Goal: Task Accomplishment & Management: Manage account settings

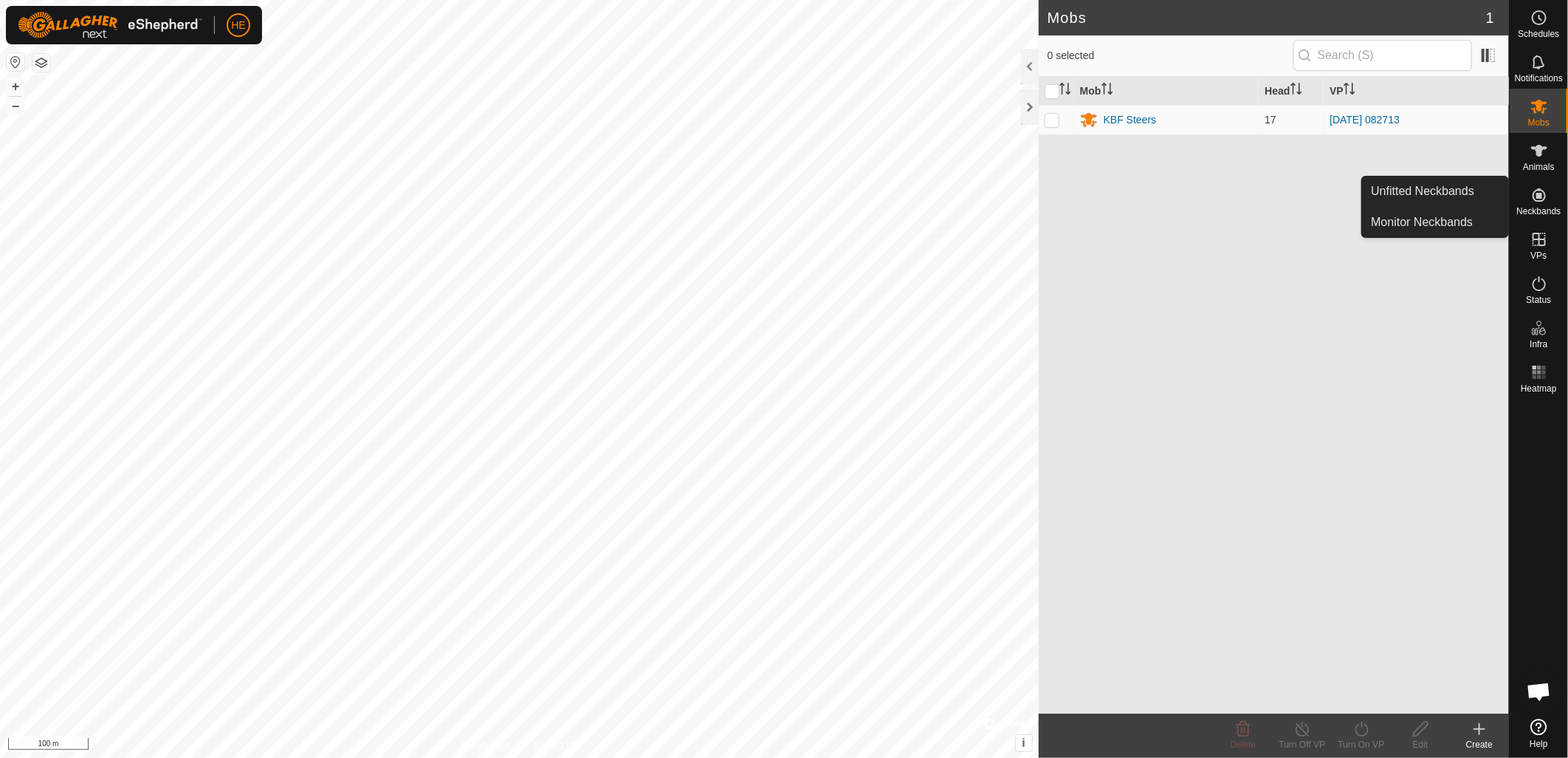
click at [1536, 200] on icon at bounding box center [1539, 194] width 17 height 17
click at [1428, 195] on link "Unfitted Neckbands" at bounding box center [1435, 191] width 147 height 29
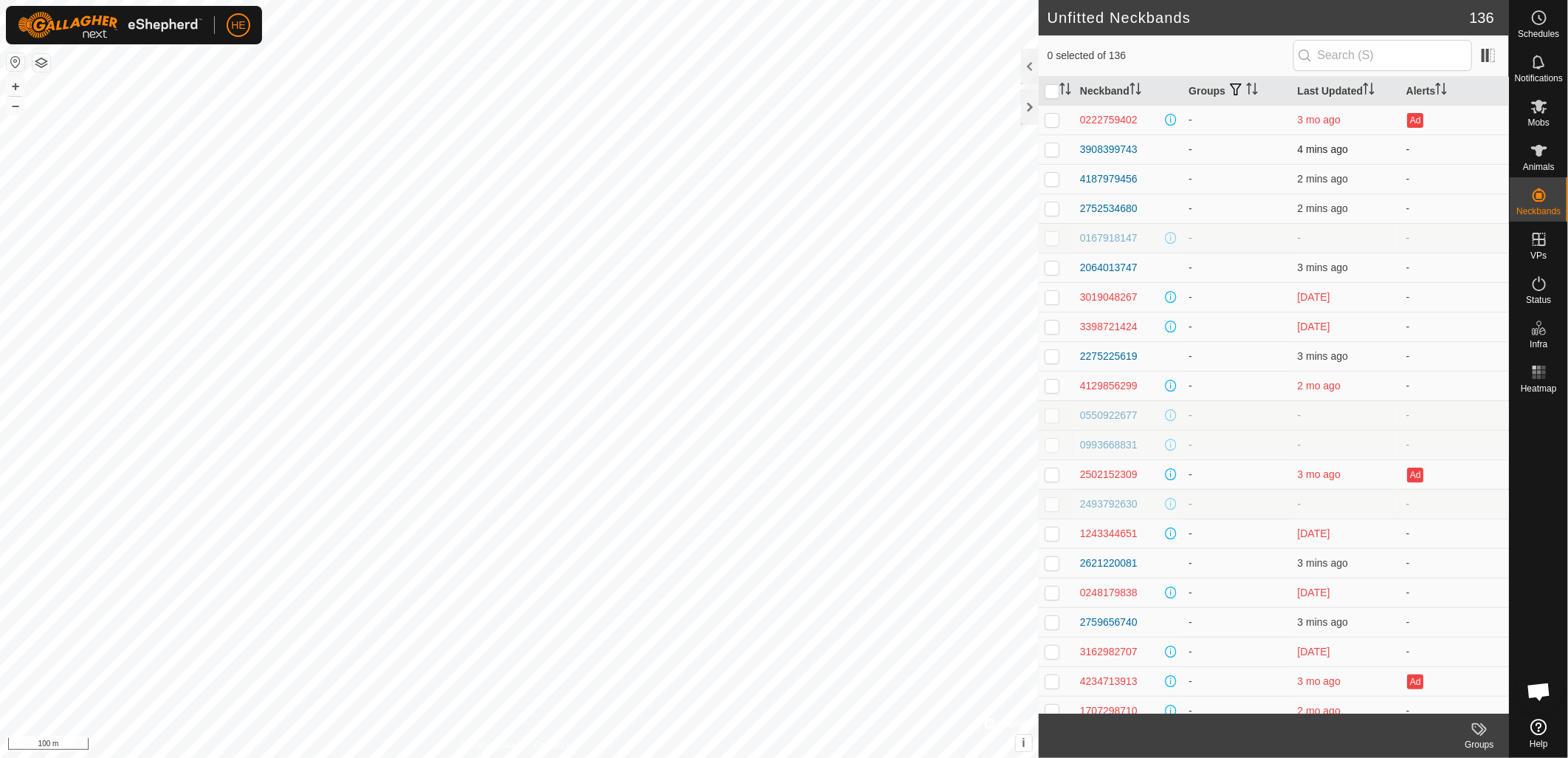
click at [1051, 153] on p-checkbox at bounding box center [1052, 150] width 15 height 12
checkbox input "true"
click at [1052, 180] on p-checkbox at bounding box center [1052, 179] width 15 height 12
checkbox input "true"
click at [1122, 150] on div "3908399743" at bounding box center [1109, 150] width 57 height 16
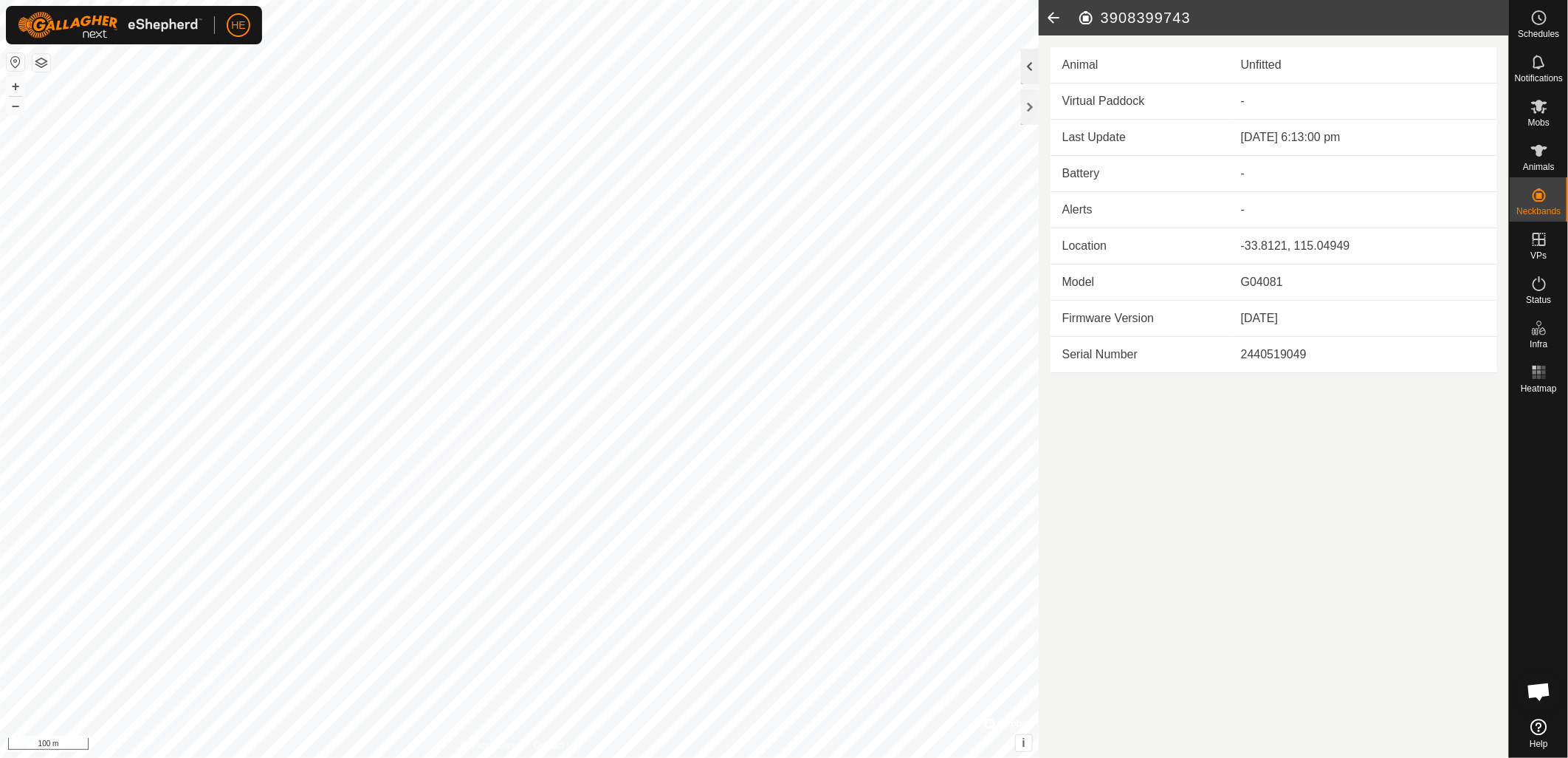
click at [1031, 73] on div at bounding box center [1029, 67] width 17 height 36
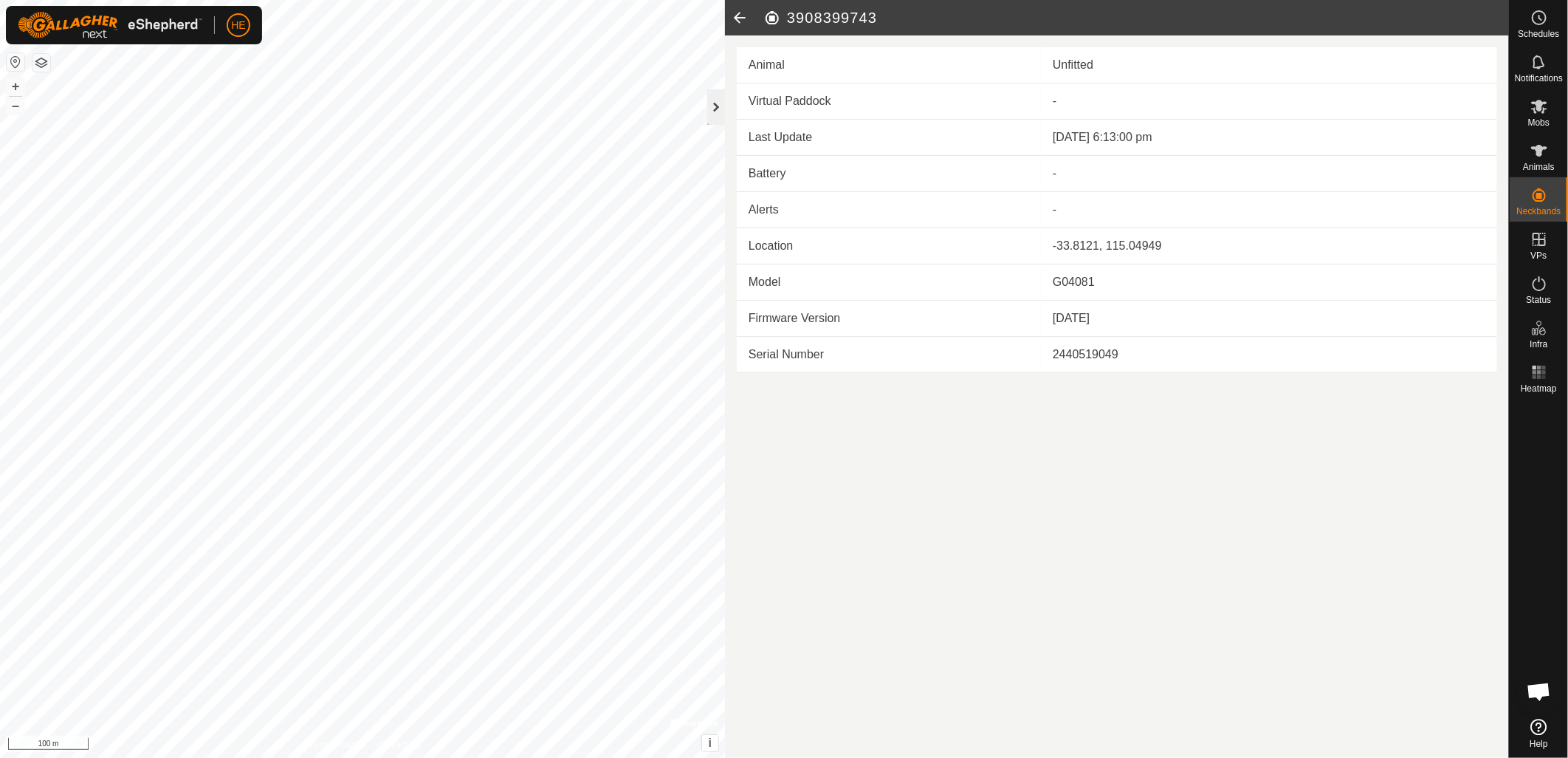
click at [709, 106] on div at bounding box center [715, 107] width 17 height 36
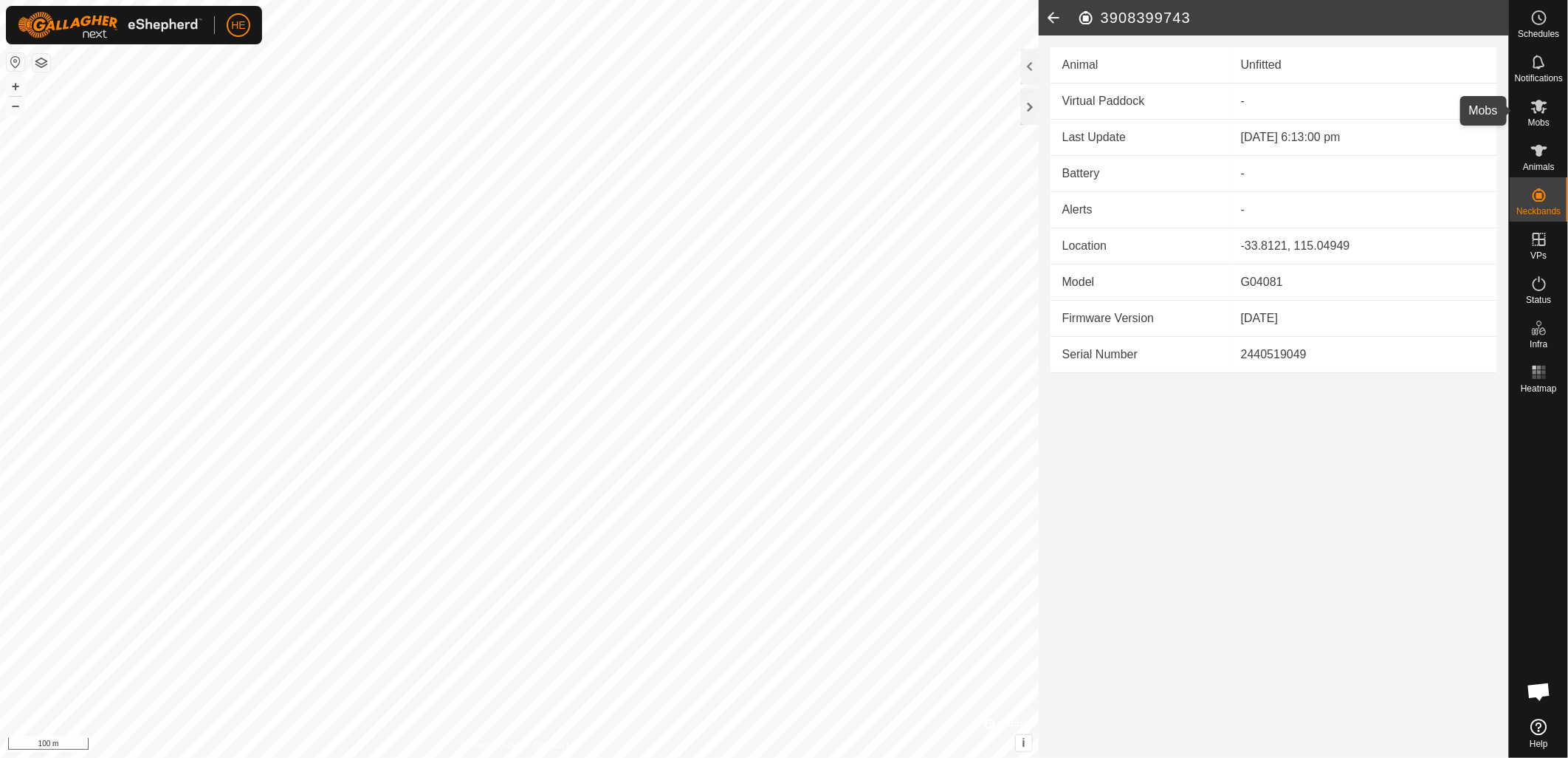
click at [1546, 110] on icon at bounding box center [1539, 106] width 17 height 17
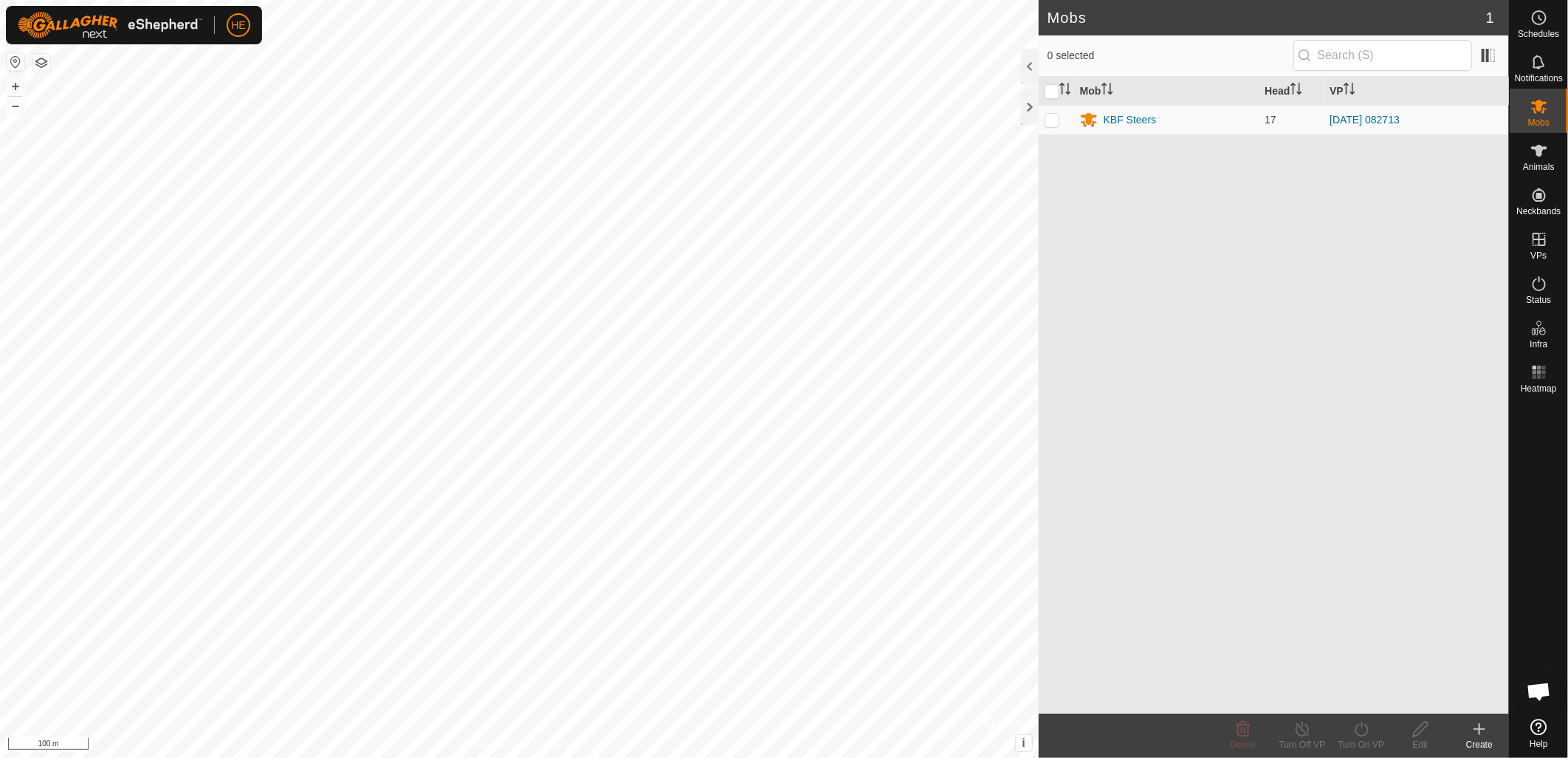
click at [1480, 738] on div "Create" at bounding box center [1480, 744] width 59 height 14
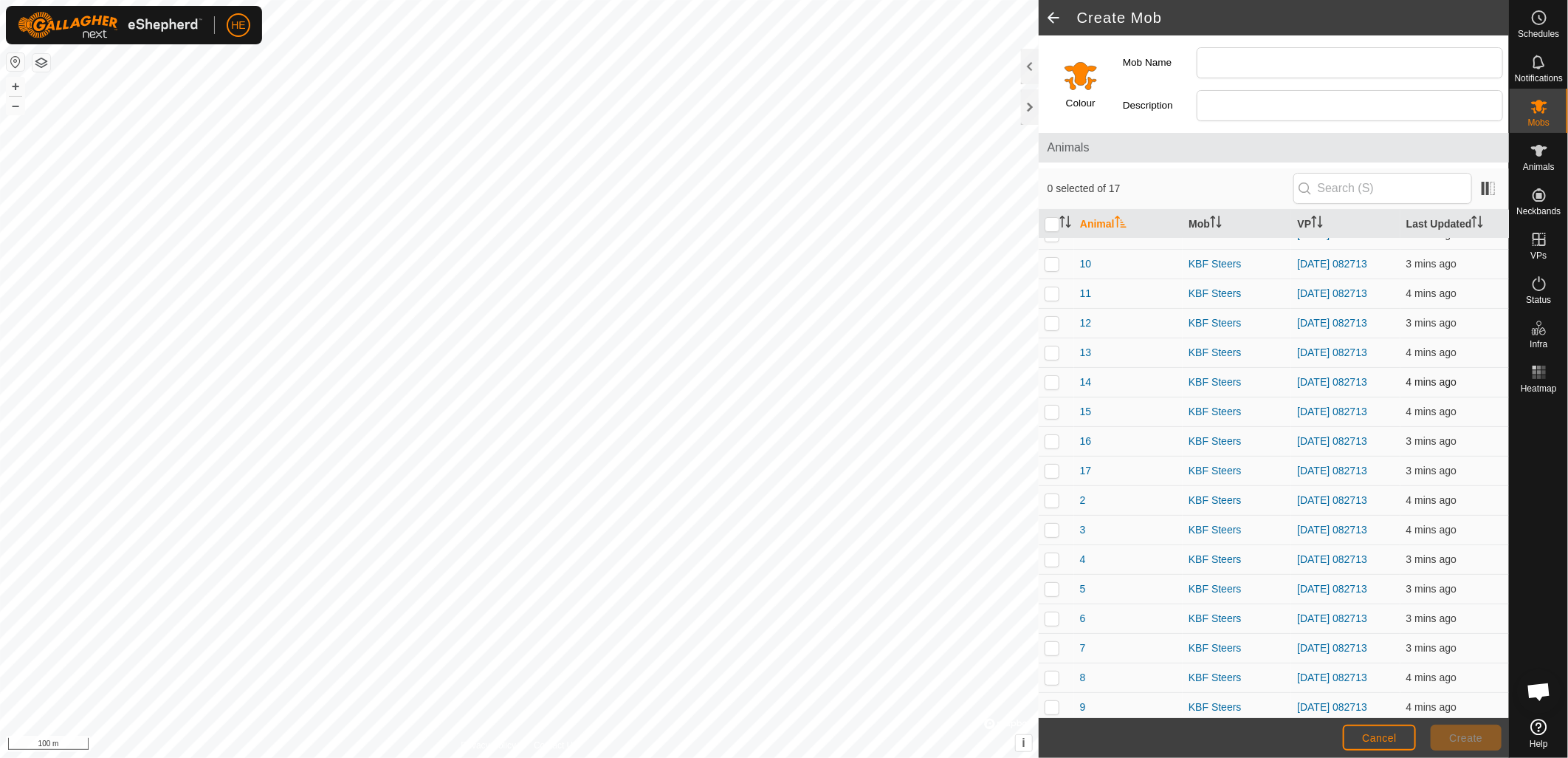
scroll to position [23, 0]
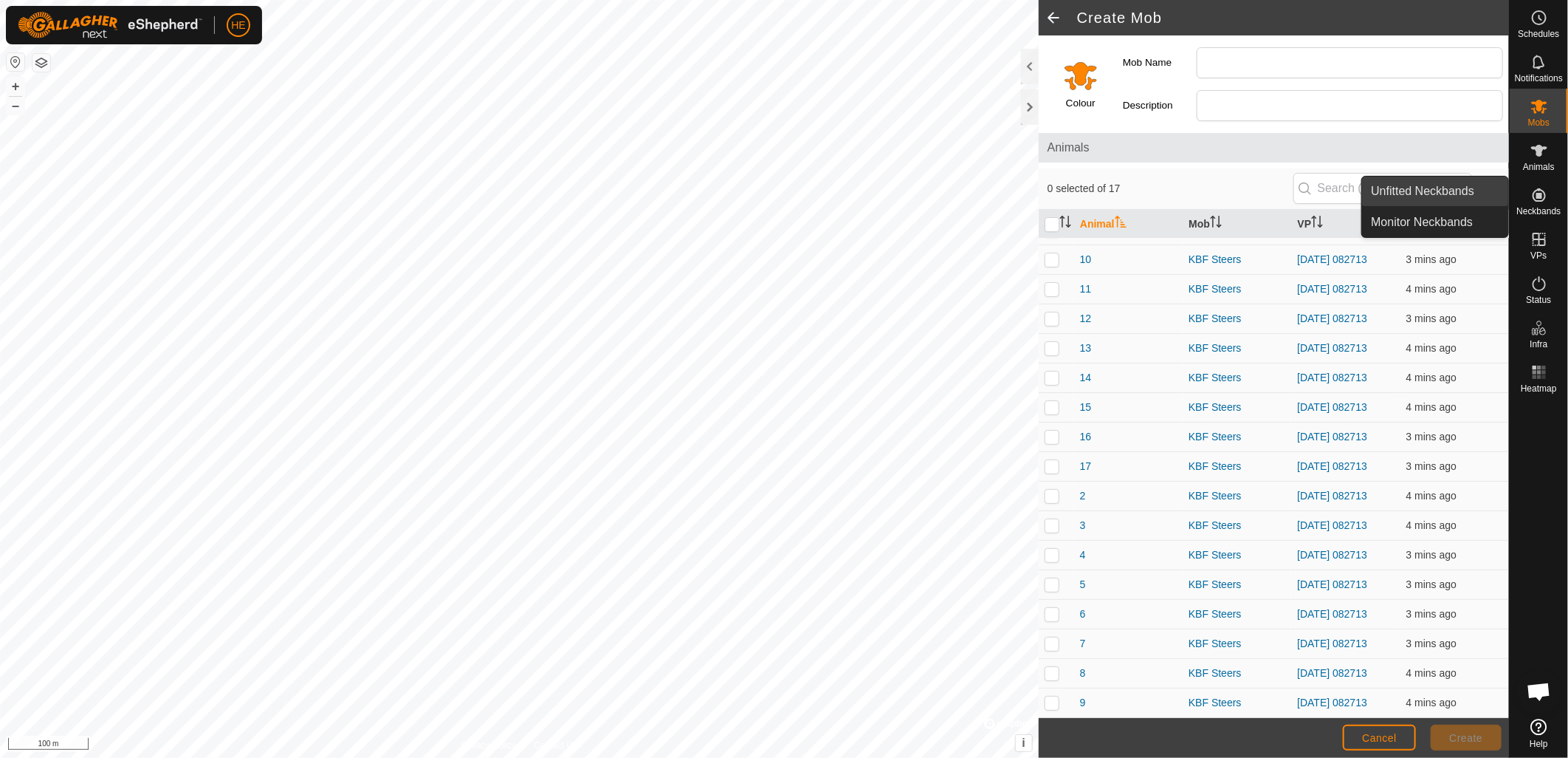
click at [1435, 185] on link "Unfitted Neckbands" at bounding box center [1435, 191] width 147 height 29
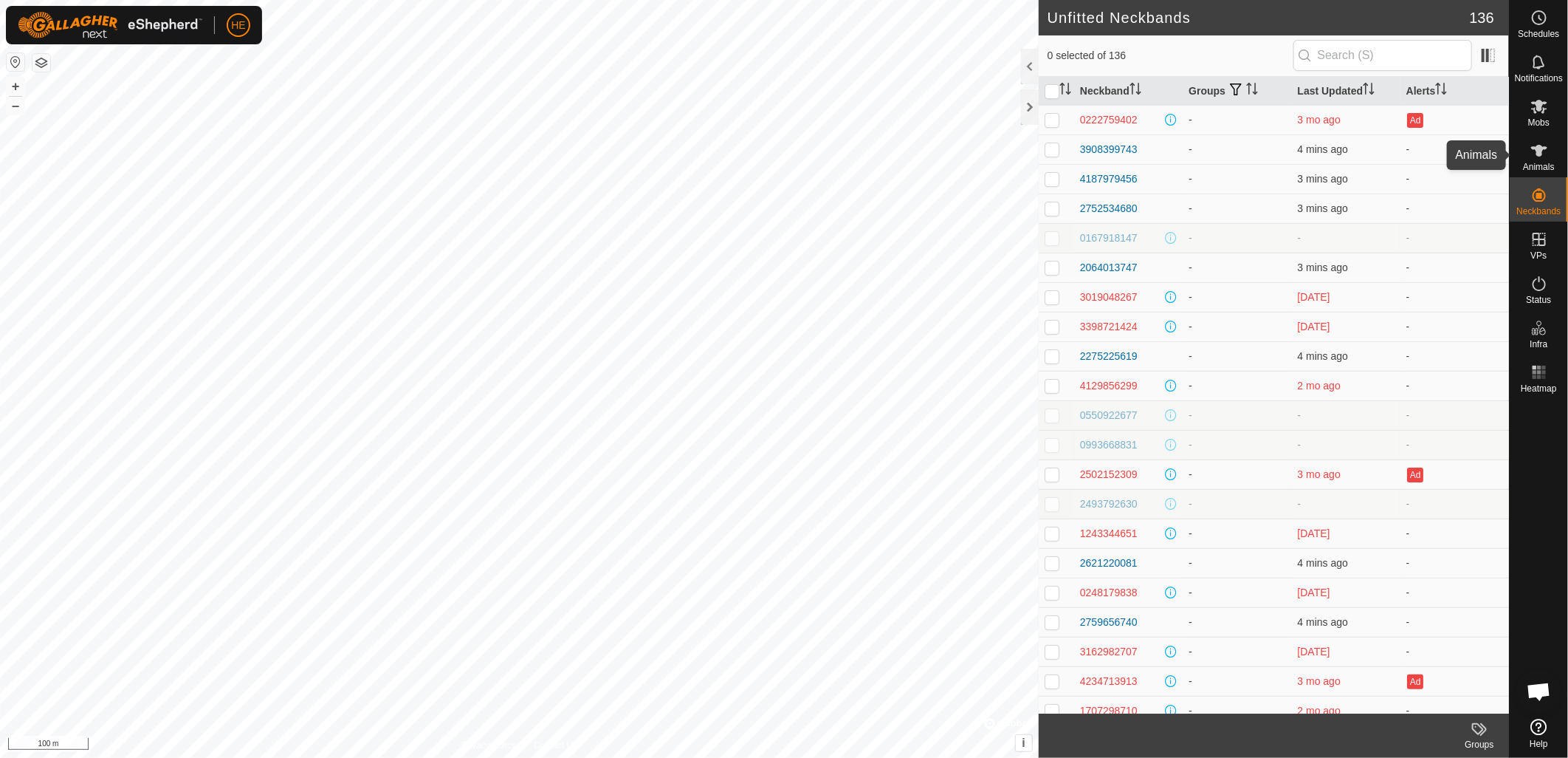
click at [1539, 149] on icon at bounding box center [1539, 151] width 17 height 12
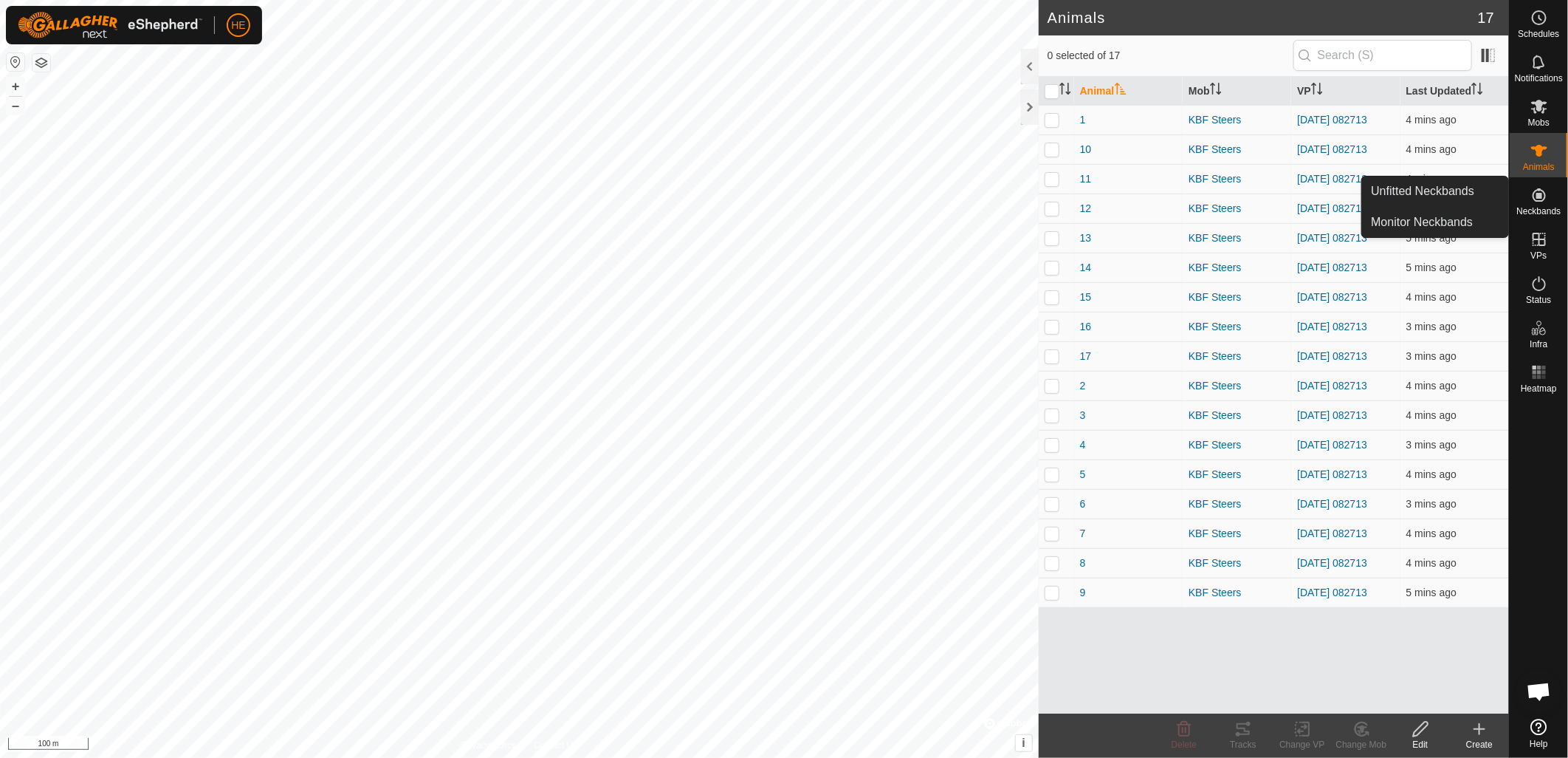
click at [1537, 204] on es-neckbands-svg-icon at bounding box center [1539, 194] width 26 height 23
click at [1428, 181] on link "Unfitted Neckbands" at bounding box center [1435, 191] width 147 height 29
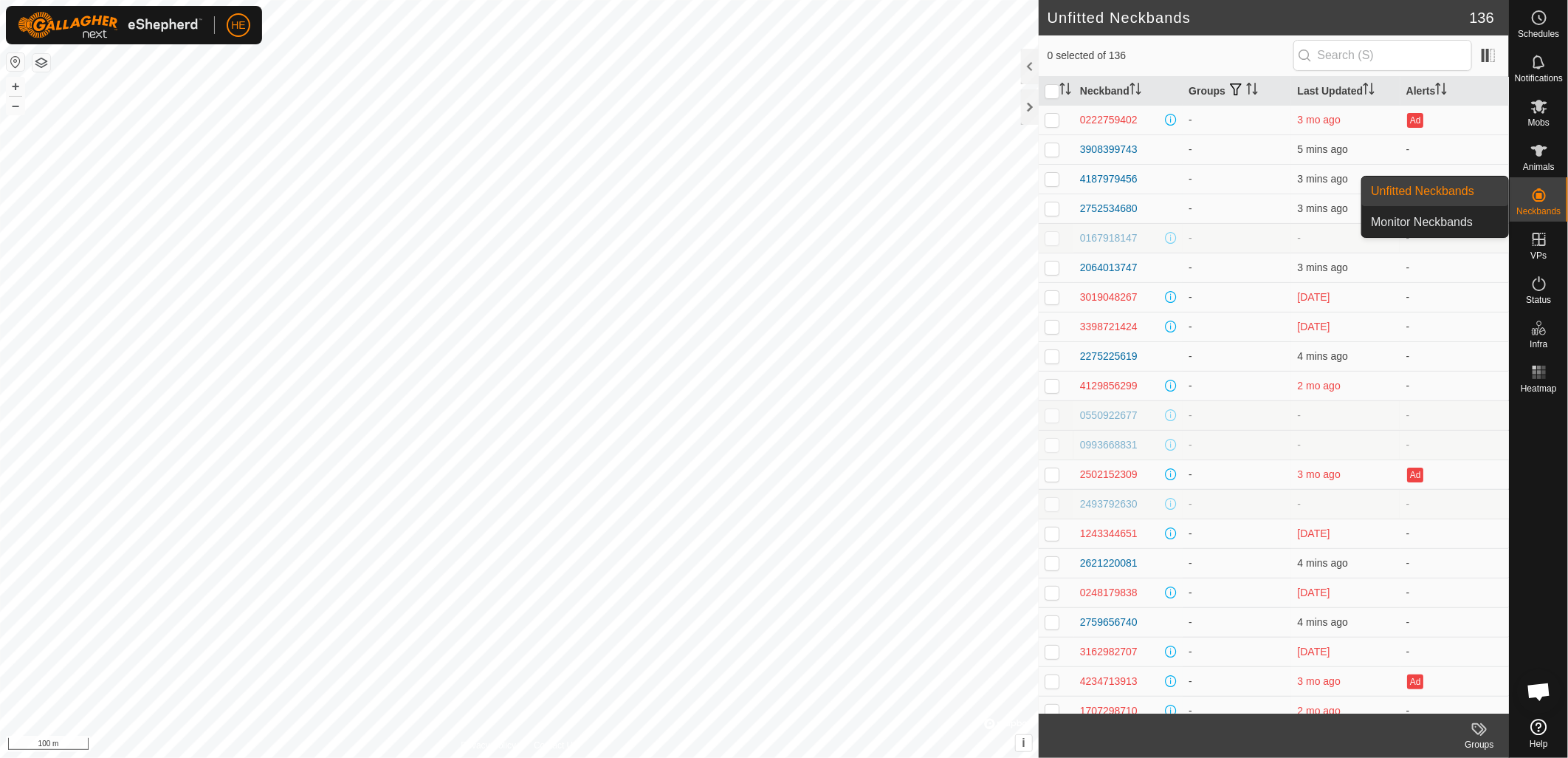
click at [1466, 194] on link "Unfitted Neckbands" at bounding box center [1435, 191] width 147 height 29
click at [1051, 149] on p-checkbox at bounding box center [1052, 150] width 15 height 12
checkbox input "true"
click at [1051, 182] on p-checkbox at bounding box center [1052, 179] width 15 height 12
checkbox input "true"
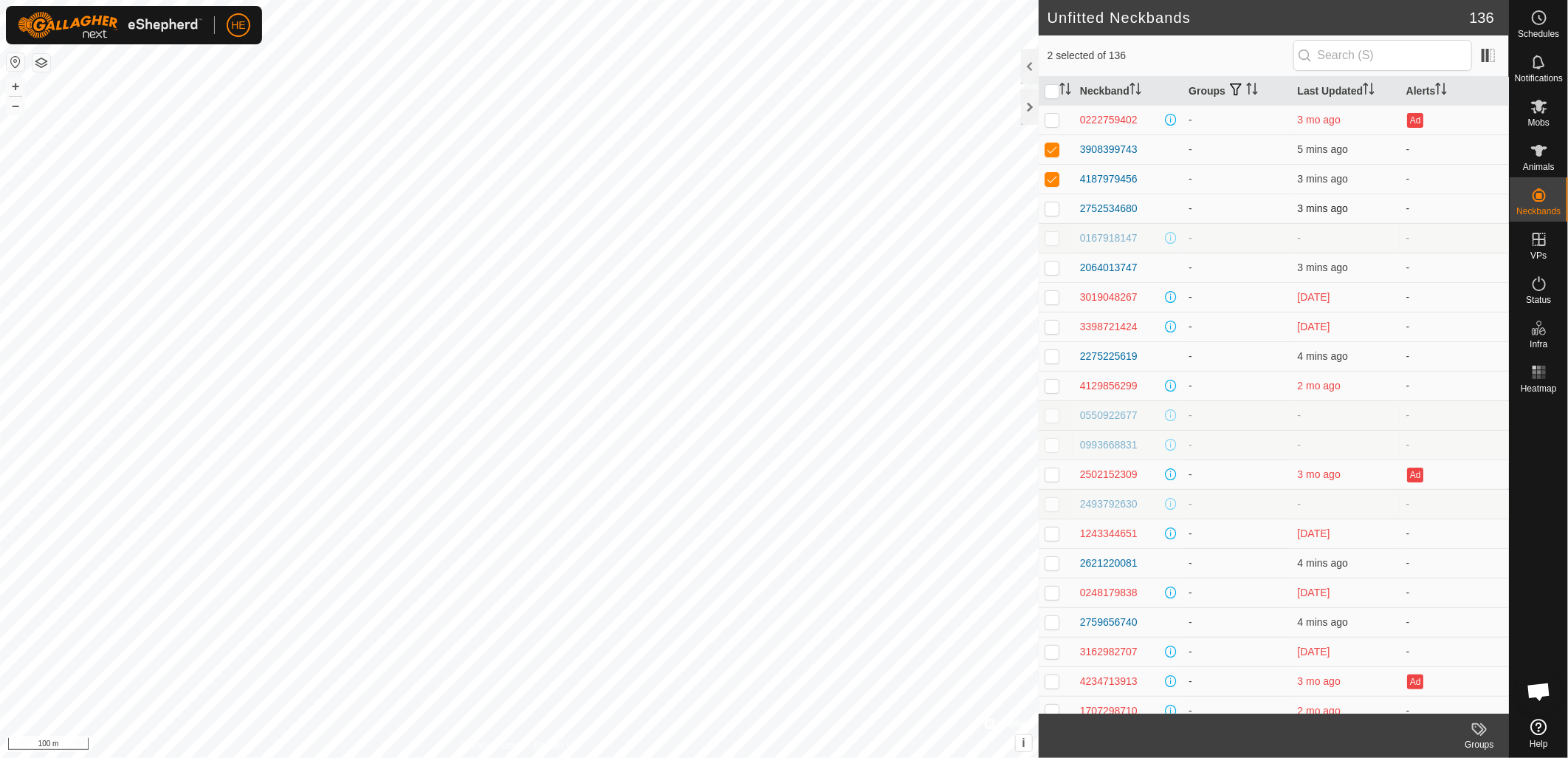
click at [1052, 208] on p-checkbox at bounding box center [1052, 209] width 15 height 12
checkbox input "true"
click at [1054, 240] on p-checkbox at bounding box center [1052, 238] width 15 height 12
checkbox input "false"
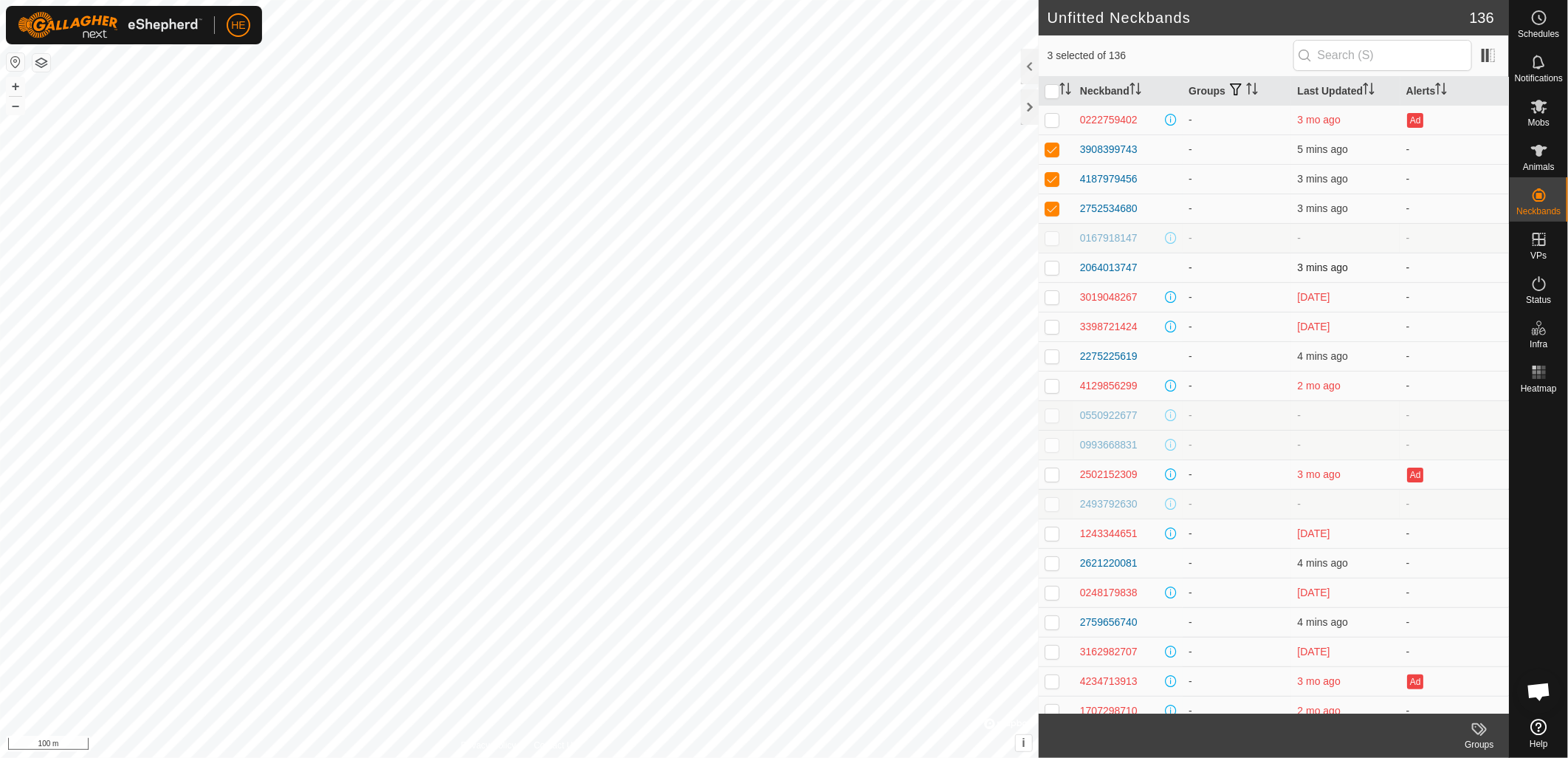
click at [1053, 268] on p-checkbox at bounding box center [1052, 268] width 15 height 12
checkbox input "true"
click at [1053, 299] on p-checkbox at bounding box center [1052, 297] width 15 height 12
click at [1056, 299] on p-checkbox at bounding box center [1052, 297] width 15 height 12
checkbox input "false"
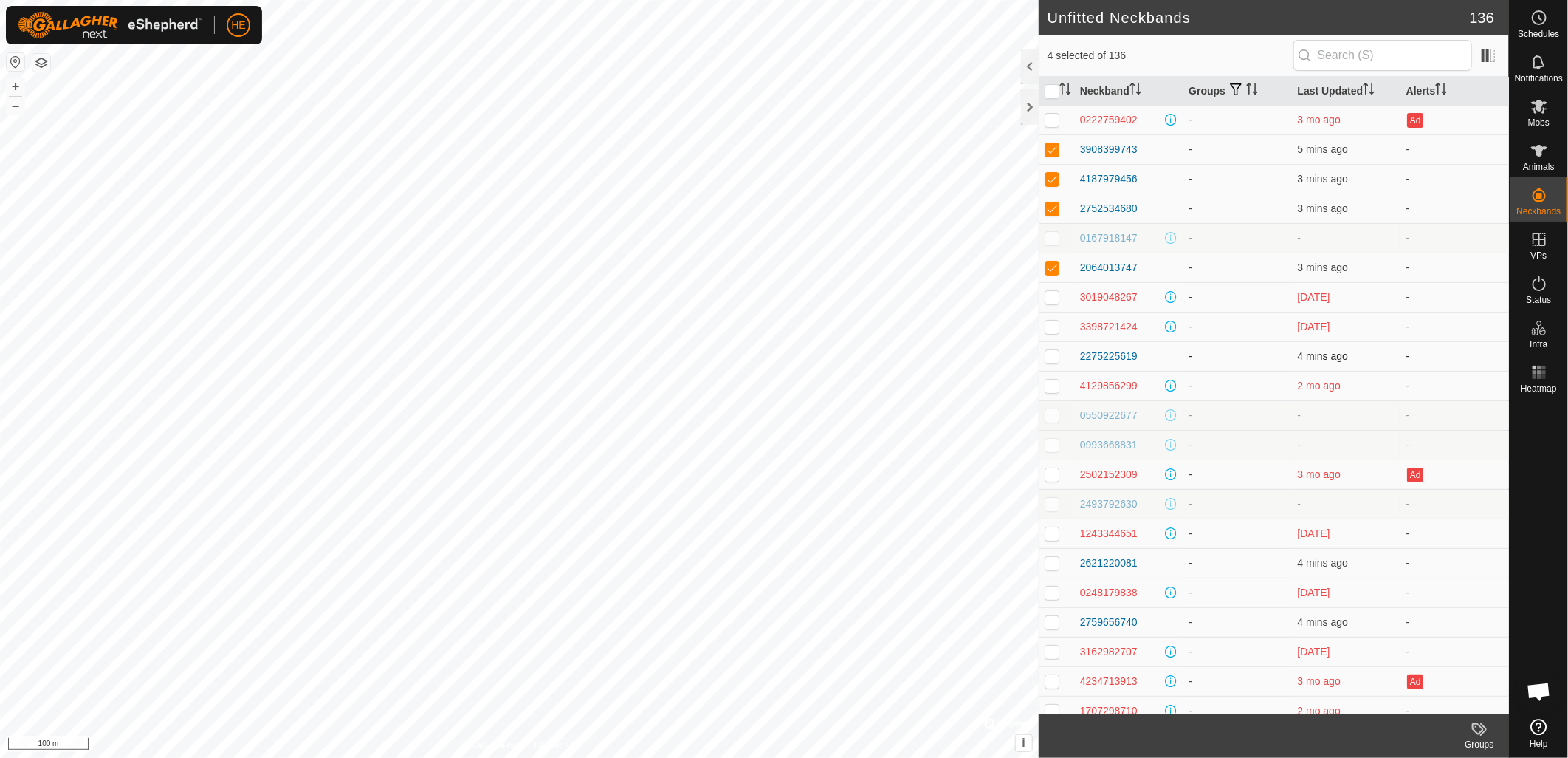
click at [1056, 360] on p-checkbox at bounding box center [1052, 356] width 15 height 12
checkbox input "true"
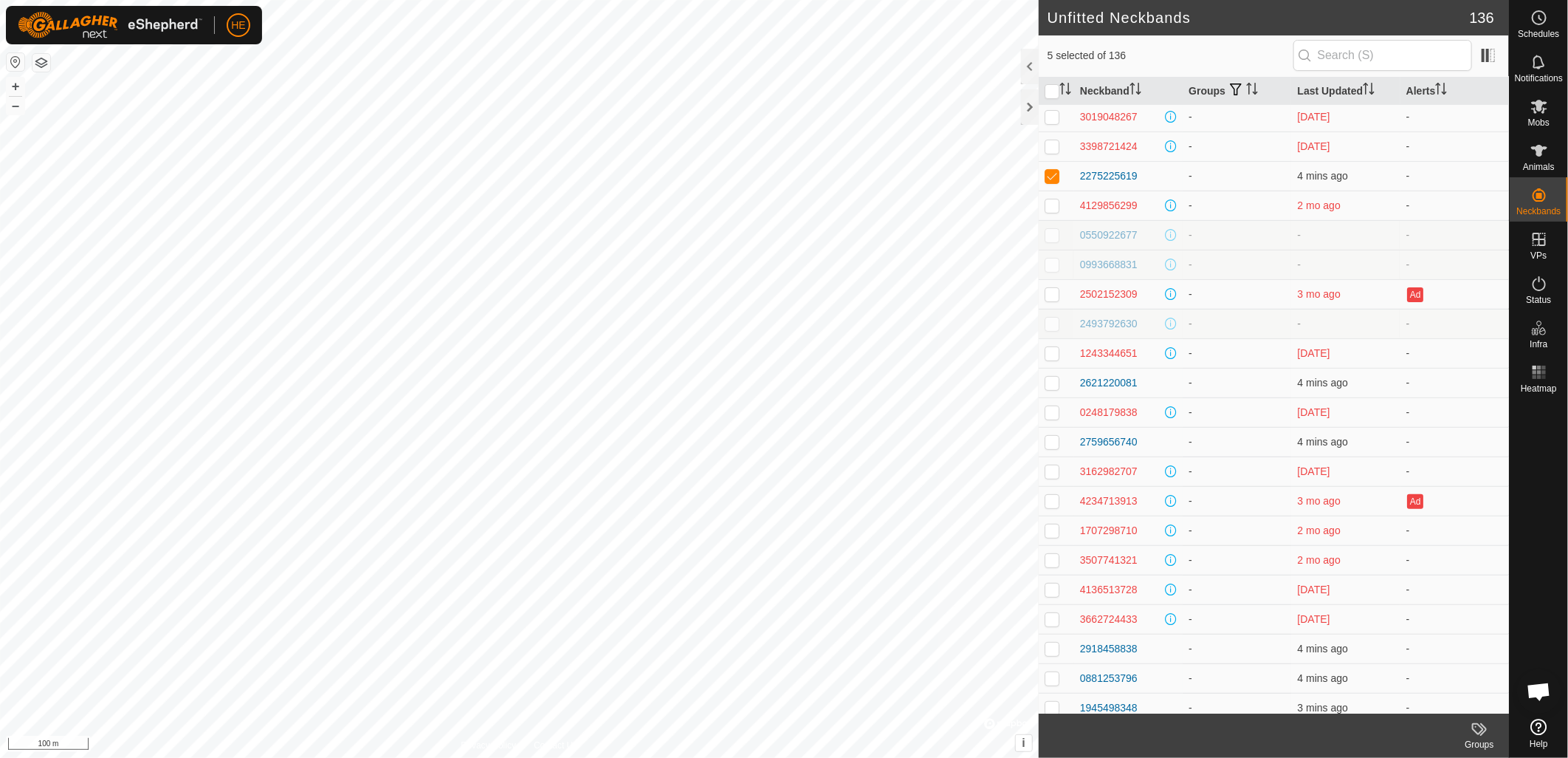
scroll to position [246, 0]
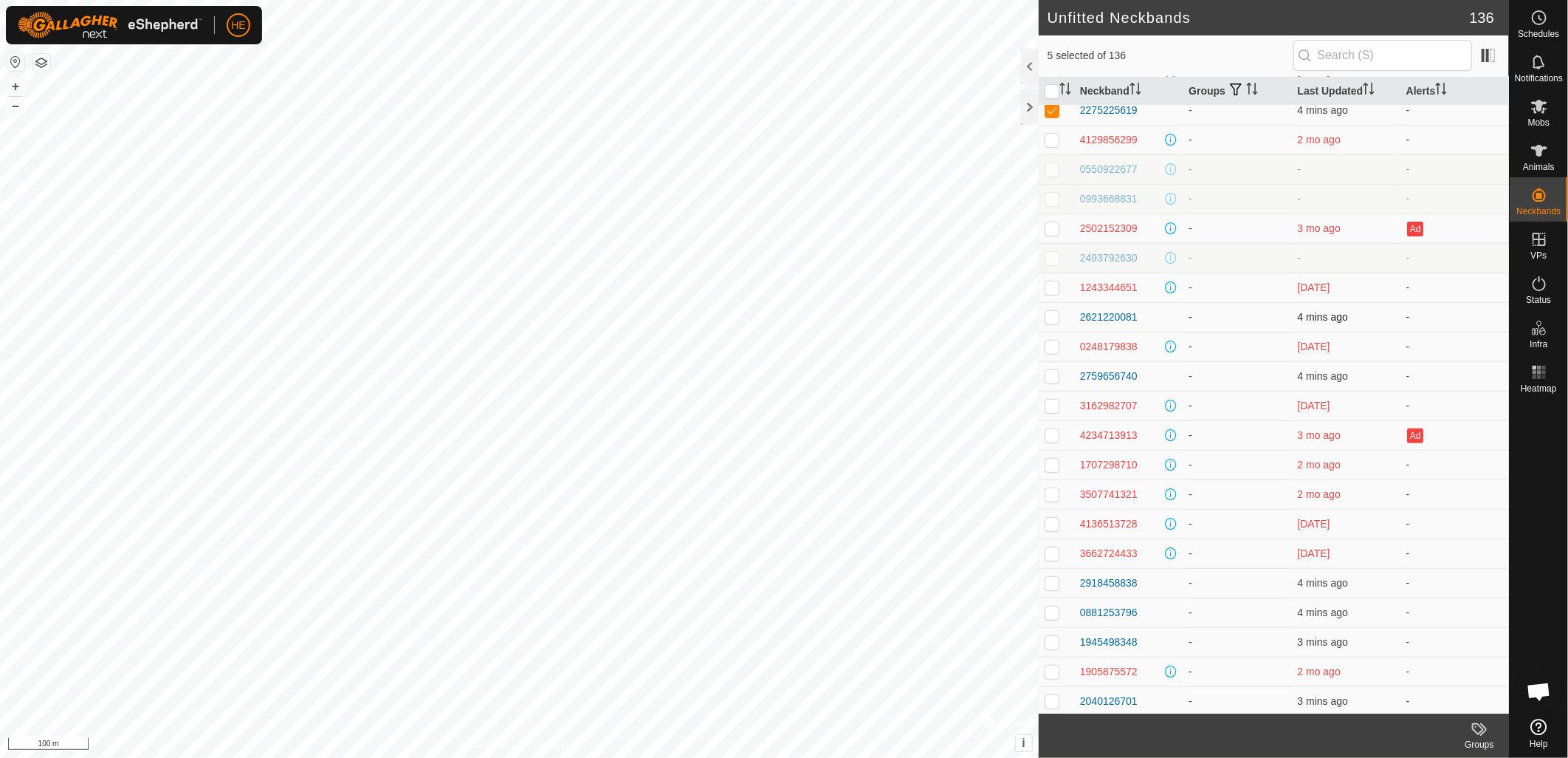
click at [1057, 314] on p-checkbox at bounding box center [1052, 317] width 15 height 12
checkbox input "true"
click at [1054, 382] on td at bounding box center [1056, 376] width 35 height 29
checkbox input "true"
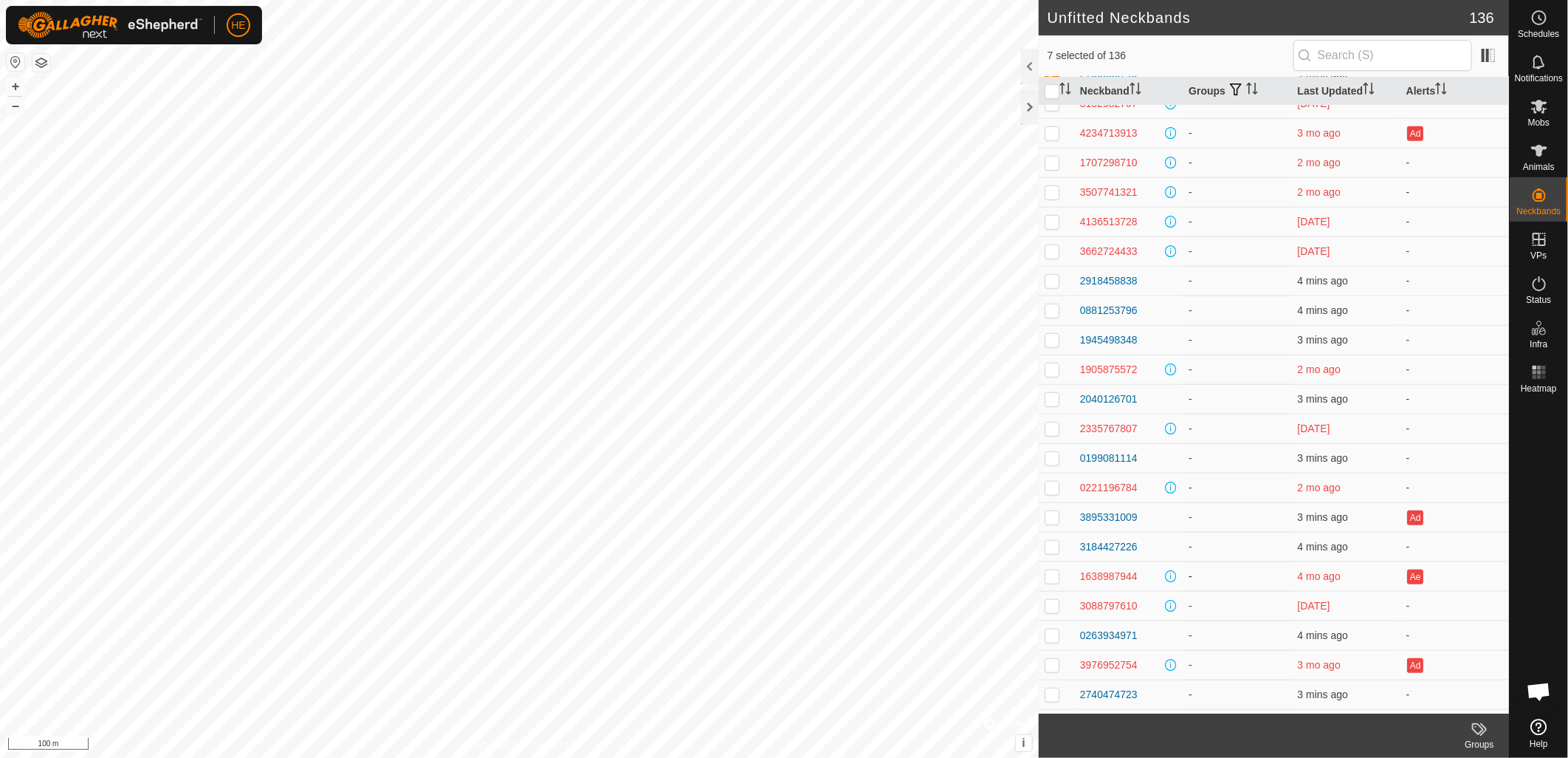
scroll to position [574, 0]
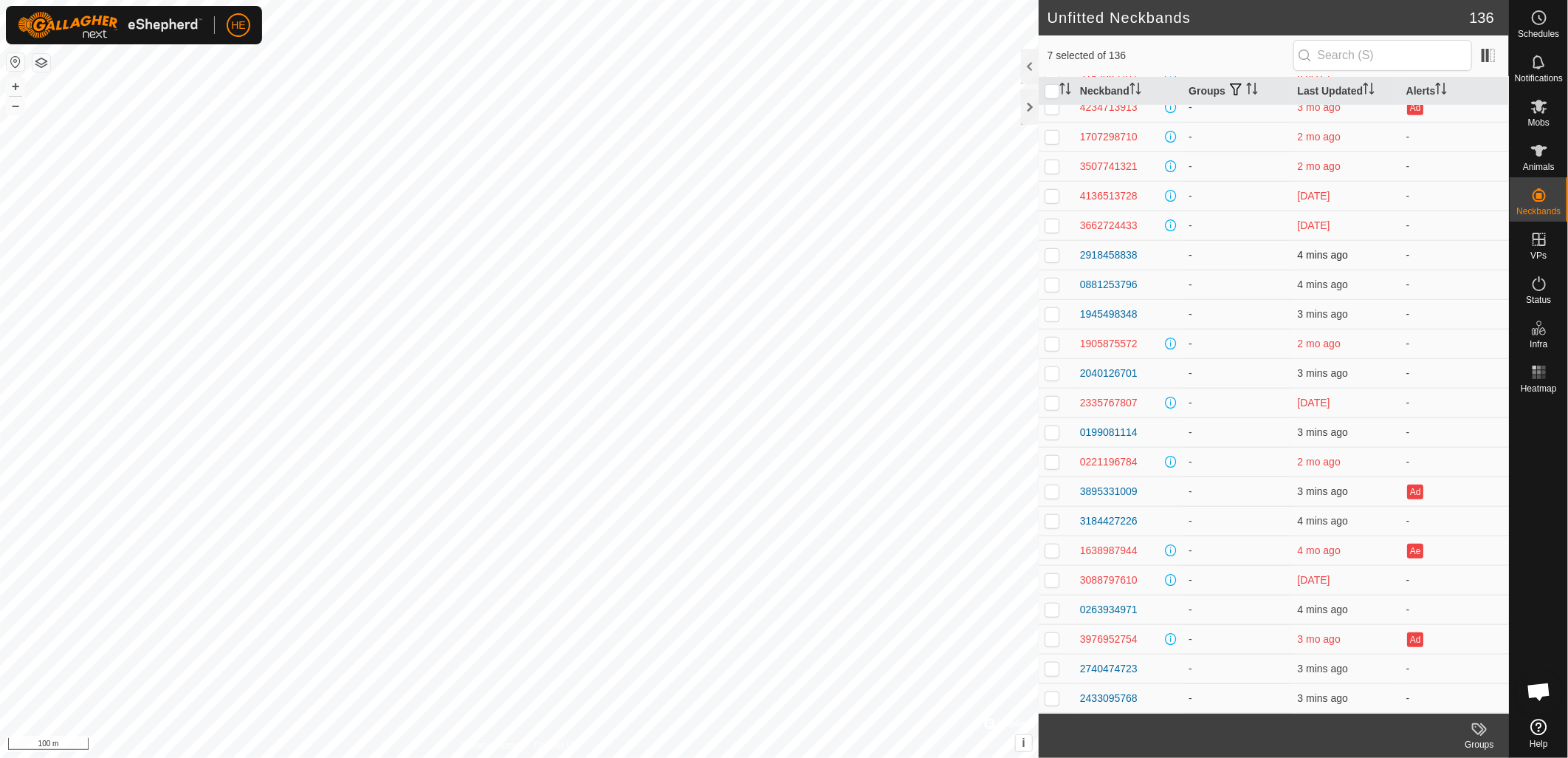
click at [1056, 254] on p-checkbox at bounding box center [1052, 255] width 15 height 12
checkbox input "true"
click at [1059, 285] on p-checkbox at bounding box center [1052, 284] width 15 height 12
checkbox input "true"
click at [1052, 312] on p-checkbox at bounding box center [1052, 314] width 15 height 12
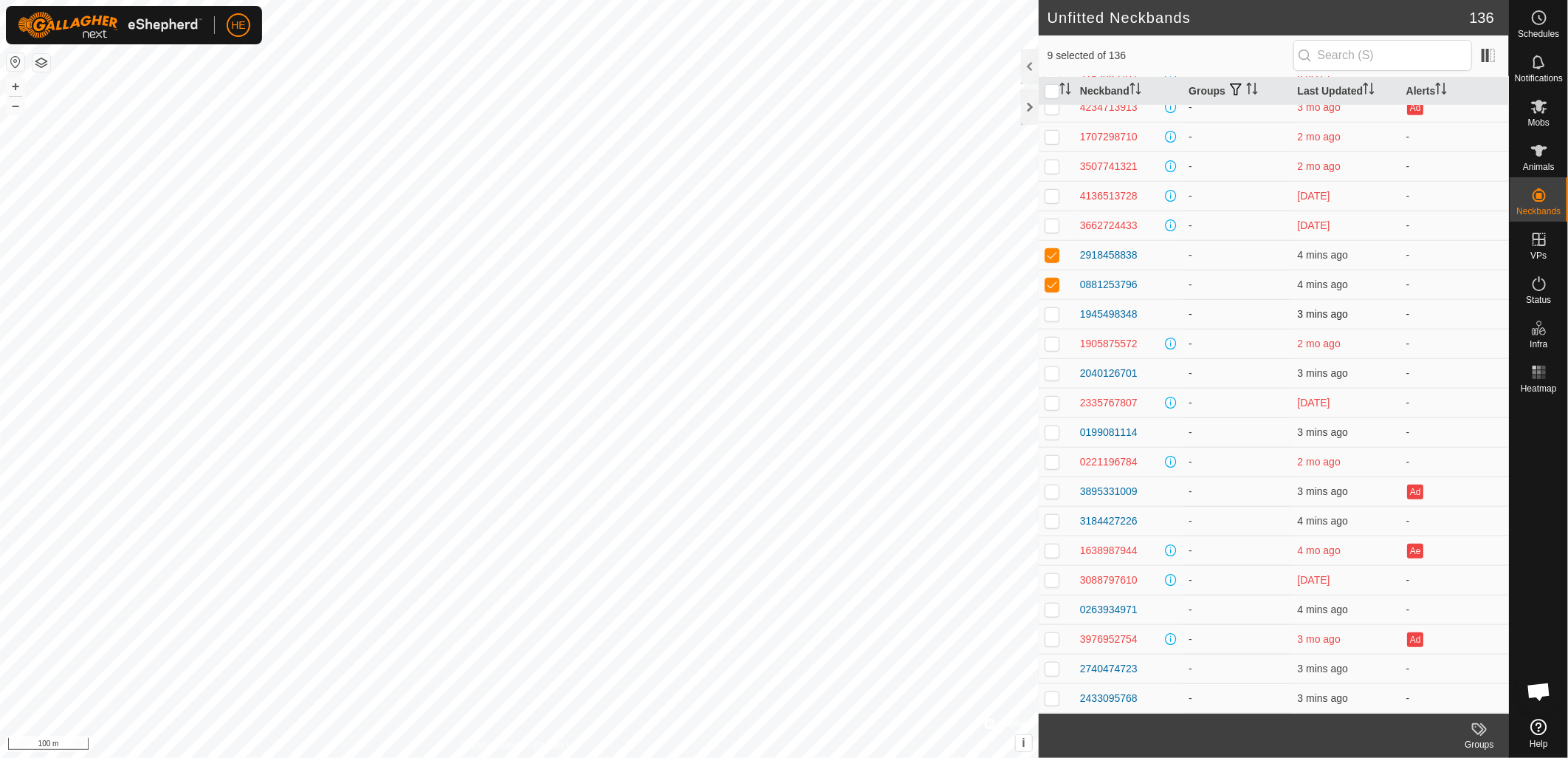
checkbox input "true"
click at [1053, 375] on p-checkbox at bounding box center [1052, 373] width 15 height 12
checkbox input "true"
click at [1052, 431] on p-checkbox at bounding box center [1052, 432] width 15 height 12
checkbox input "true"
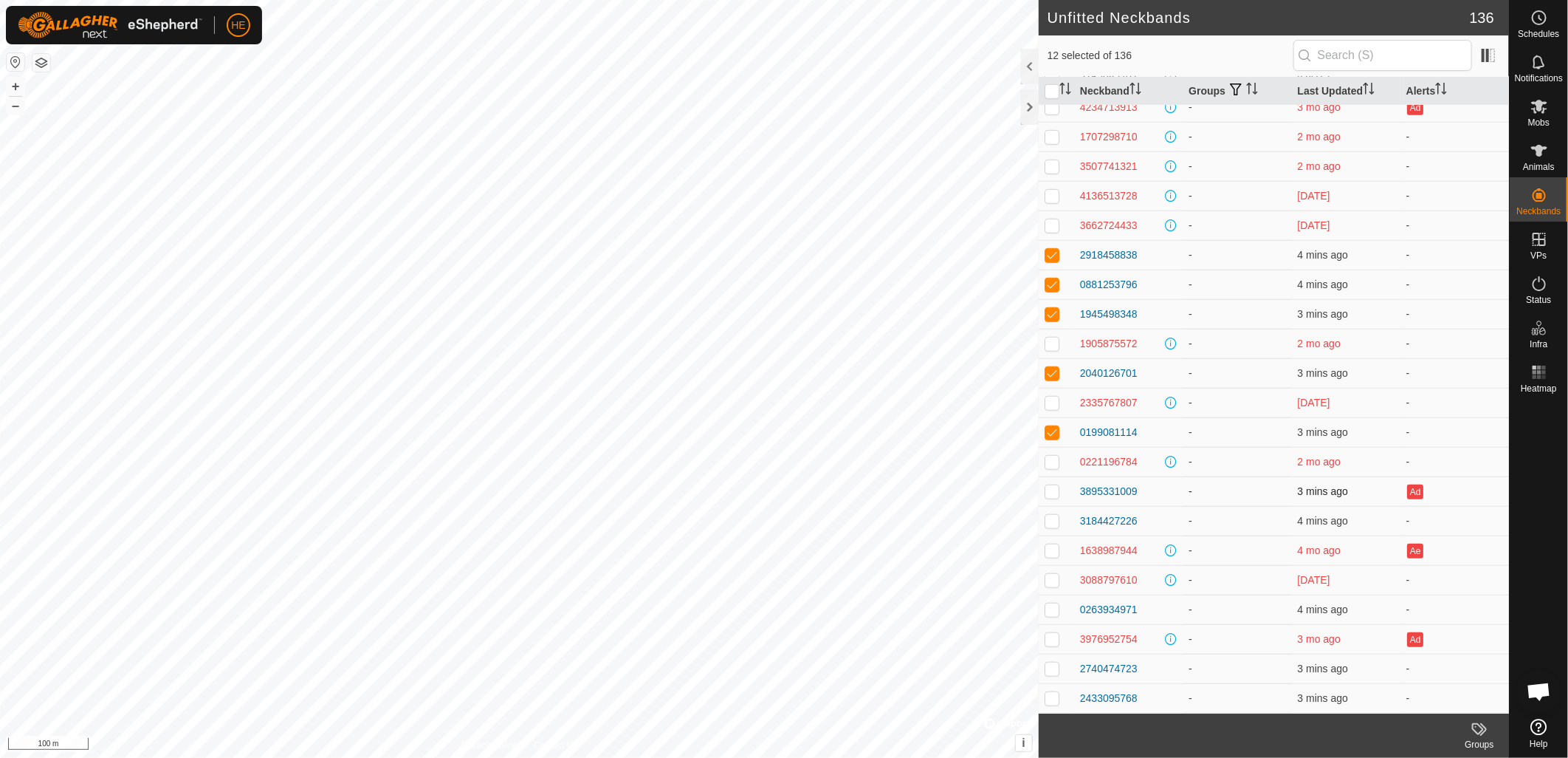
click at [1051, 496] on p-checkbox at bounding box center [1052, 491] width 15 height 12
checkbox input "true"
click at [1048, 523] on p-checkbox at bounding box center [1052, 521] width 15 height 12
checkbox input "true"
click at [1056, 613] on p-checkbox at bounding box center [1052, 610] width 15 height 12
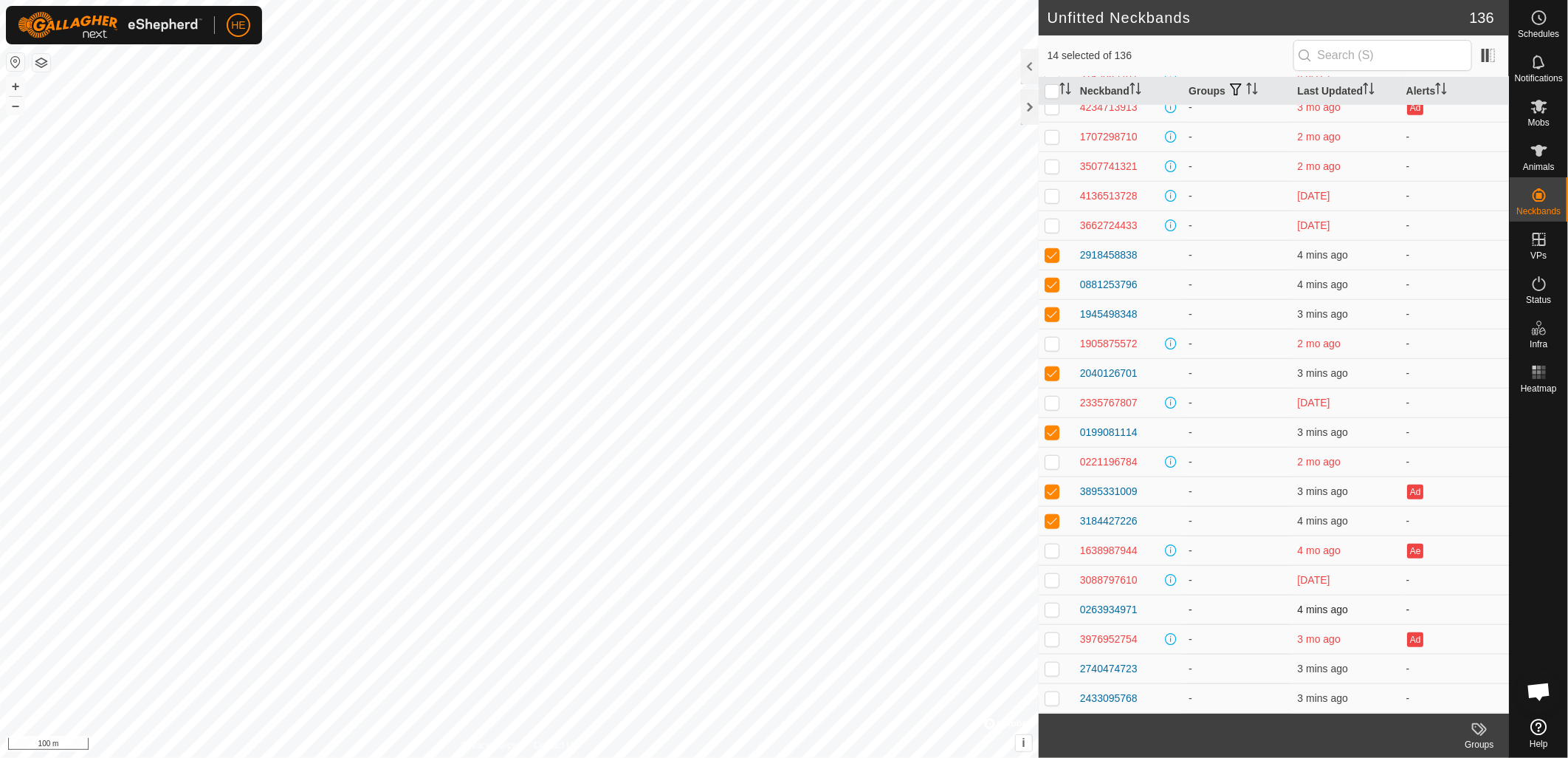
checkbox input "true"
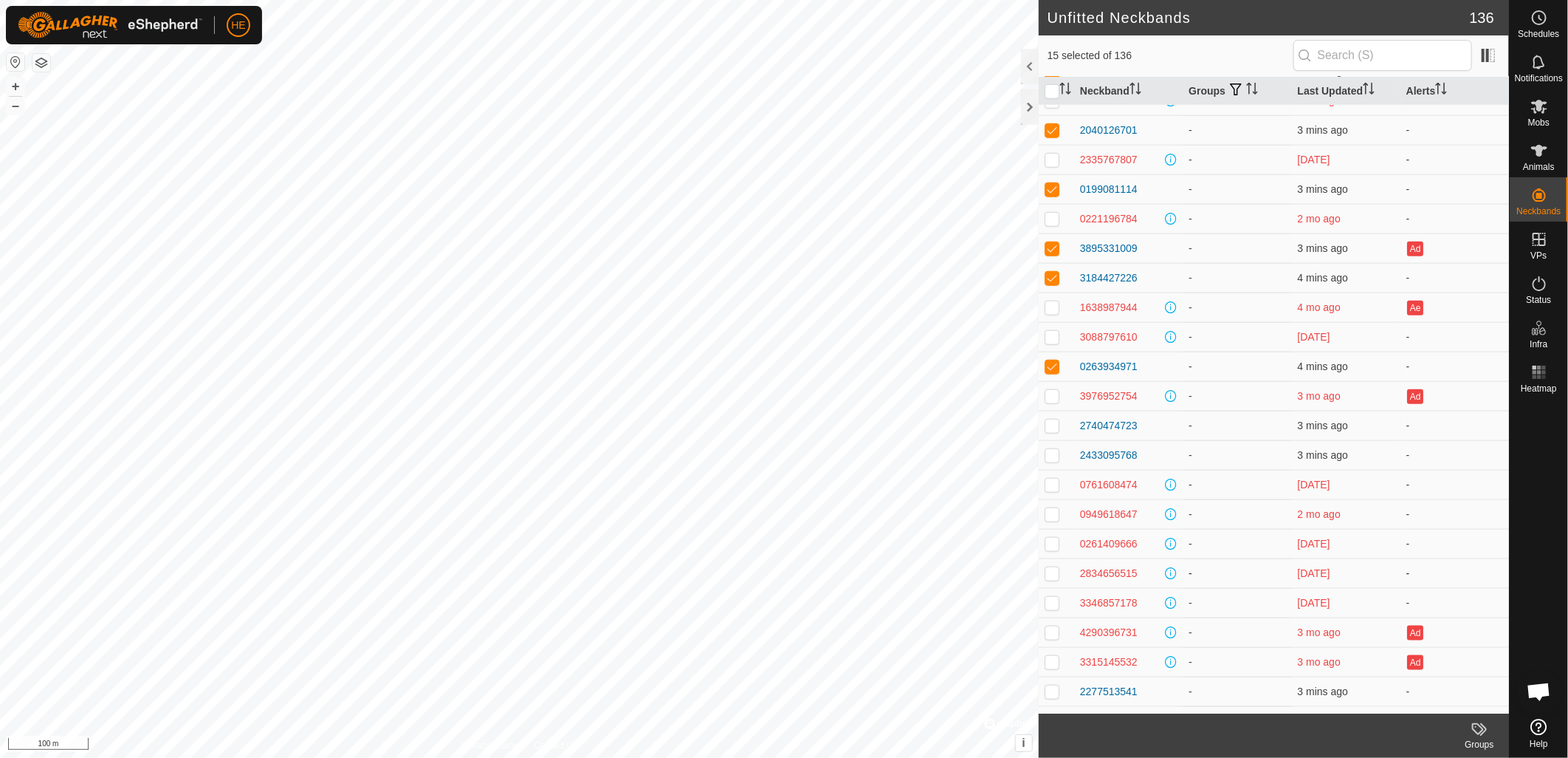
scroll to position [821, 0]
click at [1053, 422] on p-checkbox at bounding box center [1052, 422] width 15 height 12
checkbox input "true"
click at [1048, 450] on p-checkbox at bounding box center [1052, 451] width 15 height 12
checkbox input "true"
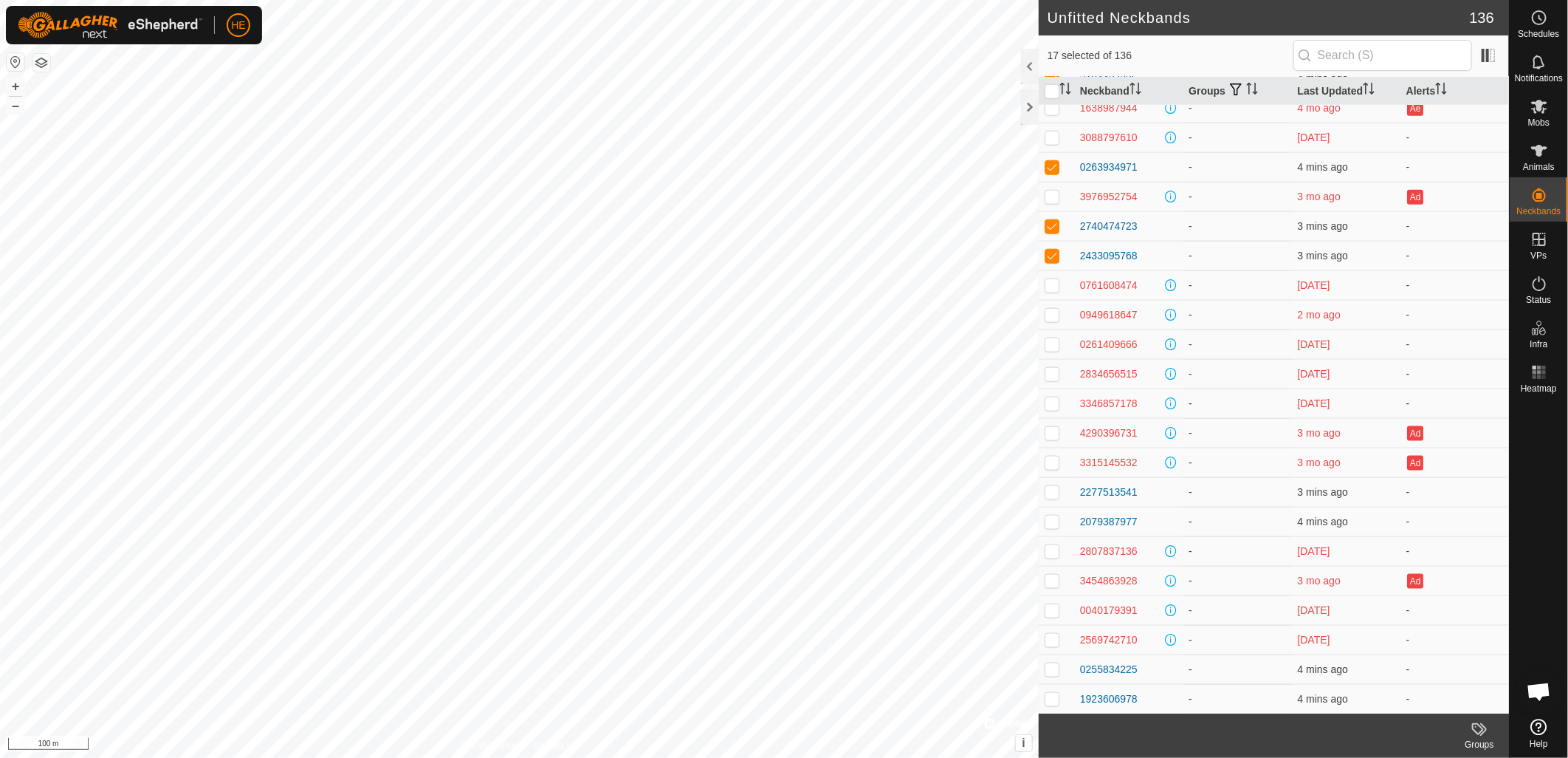
scroll to position [1066, 0]
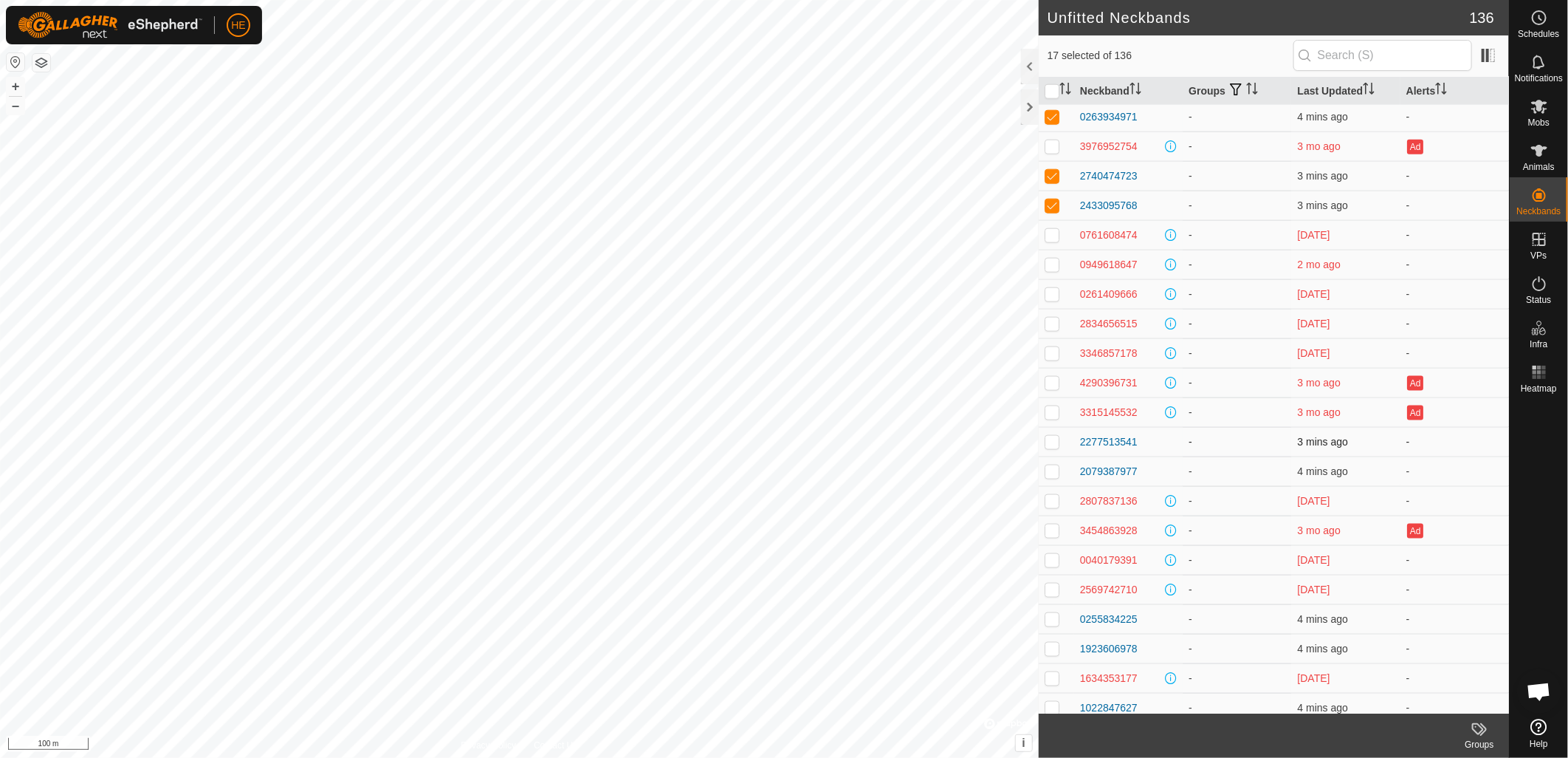
click at [1051, 440] on p-checkbox at bounding box center [1052, 442] width 15 height 12
checkbox input "true"
click at [1052, 473] on p-checkbox at bounding box center [1052, 472] width 15 height 12
checkbox input "true"
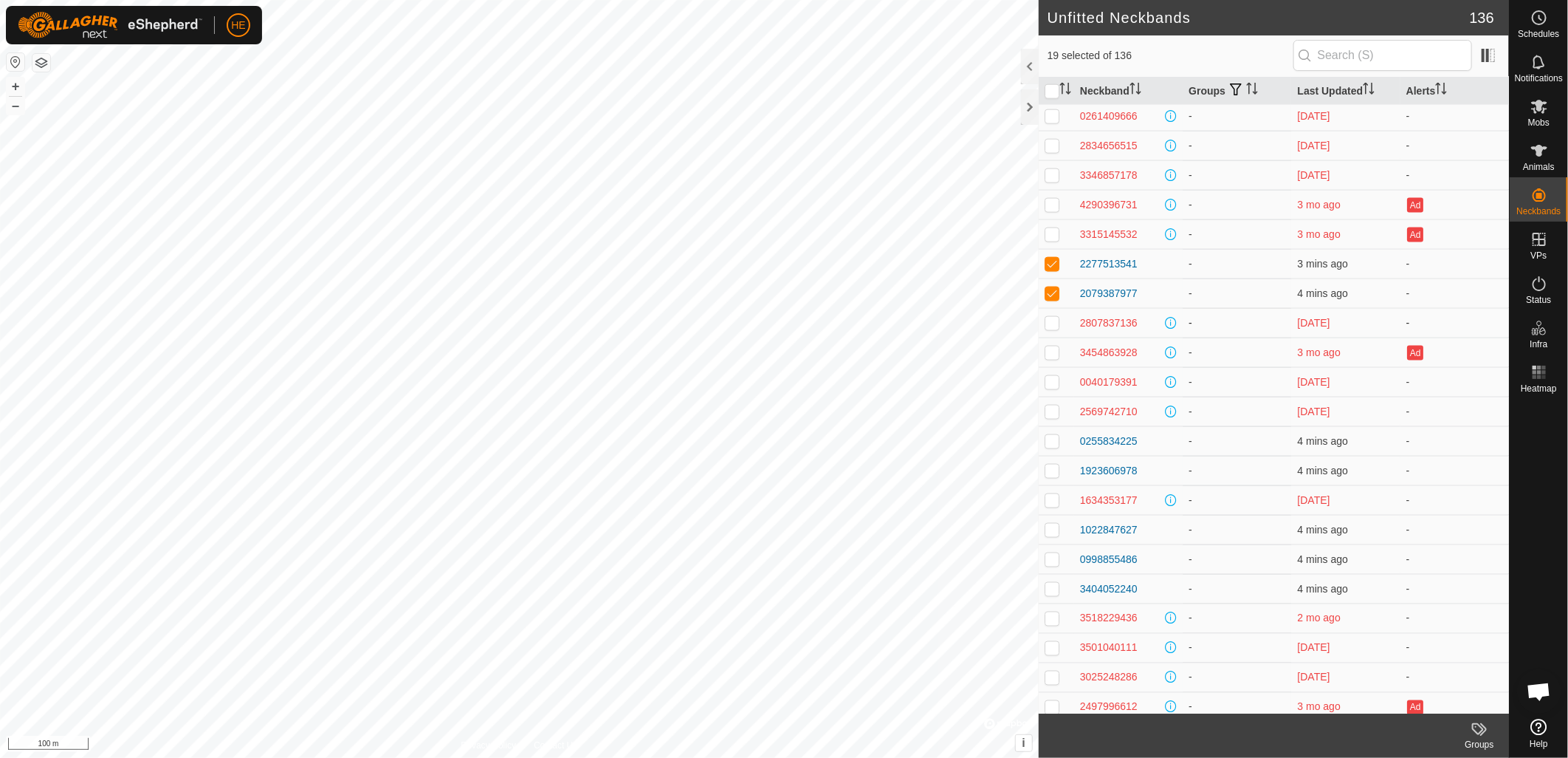
scroll to position [1313, 0]
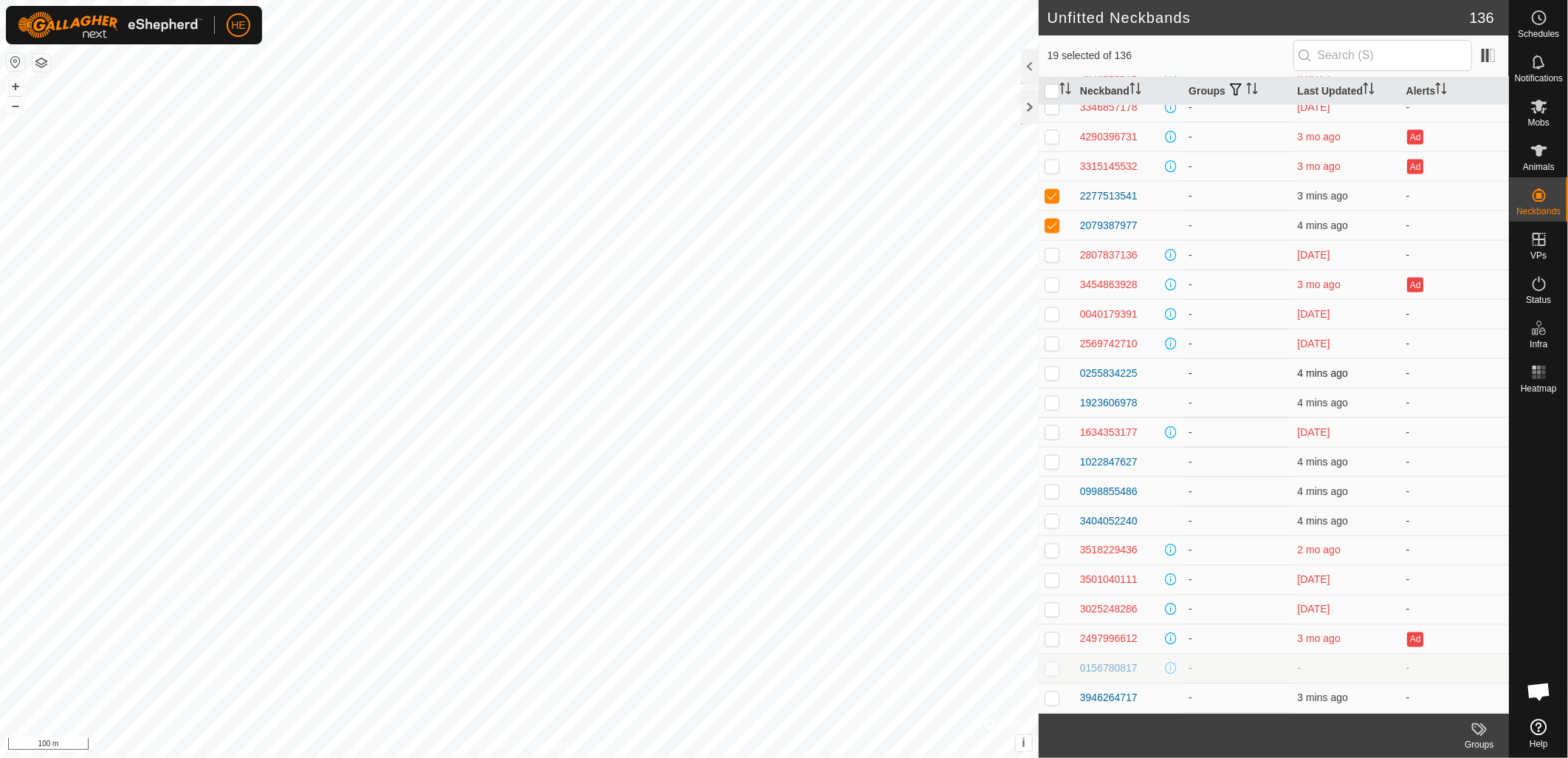
click at [1056, 373] on p-checkbox at bounding box center [1052, 373] width 15 height 12
checkbox input "true"
click at [1053, 404] on p-checkbox at bounding box center [1052, 403] width 15 height 12
checkbox input "true"
click at [1054, 462] on p-checkbox at bounding box center [1052, 462] width 15 height 12
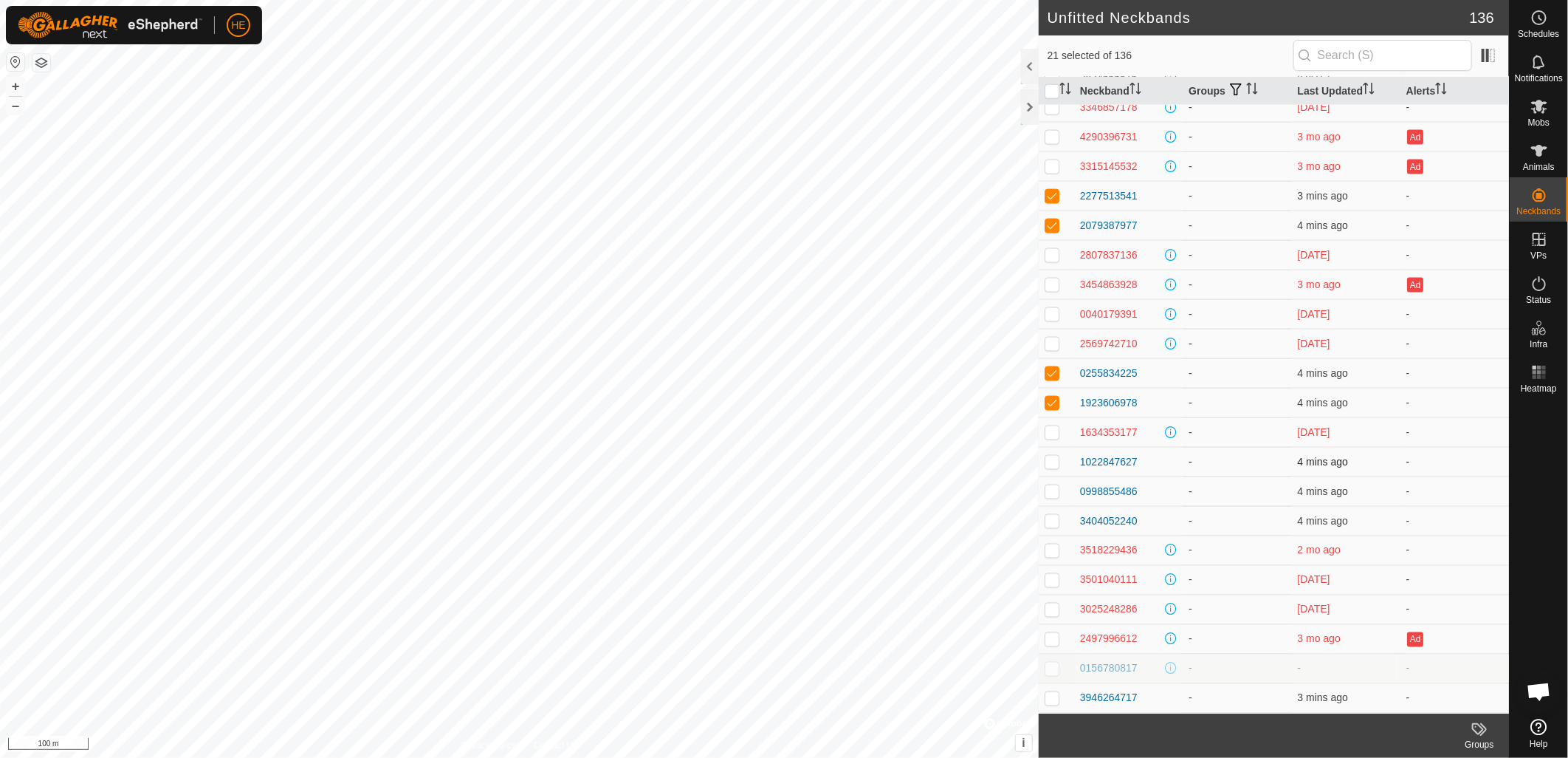
checkbox input "true"
click at [1051, 490] on p-checkbox at bounding box center [1052, 491] width 15 height 12
checkbox input "true"
click at [1051, 518] on p-checkbox at bounding box center [1052, 521] width 15 height 12
checkbox input "true"
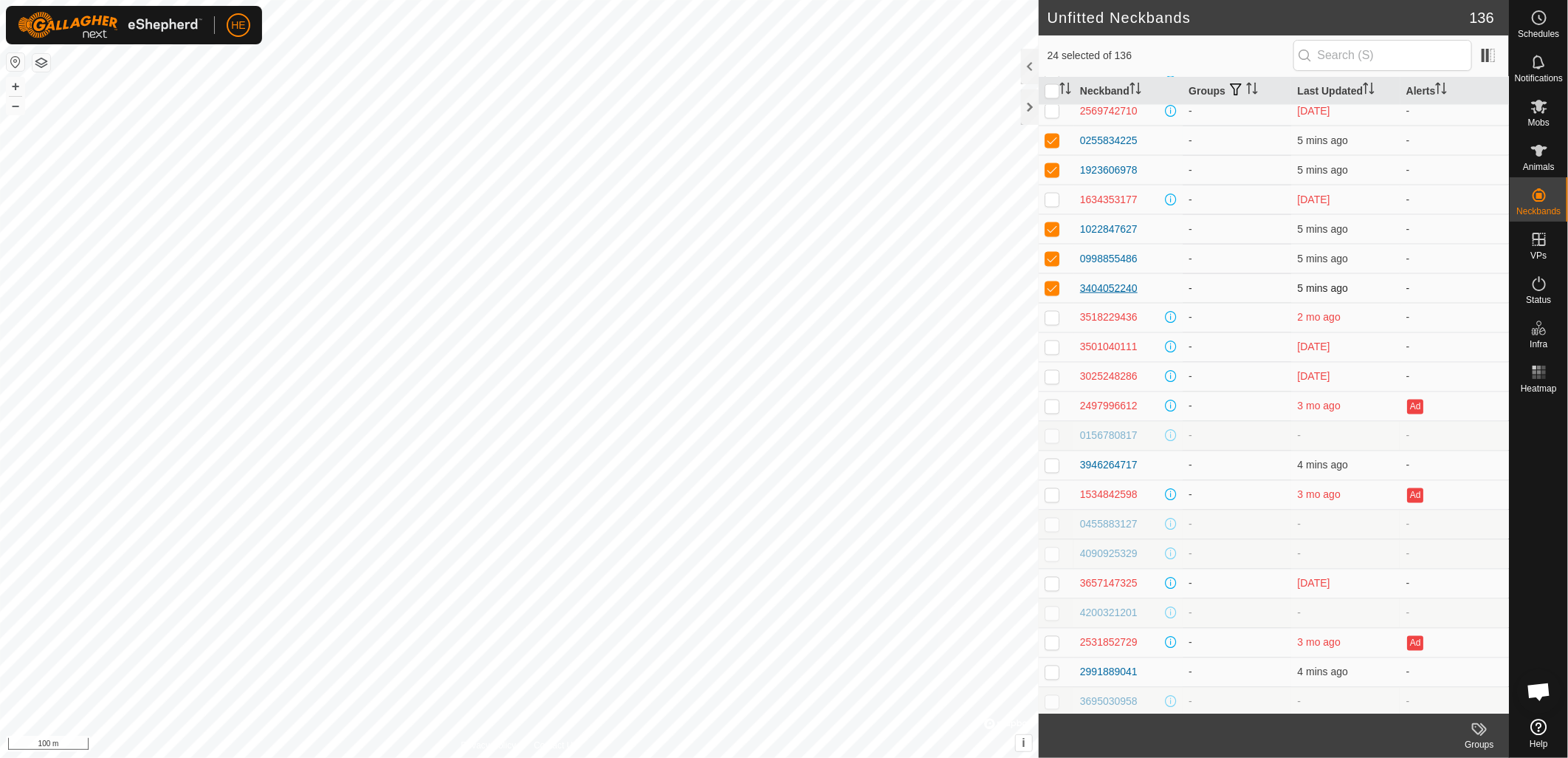
scroll to position [1559, 0]
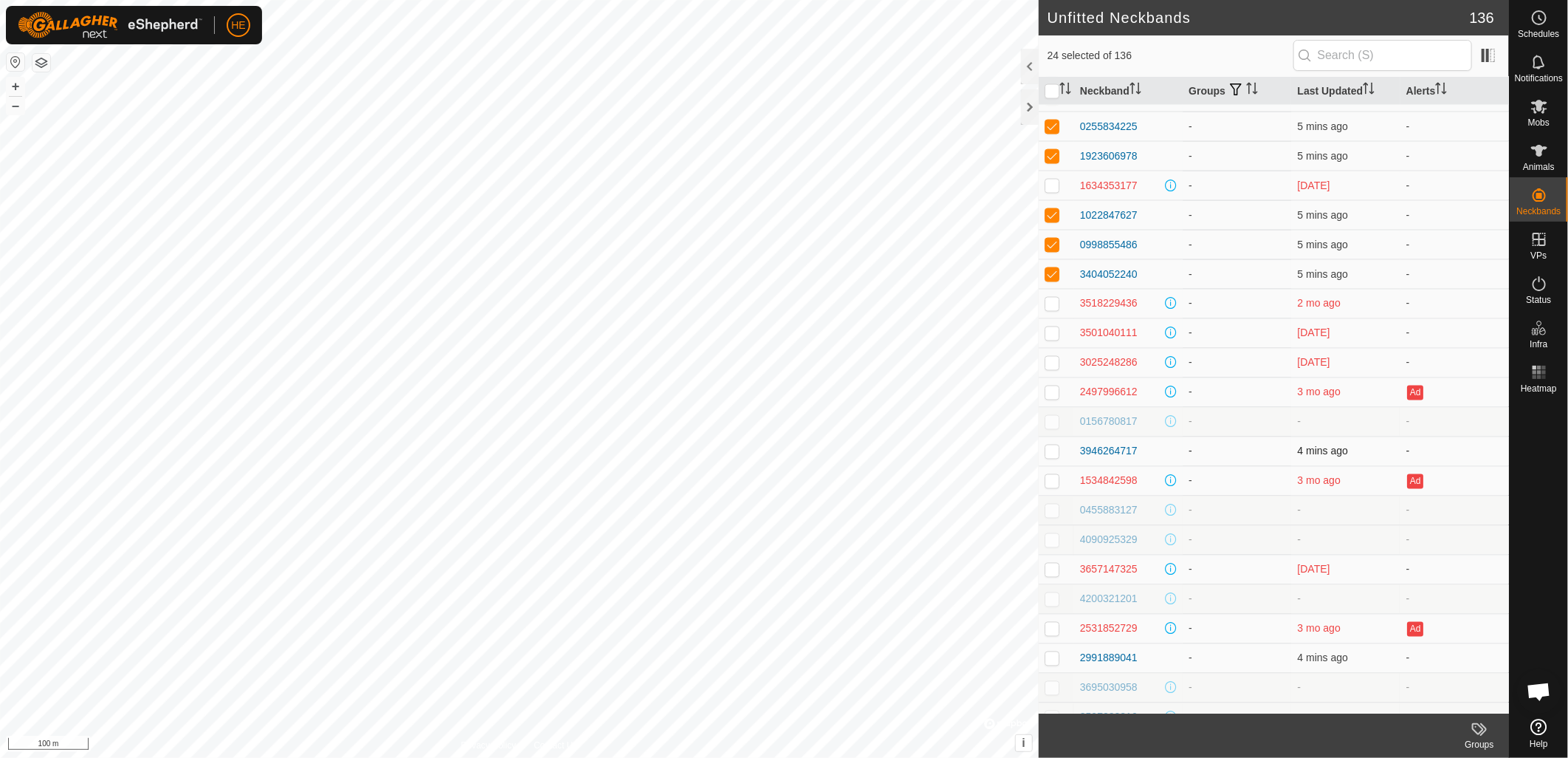
click at [1050, 449] on p-checkbox at bounding box center [1052, 451] width 15 height 12
checkbox input "true"
click at [1054, 662] on p-checkbox at bounding box center [1052, 658] width 15 height 12
checkbox input "true"
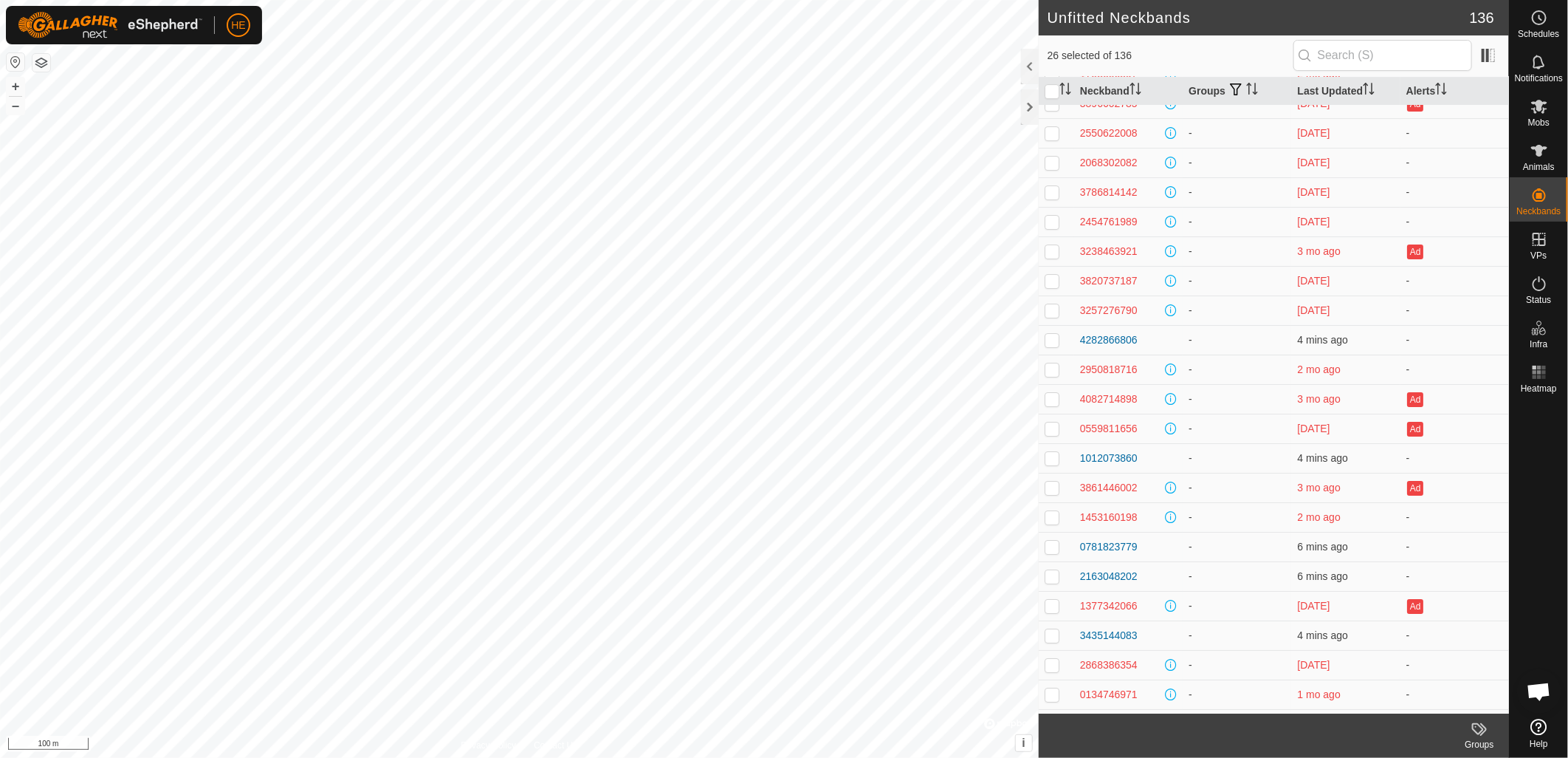
scroll to position [3410, 0]
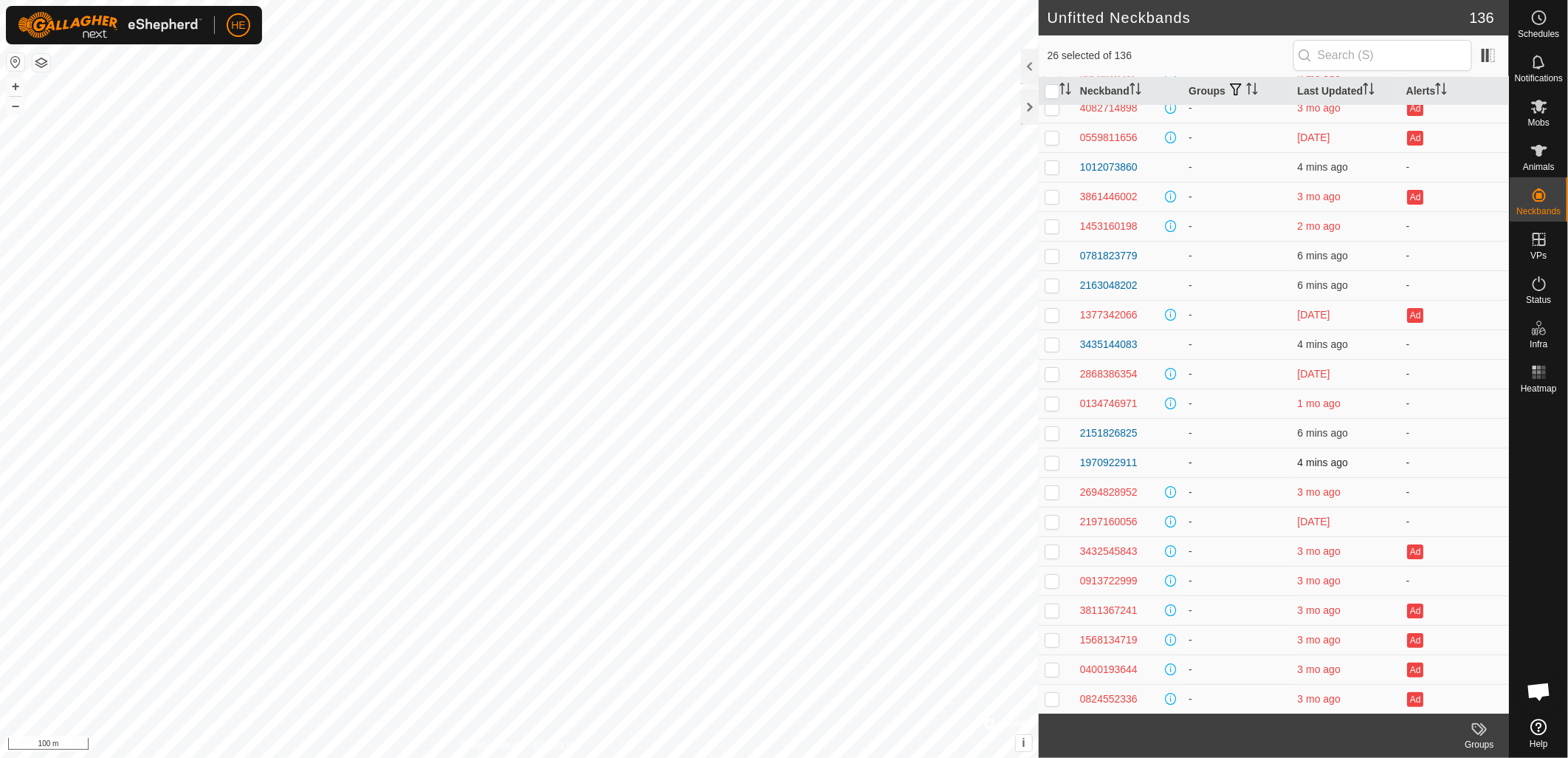
click at [1048, 460] on p-checkbox at bounding box center [1052, 463] width 15 height 12
checkbox input "true"
click at [1052, 436] on p-checkbox at bounding box center [1052, 433] width 15 height 12
checkbox input "true"
click at [1052, 347] on p-checkbox at bounding box center [1052, 345] width 15 height 12
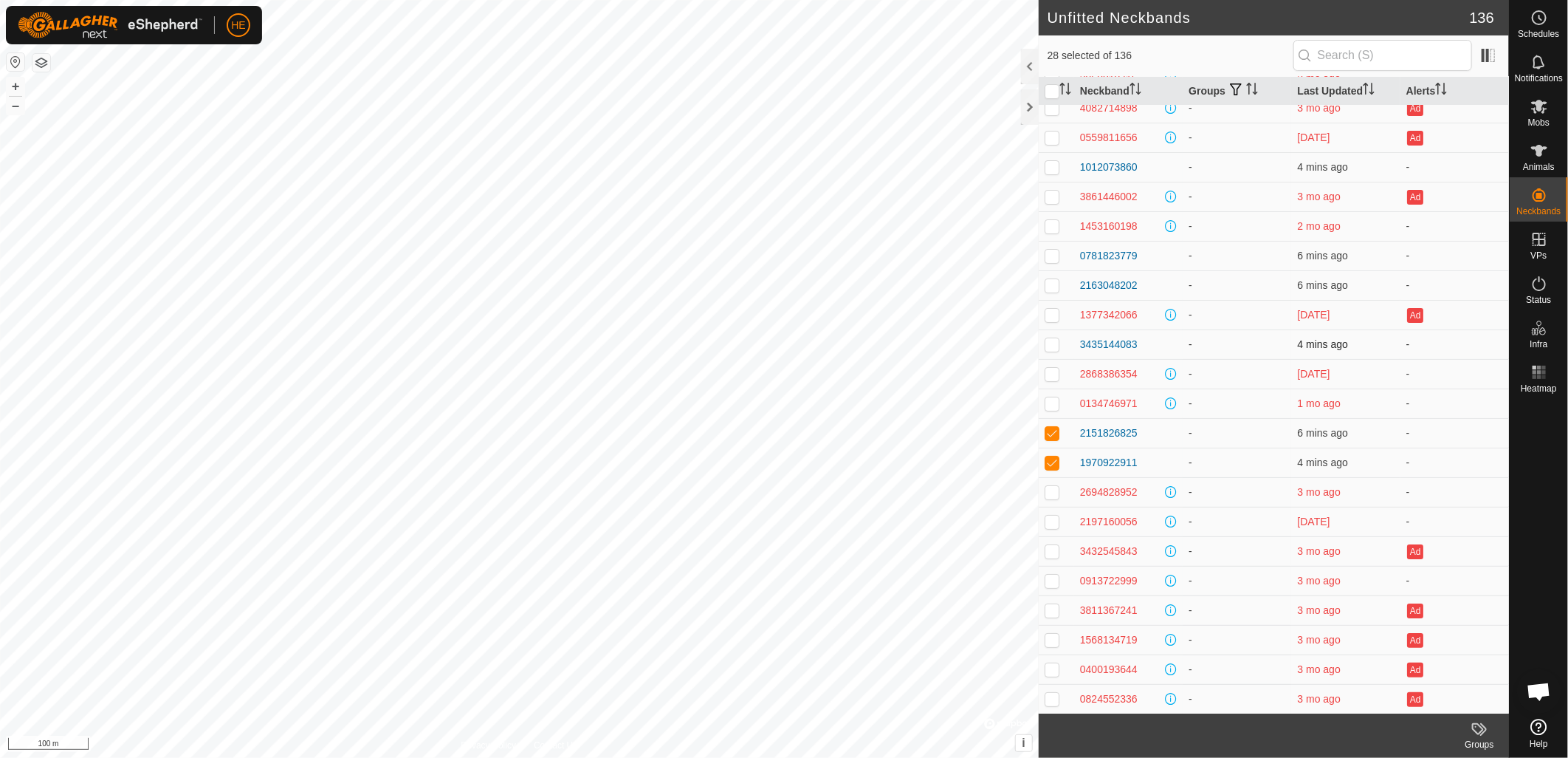
checkbox input "true"
click at [1050, 292] on td at bounding box center [1056, 285] width 35 height 29
checkbox input "true"
click at [1050, 258] on p-checkbox at bounding box center [1052, 255] width 15 height 12
checkbox input "true"
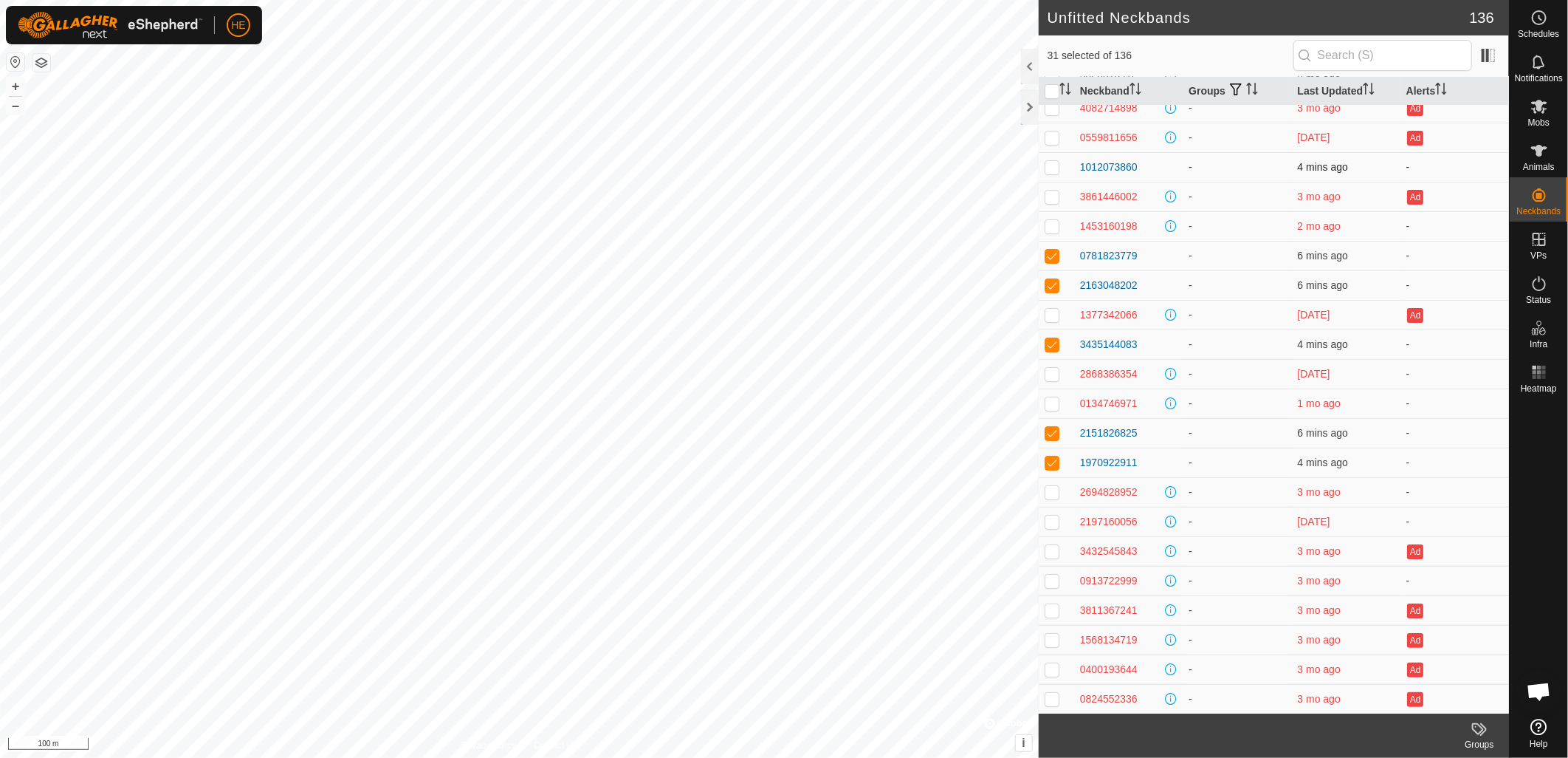
click at [1051, 167] on p-checkbox at bounding box center [1052, 167] width 15 height 12
checkbox input "true"
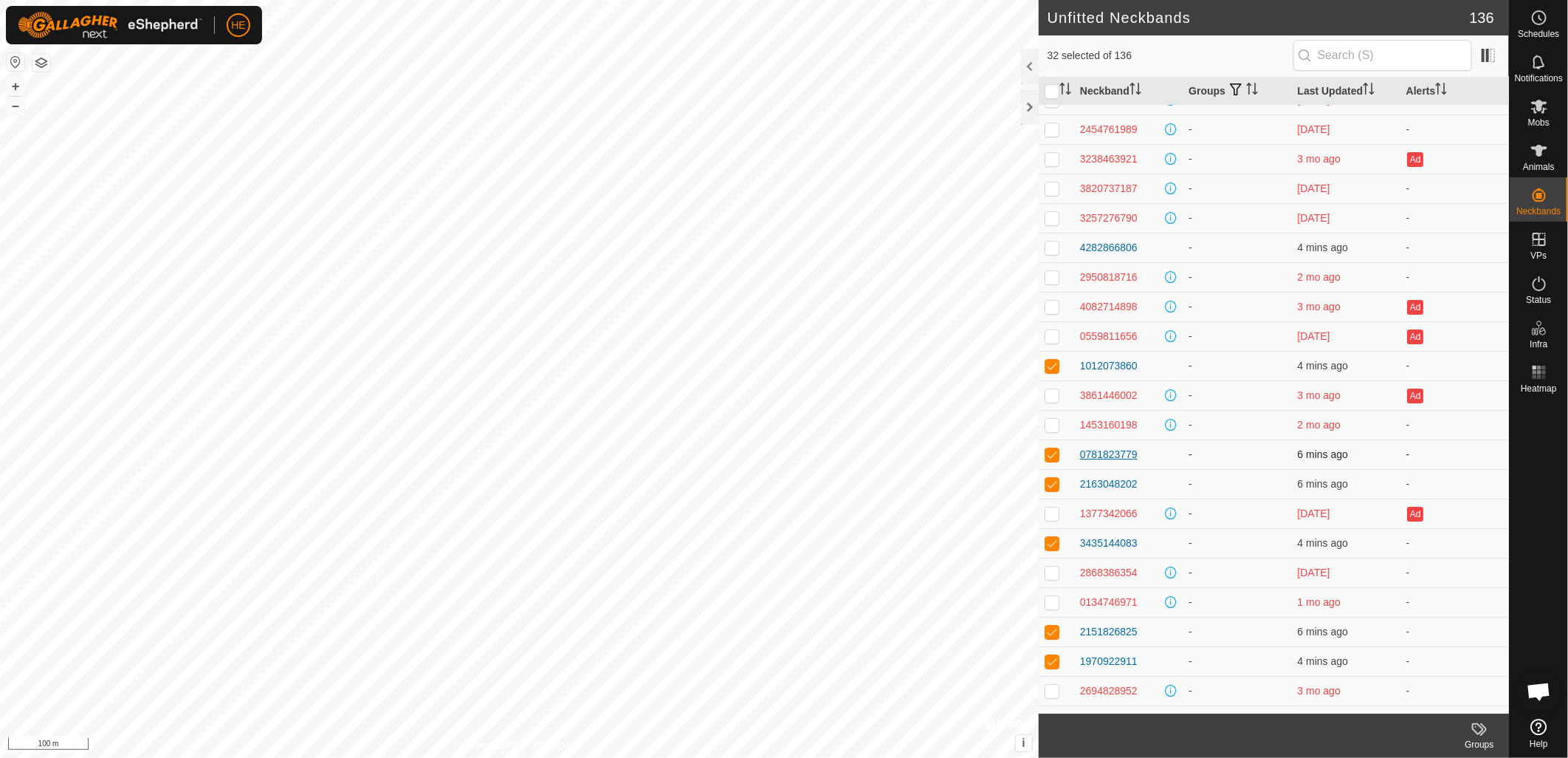
scroll to position [3163, 0]
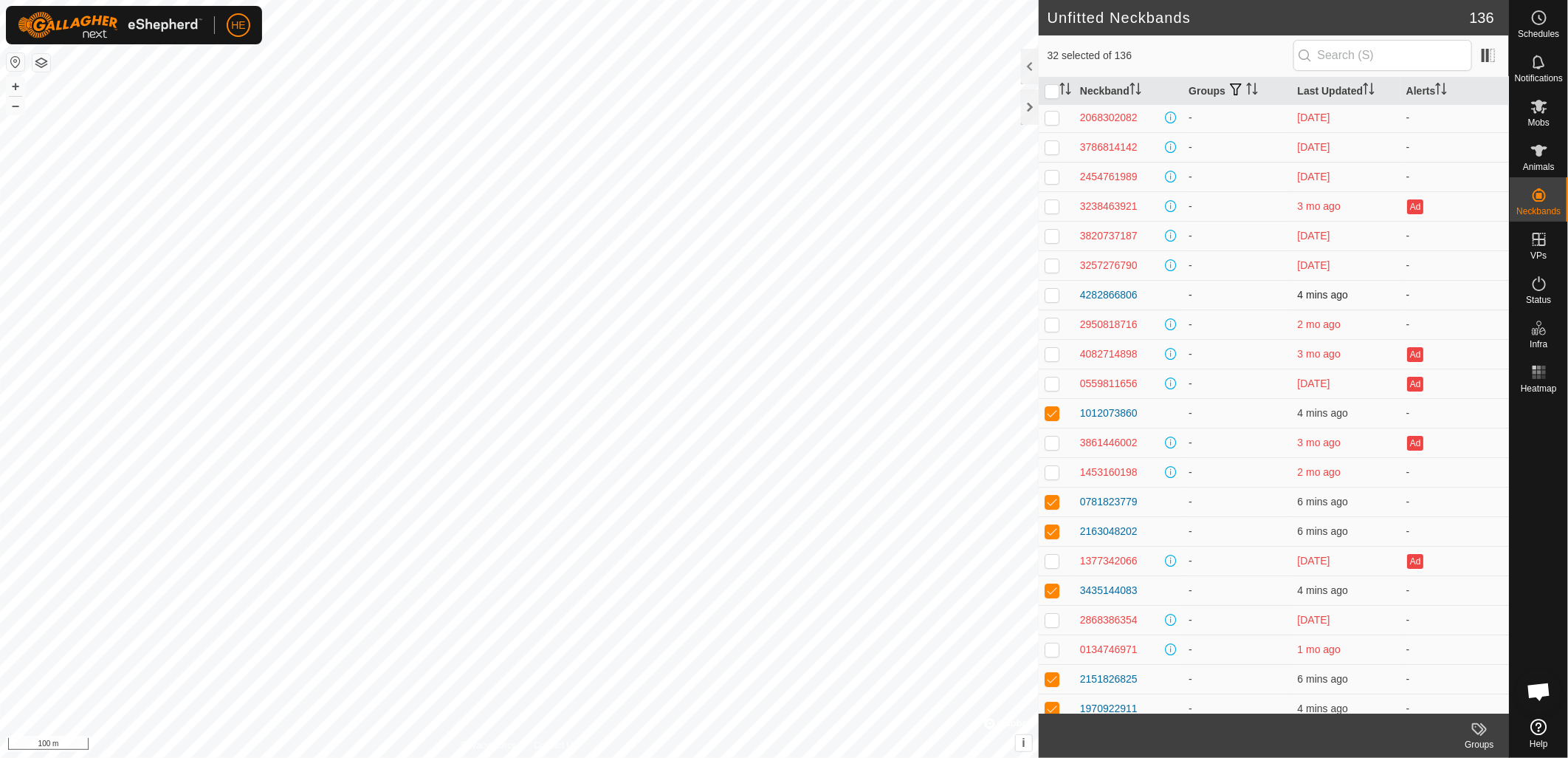
click at [1054, 295] on p-checkbox at bounding box center [1052, 295] width 15 height 12
checkbox input "true"
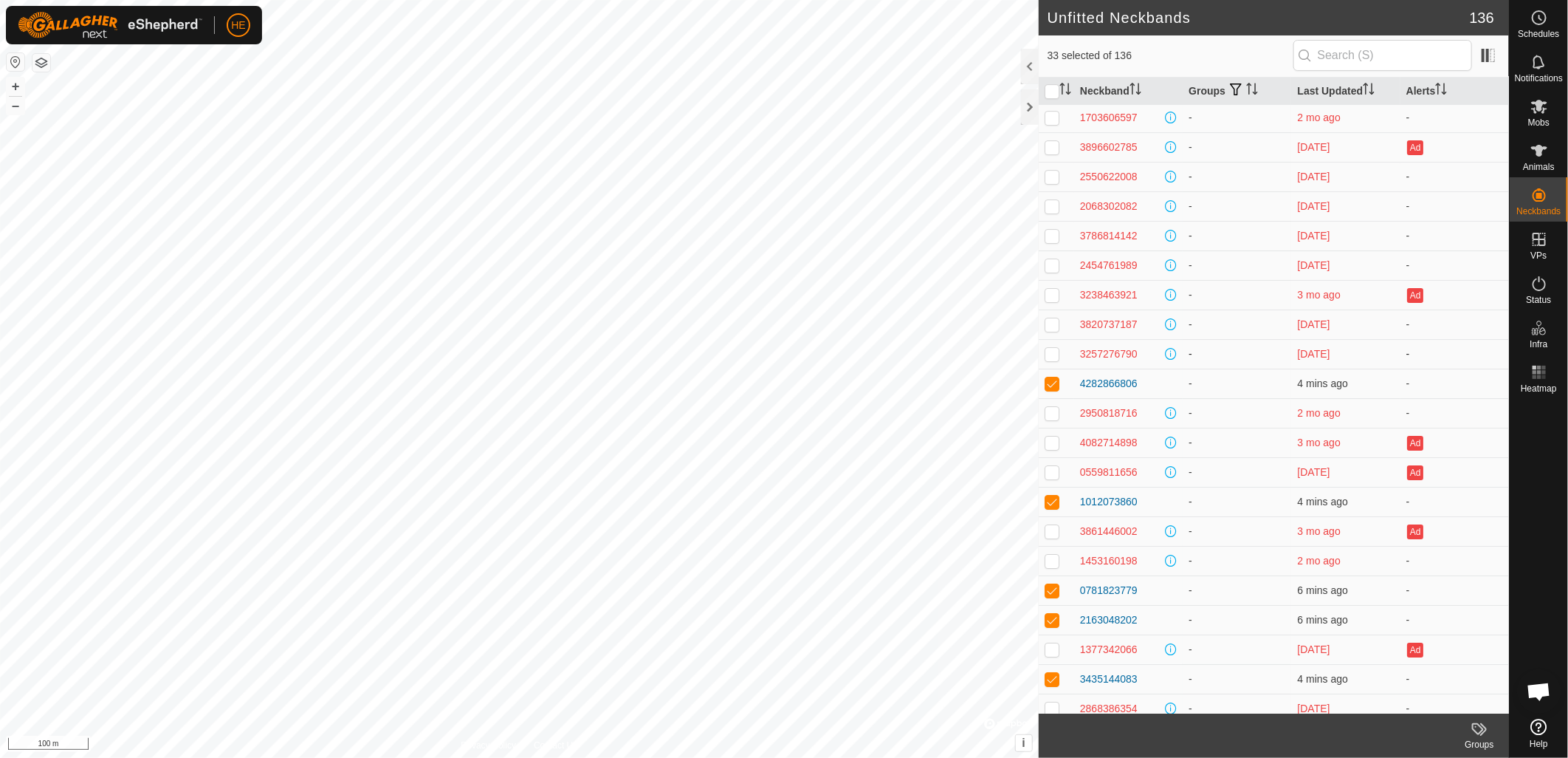
scroll to position [3082, 0]
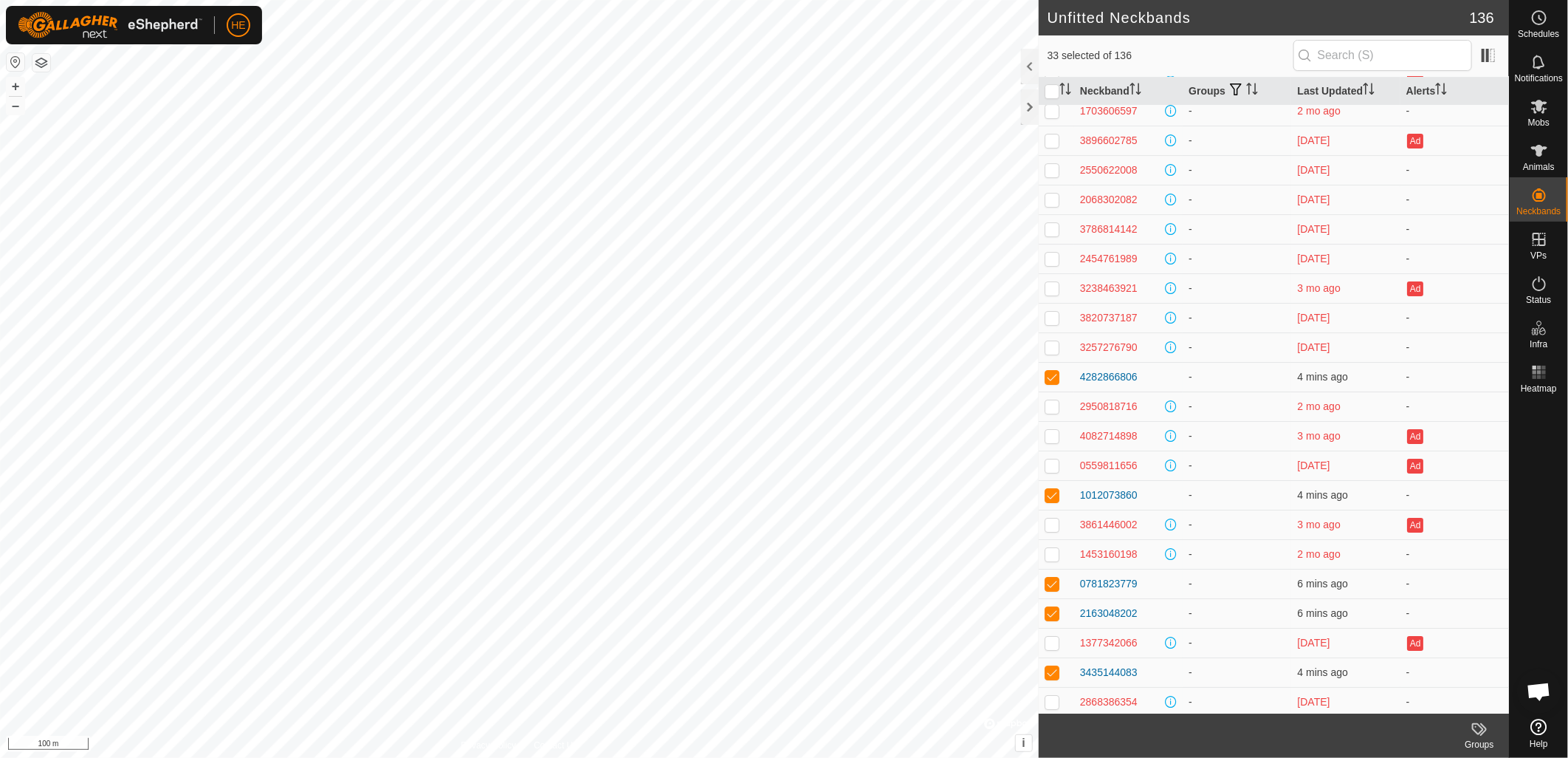
click at [1480, 735] on icon at bounding box center [1483, 729] width 7 height 13
click at [1484, 742] on div "Groups" at bounding box center [1480, 744] width 59 height 14
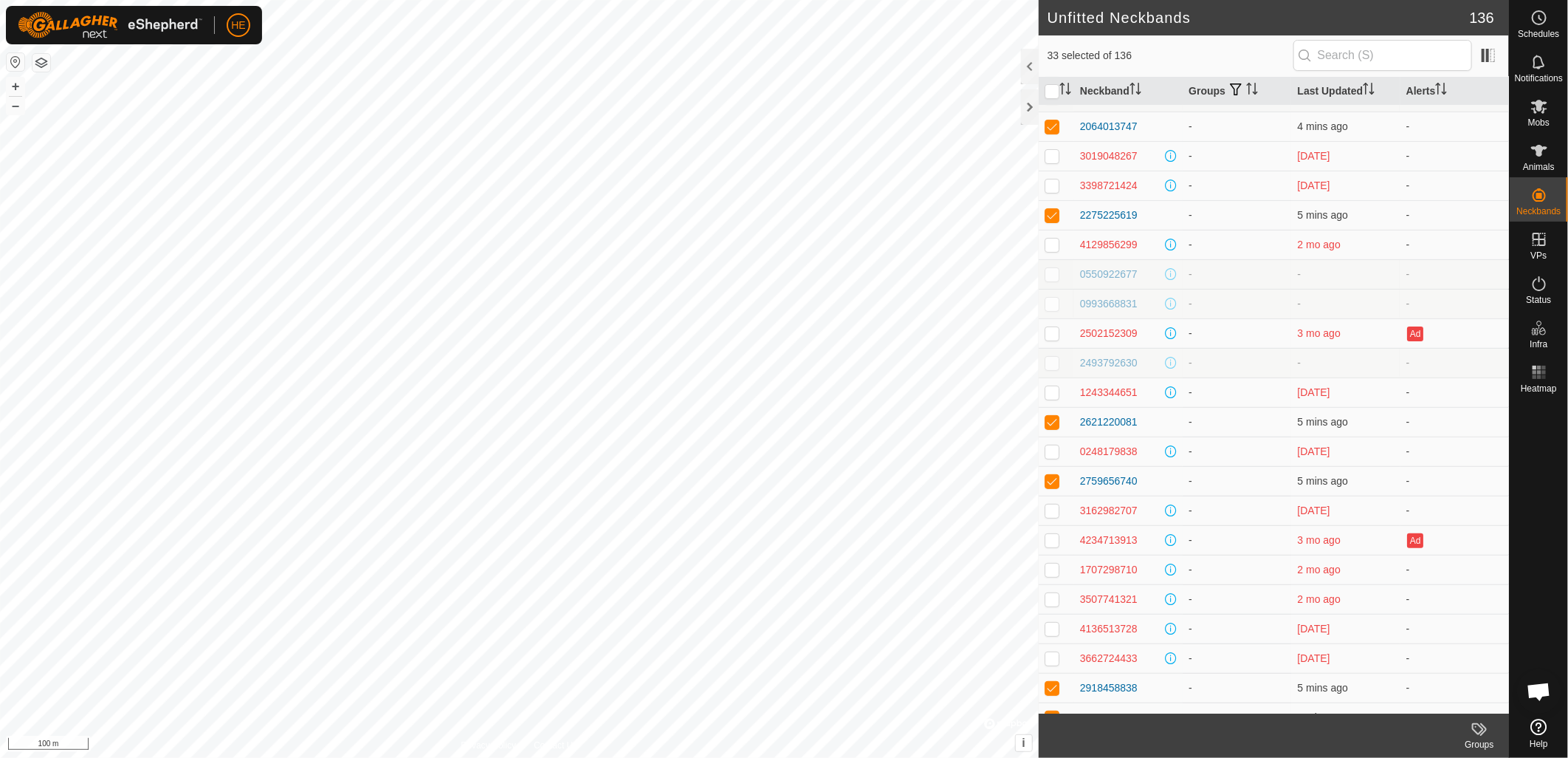
scroll to position [0, 0]
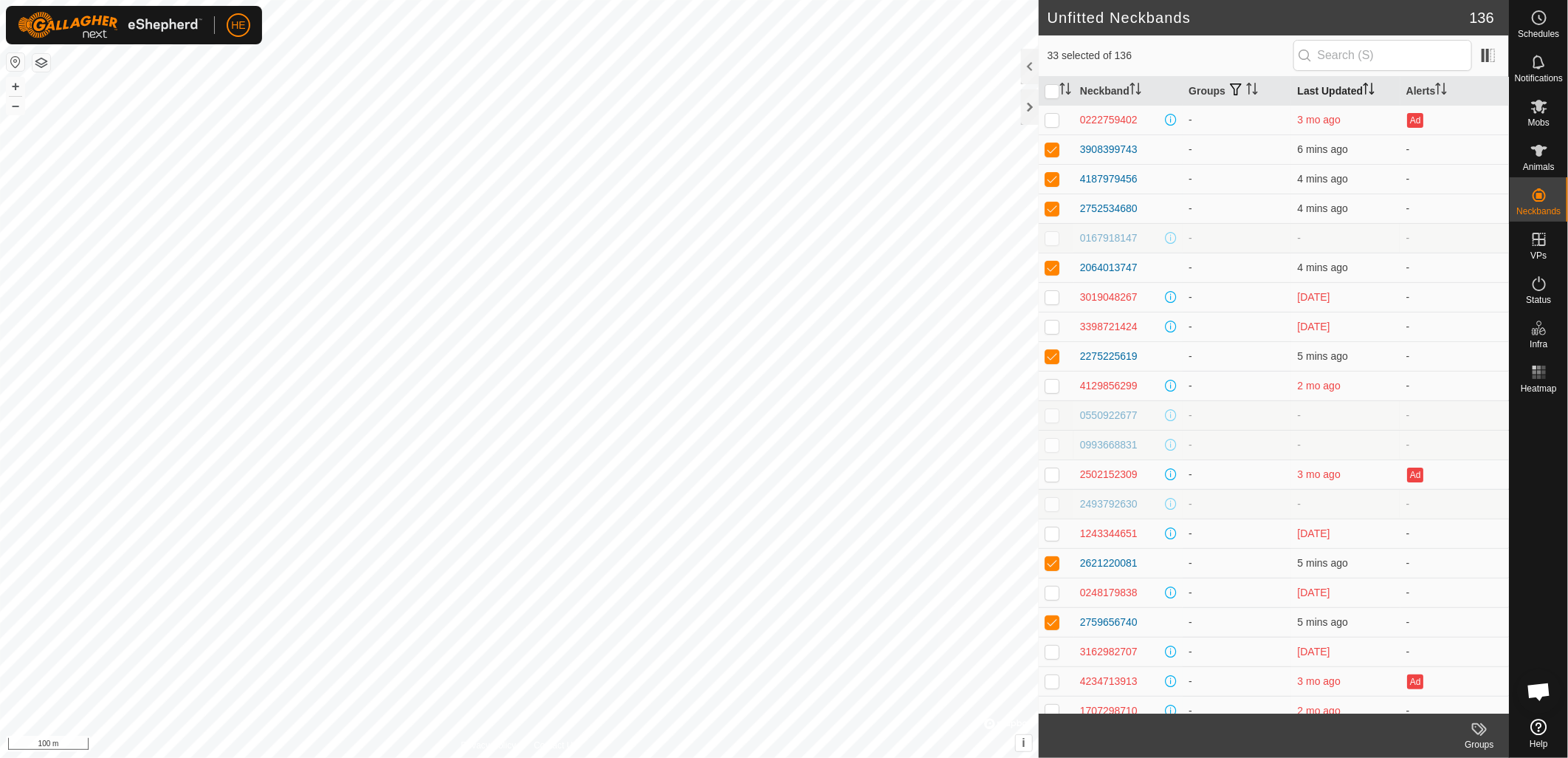
click at [1352, 85] on th "Last Updated" at bounding box center [1346, 91] width 109 height 29
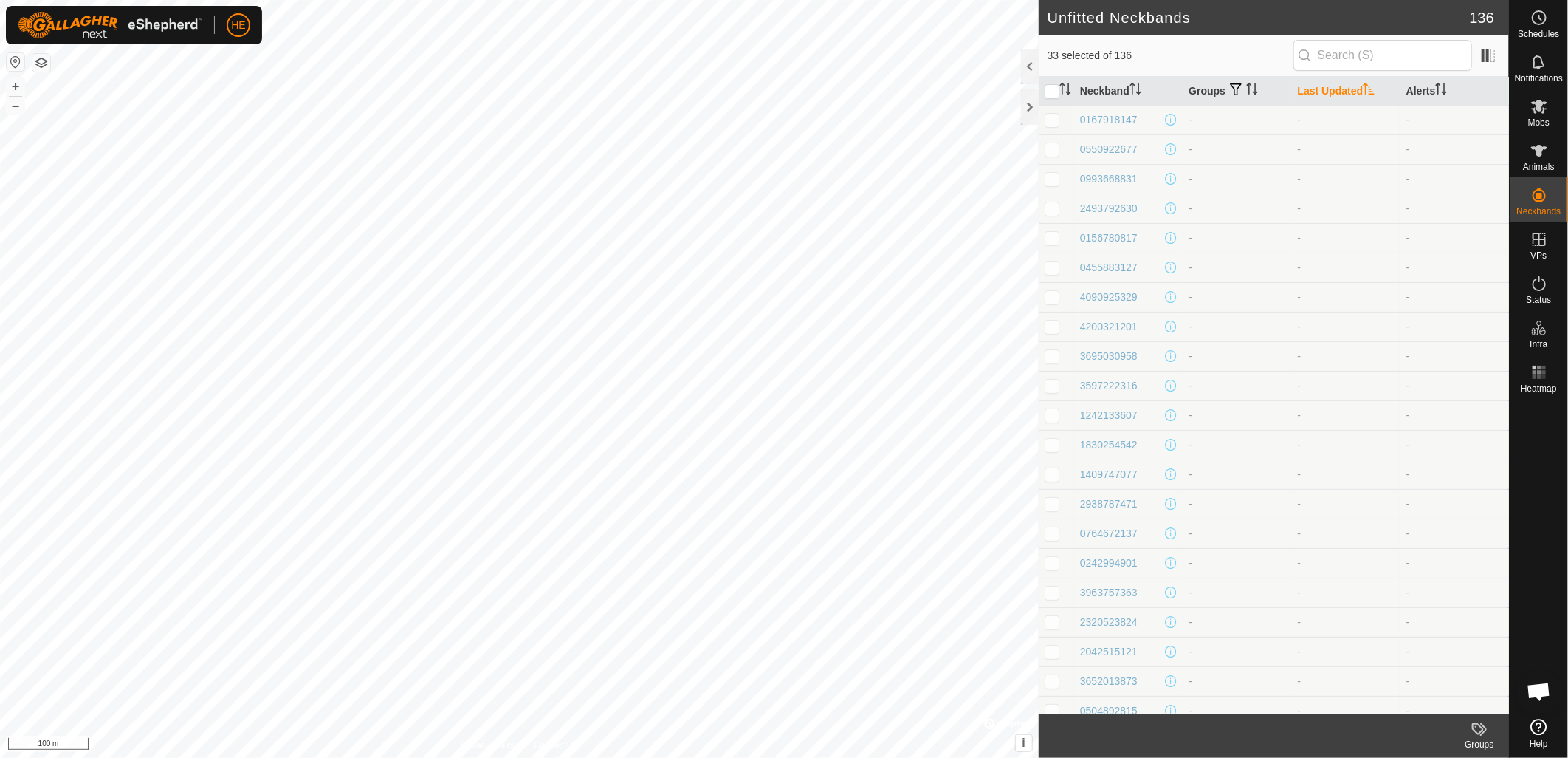
click at [1363, 87] on icon "Activate to sort" at bounding box center [1369, 88] width 12 height 12
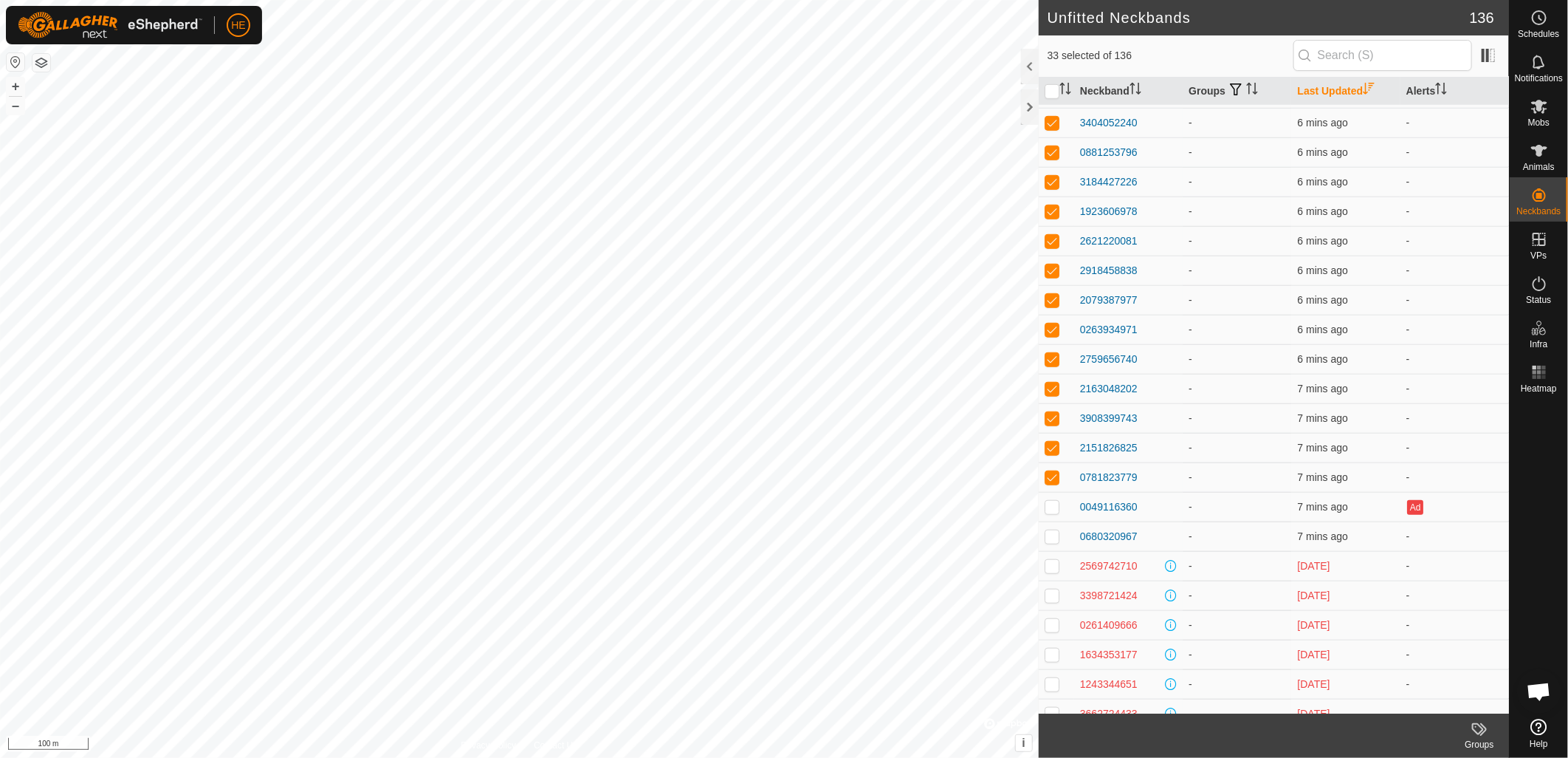
scroll to position [656, 0]
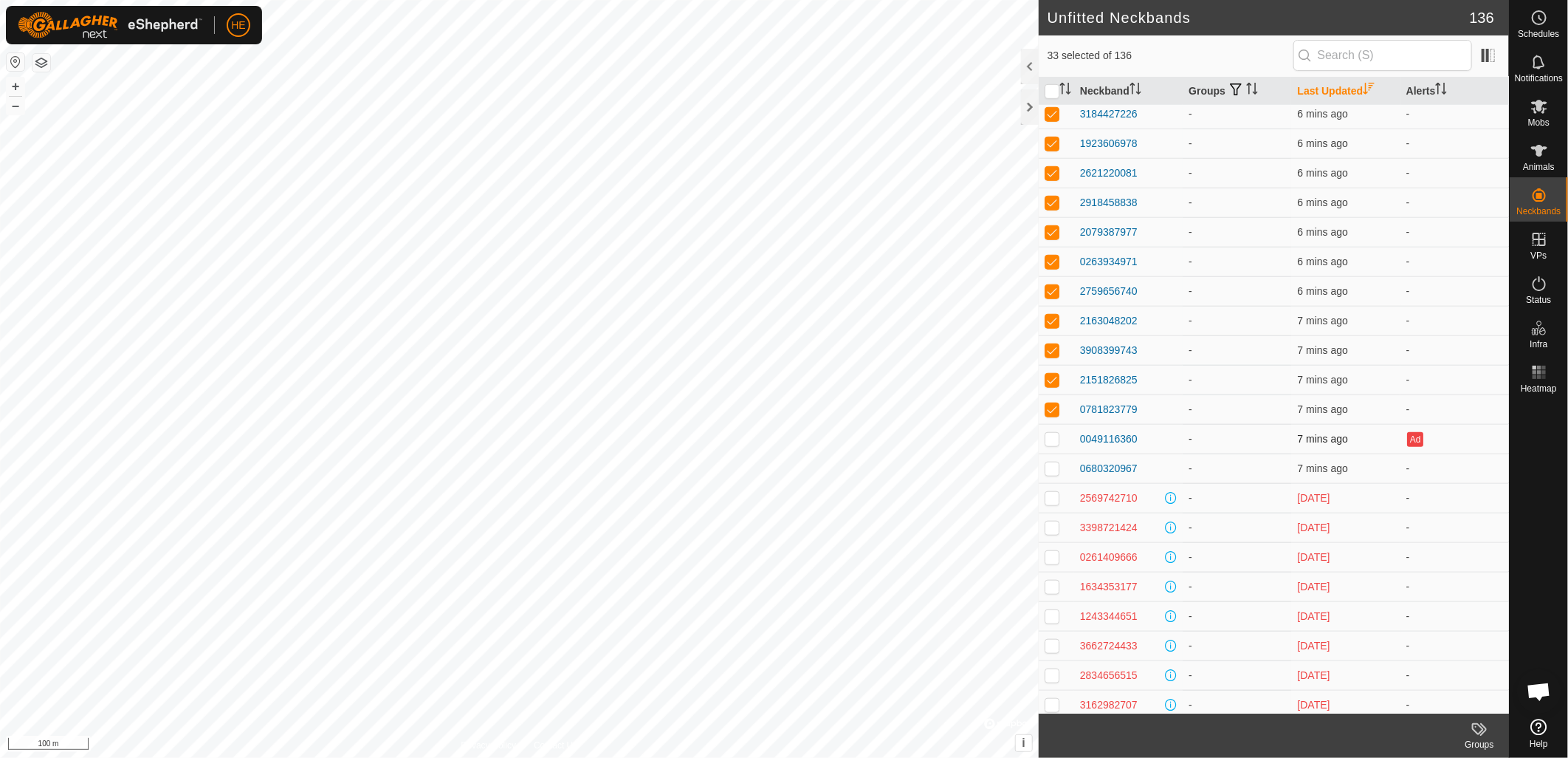
click at [1054, 440] on p-checkbox at bounding box center [1052, 439] width 15 height 12
checkbox input "true"
click at [1057, 468] on p-checkbox at bounding box center [1052, 469] width 15 height 12
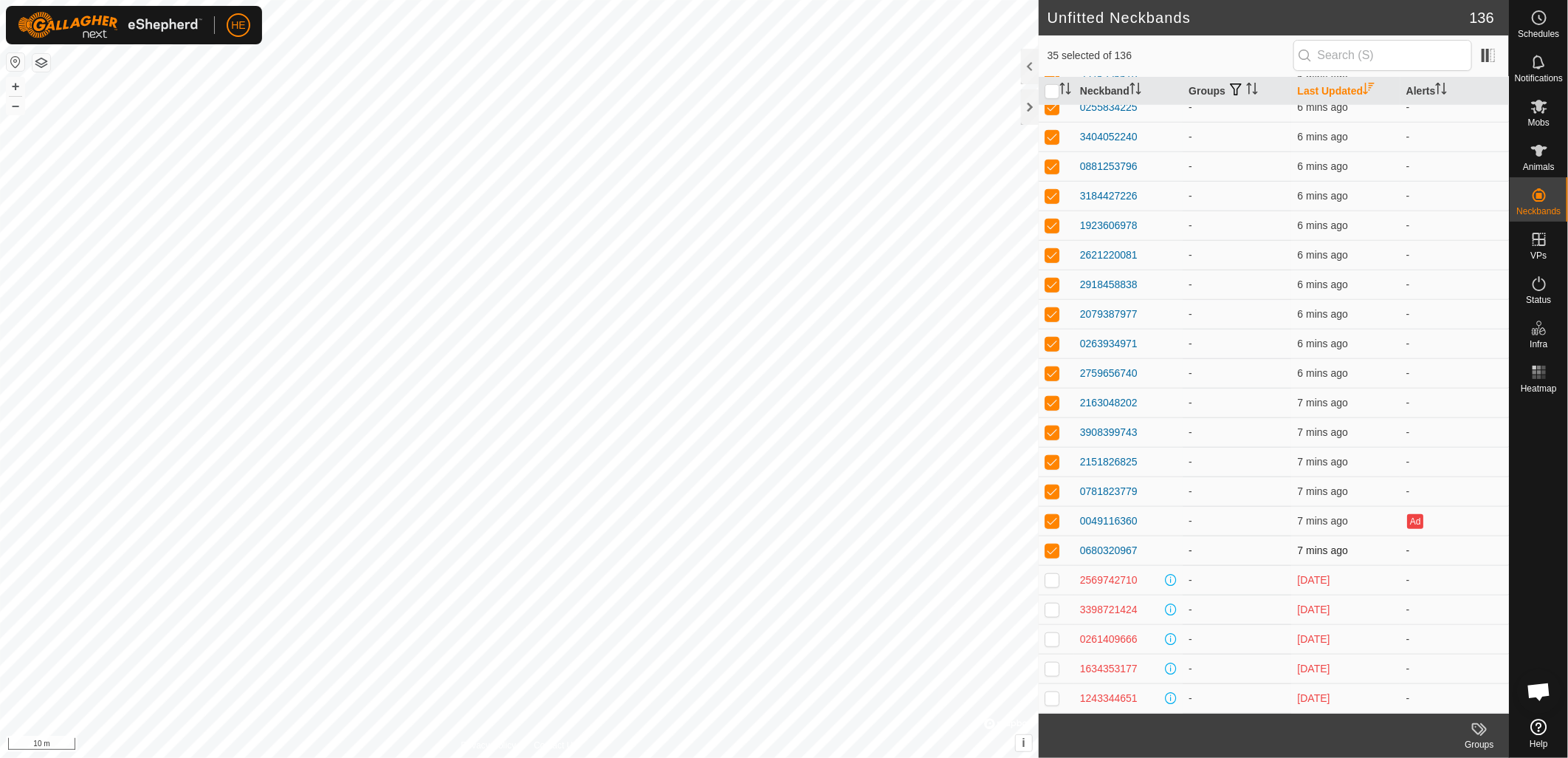
click at [1051, 547] on p-checkbox at bounding box center [1052, 550] width 15 height 12
checkbox input "true"
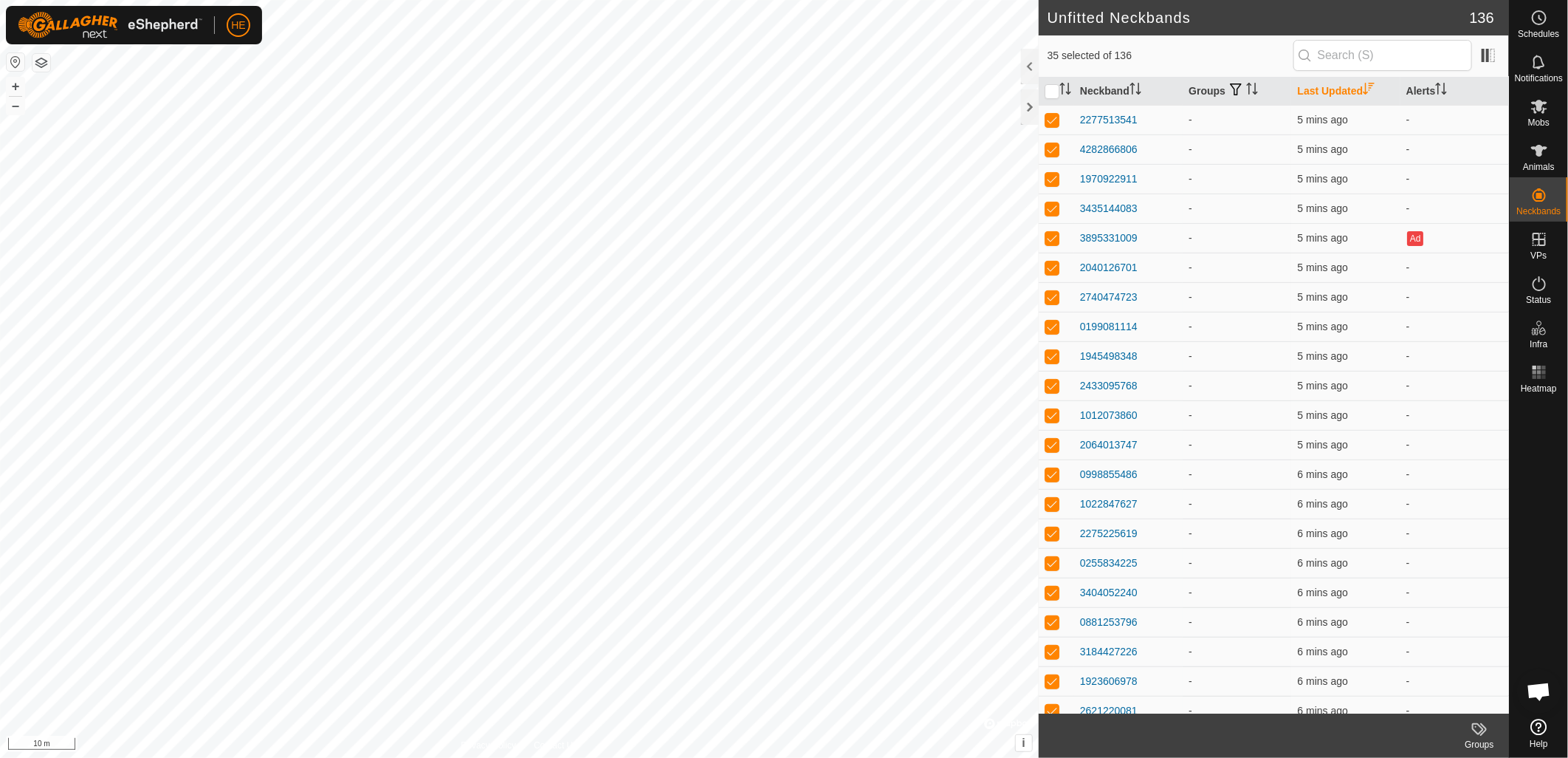
scroll to position [82, 0]
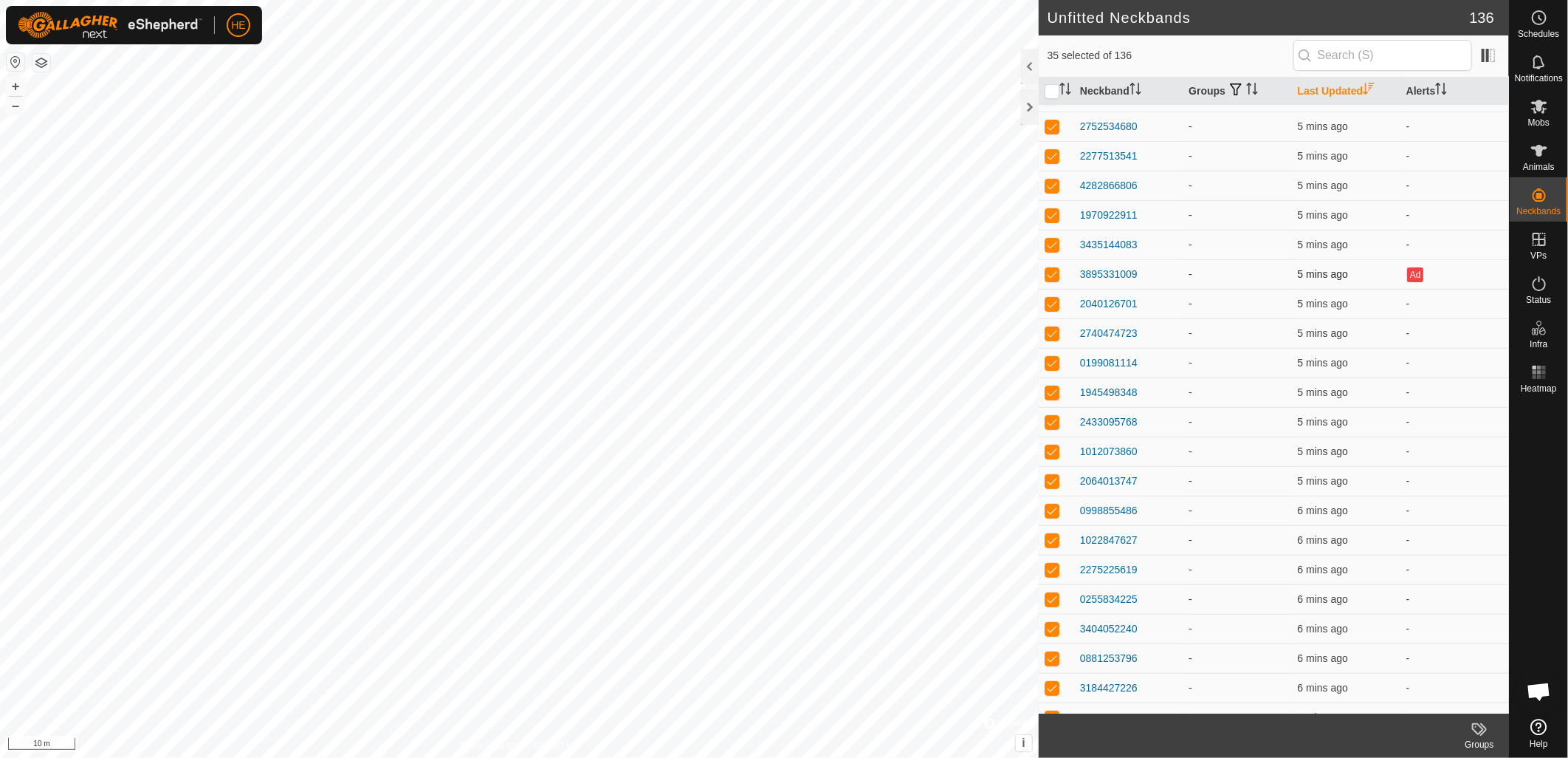
click at [1051, 272] on p-checkbox at bounding box center [1052, 274] width 15 height 12
click at [1052, 274] on p-checkbox at bounding box center [1052, 274] width 15 height 12
checkbox input "true"
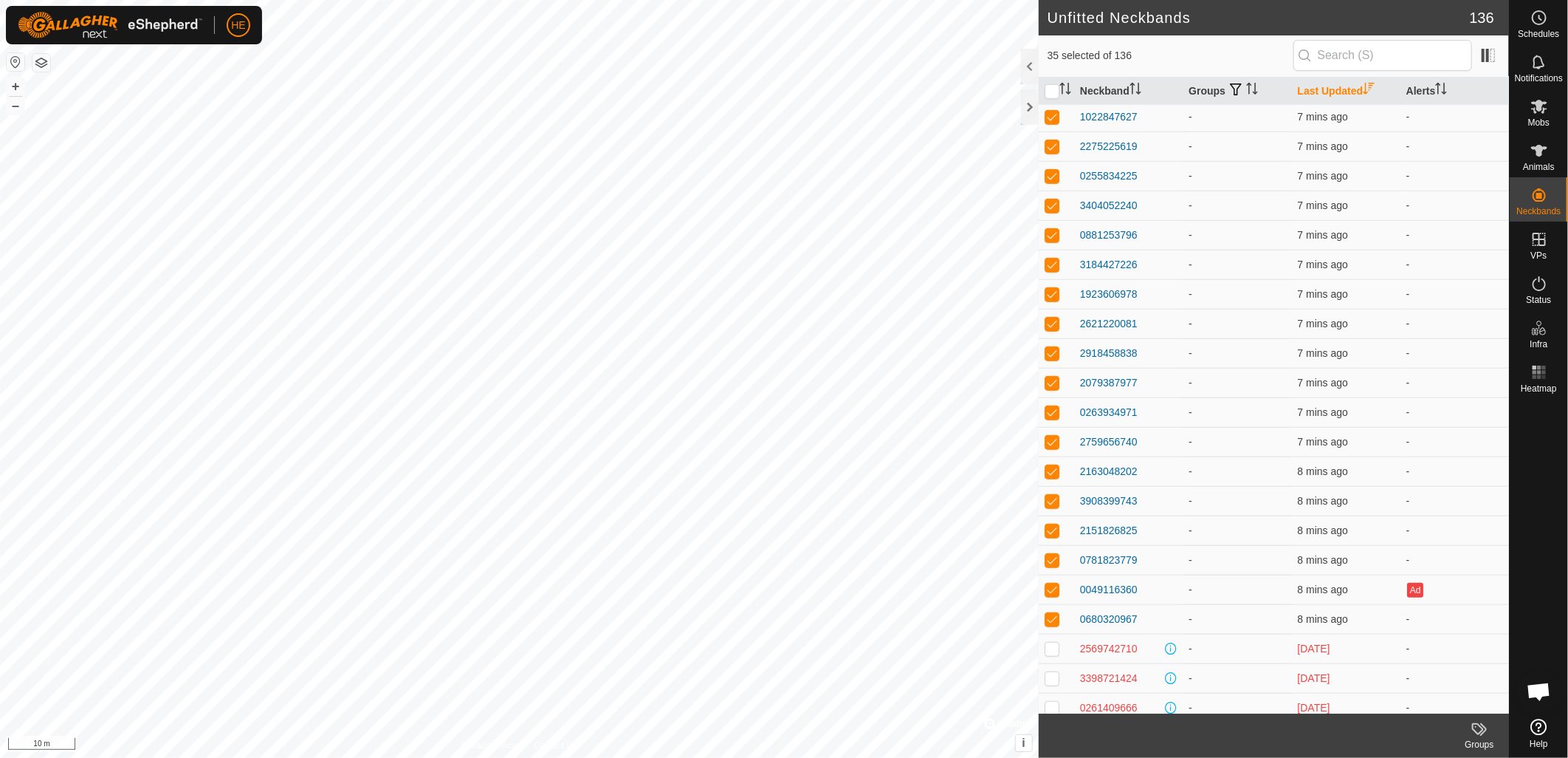
scroll to position [574, 0]
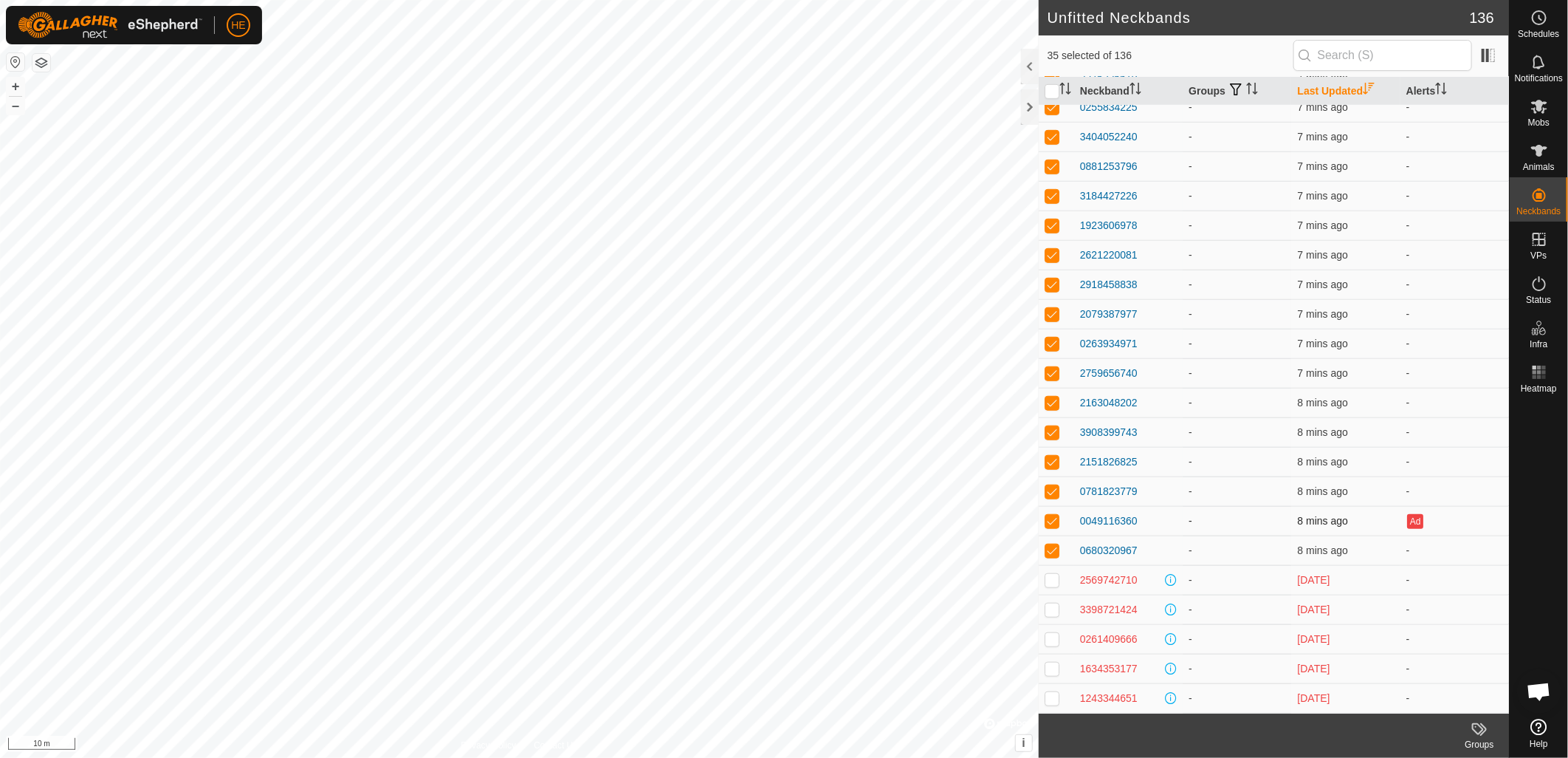
click at [1049, 520] on p-checkbox at bounding box center [1052, 521] width 15 height 12
click at [1049, 522] on p-checkbox at bounding box center [1052, 521] width 15 height 12
click at [1052, 519] on p-checkbox at bounding box center [1052, 521] width 15 height 12
checkbox input "false"
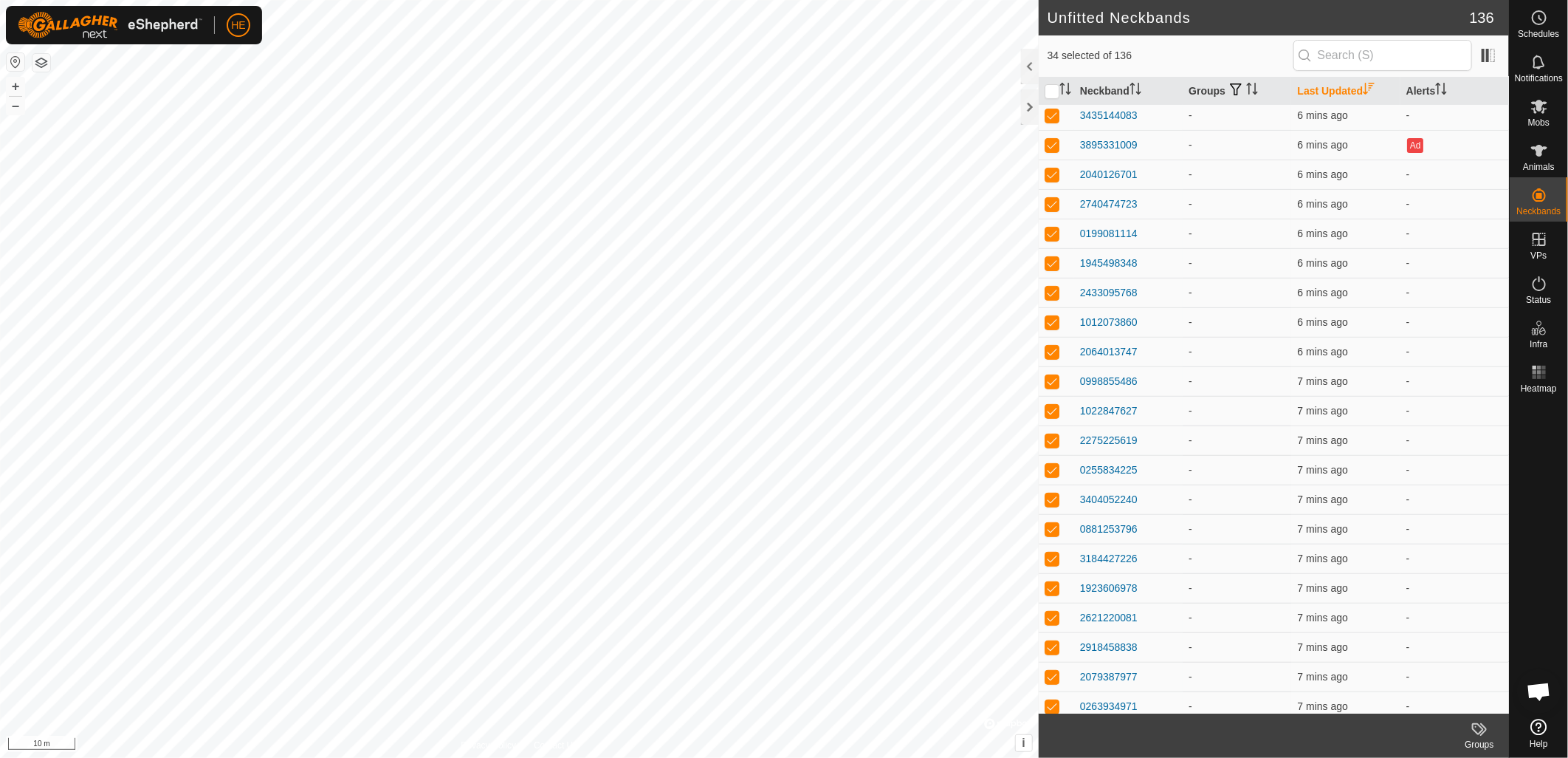
scroll to position [82, 0]
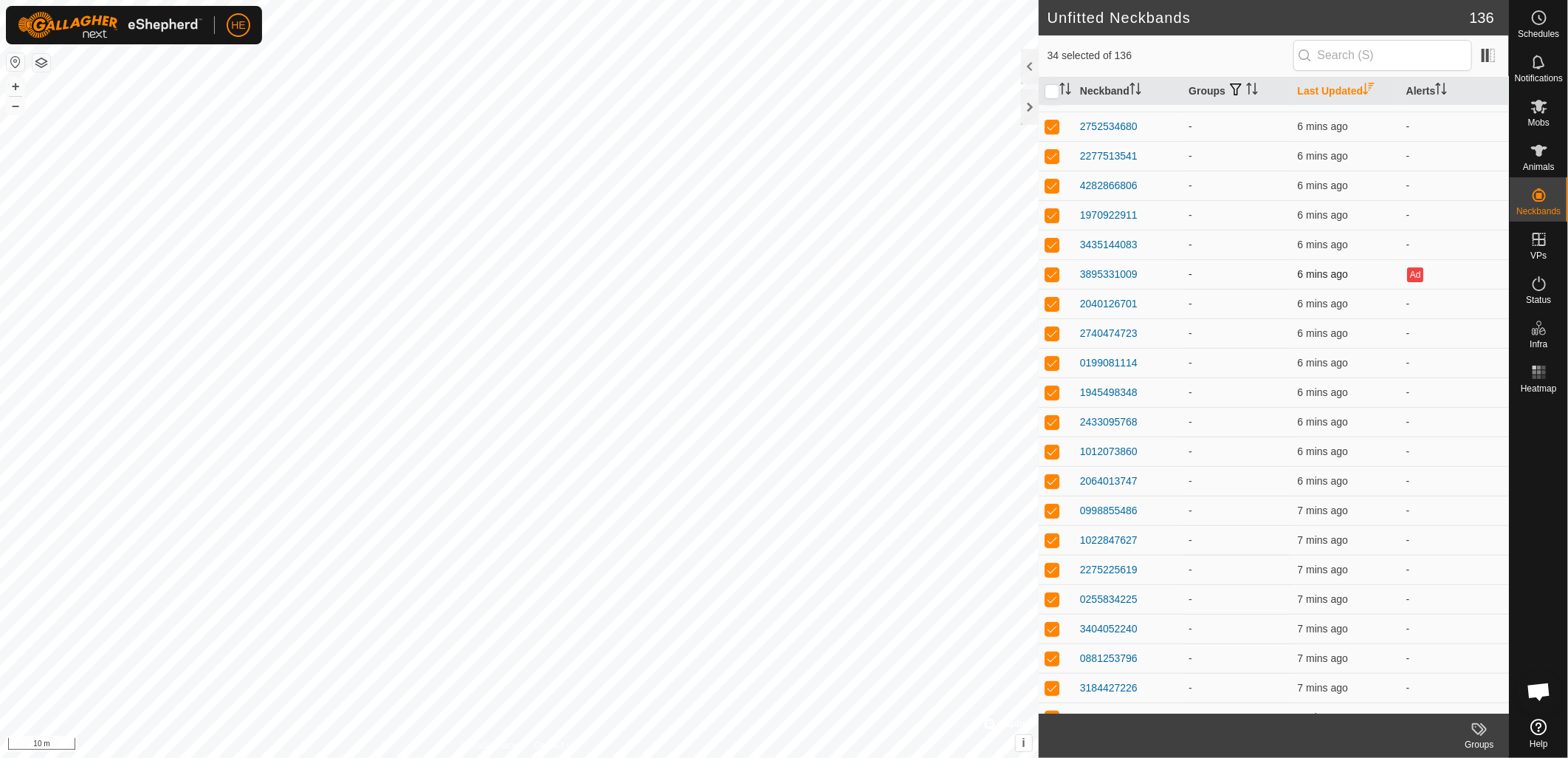
click at [1052, 275] on p-checkbox at bounding box center [1052, 274] width 15 height 12
checkbox input "false"
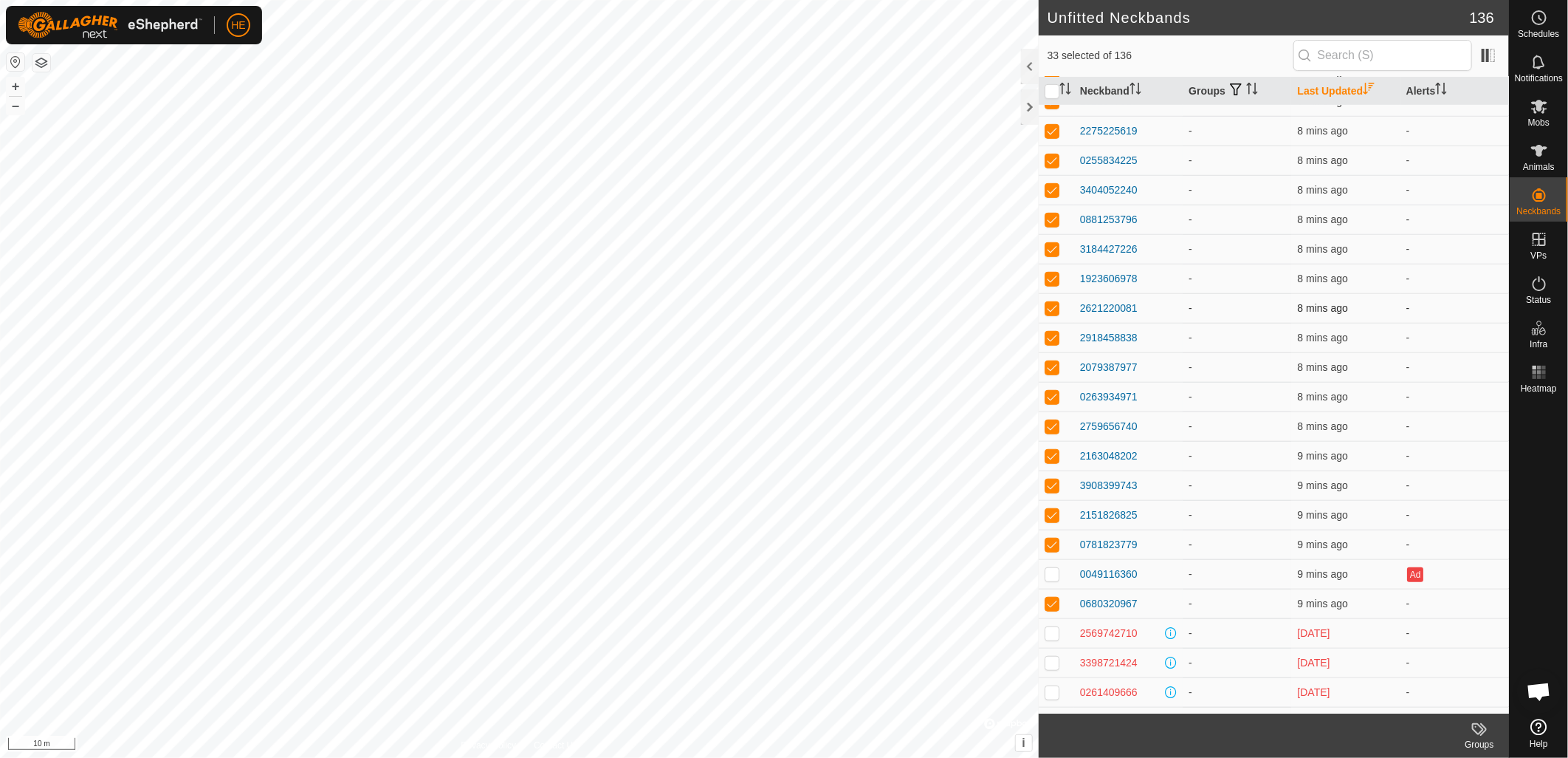
scroll to position [492, 0]
click at [1538, 156] on icon at bounding box center [1539, 150] width 17 height 17
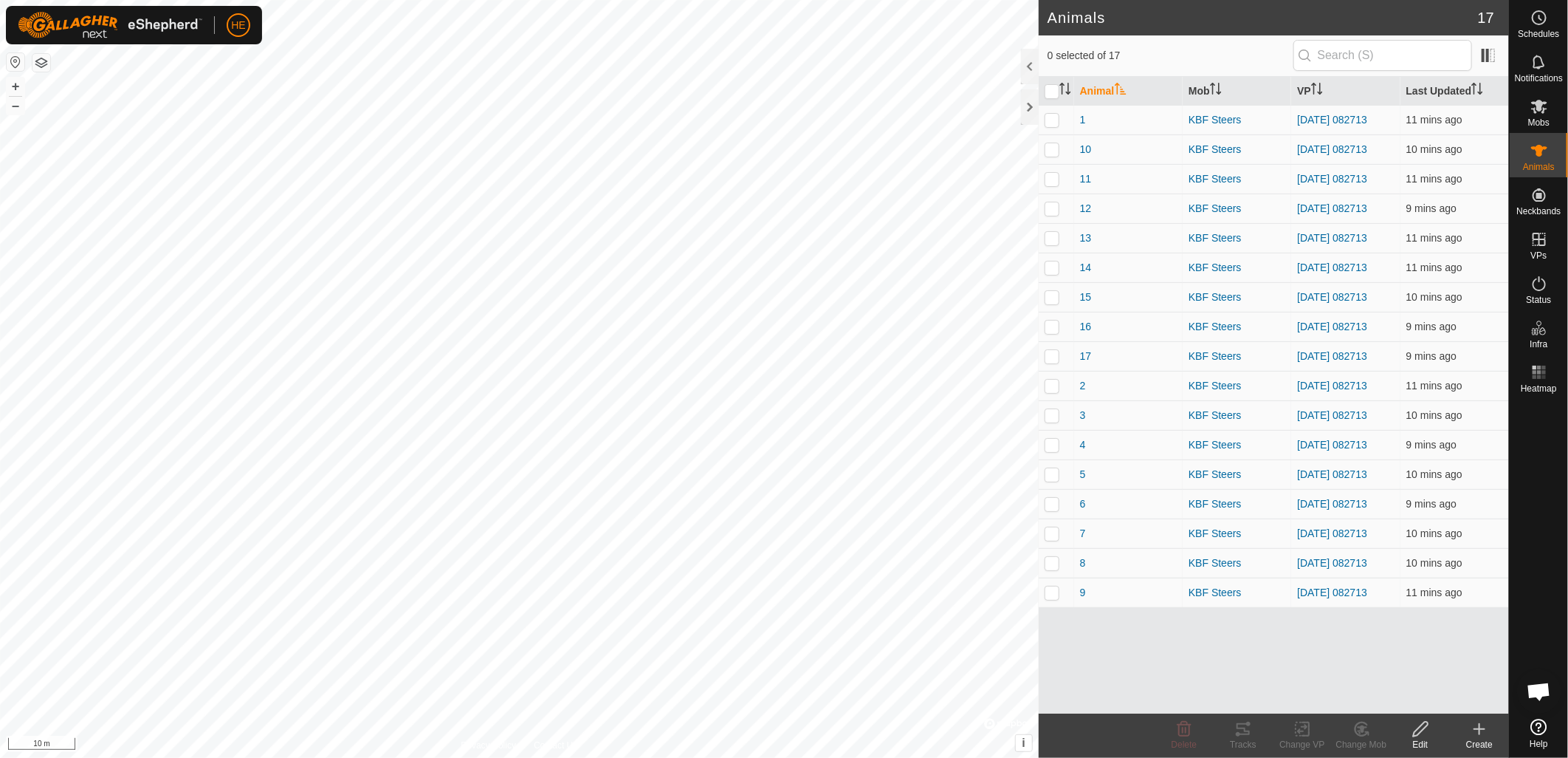
click at [1479, 734] on icon at bounding box center [1479, 729] width 17 height 17
click at [1412, 700] on link "Create Single Animal" at bounding box center [1418, 697] width 188 height 29
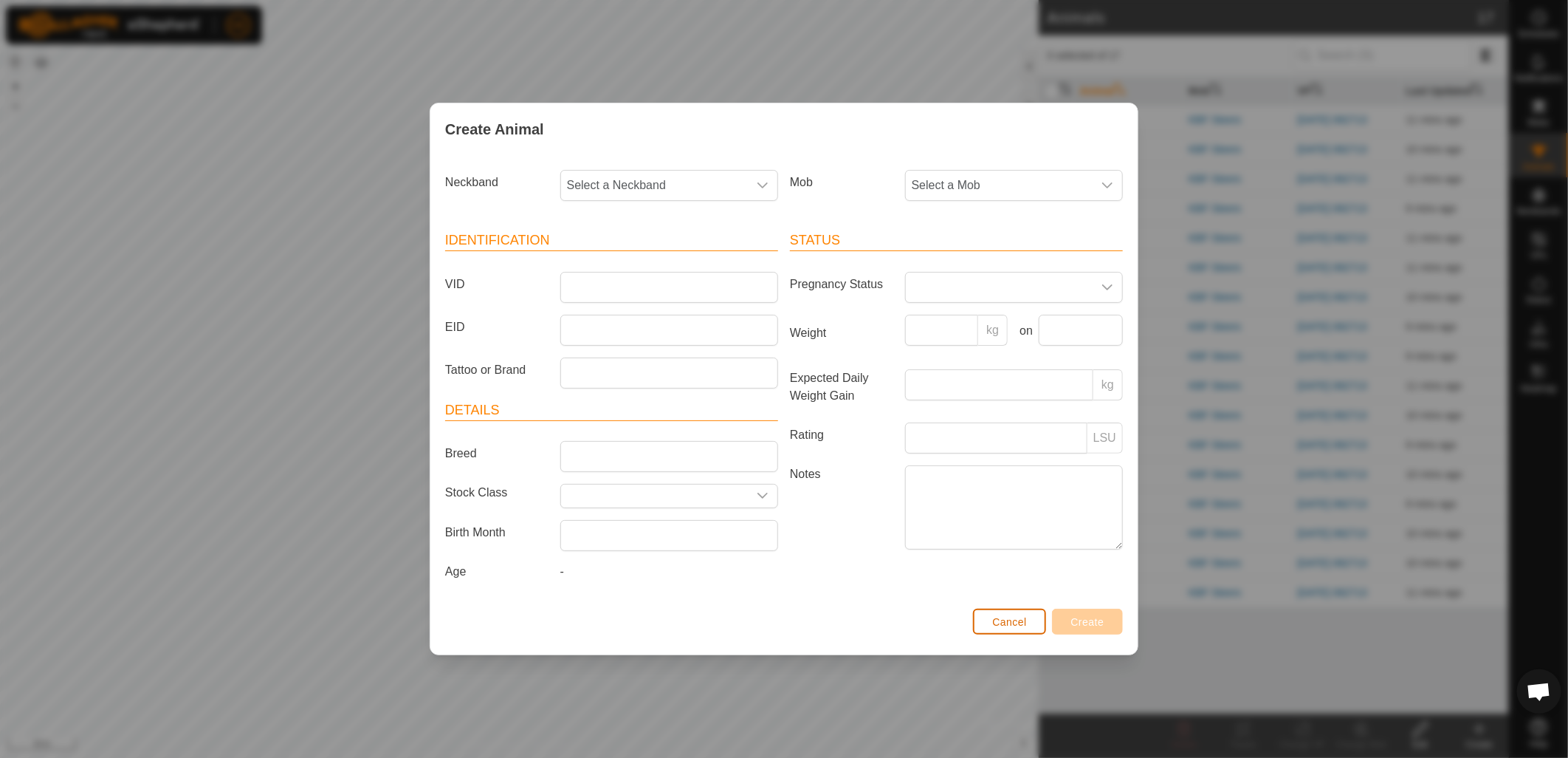
click at [1001, 620] on span "Cancel" at bounding box center [1010, 622] width 35 height 12
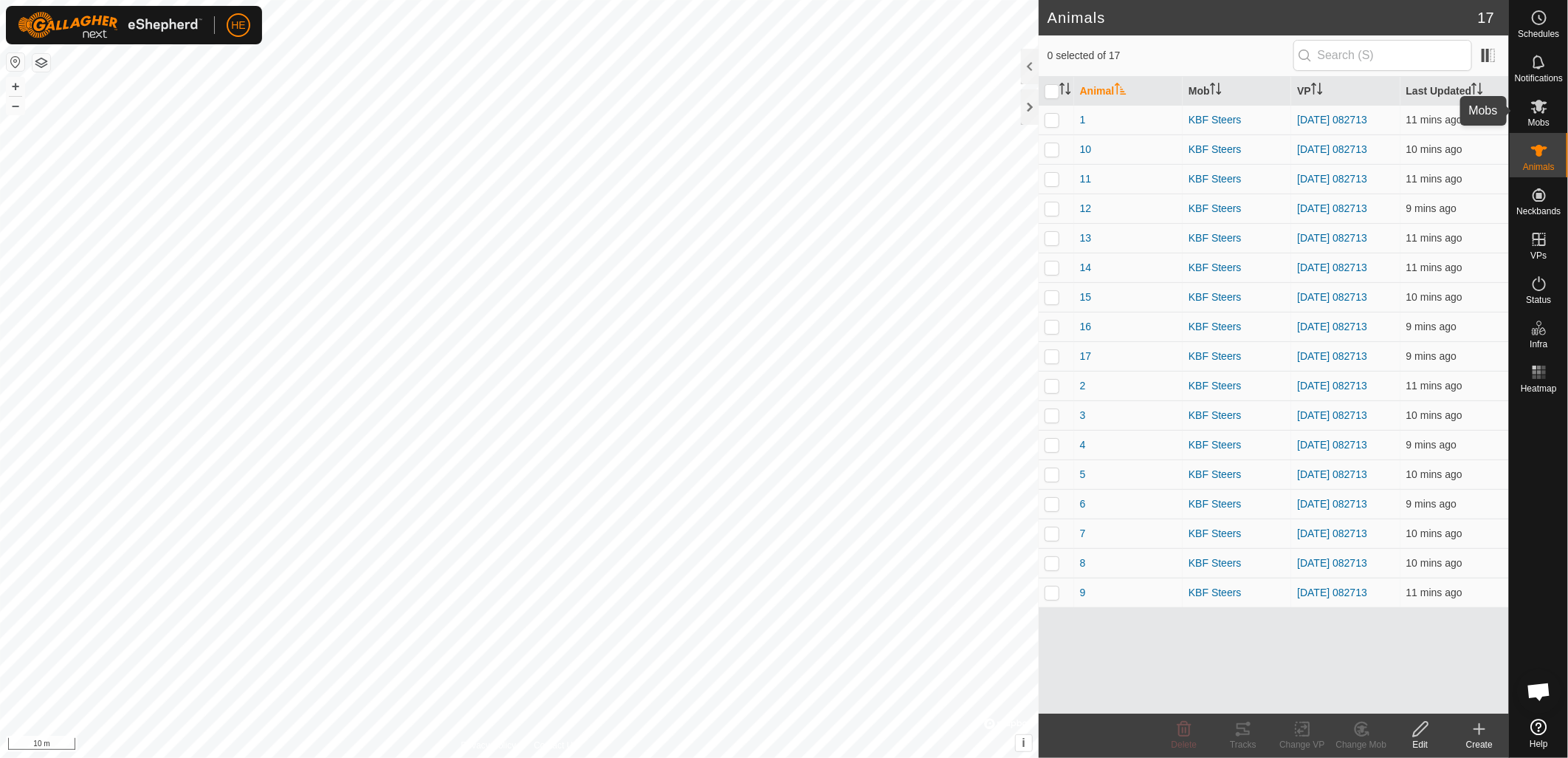
click at [1539, 105] on icon at bounding box center [1539, 107] width 17 height 14
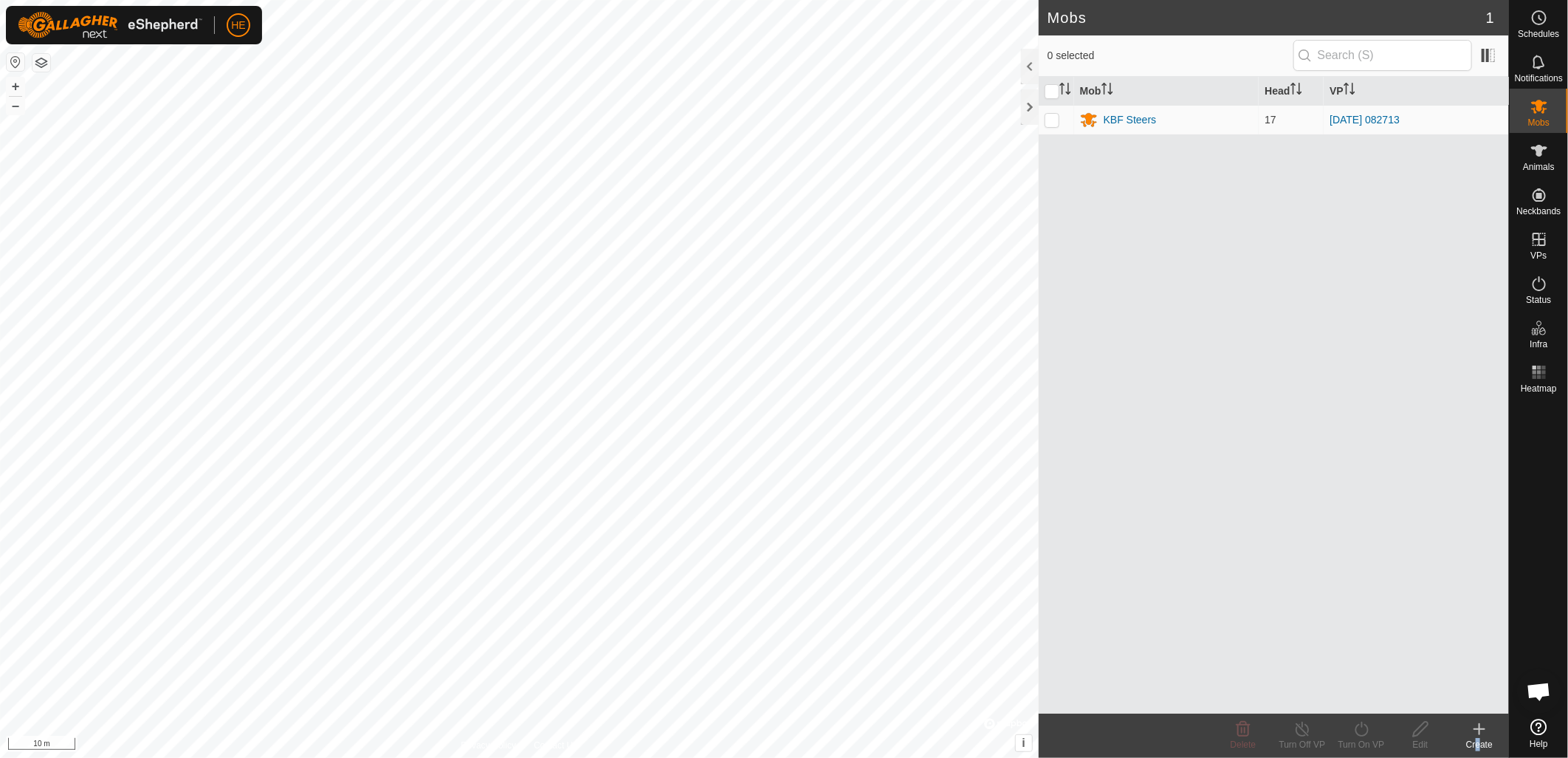
click at [1474, 741] on div "Create" at bounding box center [1480, 744] width 59 height 14
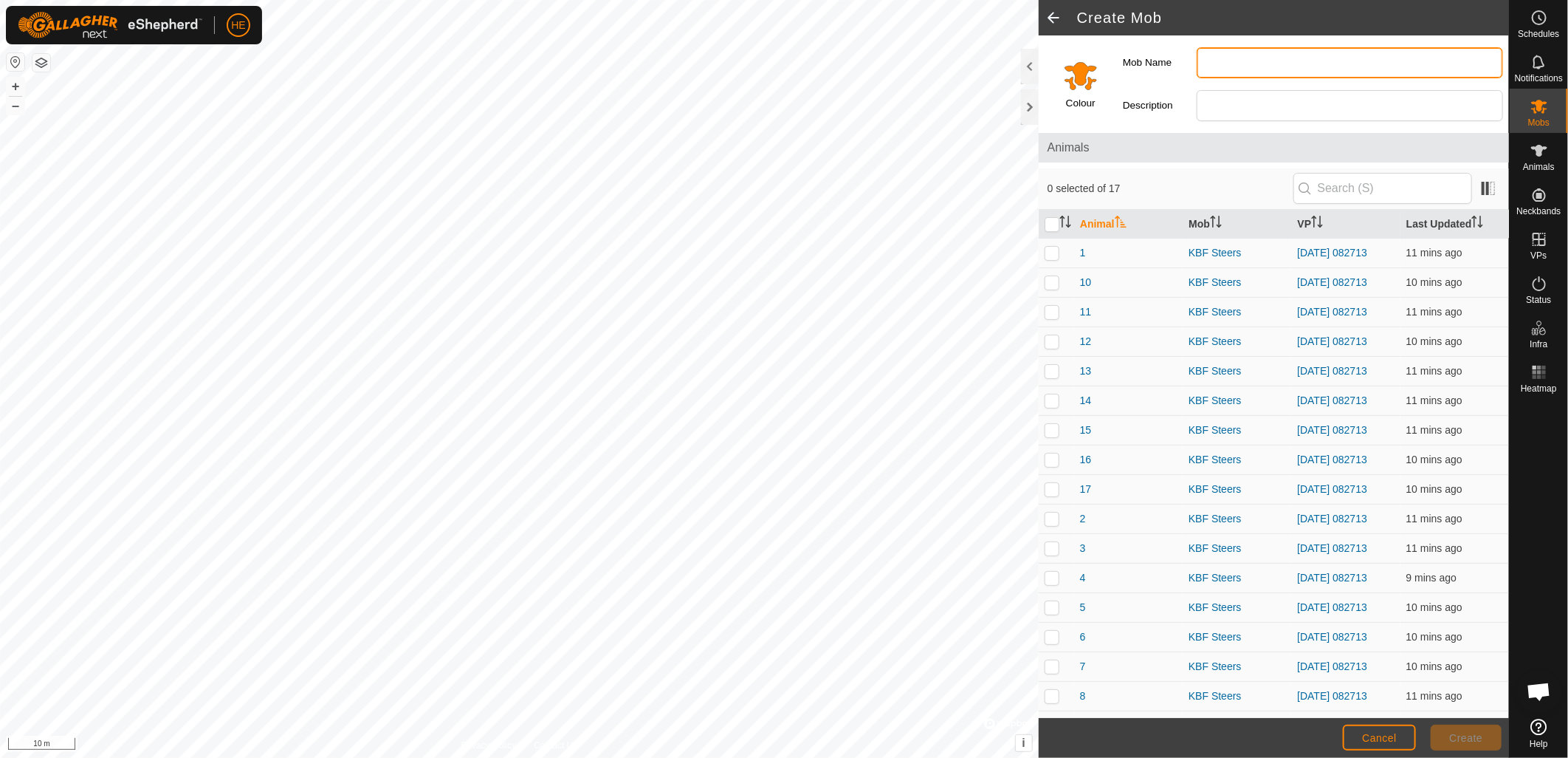
click at [1237, 57] on input "Mob Name" at bounding box center [1350, 63] width 307 height 31
type input "h"
type input "Huttons Heifers"
click at [1479, 740] on span "Create" at bounding box center [1467, 738] width 33 height 12
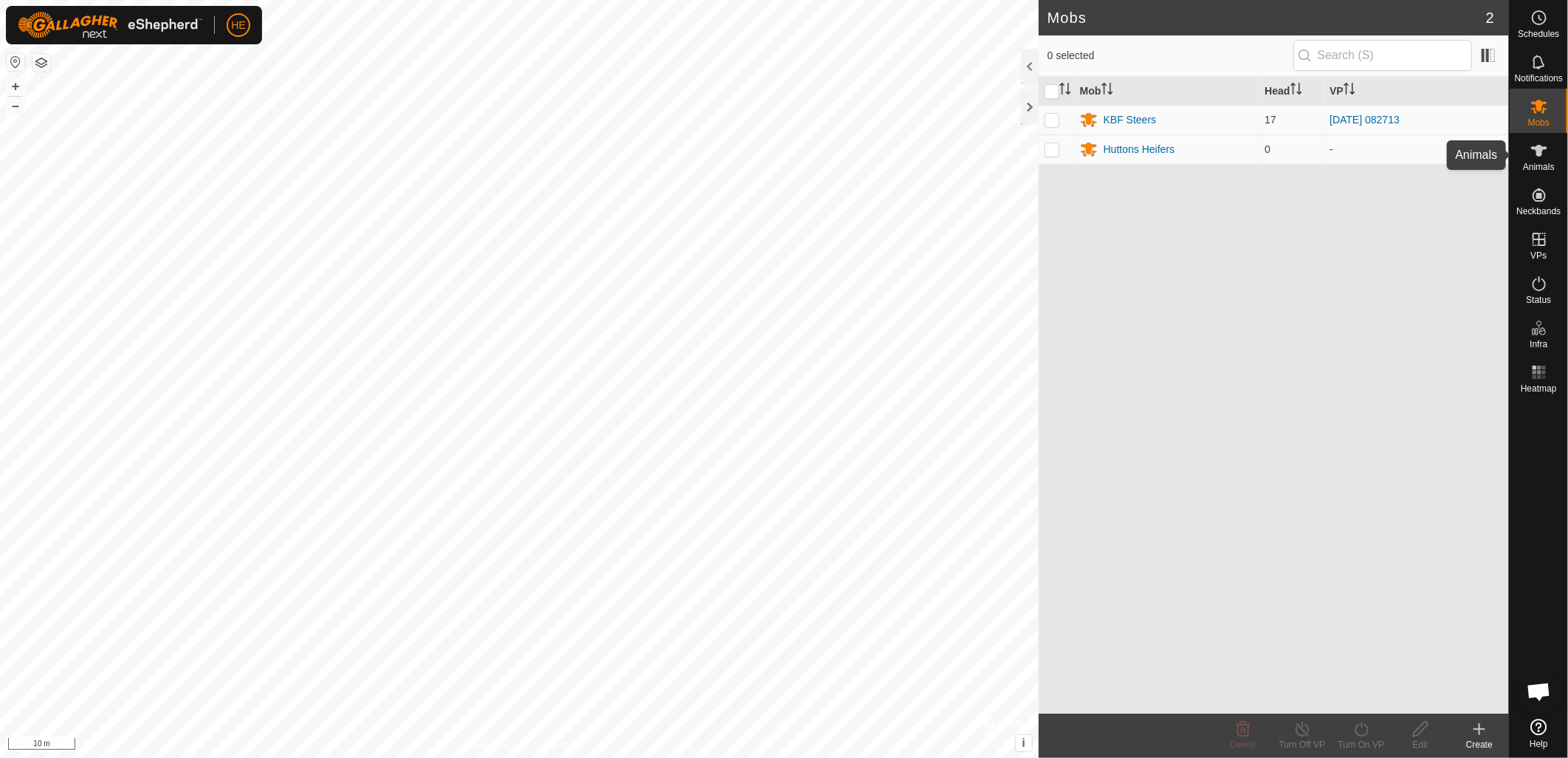
click at [1537, 162] on span "Animals" at bounding box center [1539, 167] width 32 height 9
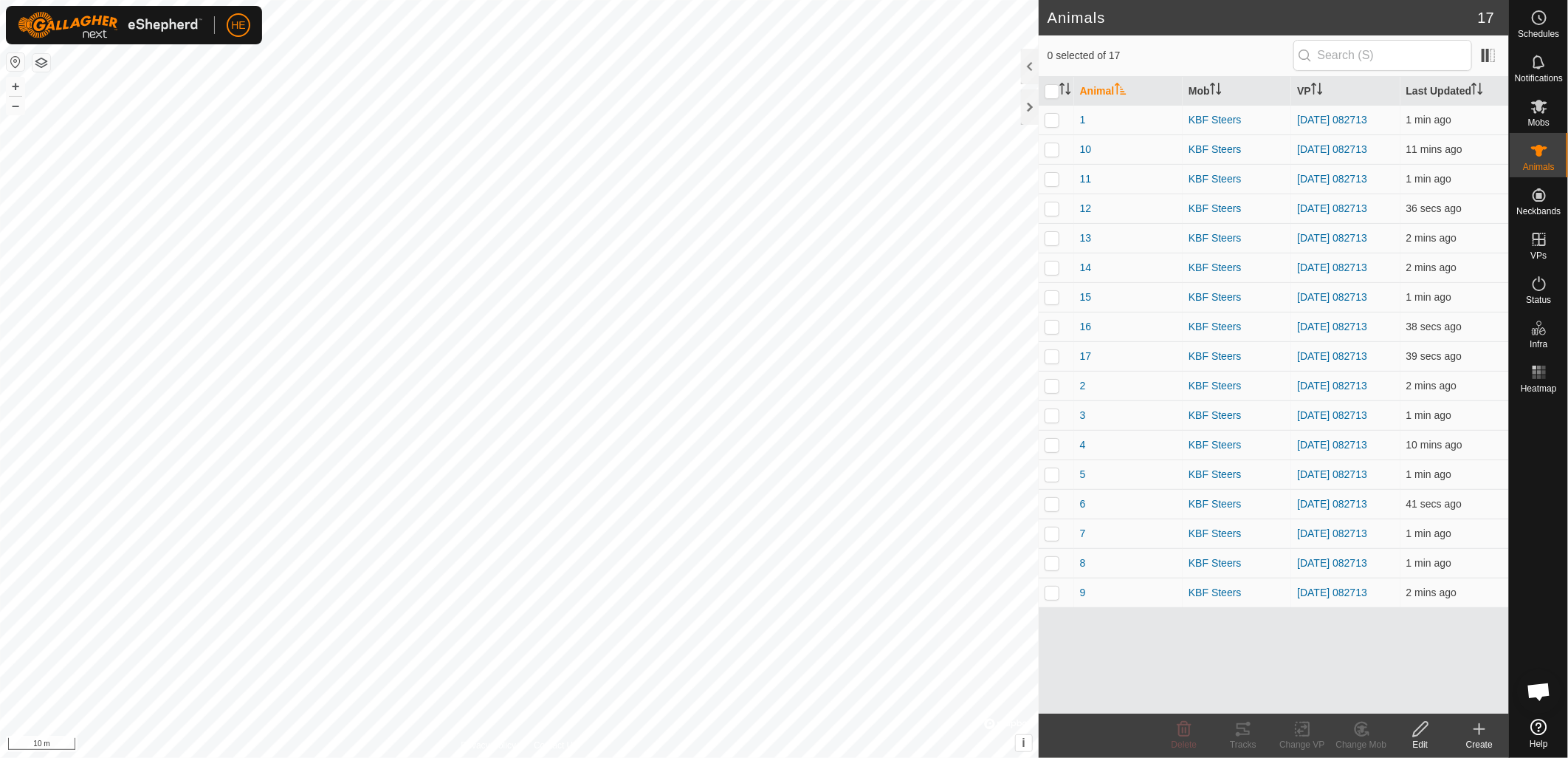
click at [1481, 734] on icon at bounding box center [1479, 729] width 17 height 17
click at [1406, 695] on link "Create Single Animal" at bounding box center [1418, 697] width 188 height 29
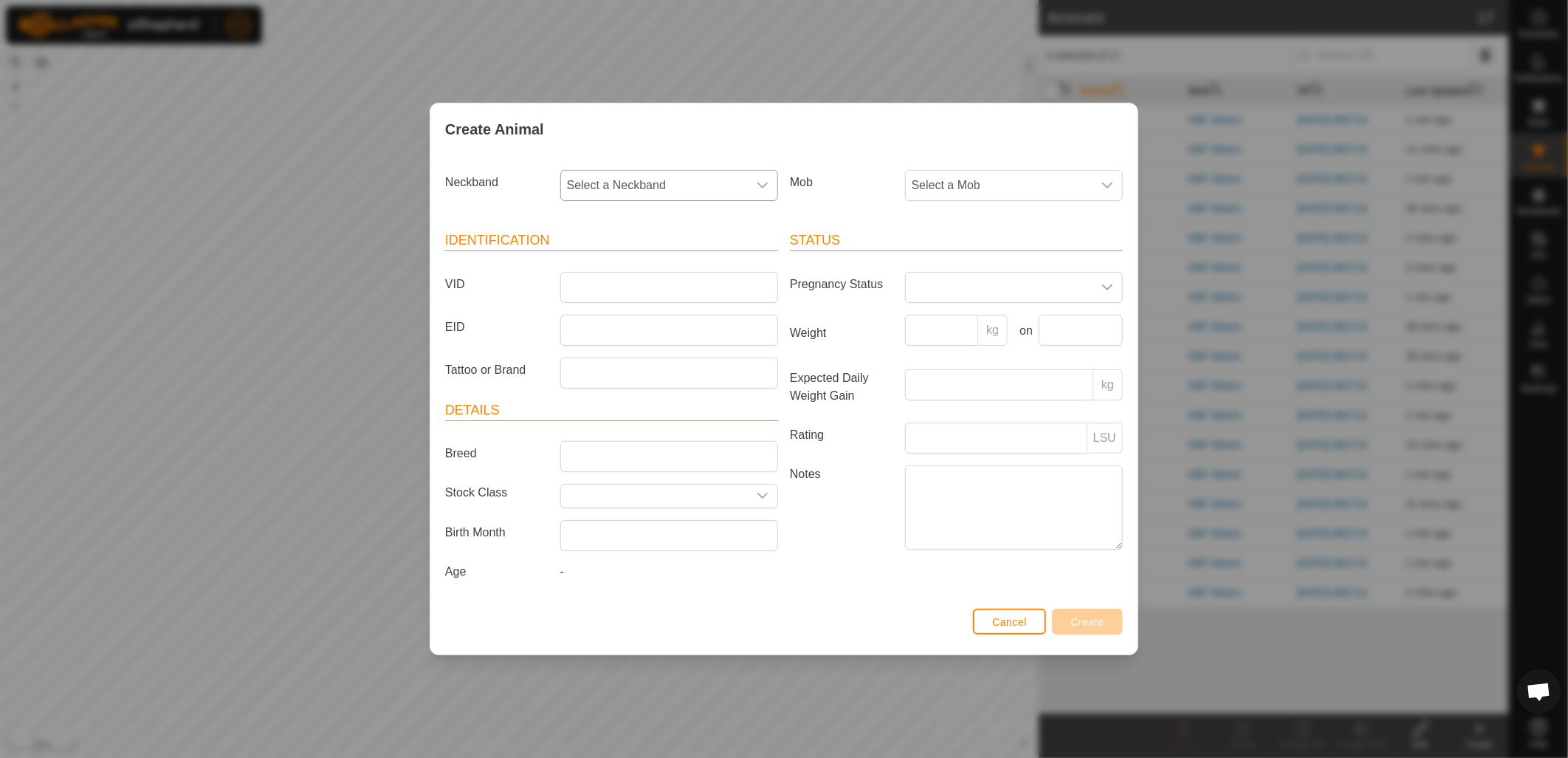
click at [769, 178] on div "dropdown trigger" at bounding box center [762, 185] width 29 height 29
type input "9041"
click at [669, 267] on li "2991889041" at bounding box center [670, 261] width 216 height 29
click at [661, 290] on input "VID" at bounding box center [669, 287] width 218 height 31
type input "1"
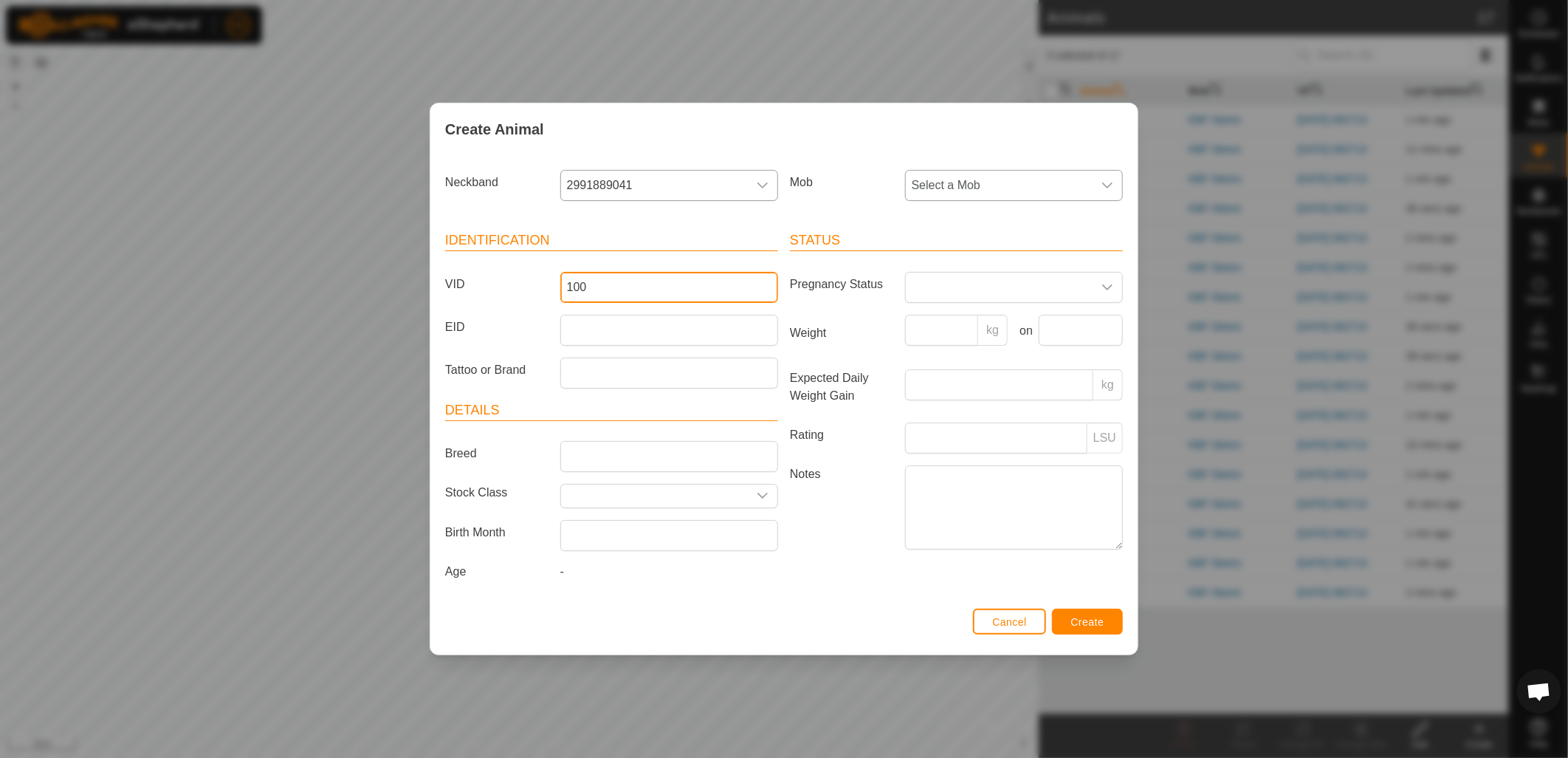
type input "100"
click at [1062, 185] on span "Select a Mob" at bounding box center [999, 185] width 187 height 29
click at [992, 327] on li "Huttons Heifers" at bounding box center [1014, 323] width 216 height 29
click at [1103, 620] on button "Create" at bounding box center [1088, 621] width 71 height 26
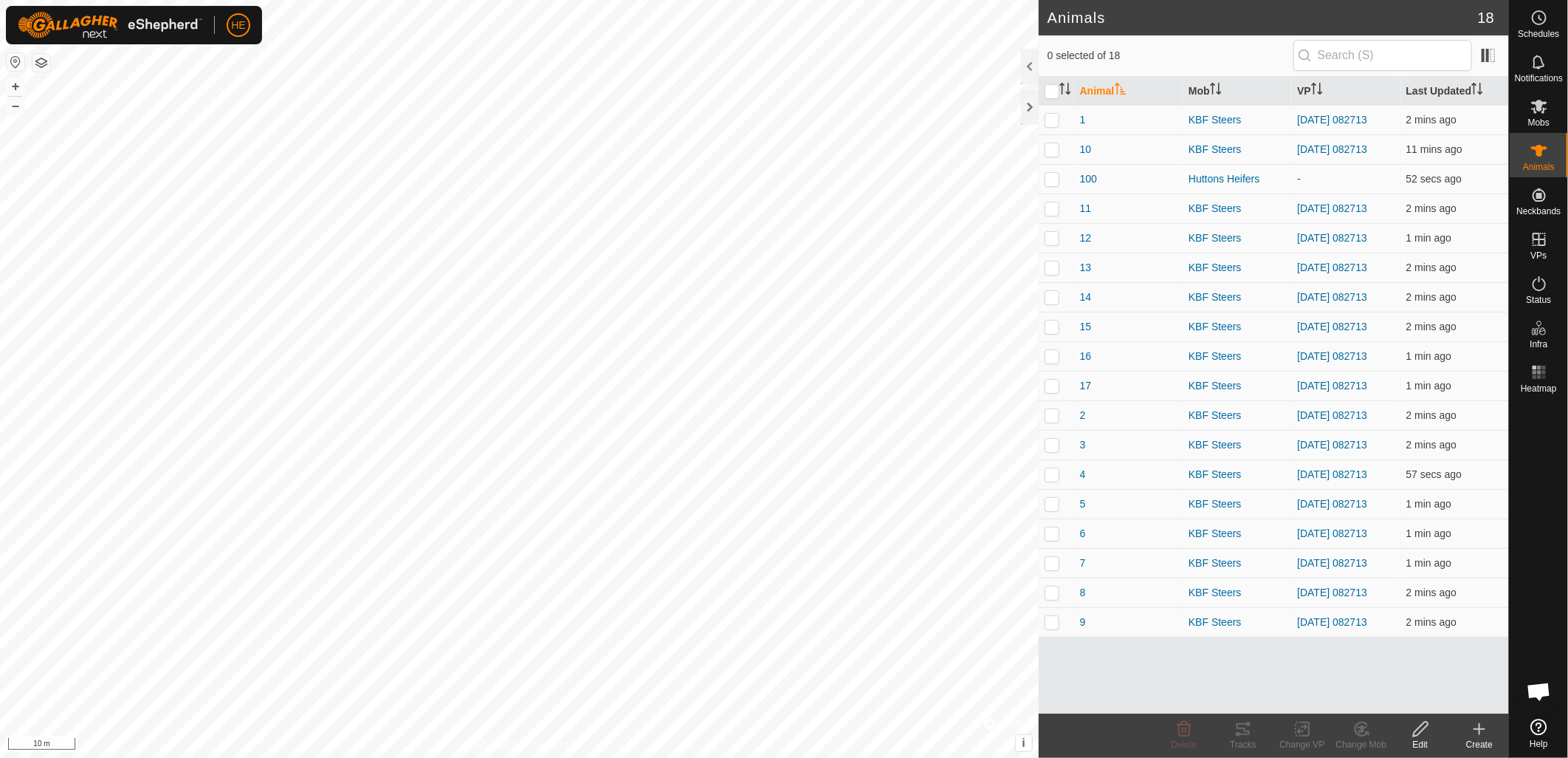
click at [1480, 738] on div "Create" at bounding box center [1480, 744] width 59 height 14
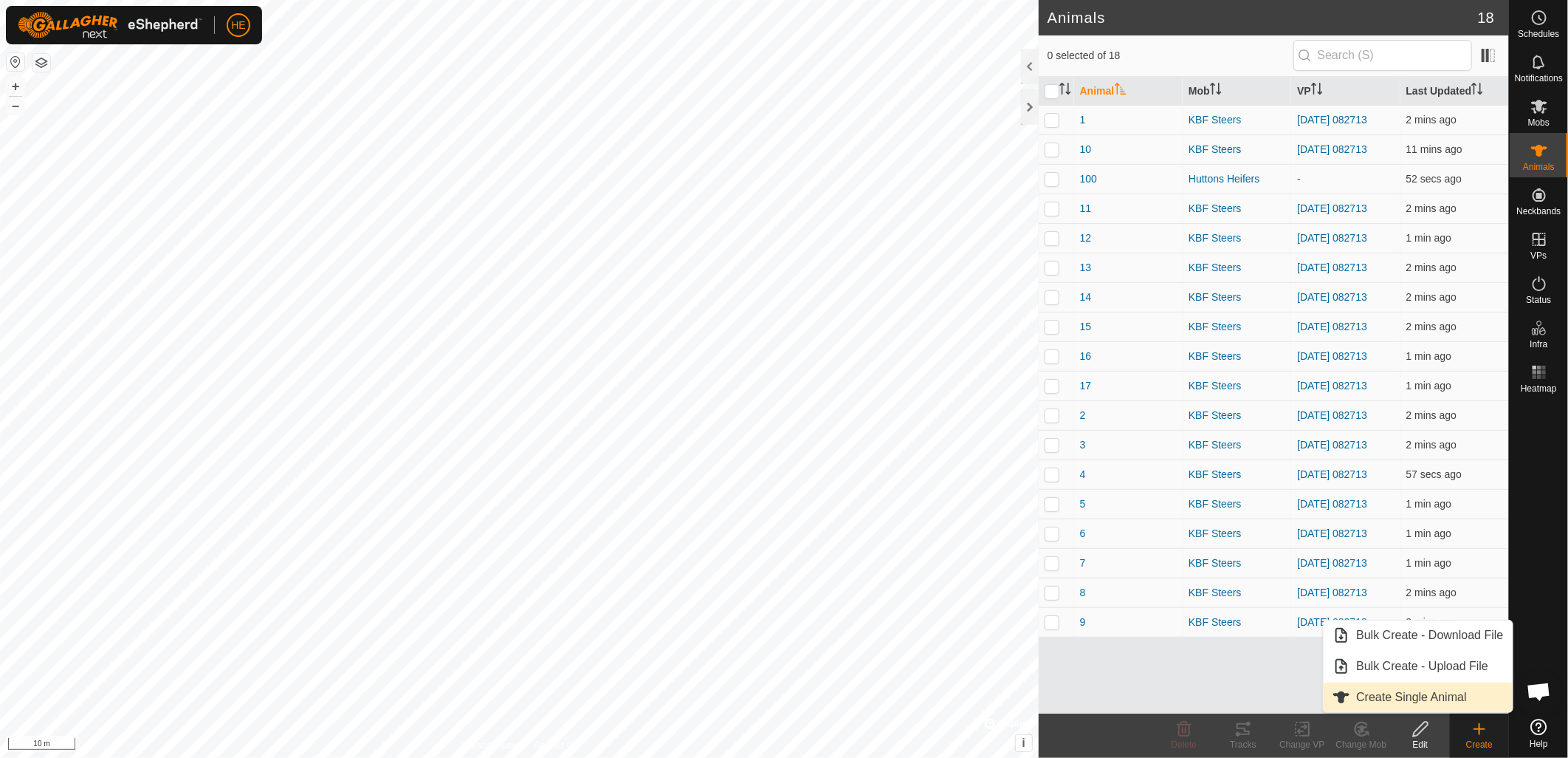
click at [1408, 691] on link "Create Single Animal" at bounding box center [1418, 697] width 188 height 29
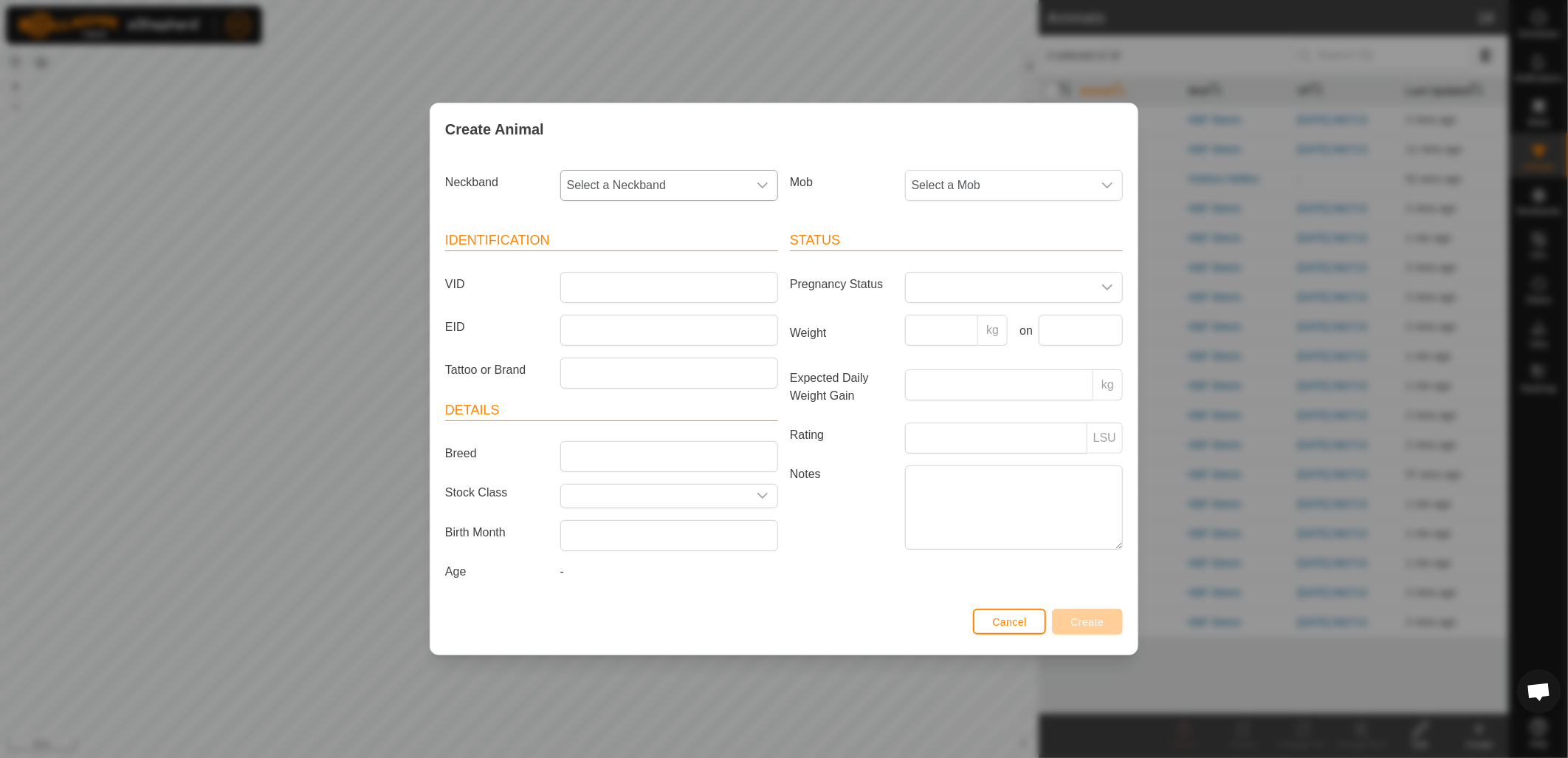
click at [738, 181] on span "Select a Neckband" at bounding box center [654, 185] width 187 height 29
type input "4717"
click at [710, 264] on li "3946264717" at bounding box center [670, 261] width 216 height 29
click at [695, 285] on input "VID" at bounding box center [669, 287] width 218 height 31
type input "101"
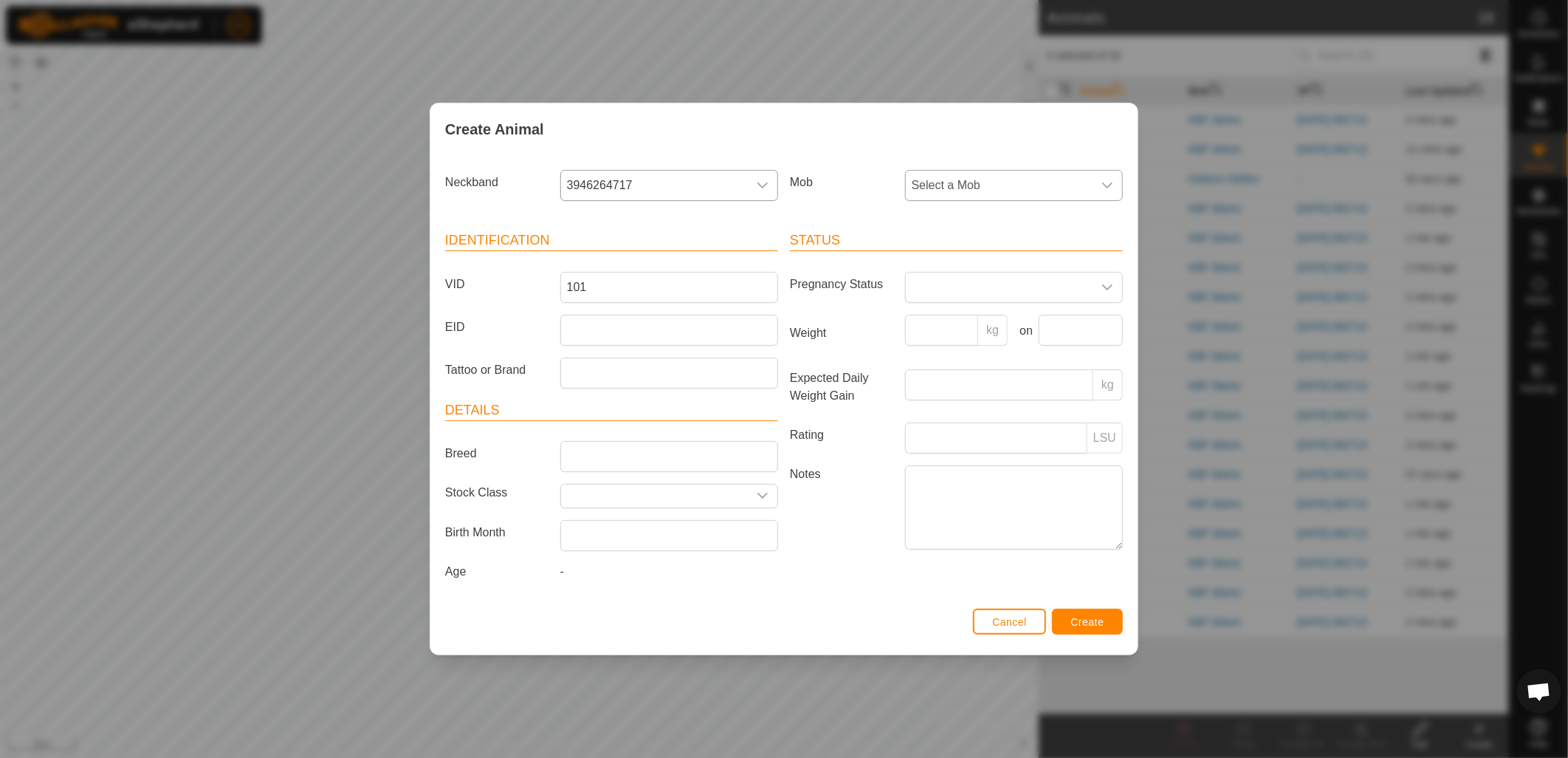
click at [1008, 184] on span "Select a Mob" at bounding box center [999, 185] width 187 height 29
click at [973, 326] on li "Huttons Heifers" at bounding box center [1014, 323] width 216 height 29
click at [1100, 618] on span "Create" at bounding box center [1088, 622] width 33 height 12
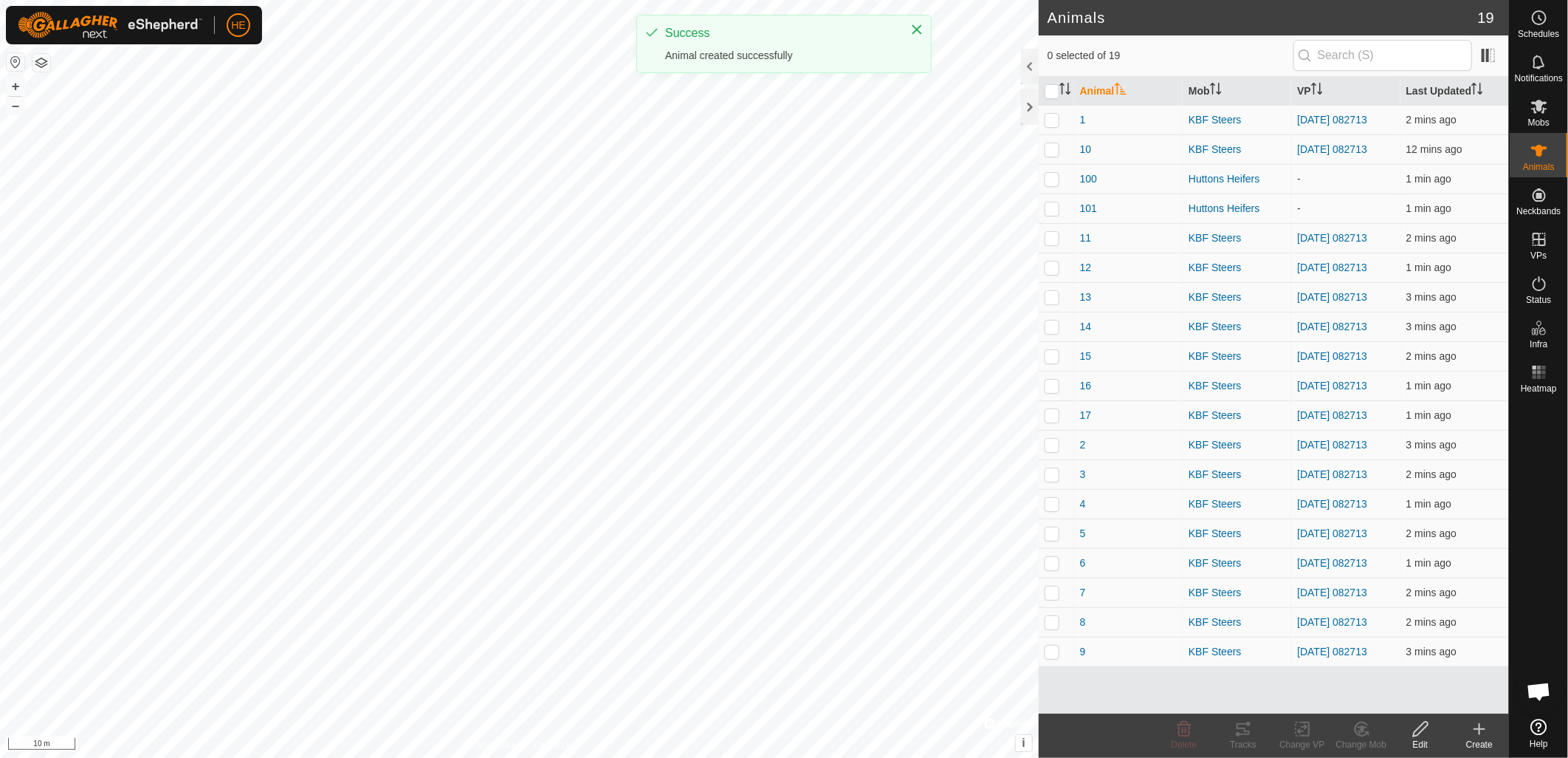
click at [1480, 729] on icon at bounding box center [1480, 729] width 11 height 0
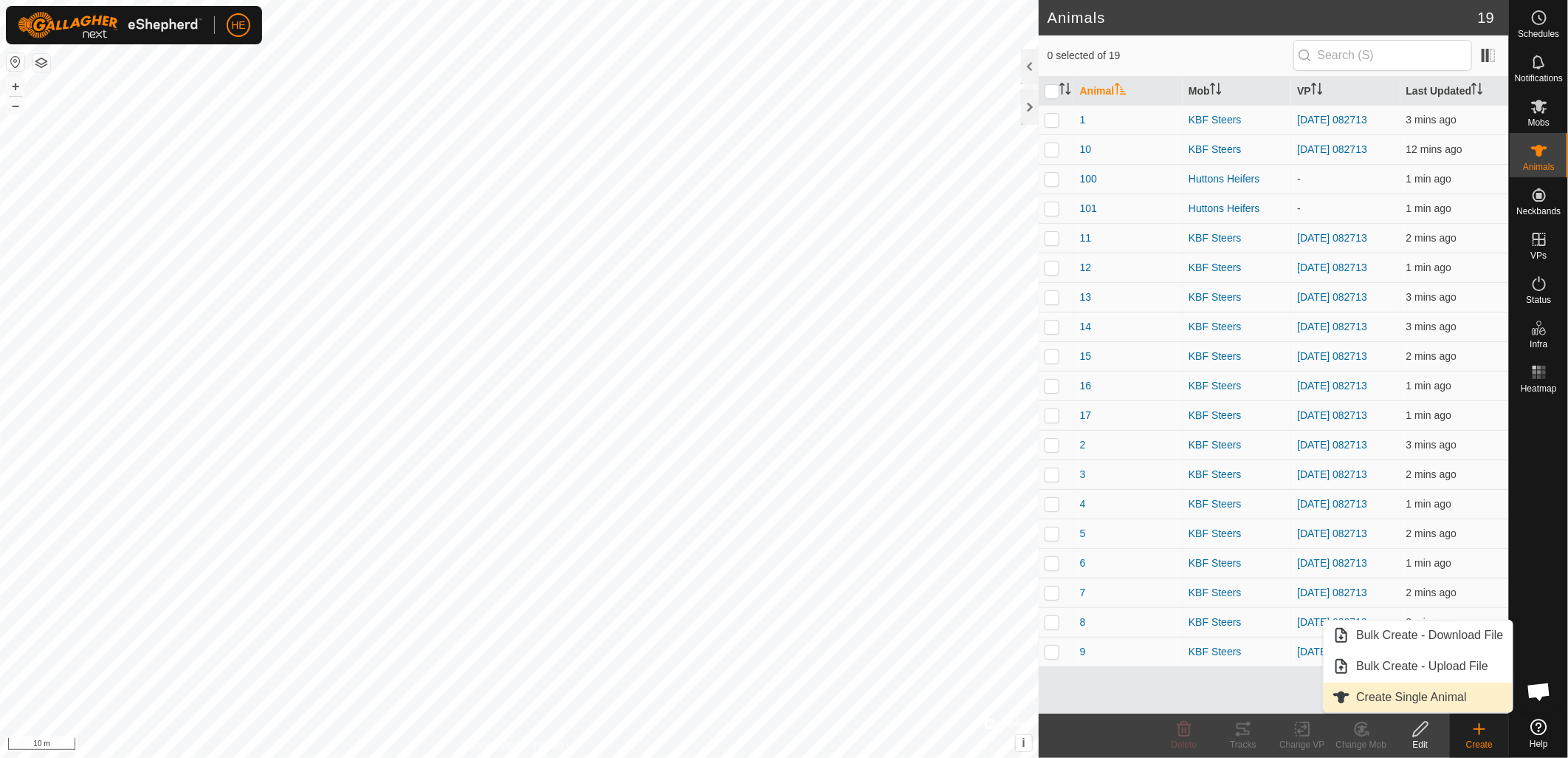
click at [1384, 702] on link "Create Single Animal" at bounding box center [1418, 697] width 188 height 29
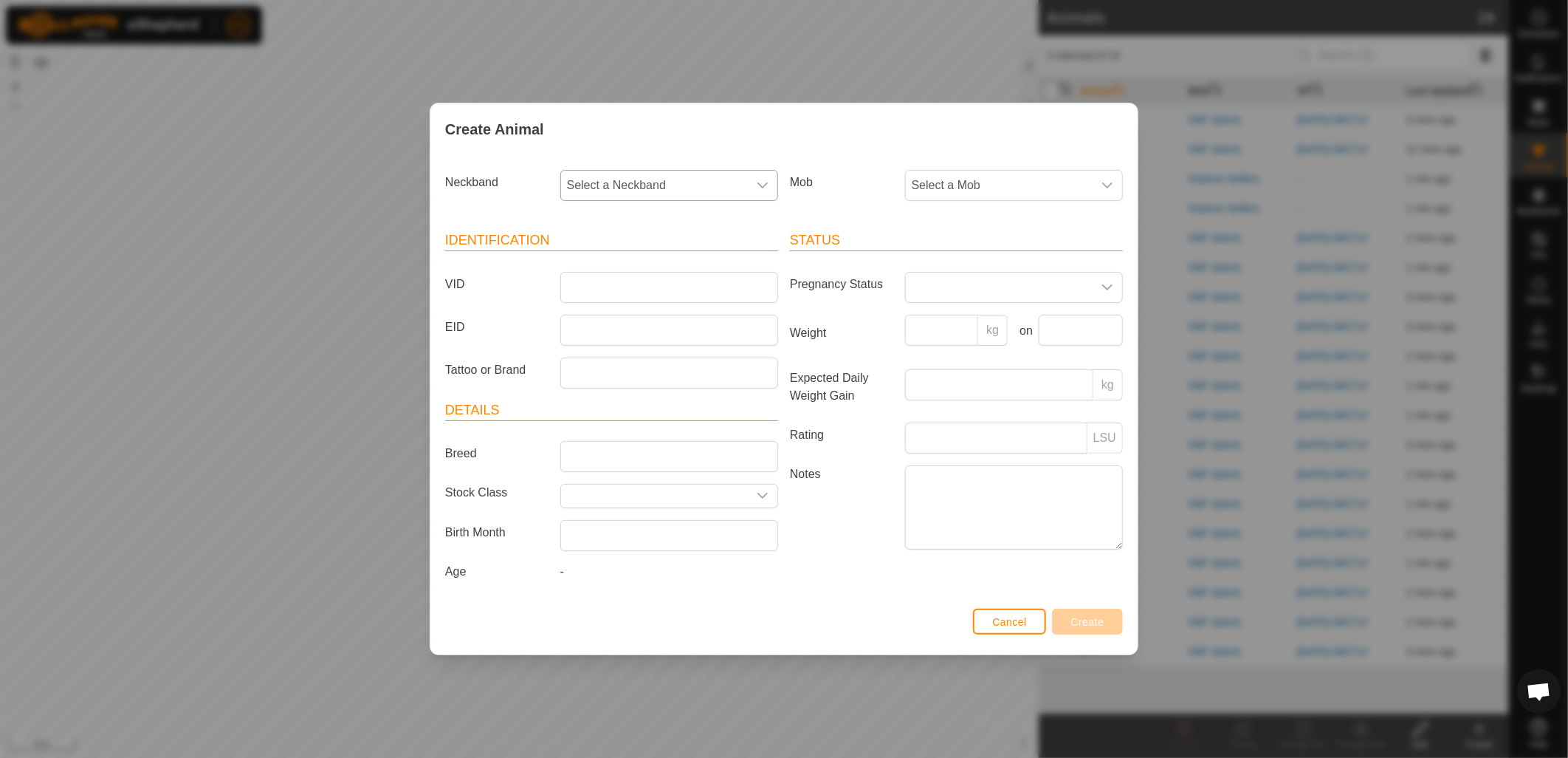
click at [698, 186] on span "Select a Neckband" at bounding box center [654, 185] width 187 height 29
type input "9456"
click at [642, 265] on li "4187979456" at bounding box center [670, 261] width 216 height 29
click at [622, 282] on input "VID" at bounding box center [669, 287] width 218 height 31
type input "102"
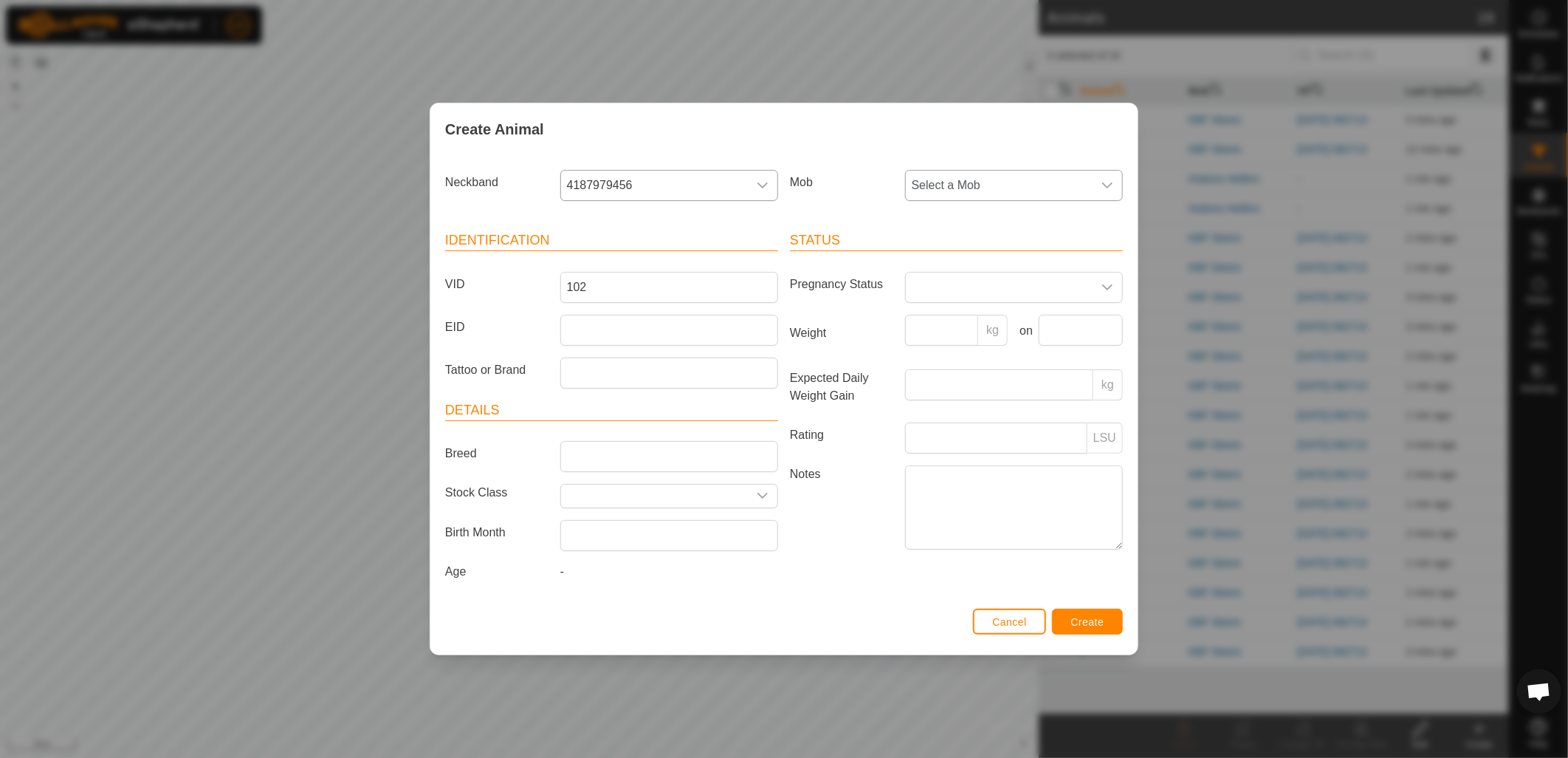
click at [1060, 183] on span "Select a Mob" at bounding box center [999, 185] width 187 height 29
click at [1032, 323] on li "Huttons Heifers" at bounding box center [1014, 323] width 216 height 29
click at [1085, 624] on span "Create" at bounding box center [1088, 622] width 33 height 12
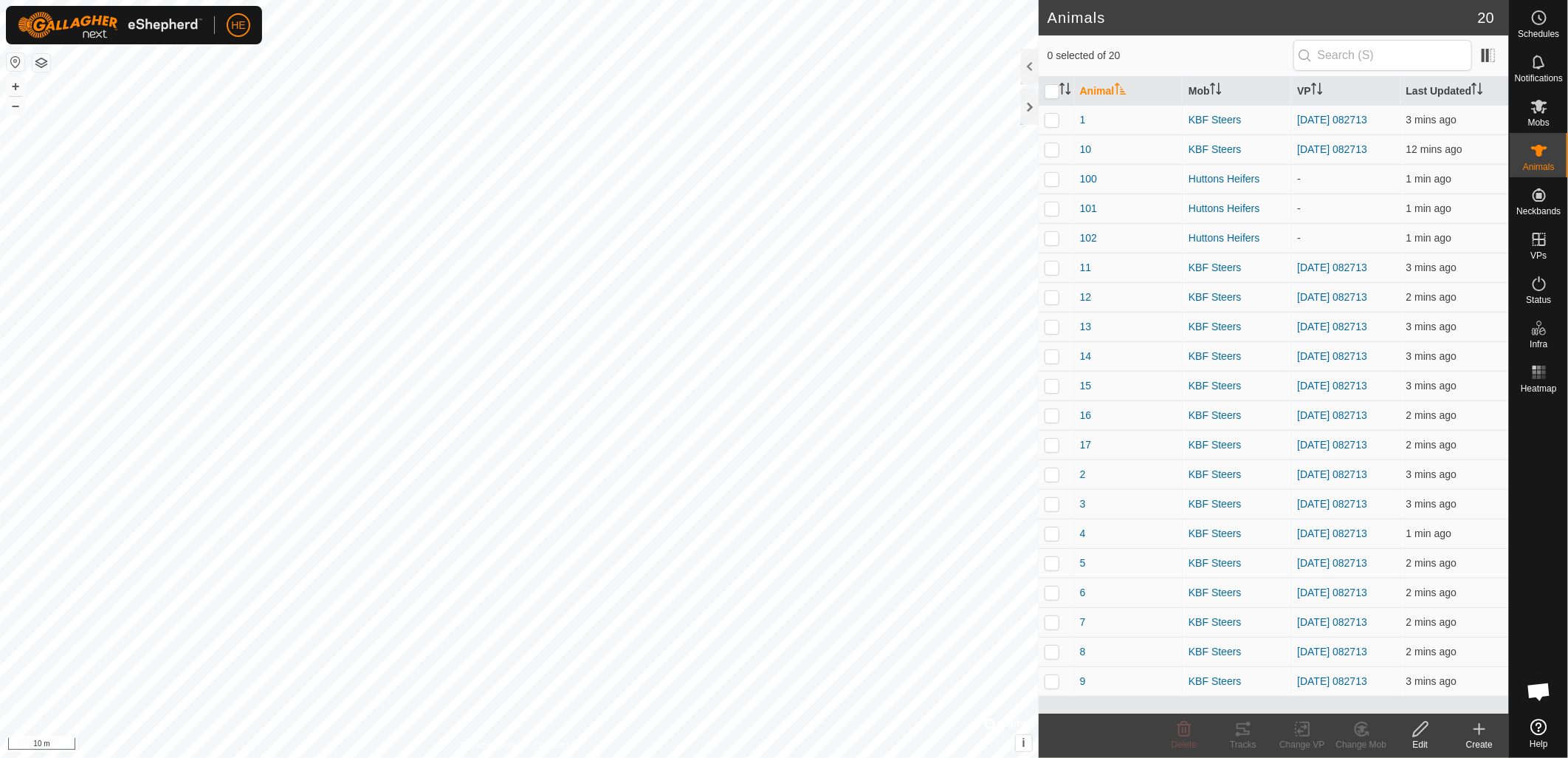
click at [1481, 734] on icon at bounding box center [1479, 729] width 17 height 17
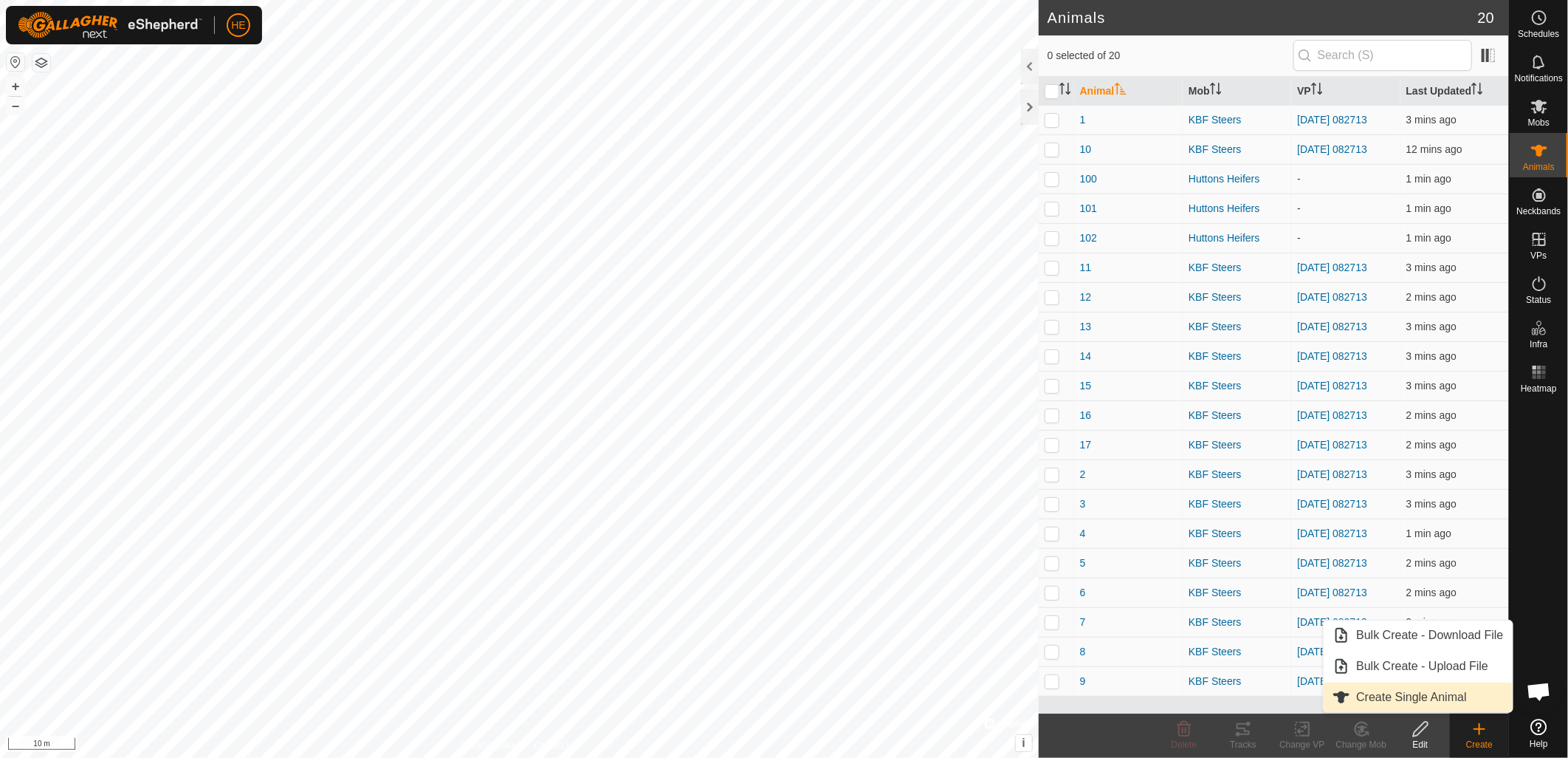
click at [1404, 700] on link "Create Single Animal" at bounding box center [1418, 697] width 188 height 29
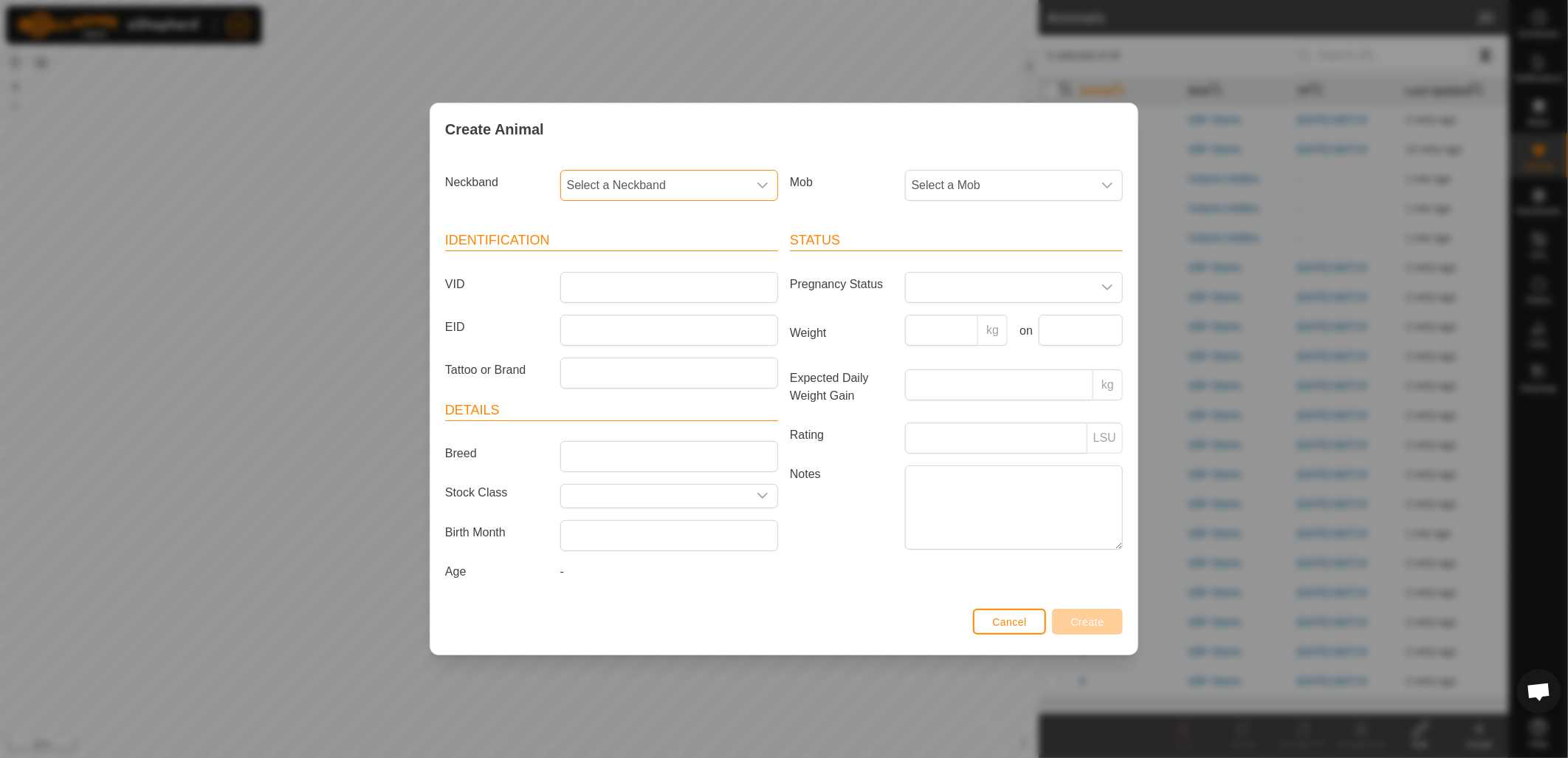
click at [721, 185] on span "Select a Neckband" at bounding box center [654, 185] width 187 height 29
type input "4680"
click at [676, 263] on li "2752534680" at bounding box center [670, 261] width 216 height 29
click at [1009, 184] on span "Select a Mob" at bounding box center [999, 185] width 187 height 29
click at [988, 318] on li "Huttons Heifers" at bounding box center [1014, 323] width 216 height 29
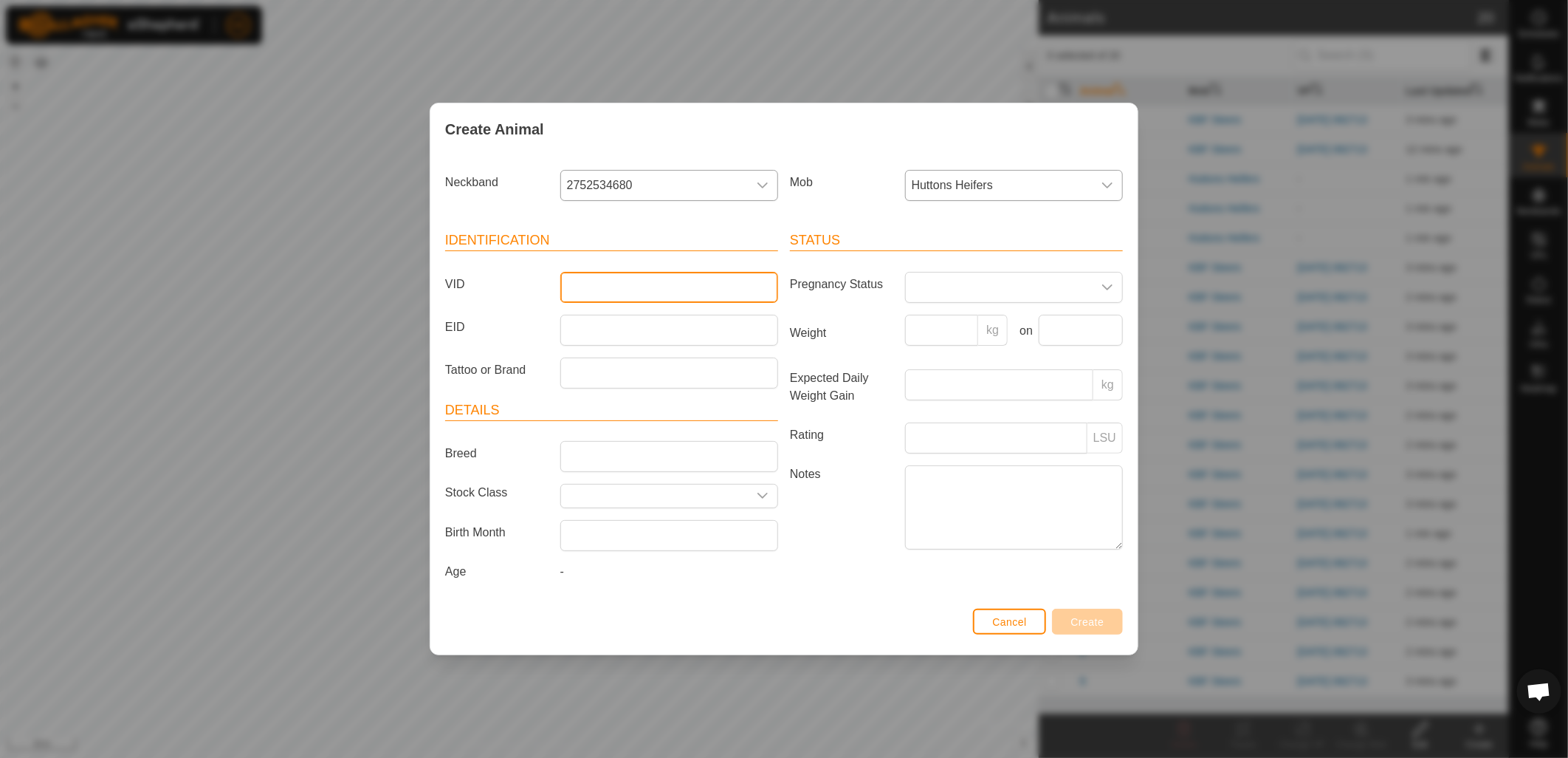
click at [673, 278] on input "VID" at bounding box center [669, 287] width 218 height 31
type input "103"
click at [1072, 623] on span "Create" at bounding box center [1088, 622] width 33 height 12
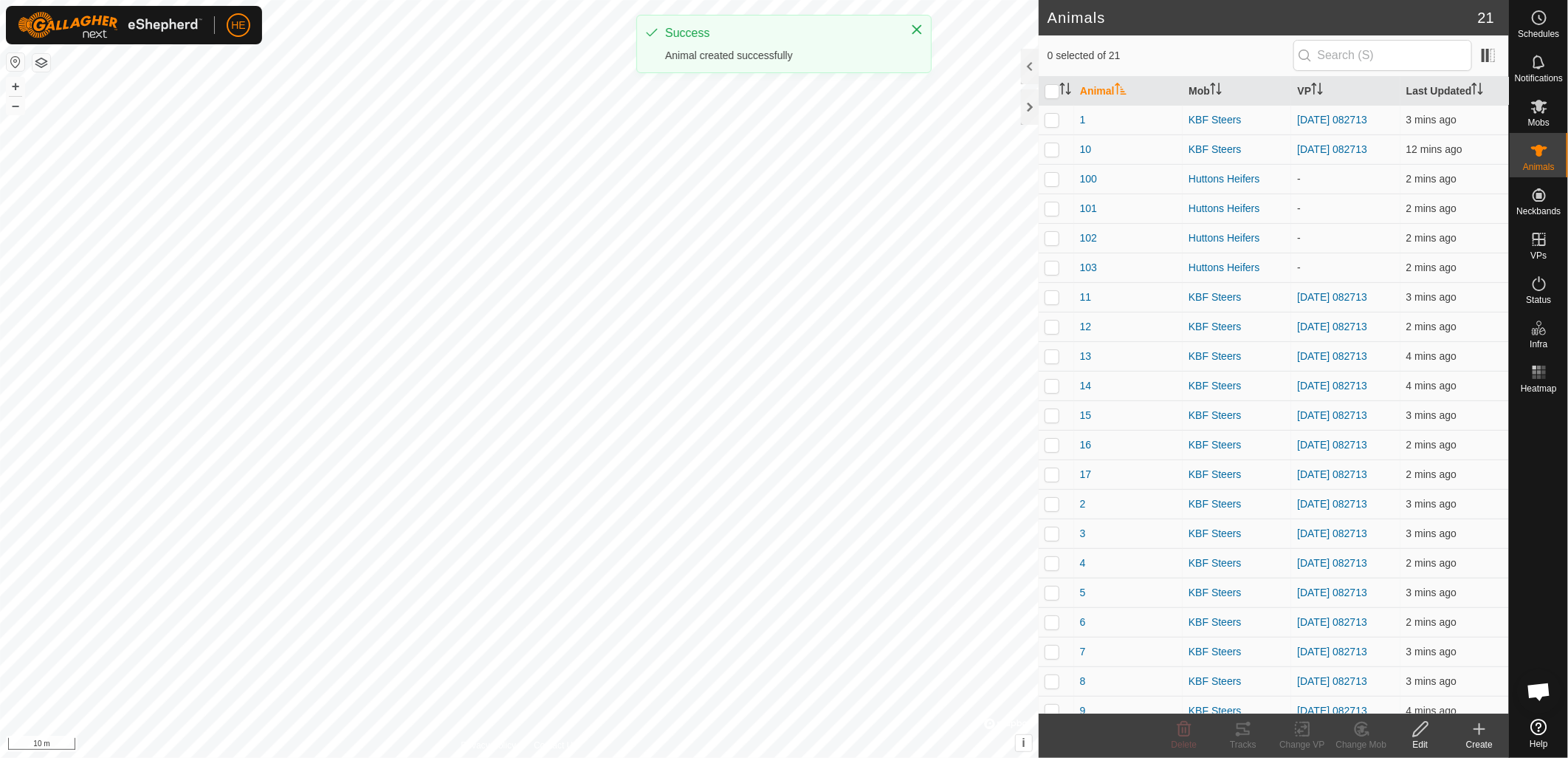
click at [1477, 732] on icon at bounding box center [1479, 729] width 17 height 17
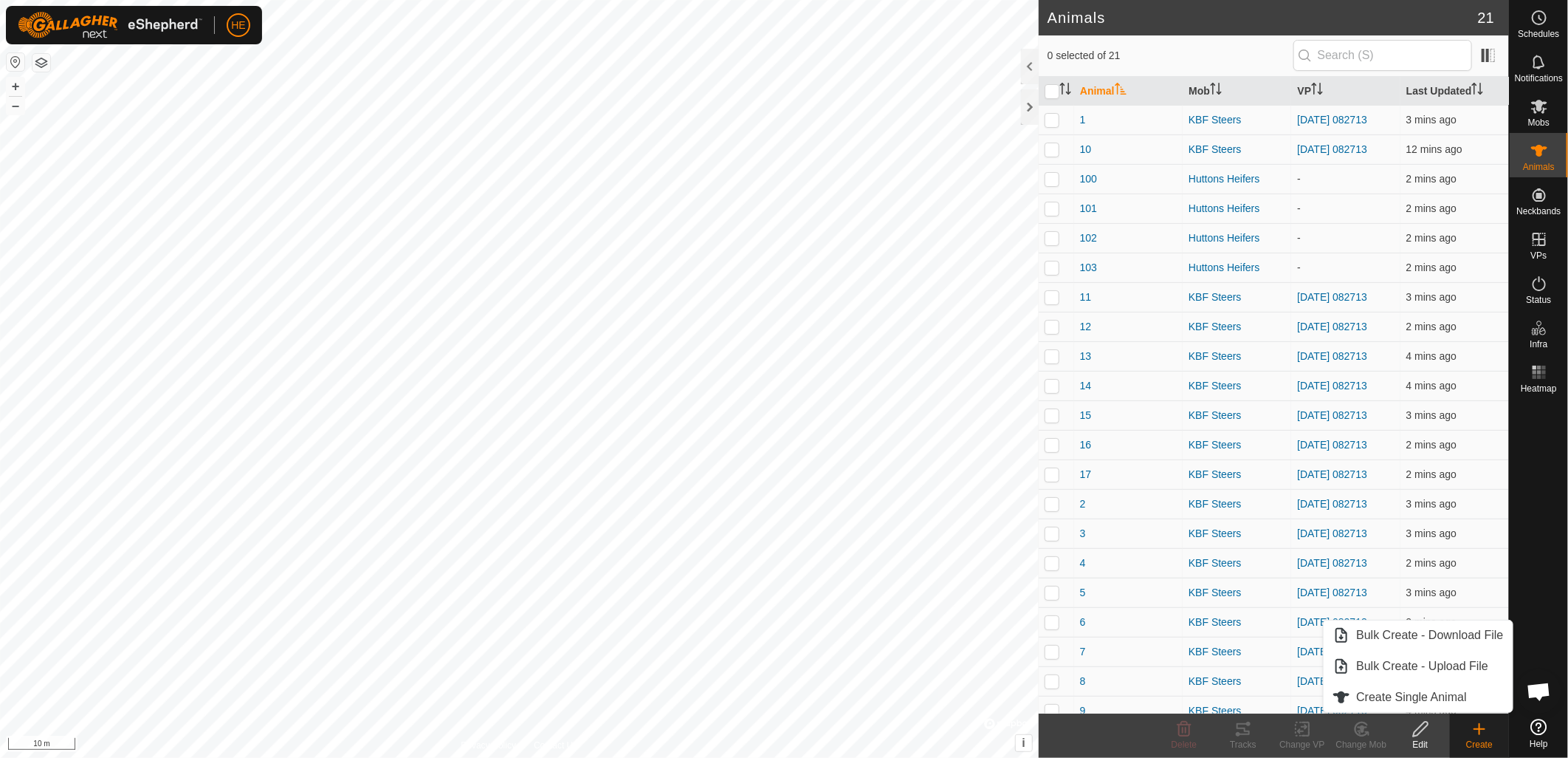
click at [1480, 736] on icon at bounding box center [1479, 729] width 17 height 17
click at [1459, 699] on link "Create Single Animal" at bounding box center [1418, 697] width 188 height 29
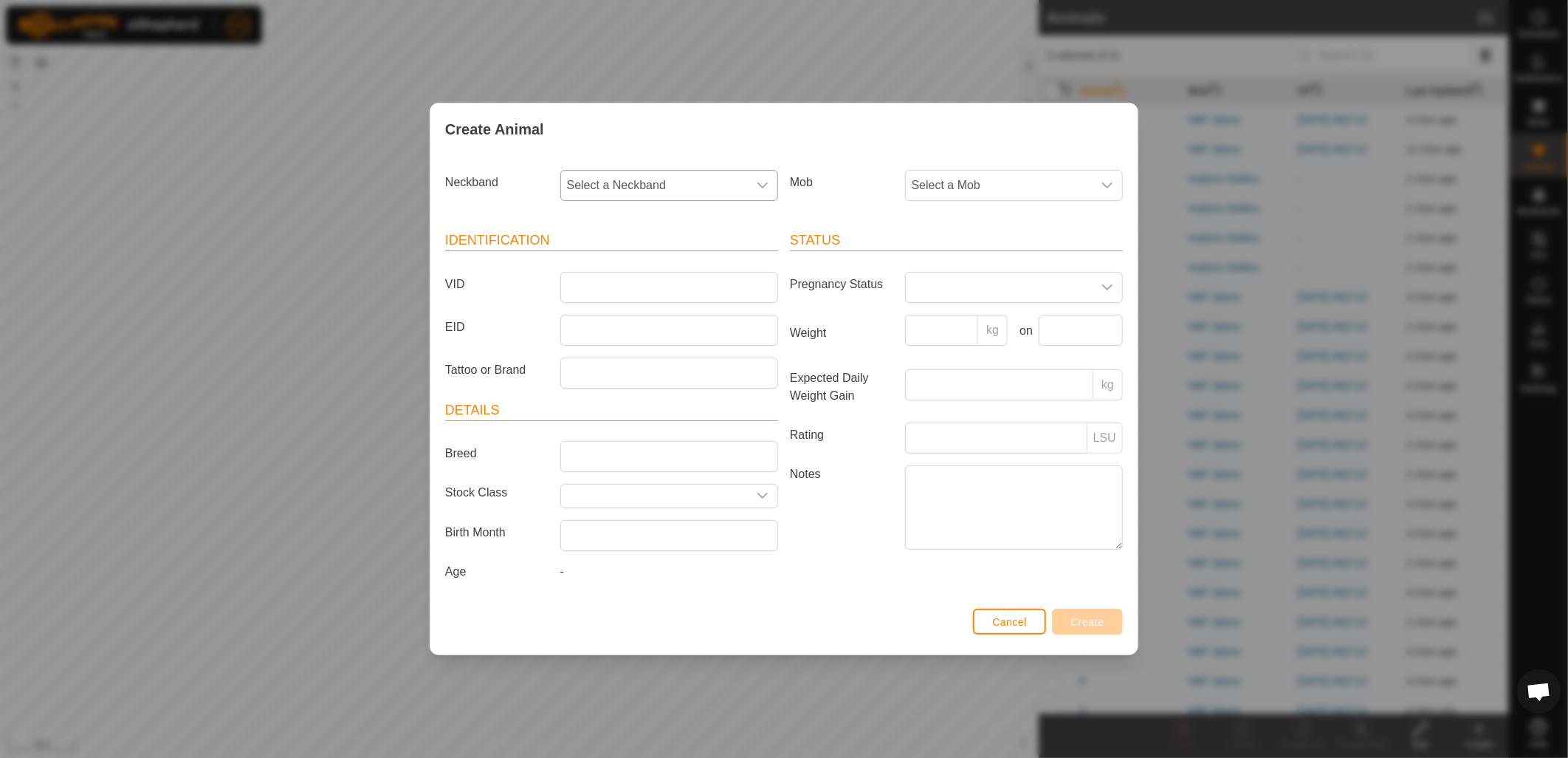
click at [739, 185] on span "Select a Neckband" at bounding box center [654, 185] width 187 height 29
type input "080"
click at [692, 259] on li "3912340806" at bounding box center [670, 261] width 216 height 29
click at [673, 292] on input "VID" at bounding box center [669, 287] width 218 height 31
type input "104"
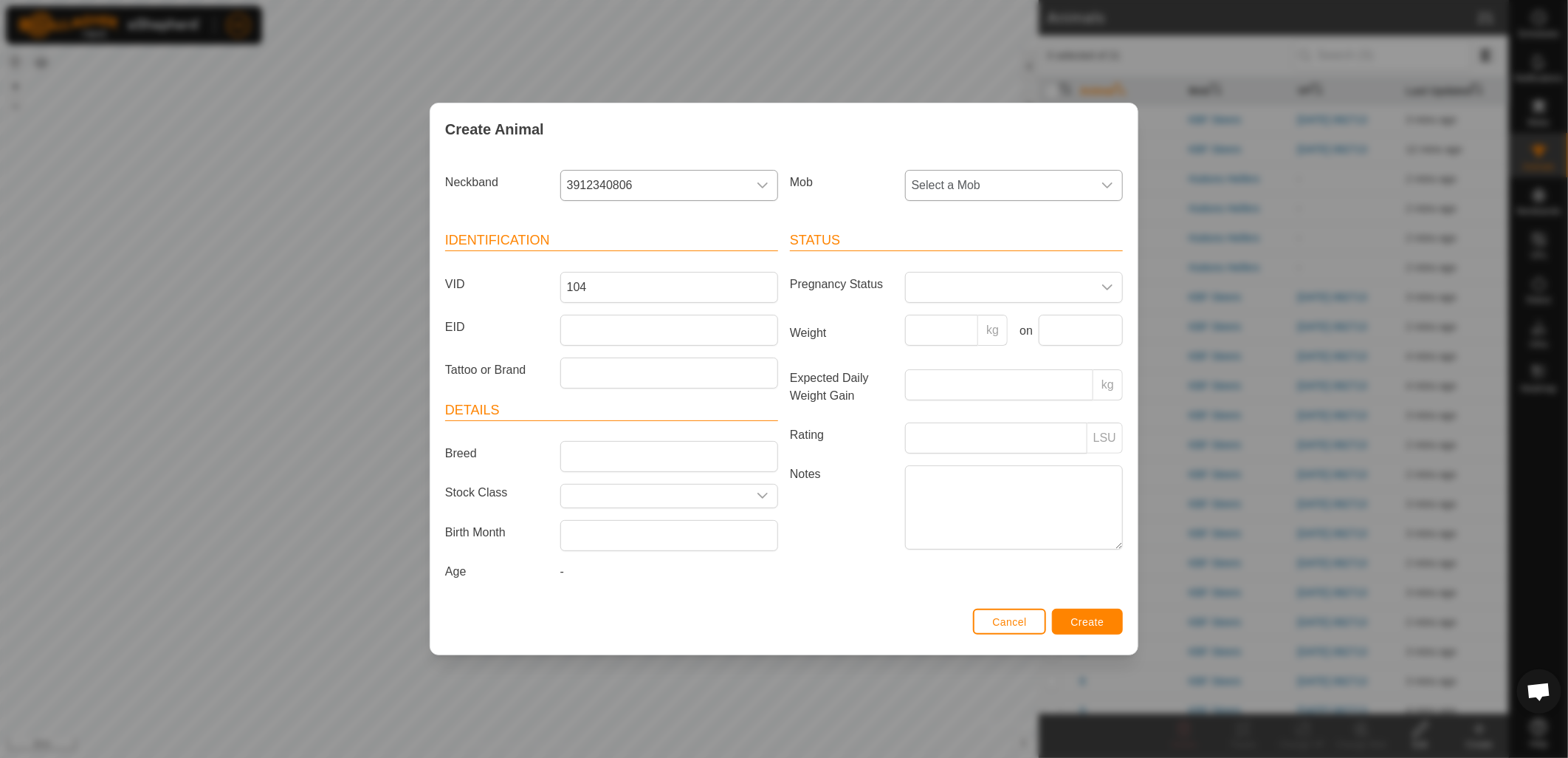
click at [1045, 175] on span "Select a Mob" at bounding box center [999, 185] width 187 height 29
click at [1014, 318] on li "Huttons Heifers" at bounding box center [1014, 323] width 216 height 29
click at [1090, 618] on span "Create" at bounding box center [1088, 622] width 33 height 12
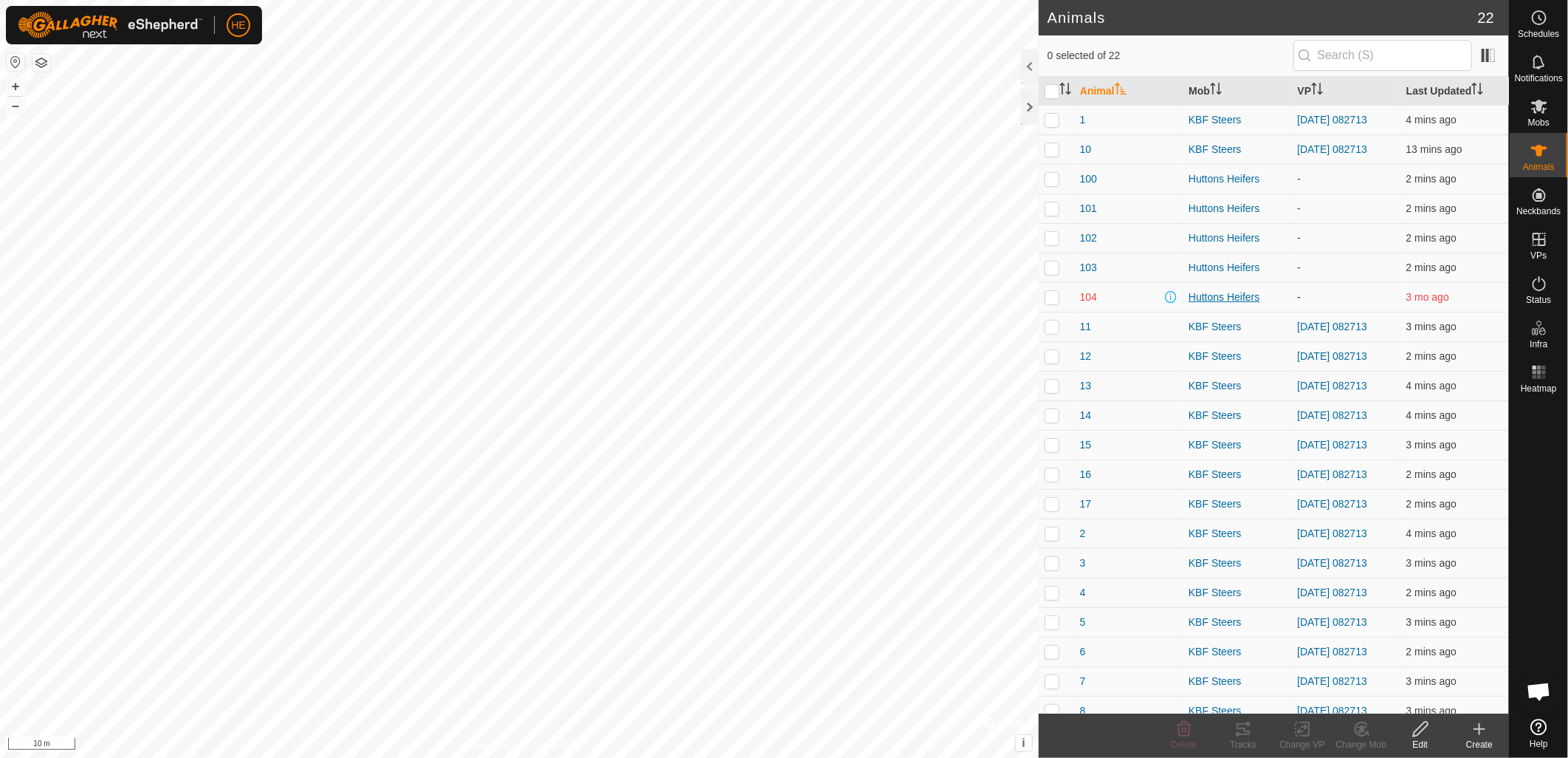
click at [1200, 299] on div "Huttons Heifers" at bounding box center [1237, 297] width 97 height 16
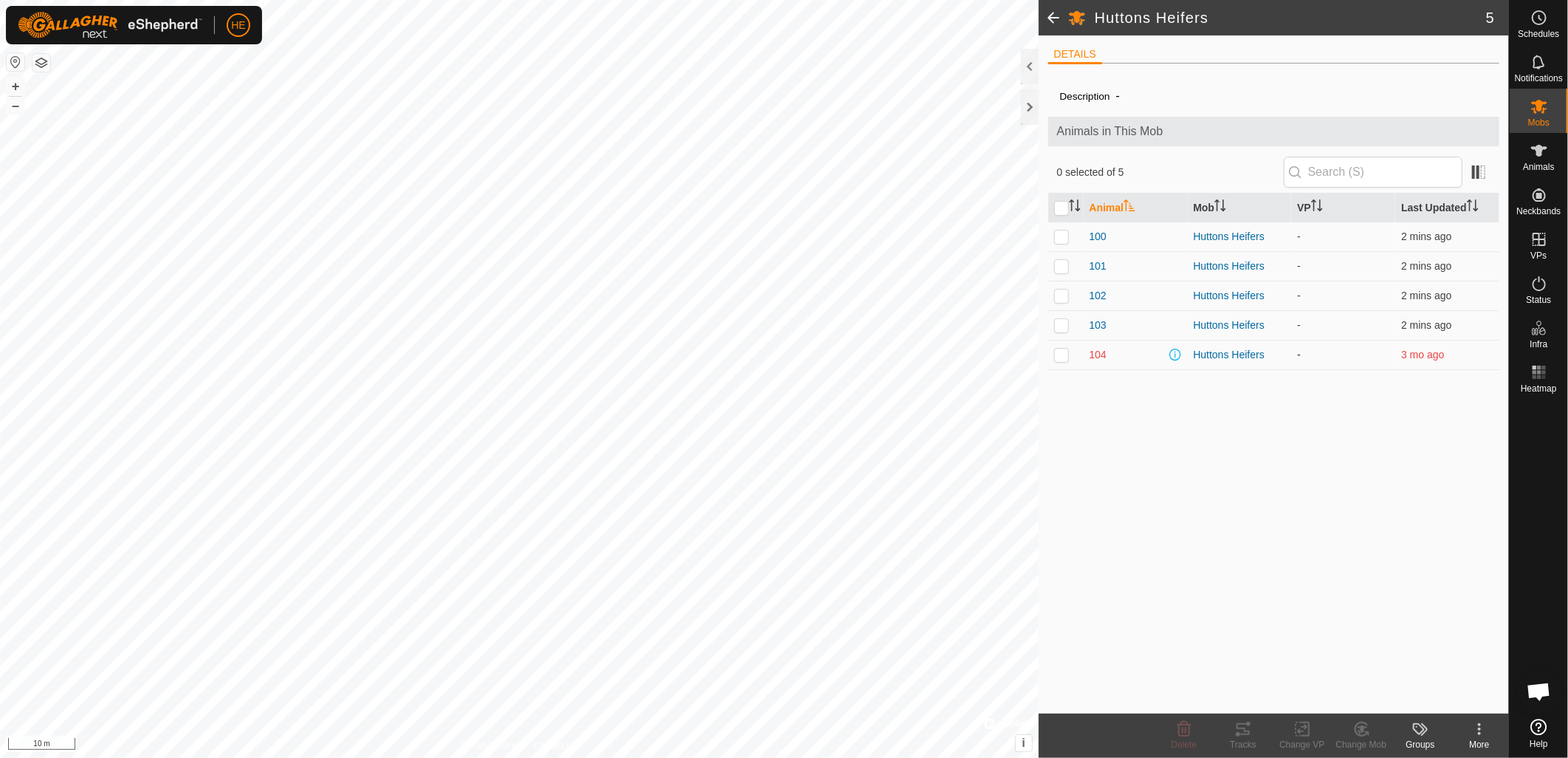
click at [1060, 356] on p-checkbox at bounding box center [1062, 354] width 15 height 12
click at [1062, 356] on p-checkbox at bounding box center [1062, 354] width 15 height 12
click at [1187, 738] on div "Delete" at bounding box center [1184, 744] width 59 height 14
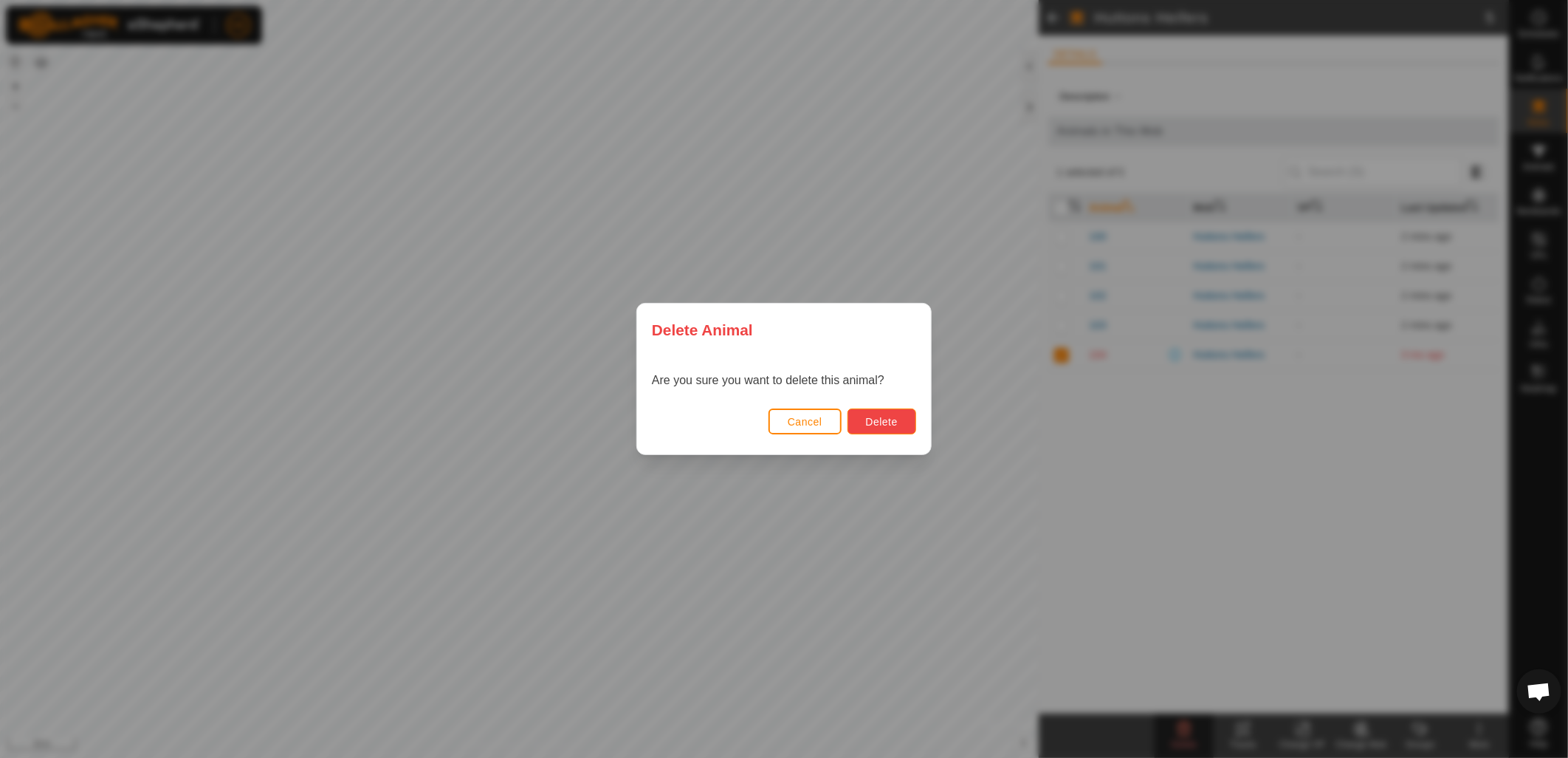
click at [903, 419] on button "Delete" at bounding box center [881, 422] width 69 height 26
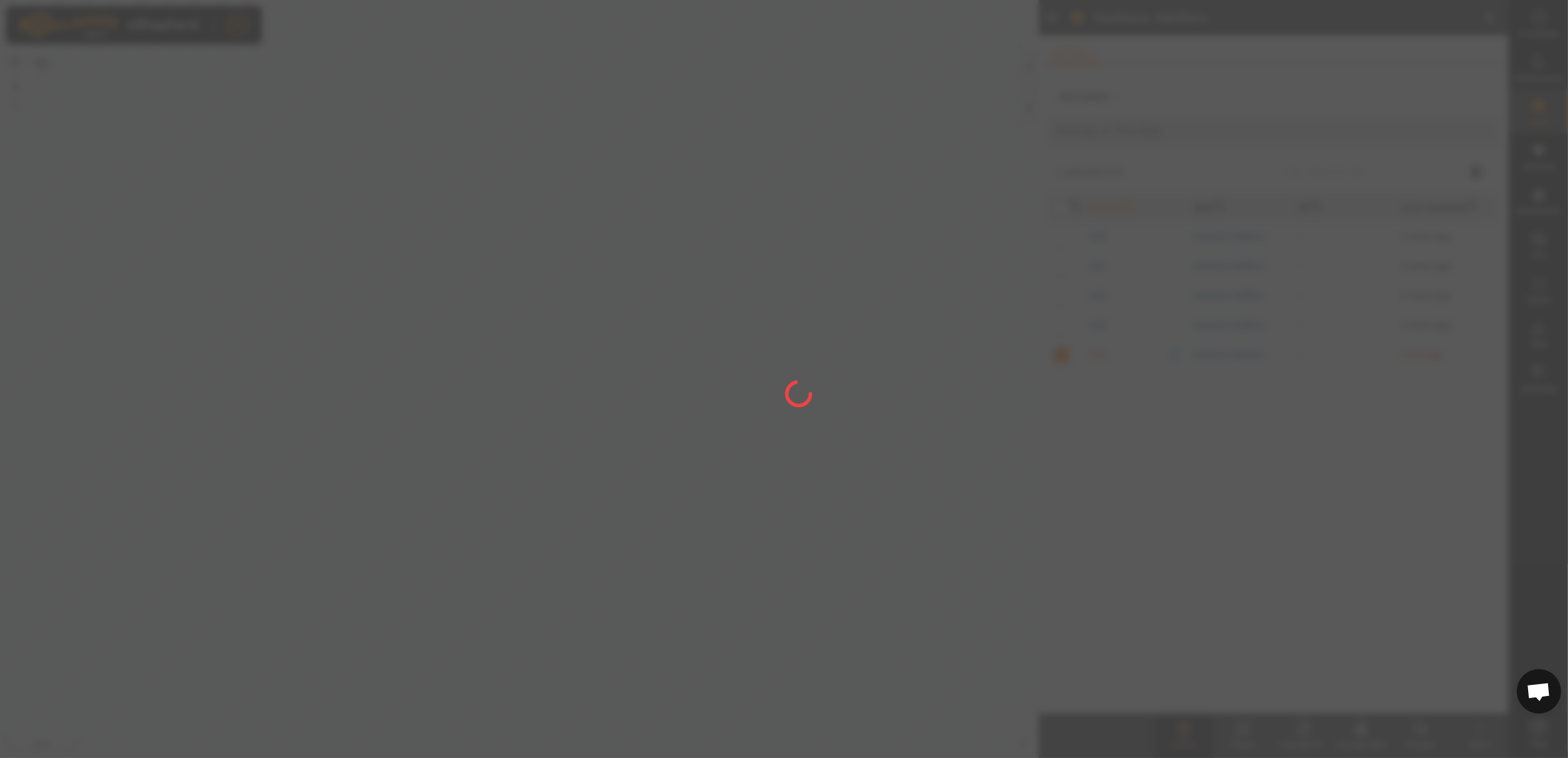
checkbox input "false"
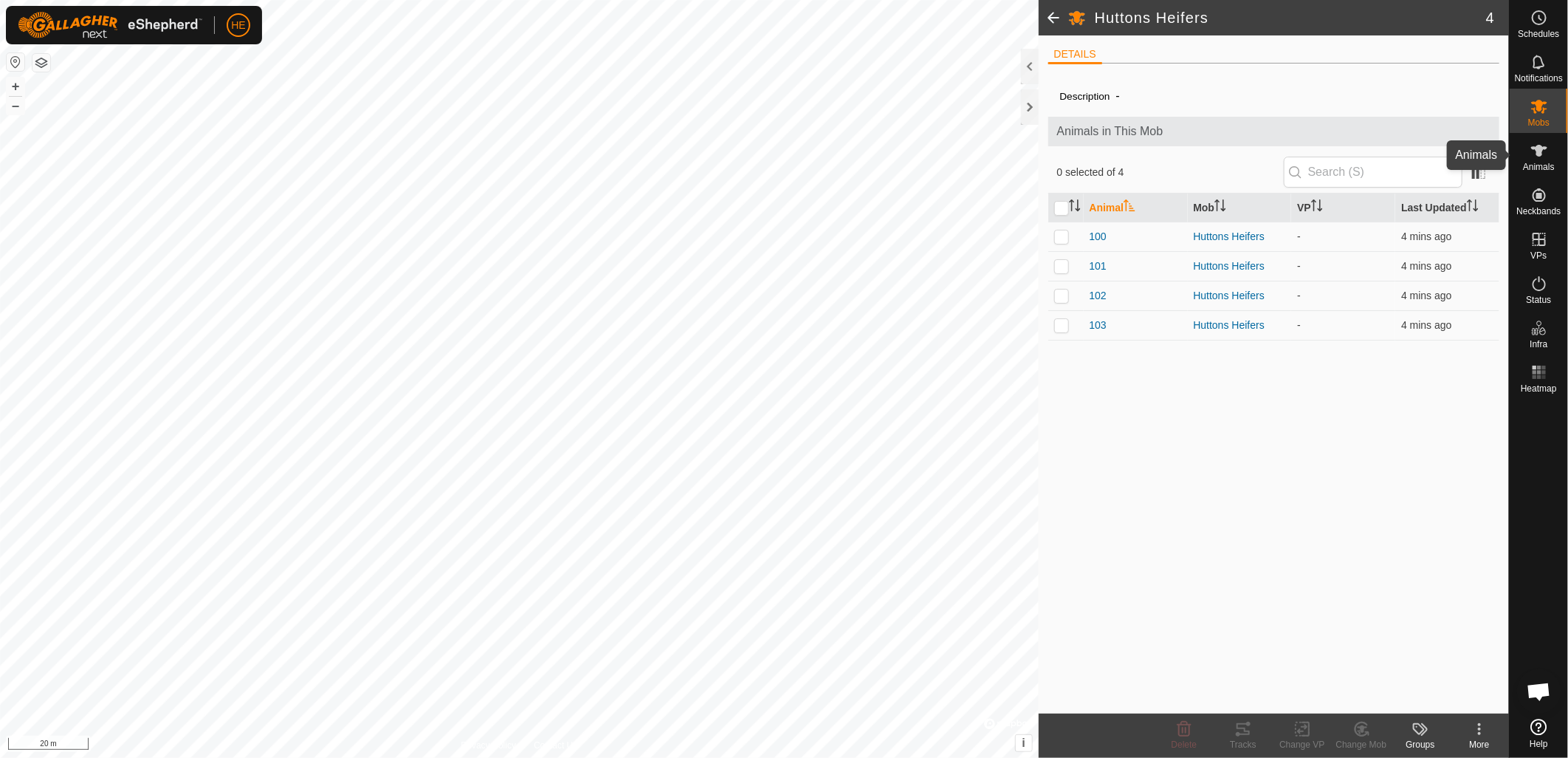
click at [1542, 151] on icon at bounding box center [1539, 151] width 17 height 12
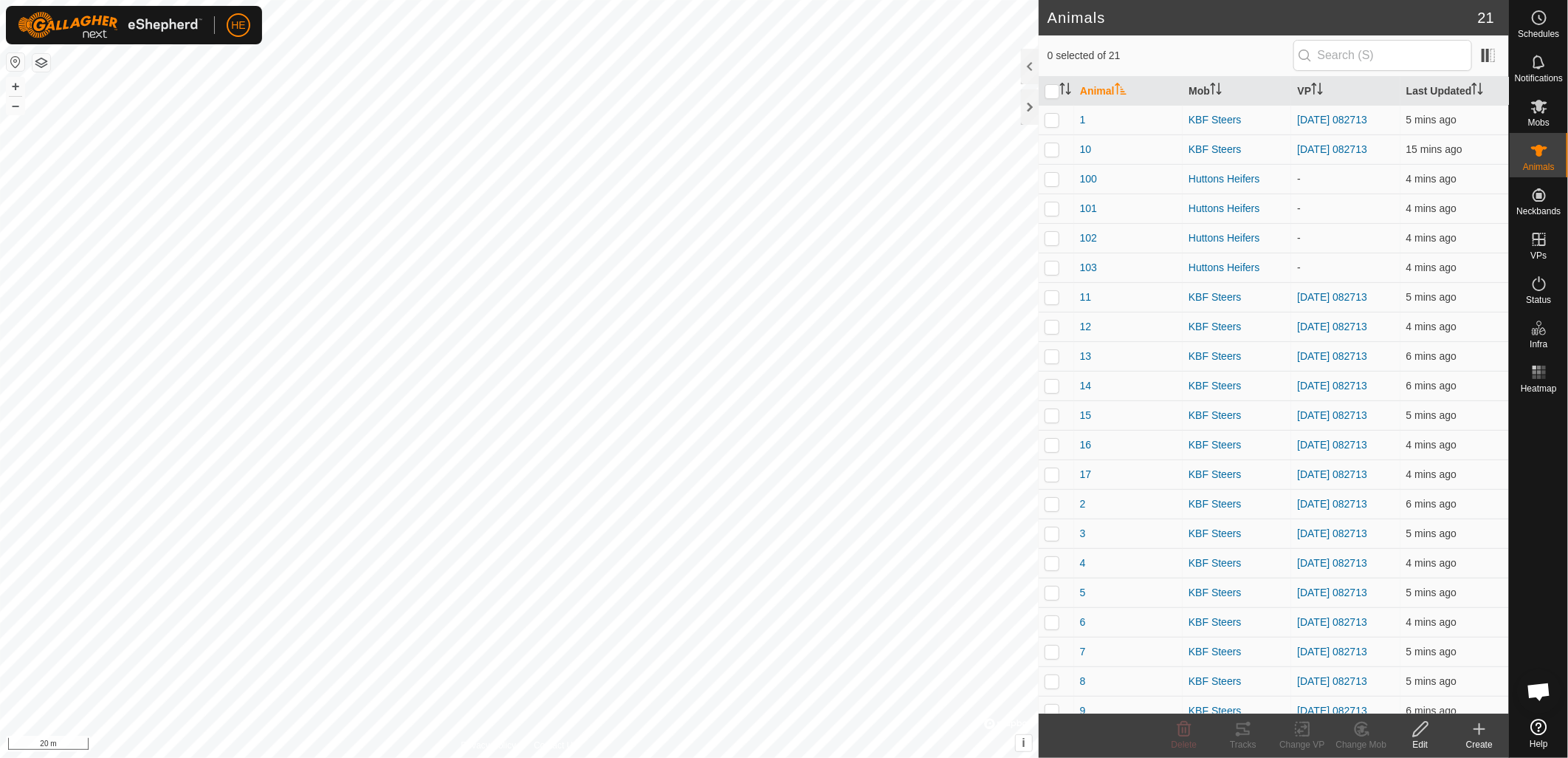
click at [1489, 741] on div "Create" at bounding box center [1480, 744] width 59 height 14
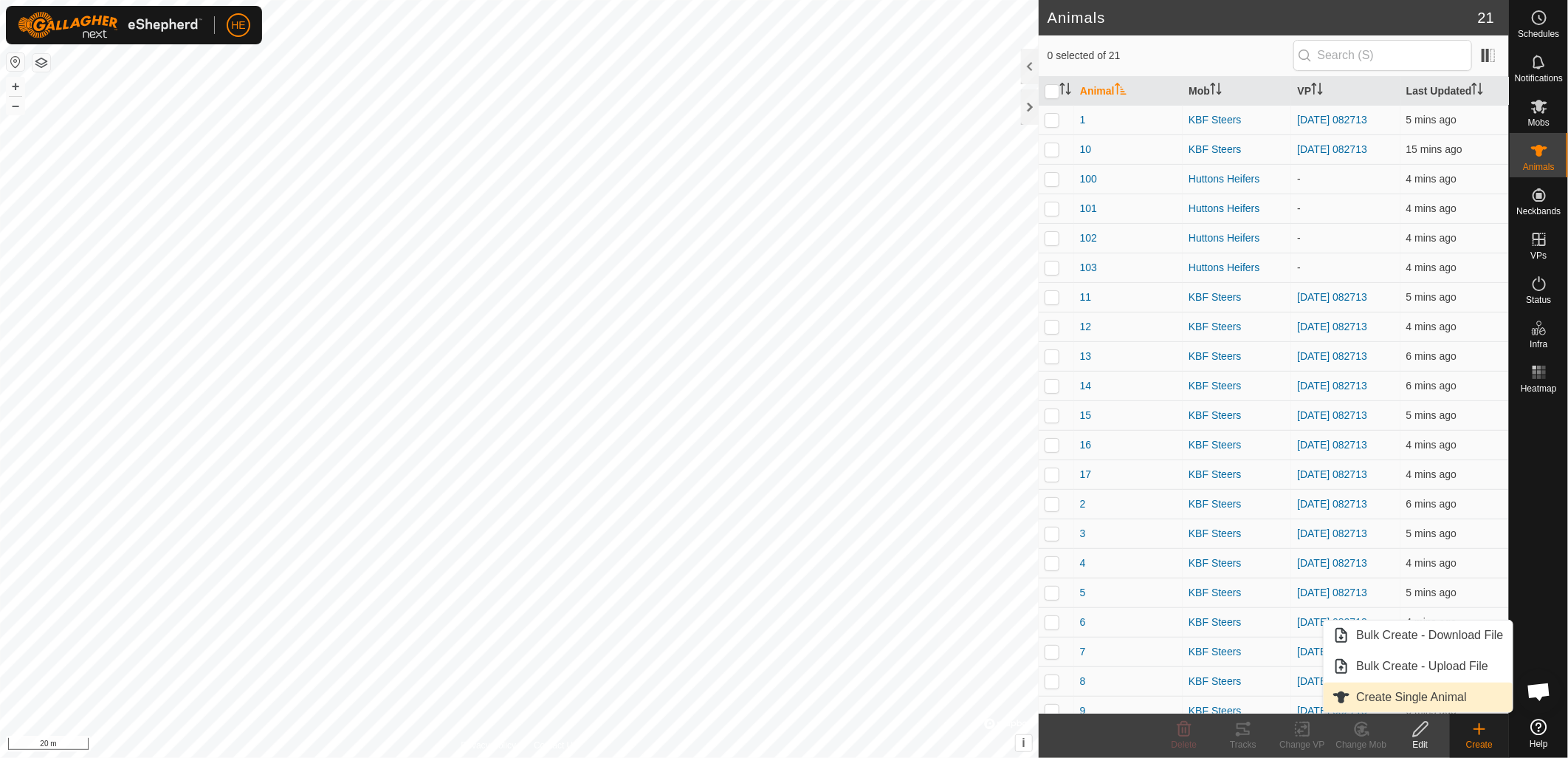
click at [1405, 699] on link "Create Single Animal" at bounding box center [1418, 697] width 188 height 29
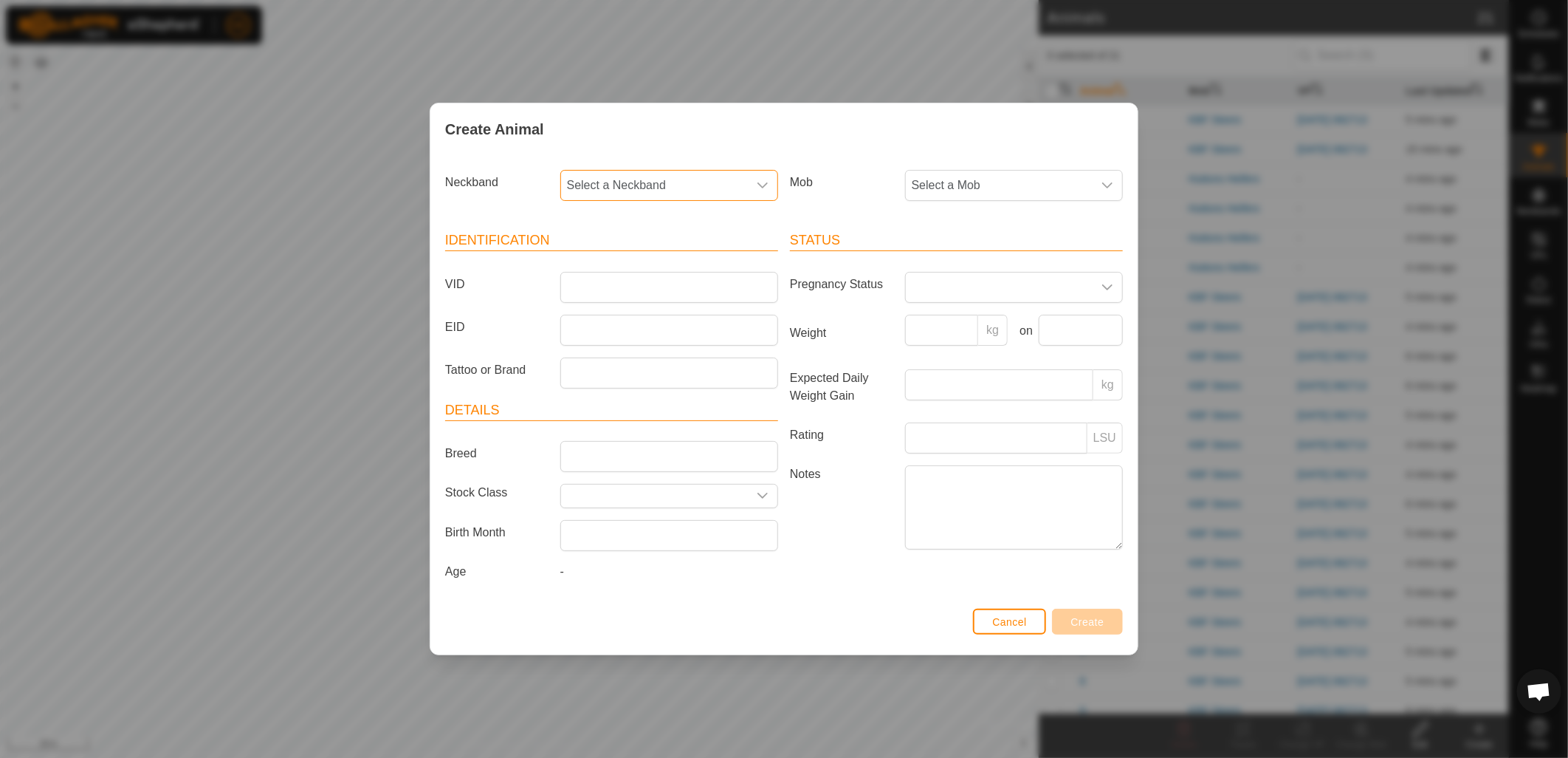
click at [678, 183] on span "Select a Neckband" at bounding box center [654, 185] width 187 height 29
type input "3"
type input "541"
click at [643, 261] on li "2277513541" at bounding box center [670, 261] width 216 height 29
click at [1022, 189] on span "Select a Mob" at bounding box center [999, 185] width 187 height 29
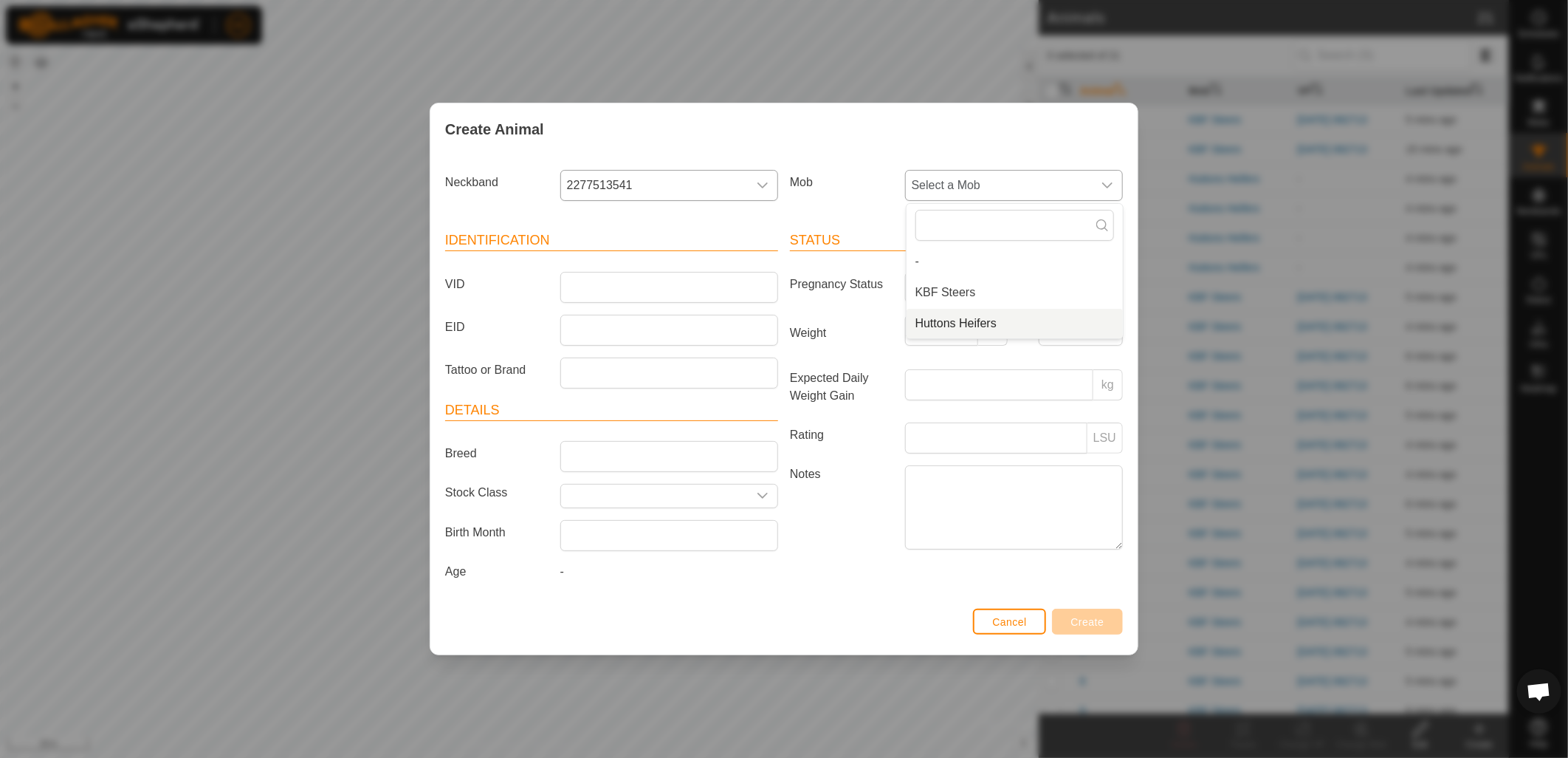
click at [988, 321] on span "Huttons Heifers" at bounding box center [956, 323] width 82 height 17
click at [671, 289] on input "VID" at bounding box center [669, 287] width 218 height 31
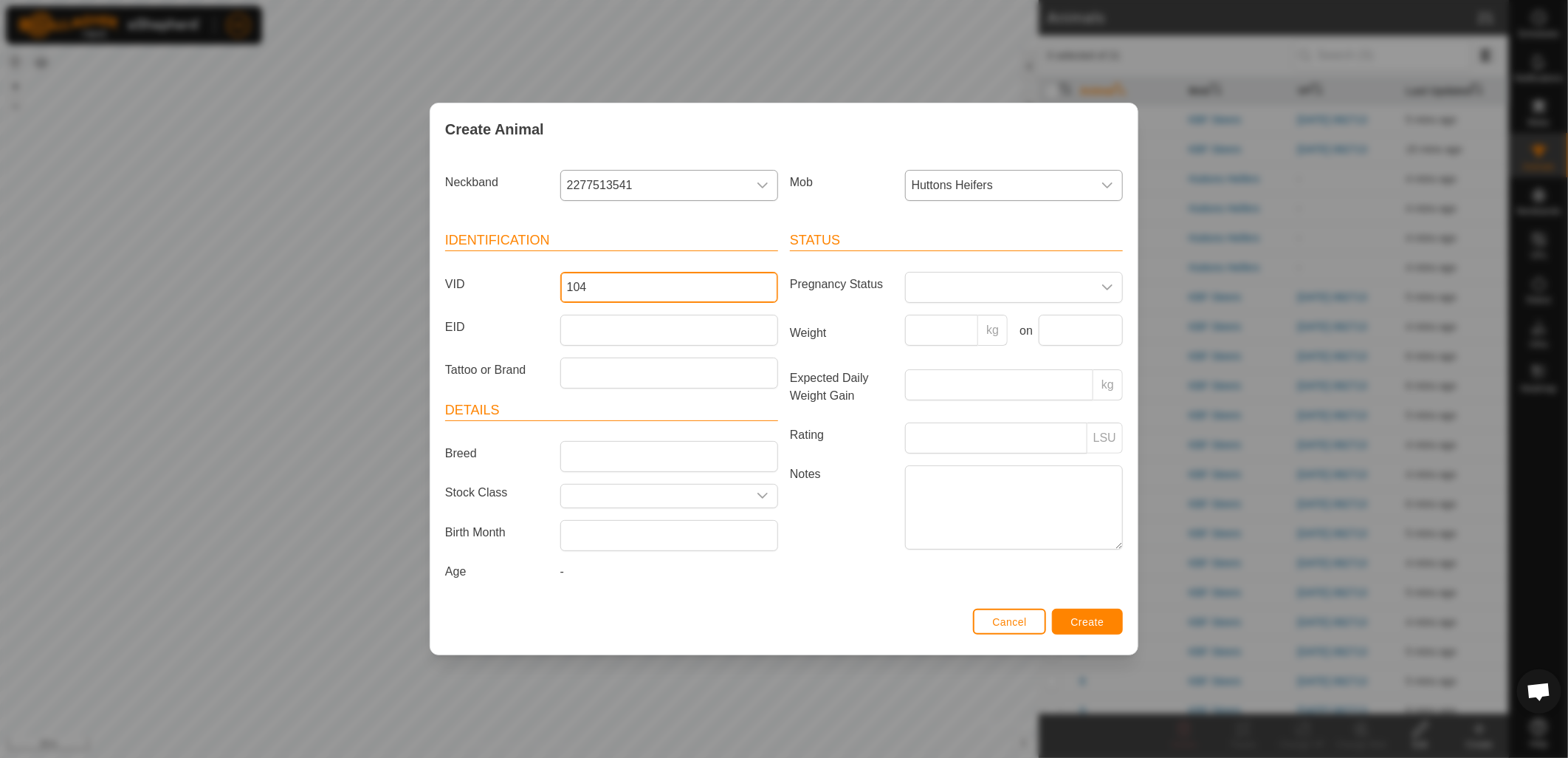
type input "104"
click at [1102, 627] on span "Create" at bounding box center [1088, 622] width 33 height 12
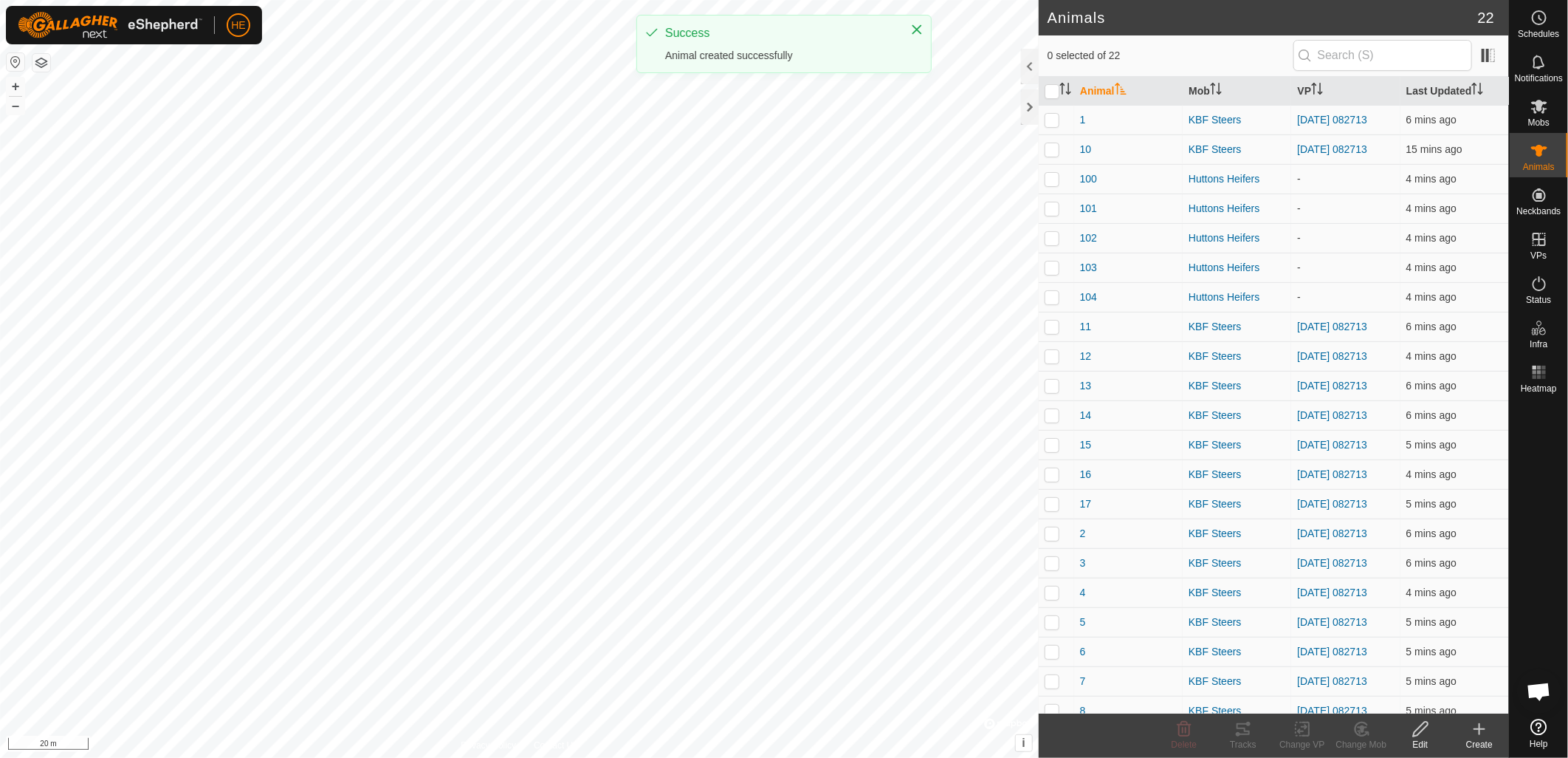
click at [1477, 733] on icon at bounding box center [1479, 729] width 17 height 17
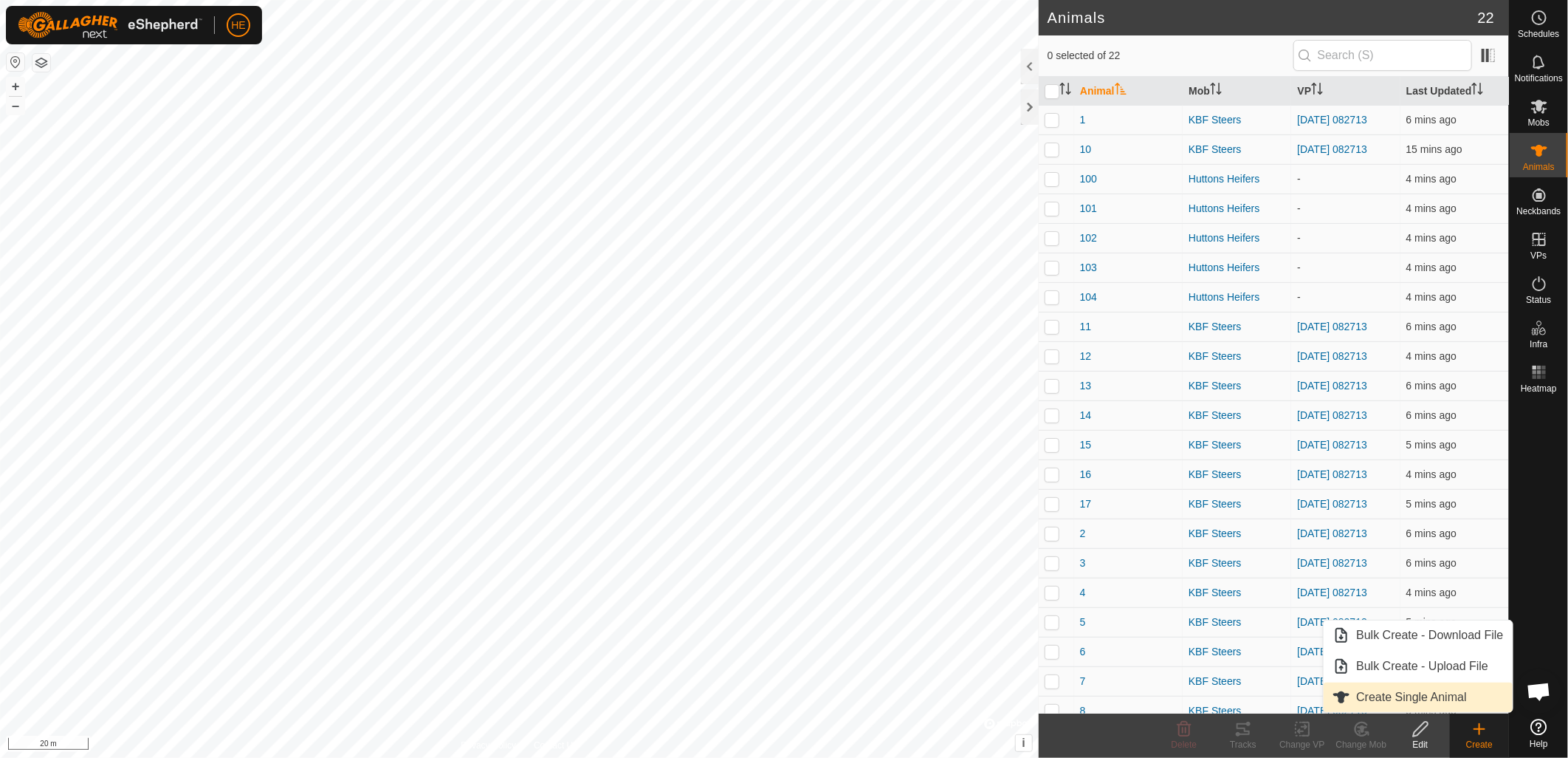
click at [1446, 693] on link "Create Single Animal" at bounding box center [1418, 697] width 188 height 29
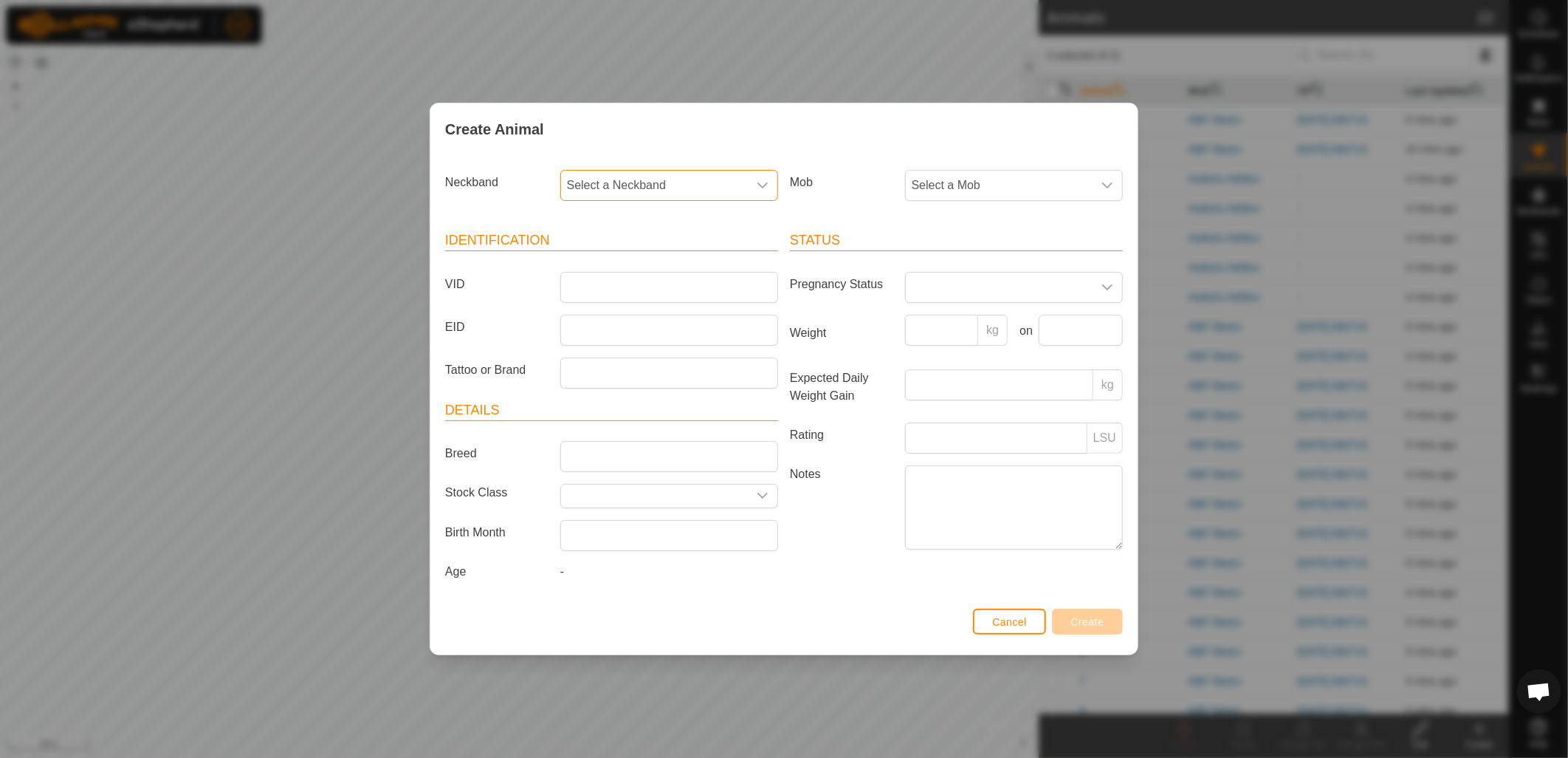
click at [681, 190] on span "Select a Neckband" at bounding box center [654, 185] width 187 height 29
type input "806"
click at [648, 289] on li "4282866806" at bounding box center [670, 292] width 216 height 29
click at [999, 183] on span "Select a Mob" at bounding box center [999, 185] width 187 height 29
click at [992, 318] on li "Huttons Heifers" at bounding box center [1014, 323] width 216 height 29
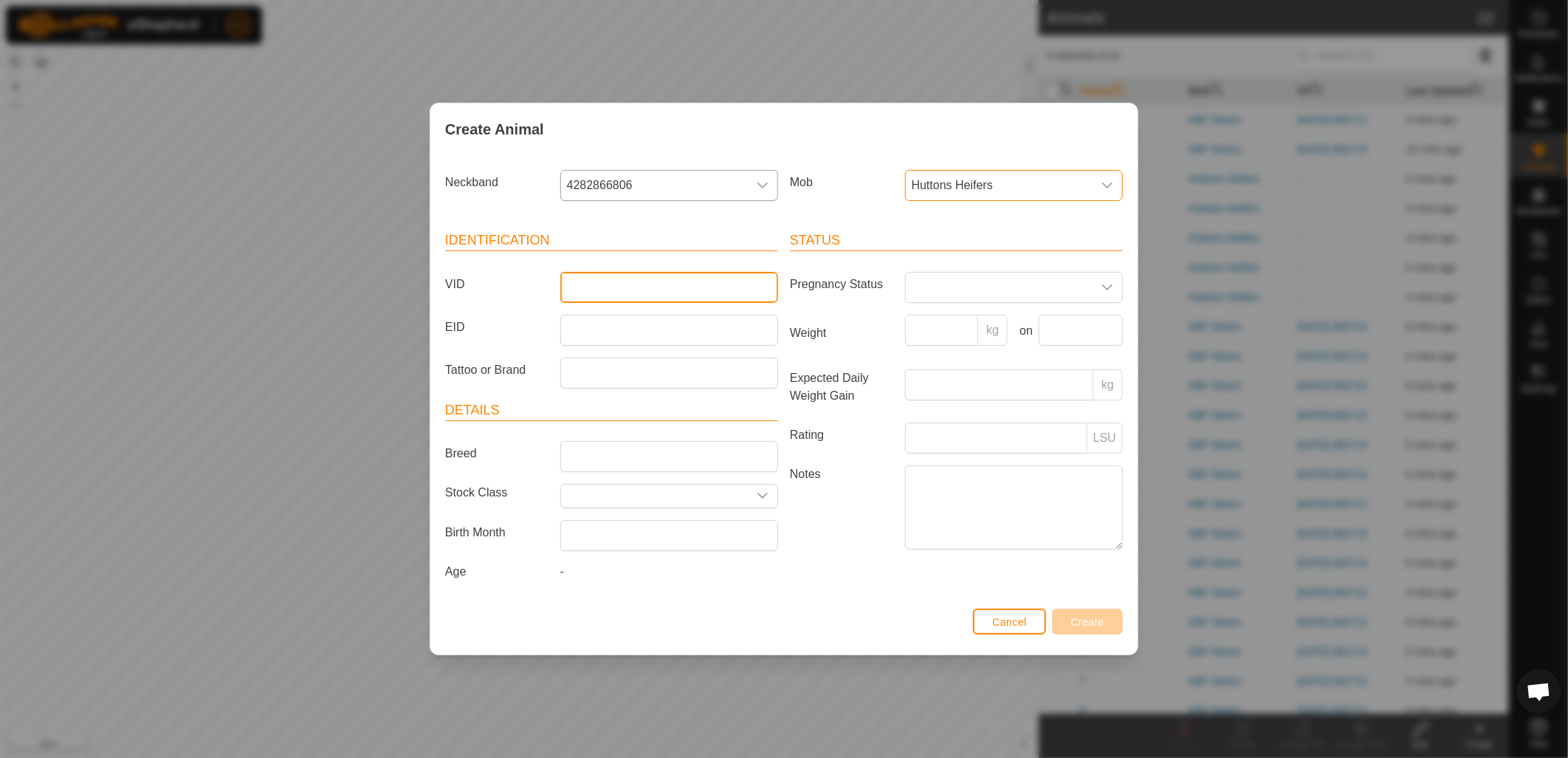
click at [650, 290] on input "VID" at bounding box center [669, 287] width 218 height 31
type input "105"
click at [1066, 618] on button "Create" at bounding box center [1088, 621] width 71 height 26
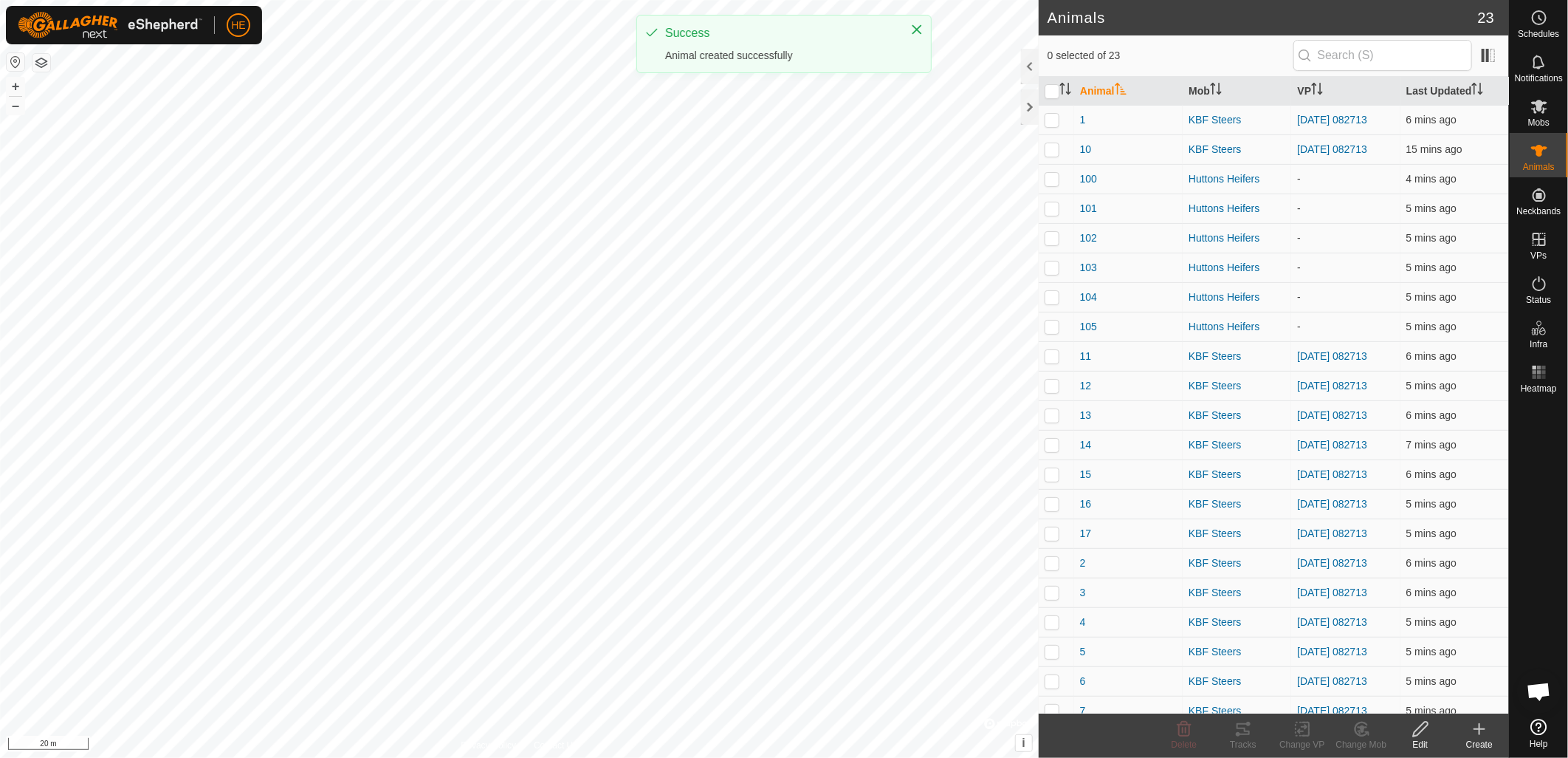
click at [1491, 736] on create-svg-icon at bounding box center [1480, 729] width 59 height 17
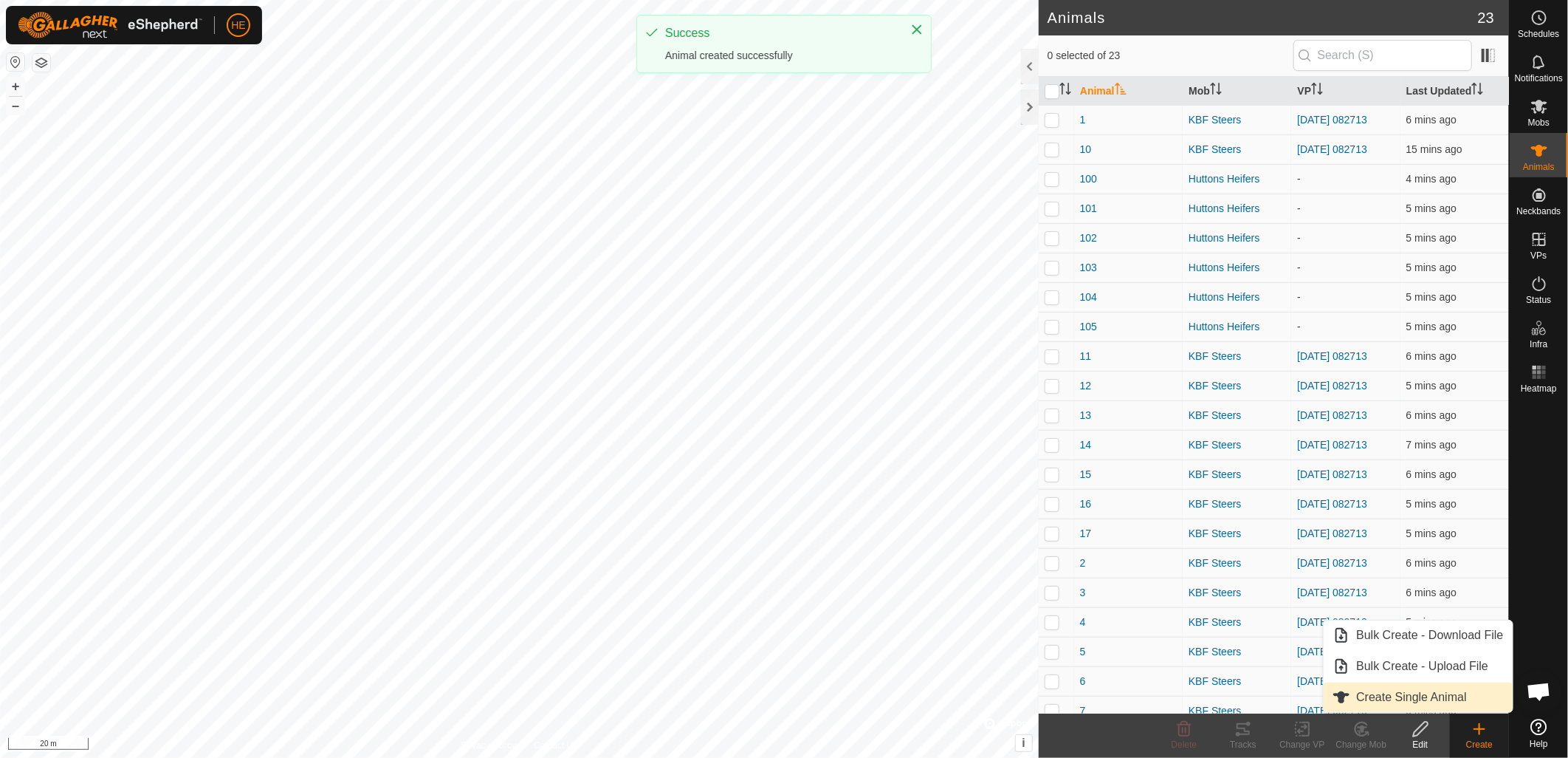
click at [1449, 707] on link "Create Single Animal" at bounding box center [1418, 697] width 188 height 29
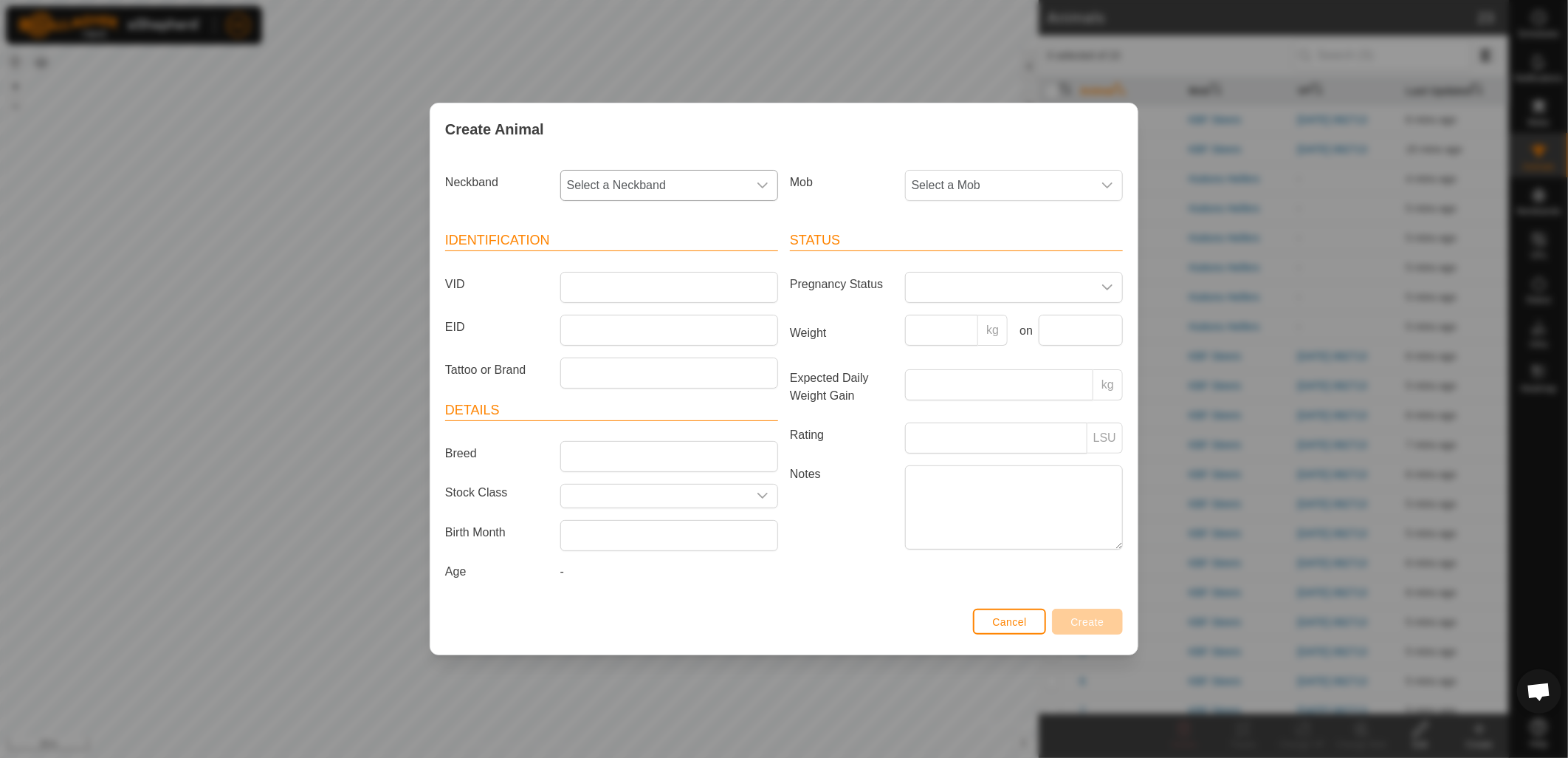
click at [653, 193] on span "Select a Neckband" at bounding box center [654, 185] width 187 height 29
click at [650, 224] on input "text" at bounding box center [670, 225] width 199 height 31
type input "911"
click at [660, 286] on li "1970922911" at bounding box center [670, 292] width 216 height 29
click at [991, 181] on span "Select a Mob" at bounding box center [999, 185] width 187 height 29
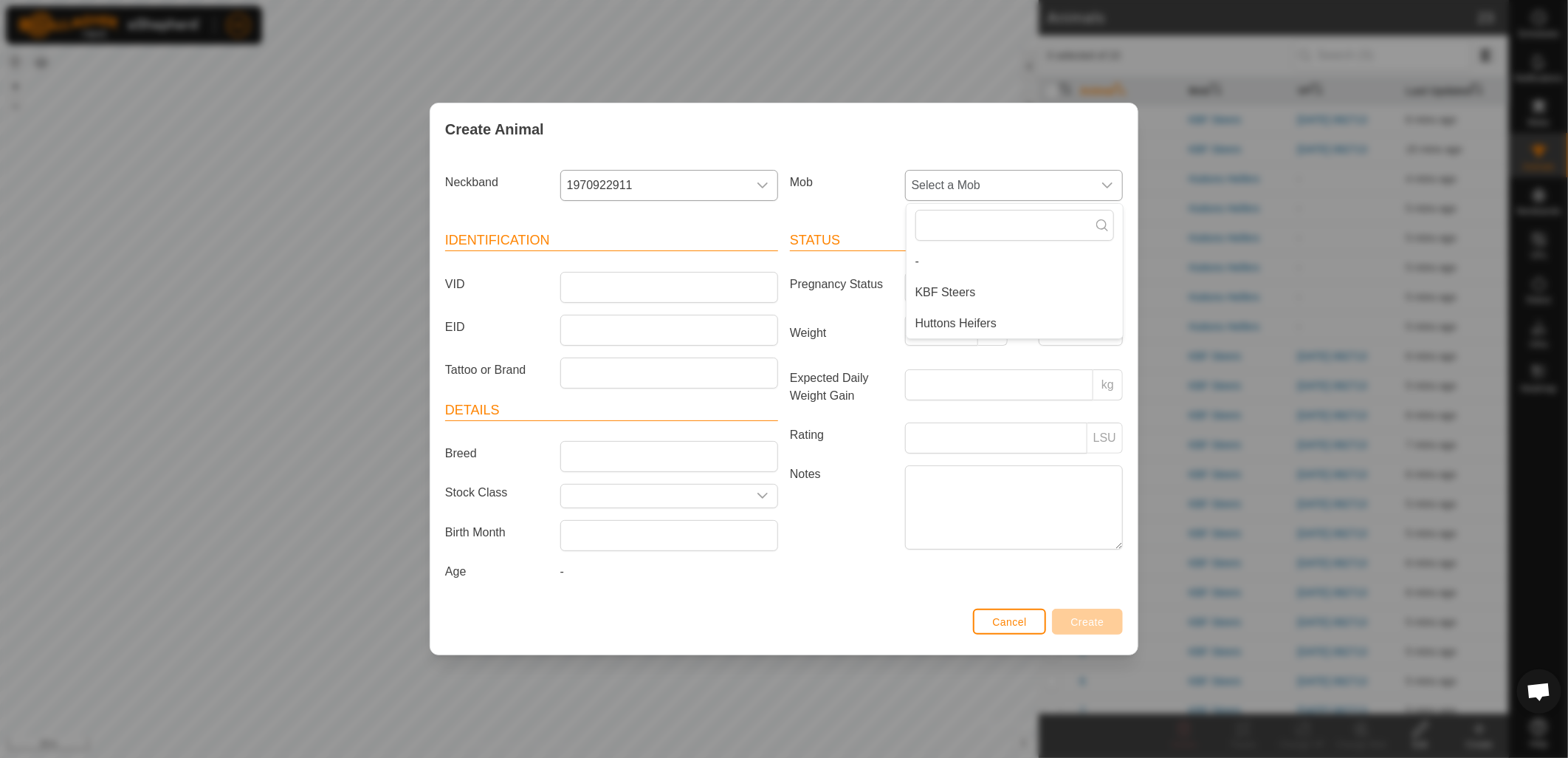
click at [995, 320] on li "Huttons Heifers" at bounding box center [1014, 323] width 216 height 29
click at [722, 279] on input "VID" at bounding box center [669, 287] width 218 height 31
type input "107"
click at [1112, 618] on button "Create" at bounding box center [1088, 621] width 71 height 26
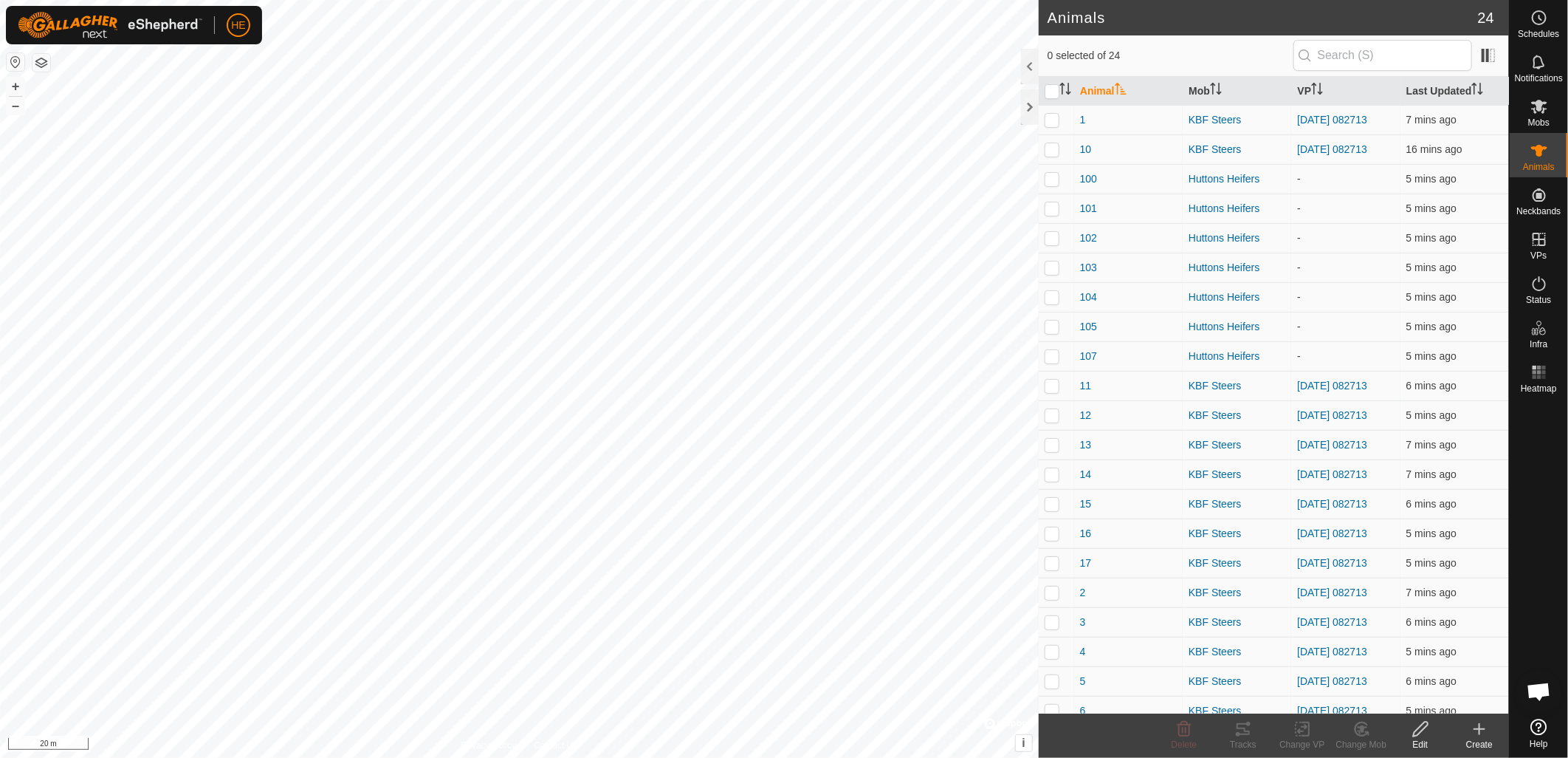
click at [1484, 741] on div "Create" at bounding box center [1480, 744] width 59 height 14
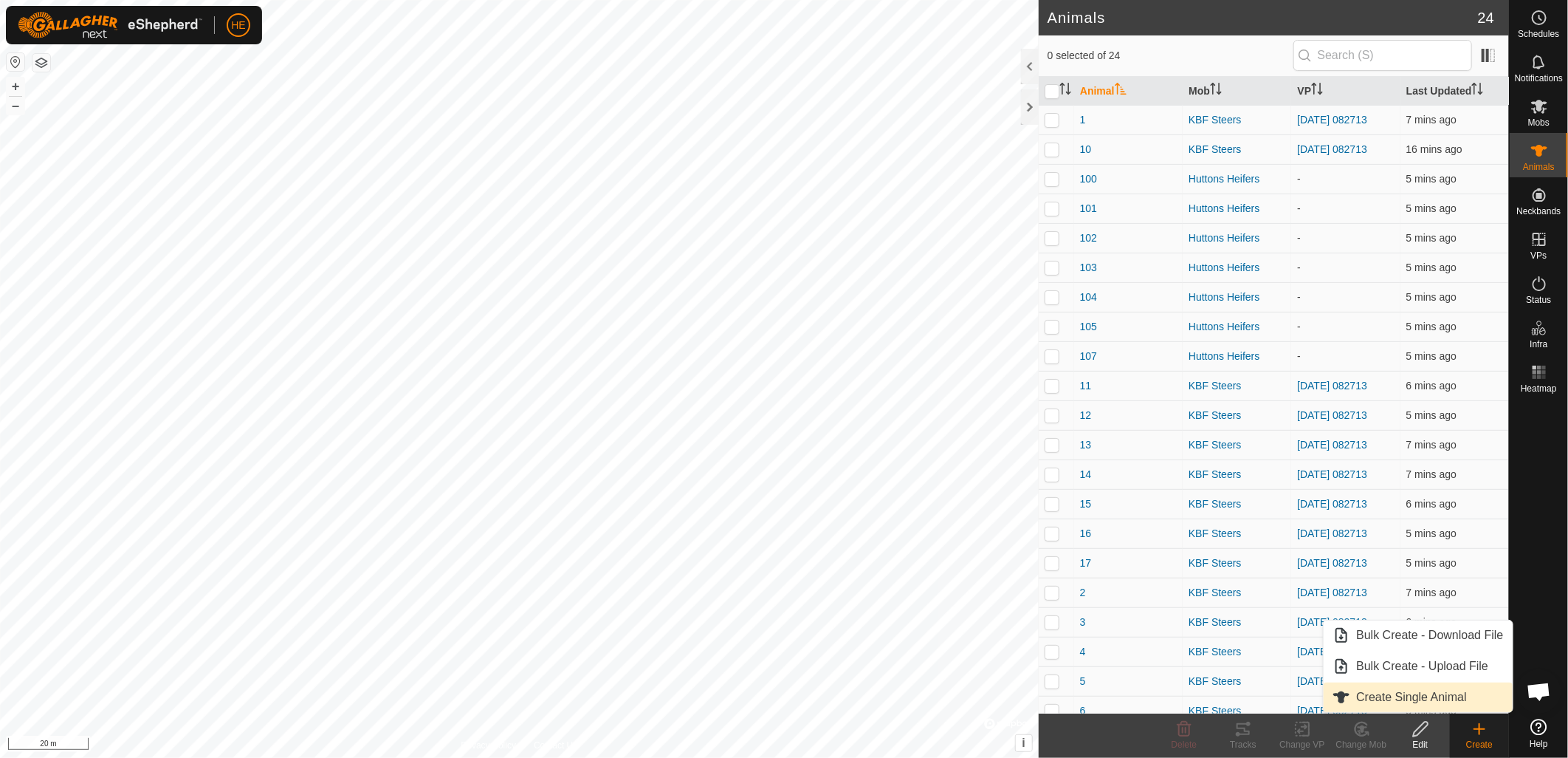
click at [1443, 700] on link "Create Single Animal" at bounding box center [1418, 697] width 188 height 29
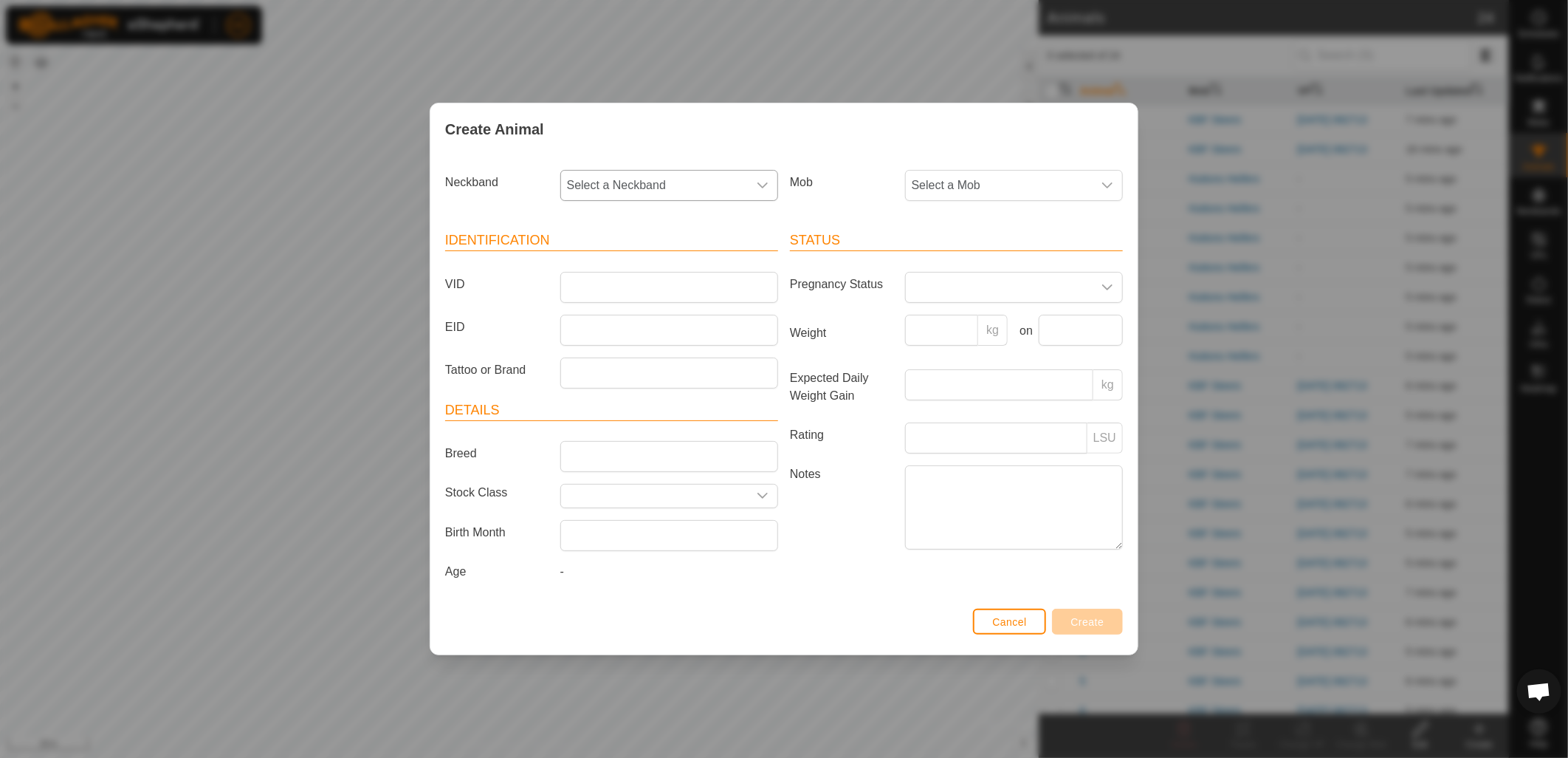
click at [647, 188] on span "Select a Neckband" at bounding box center [654, 185] width 187 height 29
type input "083"
click at [640, 288] on li "3435144083" at bounding box center [670, 292] width 216 height 29
click at [965, 190] on span "Select a Mob" at bounding box center [999, 185] width 187 height 29
click at [997, 321] on li "Huttons Heifers" at bounding box center [1014, 323] width 216 height 29
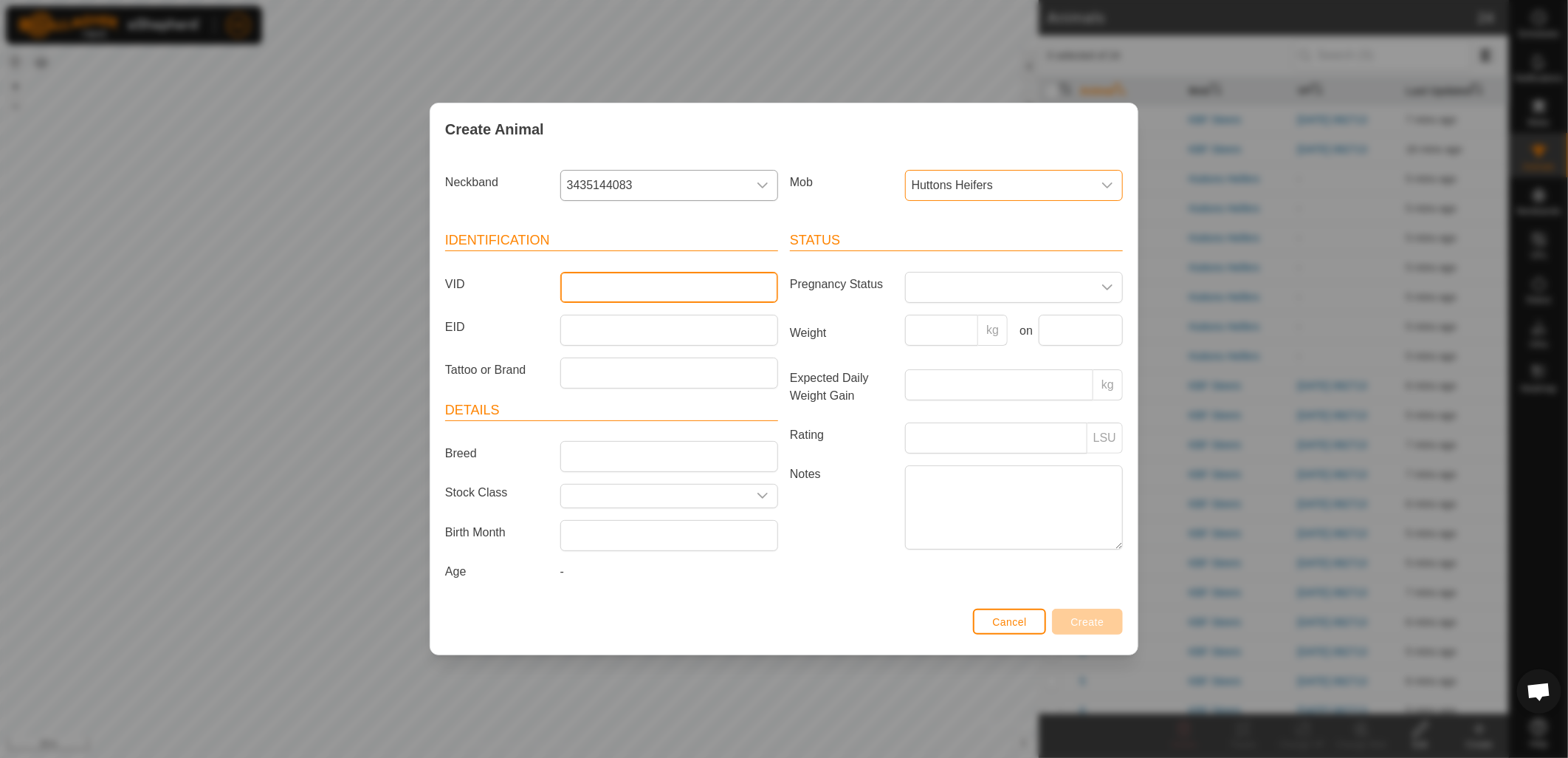
click at [667, 278] on input "VID" at bounding box center [669, 287] width 218 height 31
type input "106"
click at [1078, 617] on span "Create" at bounding box center [1088, 622] width 33 height 12
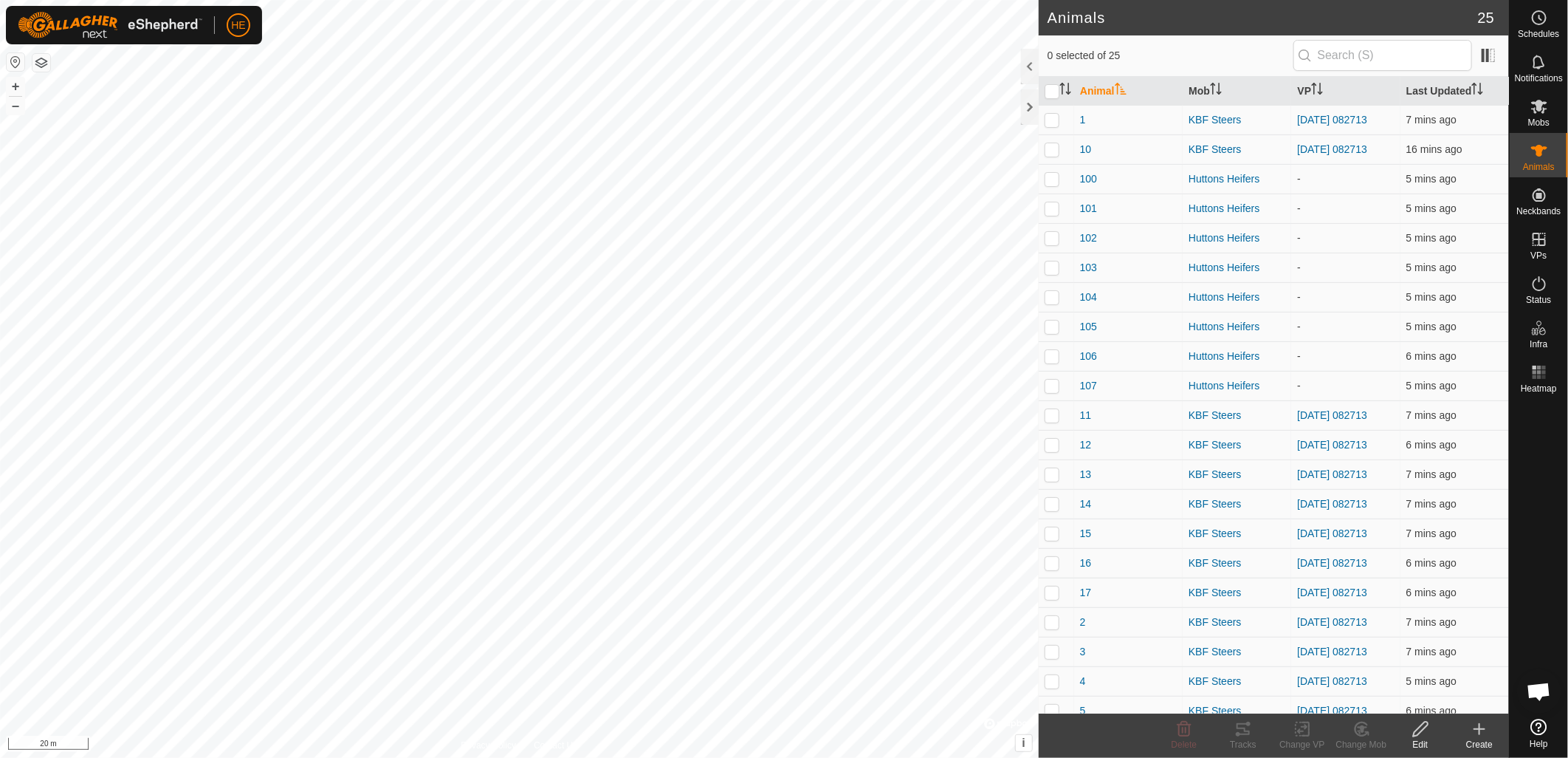
click at [1480, 729] on icon at bounding box center [1480, 729] width 0 height 11
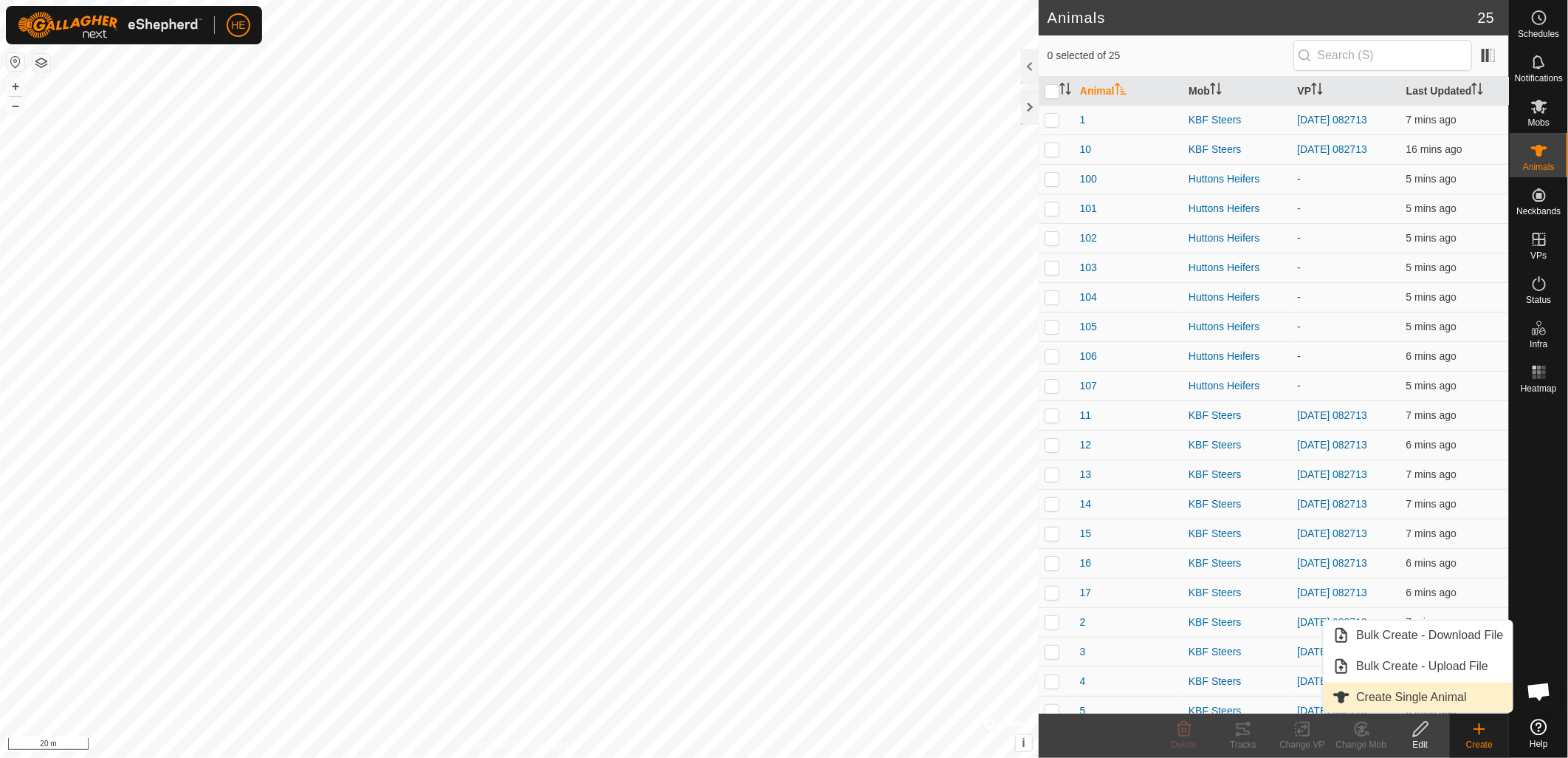
click at [1436, 688] on span "Create Single Animal" at bounding box center [1412, 697] width 110 height 17
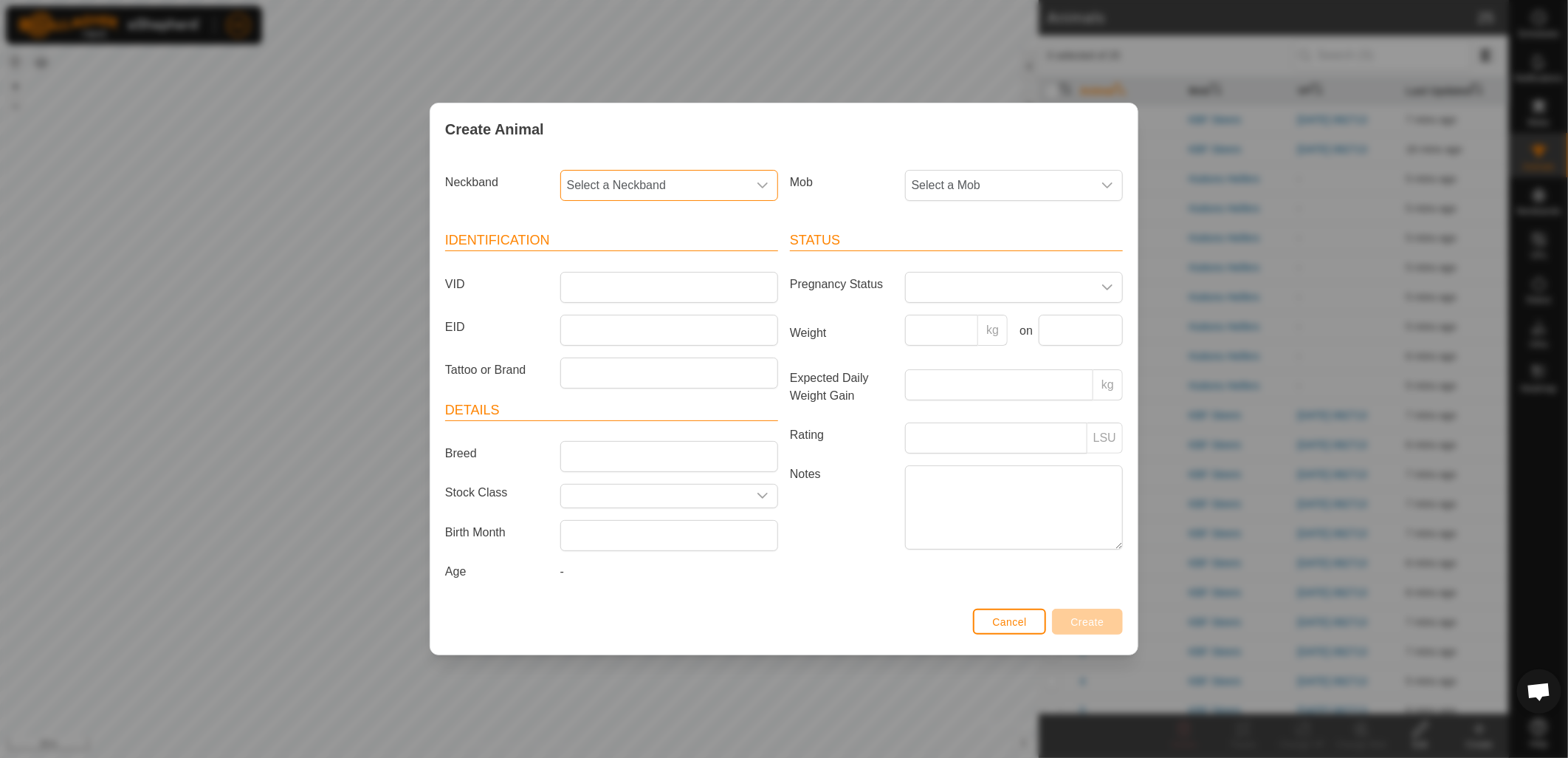
click at [688, 190] on span "Select a Neckband" at bounding box center [654, 185] width 187 height 29
type input "701"
click at [711, 265] on li "2040126701" at bounding box center [670, 261] width 216 height 29
click at [958, 181] on span "Select a Mob" at bounding box center [999, 185] width 187 height 29
click at [983, 325] on li "Huttons Heifers" at bounding box center [1014, 323] width 216 height 29
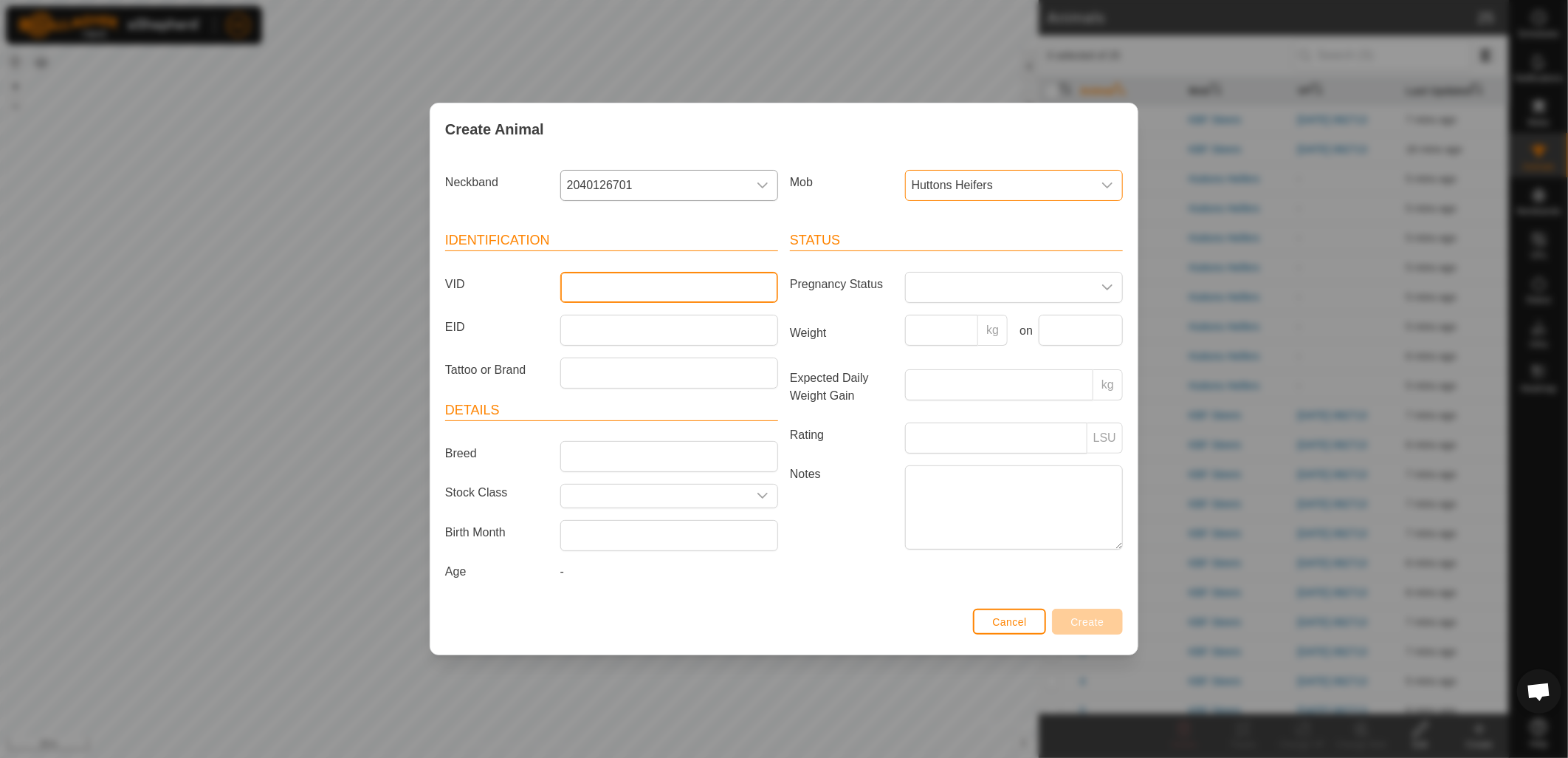
click at [659, 285] on input "VID" at bounding box center [669, 287] width 218 height 31
type input "108"
click at [1110, 620] on button "Create" at bounding box center [1088, 621] width 71 height 26
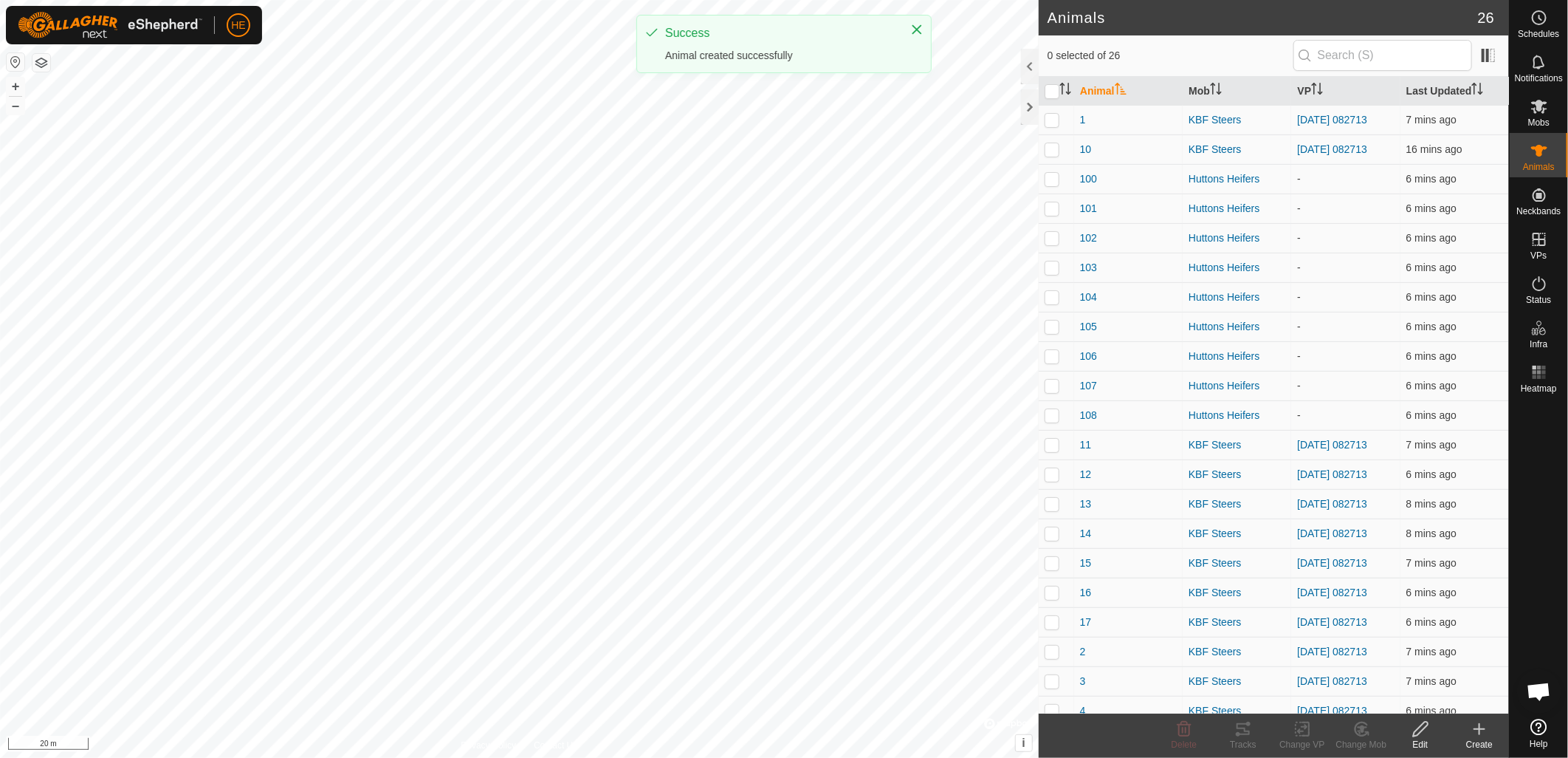
click at [1474, 741] on div "Create" at bounding box center [1480, 744] width 59 height 14
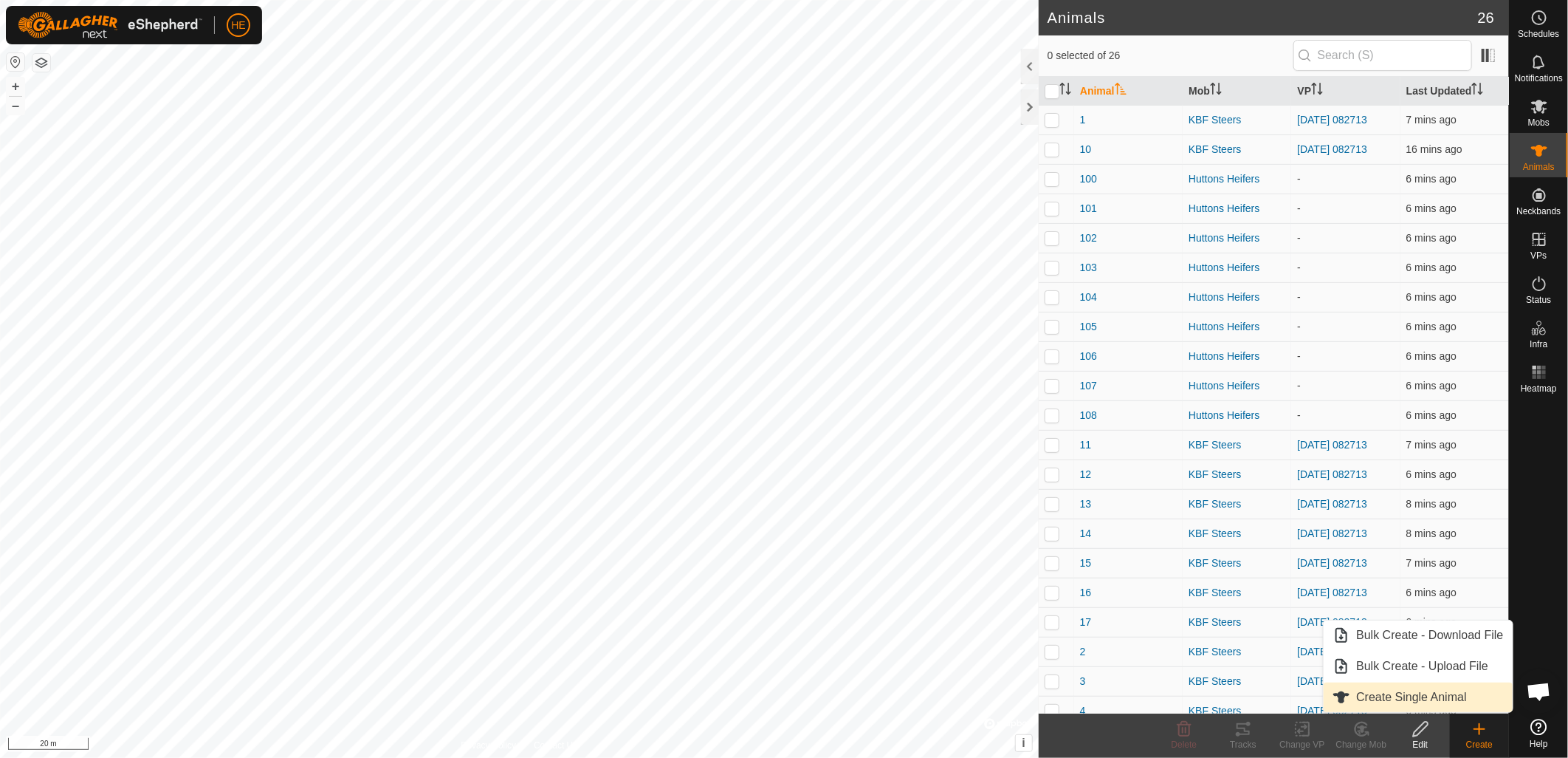
click at [1414, 699] on link "Create Single Animal" at bounding box center [1418, 697] width 188 height 29
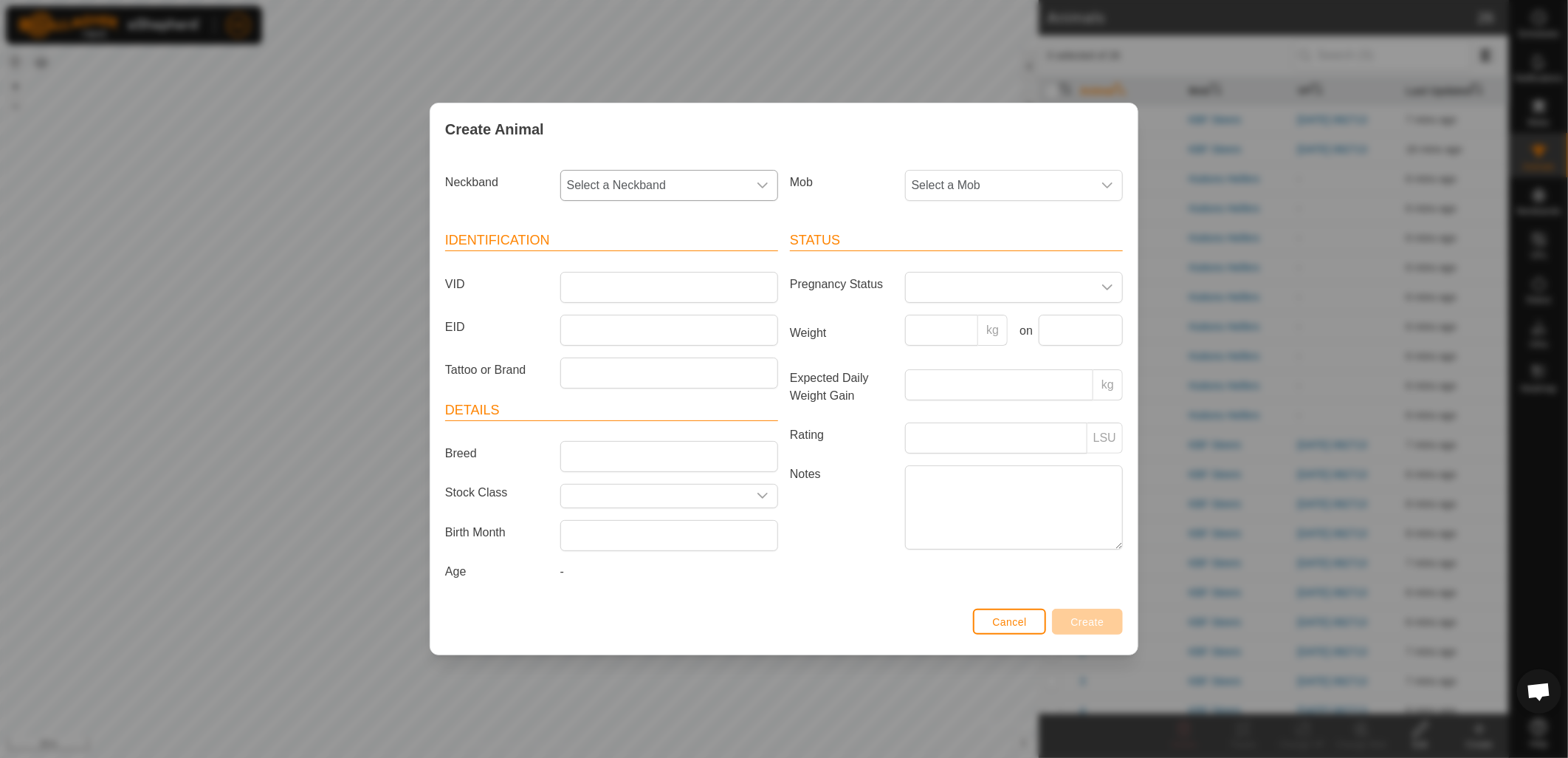
click at [667, 190] on span "Select a Neckband" at bounding box center [654, 185] width 187 height 29
type input "723"
click at [648, 255] on li "2740474723" at bounding box center [670, 261] width 216 height 29
click at [952, 193] on span "Select a Mob" at bounding box center [999, 185] width 187 height 29
click at [960, 320] on li "Huttons Heifers" at bounding box center [1014, 323] width 216 height 29
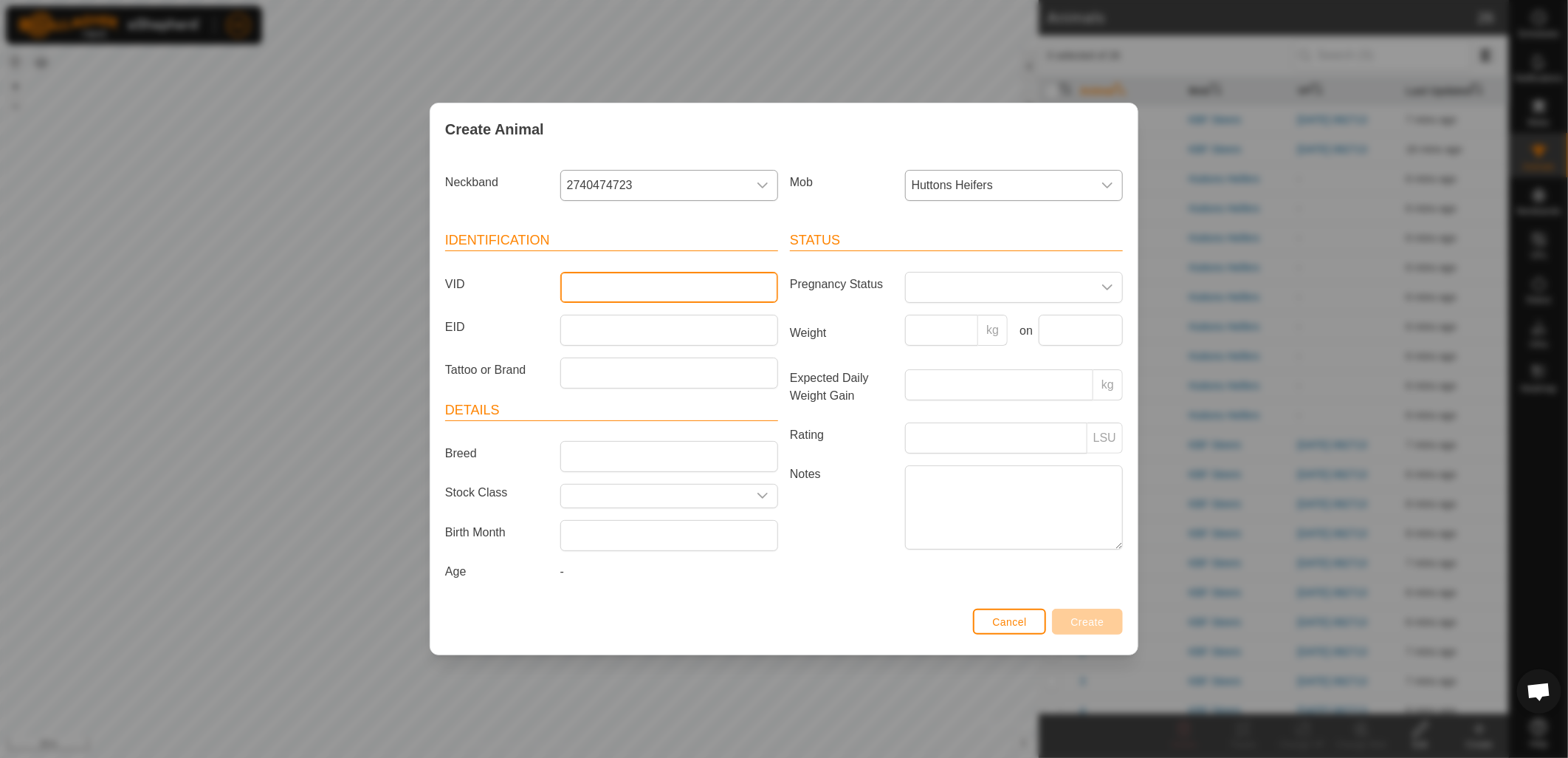
click at [674, 275] on input "VID" at bounding box center [669, 287] width 218 height 31
type input "109"
click at [1101, 621] on span "Create" at bounding box center [1088, 622] width 33 height 12
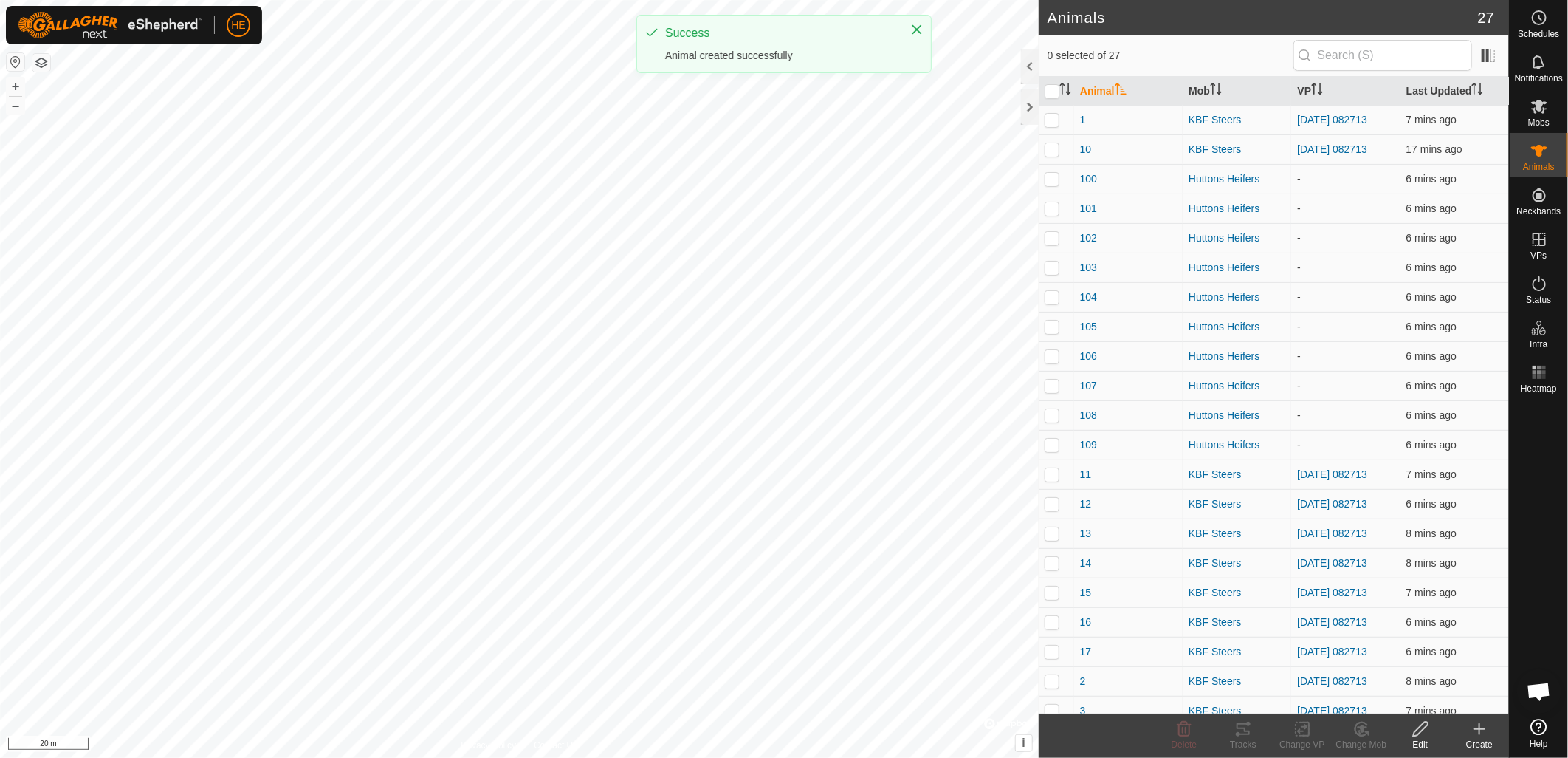
click at [1478, 741] on div "Create" at bounding box center [1480, 744] width 59 height 14
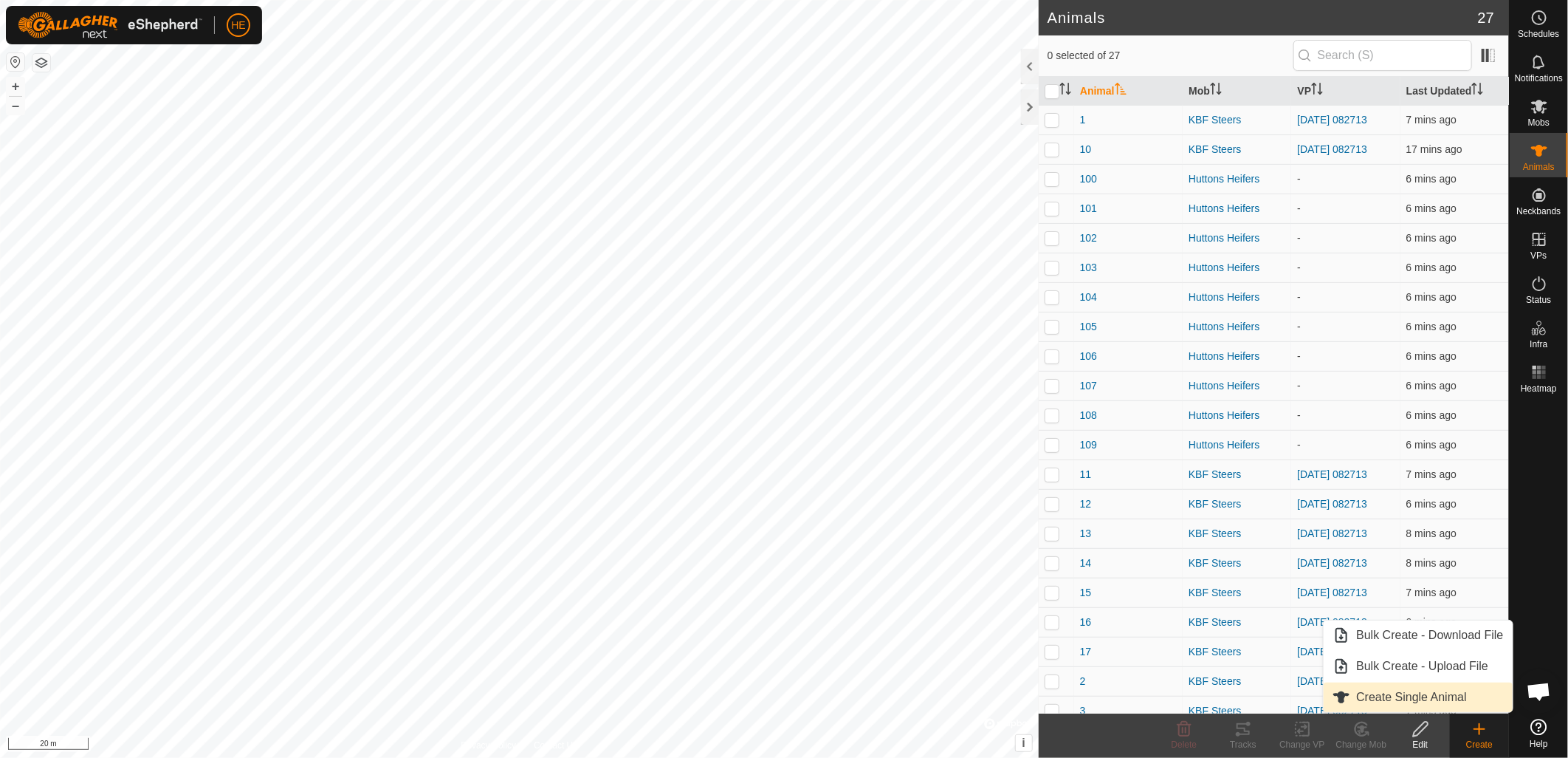
click at [1414, 698] on link "Create Single Animal" at bounding box center [1418, 697] width 188 height 29
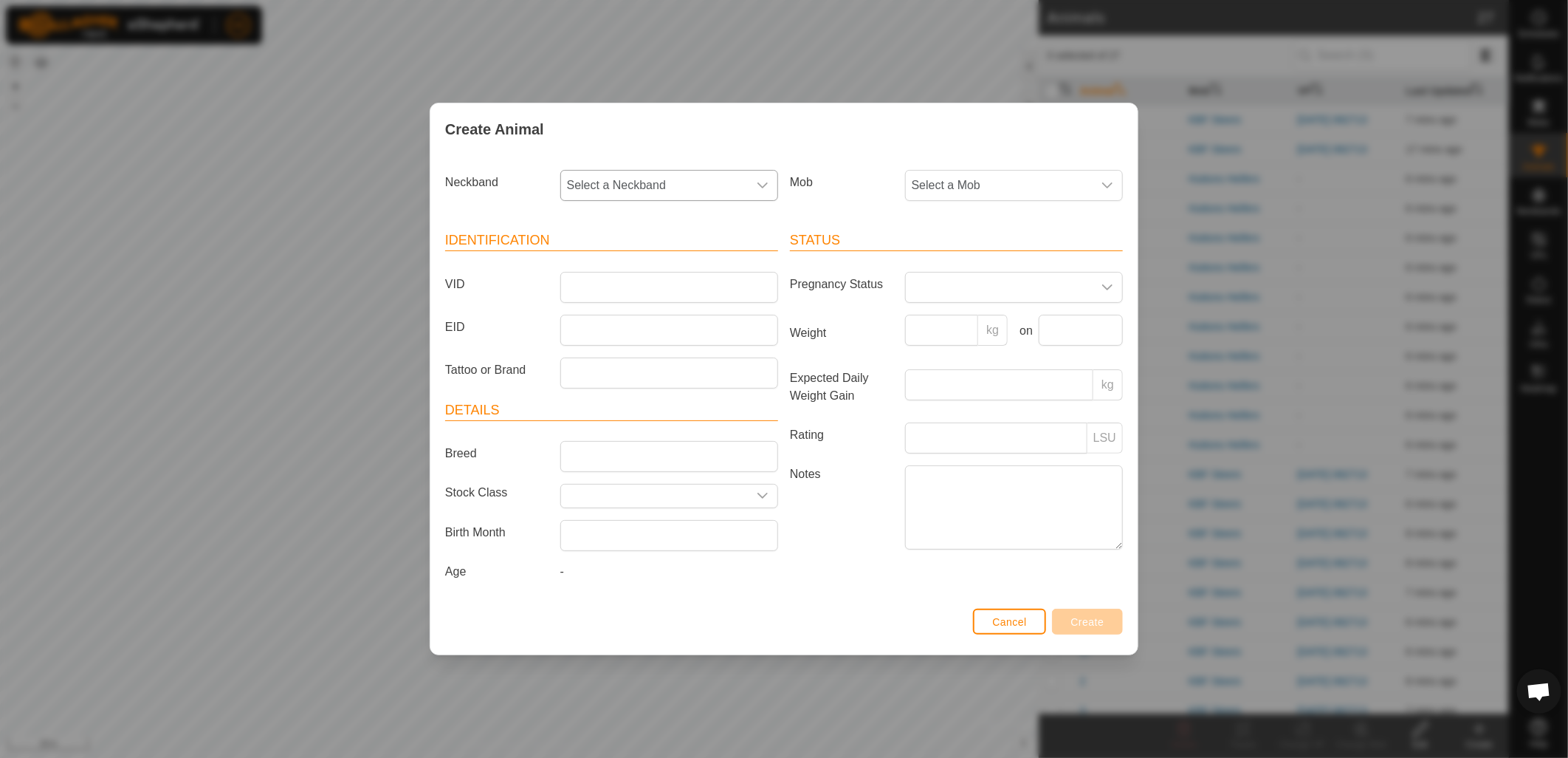
click at [681, 181] on span "Select a Neckband" at bounding box center [654, 185] width 187 height 29
type input "114"
click at [688, 268] on li "0199081114" at bounding box center [670, 261] width 216 height 29
click at [980, 182] on span "Select a Mob" at bounding box center [999, 185] width 187 height 29
click at [984, 318] on li "Huttons Heifers" at bounding box center [1014, 323] width 216 height 29
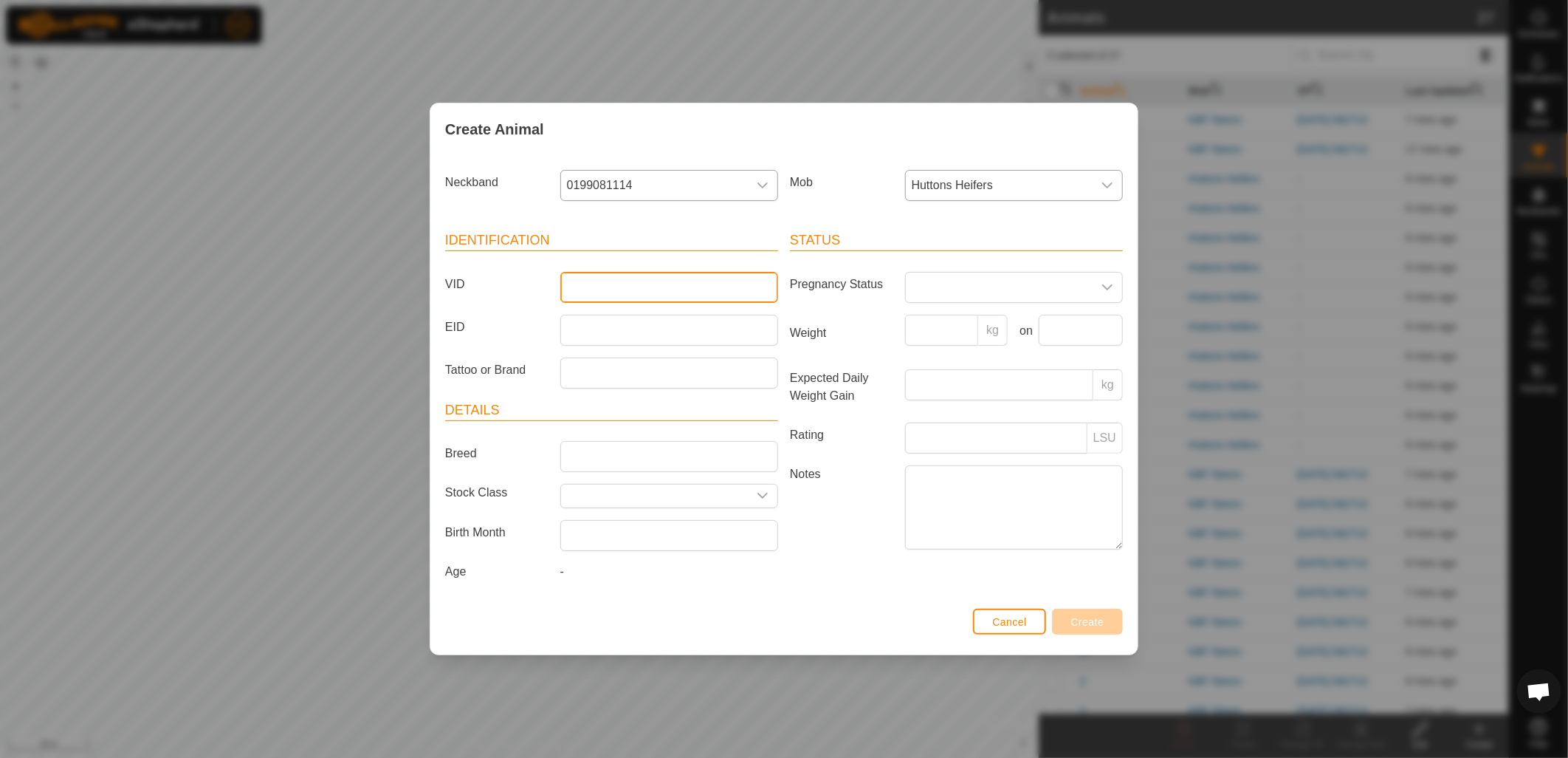
click at [699, 279] on input "VID" at bounding box center [669, 287] width 218 height 31
type input "110"
click at [1094, 628] on span "Create" at bounding box center [1088, 622] width 33 height 12
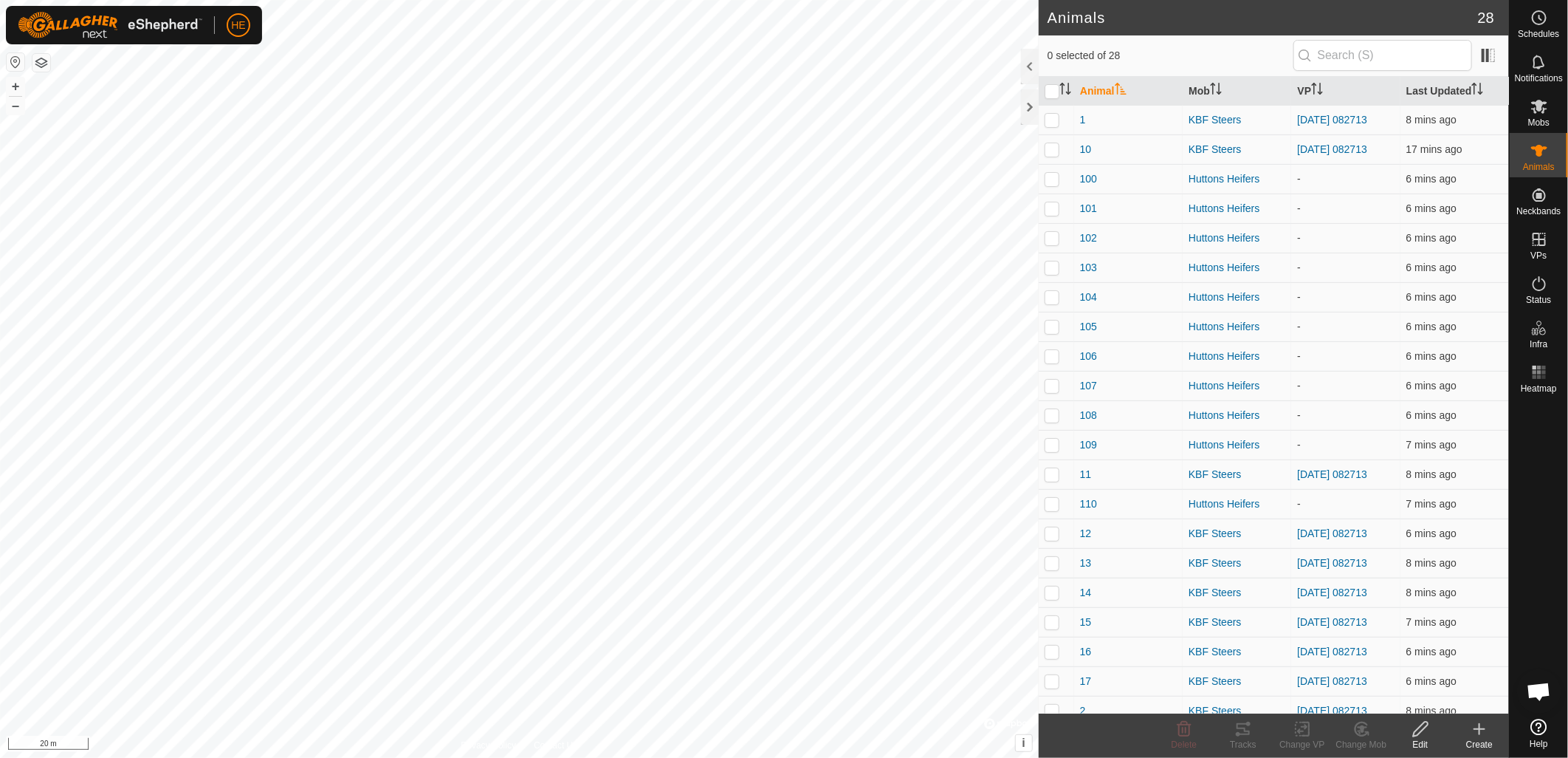
click at [1492, 738] on div "Create" at bounding box center [1480, 744] width 59 height 14
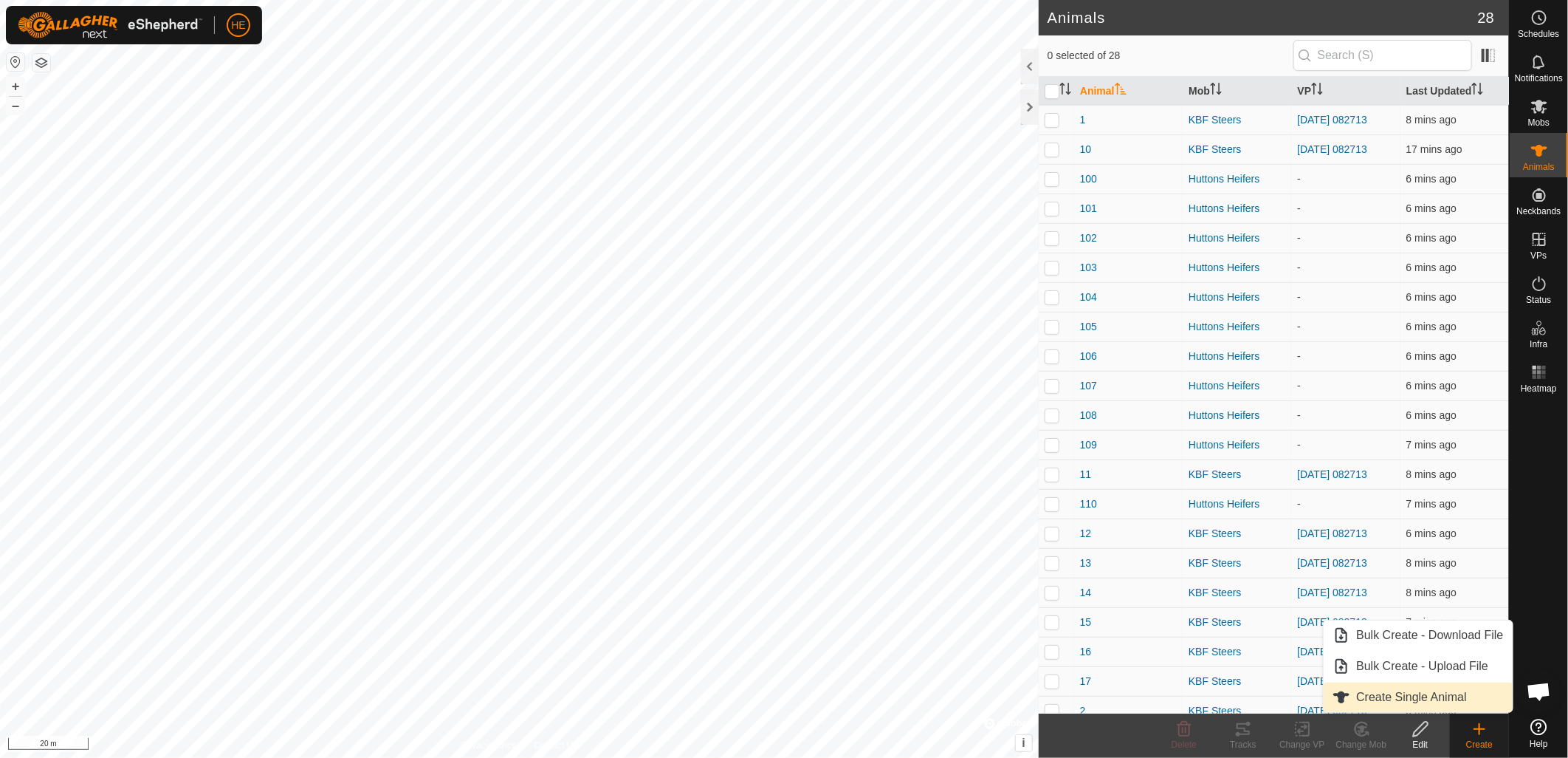
click at [1434, 691] on link "Create Single Animal" at bounding box center [1418, 697] width 188 height 29
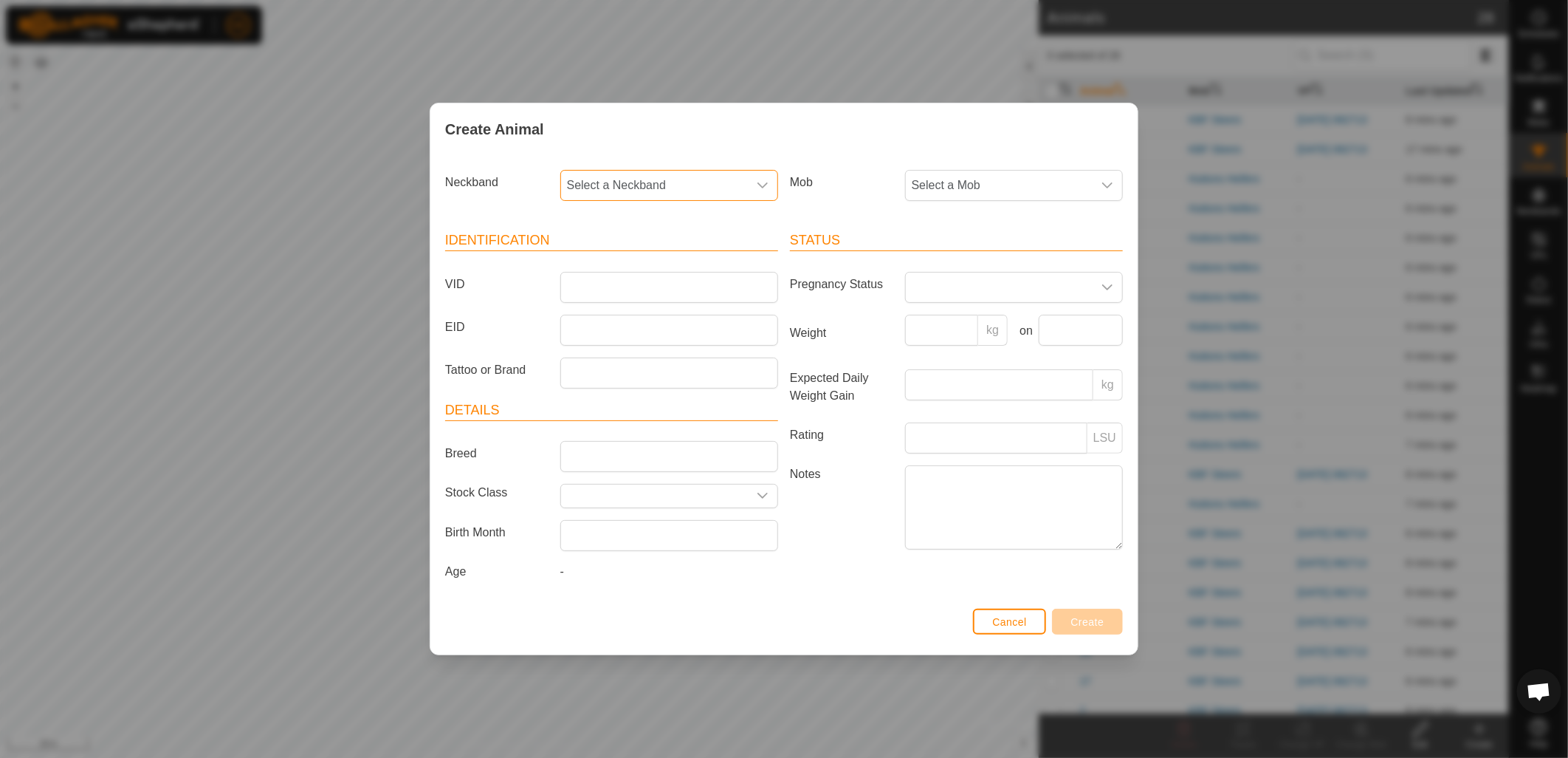
click at [727, 178] on span "Select a Neckband" at bounding box center [654, 185] width 187 height 29
click at [667, 221] on input "text" at bounding box center [670, 225] width 199 height 31
click at [1017, 616] on span "Cancel" at bounding box center [1010, 622] width 35 height 12
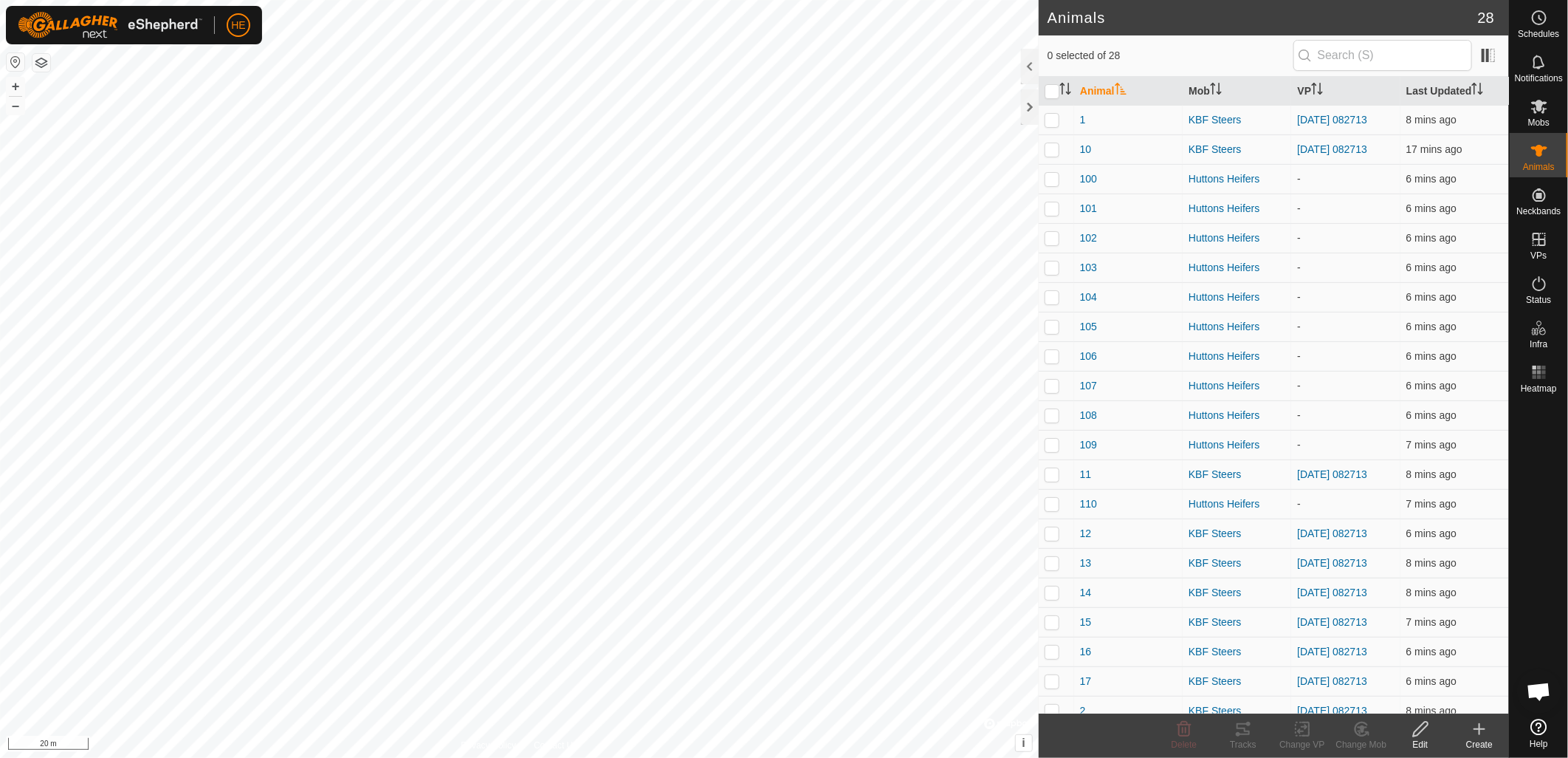
click at [1478, 743] on div "Create" at bounding box center [1480, 744] width 59 height 14
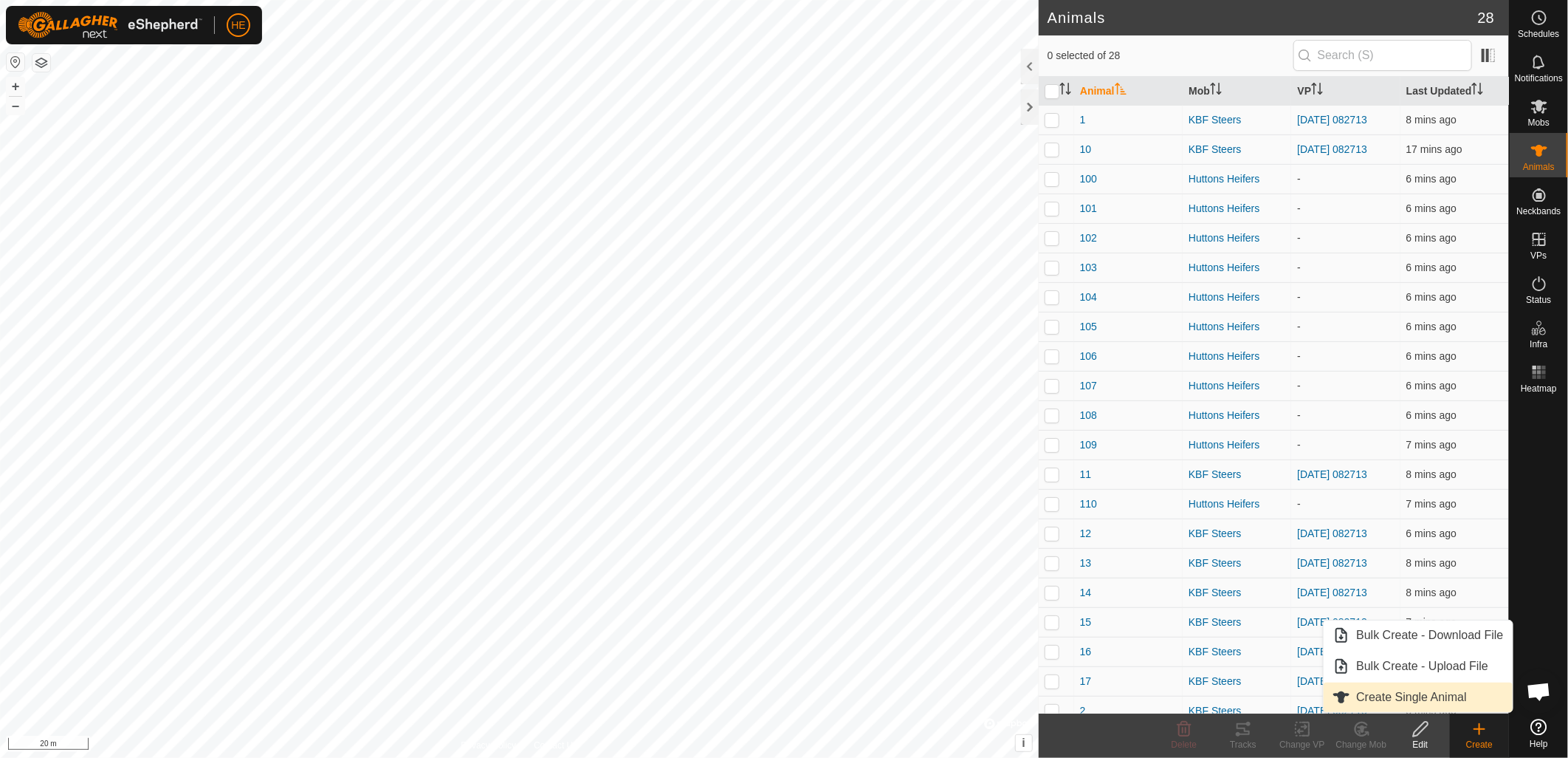
click at [1443, 699] on link "Create Single Animal" at bounding box center [1418, 697] width 188 height 29
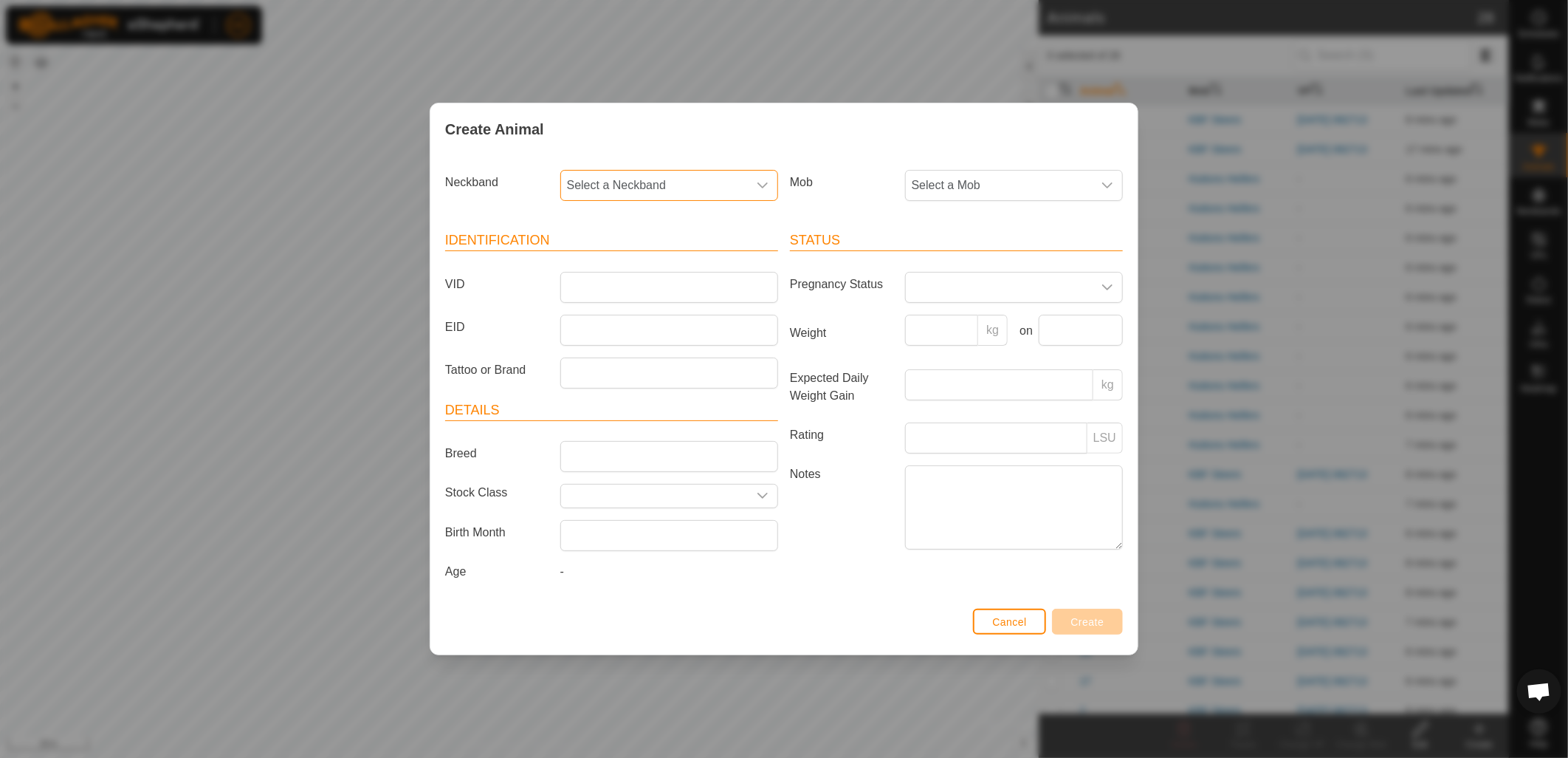
click at [738, 186] on span "Select a Neckband" at bounding box center [654, 185] width 187 height 29
type input "348"
click at [632, 253] on li "1945498348" at bounding box center [670, 261] width 216 height 29
click at [939, 174] on span "Select a Mob" at bounding box center [999, 185] width 187 height 29
drag, startPoint x: 990, startPoint y: 322, endPoint x: 951, endPoint y: 323, distance: 39.0
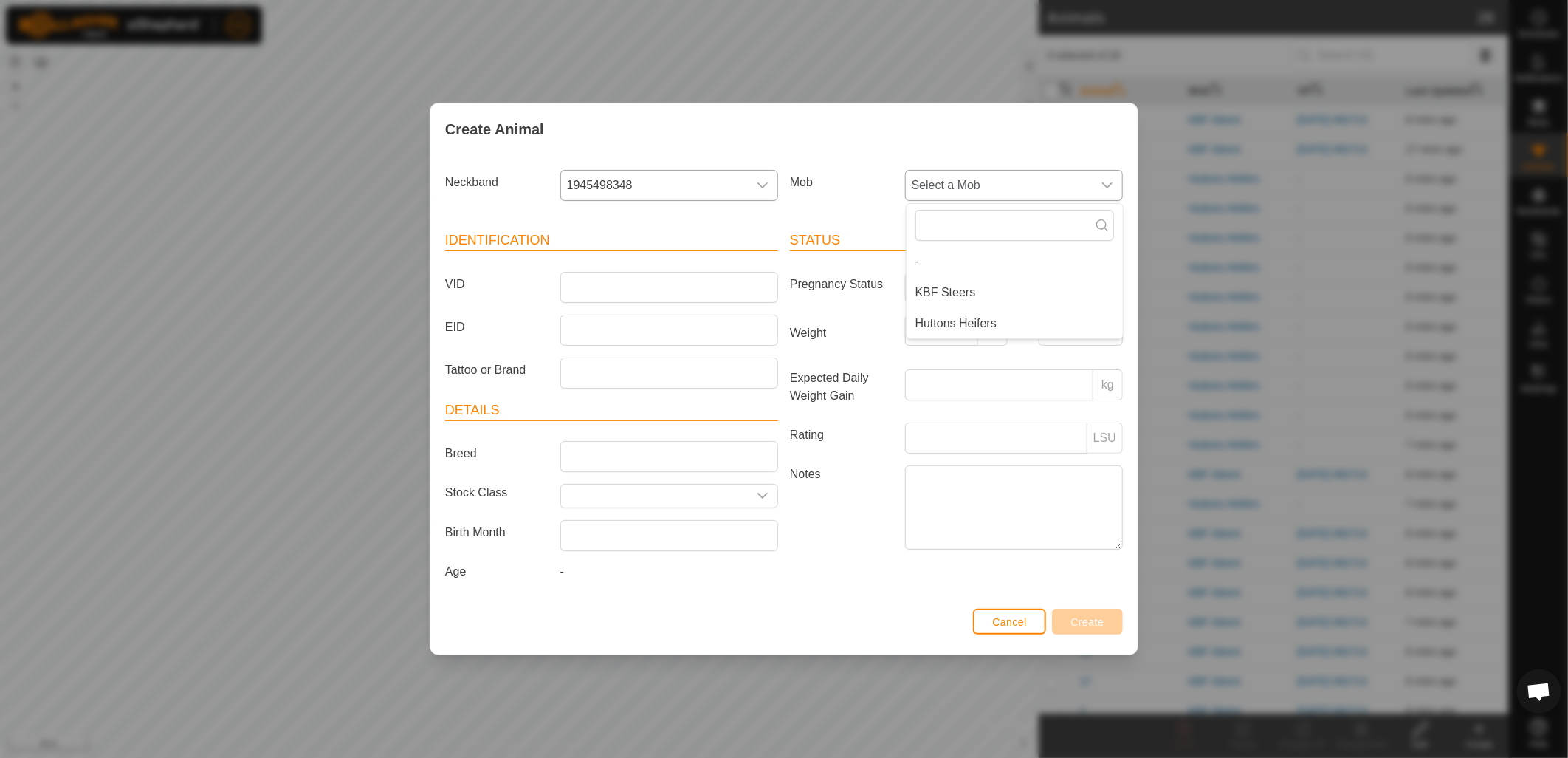
click at [989, 322] on li "Huttons Heifers" at bounding box center [1014, 323] width 216 height 29
click at [638, 284] on input "VID" at bounding box center [669, 287] width 218 height 31
type input "111"
click at [1096, 630] on button "Create" at bounding box center [1088, 621] width 71 height 26
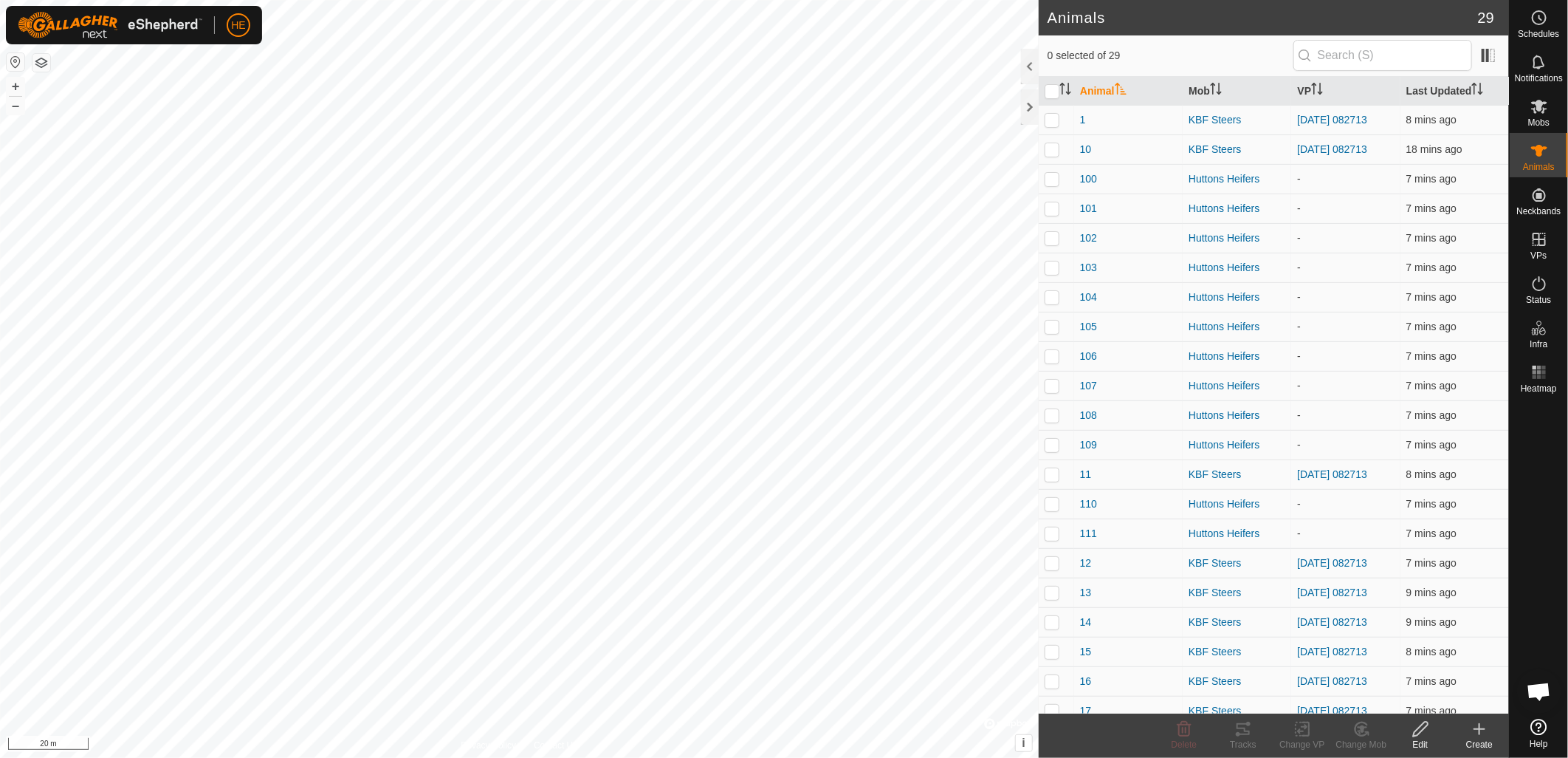
click at [1480, 735] on icon at bounding box center [1479, 729] width 17 height 17
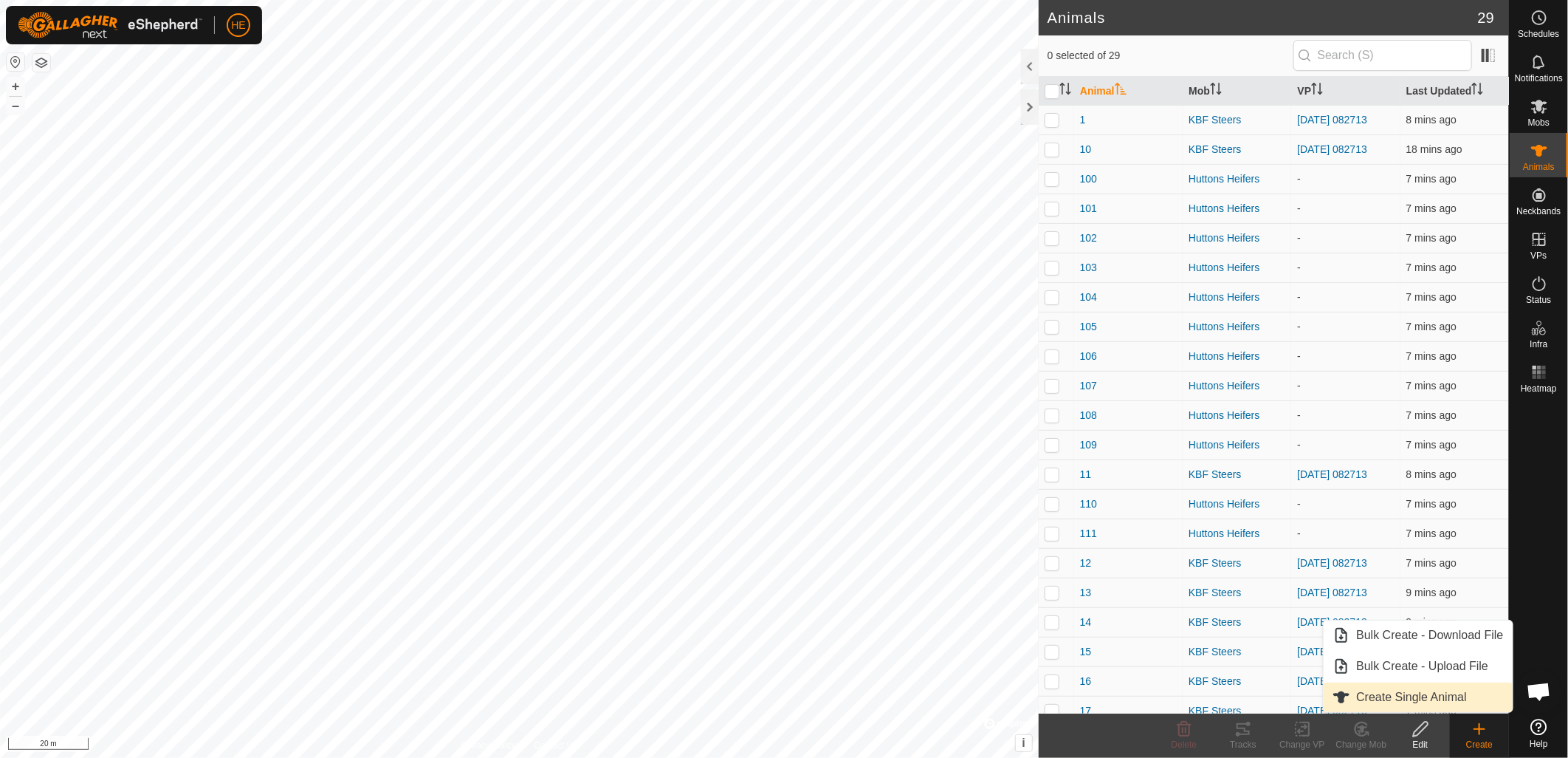
click at [1450, 703] on link "Create Single Animal" at bounding box center [1418, 697] width 188 height 29
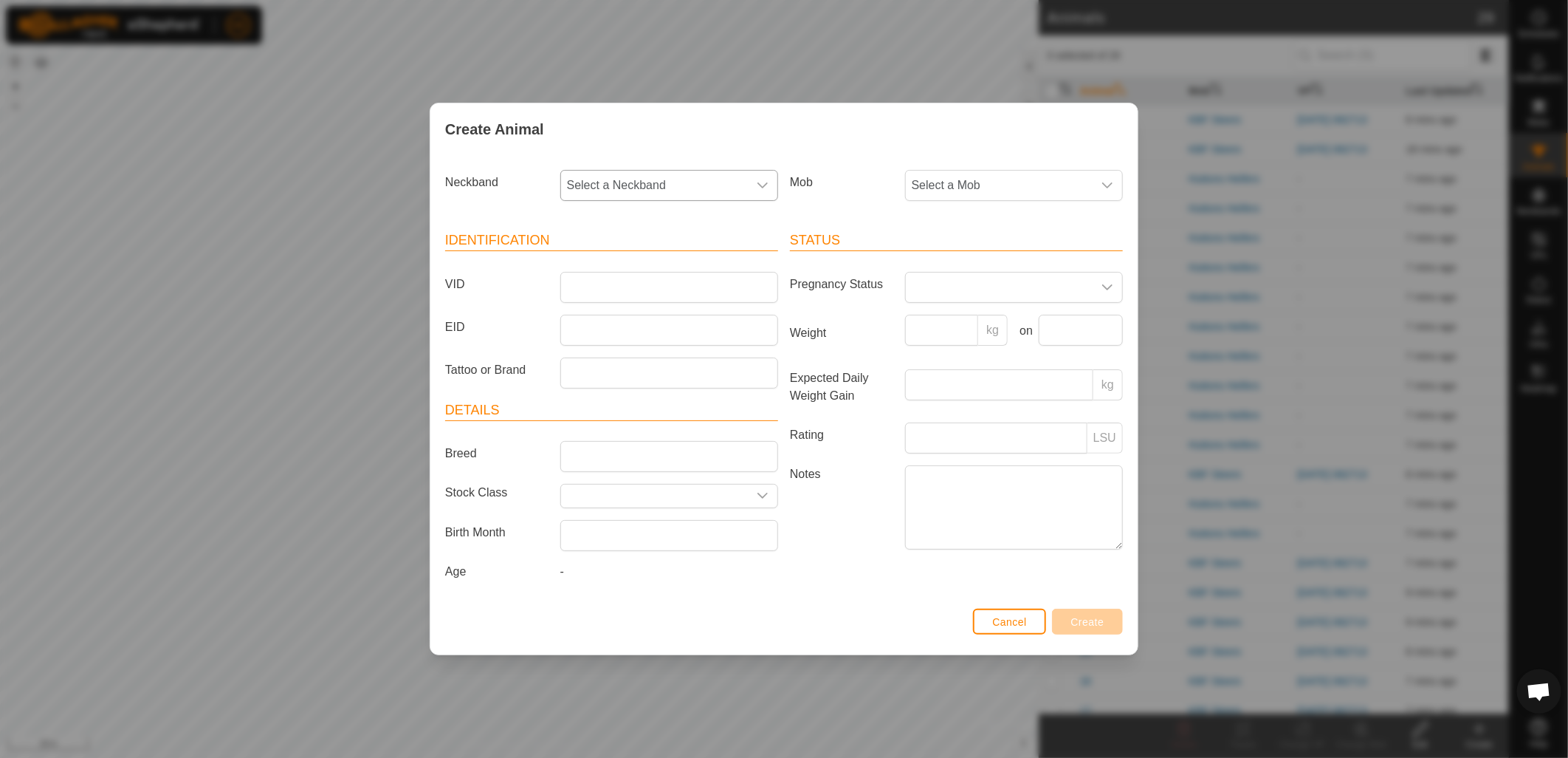
click at [751, 187] on div "dropdown trigger" at bounding box center [762, 185] width 29 height 29
type input "768"
click at [633, 255] on li "2433095768" at bounding box center [670, 261] width 216 height 29
click at [961, 190] on span "Select a Mob" at bounding box center [999, 185] width 187 height 29
click at [992, 316] on li "Huttons Heifers" at bounding box center [1014, 323] width 216 height 29
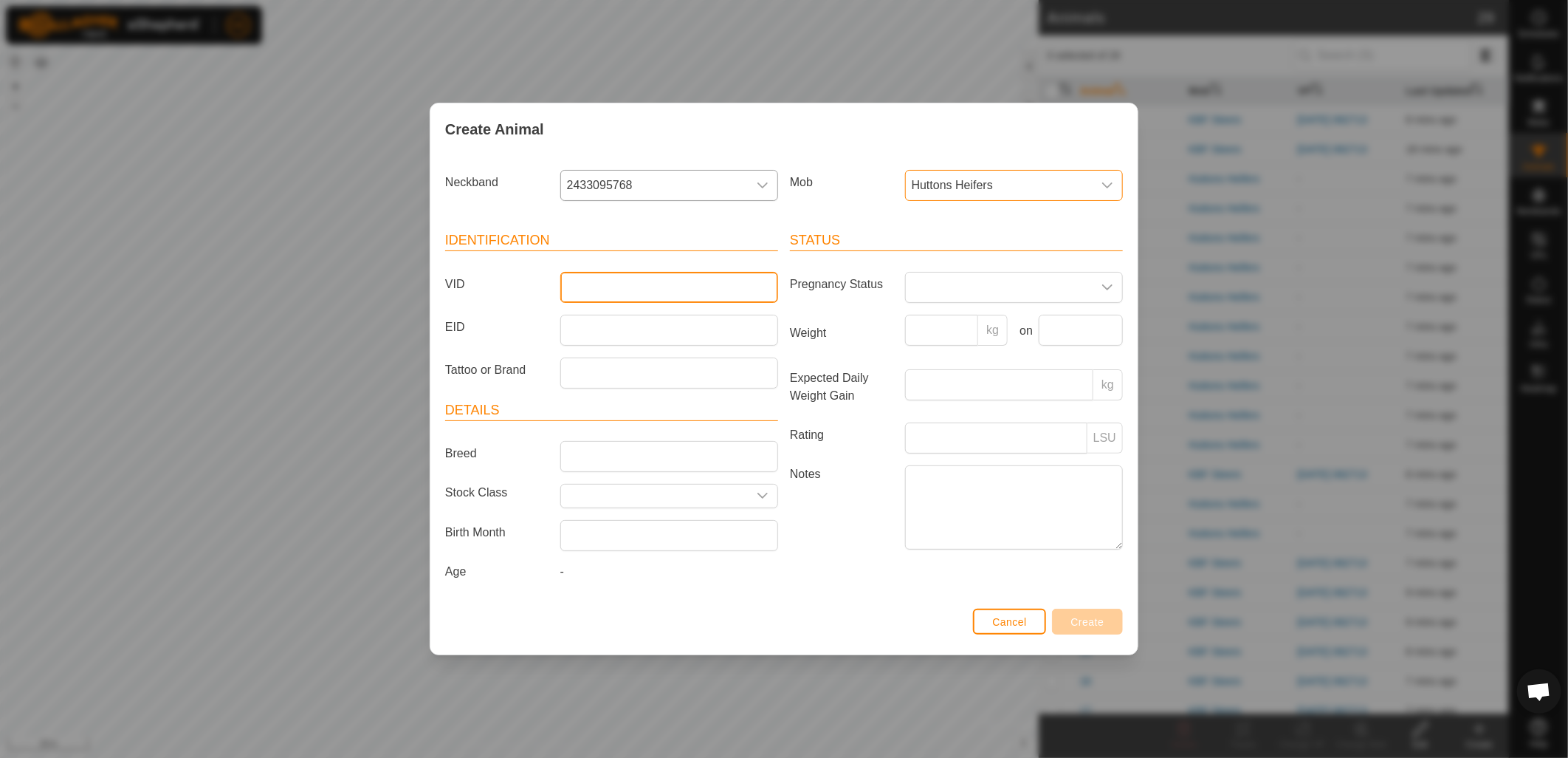
click at [657, 286] on input "VID" at bounding box center [669, 287] width 218 height 31
type input "112"
click at [1086, 623] on span "Create" at bounding box center [1088, 622] width 33 height 12
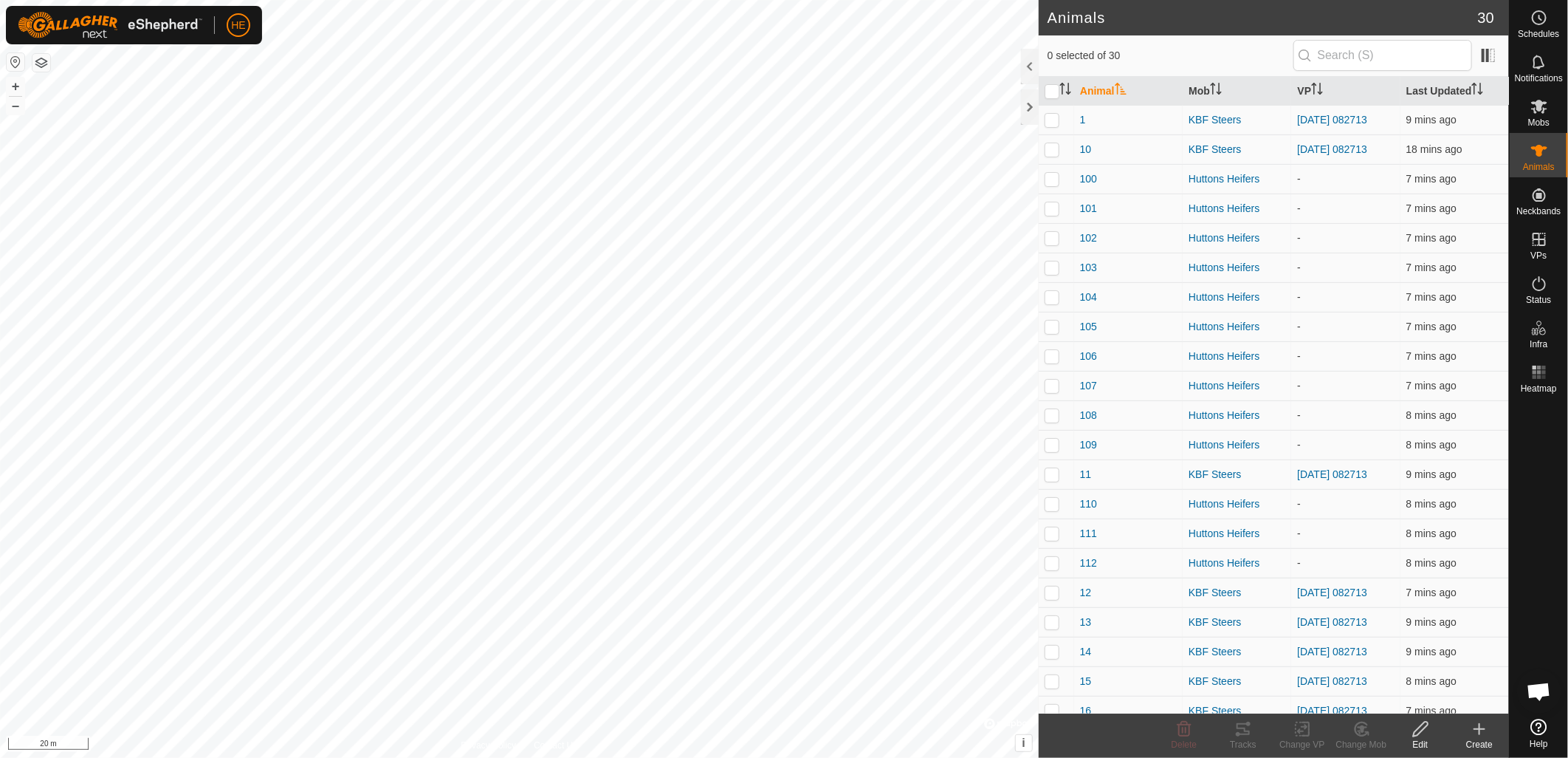
click at [1475, 735] on icon at bounding box center [1479, 729] width 17 height 17
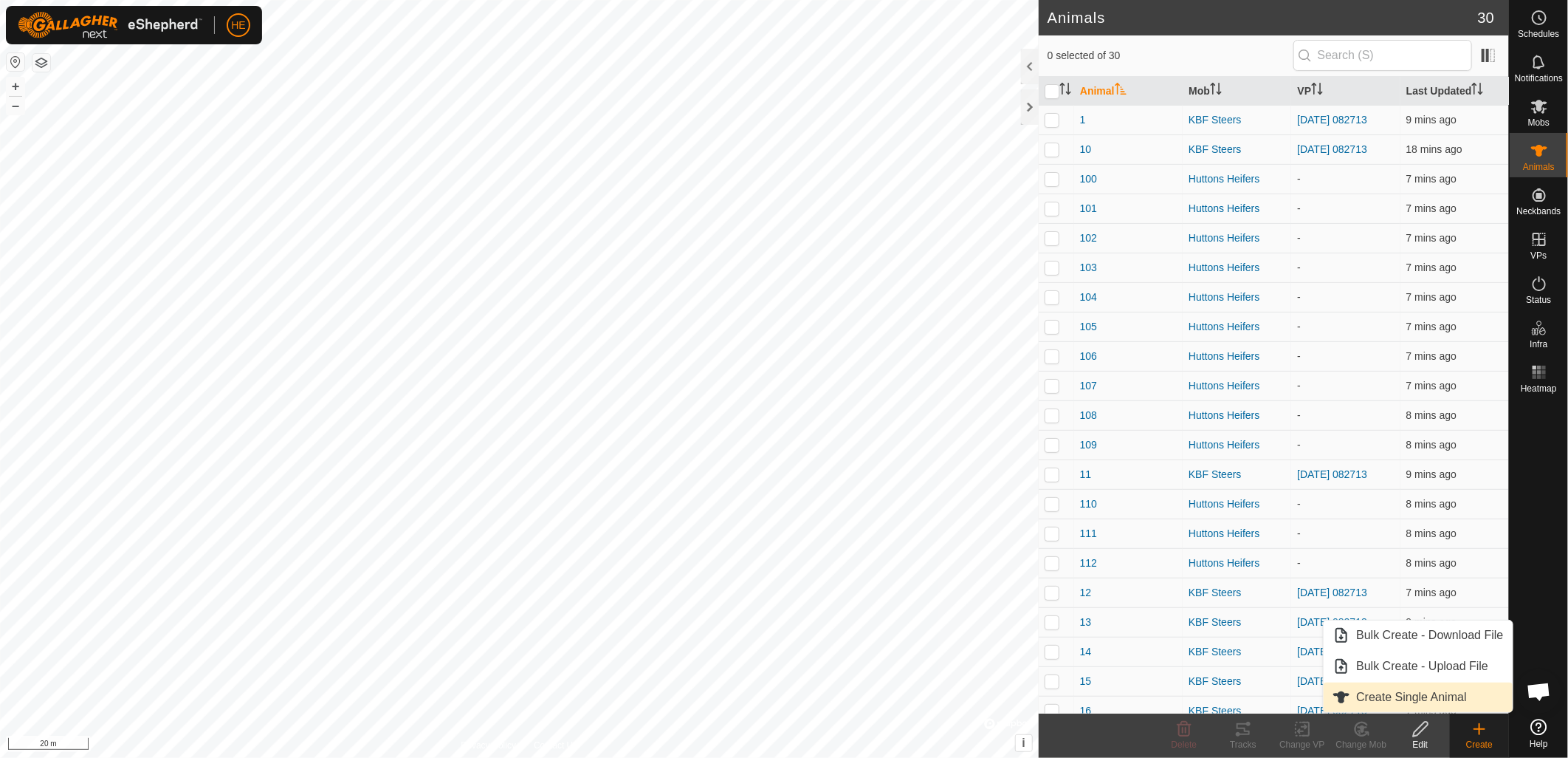
click at [1460, 698] on link "Create Single Animal" at bounding box center [1418, 697] width 188 height 29
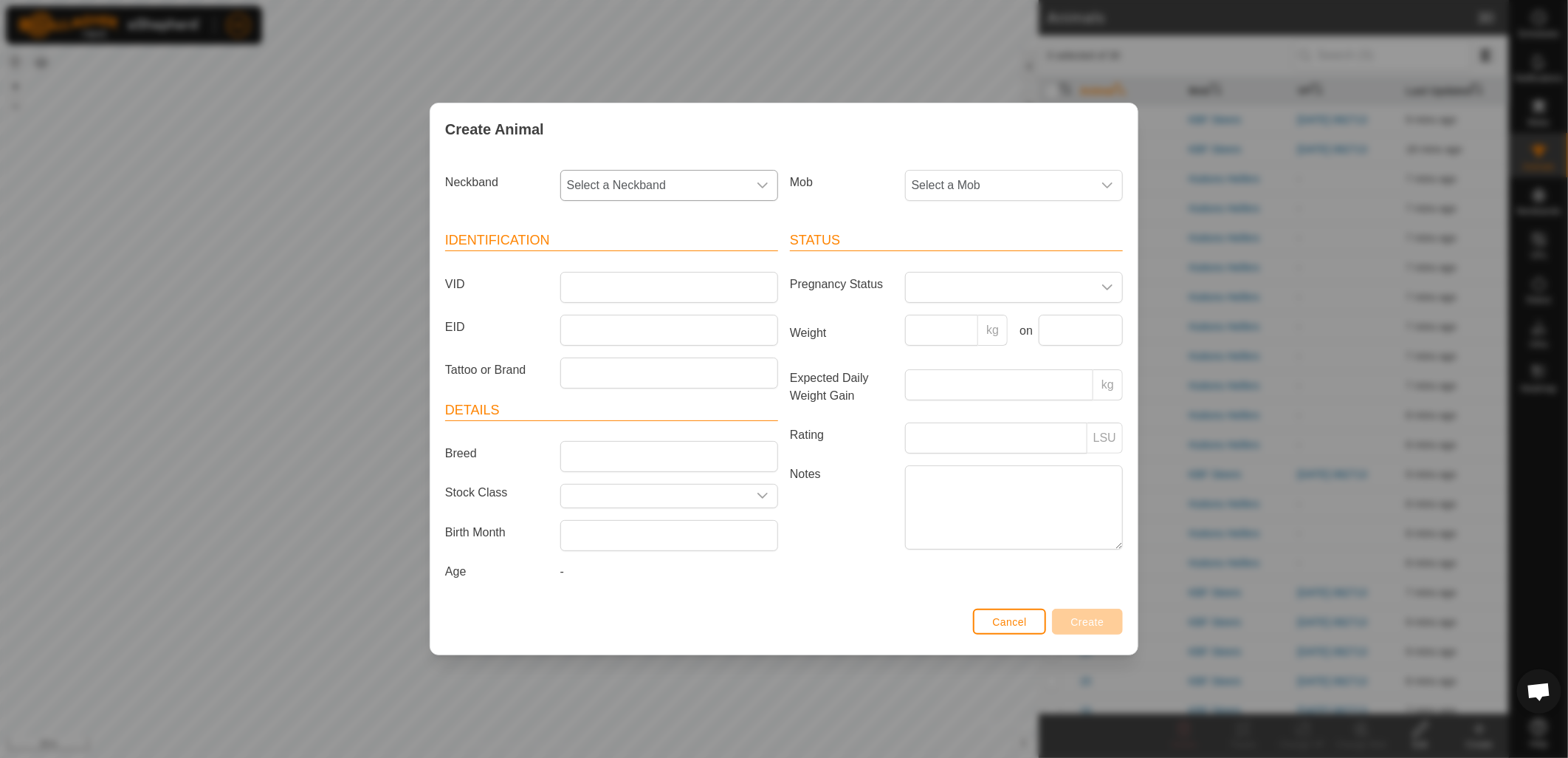
click at [665, 181] on span "Select a Neckband" at bounding box center [654, 185] width 187 height 29
type input "860"
click at [640, 256] on li "1012073860" at bounding box center [670, 261] width 216 height 29
click at [963, 184] on span "Select a Mob" at bounding box center [999, 185] width 187 height 29
click at [961, 325] on span "Huttons Heifers" at bounding box center [956, 323] width 82 height 17
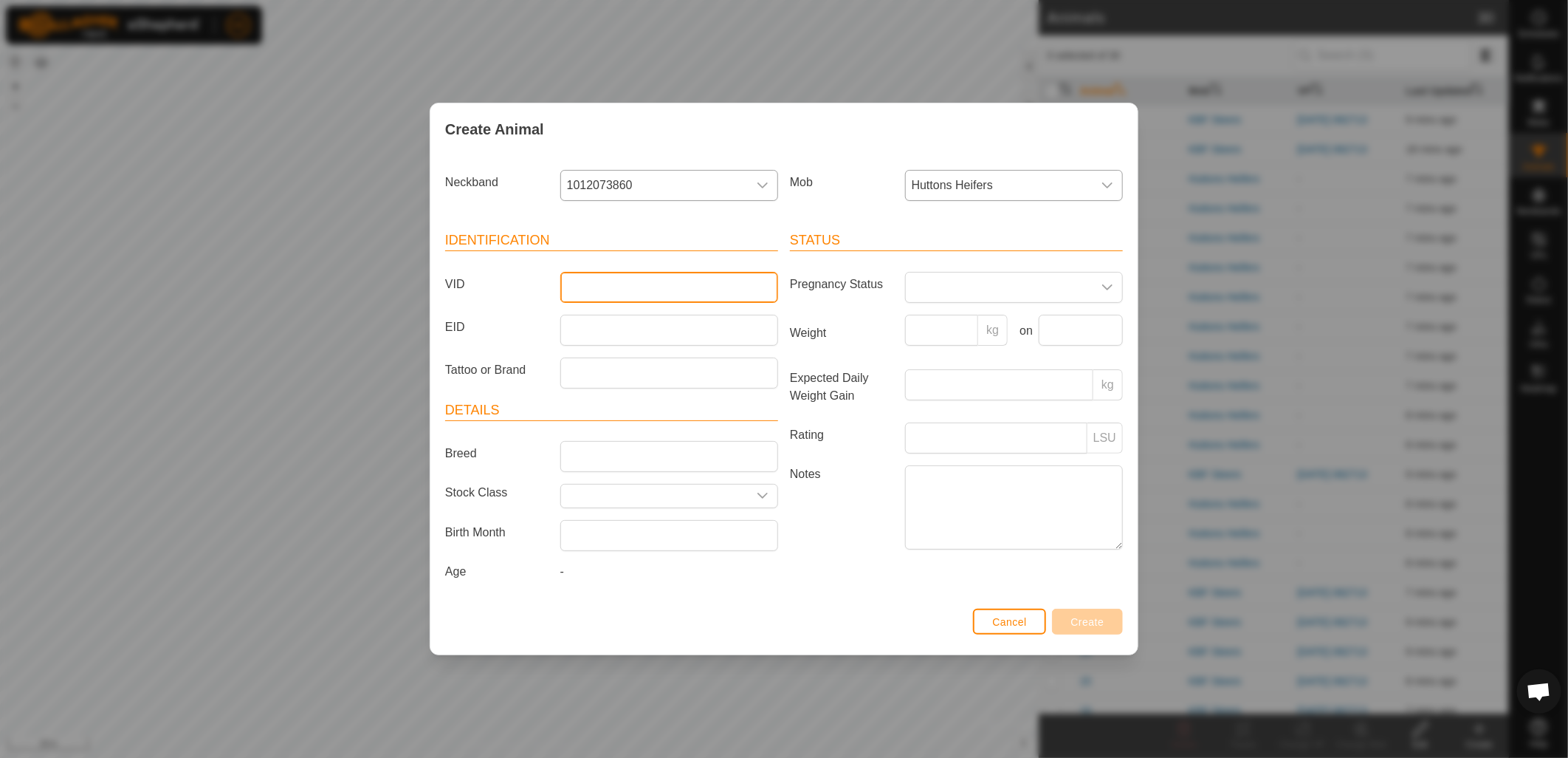
click at [660, 292] on input "VID" at bounding box center [669, 287] width 218 height 31
type input "113"
click at [1085, 628] on span "Create" at bounding box center [1088, 622] width 33 height 12
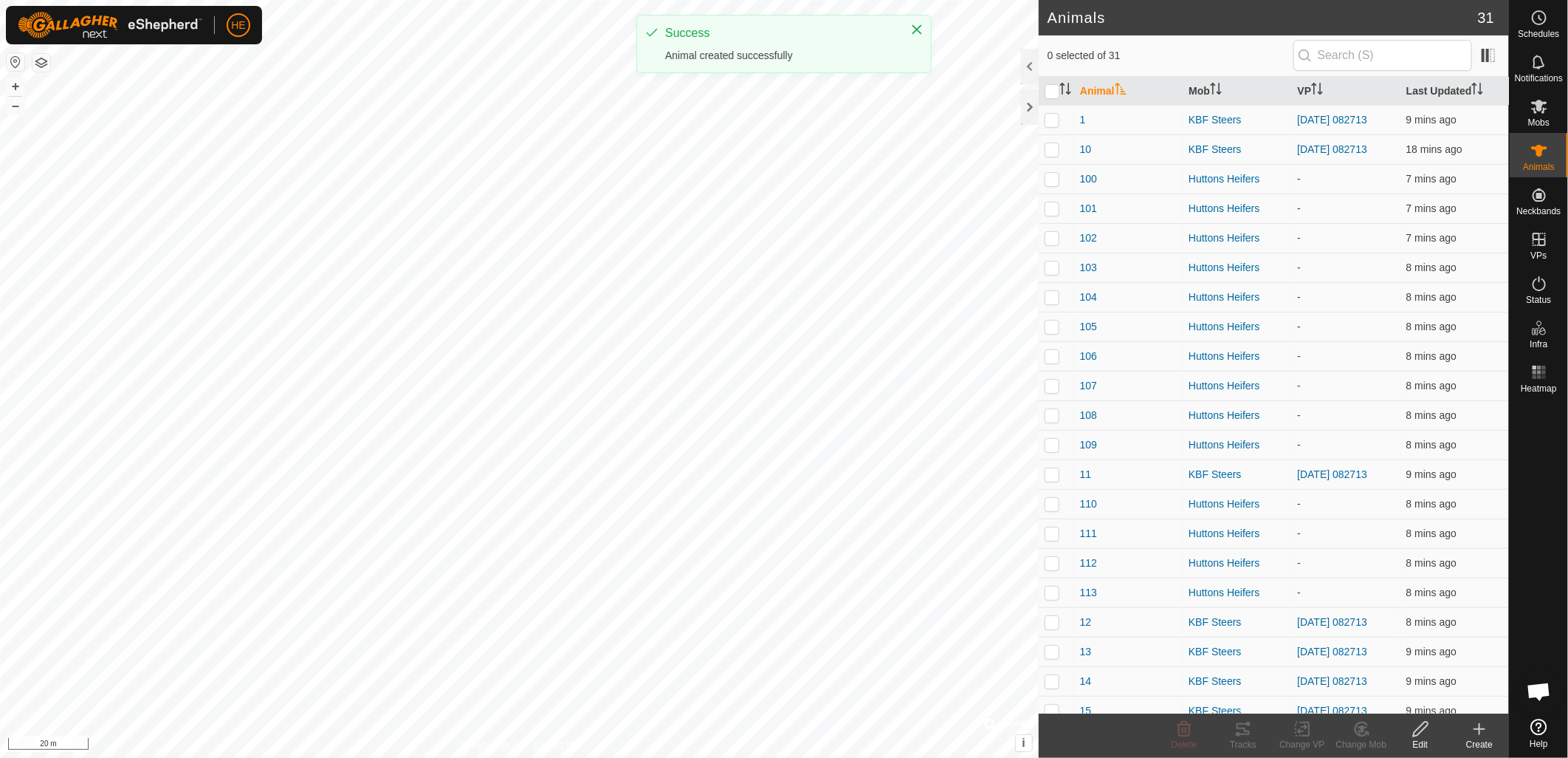
click at [1473, 735] on icon at bounding box center [1479, 729] width 17 height 17
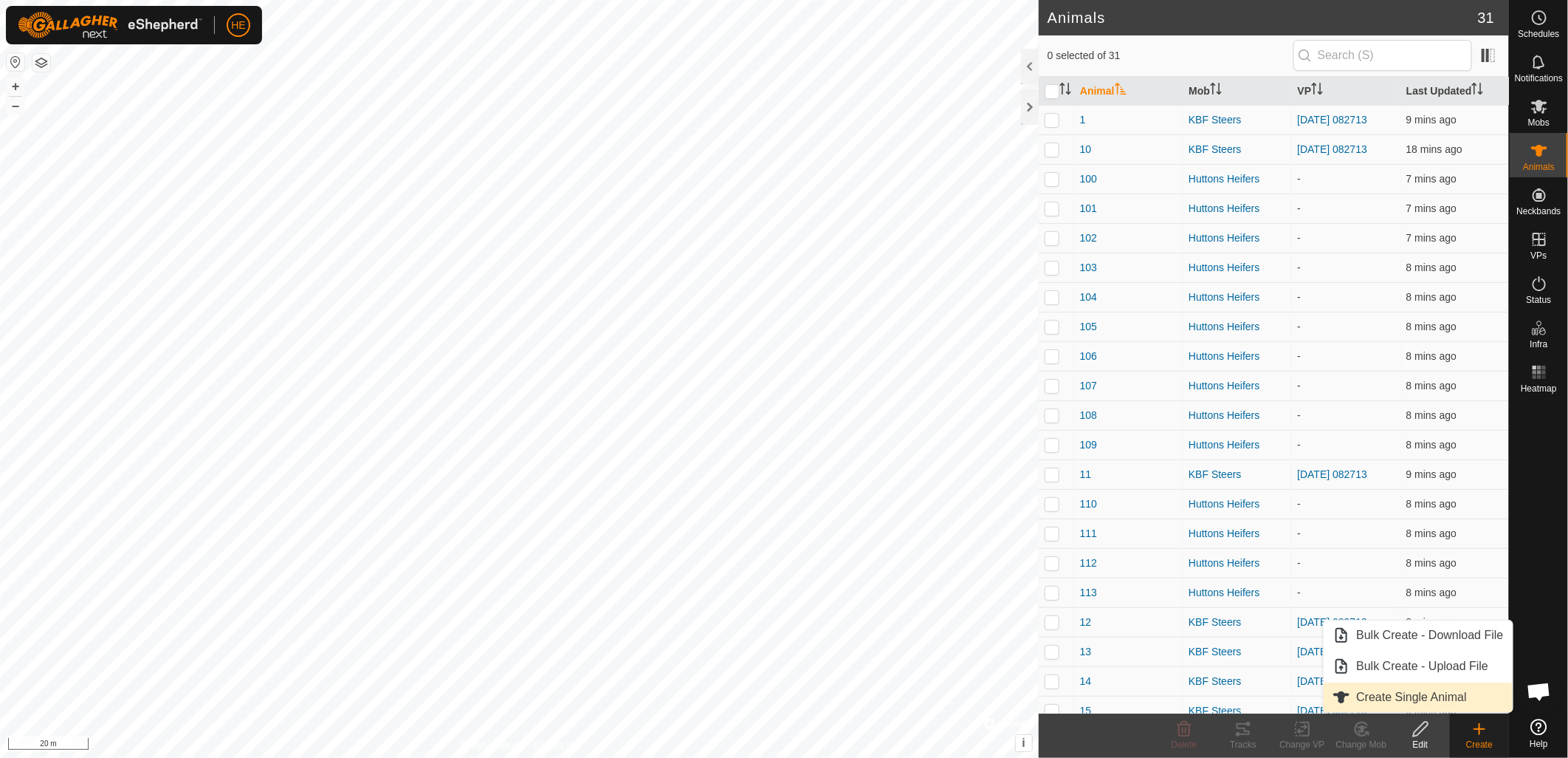
click at [1448, 699] on link "Create Single Animal" at bounding box center [1418, 697] width 188 height 29
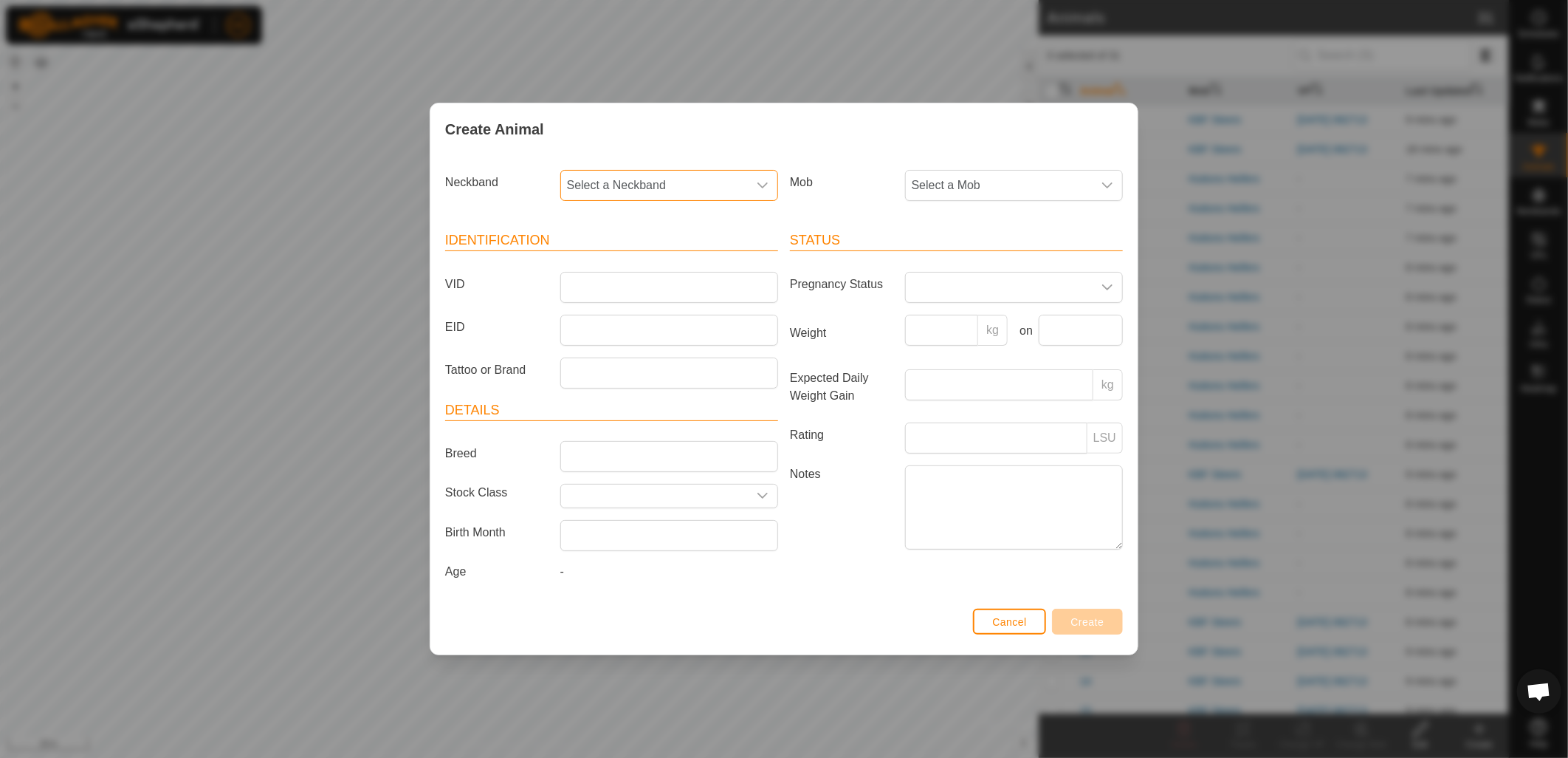
click at [651, 188] on span "Select a Neckband" at bounding box center [654, 185] width 187 height 29
type input "747"
click at [617, 264] on li "2064013747" at bounding box center [670, 261] width 216 height 29
click at [932, 195] on span "Select a Mob" at bounding box center [999, 185] width 187 height 29
click at [951, 318] on li "Huttons Heifers" at bounding box center [1014, 323] width 216 height 29
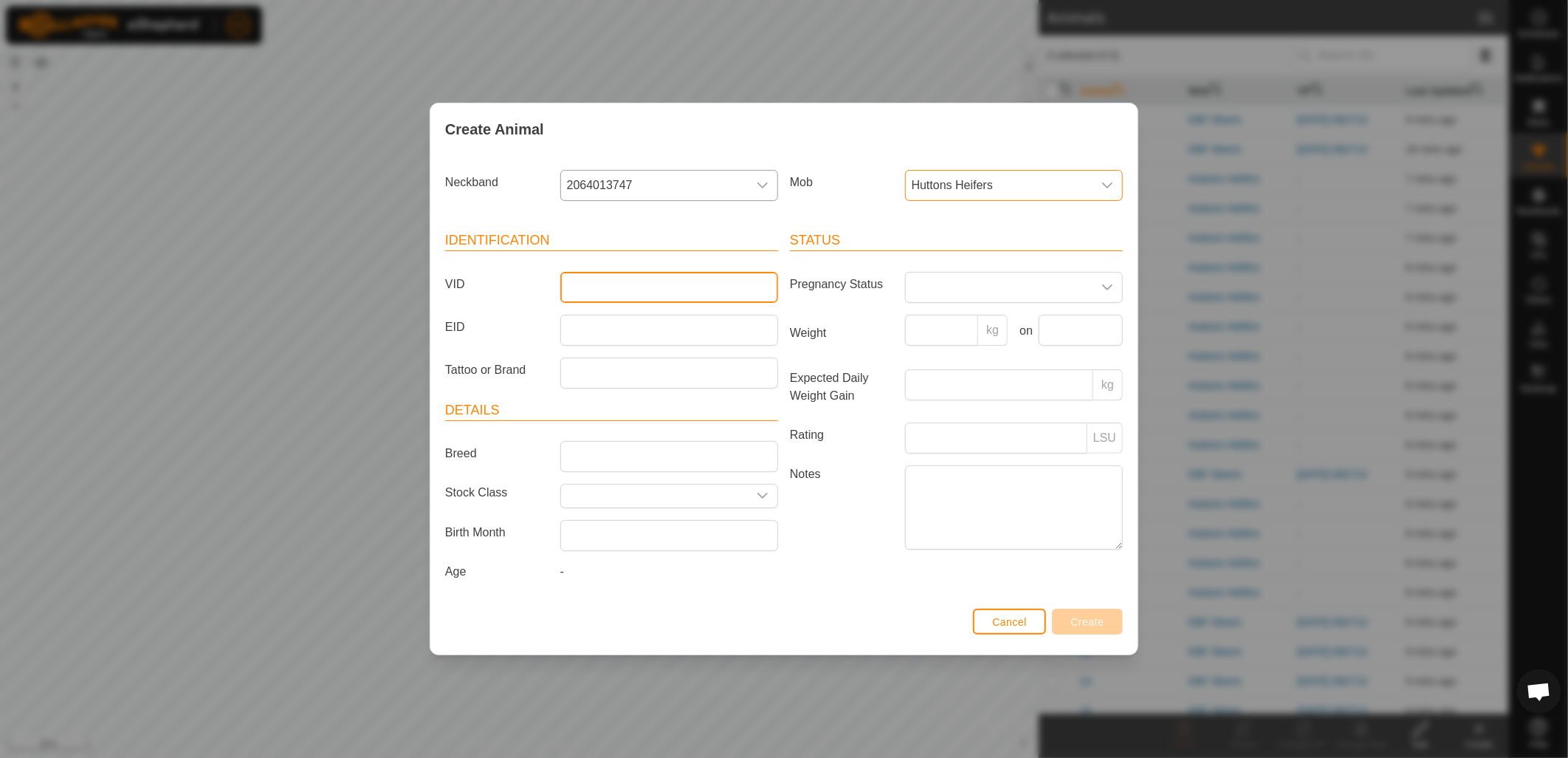
click at [715, 280] on input "VID" at bounding box center [669, 287] width 218 height 31
type input "114"
click at [1088, 620] on span "Create" at bounding box center [1088, 622] width 33 height 12
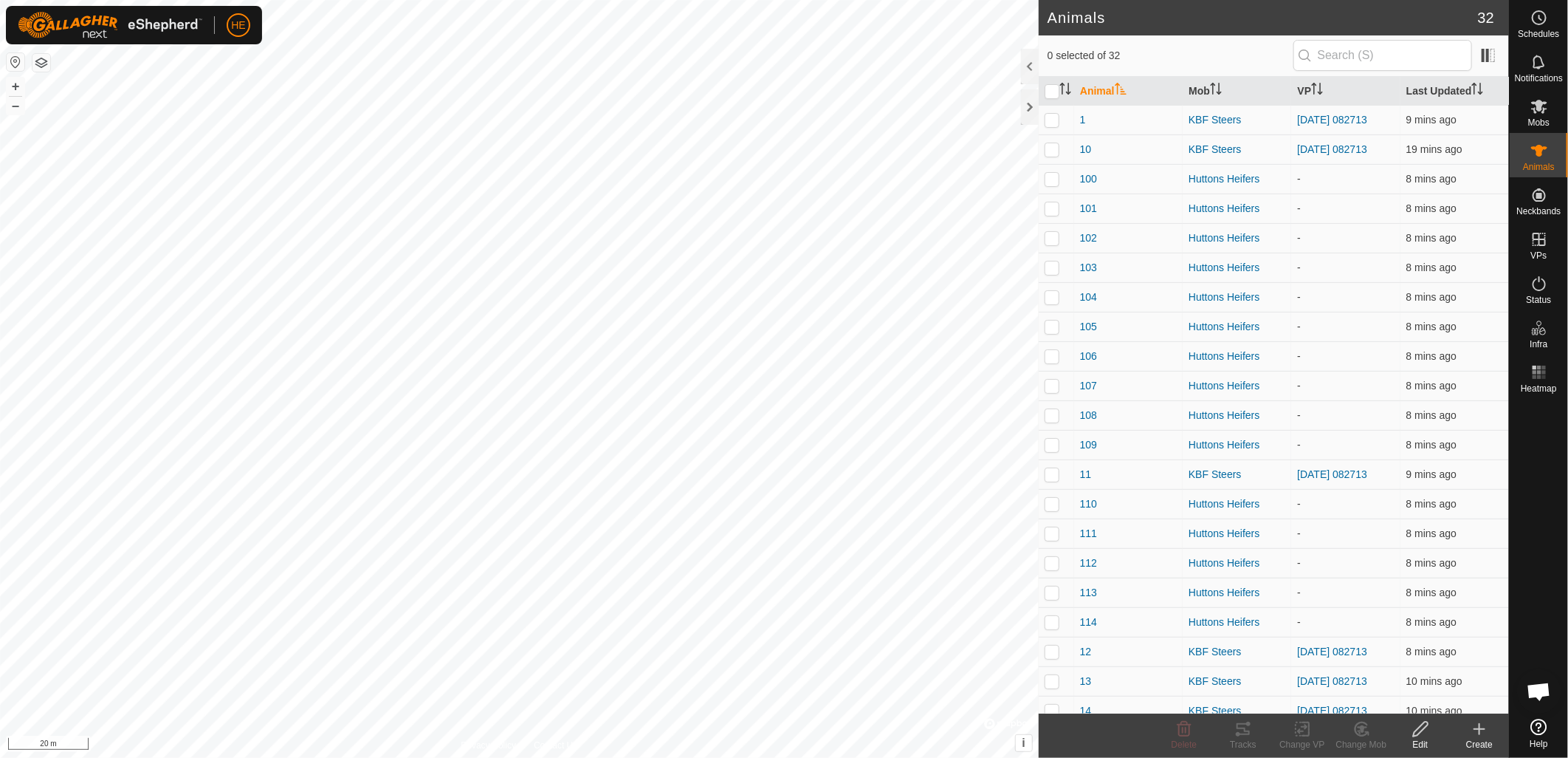
click at [1481, 740] on div "Create" at bounding box center [1480, 744] width 59 height 14
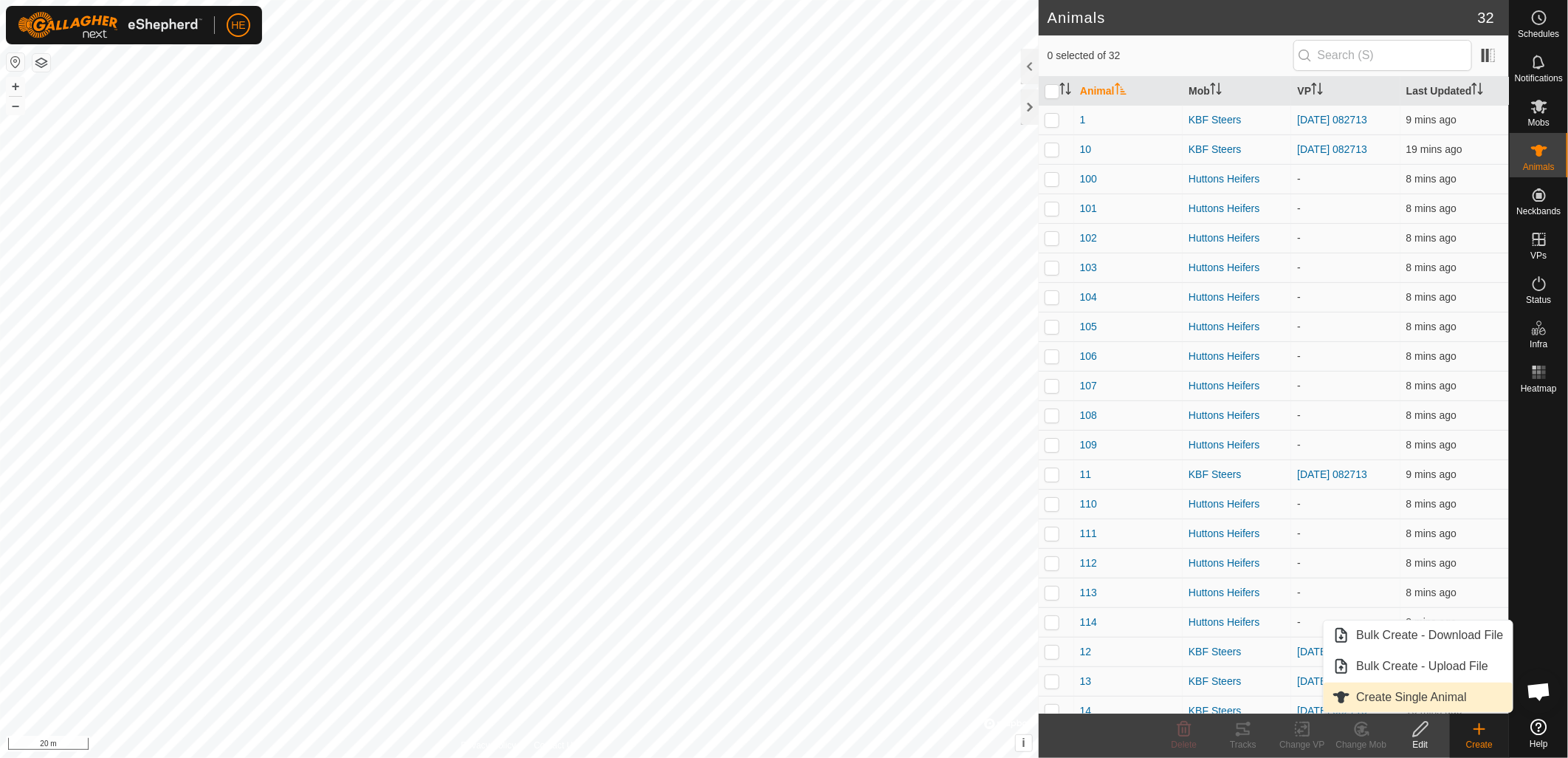
click at [1394, 702] on link "Create Single Animal" at bounding box center [1418, 697] width 188 height 29
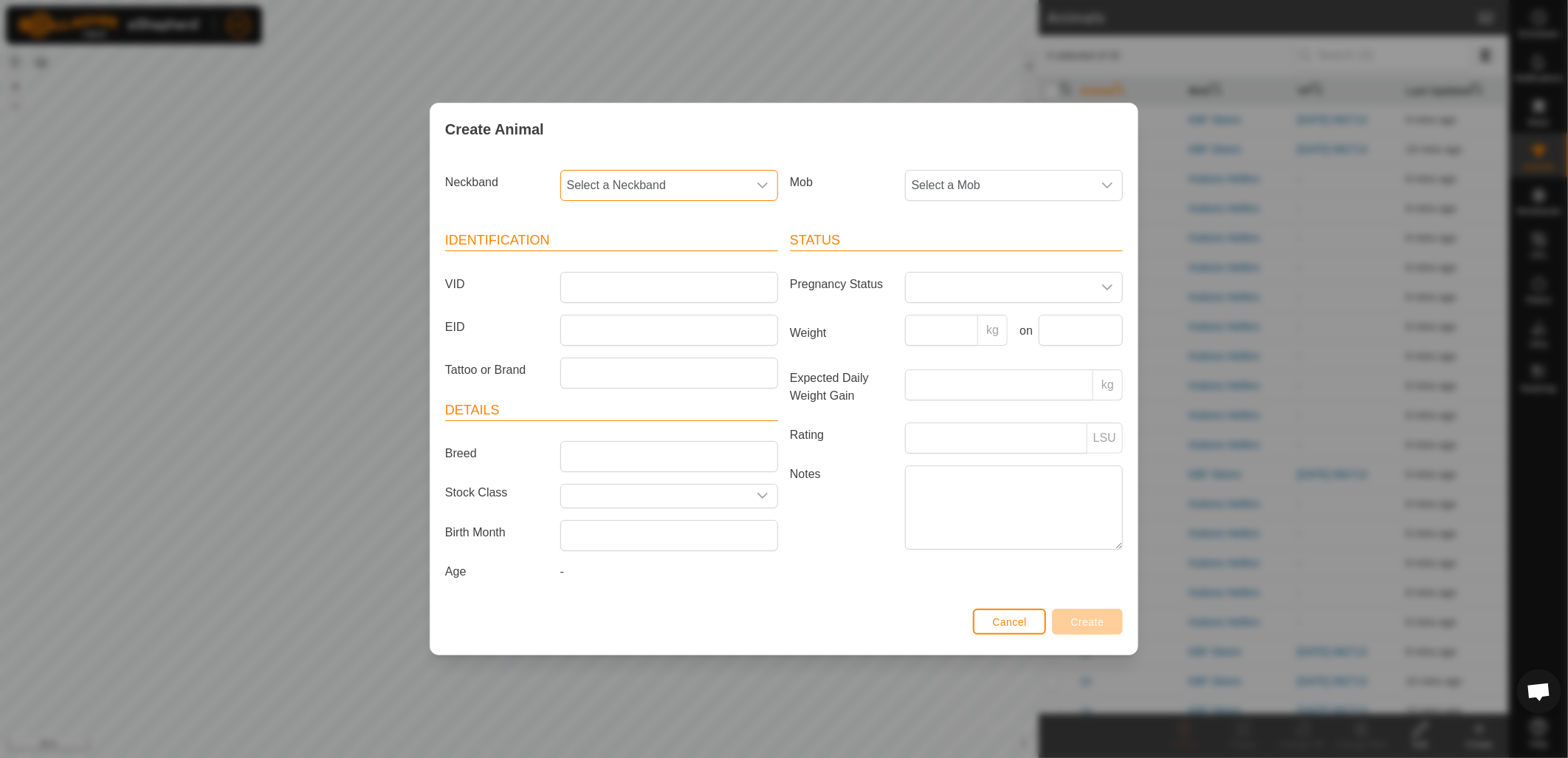
click at [618, 192] on span "Select a Neckband" at bounding box center [654, 185] width 187 height 29
type input "486"
drag, startPoint x: 615, startPoint y: 290, endPoint x: 631, endPoint y: 285, distance: 16.8
click at [615, 289] on li "0998855486" at bounding box center [670, 292] width 216 height 29
click at [980, 178] on span "Select a Mob" at bounding box center [999, 185] width 187 height 29
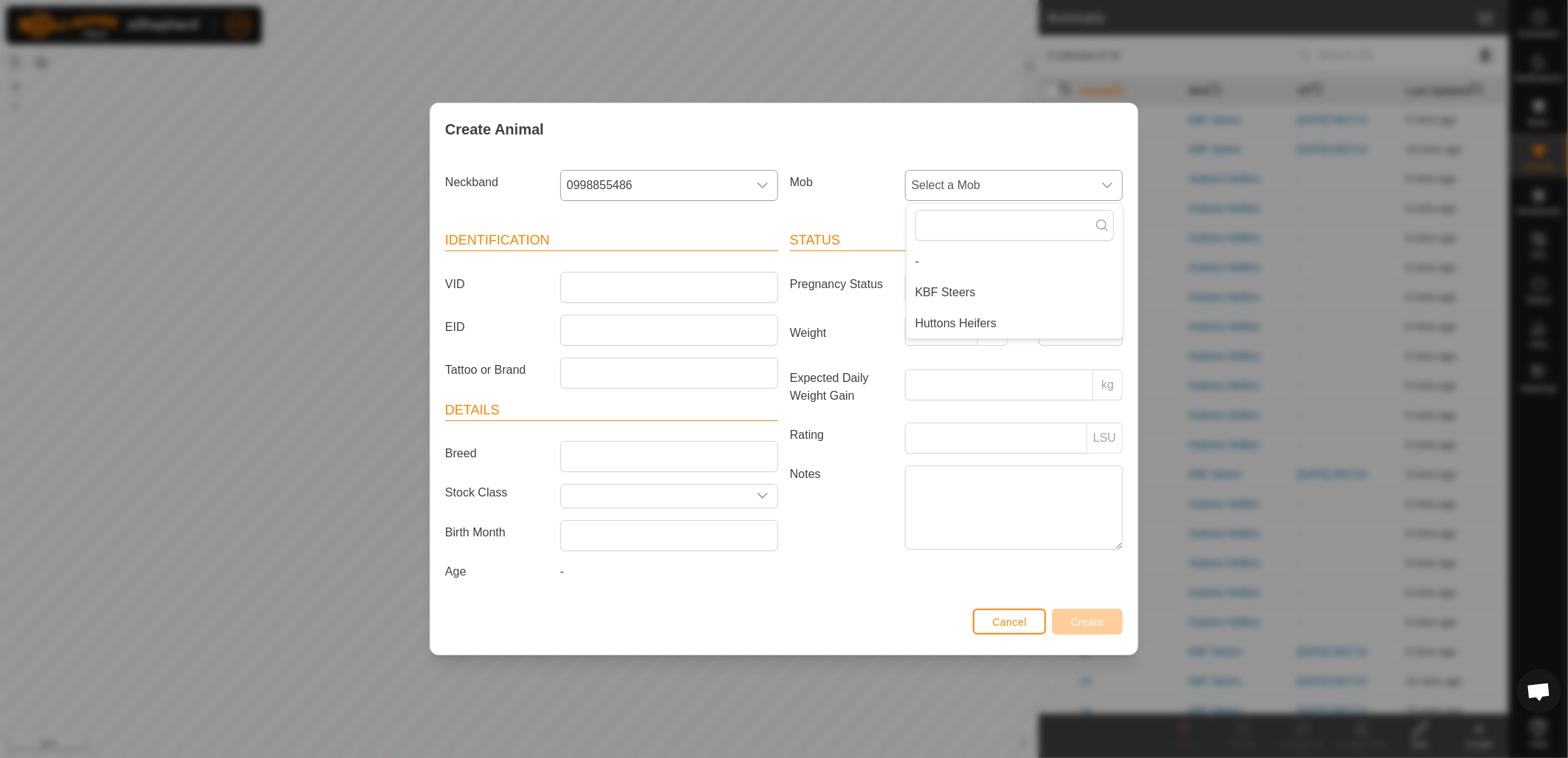
click at [977, 316] on li "Huttons Heifers" at bounding box center [1014, 323] width 216 height 29
click at [702, 289] on input "VID" at bounding box center [669, 287] width 218 height 31
type input "115"
click at [1109, 617] on button "Create" at bounding box center [1088, 621] width 71 height 26
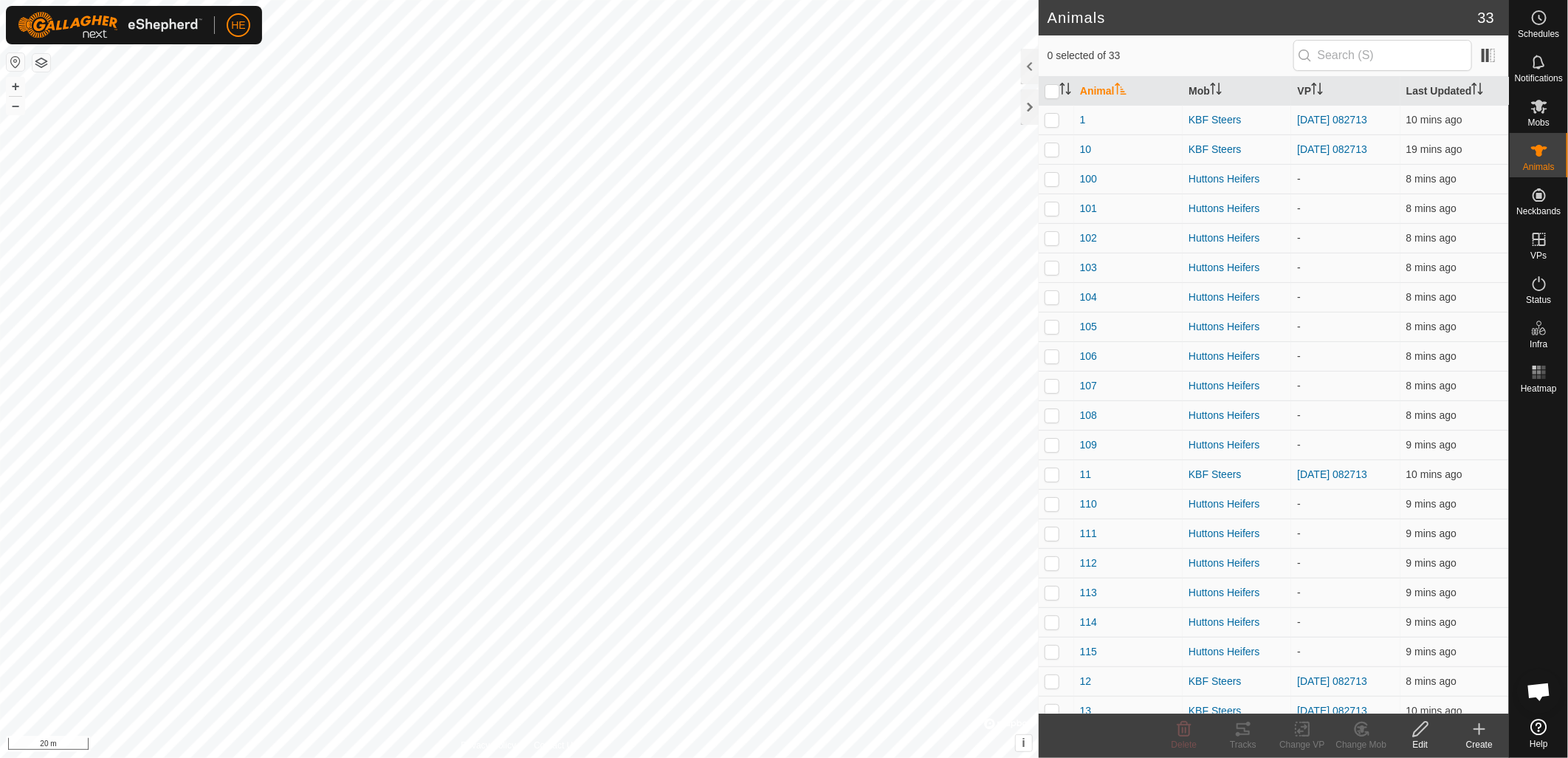
click at [1473, 737] on icon at bounding box center [1479, 729] width 17 height 17
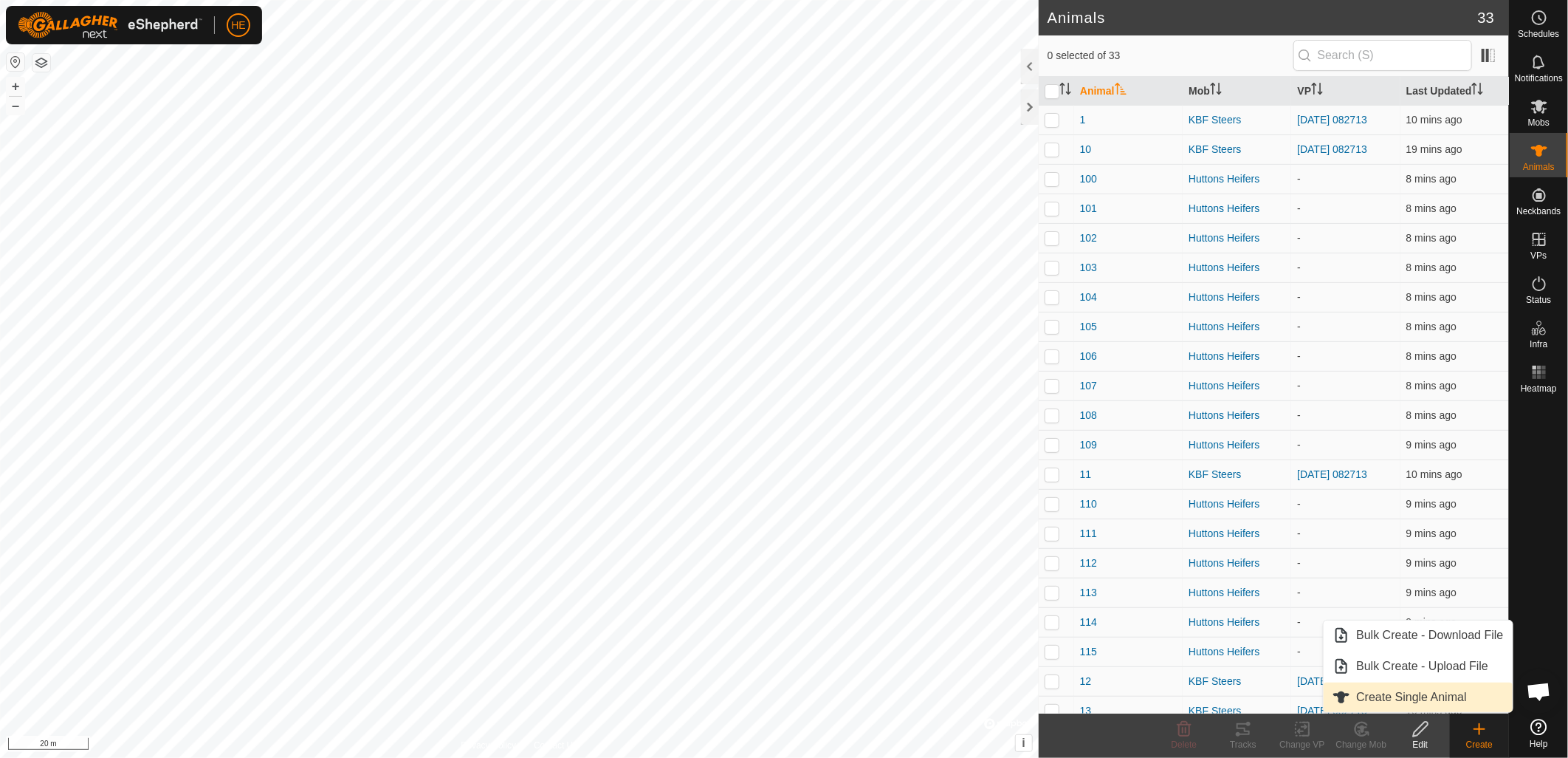
click at [1403, 702] on link "Create Single Animal" at bounding box center [1418, 697] width 188 height 29
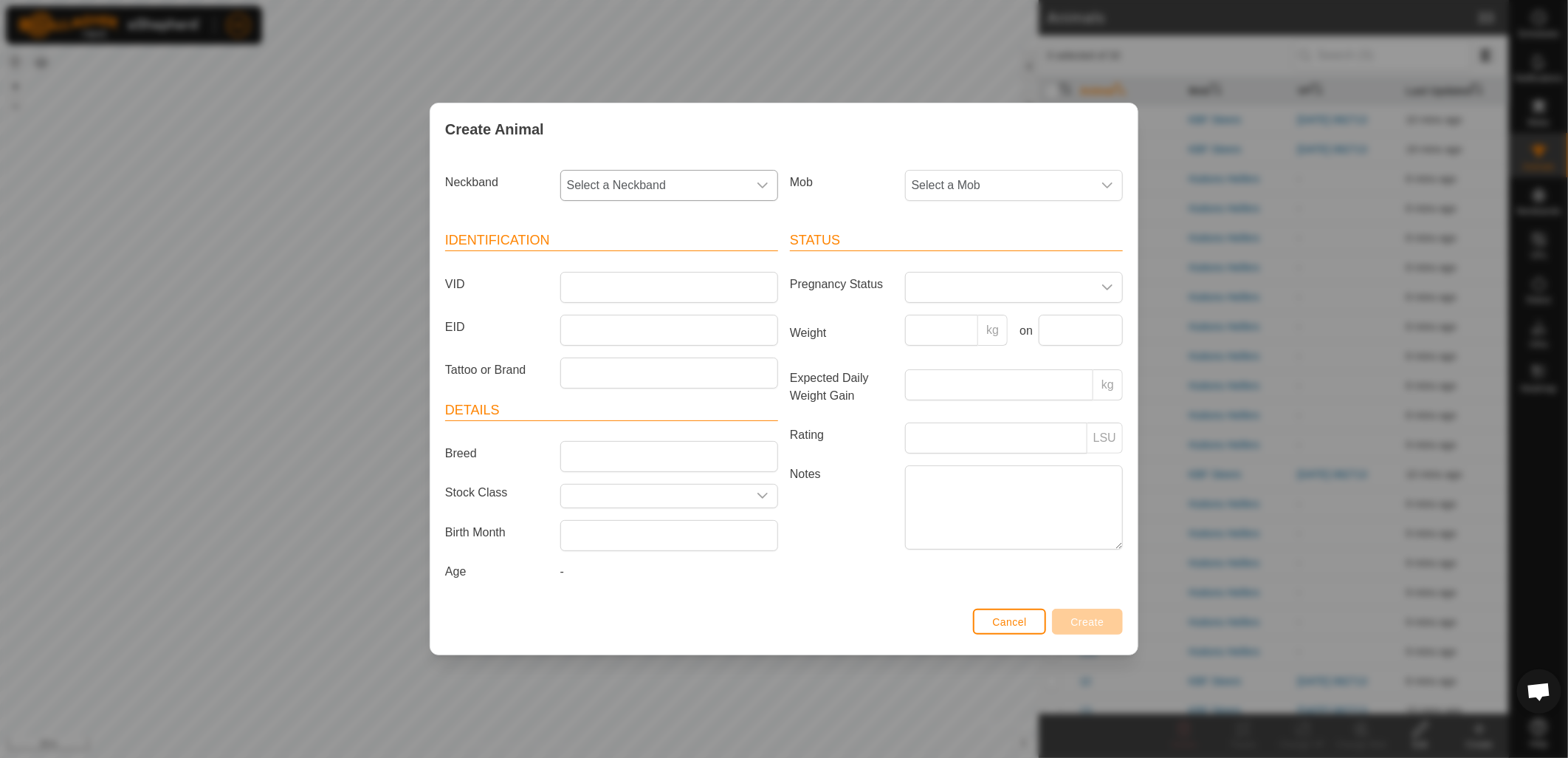
click at [676, 193] on span "Select a Neckband" at bounding box center [654, 185] width 187 height 29
type input "627"
click at [634, 288] on li "1022847627" at bounding box center [670, 292] width 216 height 29
click at [928, 181] on span "Select a Mob" at bounding box center [999, 185] width 187 height 29
click at [958, 320] on li "Huttons Heifers" at bounding box center [1014, 323] width 216 height 29
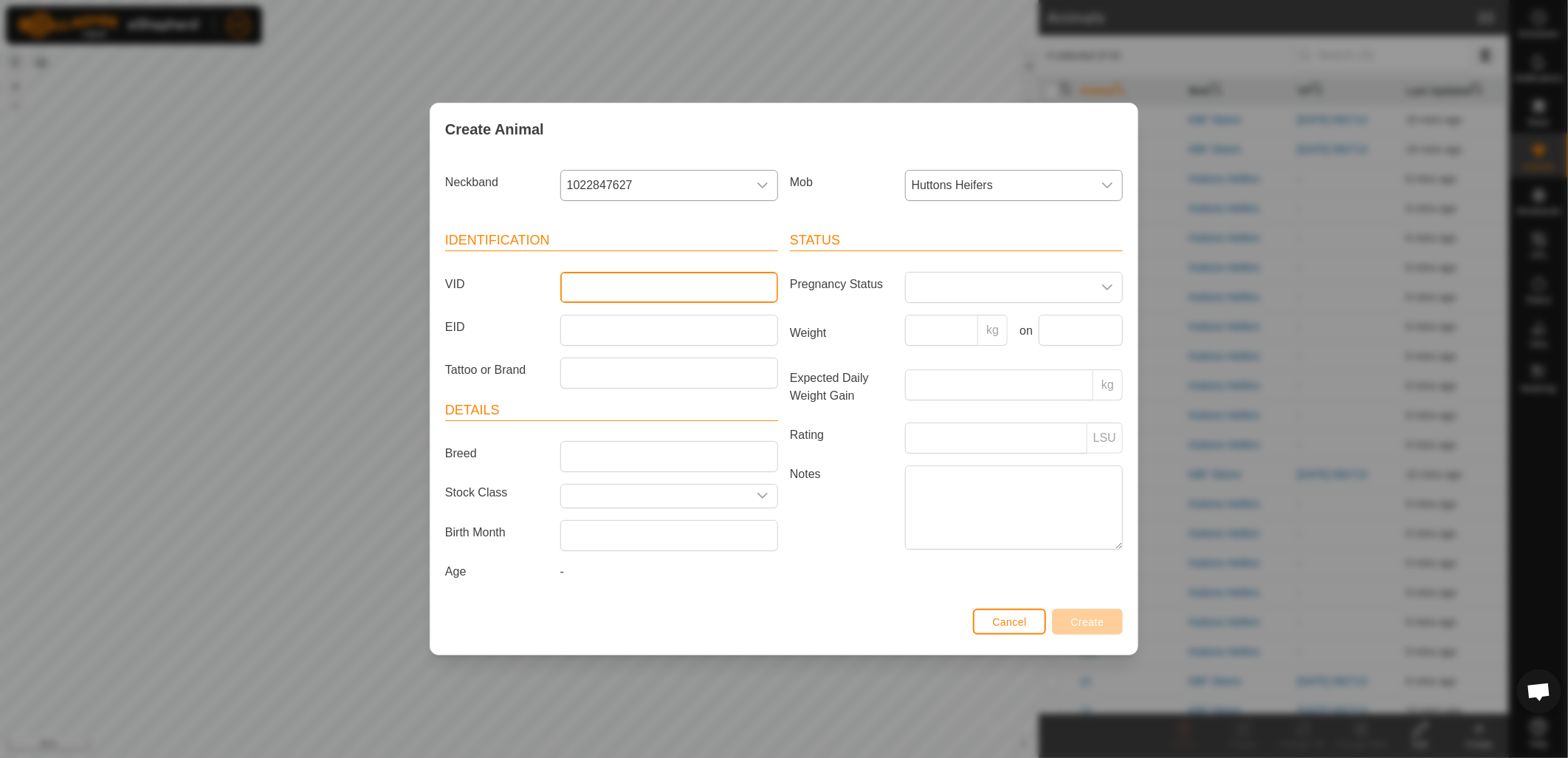
click at [709, 279] on input "VID" at bounding box center [669, 287] width 218 height 31
type input "116"
click at [1082, 630] on button "Create" at bounding box center [1088, 621] width 71 height 26
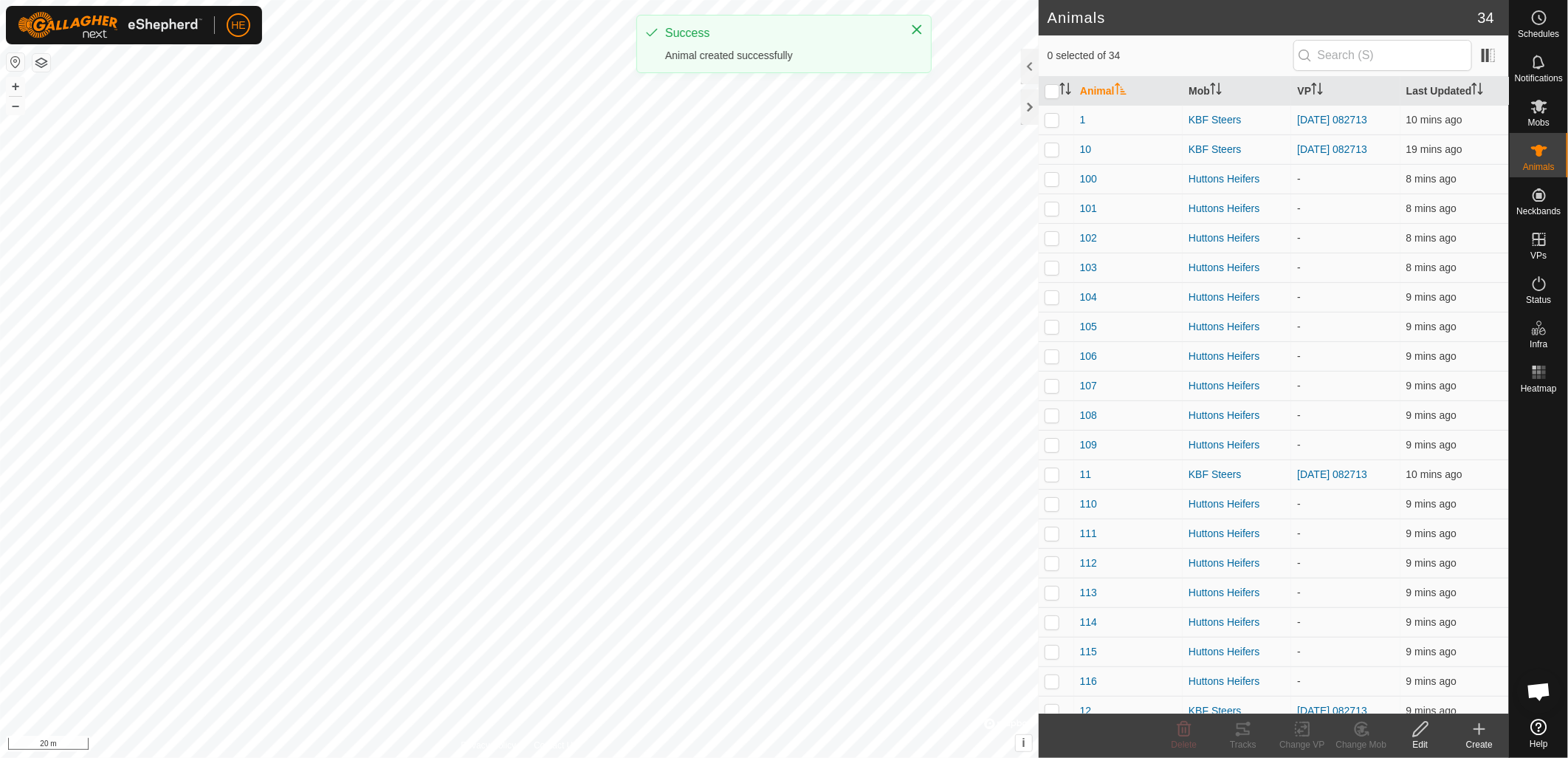
click at [1474, 734] on icon at bounding box center [1479, 729] width 17 height 17
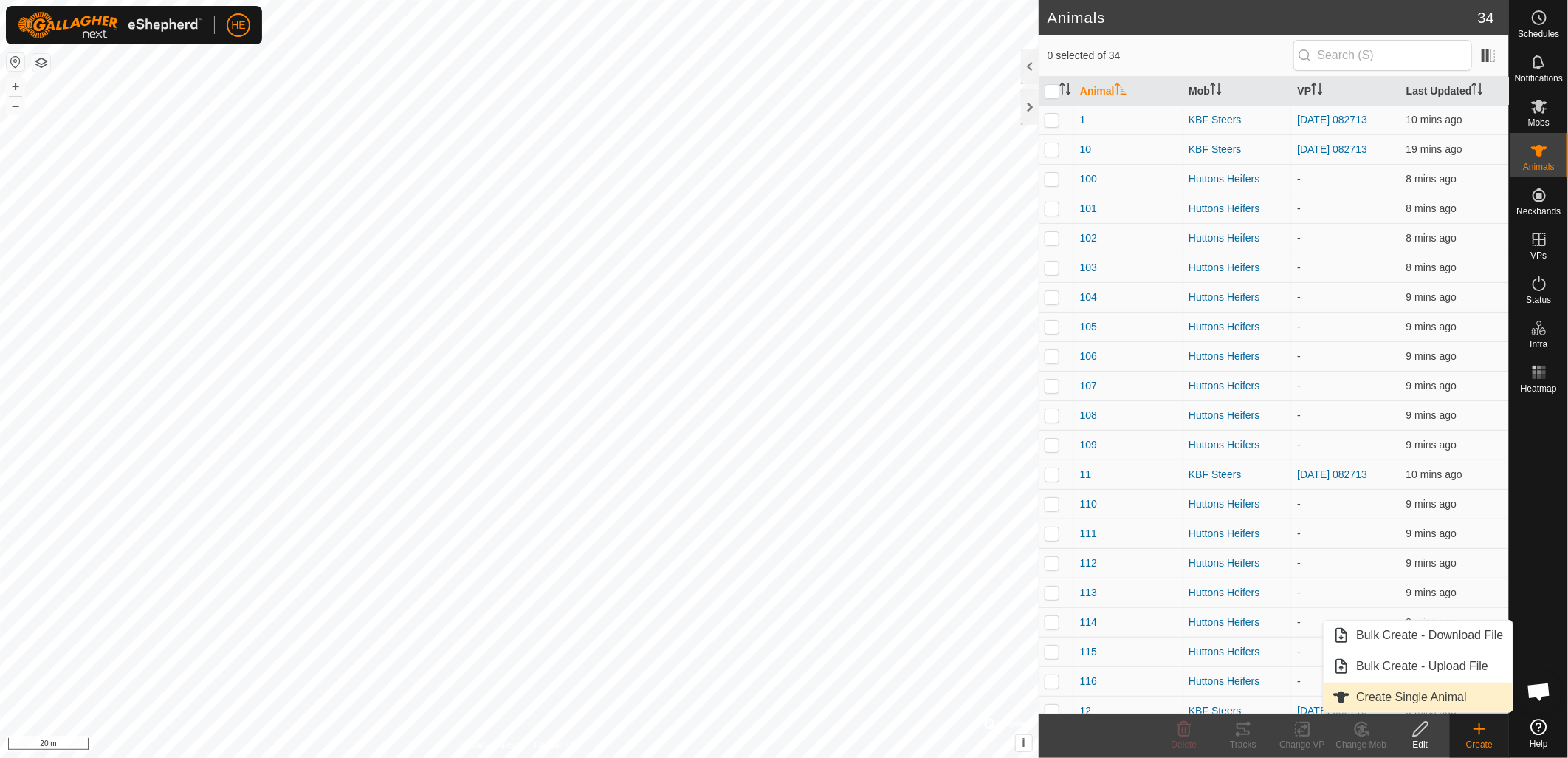
click at [1410, 702] on link "Create Single Animal" at bounding box center [1418, 697] width 188 height 29
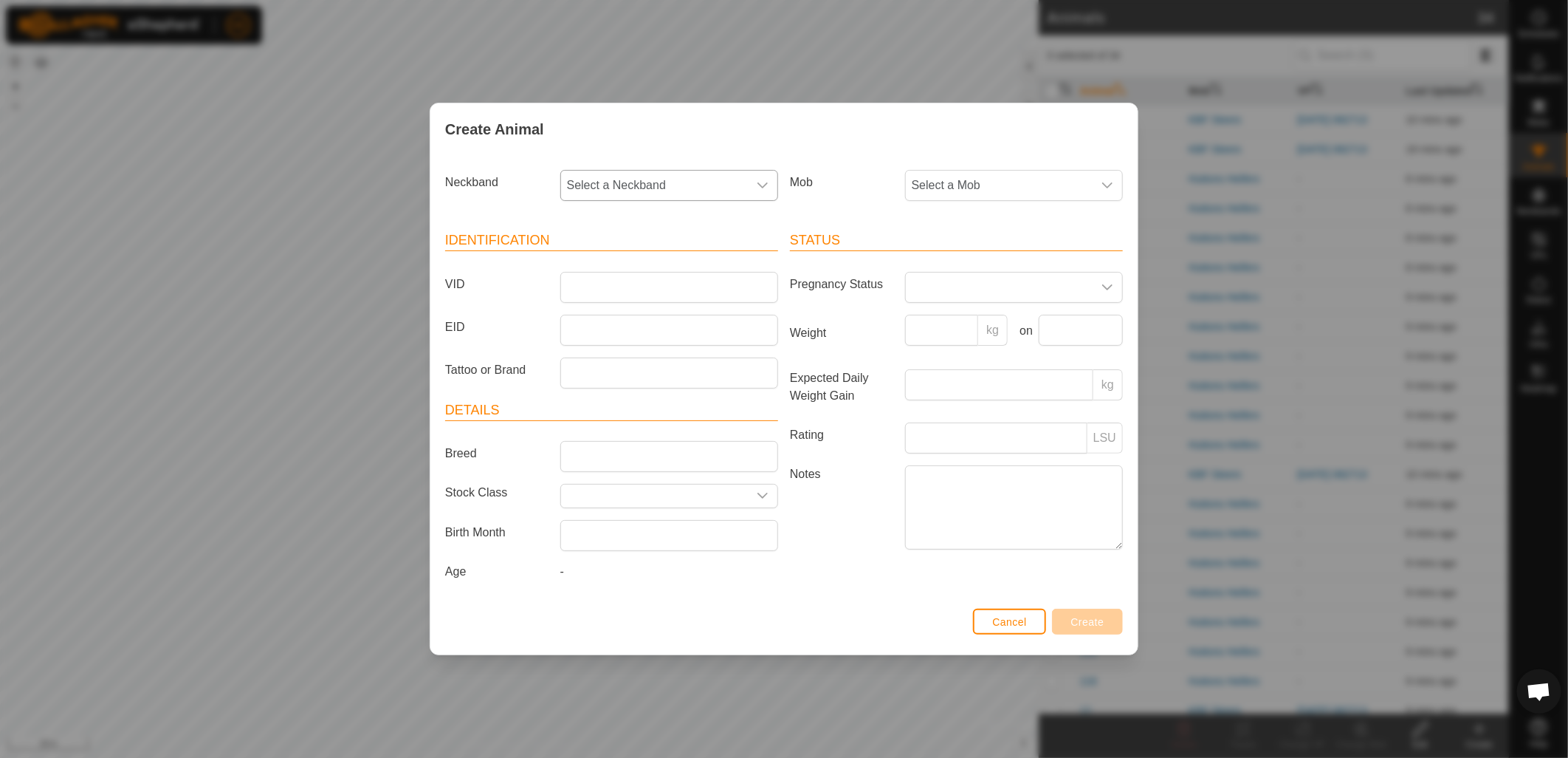
click at [654, 187] on span "Select a Neckband" at bounding box center [654, 185] width 187 height 29
type input "619"
click at [629, 257] on li "2275225619" at bounding box center [670, 261] width 216 height 29
click at [1063, 192] on span "Select a Mob" at bounding box center [999, 185] width 187 height 29
click at [1027, 320] on li "Huttons Heifers" at bounding box center [1014, 323] width 216 height 29
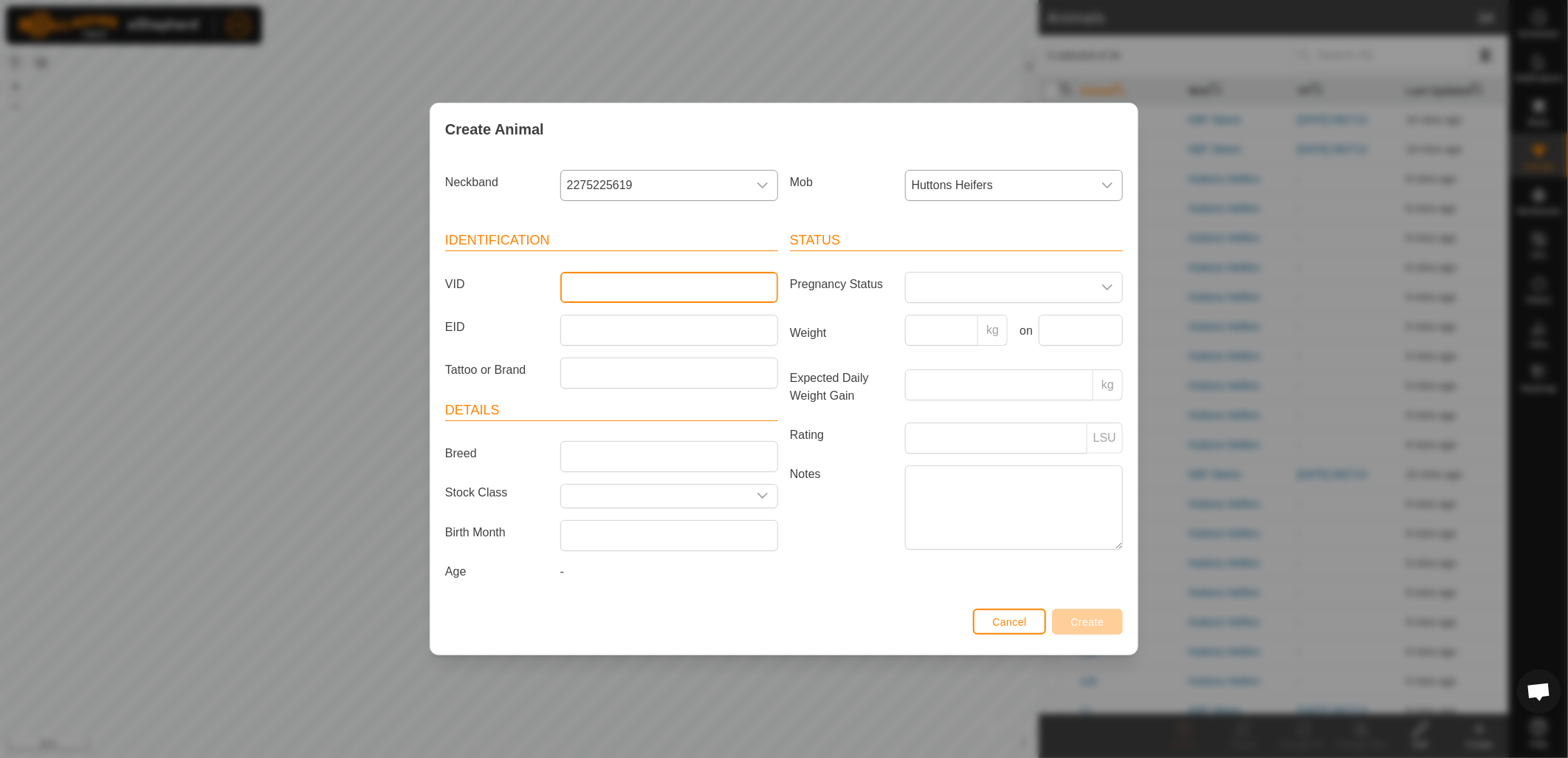
click at [724, 282] on input "VID" at bounding box center [669, 287] width 218 height 31
type input "117"
click at [1082, 618] on span "Create" at bounding box center [1088, 622] width 33 height 12
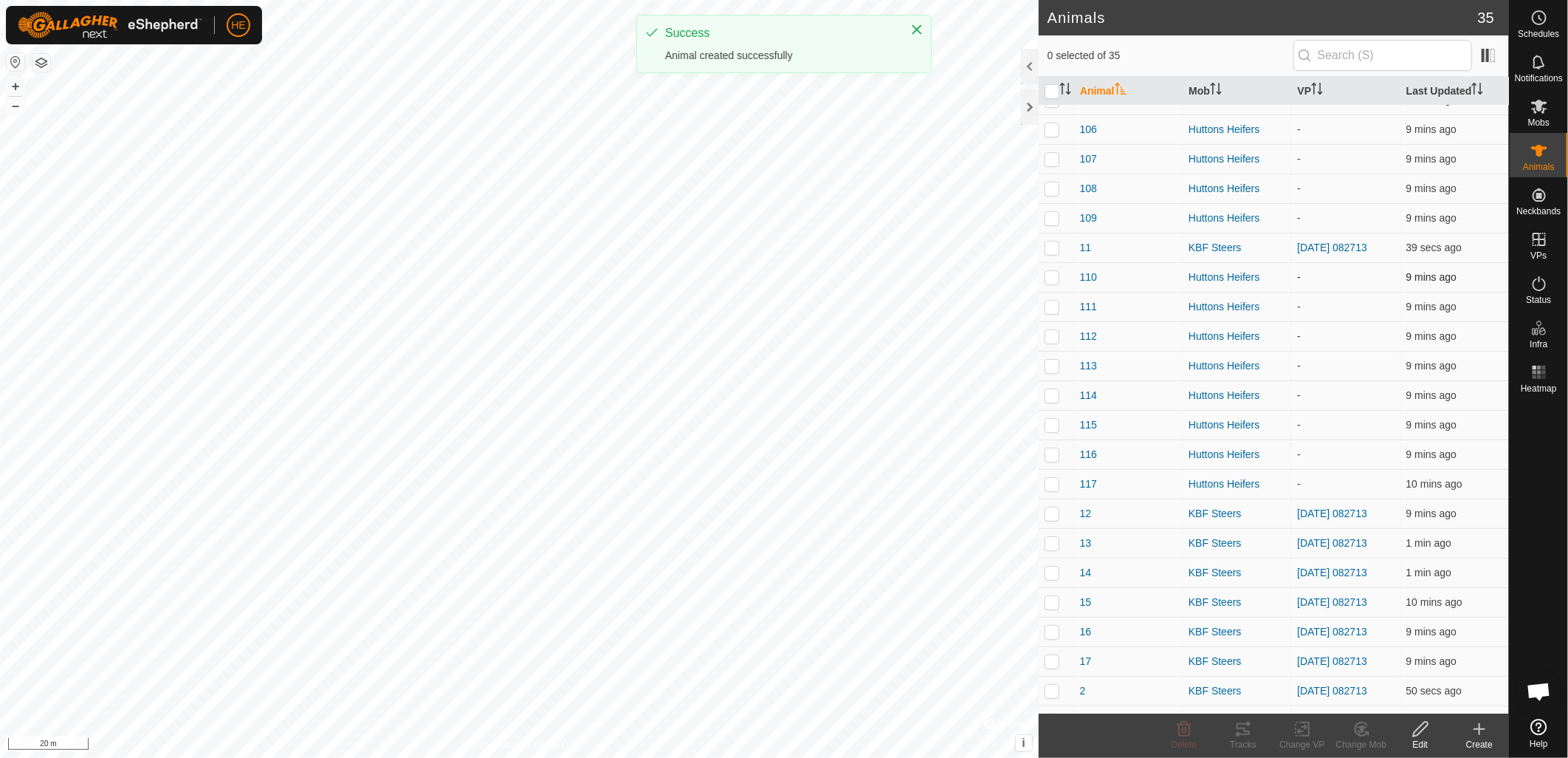
scroll to position [246, 0]
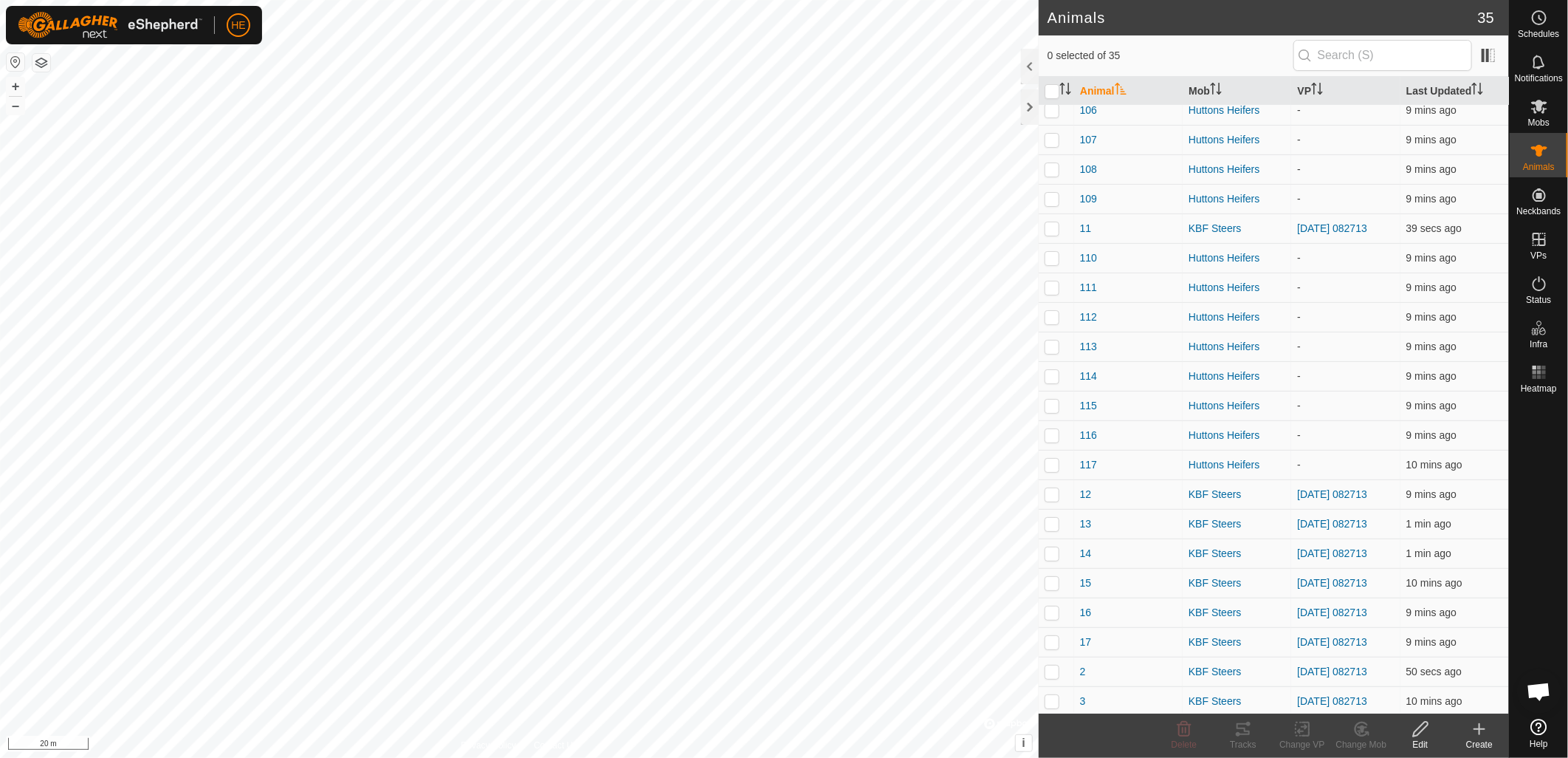
click at [1471, 726] on create-svg-icon at bounding box center [1480, 729] width 59 height 17
click at [1434, 697] on link "Create Single Animal" at bounding box center [1418, 697] width 188 height 29
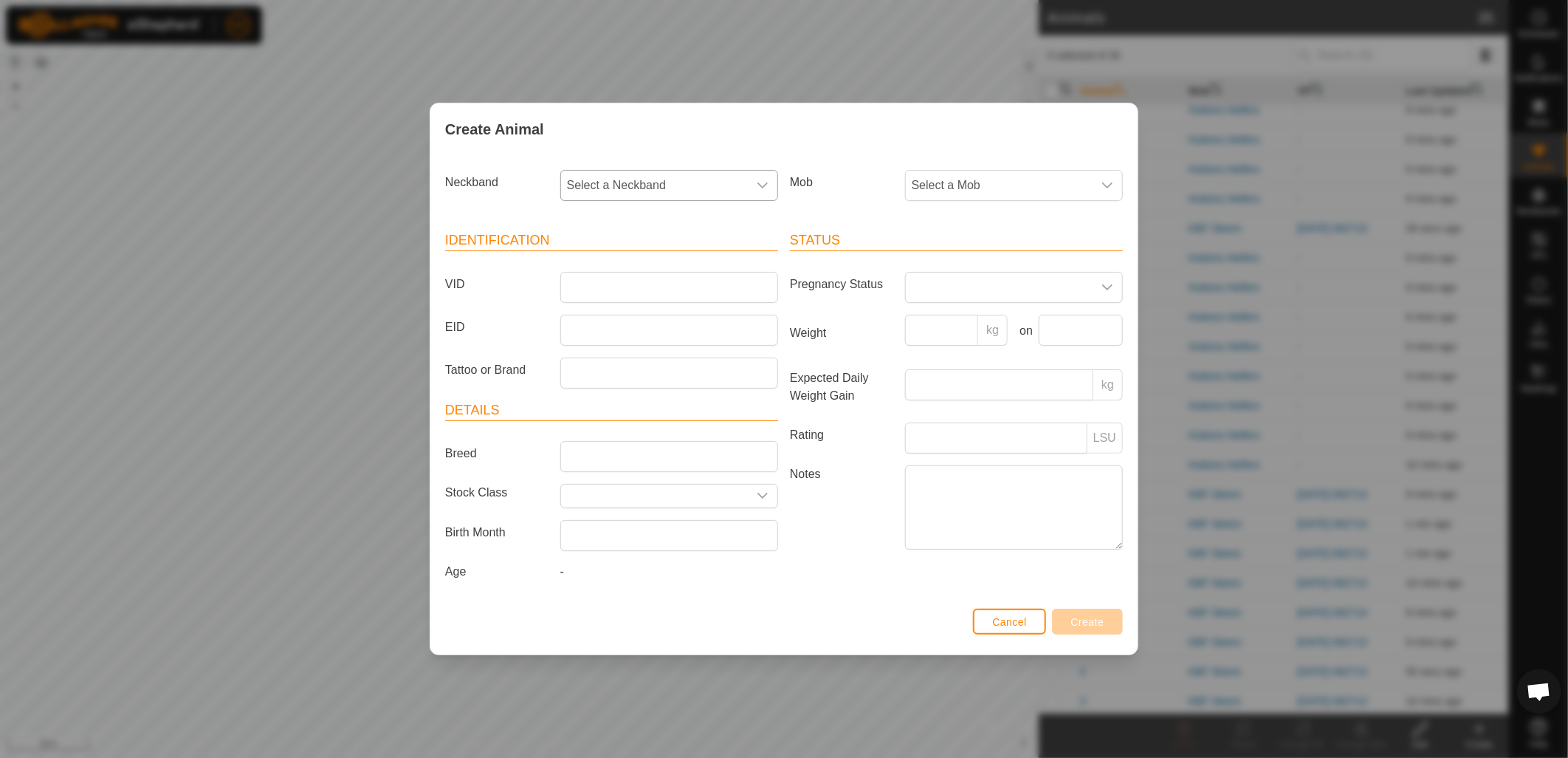
click at [653, 178] on span "Select a Neckband" at bounding box center [654, 185] width 187 height 29
type input "225"
click at [655, 266] on li "0255834225" at bounding box center [670, 261] width 216 height 29
click at [928, 179] on span "Select a Mob" at bounding box center [999, 185] width 187 height 29
click at [967, 321] on li "Huttons Heifers" at bounding box center [1014, 323] width 216 height 29
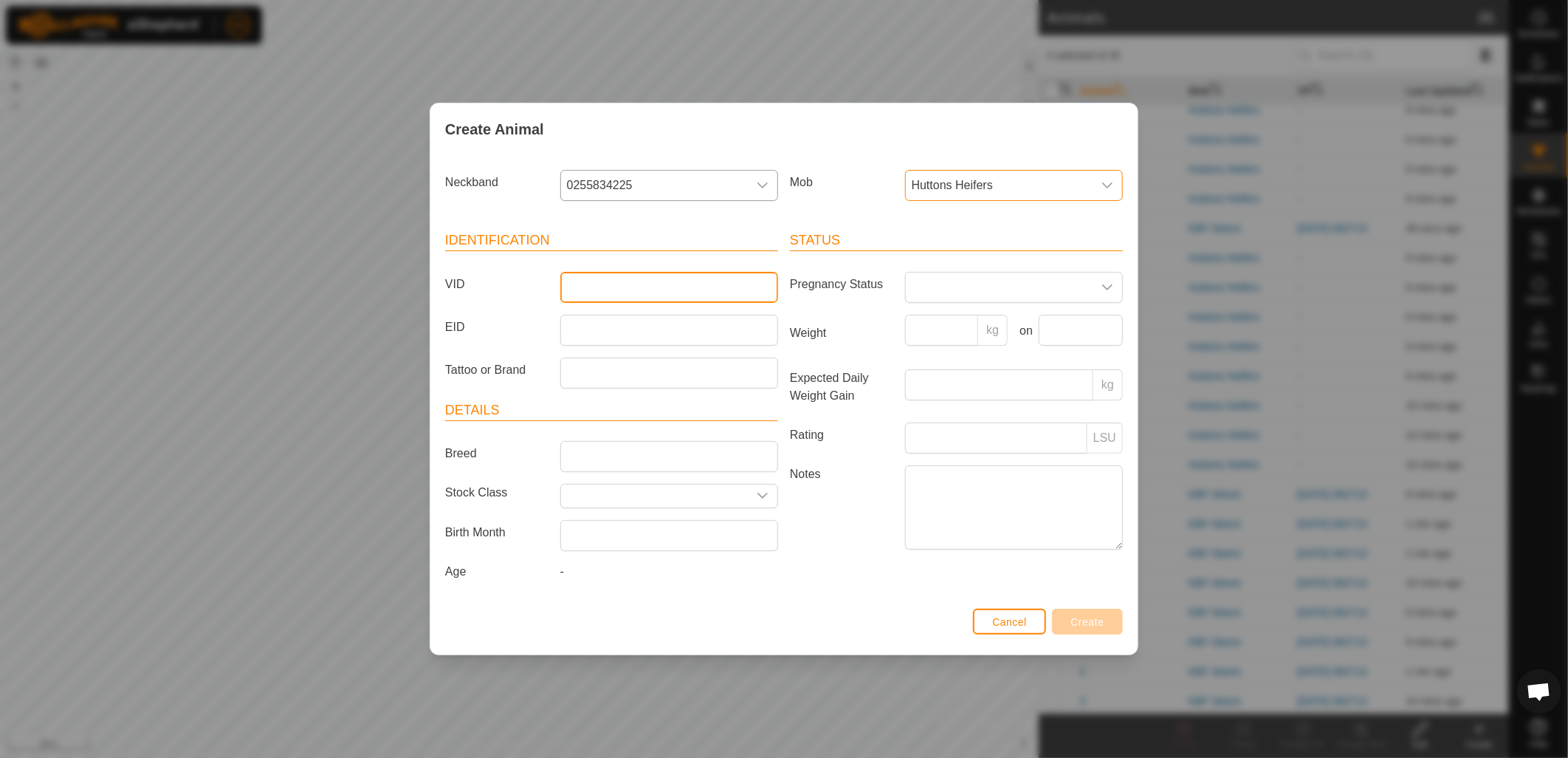
click at [739, 274] on input "VID" at bounding box center [669, 287] width 218 height 31
type input "118"
click at [1087, 633] on button "Create" at bounding box center [1088, 621] width 71 height 26
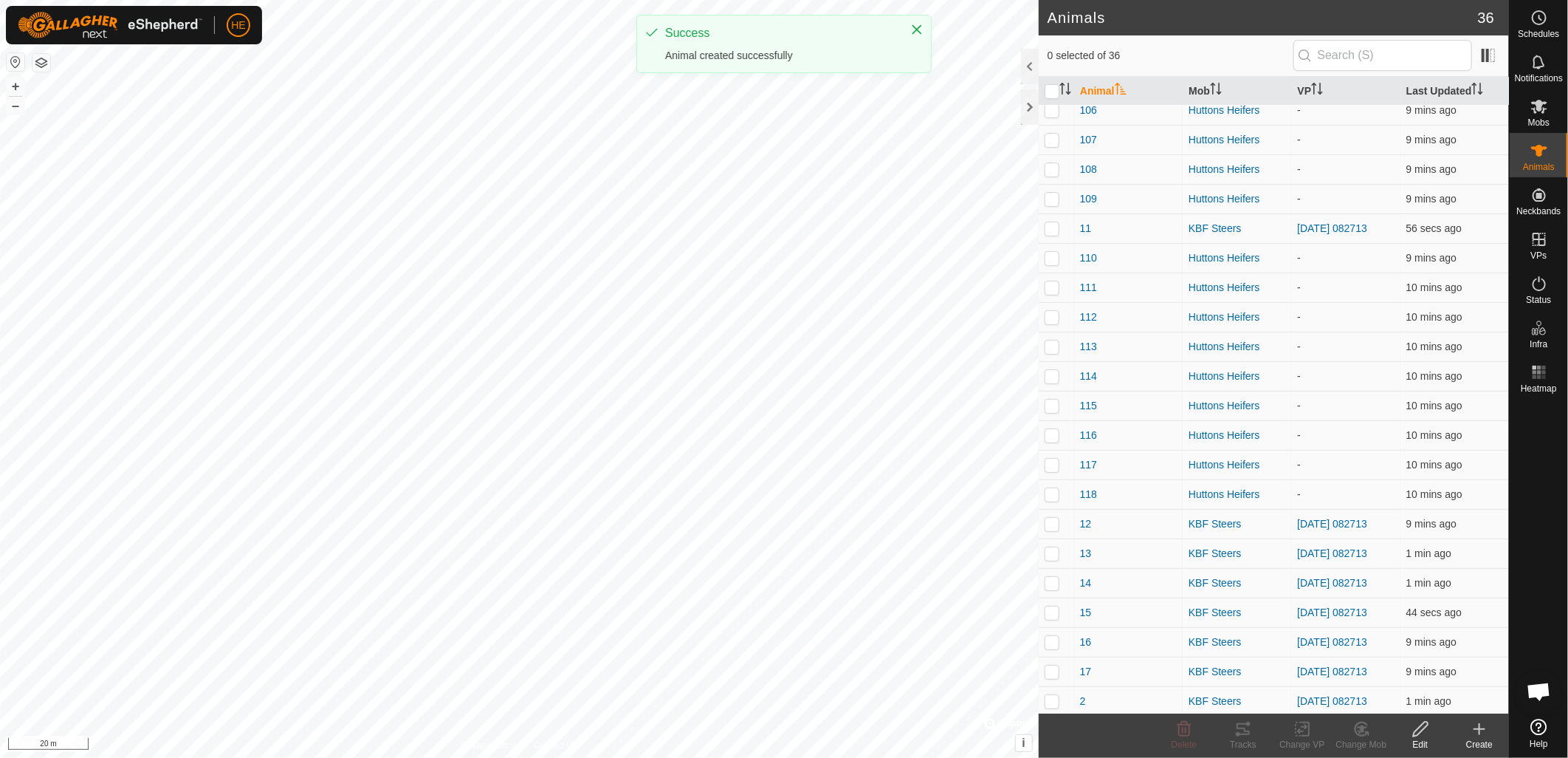
click at [1486, 736] on icon at bounding box center [1479, 729] width 17 height 17
click at [1441, 695] on link "Create Single Animal" at bounding box center [1418, 697] width 188 height 29
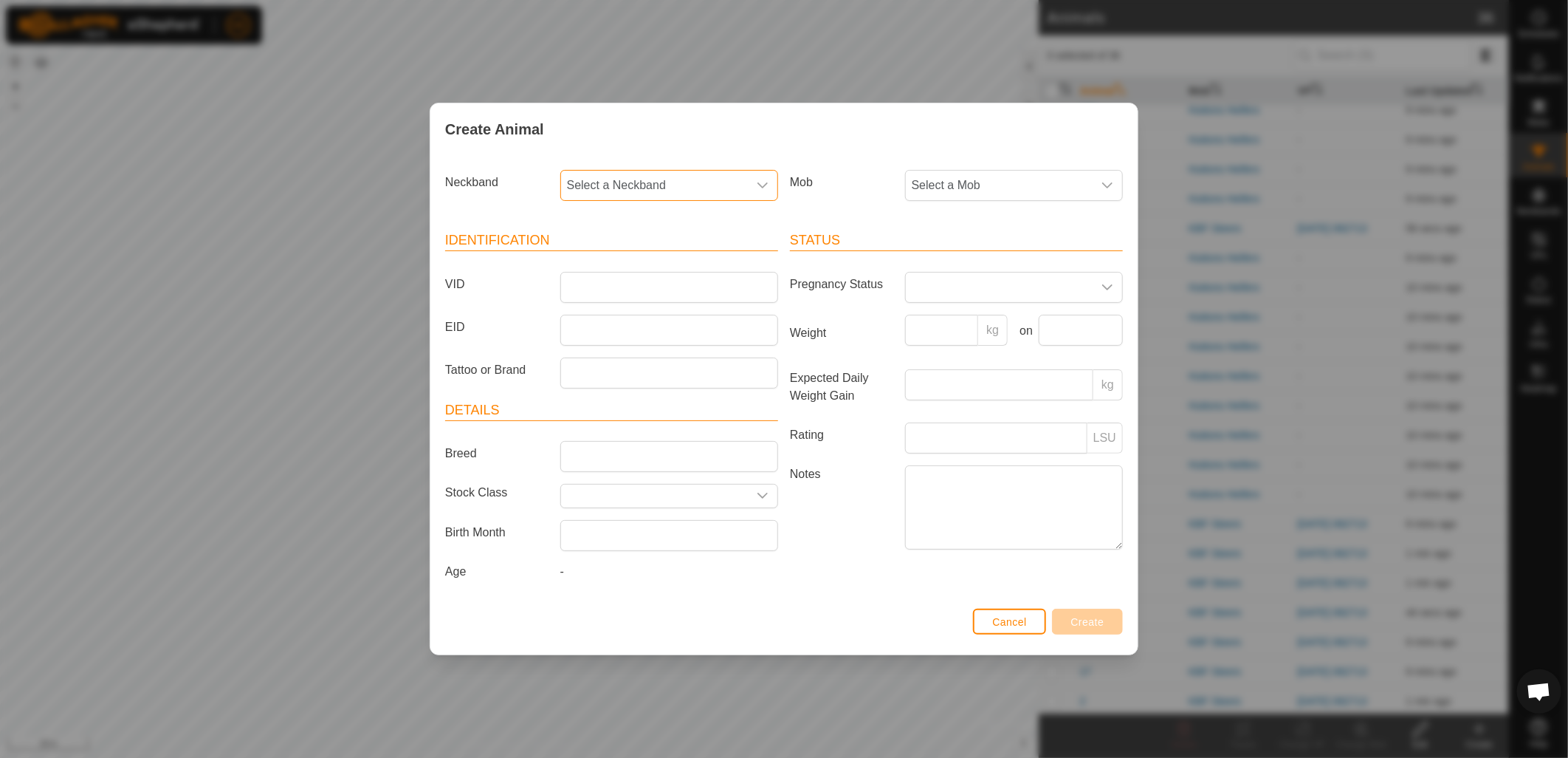
click at [733, 181] on span "Select a Neckband" at bounding box center [654, 185] width 187 height 29
type input "240"
click at [646, 257] on li "3404052240" at bounding box center [670, 261] width 216 height 29
click at [965, 178] on span "Select a Mob" at bounding box center [999, 185] width 187 height 29
click at [983, 314] on li "Huttons Heifers" at bounding box center [1014, 323] width 216 height 29
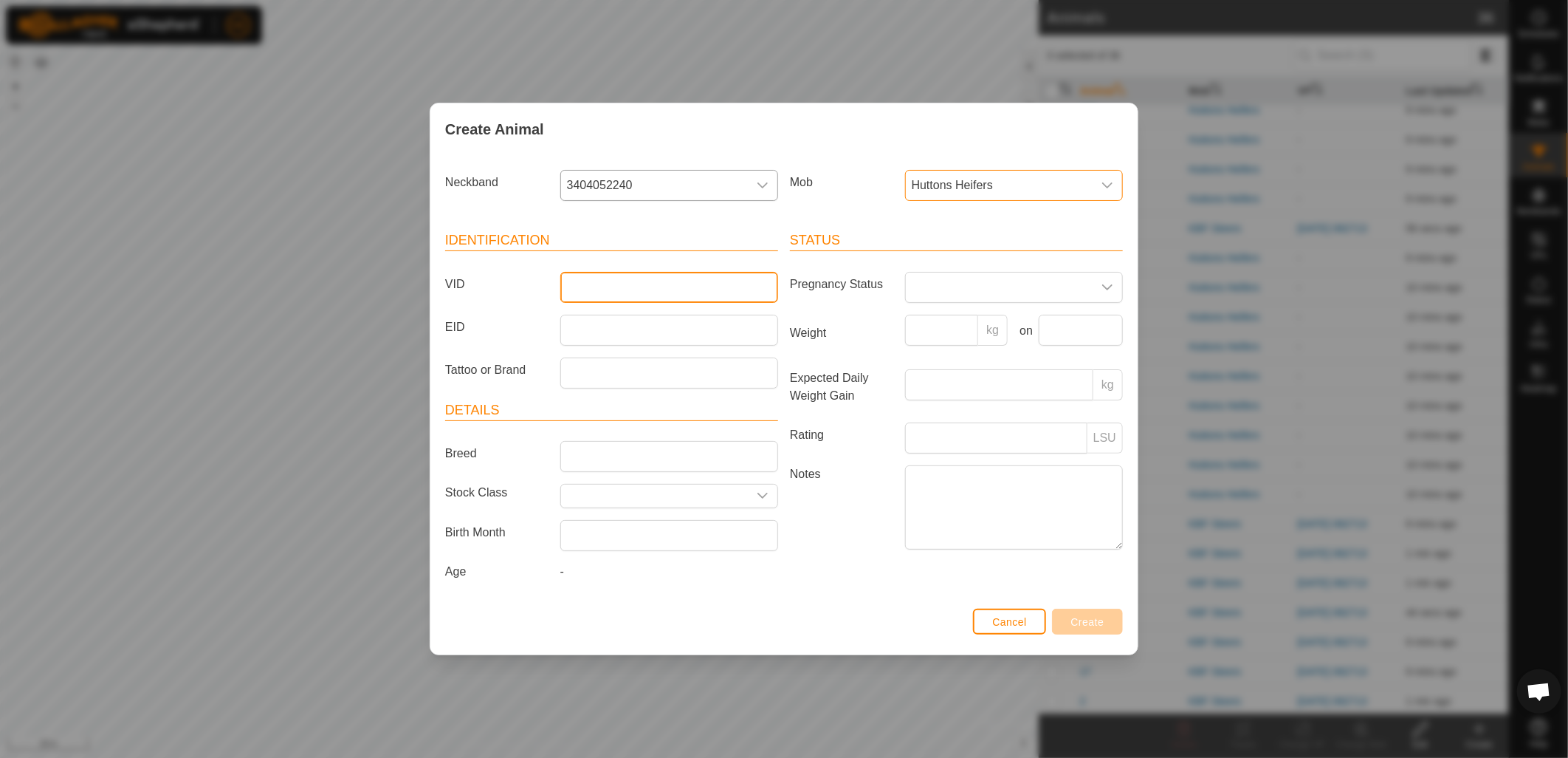
click at [718, 289] on input "VID" at bounding box center [669, 287] width 218 height 31
type input "119"
click at [1094, 618] on span "Create" at bounding box center [1088, 622] width 33 height 12
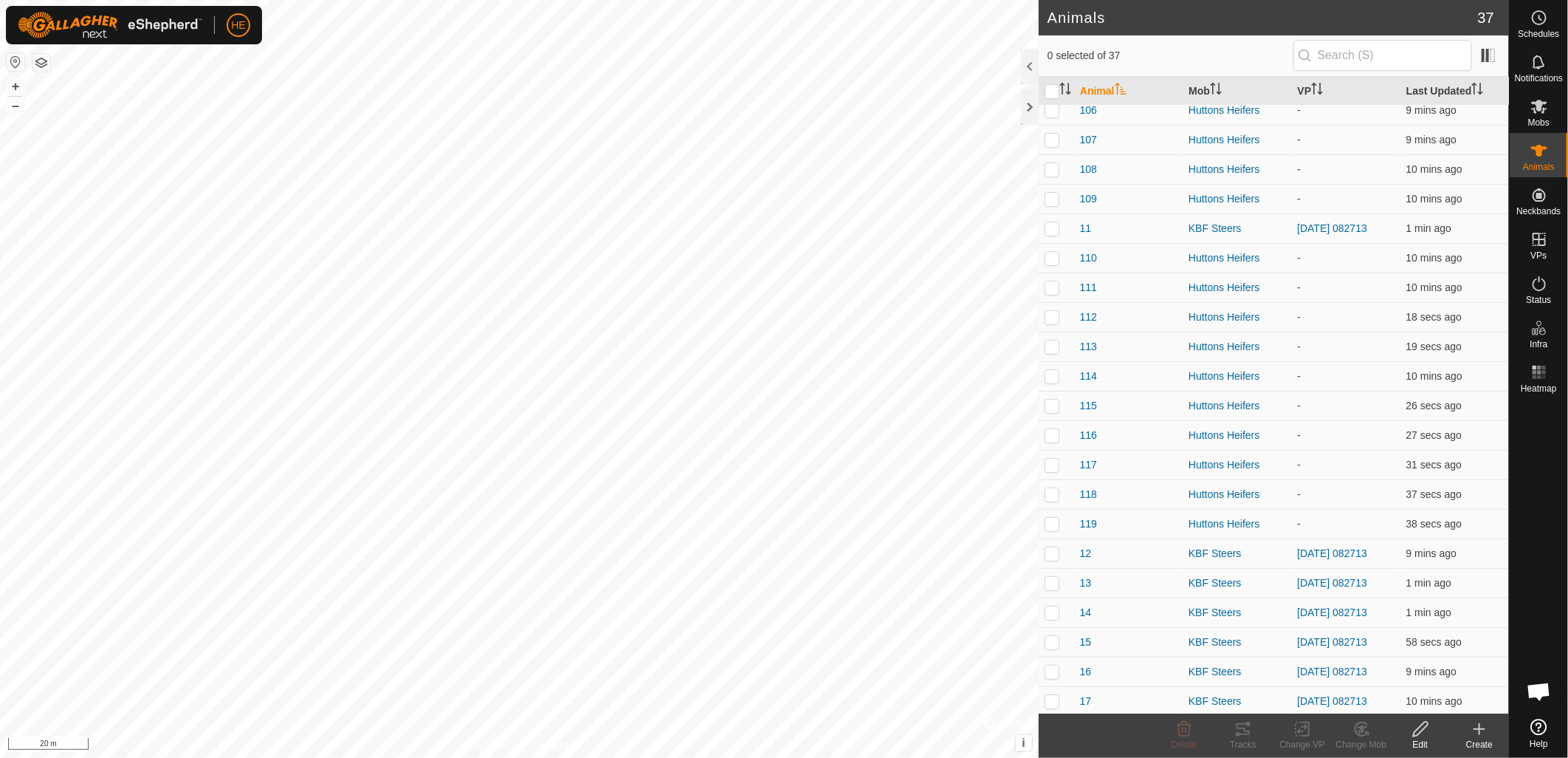
click at [1477, 737] on icon at bounding box center [1479, 729] width 17 height 17
click at [1431, 704] on link "Create Single Animal" at bounding box center [1418, 697] width 188 height 29
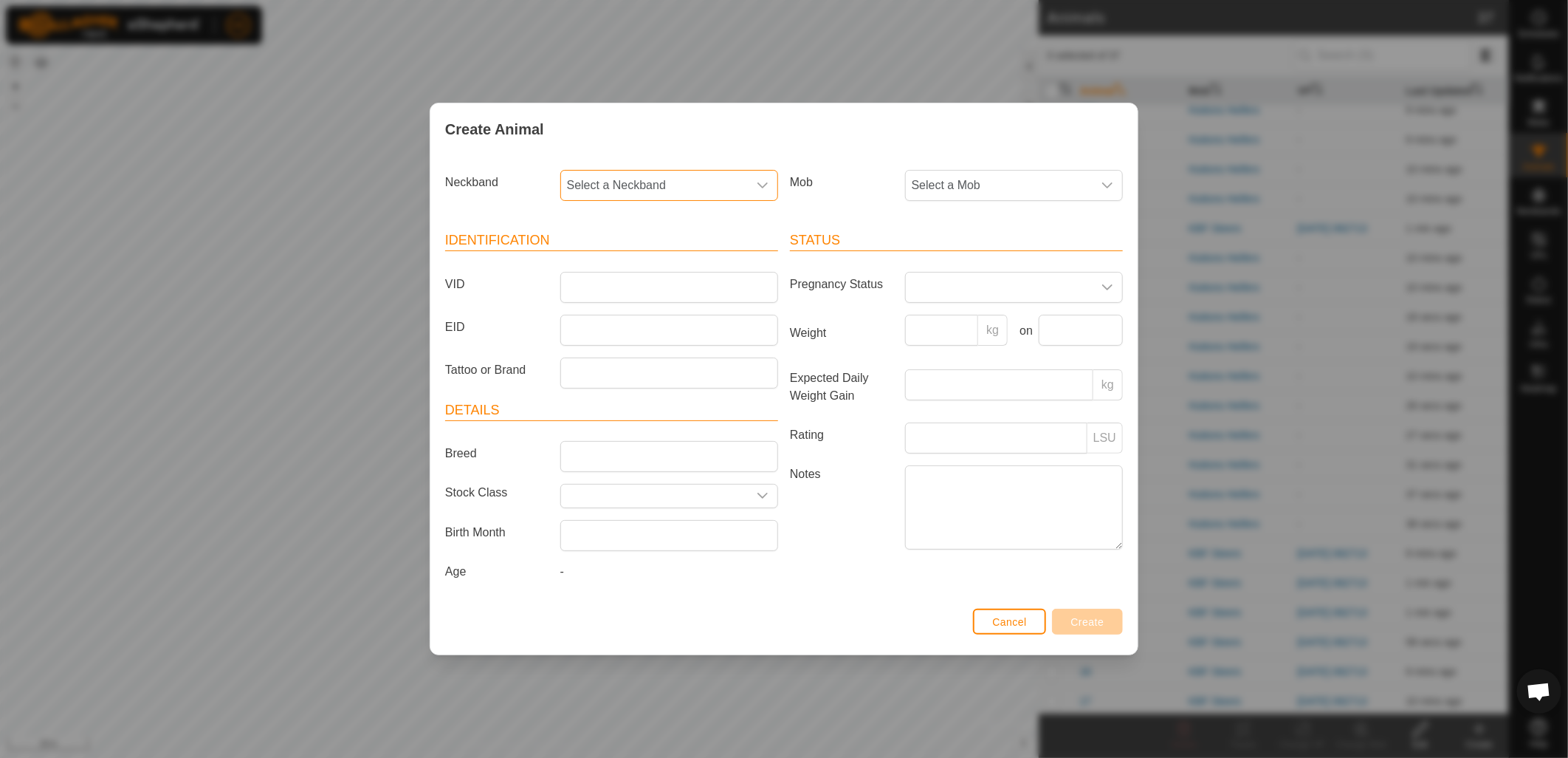
click at [736, 178] on span "Select a Neckband" at bounding box center [654, 185] width 187 height 29
type input "796"
click at [615, 263] on li "0881253796" at bounding box center [670, 261] width 216 height 29
click at [942, 182] on span "Select a Mob" at bounding box center [999, 185] width 187 height 29
click at [962, 321] on li "Huttons Heifers" at bounding box center [1014, 323] width 216 height 29
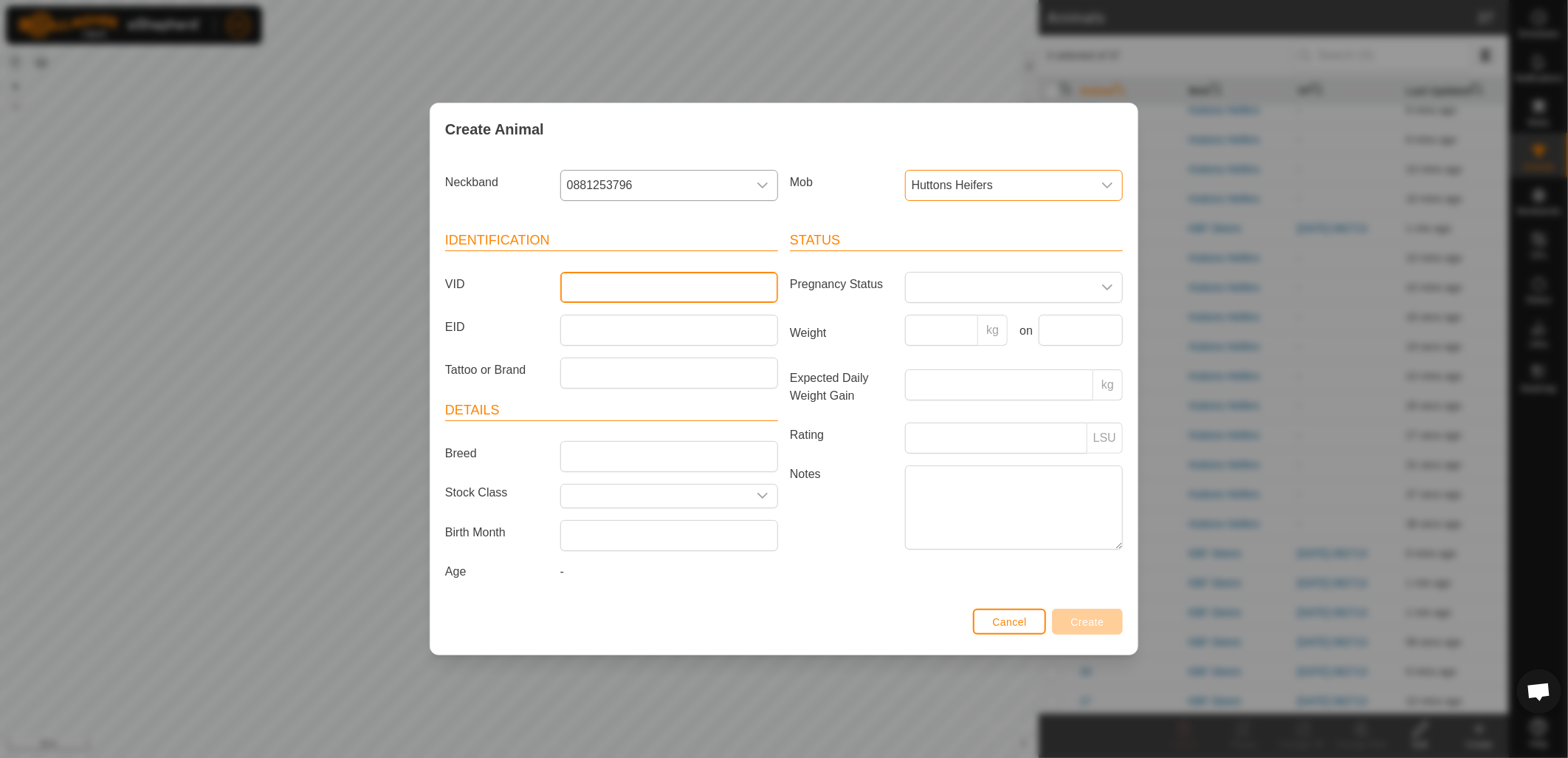
click at [707, 283] on input "VID" at bounding box center [669, 287] width 218 height 31
type input "120"
click at [1096, 622] on span "Create" at bounding box center [1088, 622] width 33 height 12
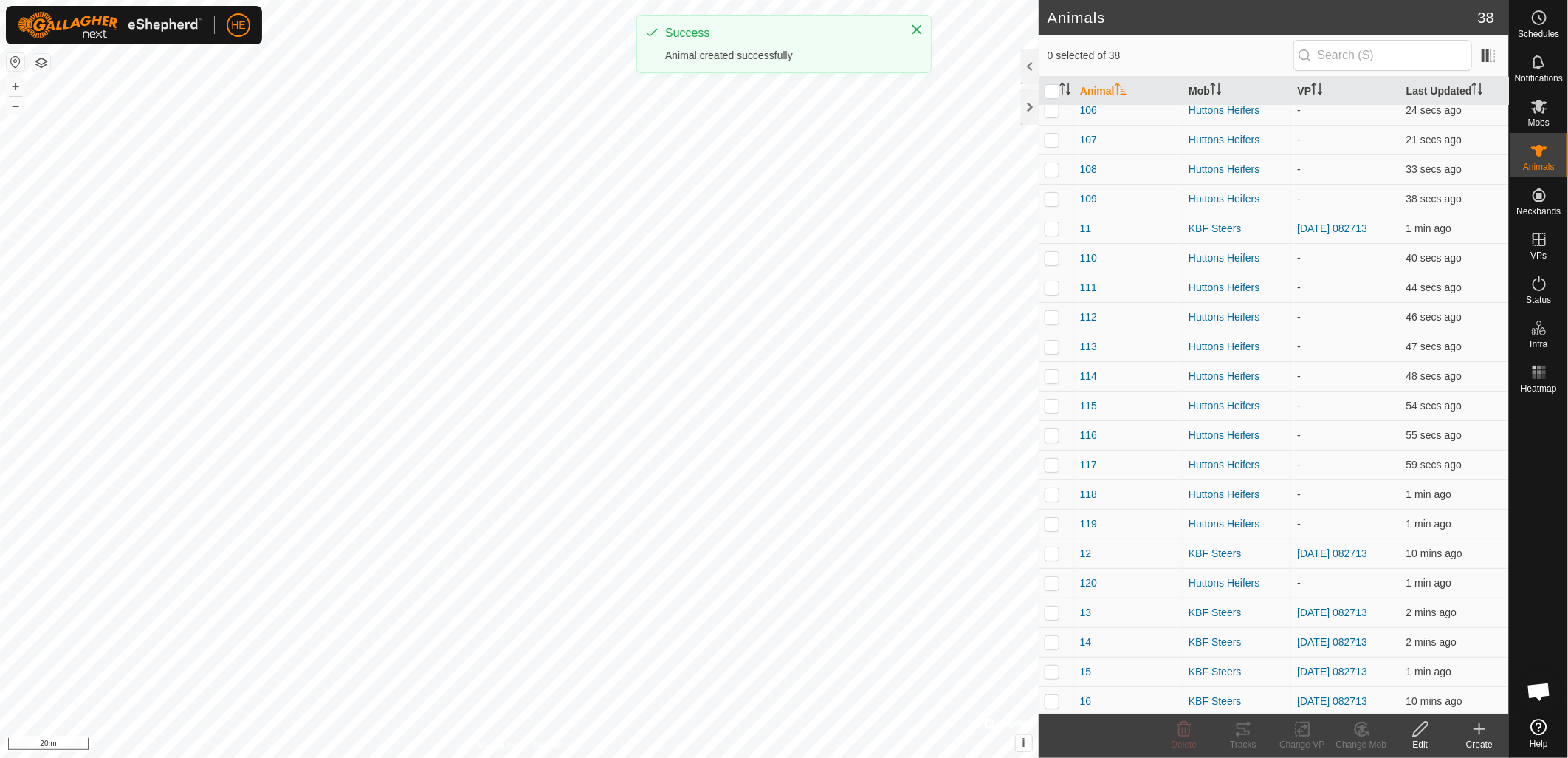
click at [1477, 735] on icon at bounding box center [1479, 729] width 17 height 17
click at [1418, 697] on link "Create Single Animal" at bounding box center [1418, 697] width 188 height 29
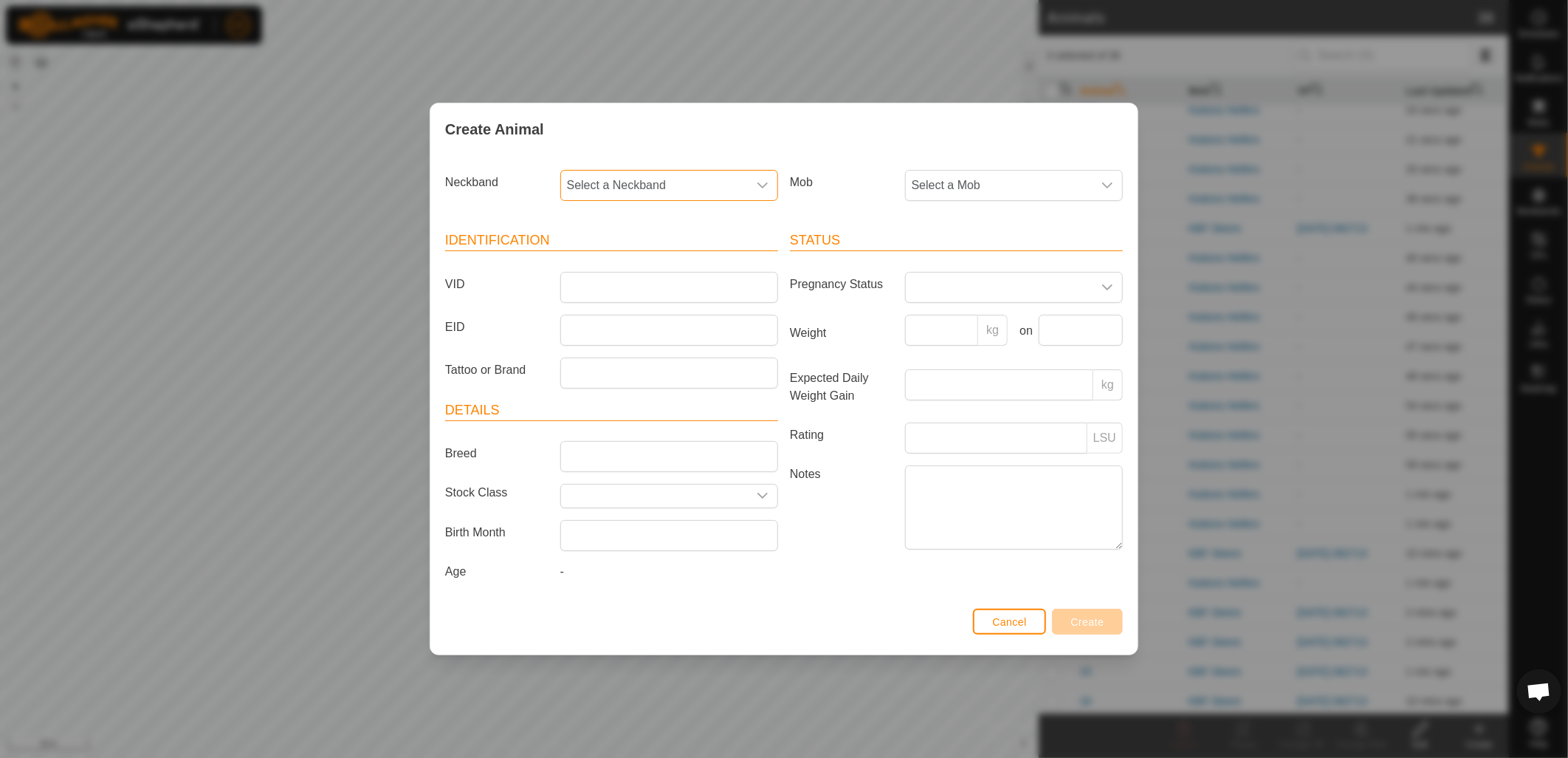
click at [728, 192] on span "Select a Neckband" at bounding box center [654, 185] width 187 height 29
type input "226"
click at [637, 290] on li "3184427226" at bounding box center [670, 292] width 216 height 29
click at [1036, 186] on span "Select a Mob" at bounding box center [999, 185] width 187 height 29
click at [1013, 318] on li "Huttons Heifers" at bounding box center [1014, 323] width 216 height 29
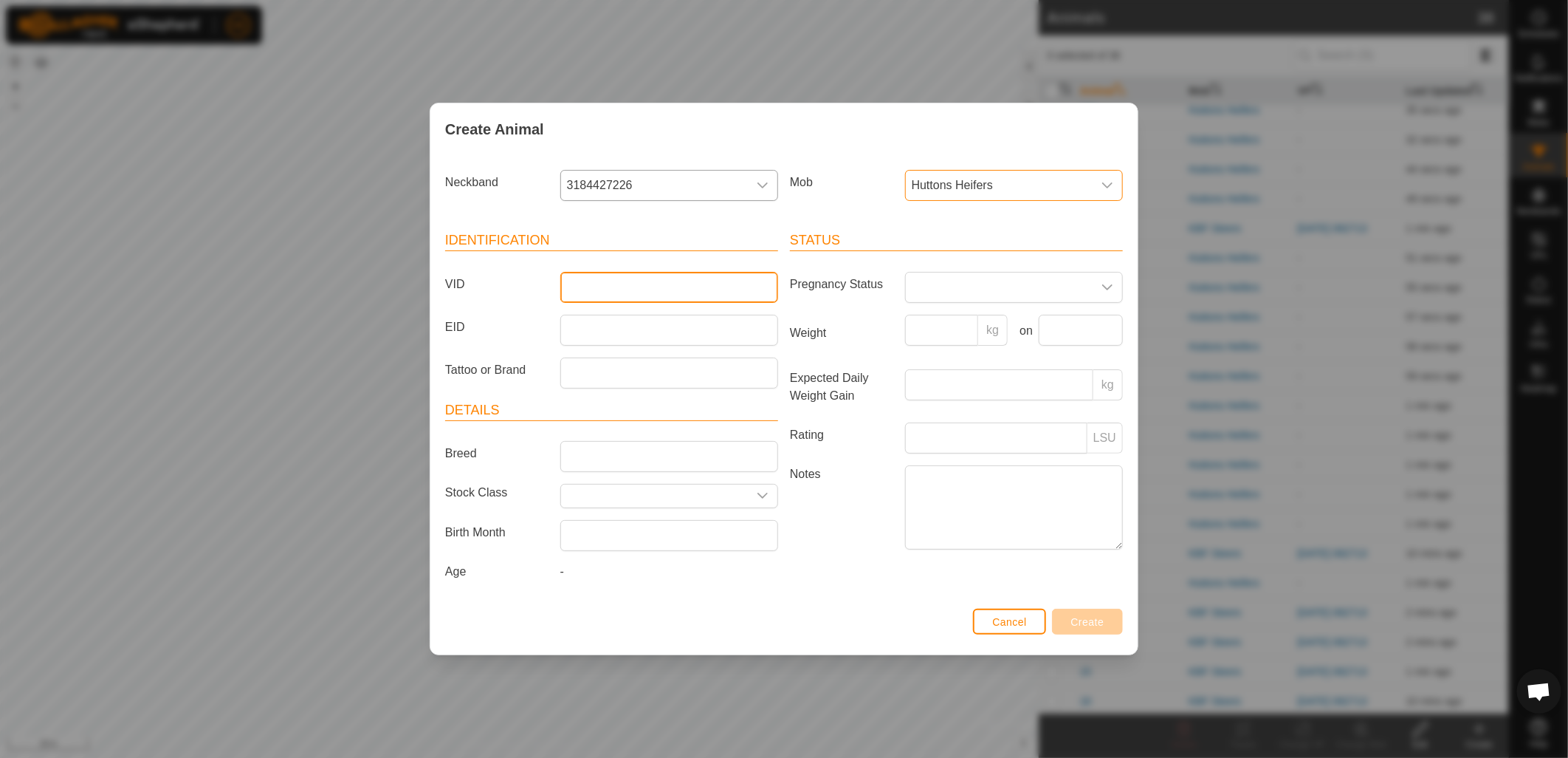
click at [711, 289] on input "VID" at bounding box center [669, 287] width 218 height 31
type input "121"
click at [1095, 628] on span "Create" at bounding box center [1088, 622] width 33 height 12
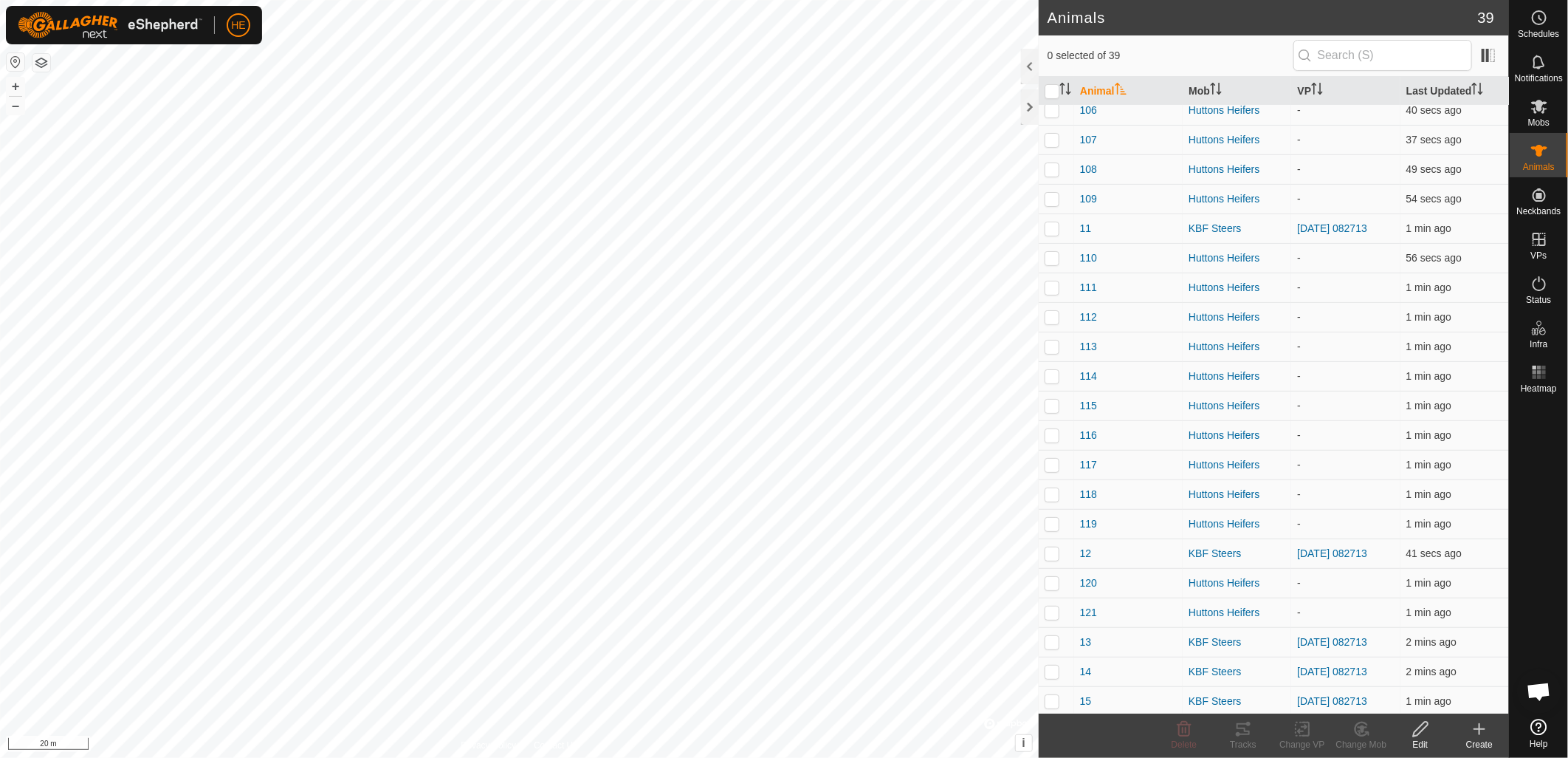
click at [1487, 733] on icon at bounding box center [1479, 729] width 17 height 17
click at [1388, 692] on link "Create Single Animal" at bounding box center [1418, 697] width 188 height 29
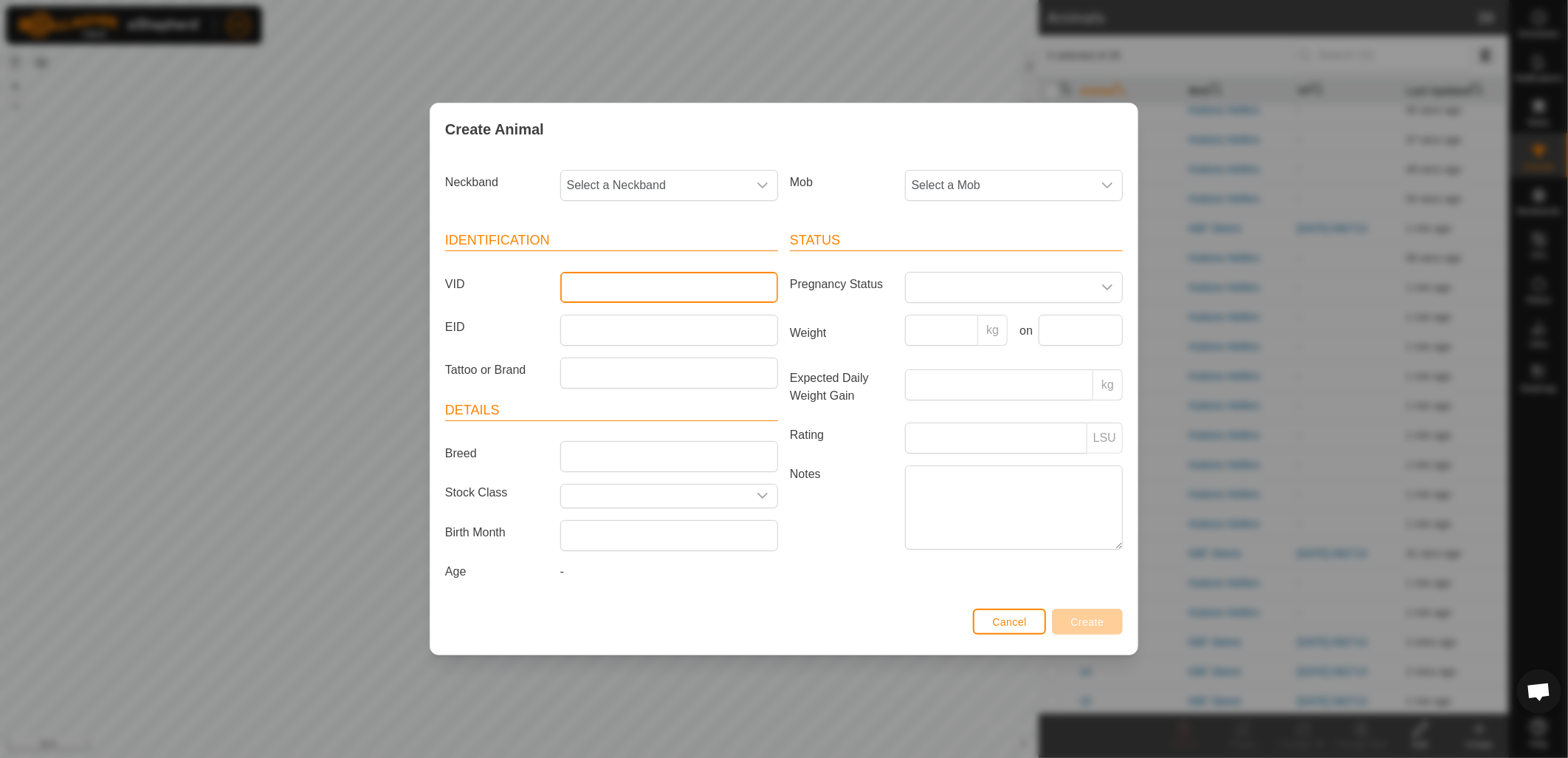
click at [640, 289] on input "VID" at bounding box center [669, 287] width 218 height 31
type input "122"
click at [681, 188] on span "Select a Neckband" at bounding box center [654, 185] width 187 height 29
type input "978"
click at [646, 259] on li "1923606978" at bounding box center [670, 261] width 216 height 29
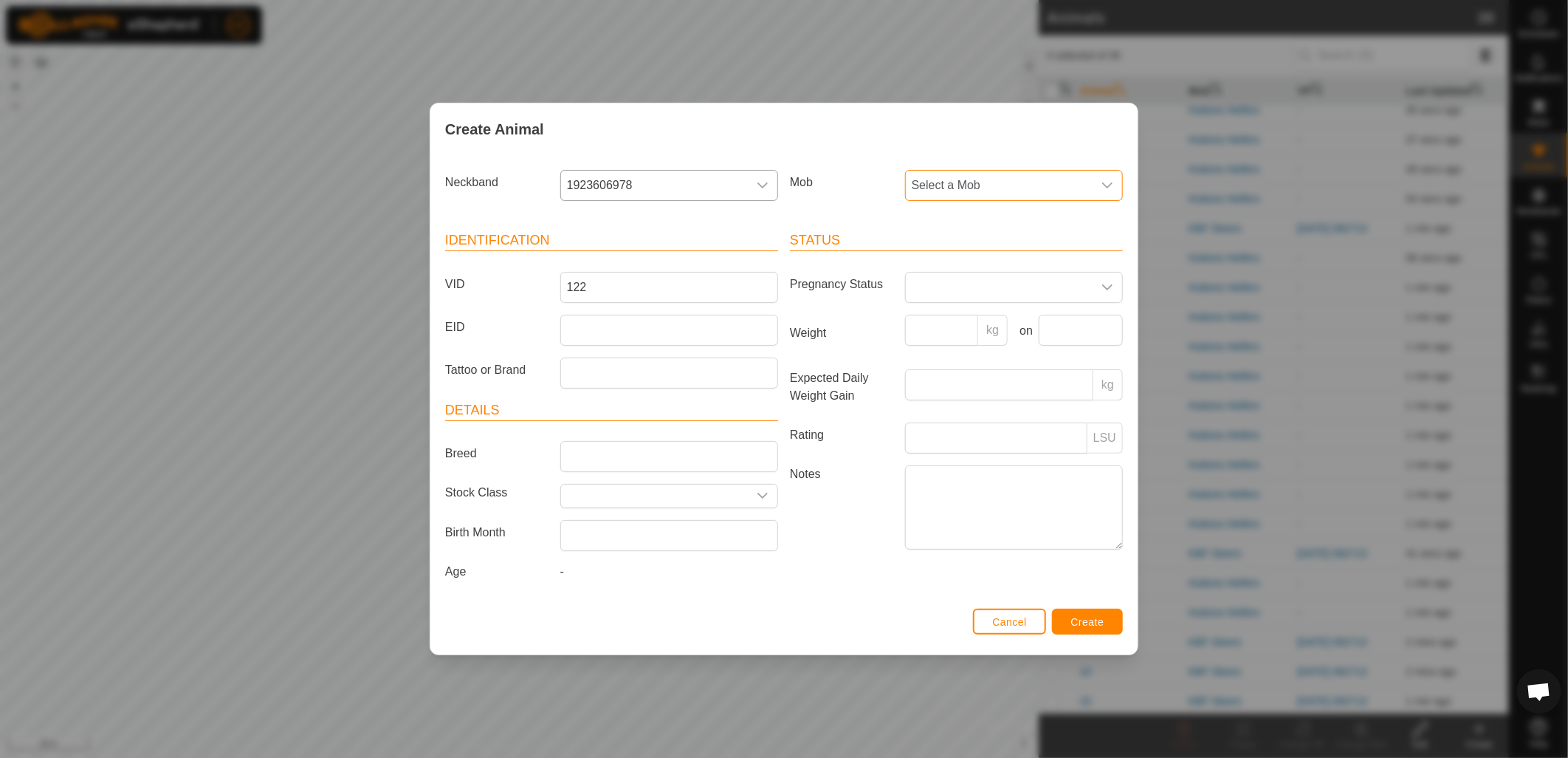
click at [979, 187] on span "Select a Mob" at bounding box center [999, 185] width 187 height 29
click at [990, 316] on li "Huttons Heifers" at bounding box center [1014, 323] width 216 height 29
click at [1087, 621] on span "Create" at bounding box center [1088, 622] width 33 height 12
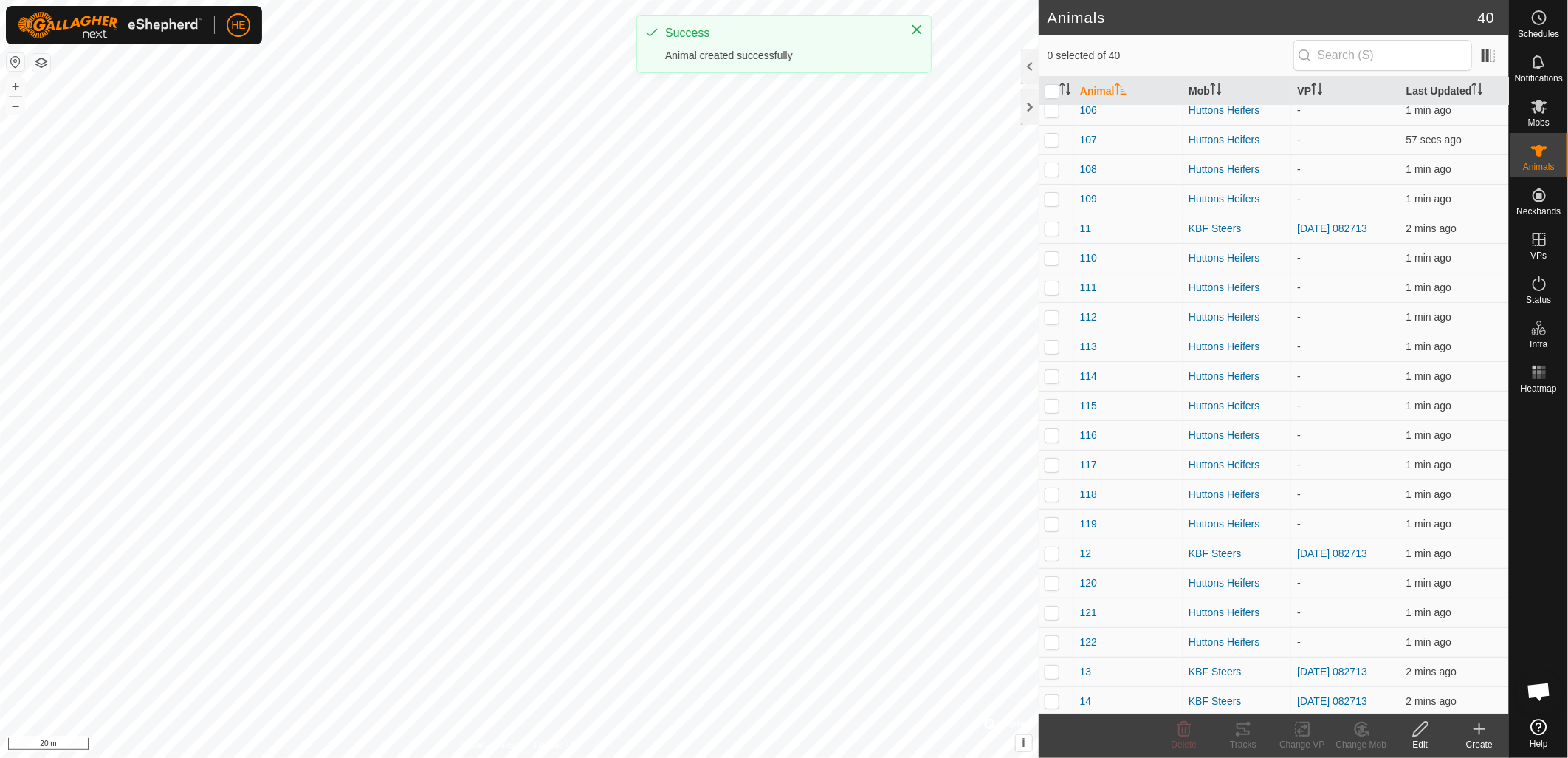
click at [1474, 734] on icon at bounding box center [1479, 729] width 17 height 17
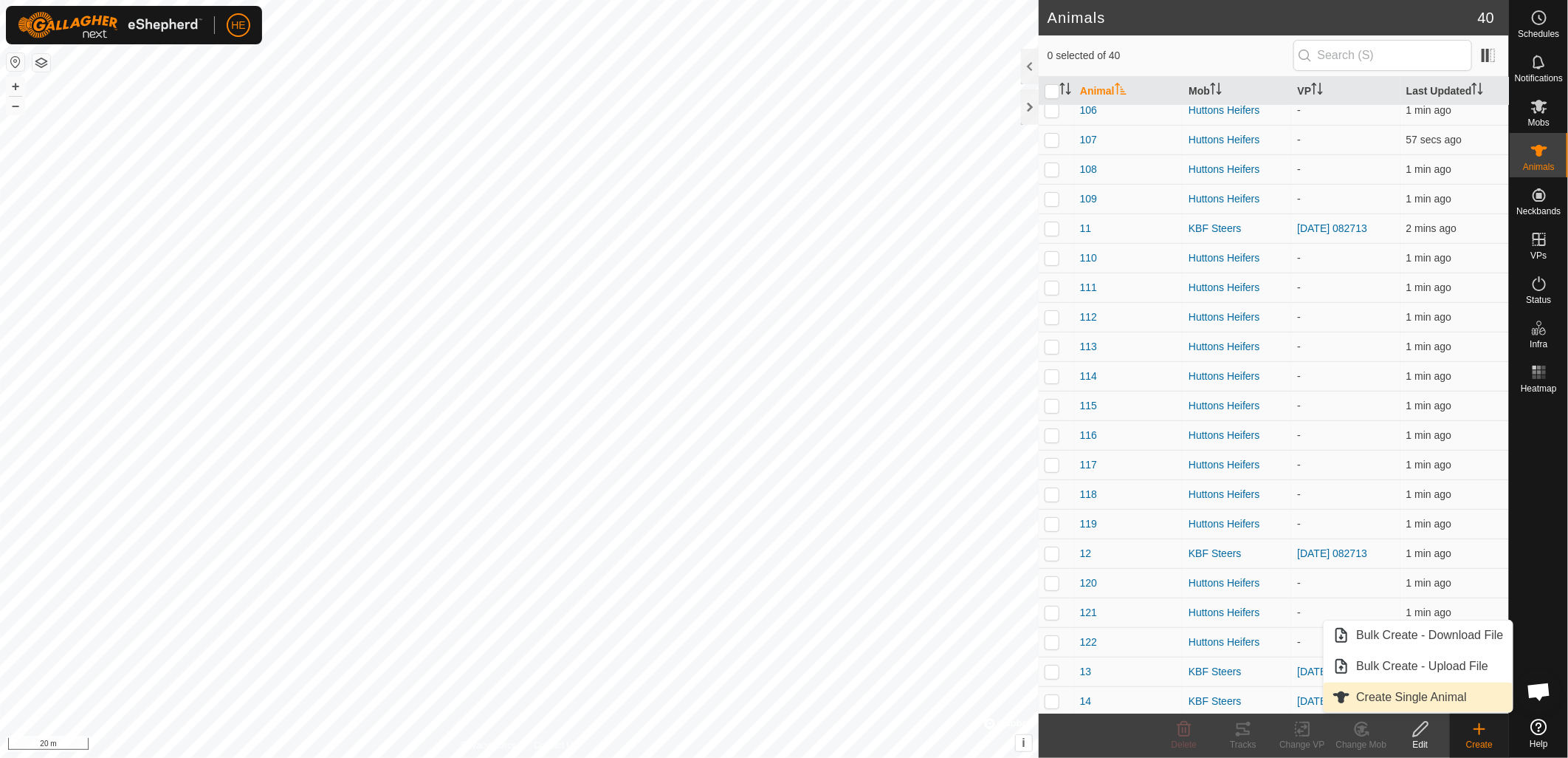
click at [1462, 707] on link "Create Single Animal" at bounding box center [1418, 697] width 188 height 29
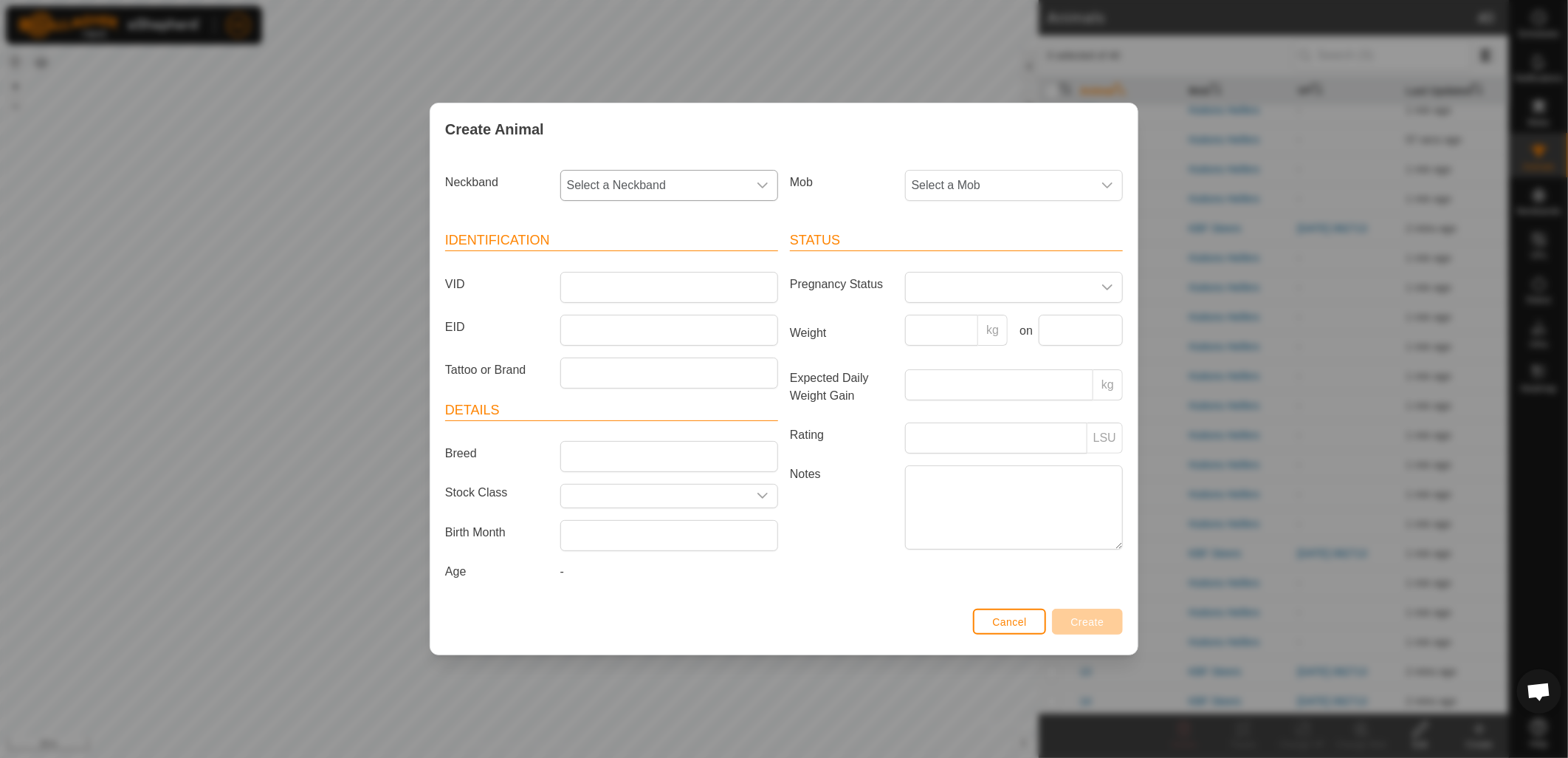
click at [682, 181] on span "Select a Neckband" at bounding box center [654, 185] width 187 height 29
type input "081"
click at [637, 266] on li "2621220081" at bounding box center [670, 261] width 216 height 29
drag, startPoint x: 968, startPoint y: 163, endPoint x: 968, endPoint y: 172, distance: 9.0
click at [968, 164] on div "Mob Select a Mob" at bounding box center [956, 191] width 344 height 54
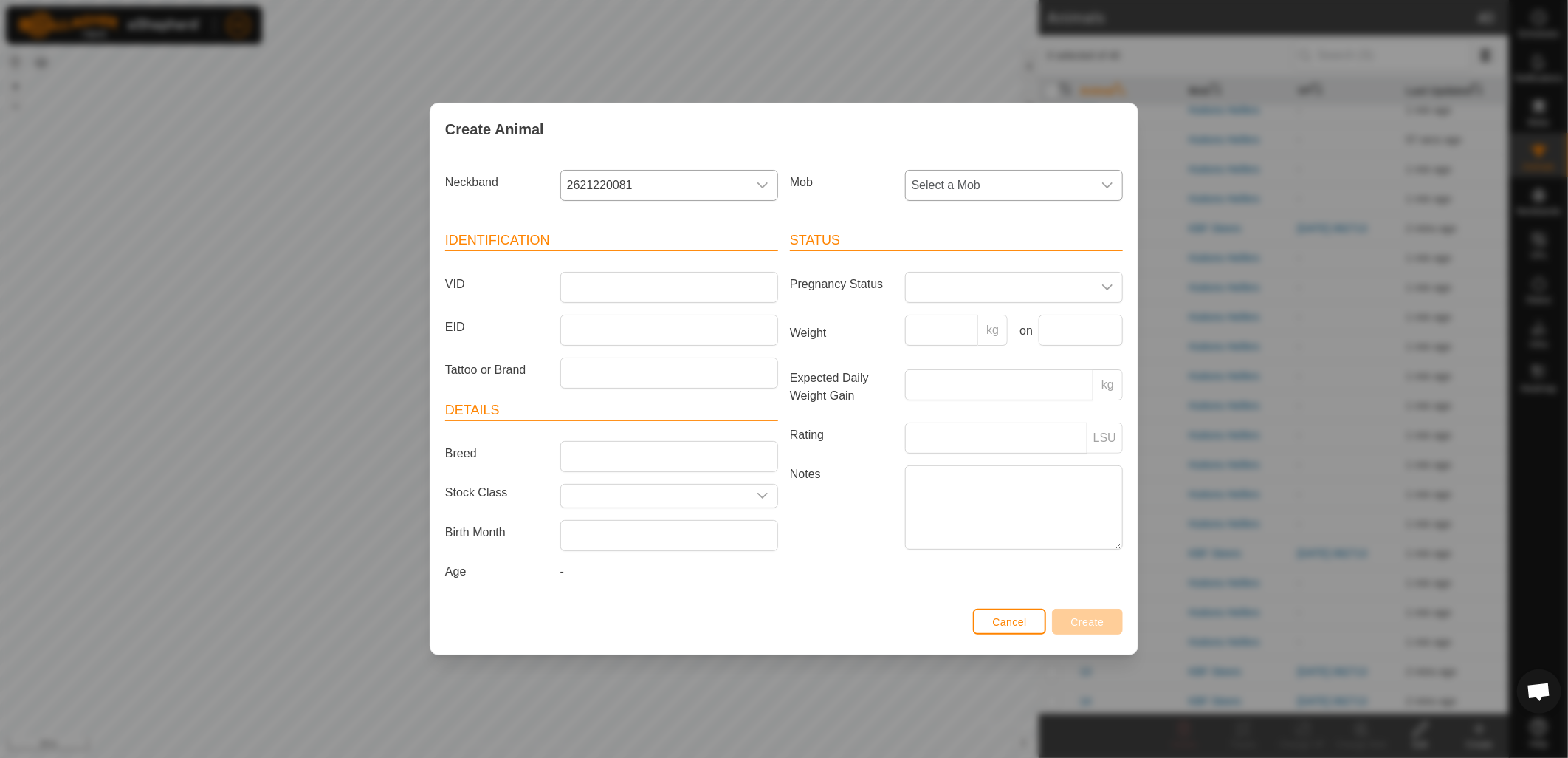
click at [968, 178] on span "Select a Mob" at bounding box center [999, 185] width 187 height 29
click at [947, 320] on li "Huttons Heifers" at bounding box center [1014, 323] width 216 height 29
click at [708, 270] on article "Identification VID EID Tattoo or Brand" at bounding box center [611, 309] width 333 height 157
click at [717, 296] on input "VID" at bounding box center [669, 287] width 218 height 31
type input "123"
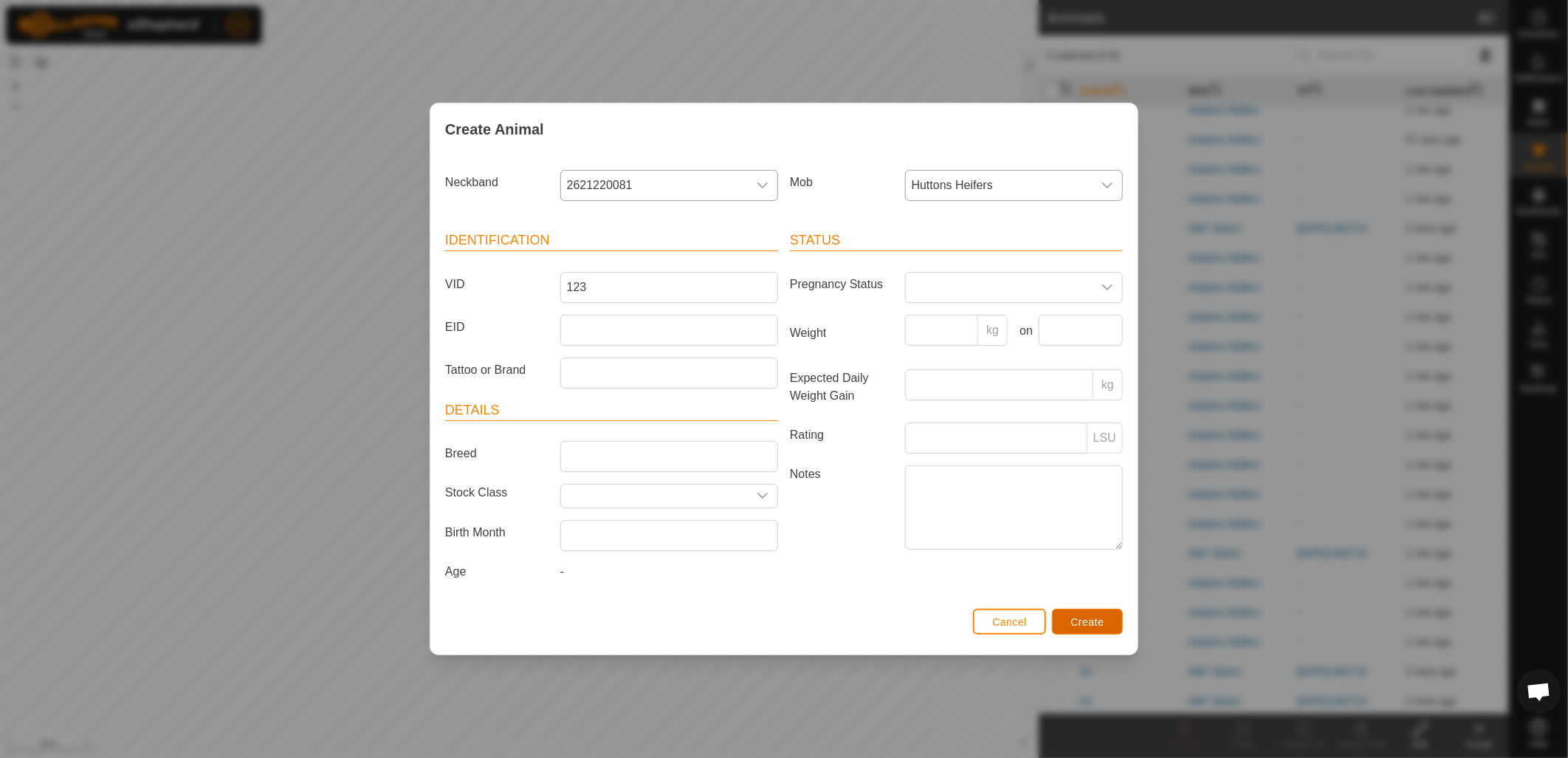
click at [1102, 622] on span "Create" at bounding box center [1088, 622] width 33 height 12
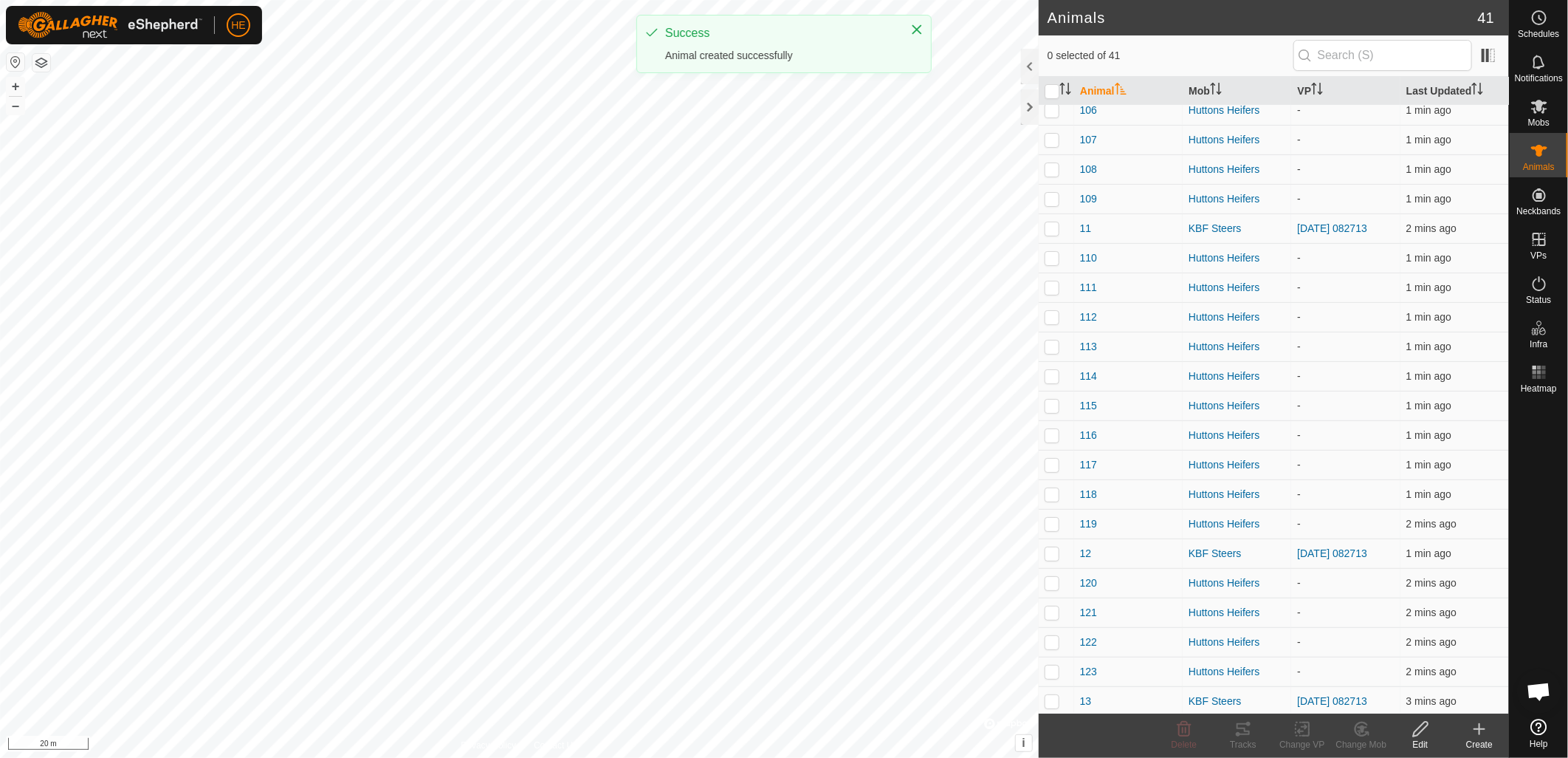
click at [1480, 738] on div "Create" at bounding box center [1480, 744] width 59 height 14
click at [1475, 706] on link "Create Single Animal" at bounding box center [1418, 697] width 188 height 29
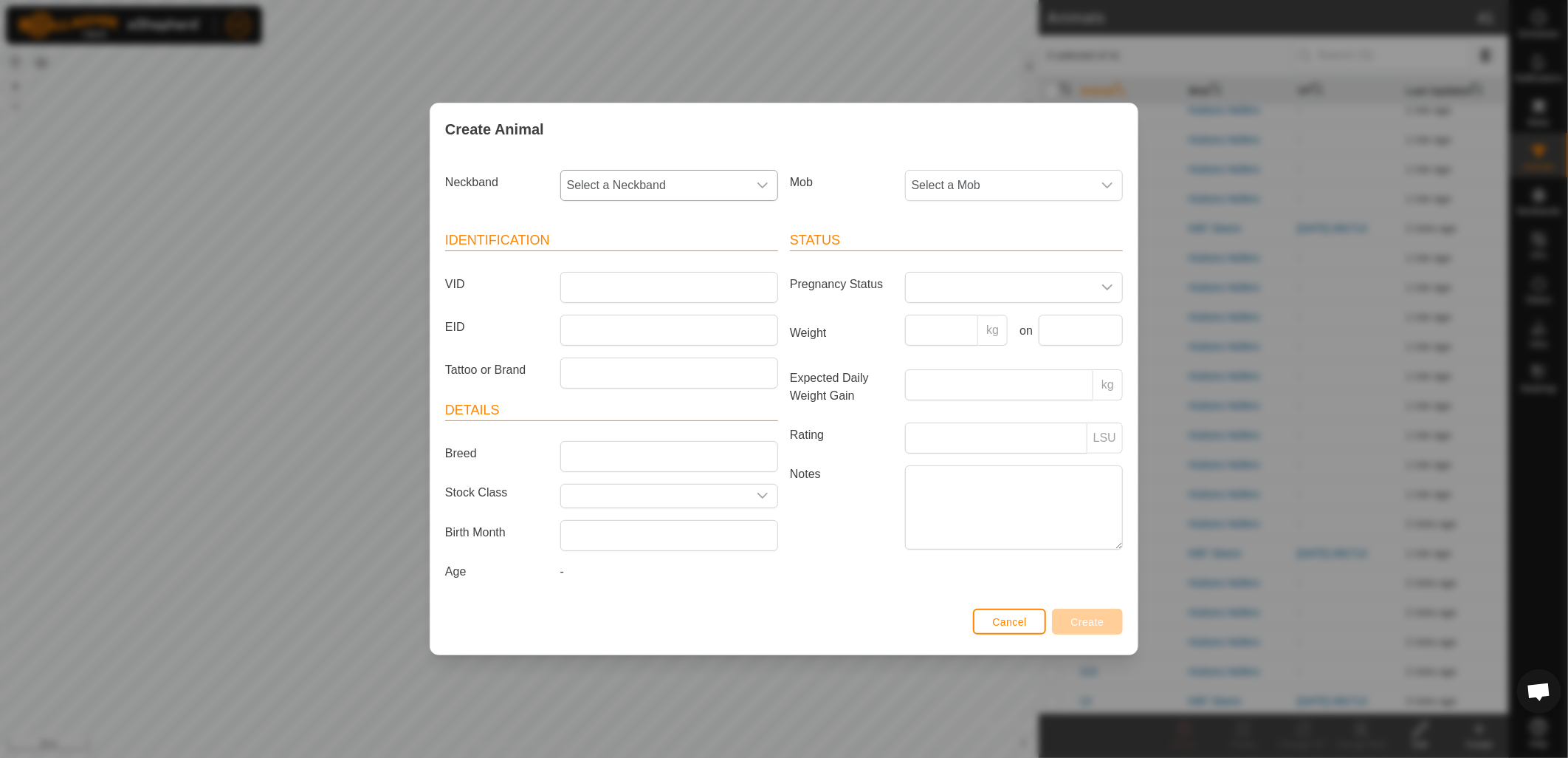
click at [752, 184] on div "dropdown trigger" at bounding box center [762, 185] width 29 height 29
type input "838"
click at [628, 258] on li "0248179838" at bounding box center [670, 261] width 216 height 29
click at [772, 180] on div "dropdown trigger" at bounding box center [762, 185] width 29 height 29
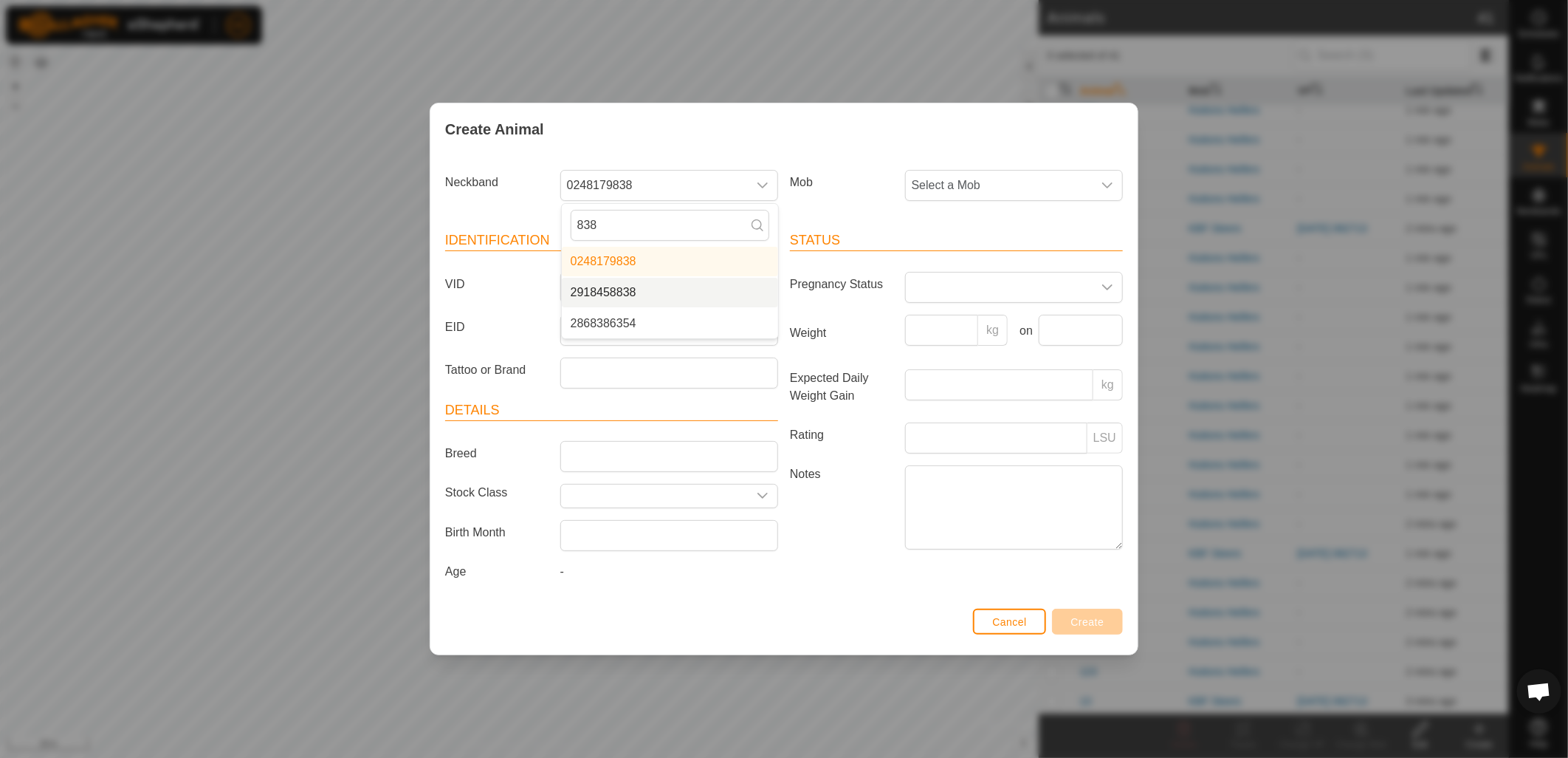
click at [624, 295] on li "2918458838" at bounding box center [670, 292] width 216 height 29
click at [1043, 189] on span "Select a Mob" at bounding box center [999, 185] width 187 height 29
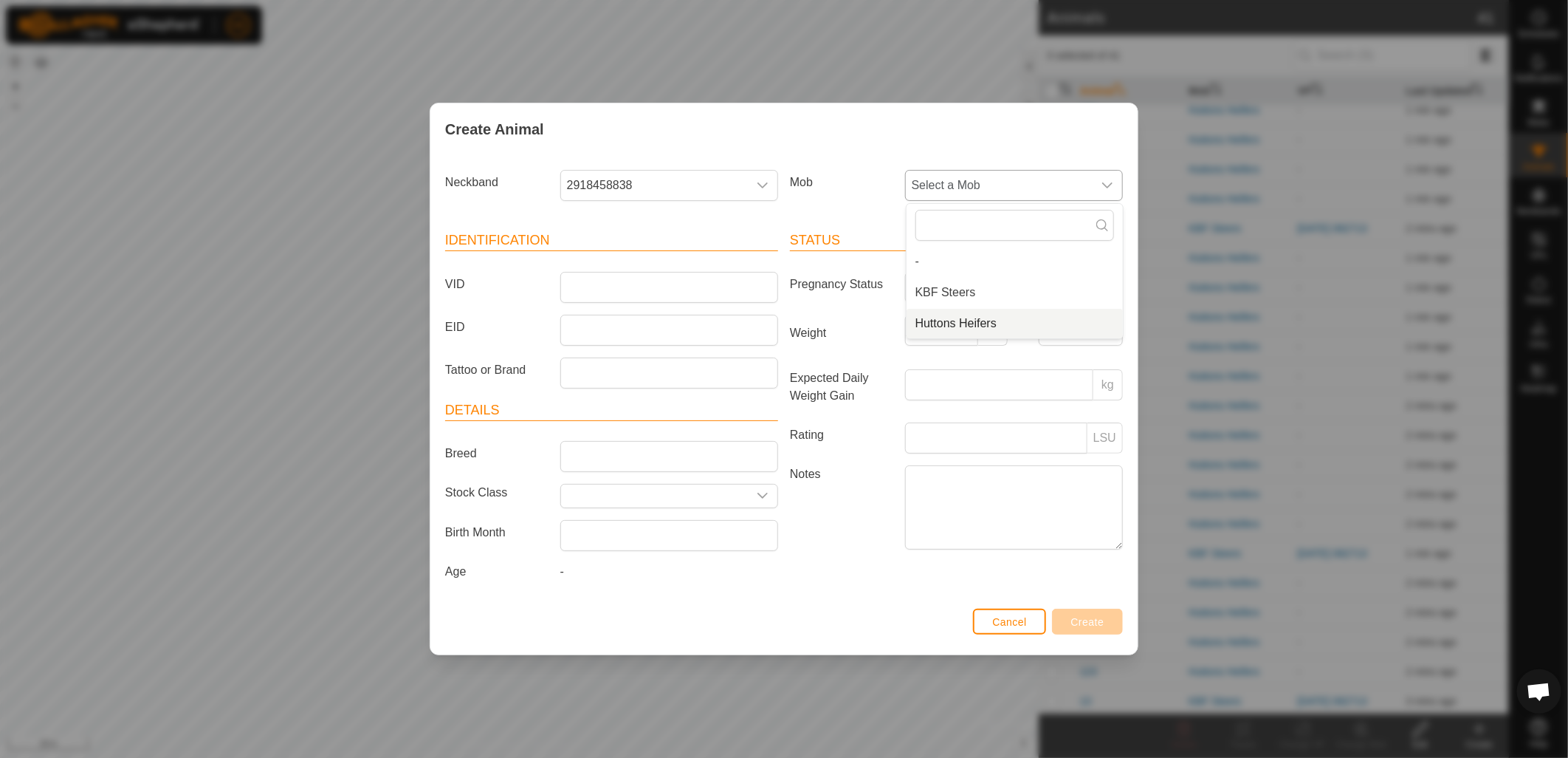
click at [1008, 321] on li "Huttons Heifers" at bounding box center [1014, 323] width 216 height 29
click at [724, 286] on input "VID" at bounding box center [669, 287] width 218 height 31
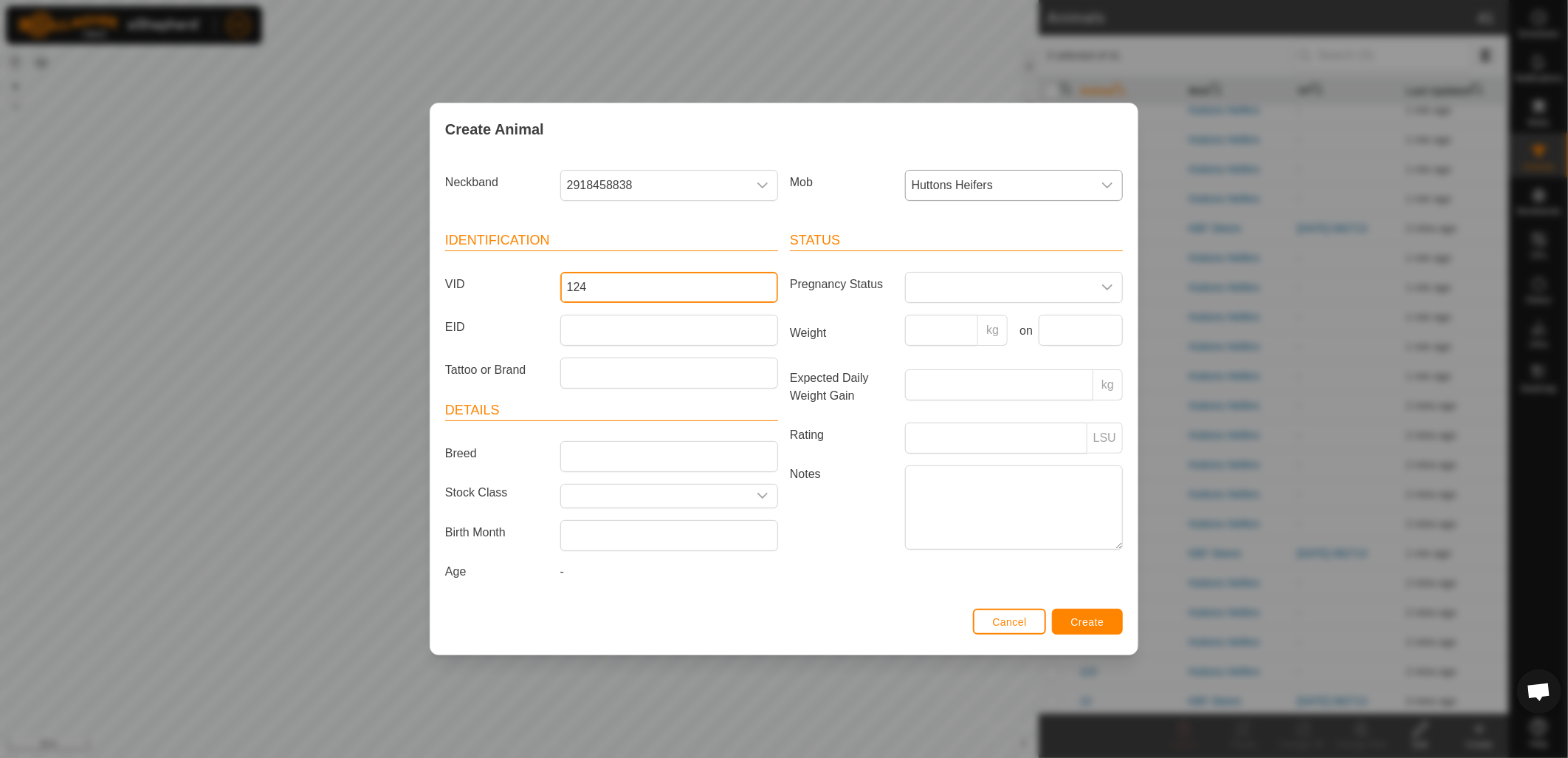
type input "124"
click at [1103, 622] on button "Create" at bounding box center [1088, 621] width 71 height 26
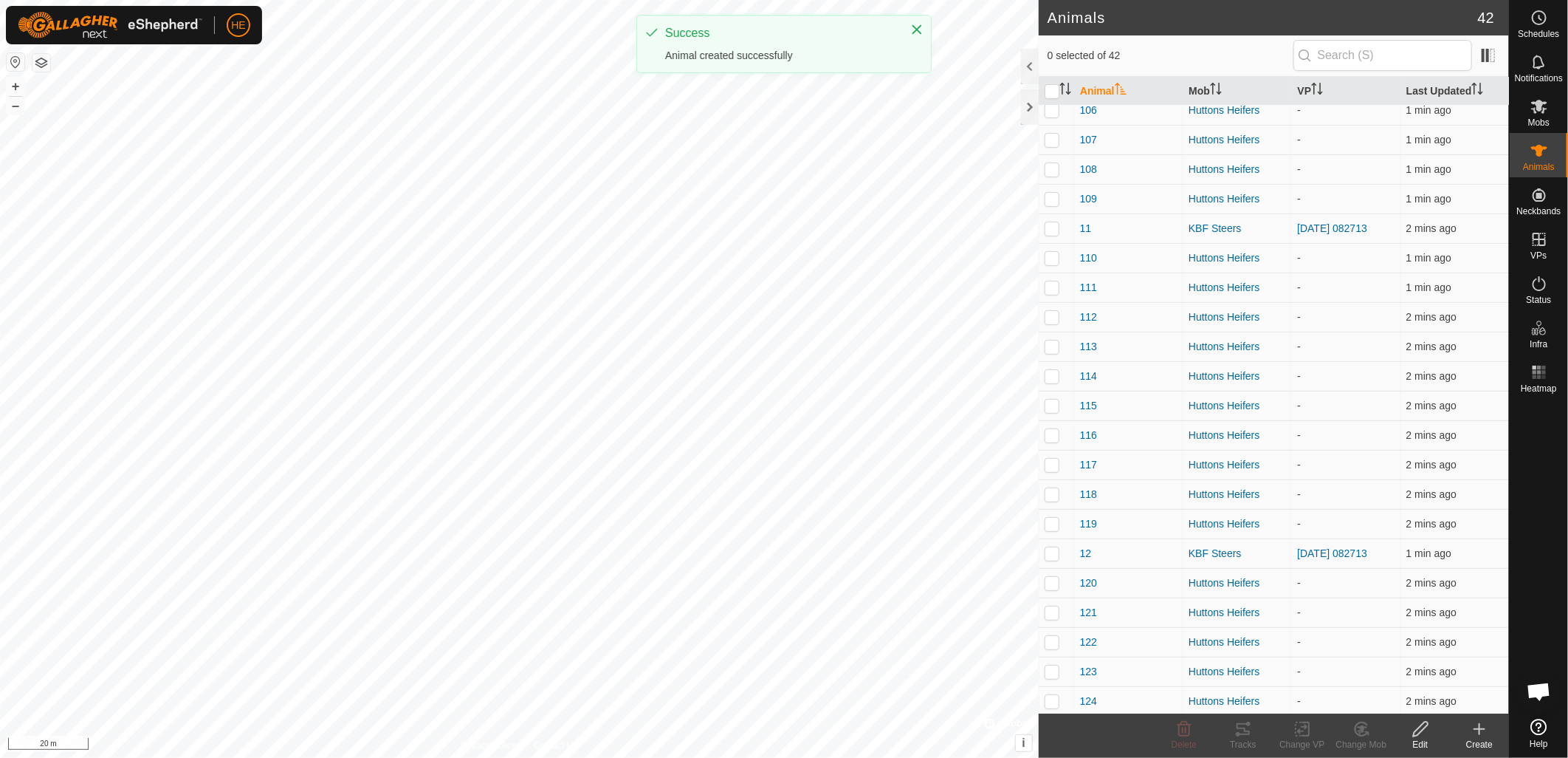
click at [1482, 732] on icon at bounding box center [1479, 729] width 17 height 17
click at [1437, 710] on link "Create Single Animal" at bounding box center [1418, 697] width 188 height 29
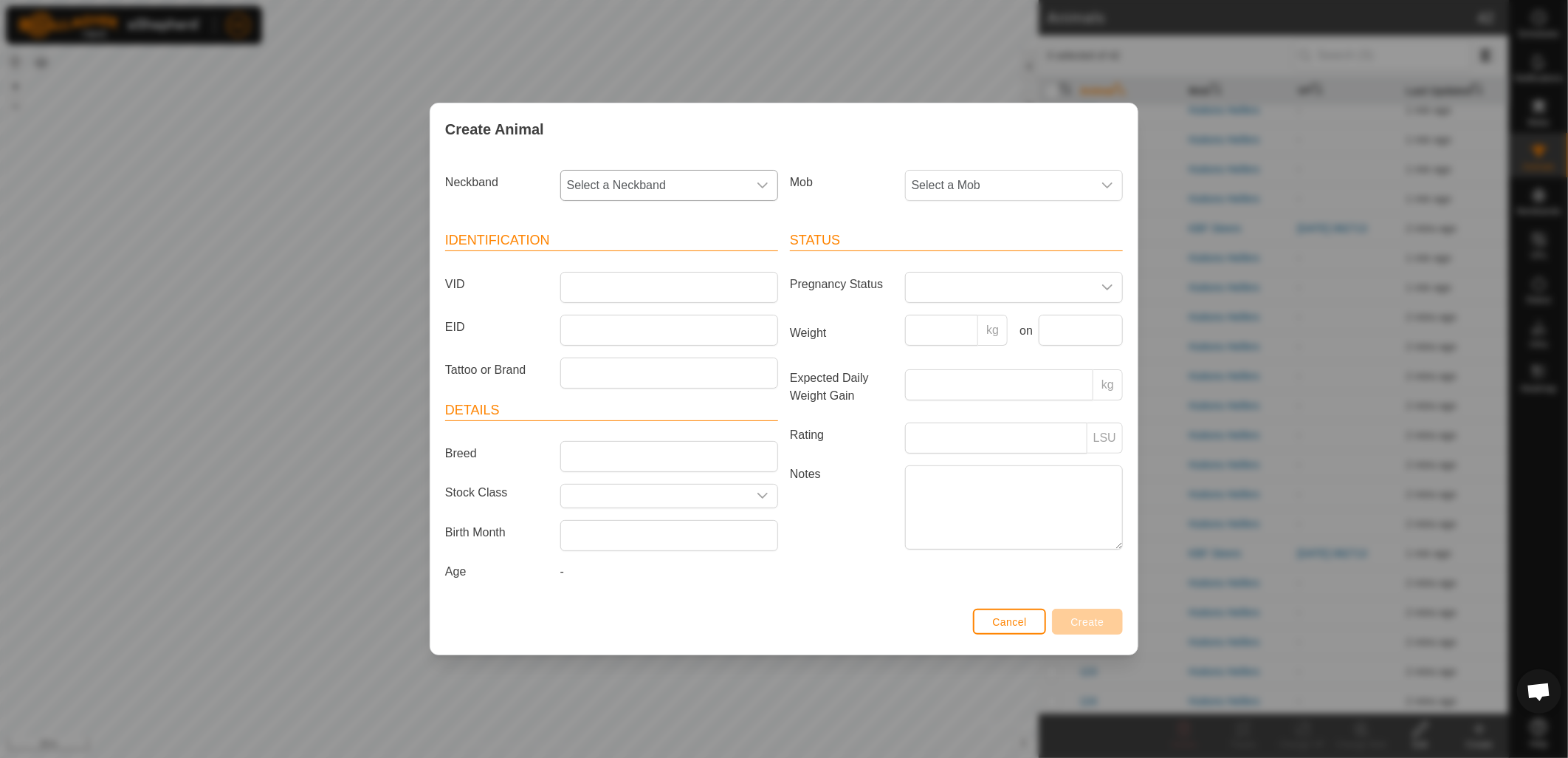
click at [716, 189] on span "Select a Neckband" at bounding box center [654, 185] width 187 height 29
type input "977"
click at [651, 261] on li "2079387977" at bounding box center [670, 261] width 216 height 29
click at [968, 193] on span "Select a Mob" at bounding box center [999, 185] width 187 height 29
click at [965, 320] on li "Huttons Heifers" at bounding box center [1014, 323] width 216 height 29
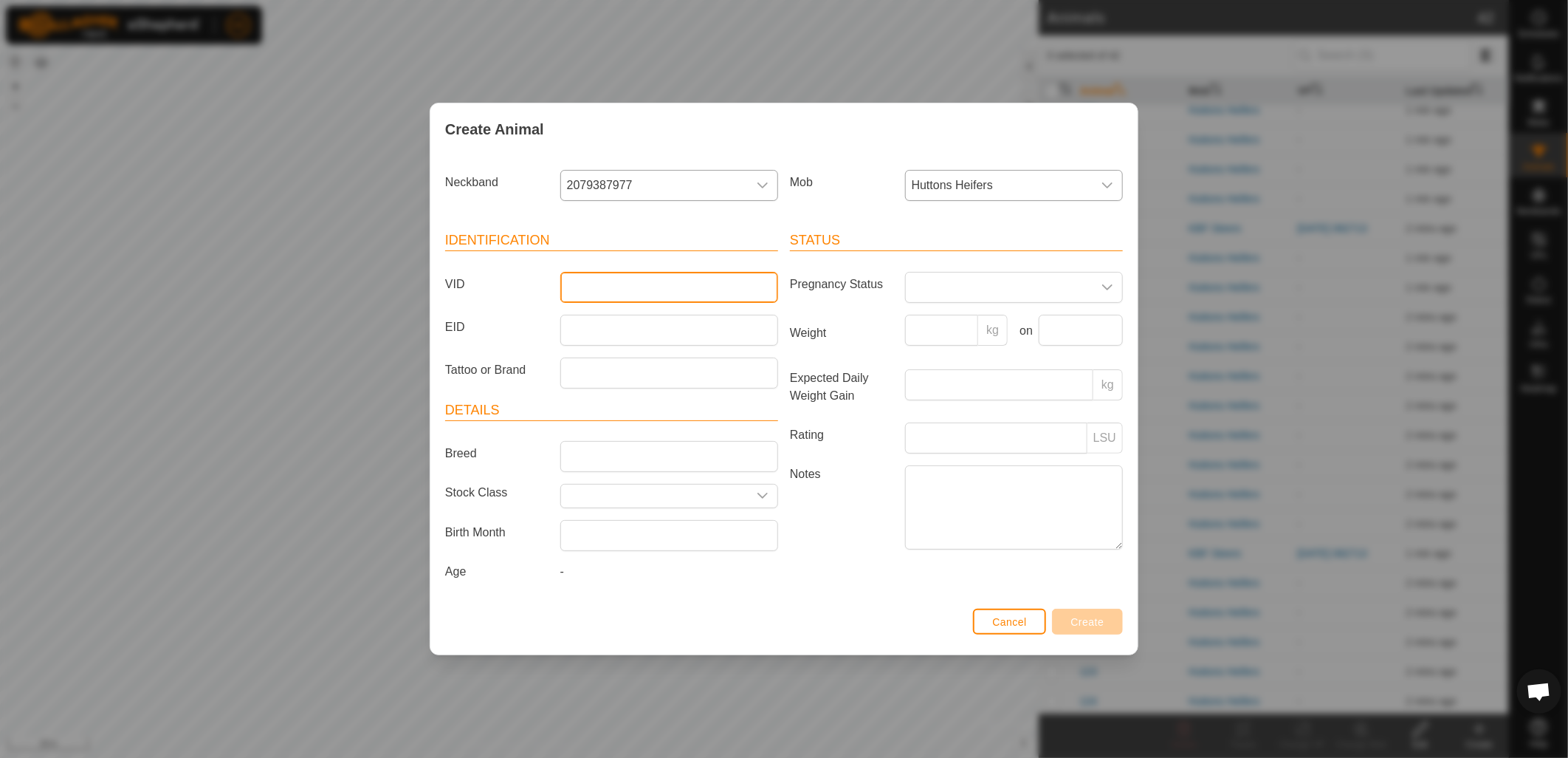
click at [665, 286] on input "VID" at bounding box center [669, 287] width 218 height 31
type input "125"
click at [1076, 624] on span "Create" at bounding box center [1088, 622] width 33 height 12
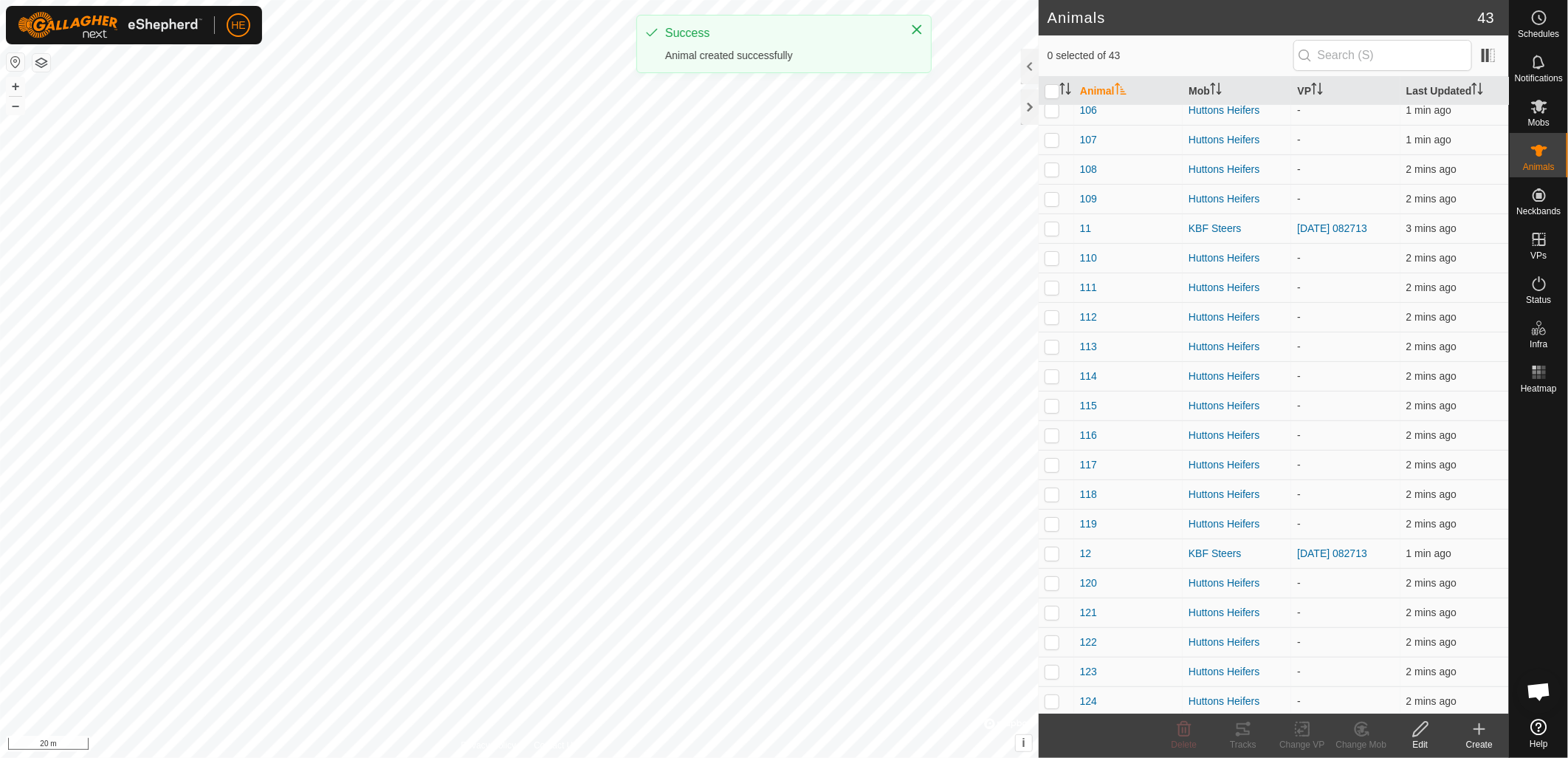
click at [1488, 735] on icon at bounding box center [1479, 729] width 17 height 17
click at [1415, 693] on link "Create Single Animal" at bounding box center [1418, 697] width 188 height 29
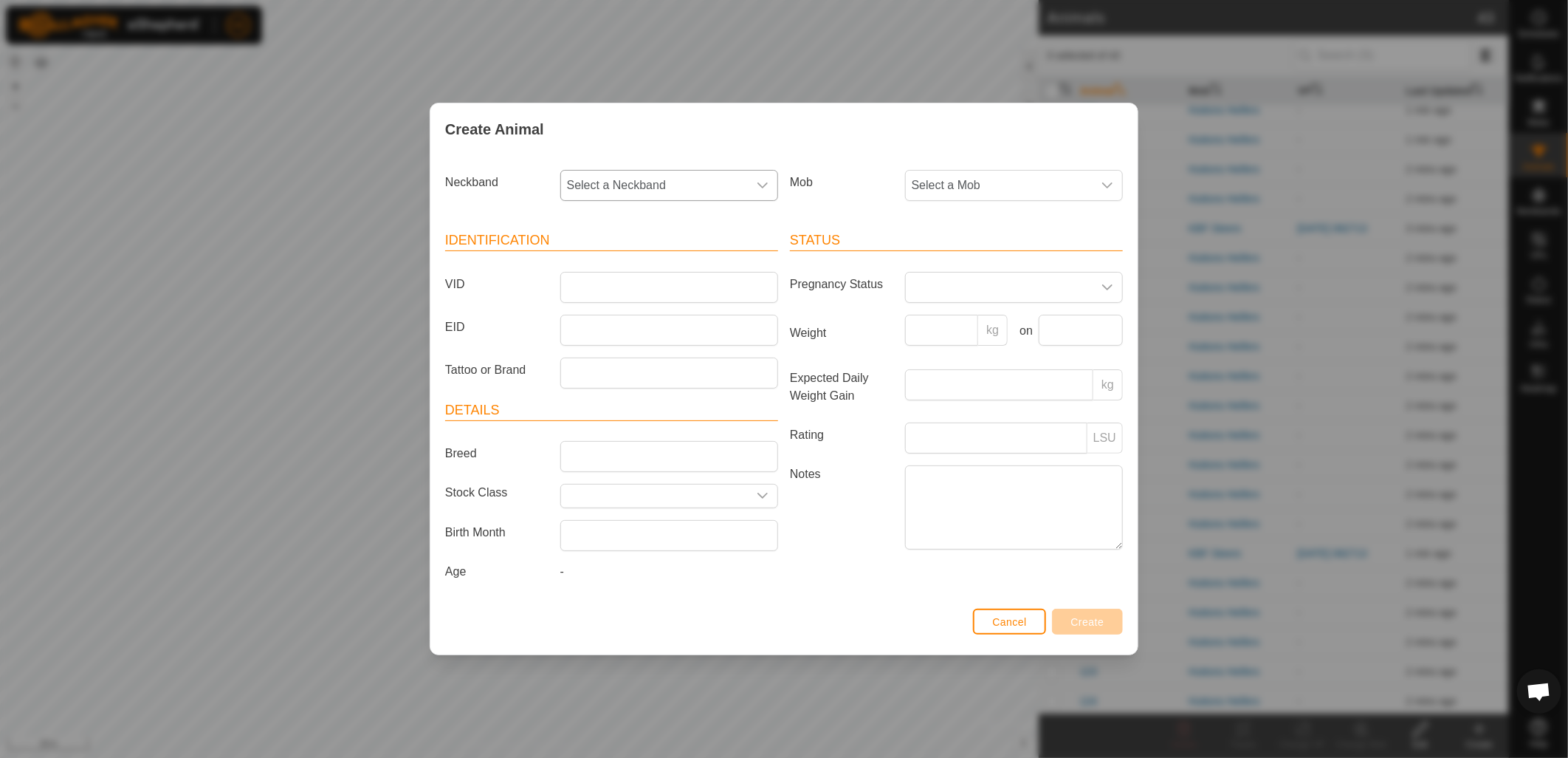
click at [713, 186] on span "Select a Neckband" at bounding box center [654, 185] width 187 height 29
type input "971"
click at [630, 259] on li "0263934971" at bounding box center [670, 261] width 216 height 29
click at [948, 194] on span "Select a Mob" at bounding box center [999, 185] width 187 height 29
drag, startPoint x: 965, startPoint y: 320, endPoint x: 905, endPoint y: 316, distance: 60.1
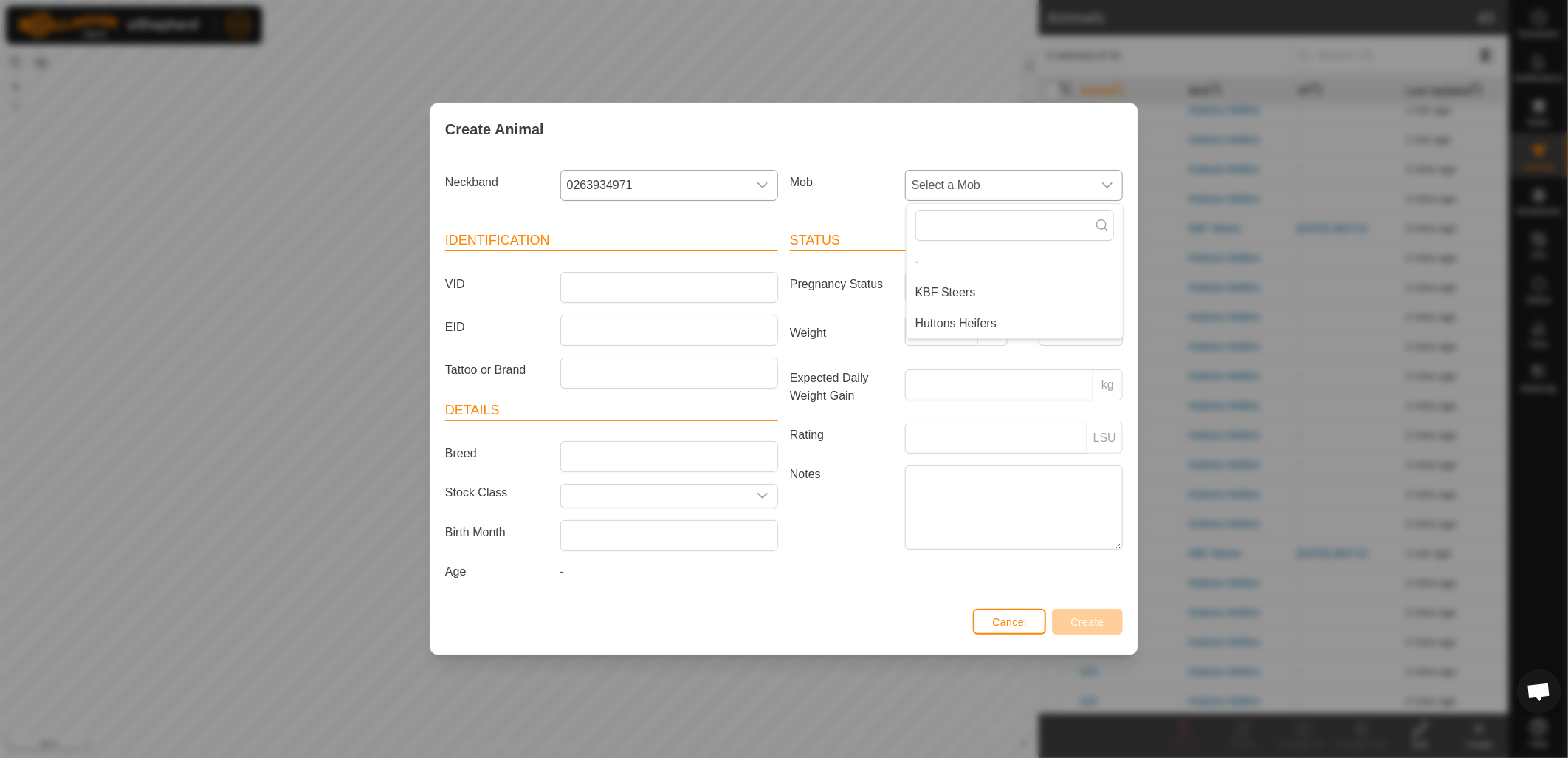
click at [965, 320] on li "Huttons Heifers" at bounding box center [1014, 323] width 216 height 29
click at [708, 286] on input "VID" at bounding box center [669, 287] width 218 height 31
type input "126"
click at [1086, 623] on span "Create" at bounding box center [1088, 622] width 33 height 12
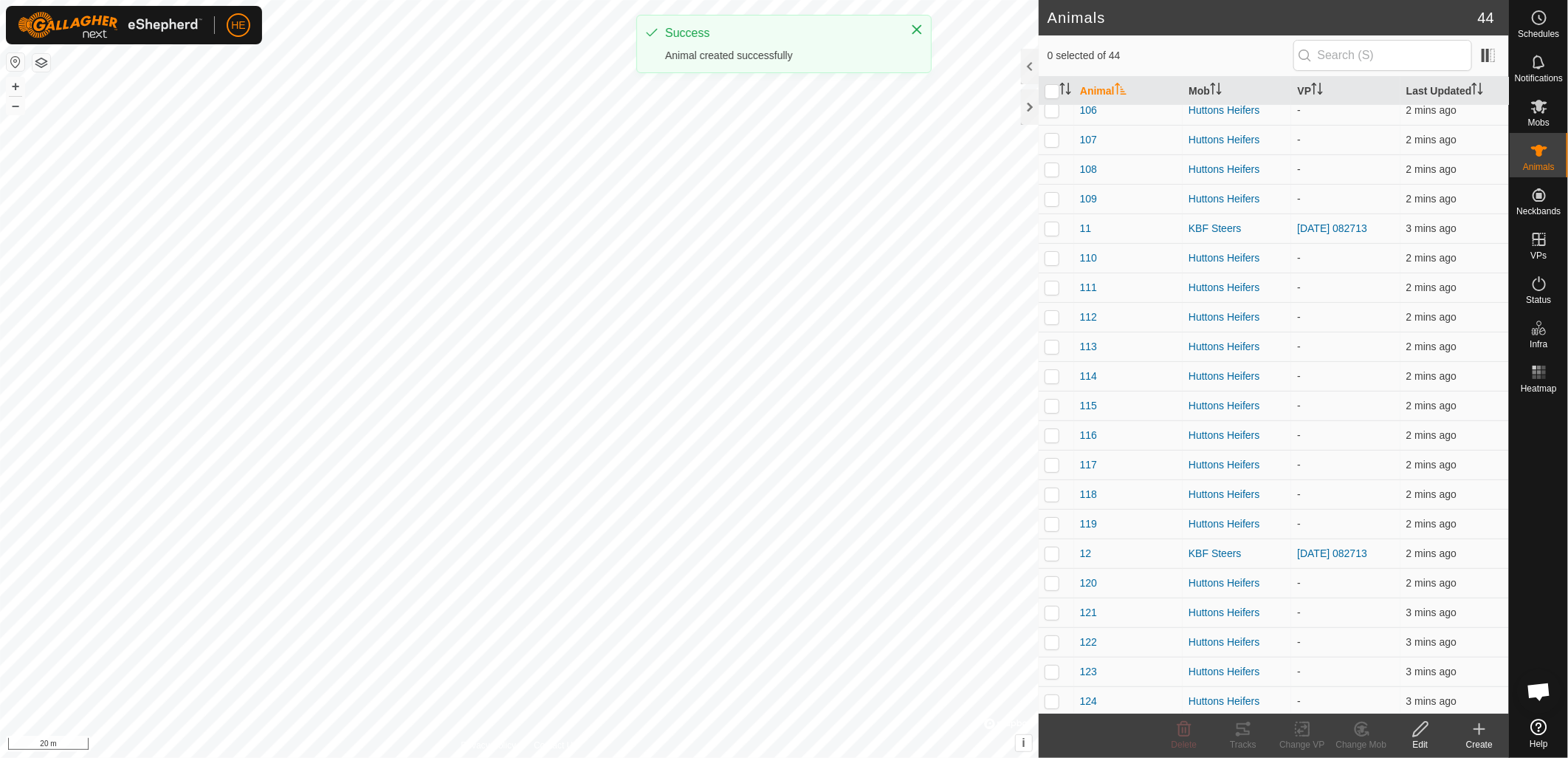
click at [1474, 741] on div "Create" at bounding box center [1480, 744] width 59 height 14
click at [1443, 699] on link "Create Single Animal" at bounding box center [1418, 697] width 188 height 29
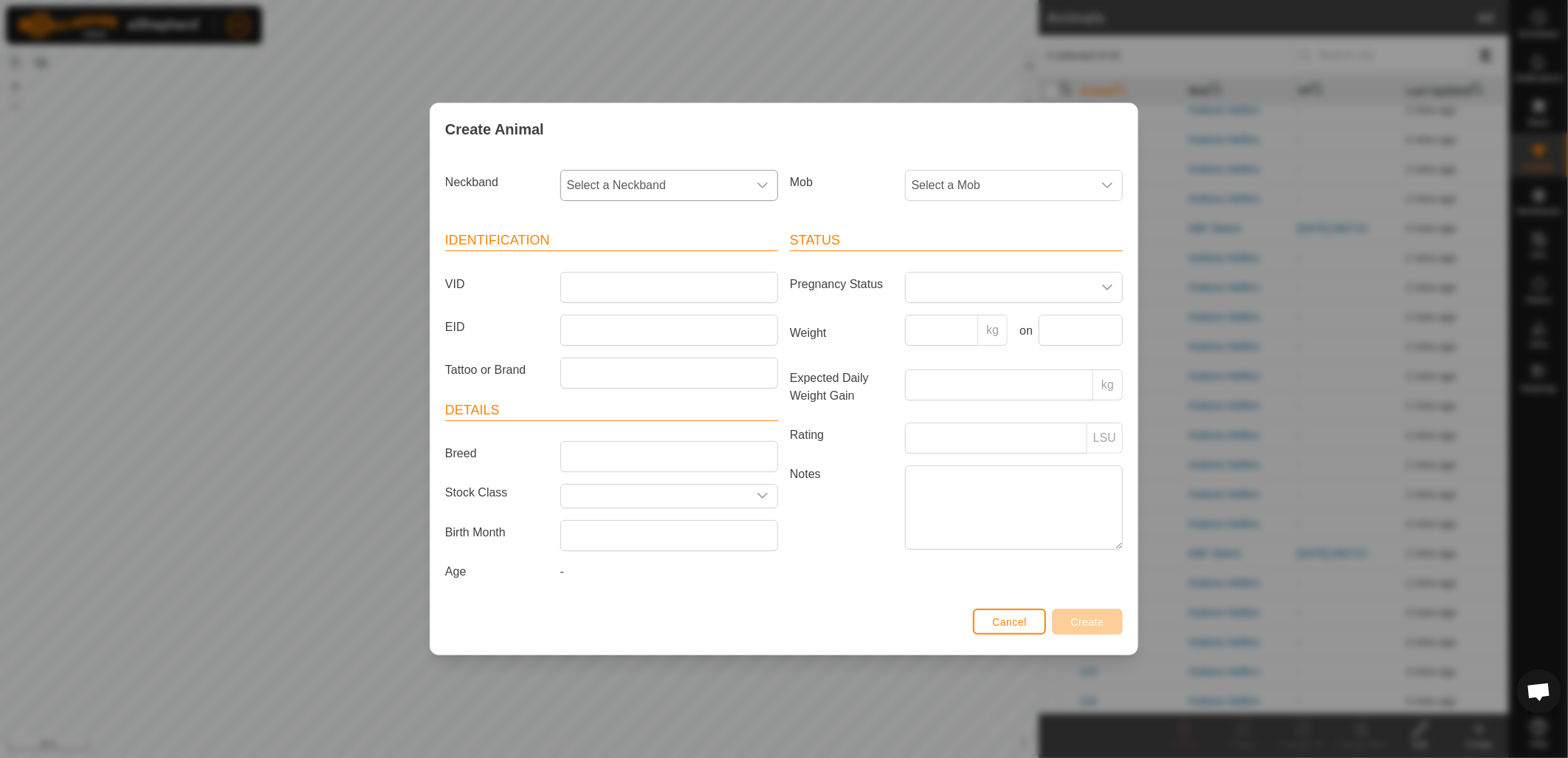
click at [647, 180] on span "Select a Neckband" at bounding box center [654, 185] width 187 height 29
type input "740"
click at [682, 254] on li "2759656740" at bounding box center [670, 261] width 216 height 29
drag, startPoint x: 961, startPoint y: 187, endPoint x: 968, endPoint y: 198, distance: 13.0
click at [961, 187] on span "Select a Mob" at bounding box center [999, 185] width 187 height 29
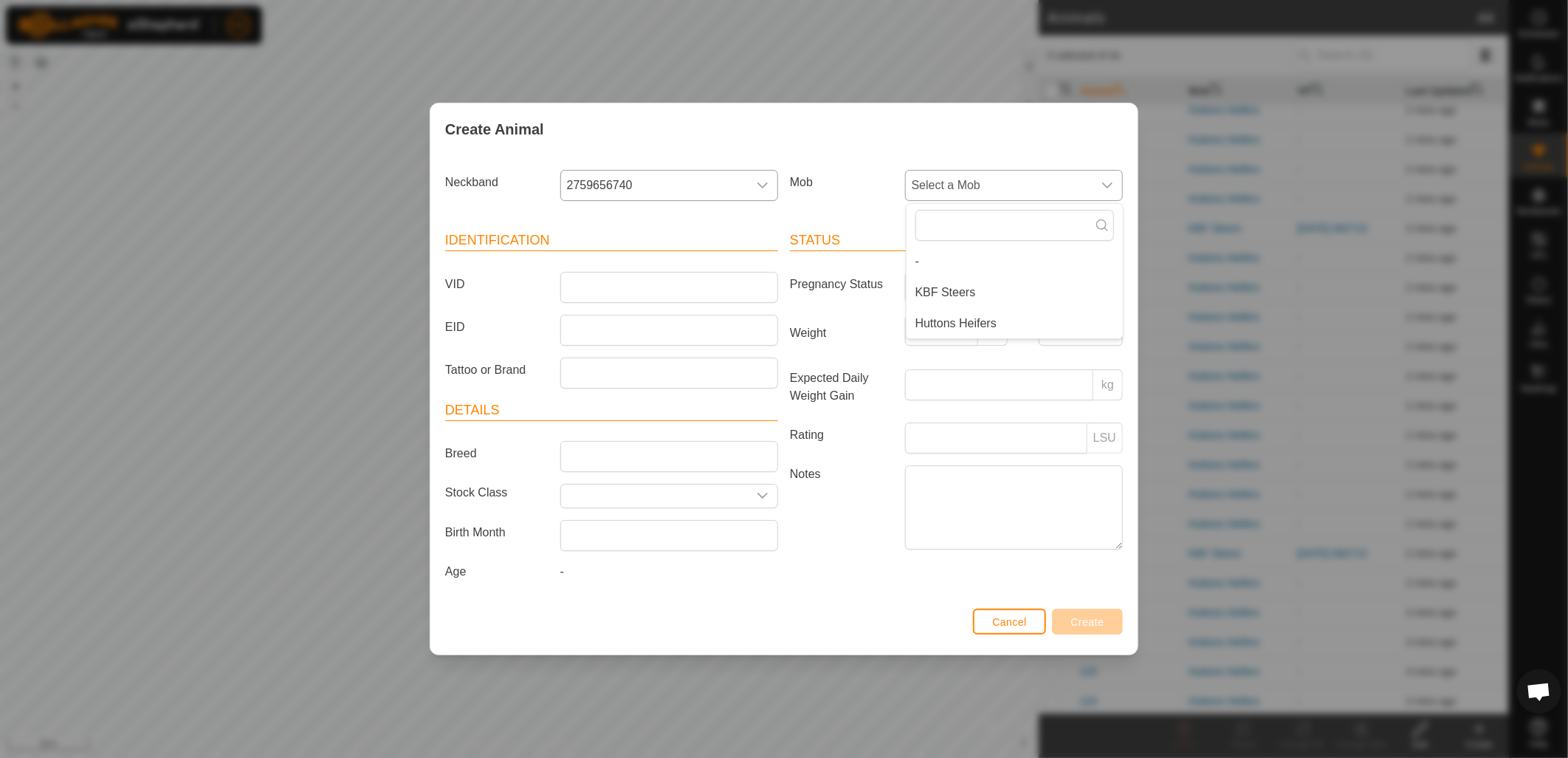
click at [983, 325] on li "Huttons Heifers" at bounding box center [1014, 323] width 216 height 29
click at [711, 289] on input "VID" at bounding box center [669, 287] width 218 height 31
type input "127"
click at [1116, 628] on button "Create" at bounding box center [1088, 621] width 71 height 26
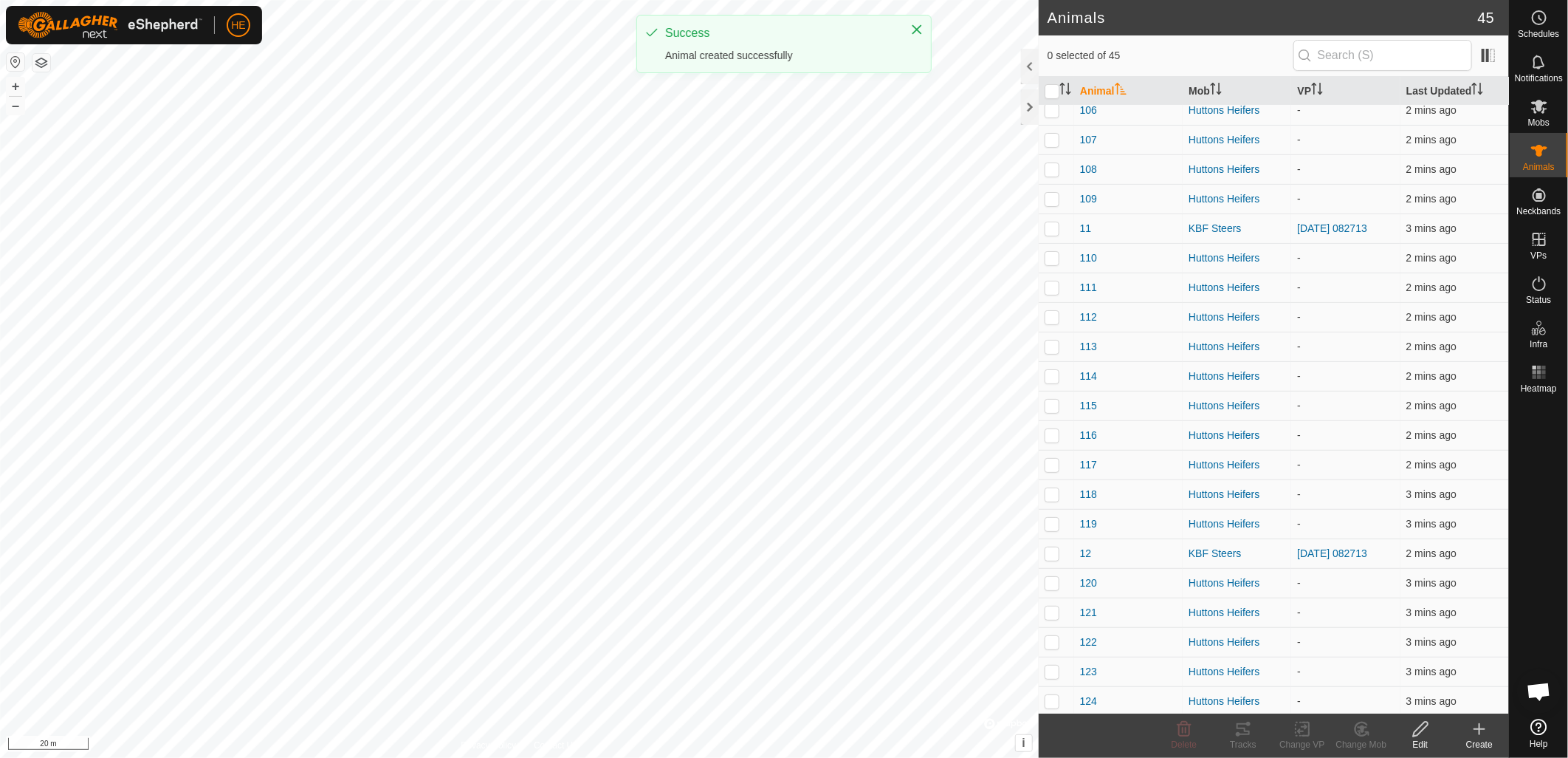
click at [1474, 732] on icon at bounding box center [1479, 729] width 17 height 17
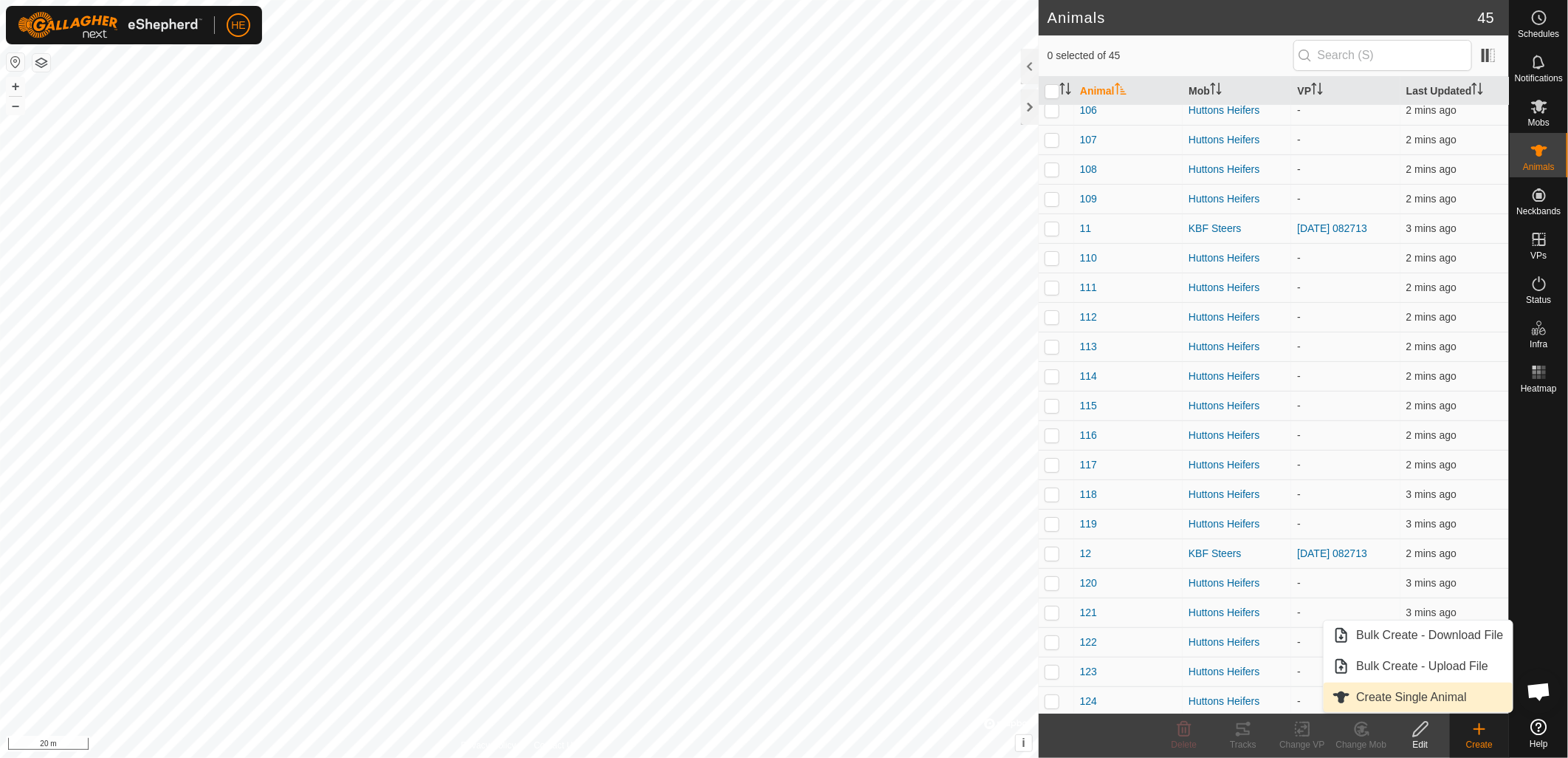
click at [1434, 701] on link "Create Single Animal" at bounding box center [1418, 697] width 188 height 29
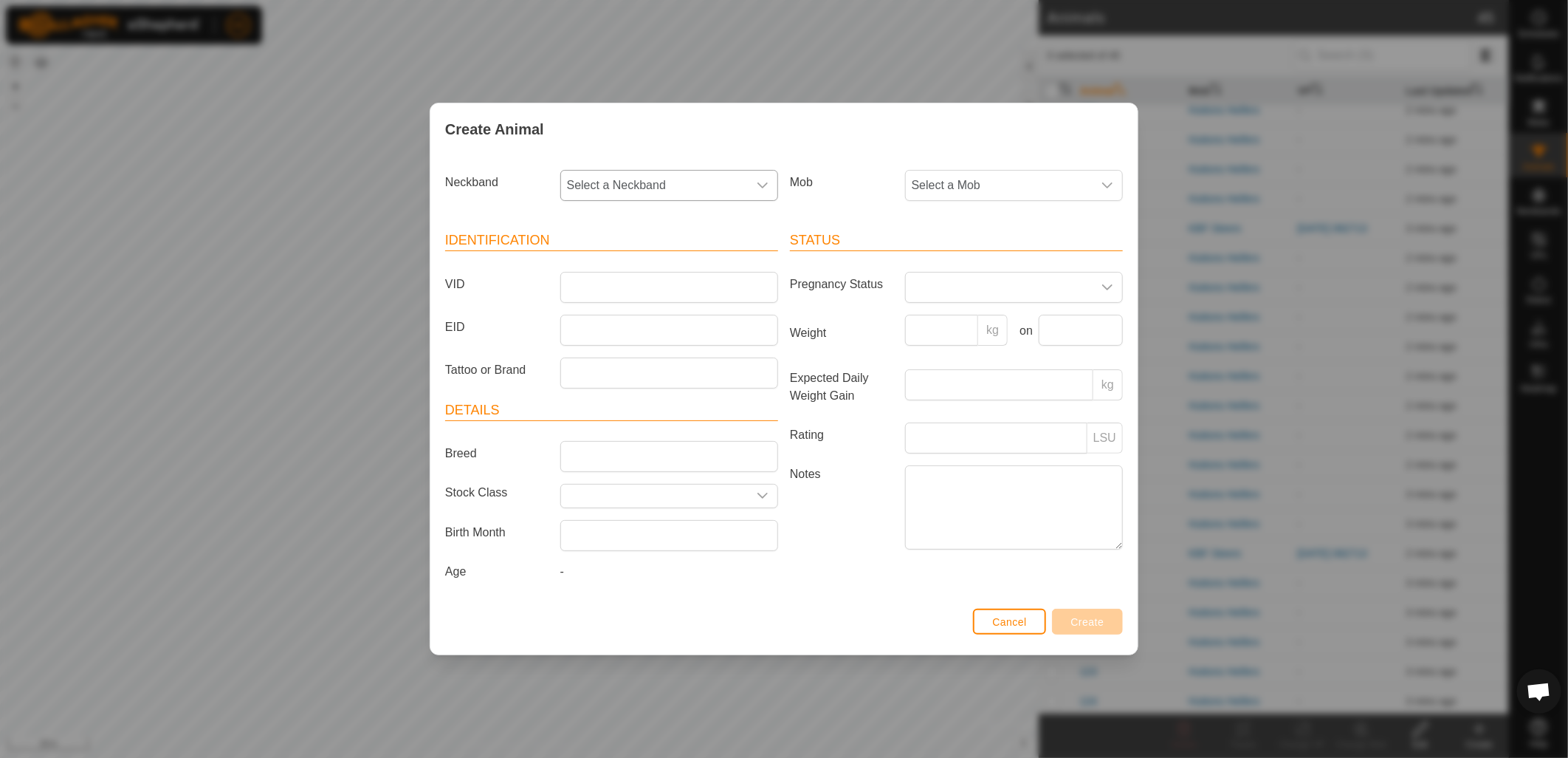
click at [660, 182] on span "Select a Neckband" at bounding box center [654, 185] width 187 height 29
type input "202"
click at [632, 267] on li "2163048202" at bounding box center [670, 261] width 216 height 29
click at [978, 180] on span "Select a Mob" at bounding box center [999, 185] width 187 height 29
click at [986, 321] on li "Huttons Heifers" at bounding box center [1014, 323] width 216 height 29
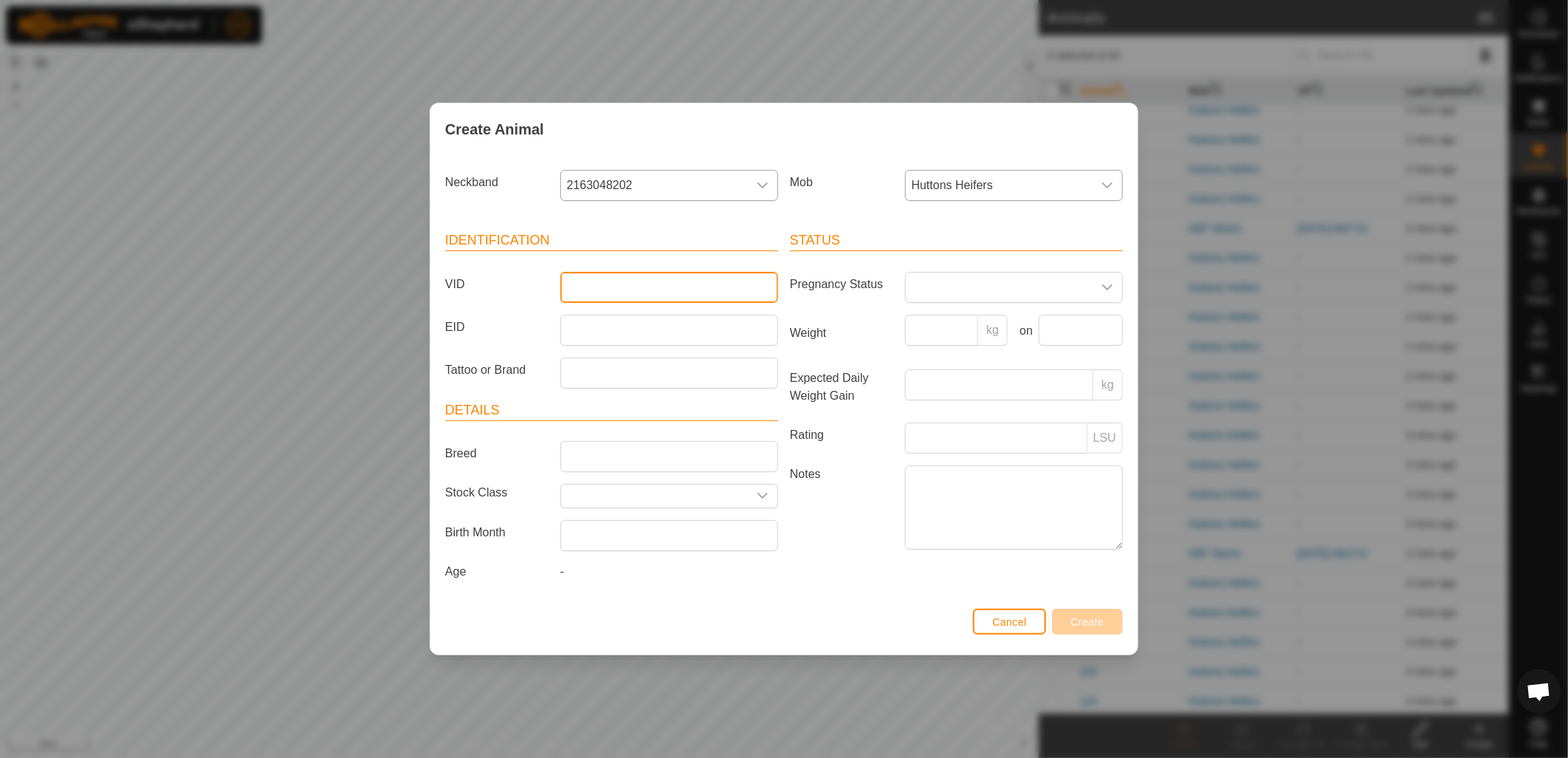
click at [643, 289] on input "VID" at bounding box center [669, 287] width 218 height 31
type input "128"
click at [1091, 623] on span "Create" at bounding box center [1088, 622] width 33 height 12
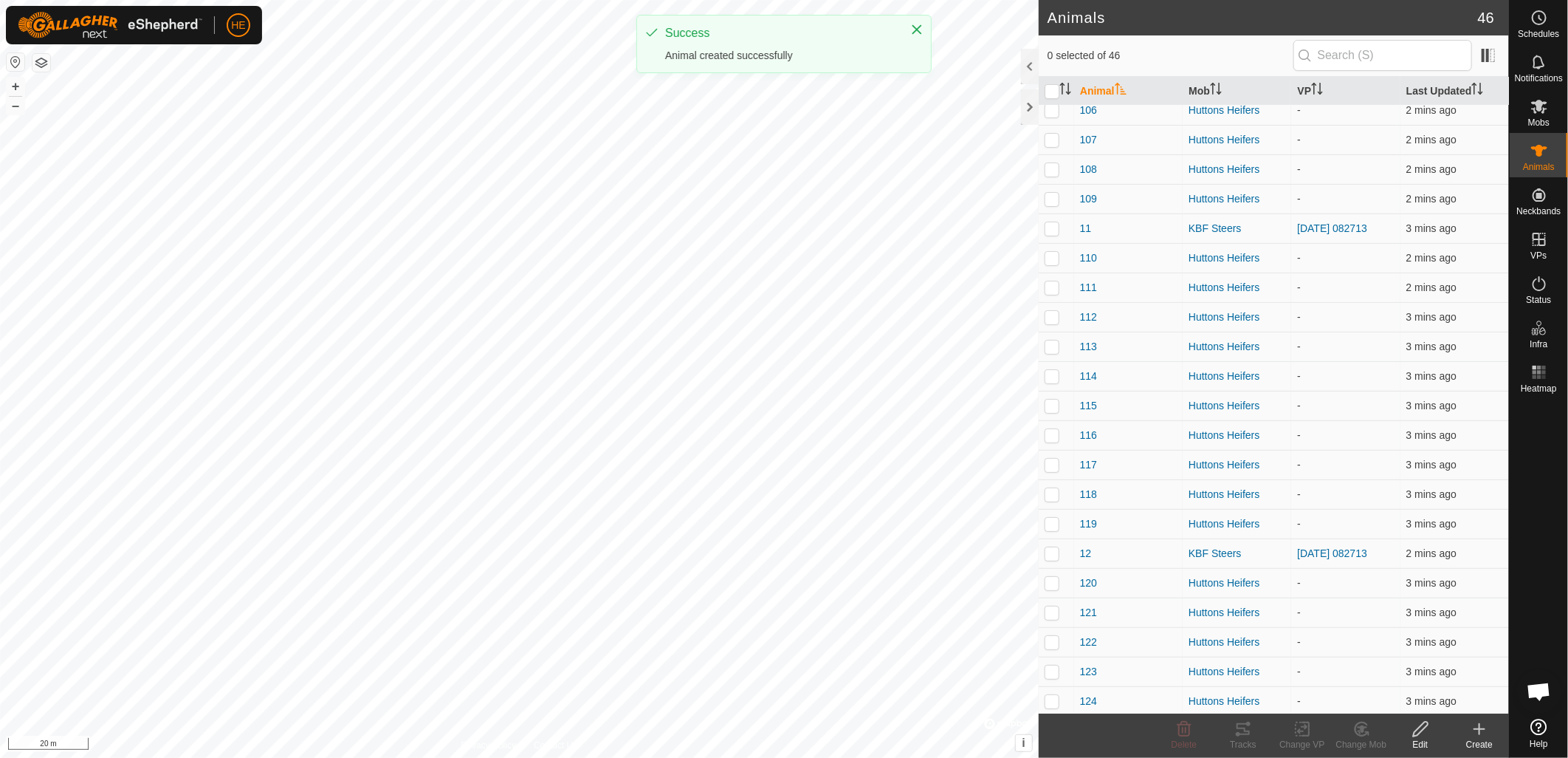
click at [1484, 744] on div "Create" at bounding box center [1480, 744] width 59 height 14
click at [1419, 704] on link "Create Single Animal" at bounding box center [1418, 697] width 188 height 29
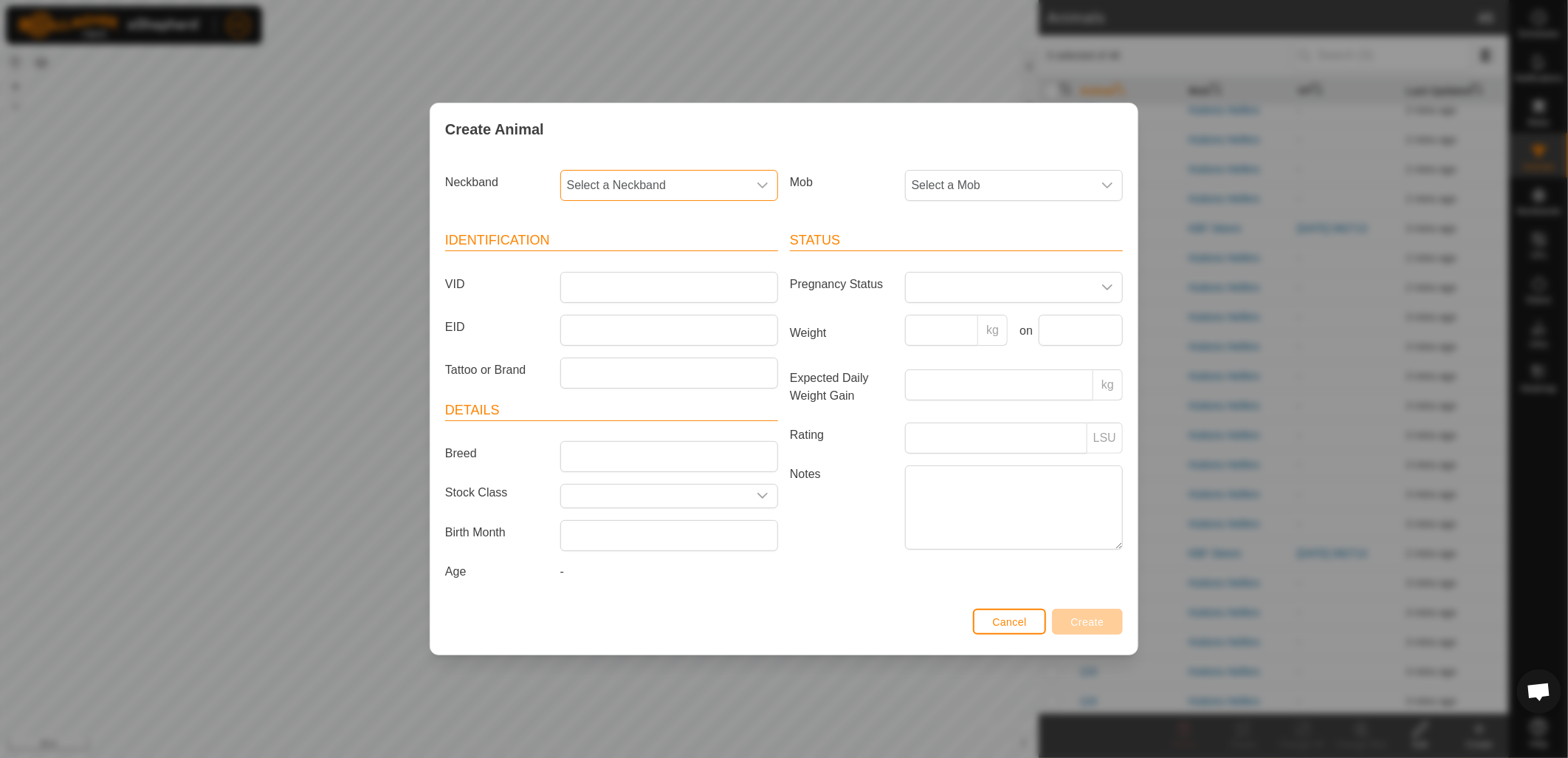
click at [647, 187] on span "Select a Neckband" at bounding box center [654, 185] width 187 height 29
type input "743"
click at [692, 257] on li "3908399743" at bounding box center [670, 261] width 216 height 29
click at [927, 178] on span "Select a Mob" at bounding box center [999, 185] width 187 height 29
drag, startPoint x: 965, startPoint y: 320, endPoint x: 926, endPoint y: 323, distance: 39.1
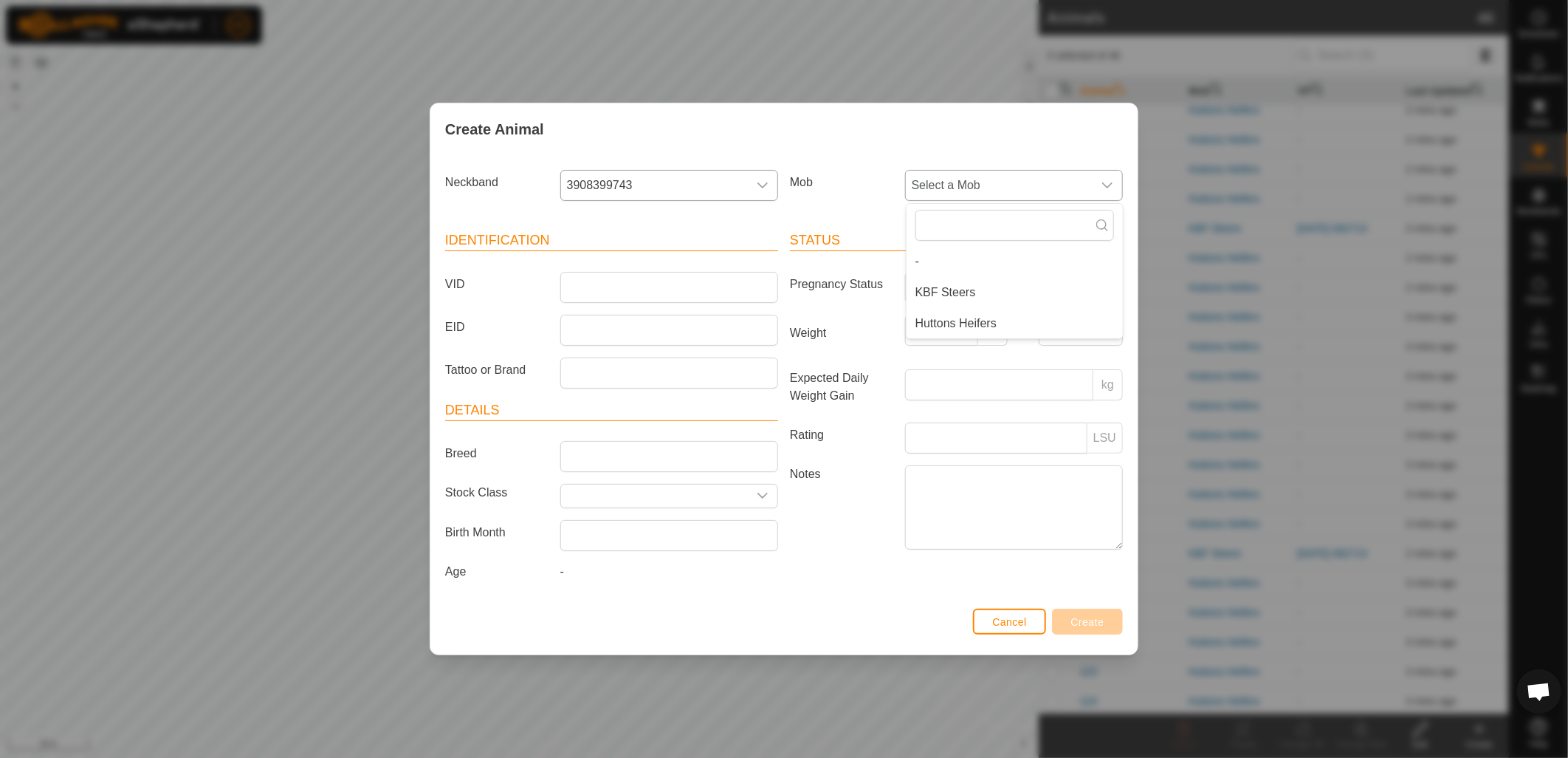
click at [965, 320] on li "Huttons Heifers" at bounding box center [1014, 323] width 216 height 29
click at [708, 282] on input "VID" at bounding box center [669, 287] width 218 height 31
type input "129"
click at [1094, 617] on span "Create" at bounding box center [1088, 622] width 33 height 12
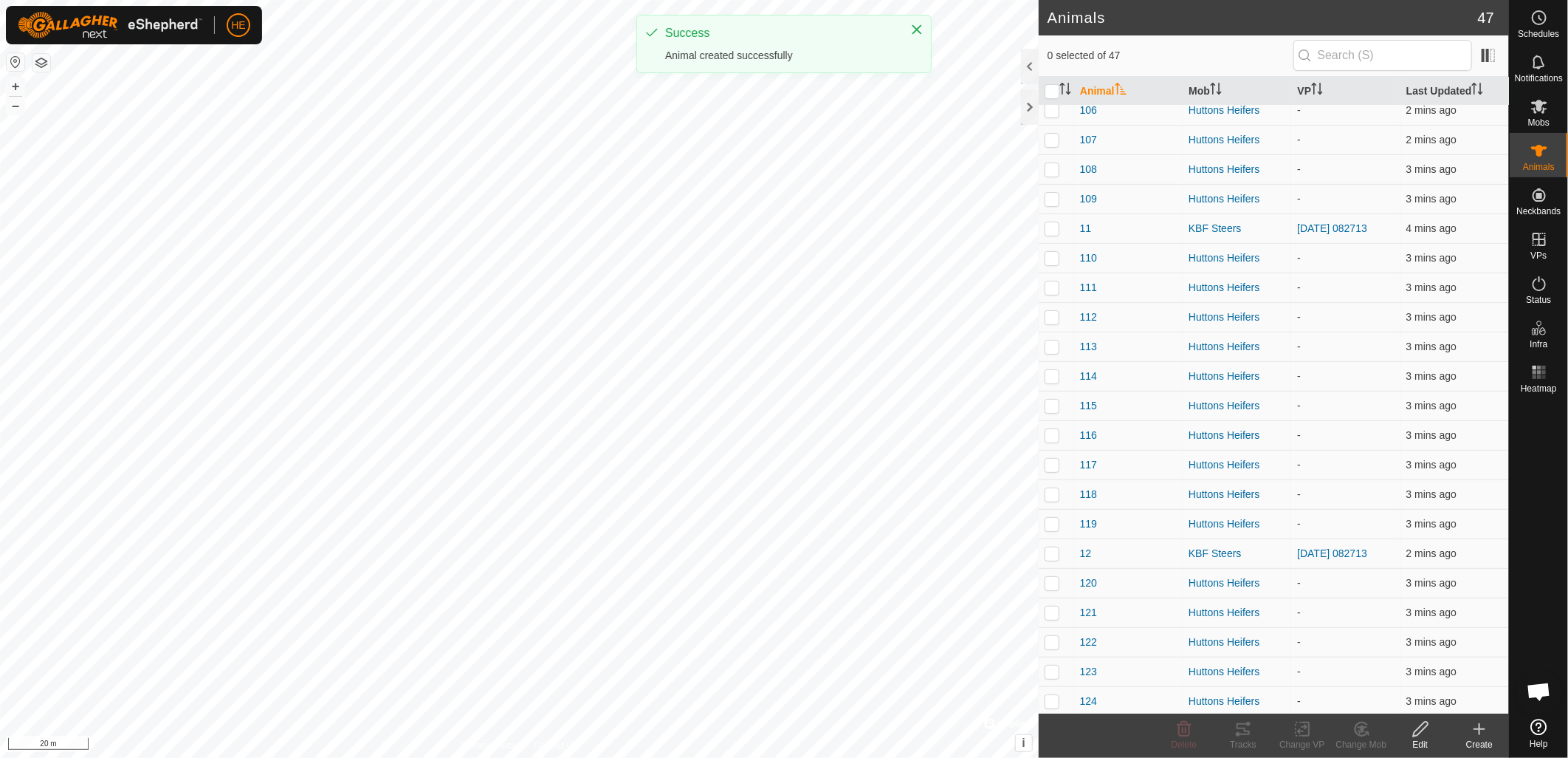
click at [1478, 729] on icon at bounding box center [1480, 729] width 11 height 0
click at [1443, 703] on link "Create Single Animal" at bounding box center [1418, 697] width 188 height 29
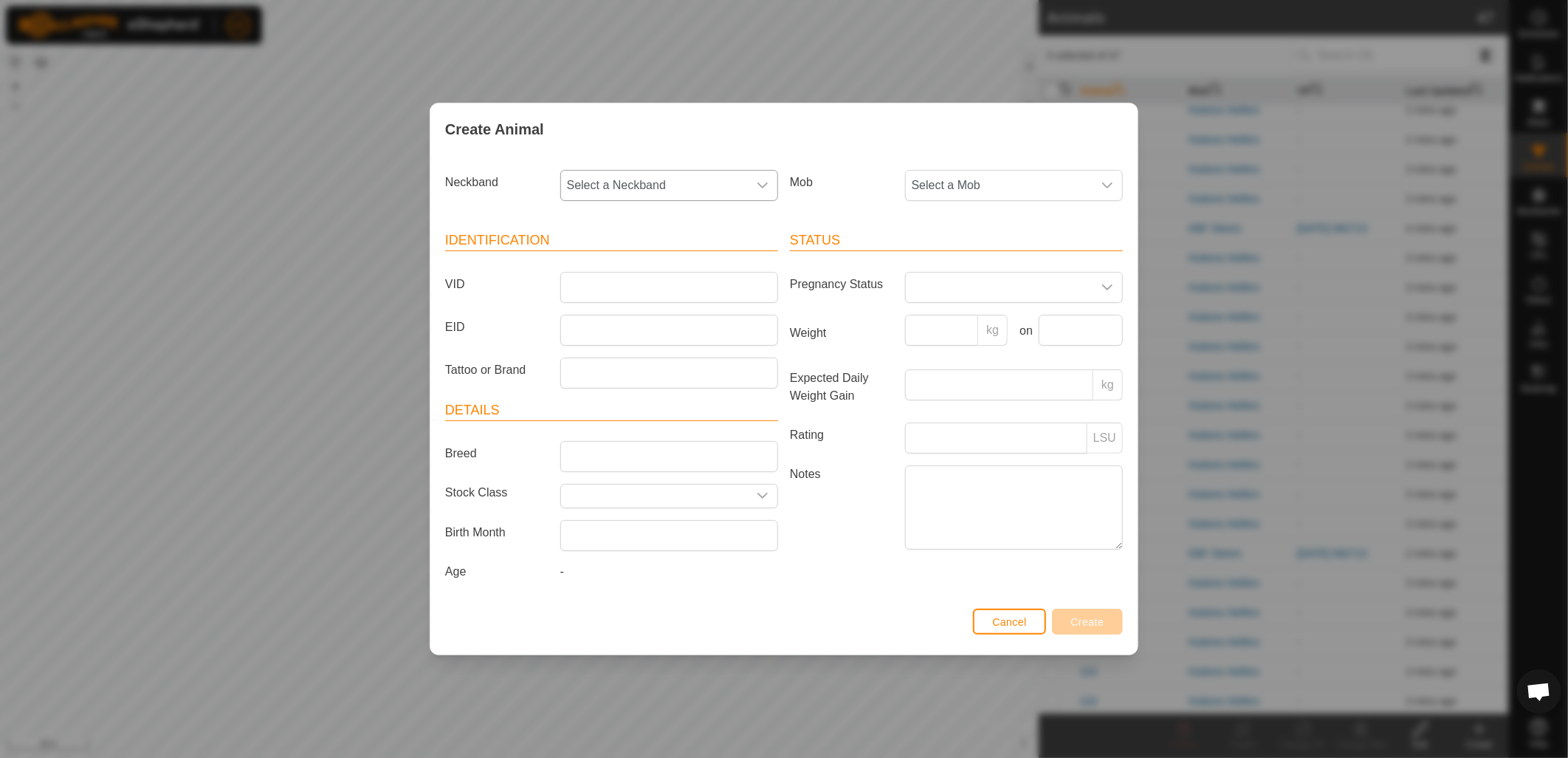
click at [648, 175] on span "Select a Neckband" at bounding box center [654, 185] width 187 height 29
type input "825"
click at [620, 247] on li "2151826825" at bounding box center [670, 261] width 216 height 29
click at [1009, 190] on span "Select a Mob" at bounding box center [999, 185] width 187 height 29
click at [989, 320] on li "Huttons Heifers" at bounding box center [1014, 323] width 216 height 29
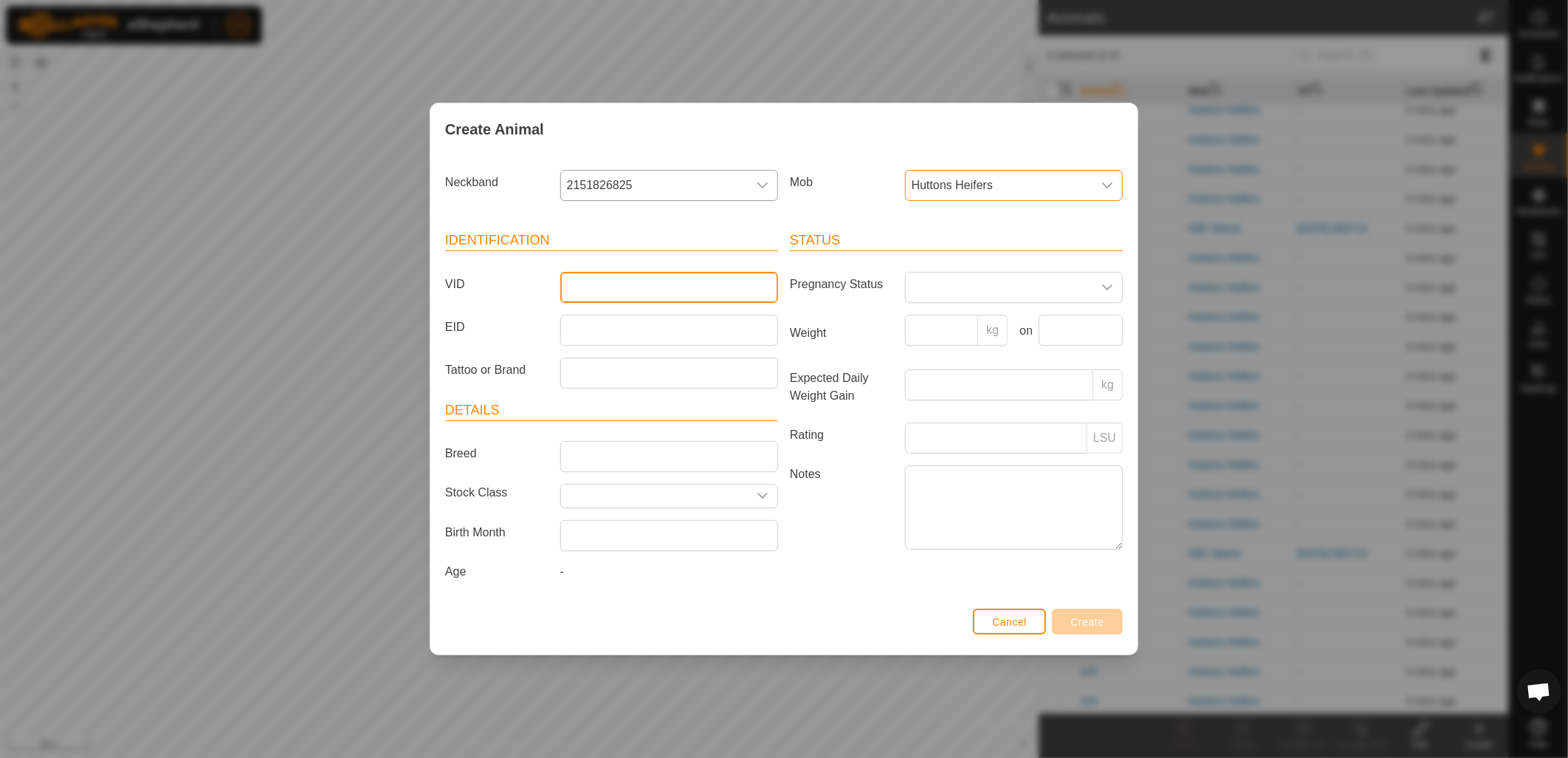
click at [761, 283] on input "VID" at bounding box center [669, 287] width 218 height 31
type input "130"
click at [1106, 630] on button "Create" at bounding box center [1088, 621] width 71 height 26
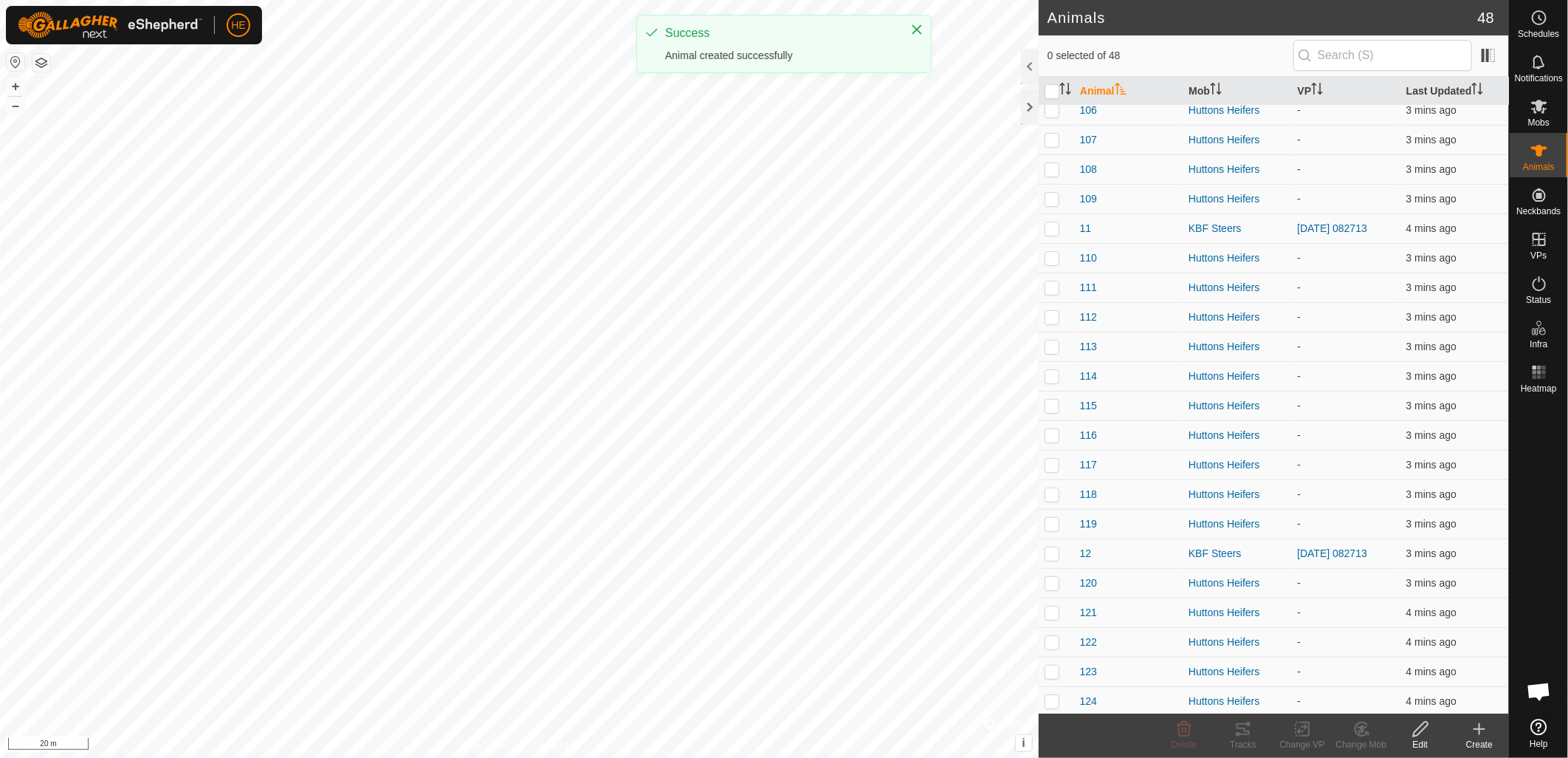
click at [1484, 738] on div "Create" at bounding box center [1480, 744] width 59 height 14
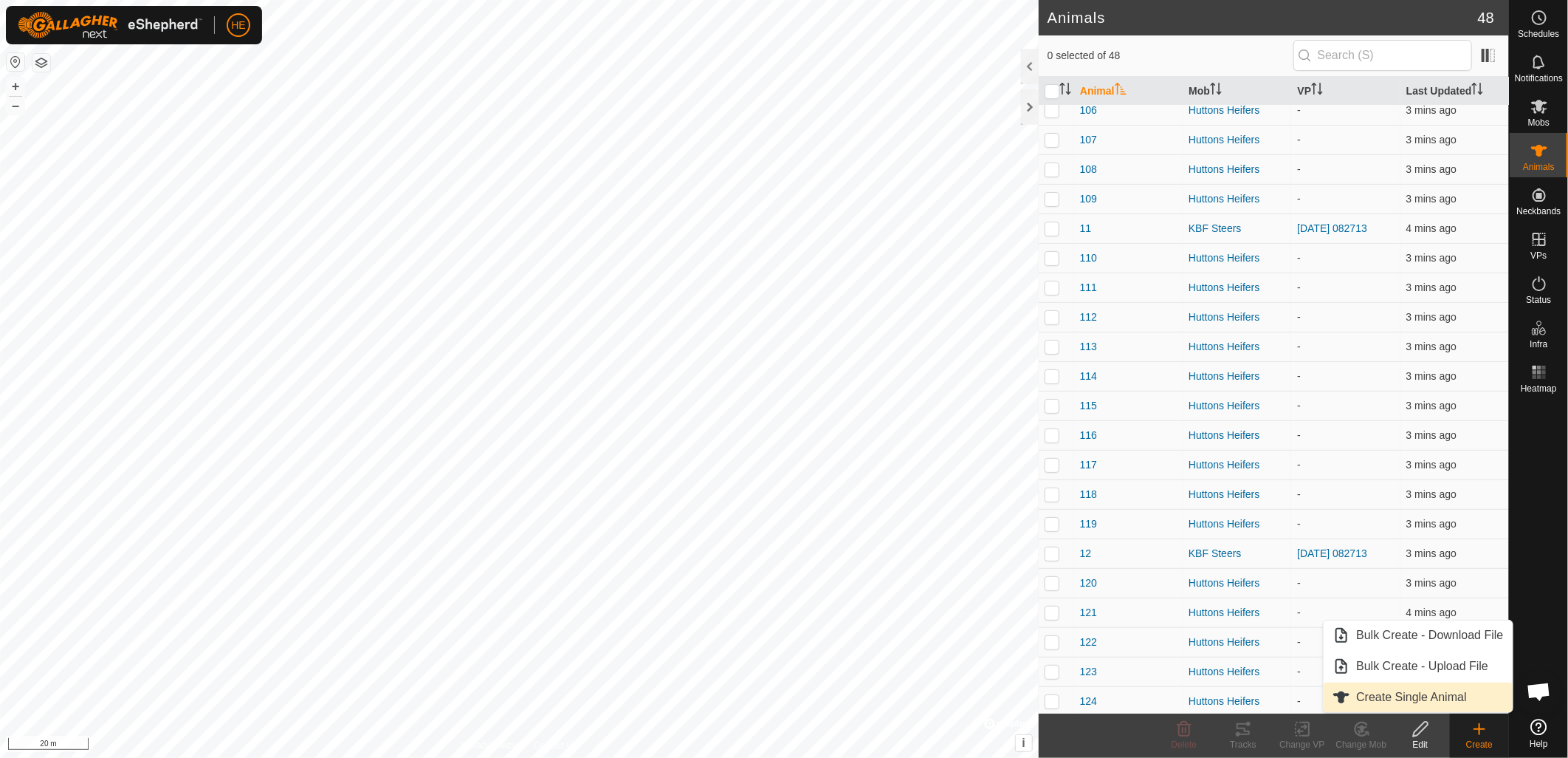
click at [1440, 699] on link "Create Single Animal" at bounding box center [1418, 697] width 188 height 29
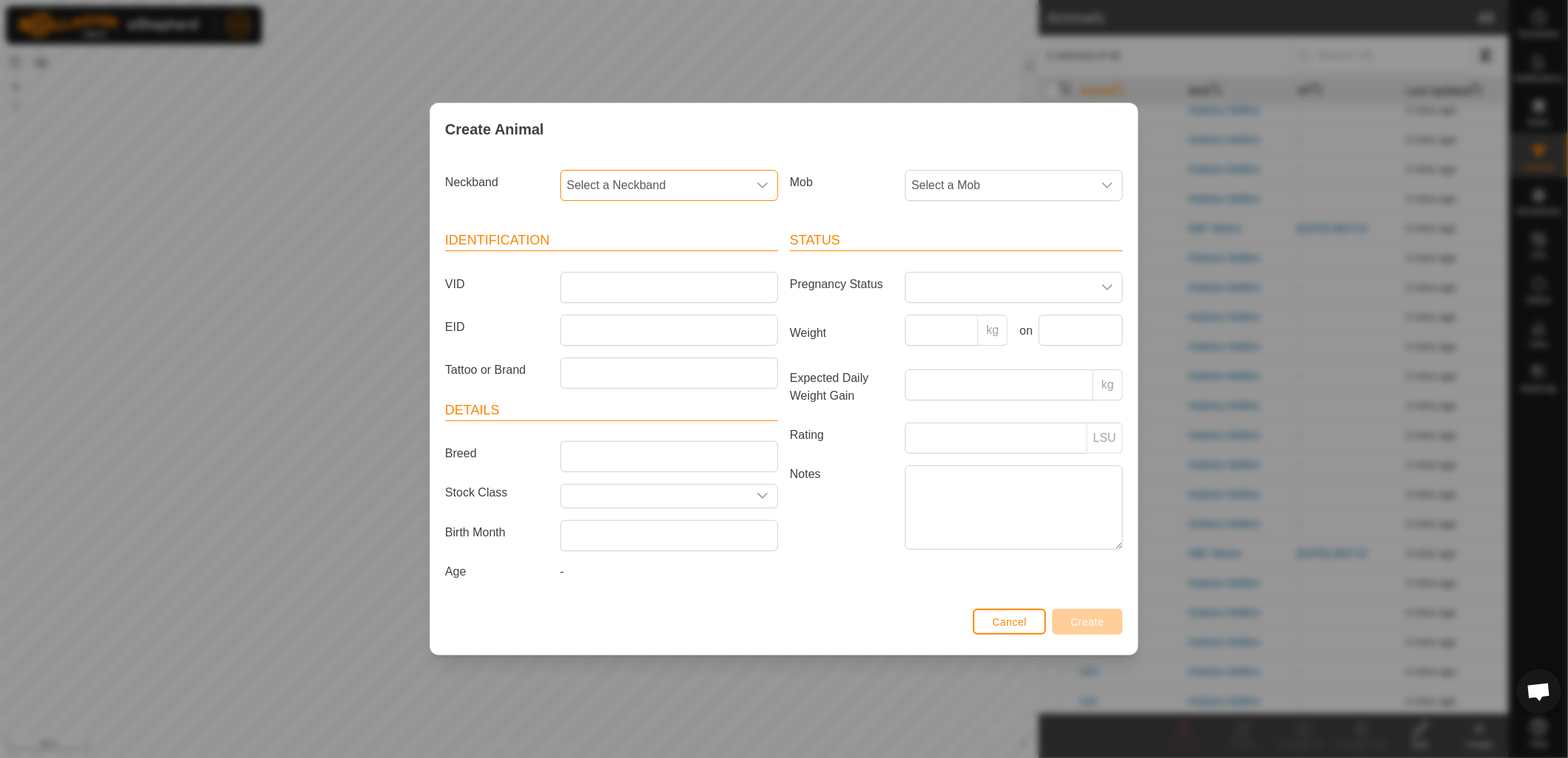
click at [710, 190] on span "Select a Neckband" at bounding box center [654, 185] width 187 height 29
type input "779"
click at [617, 261] on li "0781823779" at bounding box center [670, 261] width 216 height 29
click at [931, 181] on span "Select a Mob" at bounding box center [999, 185] width 187 height 29
click at [965, 314] on li "Huttons Heifers" at bounding box center [1014, 323] width 216 height 29
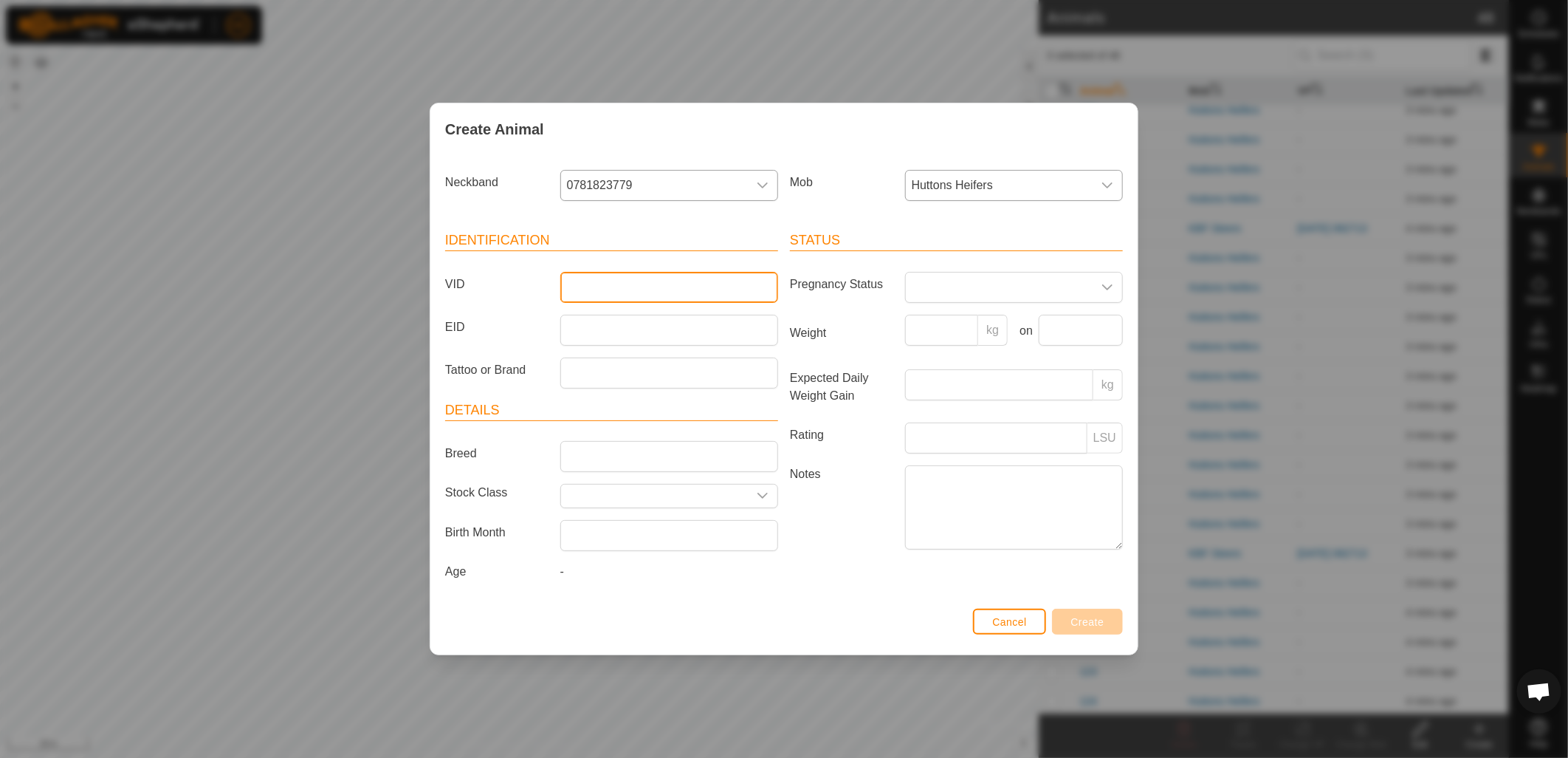
click at [614, 284] on input "VID" at bounding box center [669, 287] width 218 height 31
type input "131"
click at [1083, 623] on span "Create" at bounding box center [1088, 622] width 33 height 12
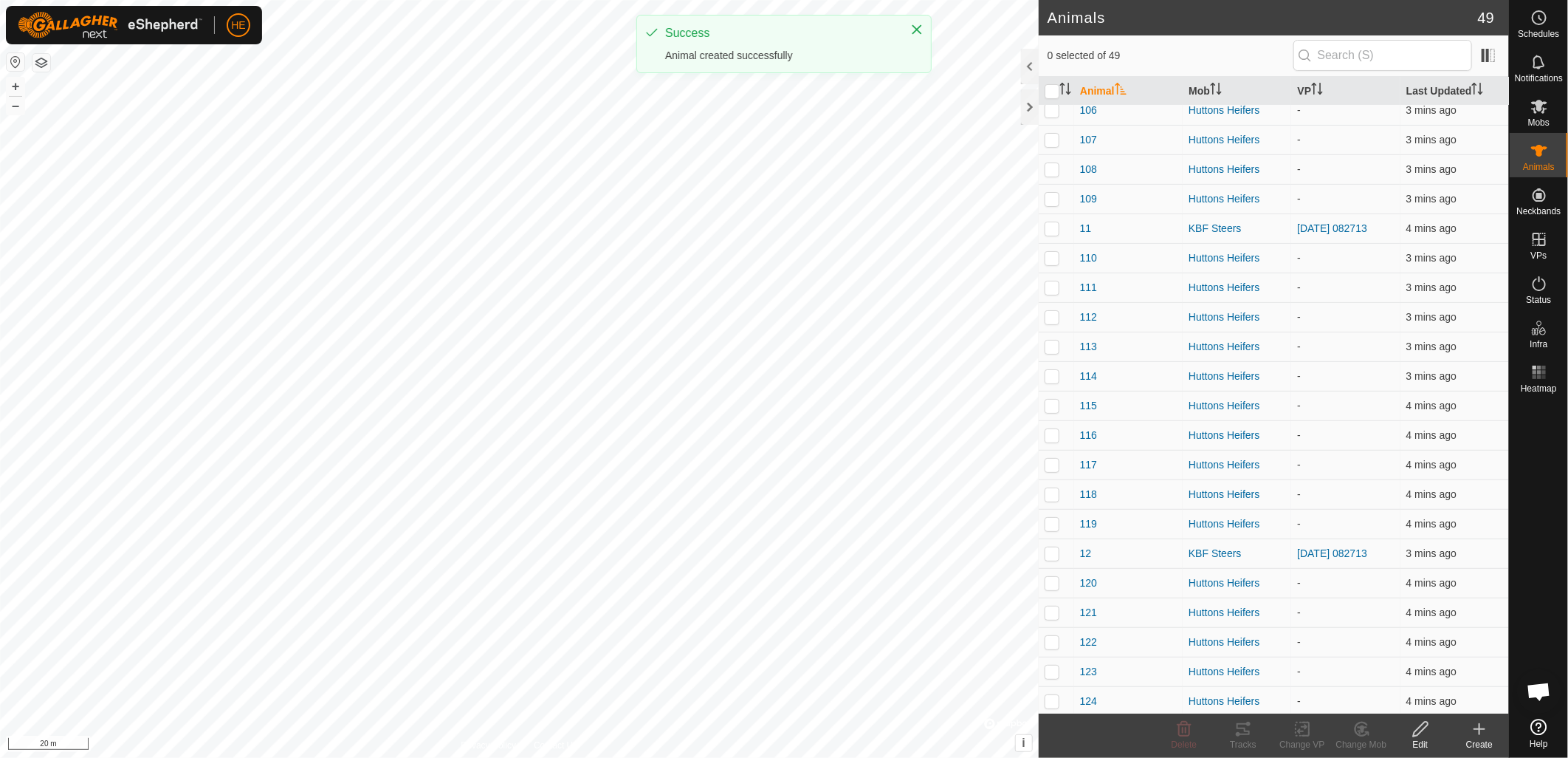
click at [1486, 738] on div "Create" at bounding box center [1480, 744] width 59 height 14
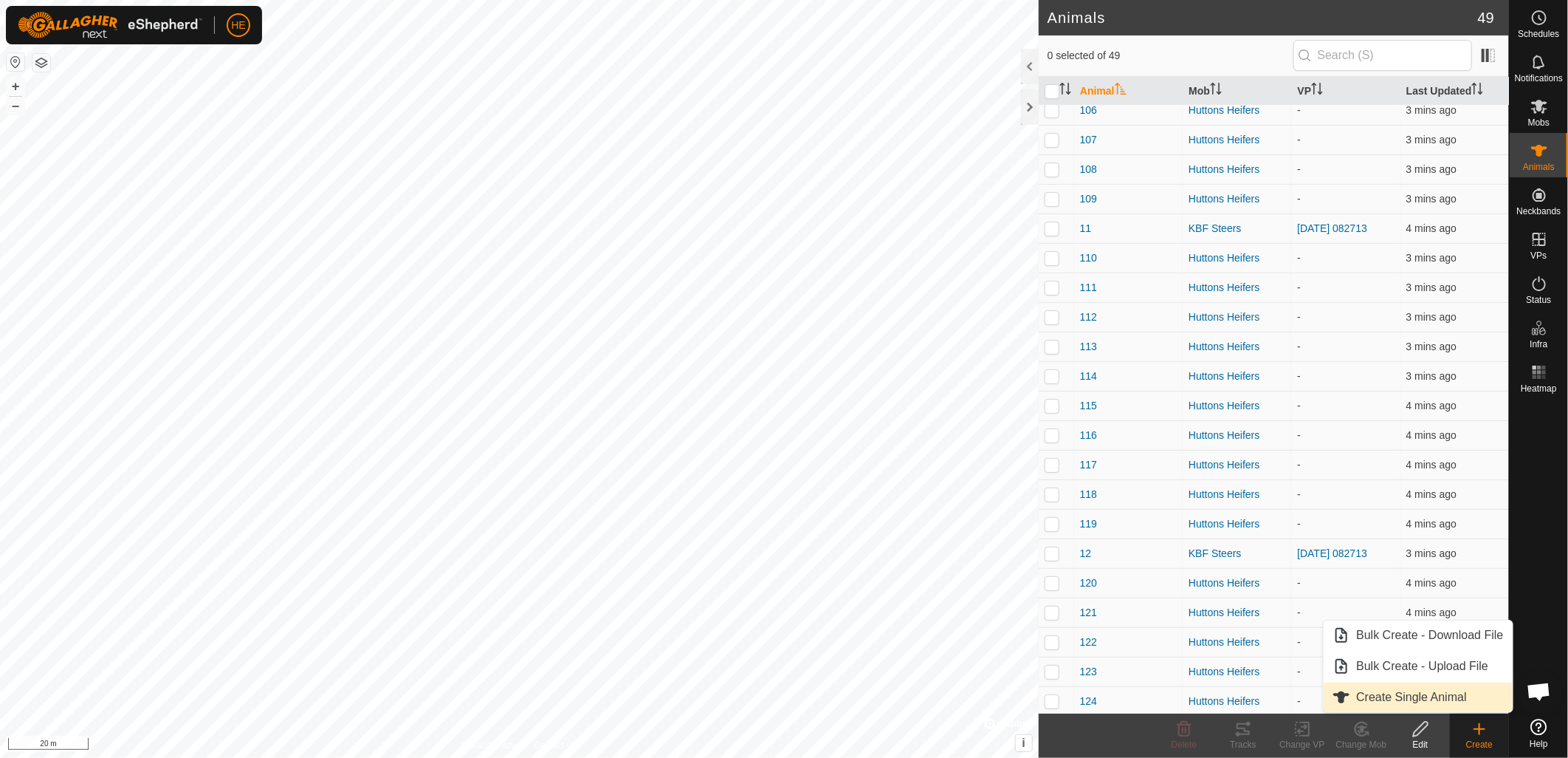
click at [1415, 691] on link "Create Single Animal" at bounding box center [1418, 697] width 188 height 29
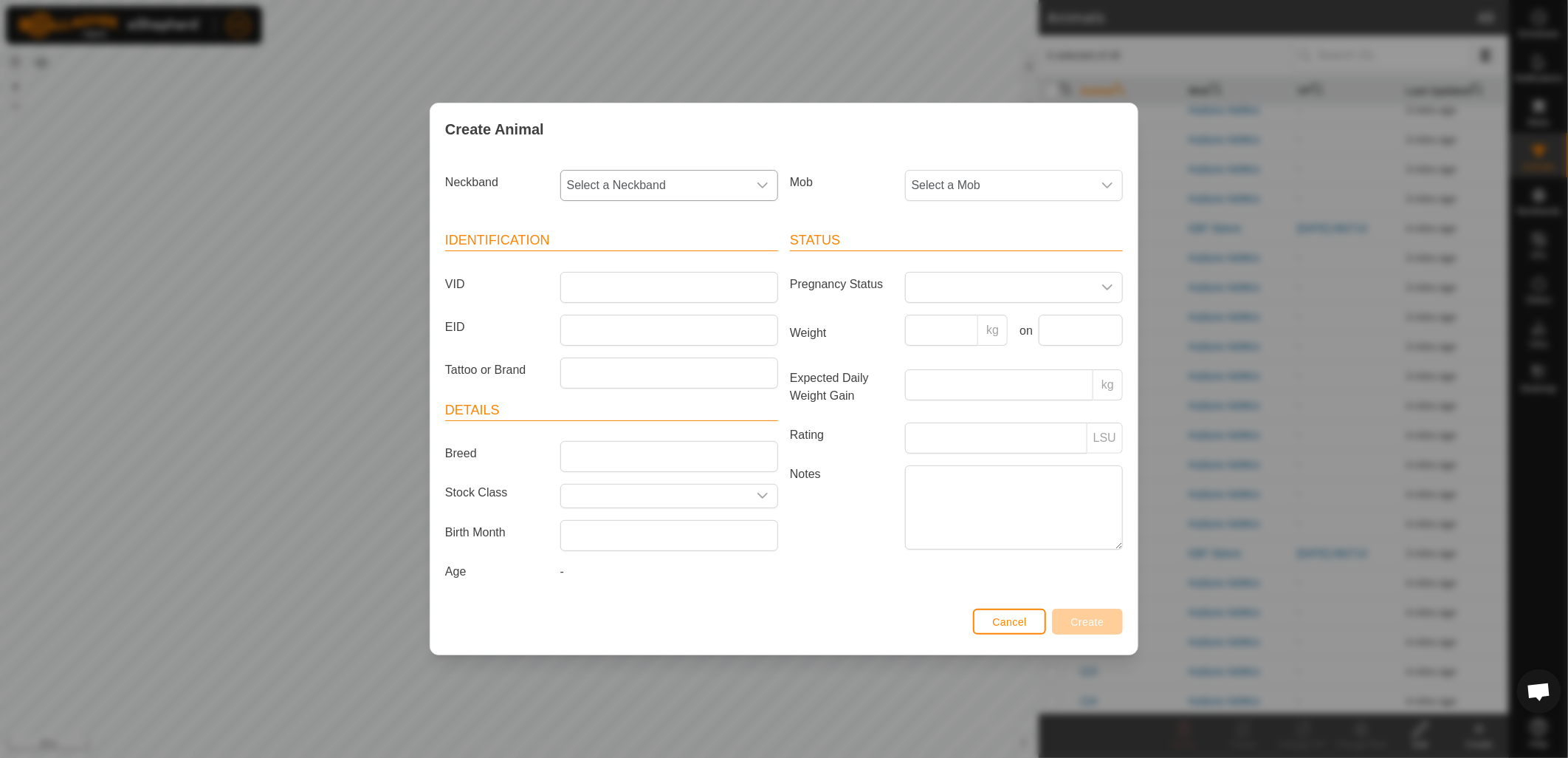
click at [647, 180] on span "Select a Neckband" at bounding box center [654, 185] width 187 height 29
type input "967"
click at [644, 315] on li "0680320967" at bounding box center [670, 323] width 216 height 29
click at [1059, 190] on span "Select a Mob" at bounding box center [999, 185] width 187 height 29
click at [1014, 320] on li "Huttons Heifers" at bounding box center [1014, 323] width 216 height 29
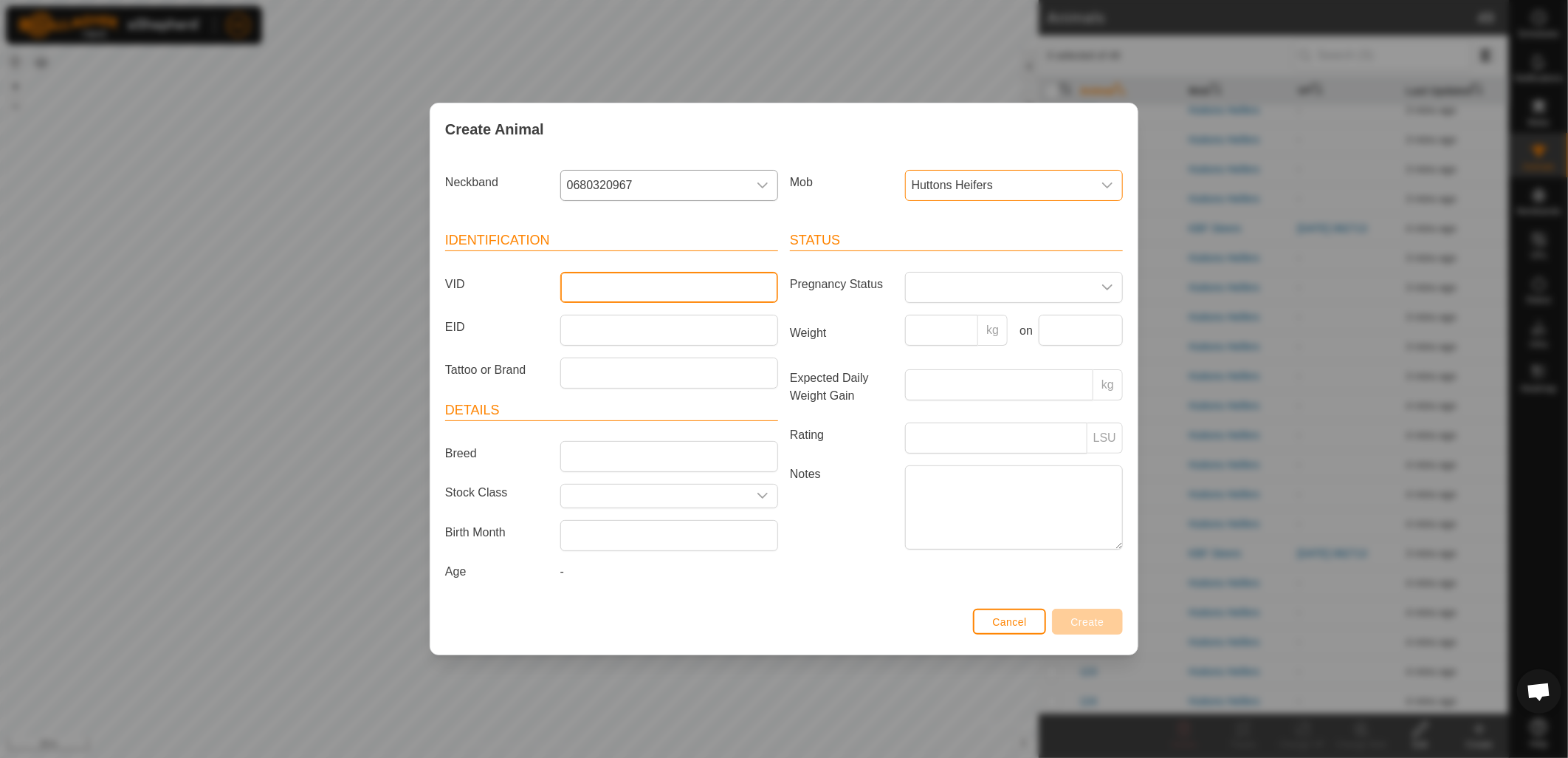
click at [706, 286] on input "VID" at bounding box center [669, 287] width 218 height 31
type input "132"
click at [1076, 620] on span "Create" at bounding box center [1088, 622] width 33 height 12
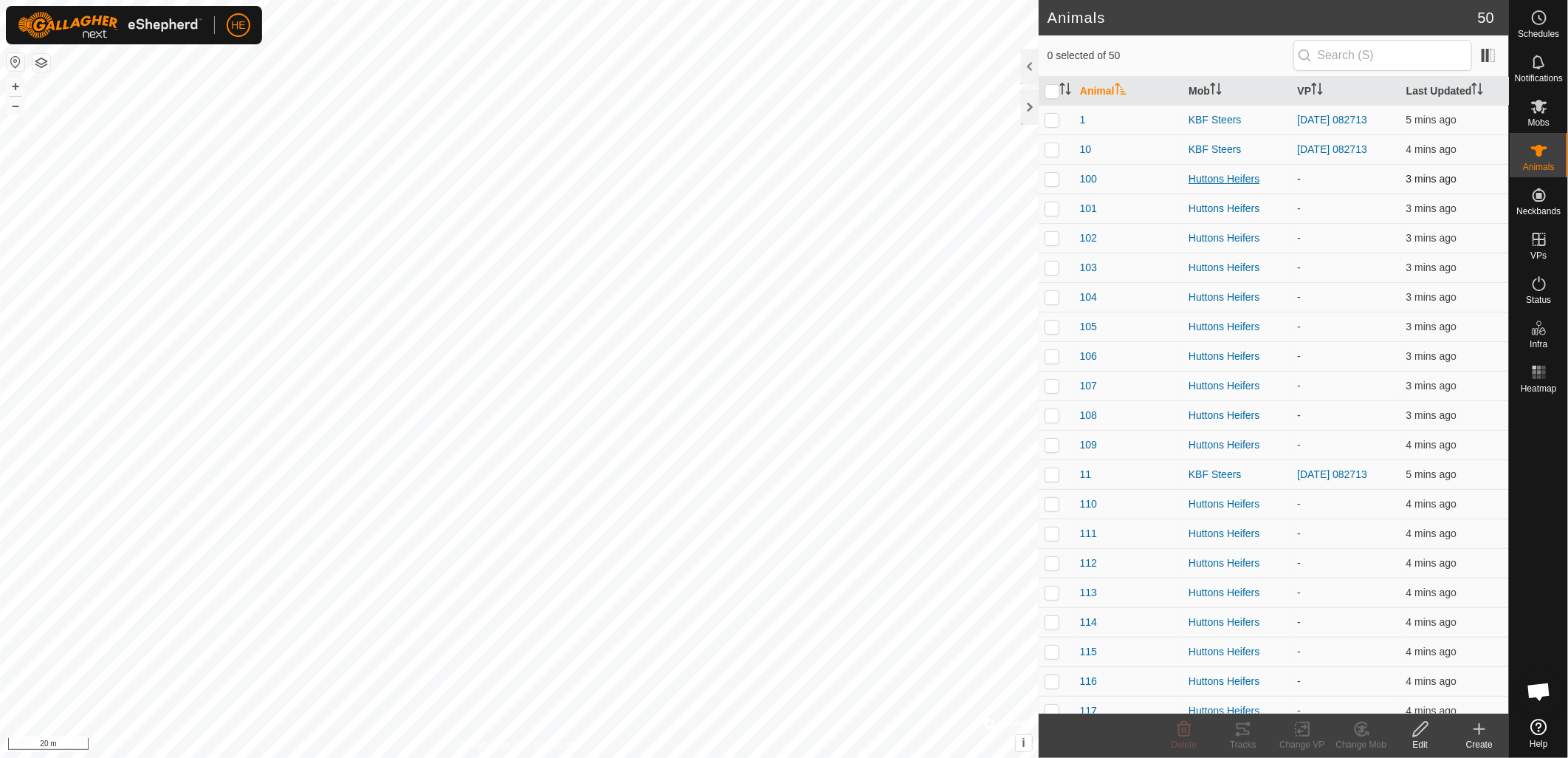
click at [1192, 179] on div "Huttons Heifers" at bounding box center [1237, 179] width 97 height 16
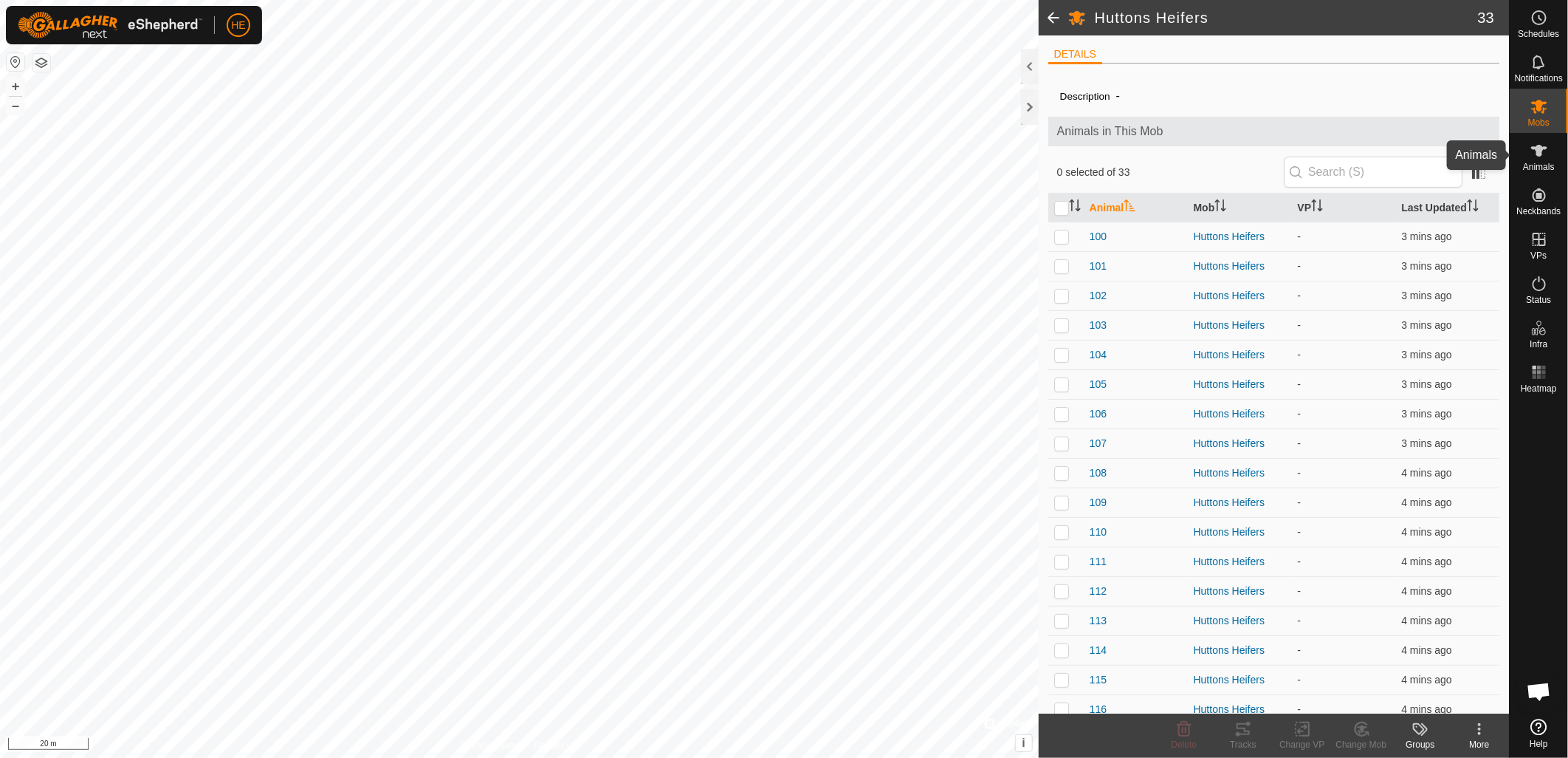
click at [1542, 158] on icon at bounding box center [1539, 150] width 17 height 17
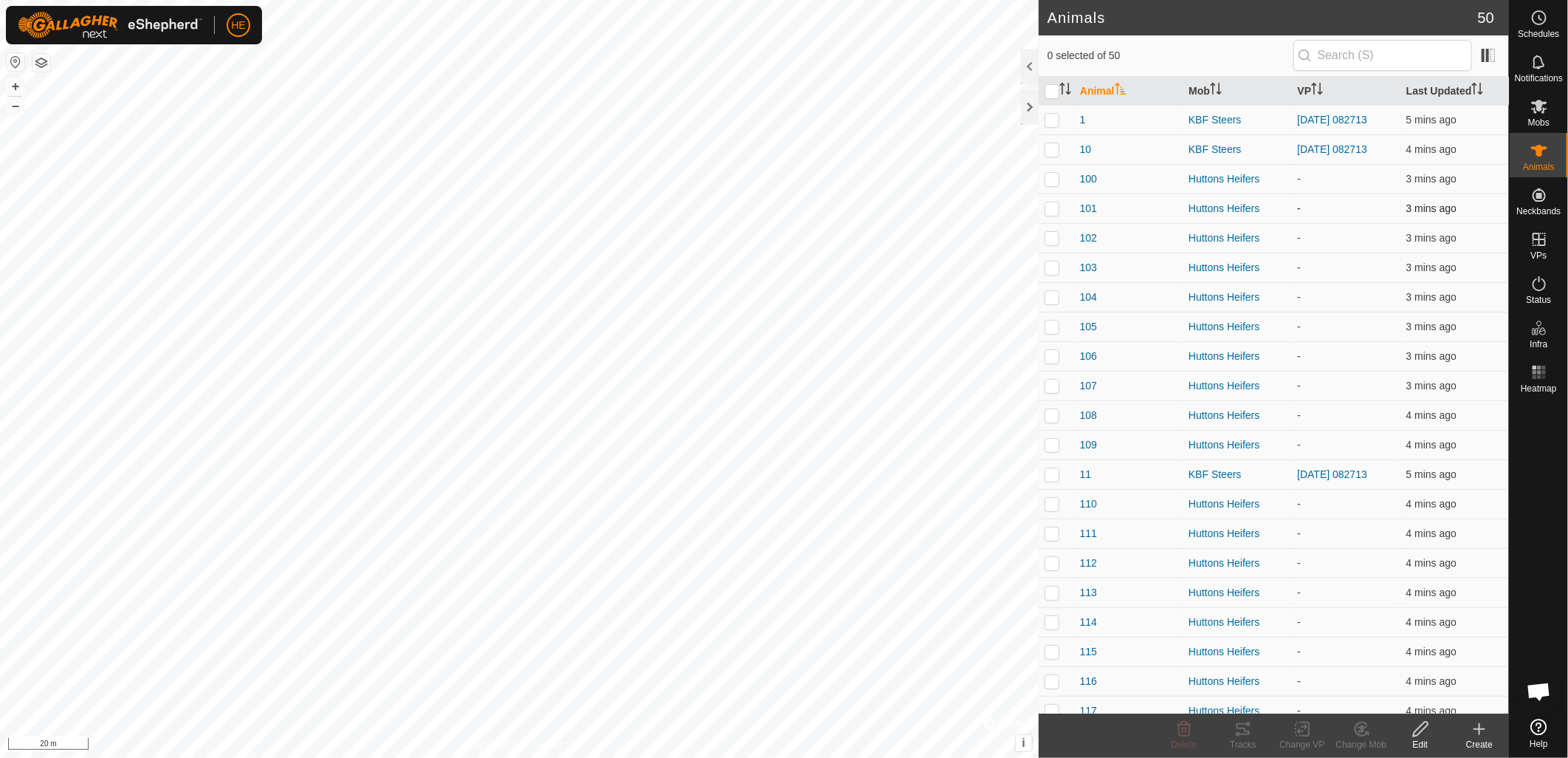
click at [1051, 208] on p-checkbox at bounding box center [1052, 209] width 15 height 12
checkbox input "true"
click at [1054, 179] on p-checkbox at bounding box center [1052, 179] width 15 height 12
checkbox input "true"
click at [1051, 209] on p-checkbox at bounding box center [1052, 209] width 15 height 12
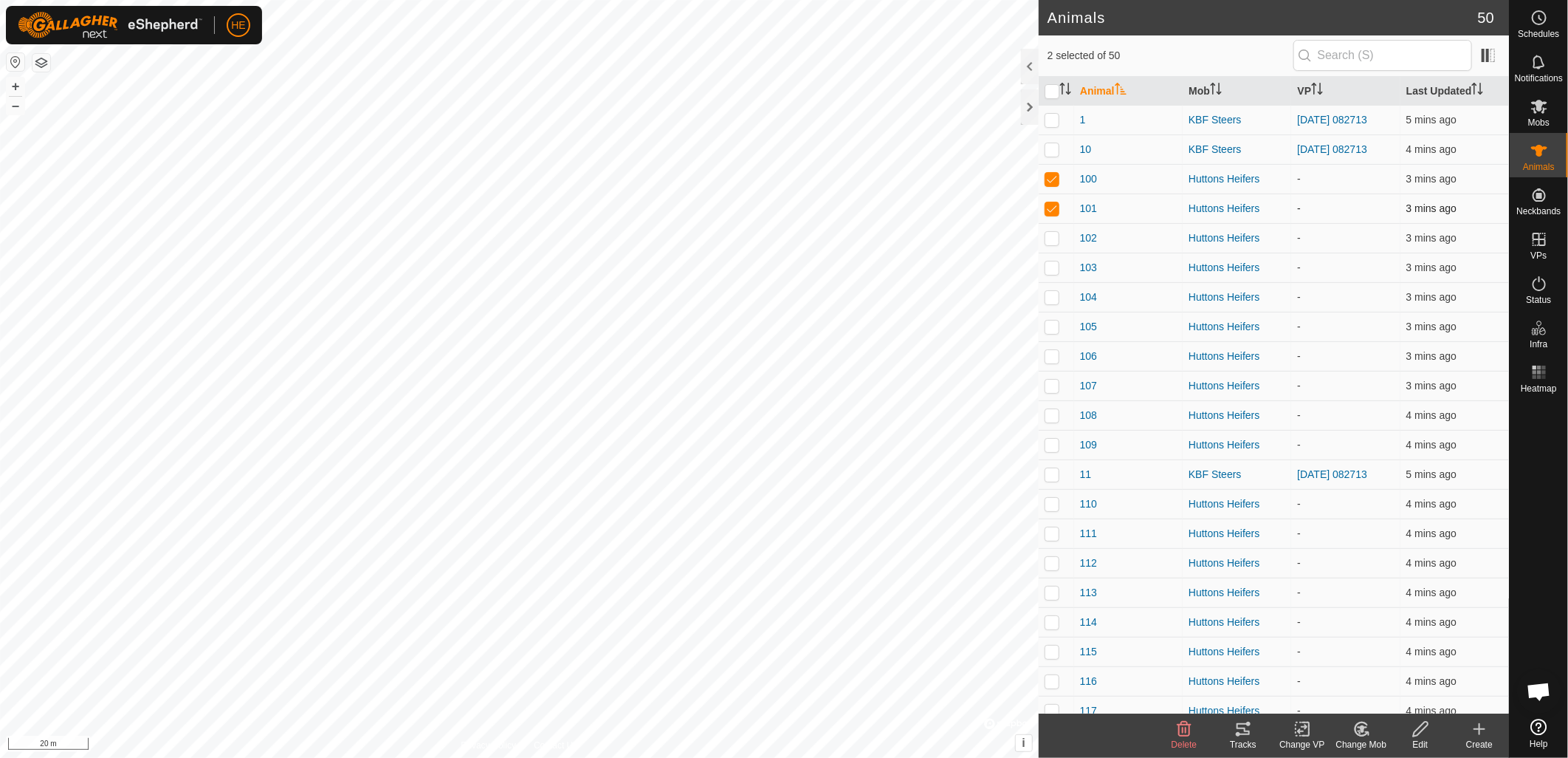
checkbox input "false"
click at [1424, 729] on icon at bounding box center [1421, 729] width 18 height 17
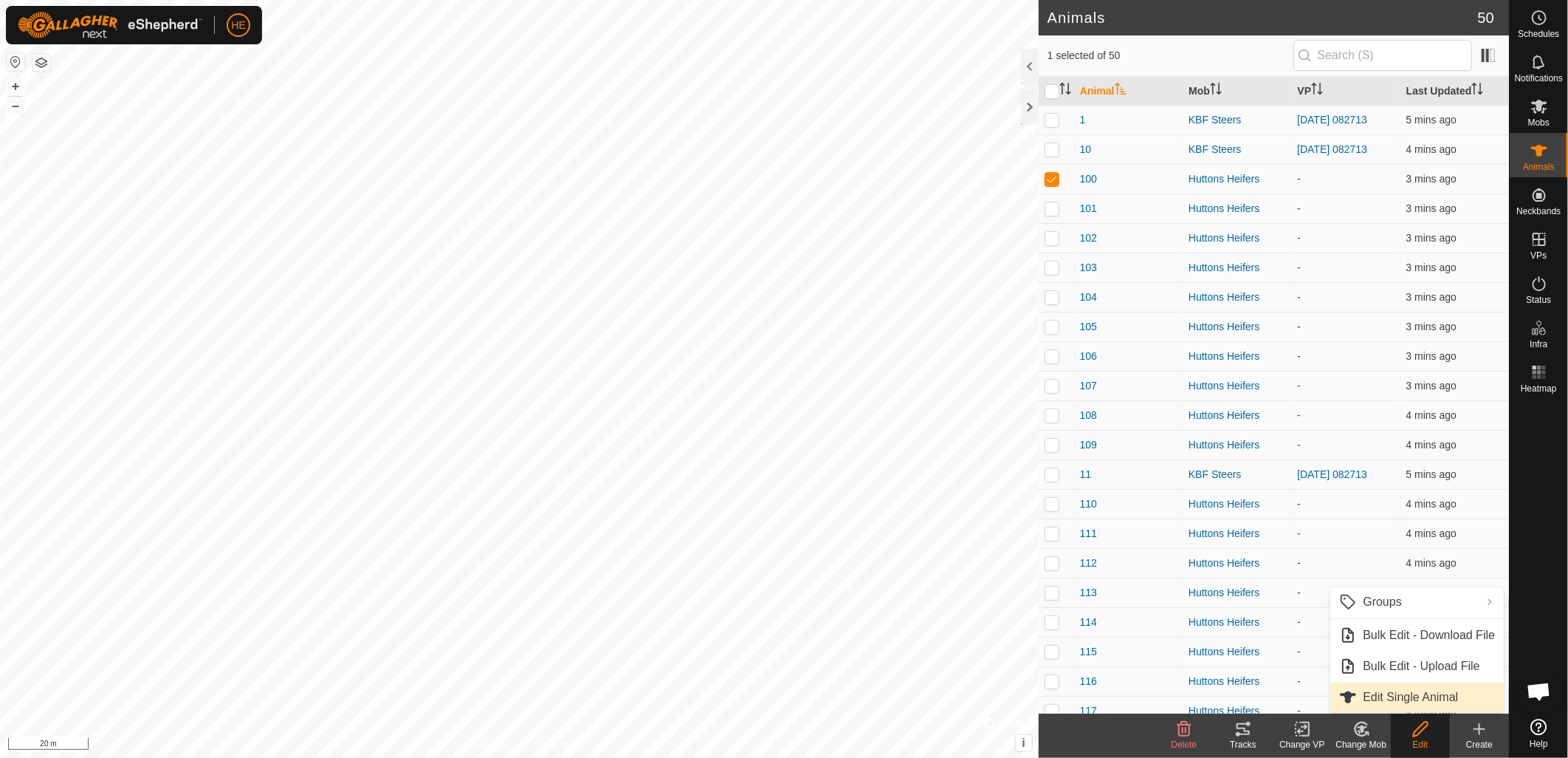
click at [1406, 696] on link "Edit Single Animal" at bounding box center [1418, 697] width 174 height 29
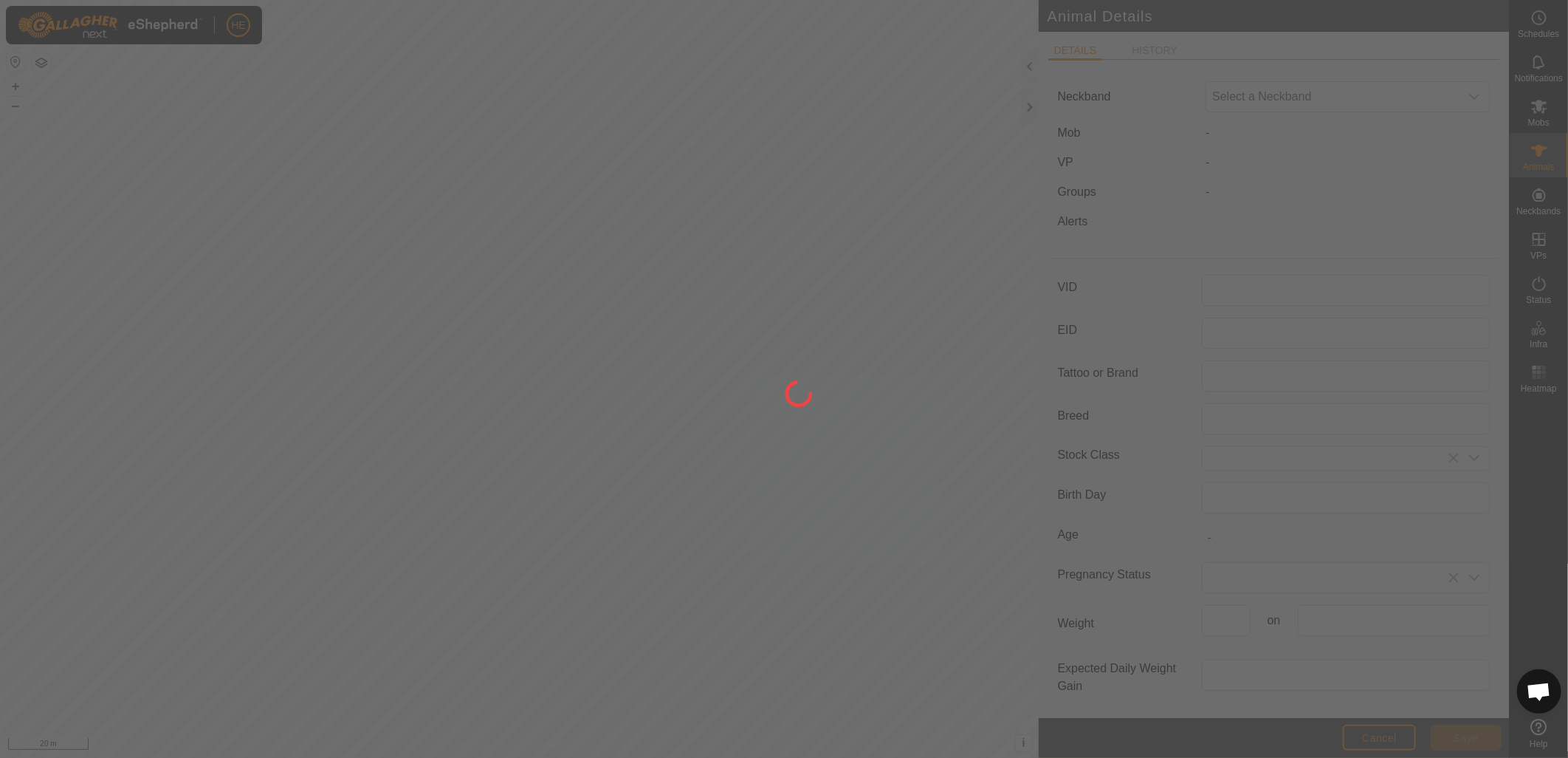
type input "100"
type input "0"
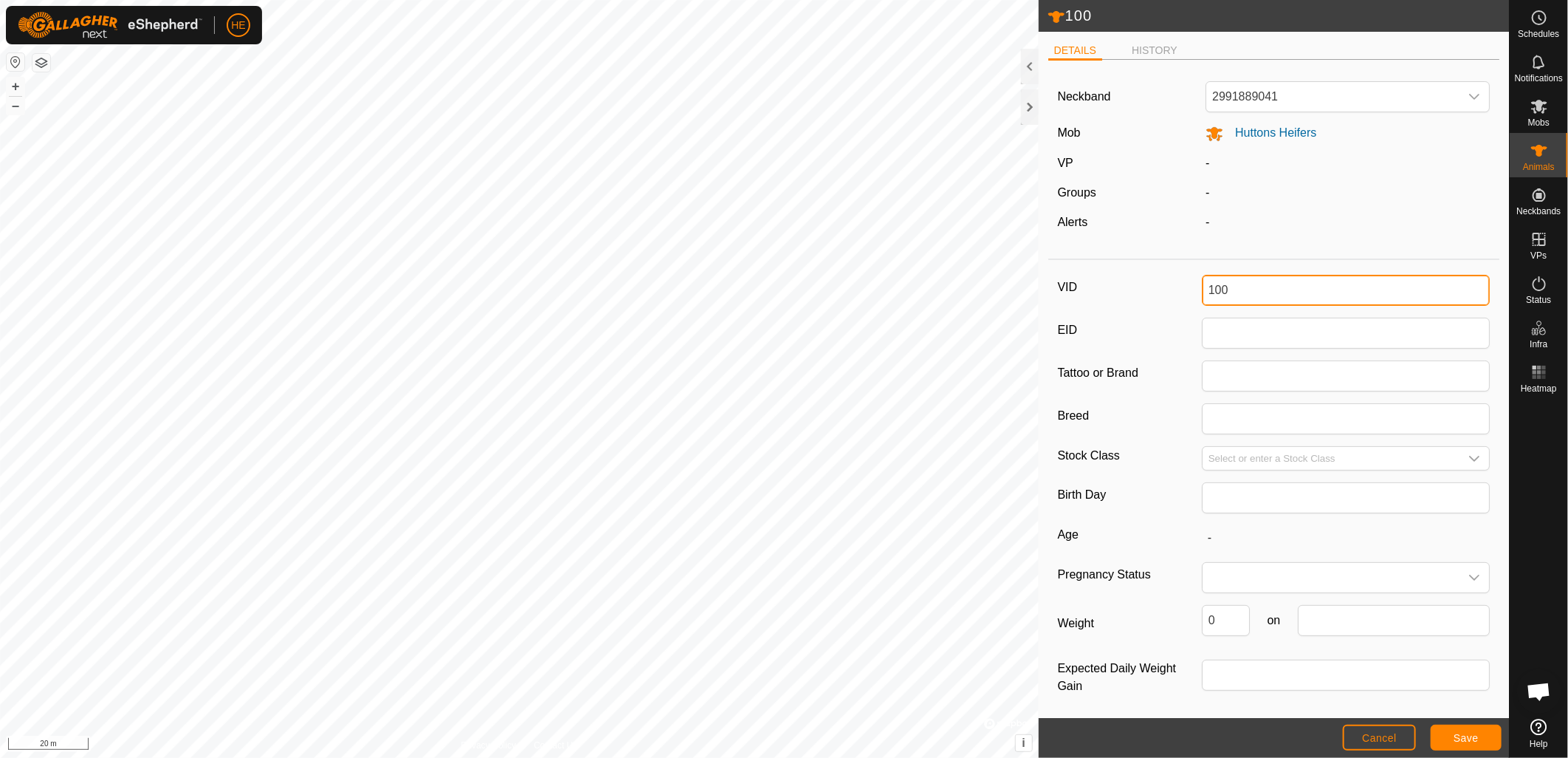
click at [1241, 291] on input "100" at bounding box center [1346, 290] width 289 height 31
type input "133"
click at [1466, 734] on span "Save" at bounding box center [1466, 738] width 25 height 12
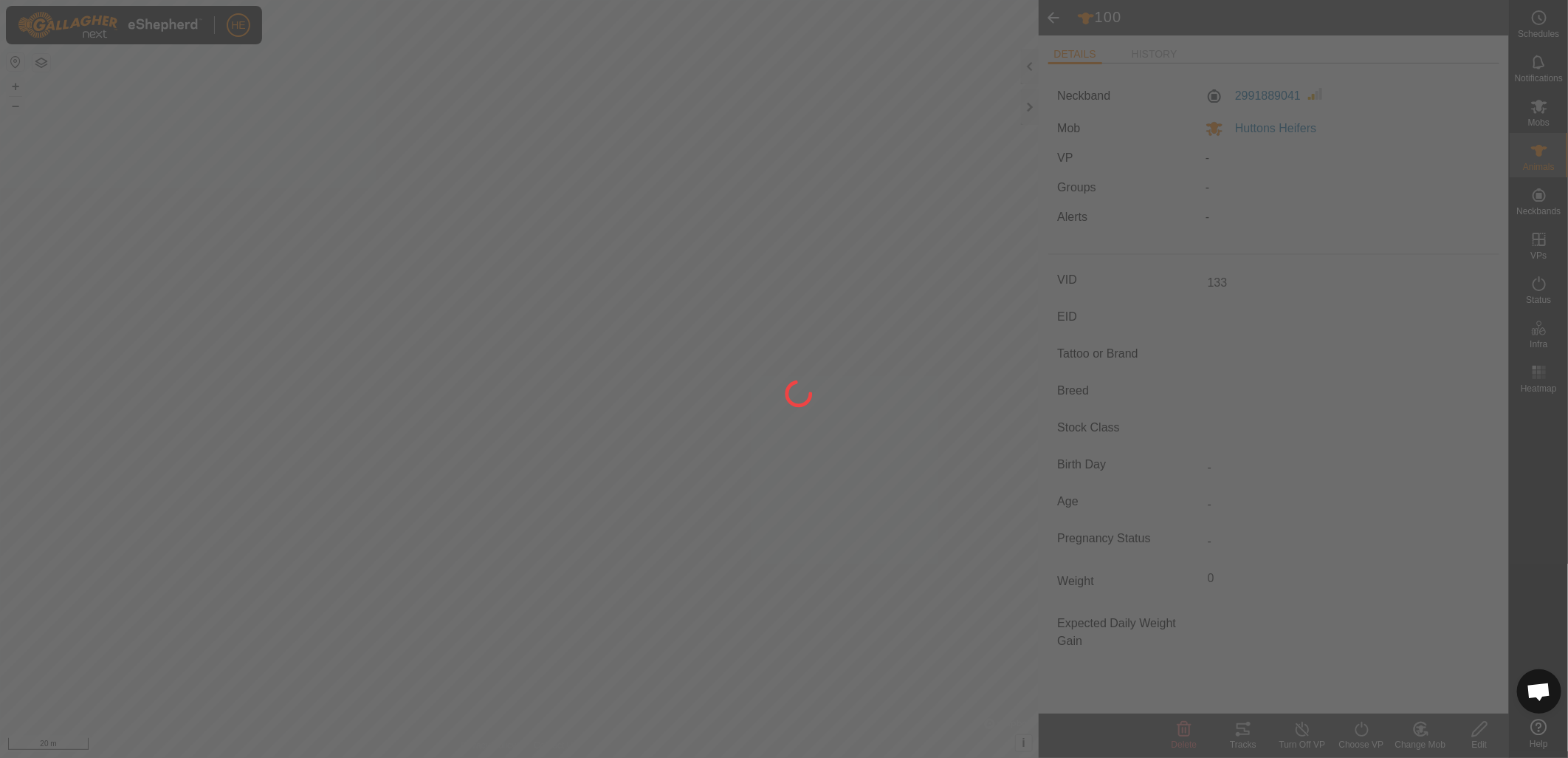
type input "-"
type input "0 kg"
type input "-"
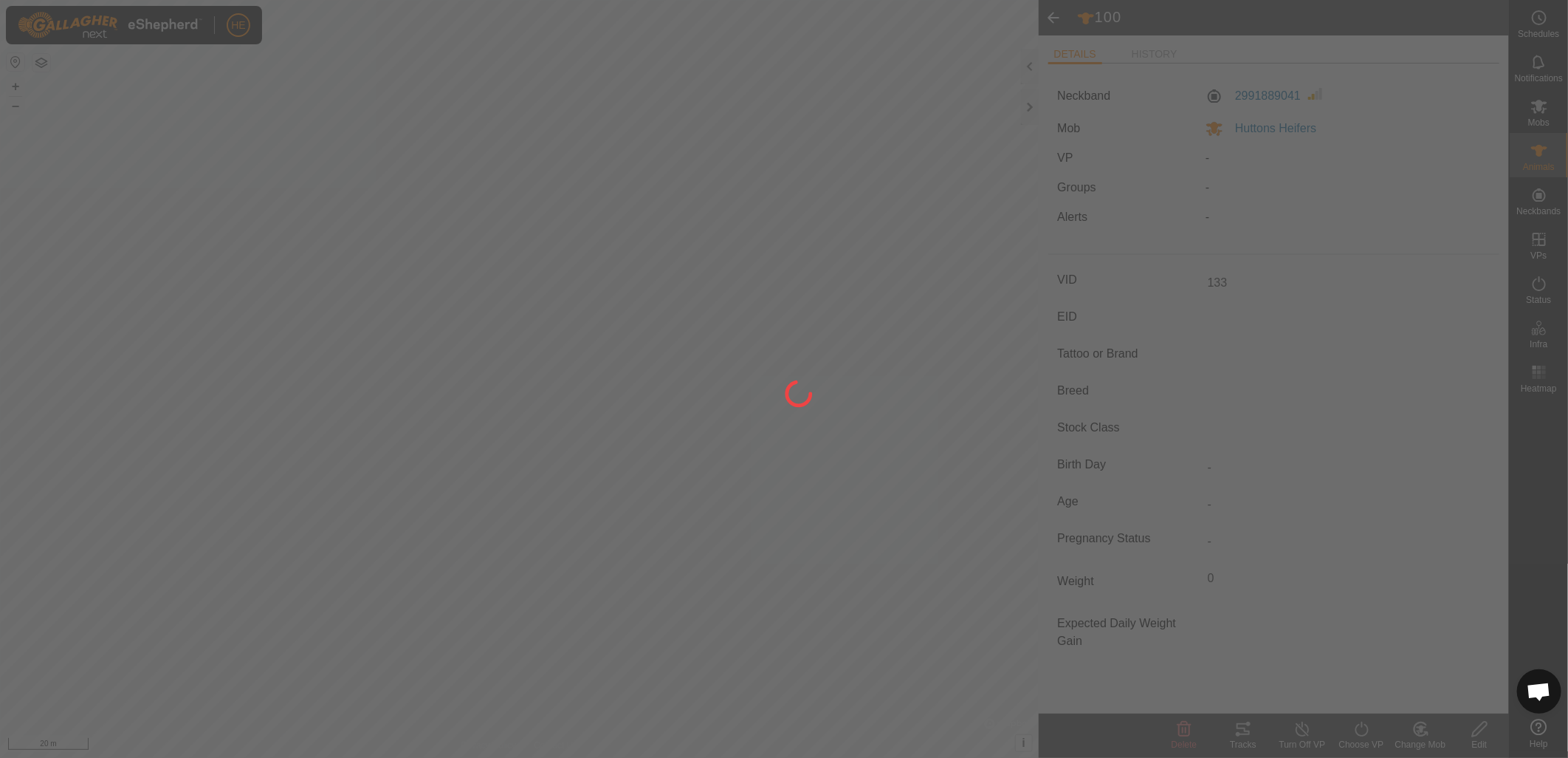
type input "-"
type input "100"
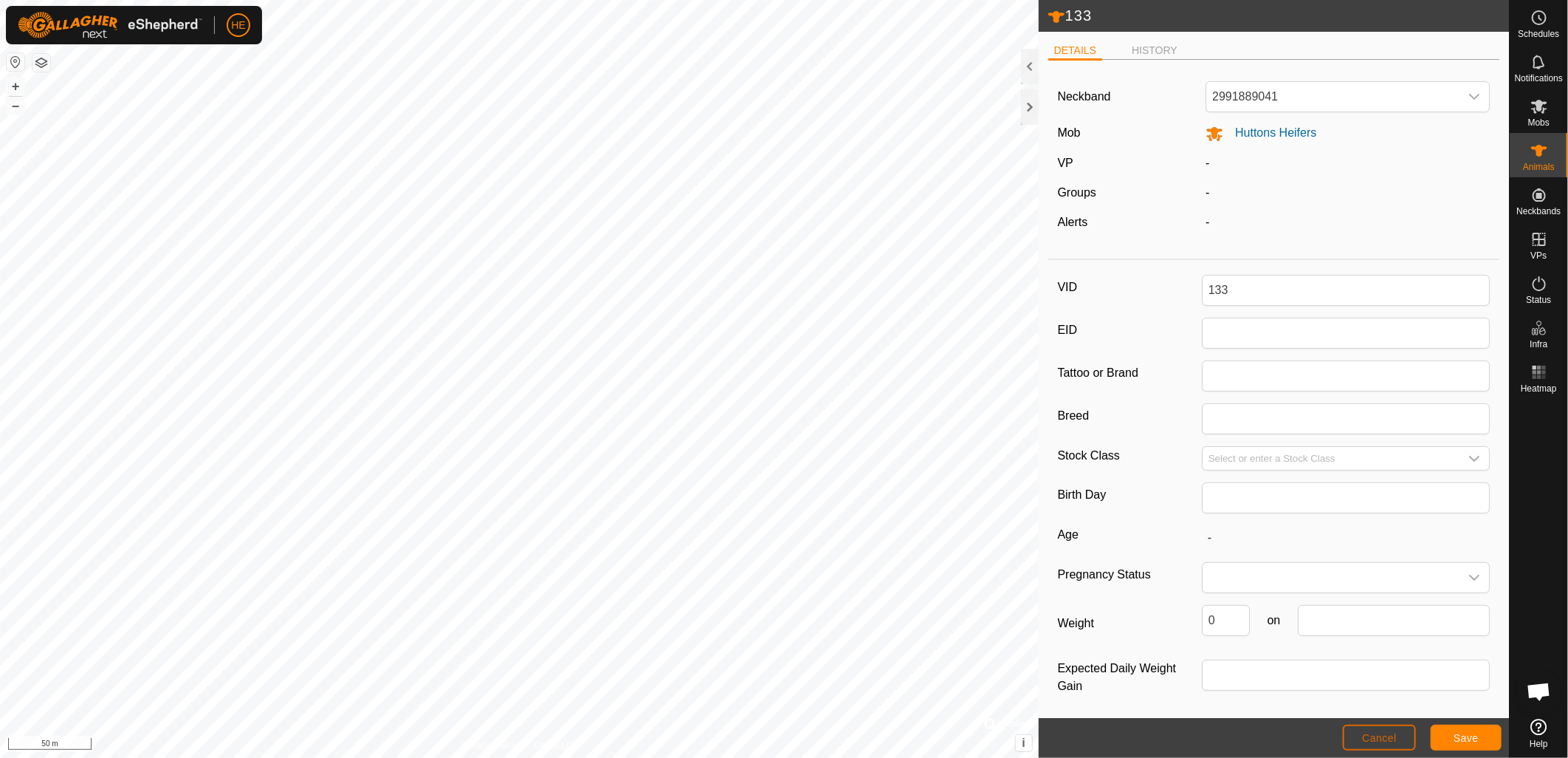
click at [1376, 744] on span "Cancel" at bounding box center [1379, 738] width 35 height 12
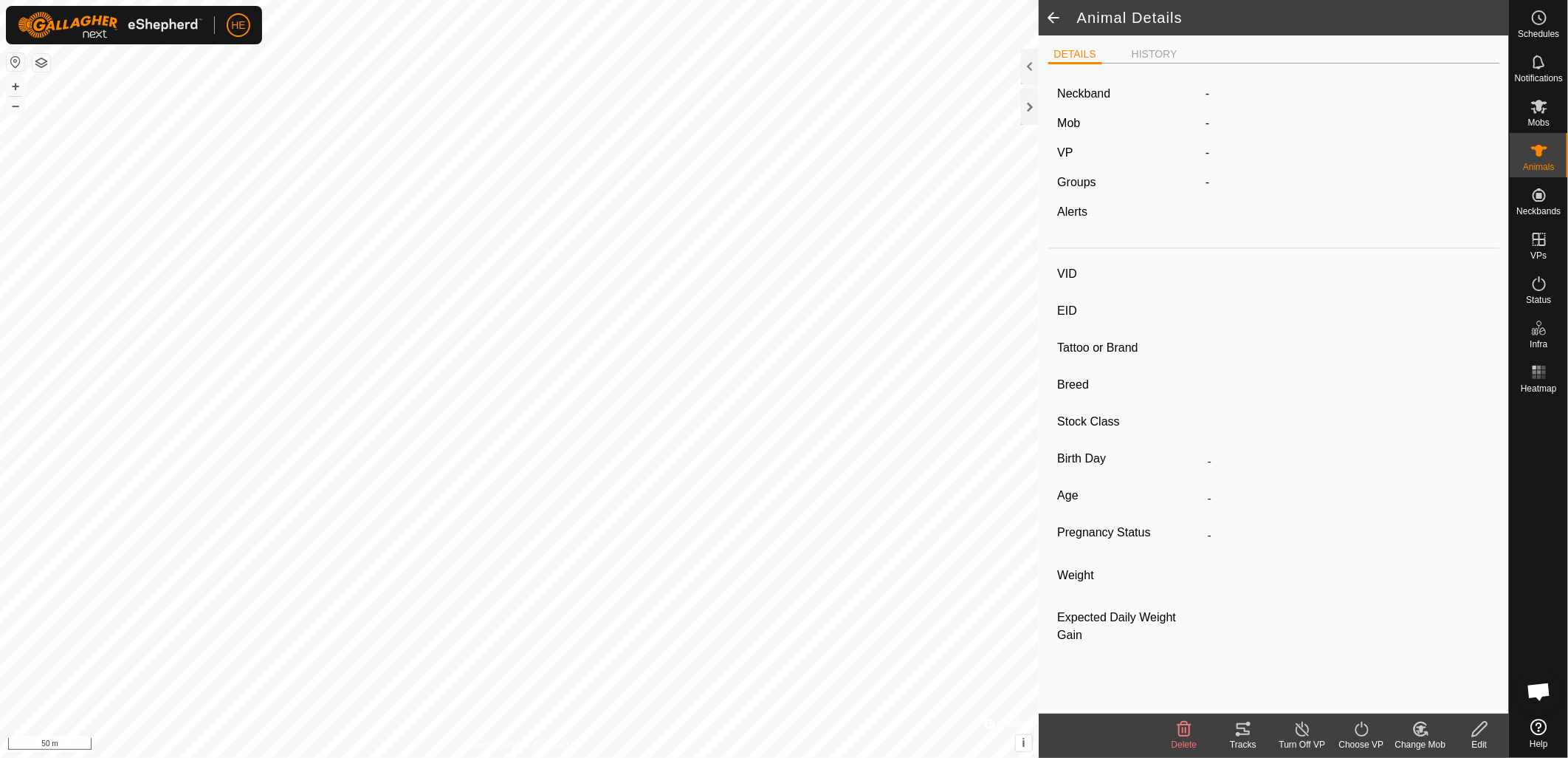
type input "133"
type input "-"
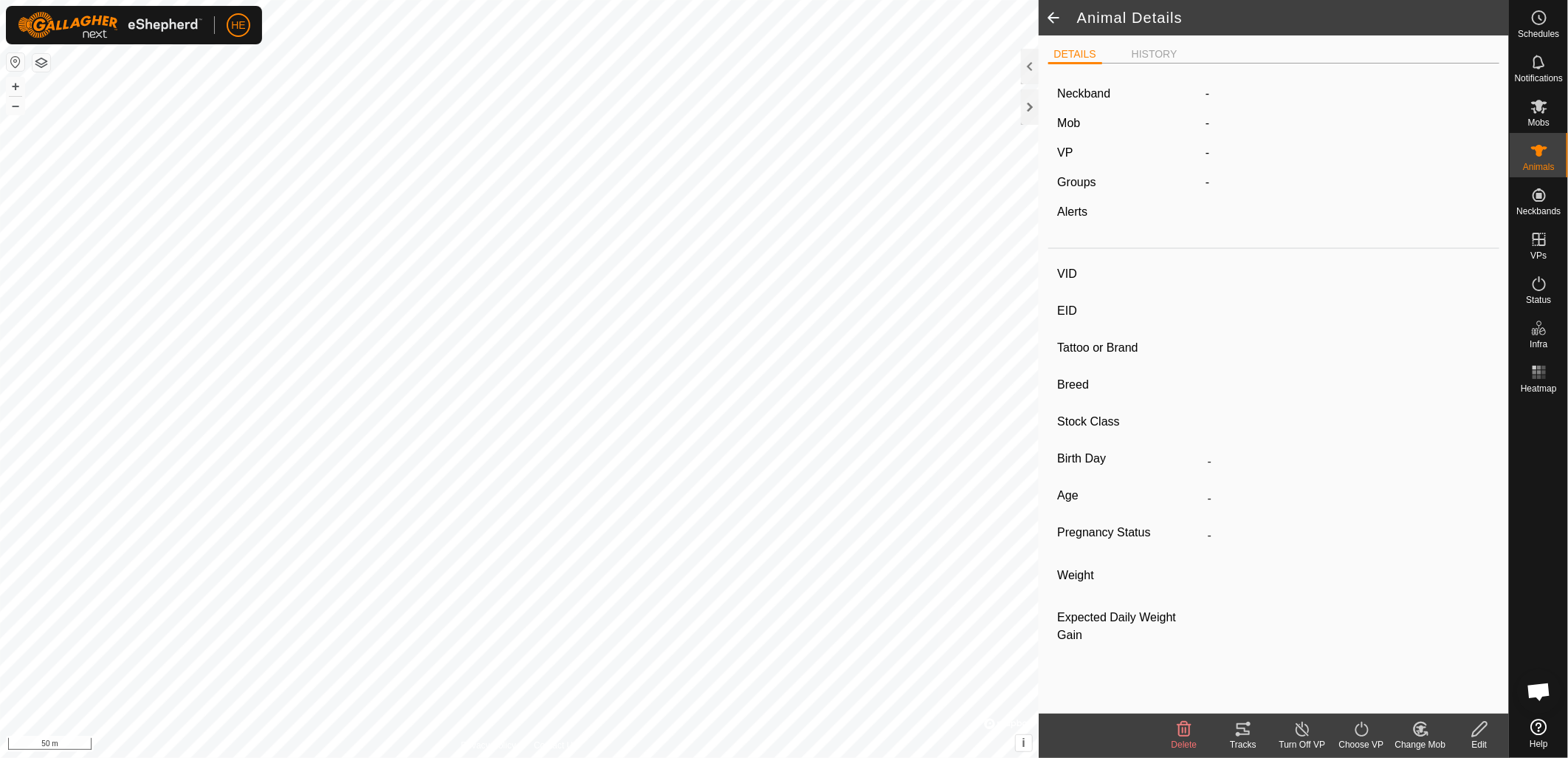
type input "0 kg"
type input "-"
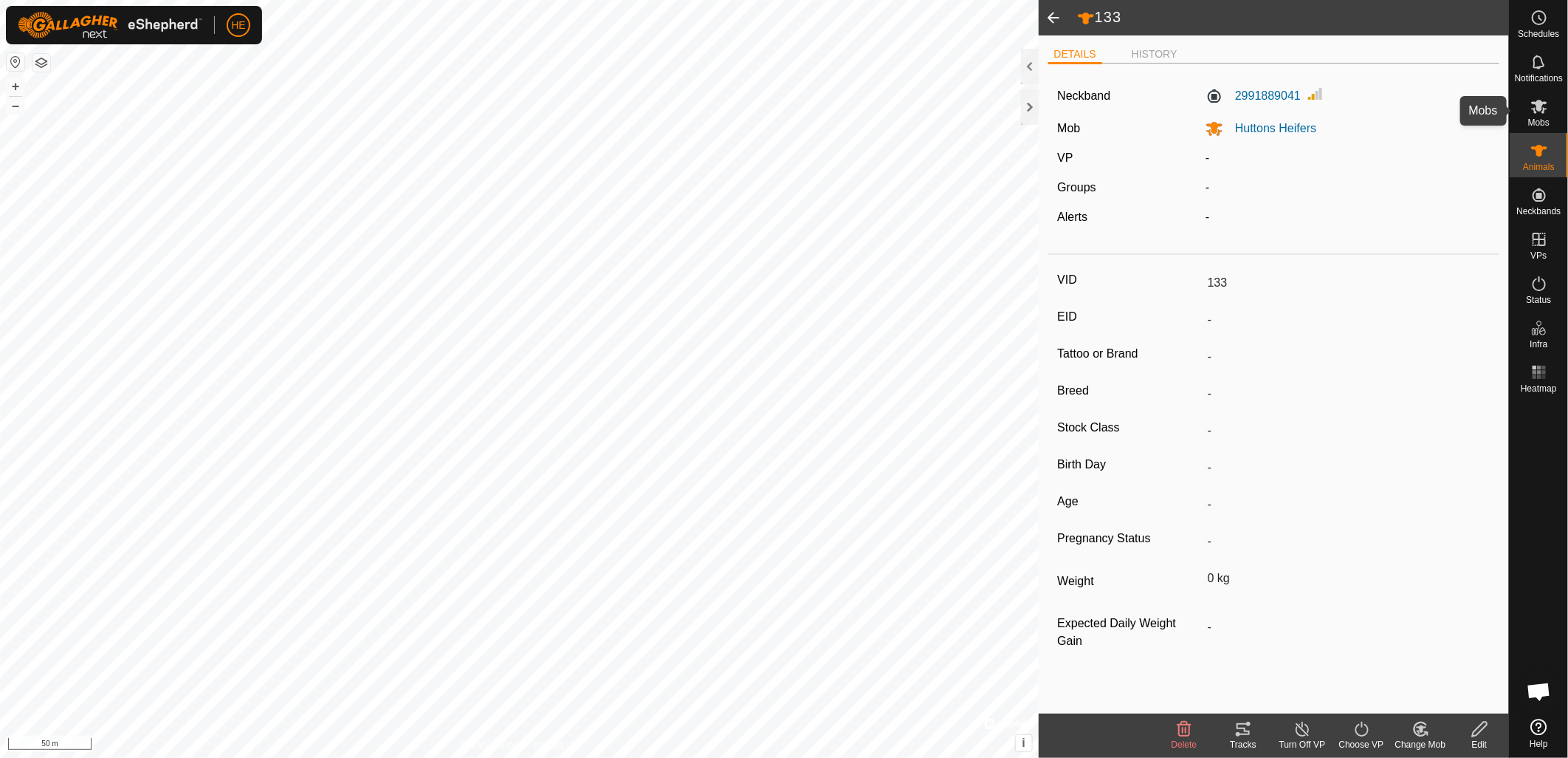
click at [1539, 119] on span "Mobs" at bounding box center [1539, 122] width 21 height 9
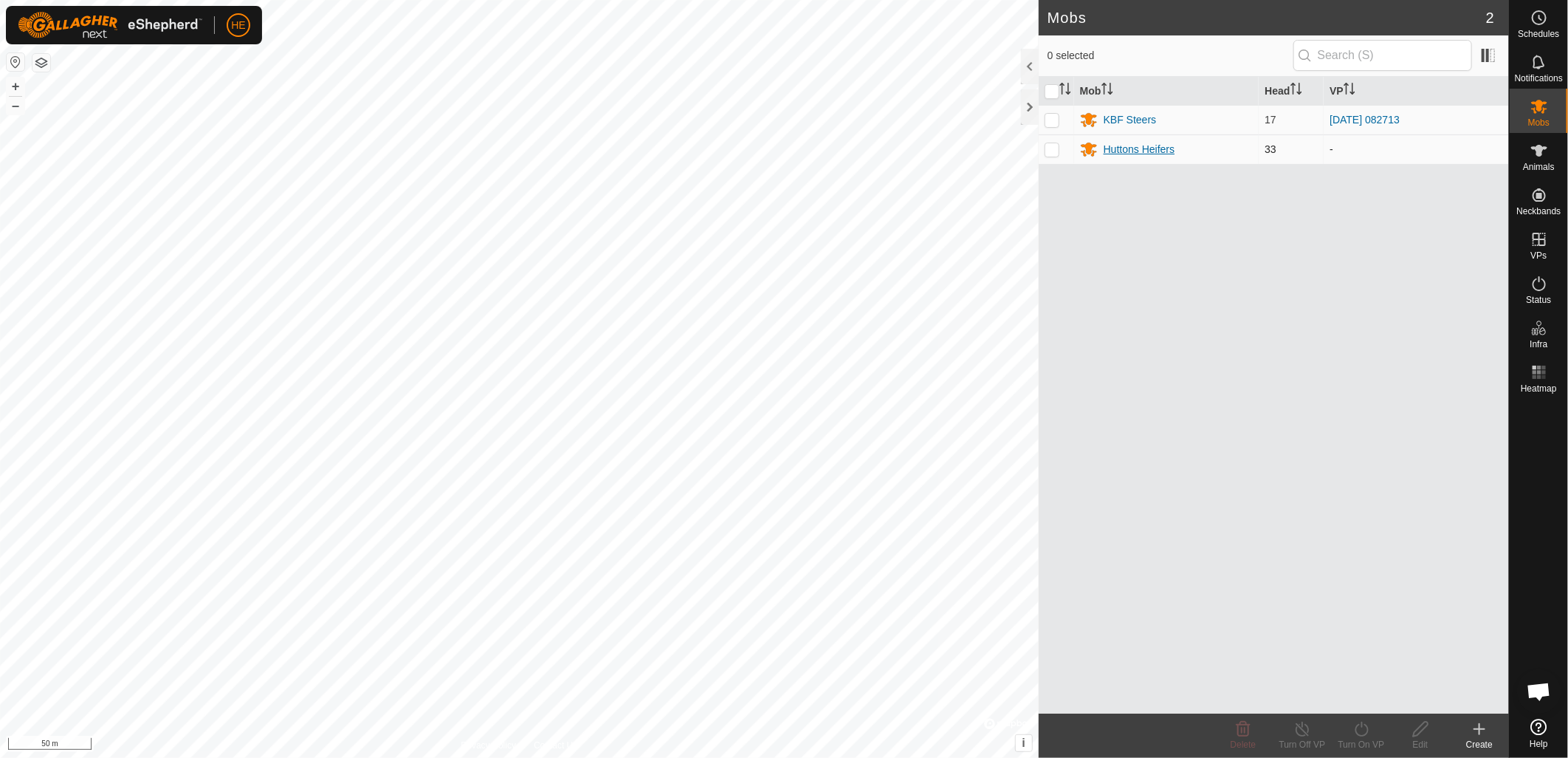
click at [1128, 152] on div "Huttons Heifers" at bounding box center [1139, 150] width 71 height 16
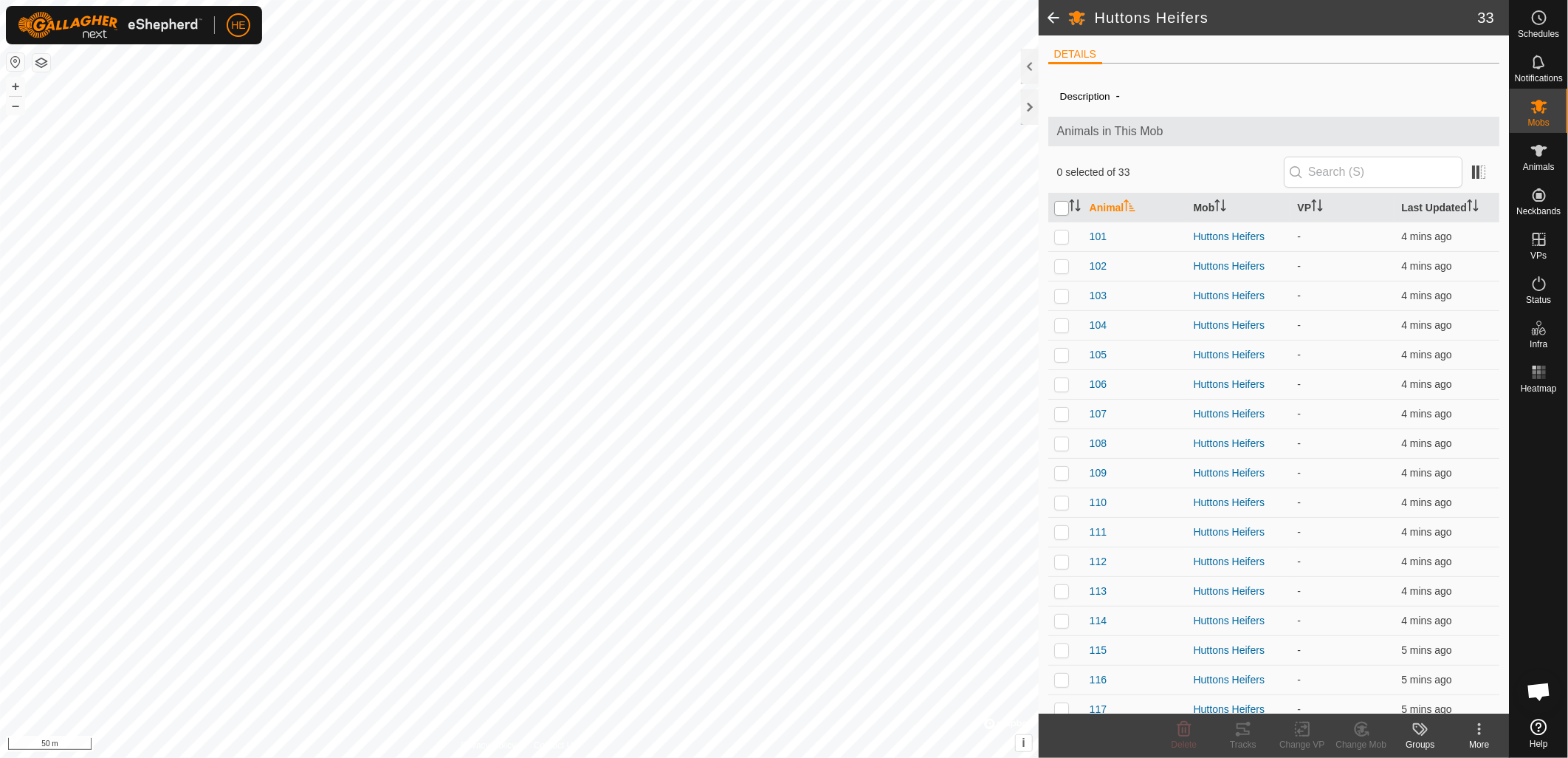
click at [1062, 208] on input "checkbox" at bounding box center [1062, 209] width 15 height 15
checkbox input "true"
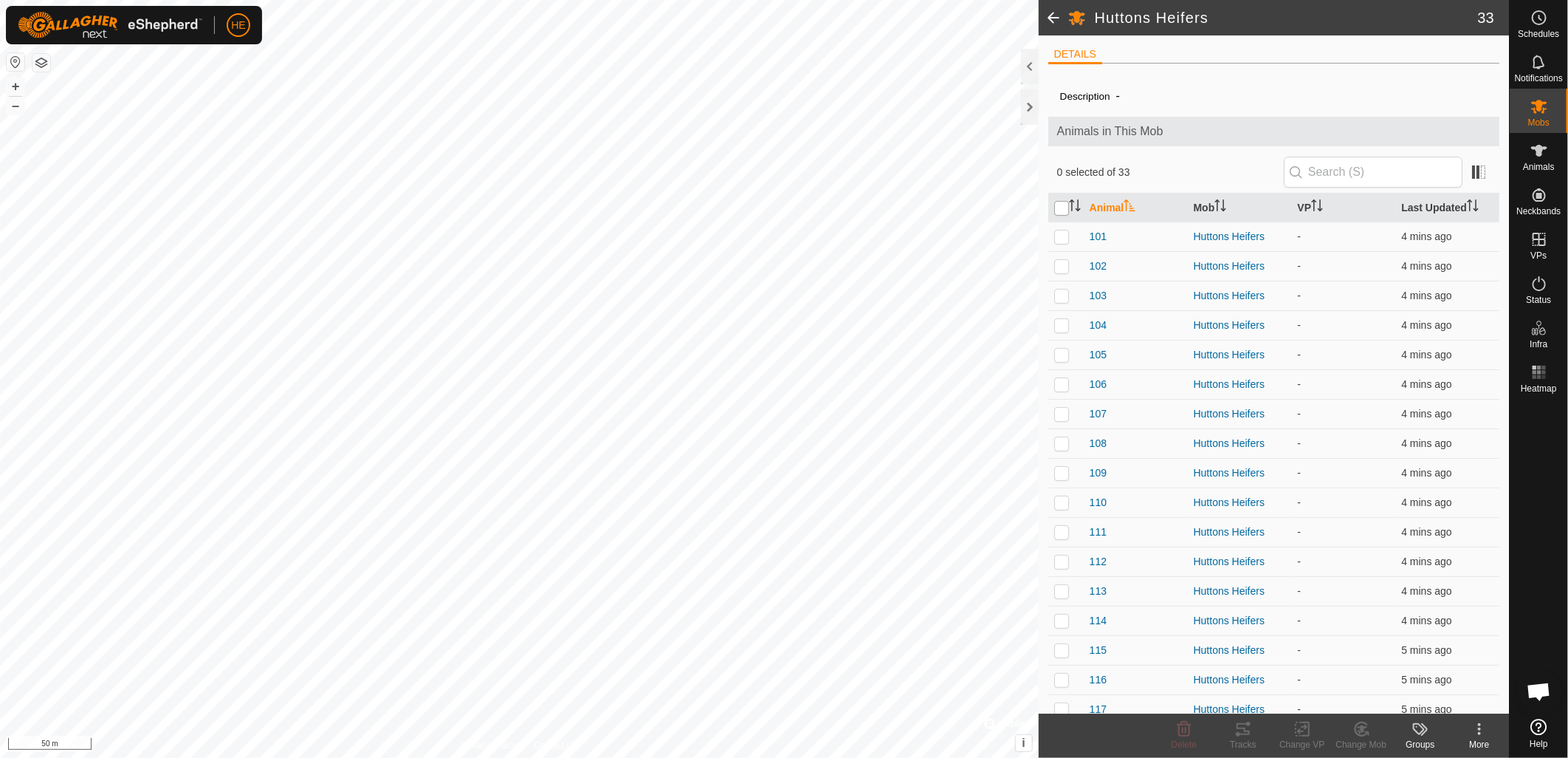
checkbox input "true"
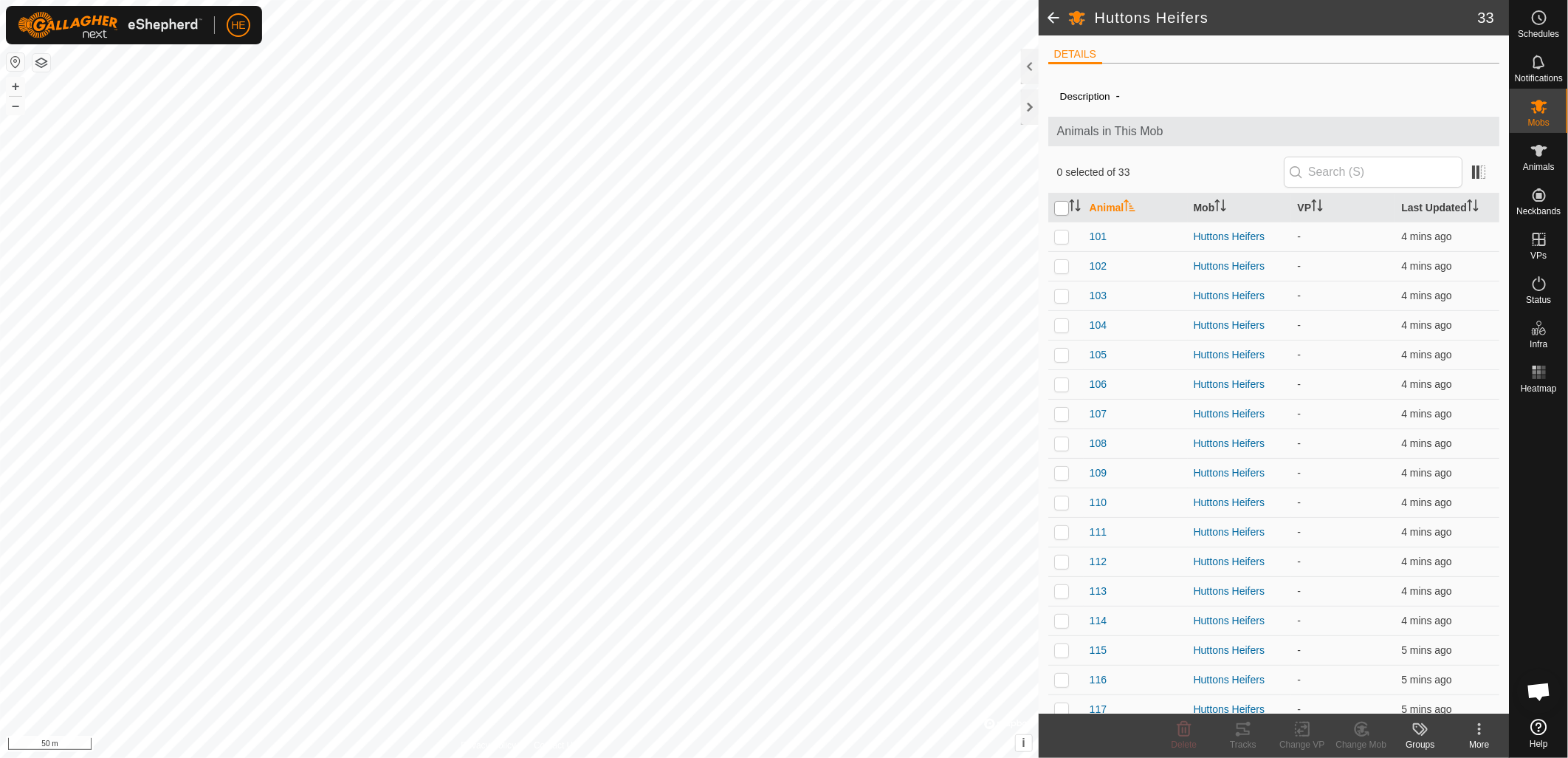
checkbox input "true"
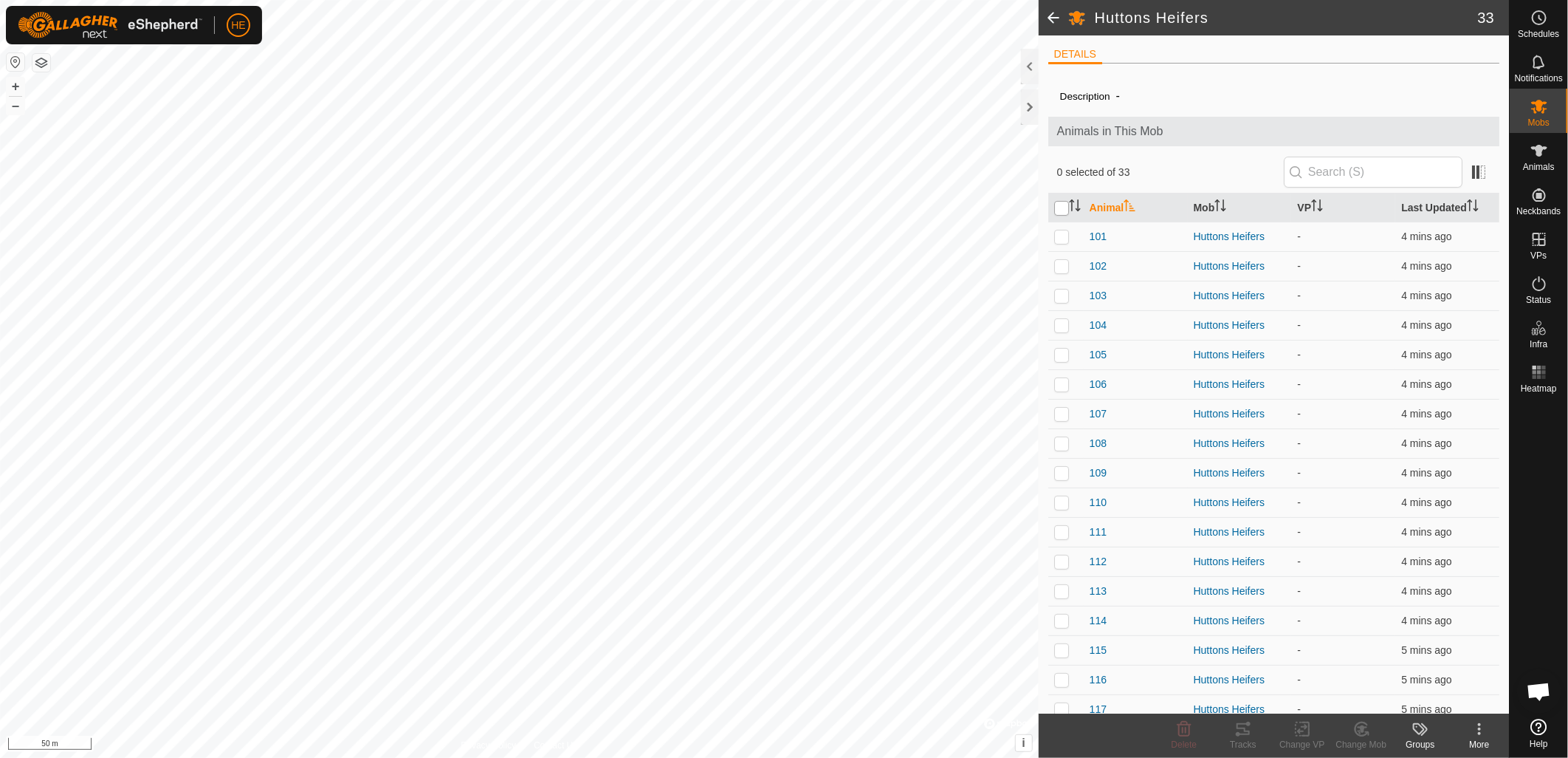
checkbox input "true"
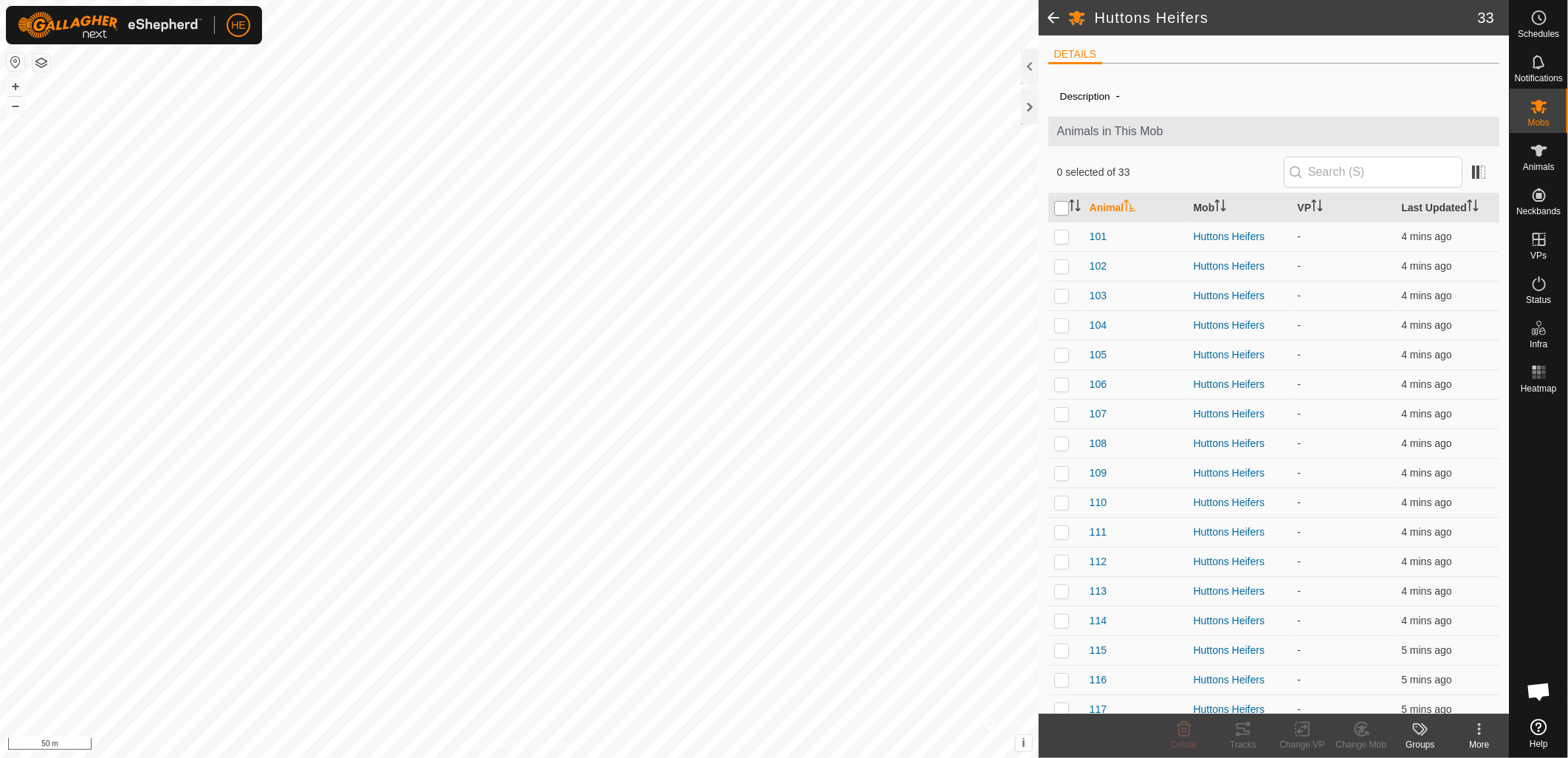
checkbox input "true"
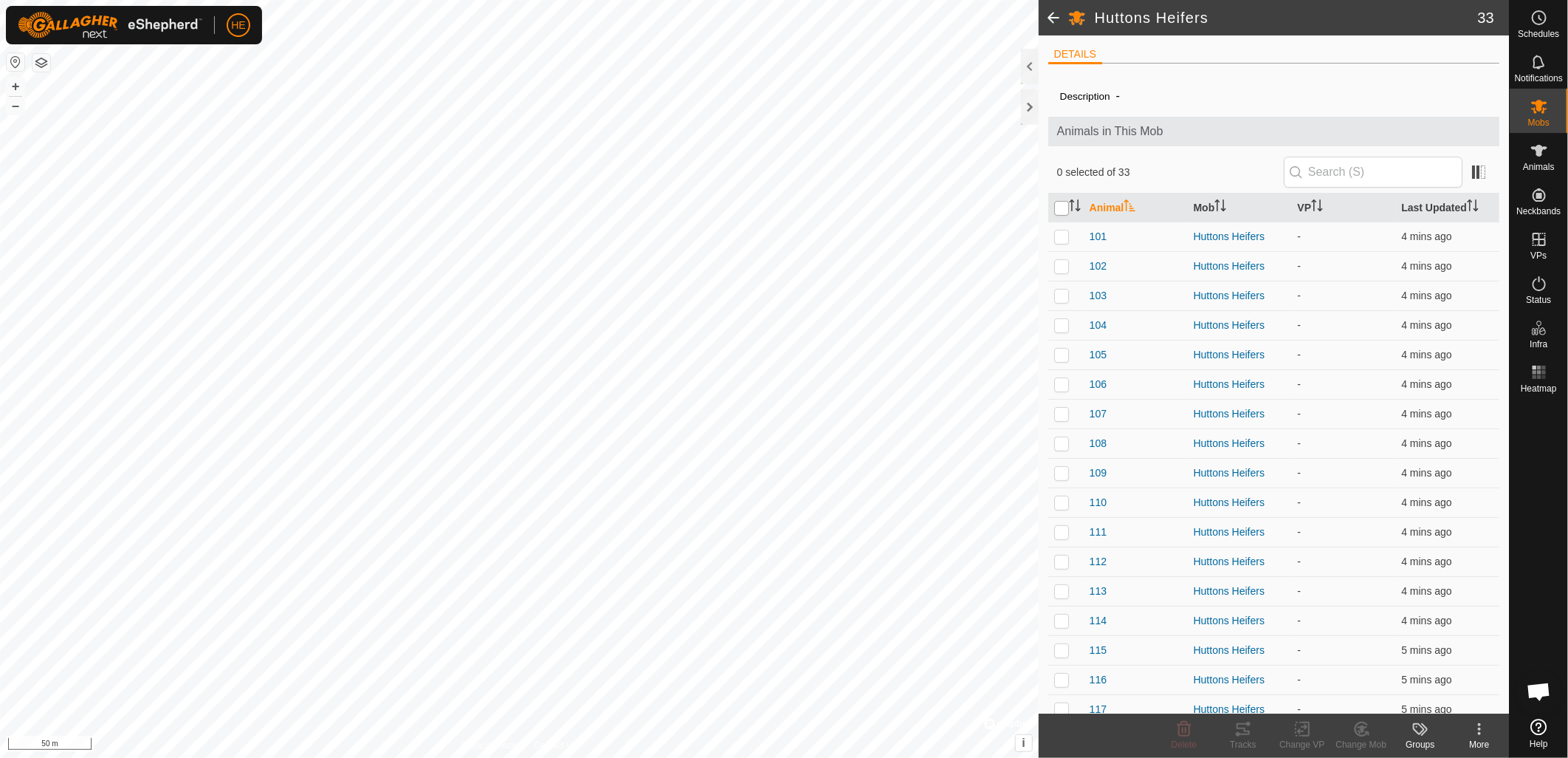
checkbox input "true"
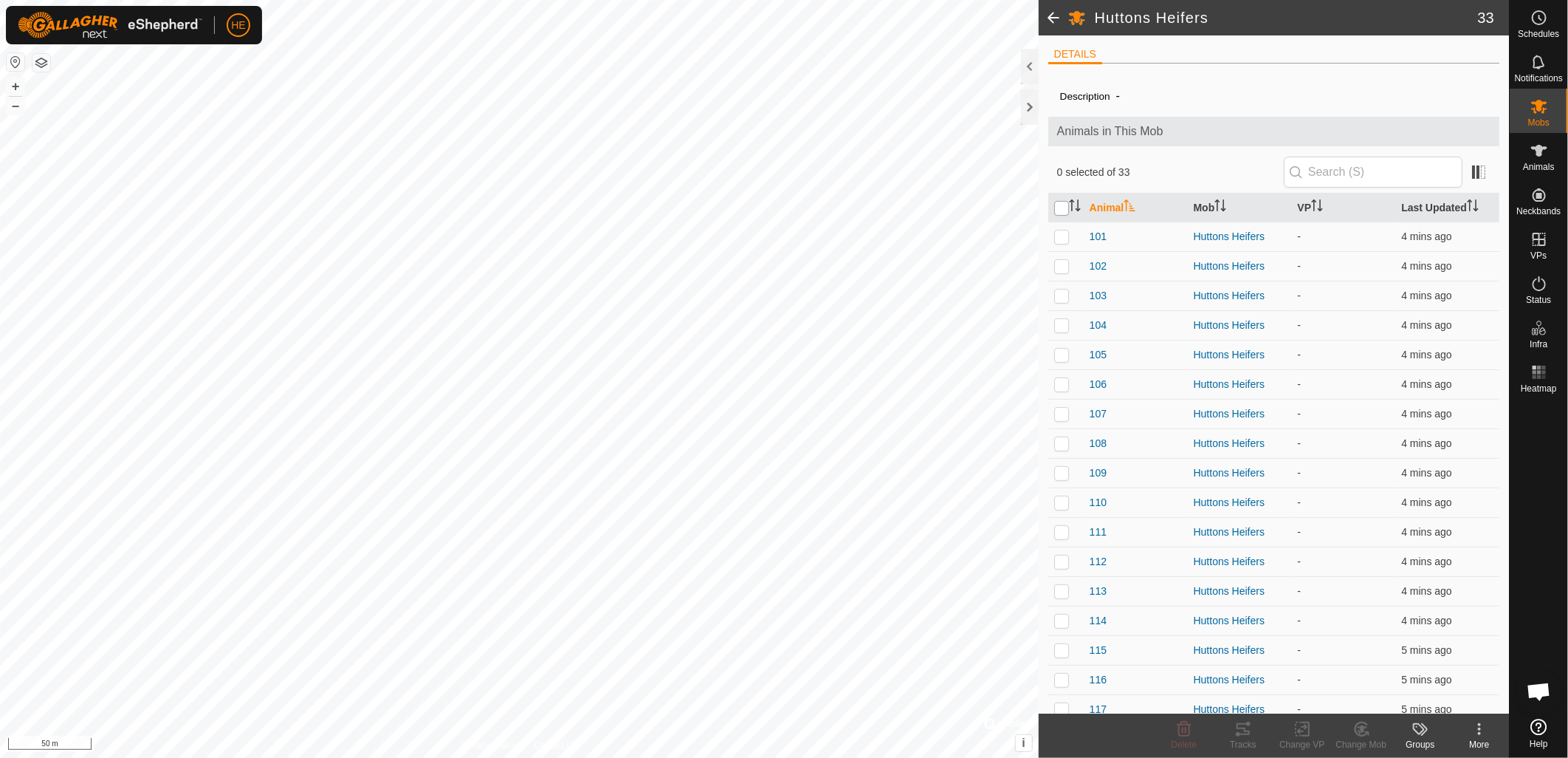
checkbox input "true"
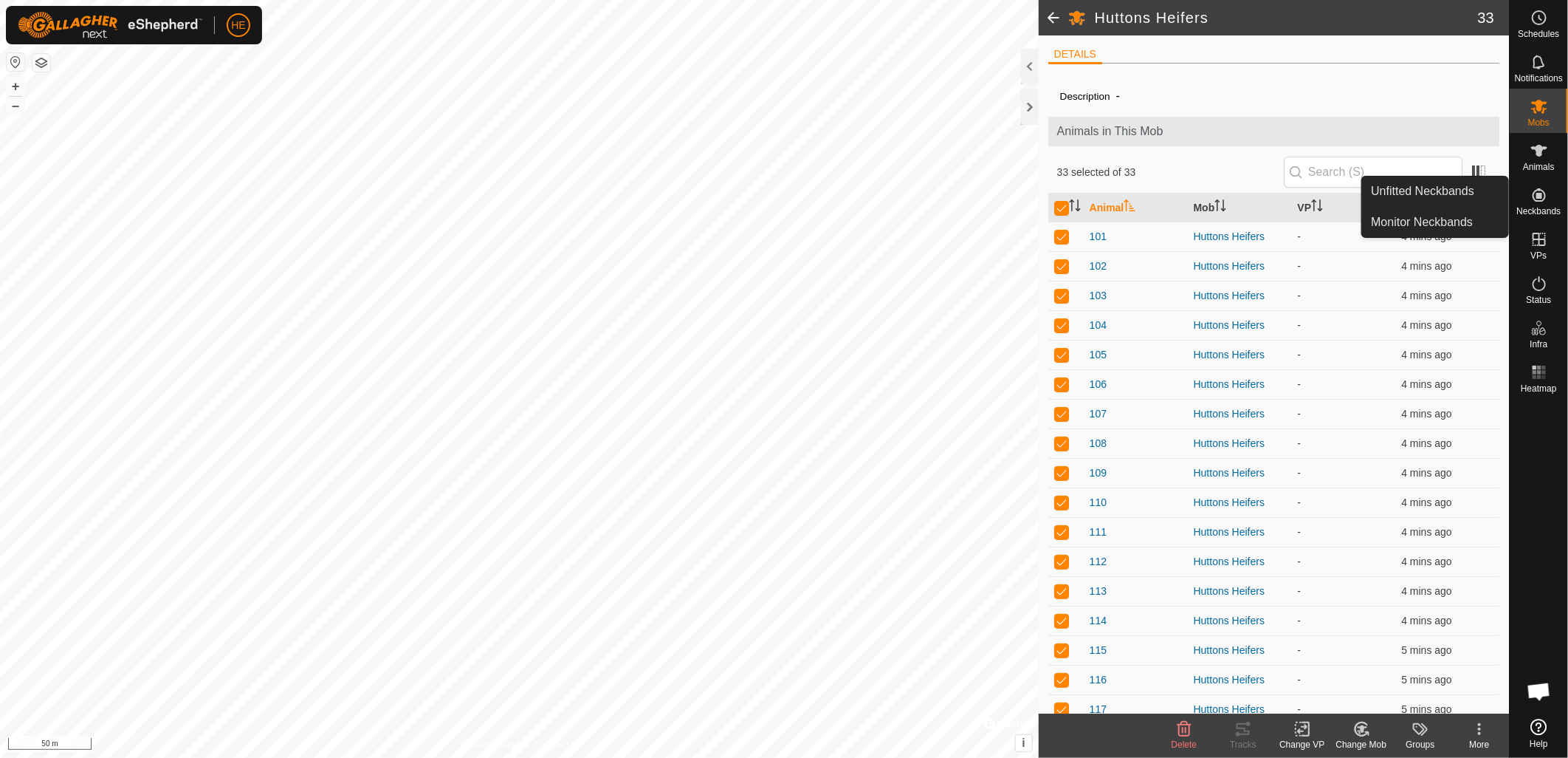
click at [1531, 203] on icon at bounding box center [1539, 194] width 17 height 17
click at [1450, 196] on link "Unfitted Neckbands" at bounding box center [1435, 191] width 147 height 29
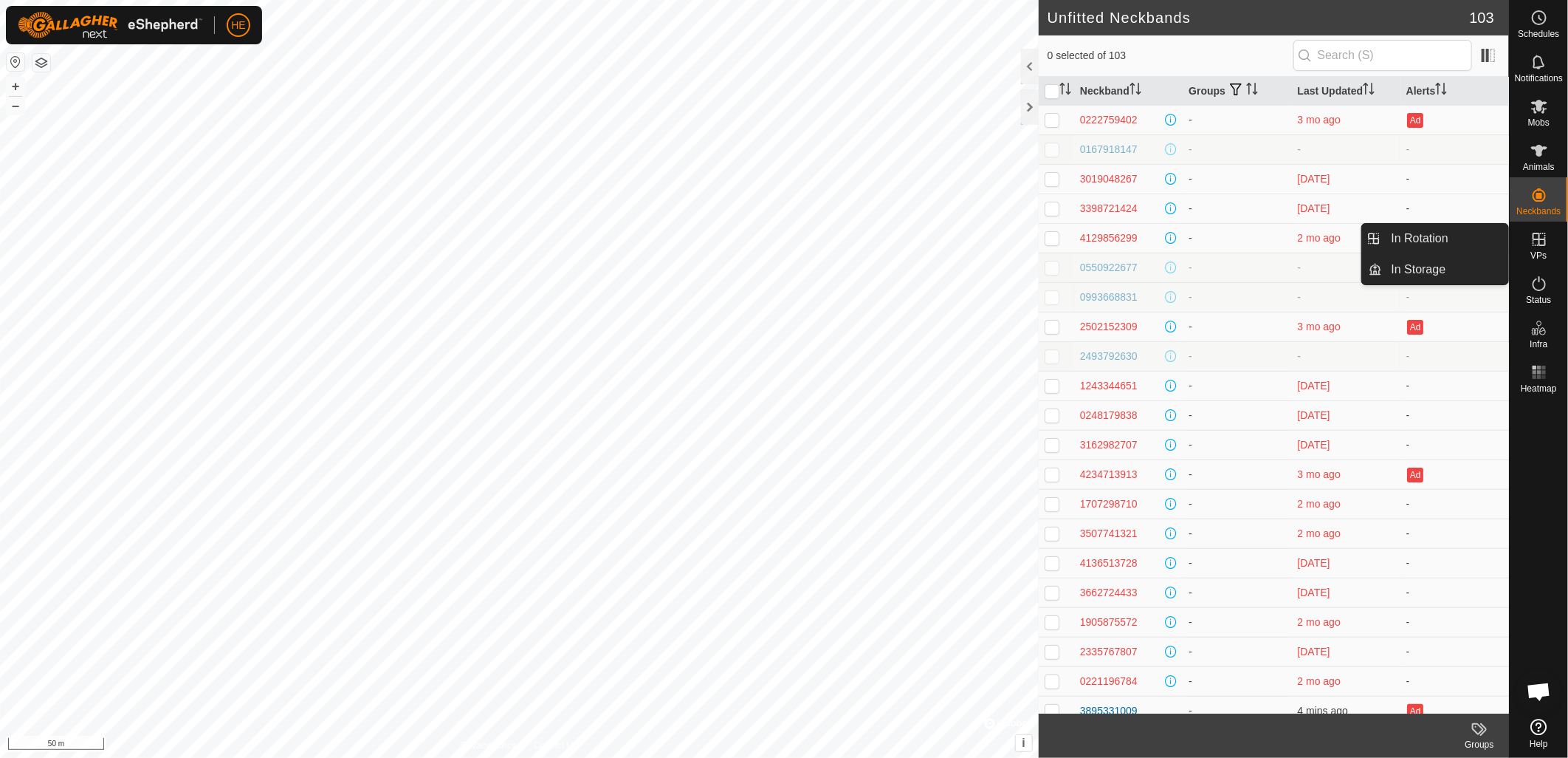
click at [1547, 259] on span "VPs" at bounding box center [1539, 255] width 17 height 9
click at [1422, 243] on link "In Rotation" at bounding box center [1446, 238] width 126 height 29
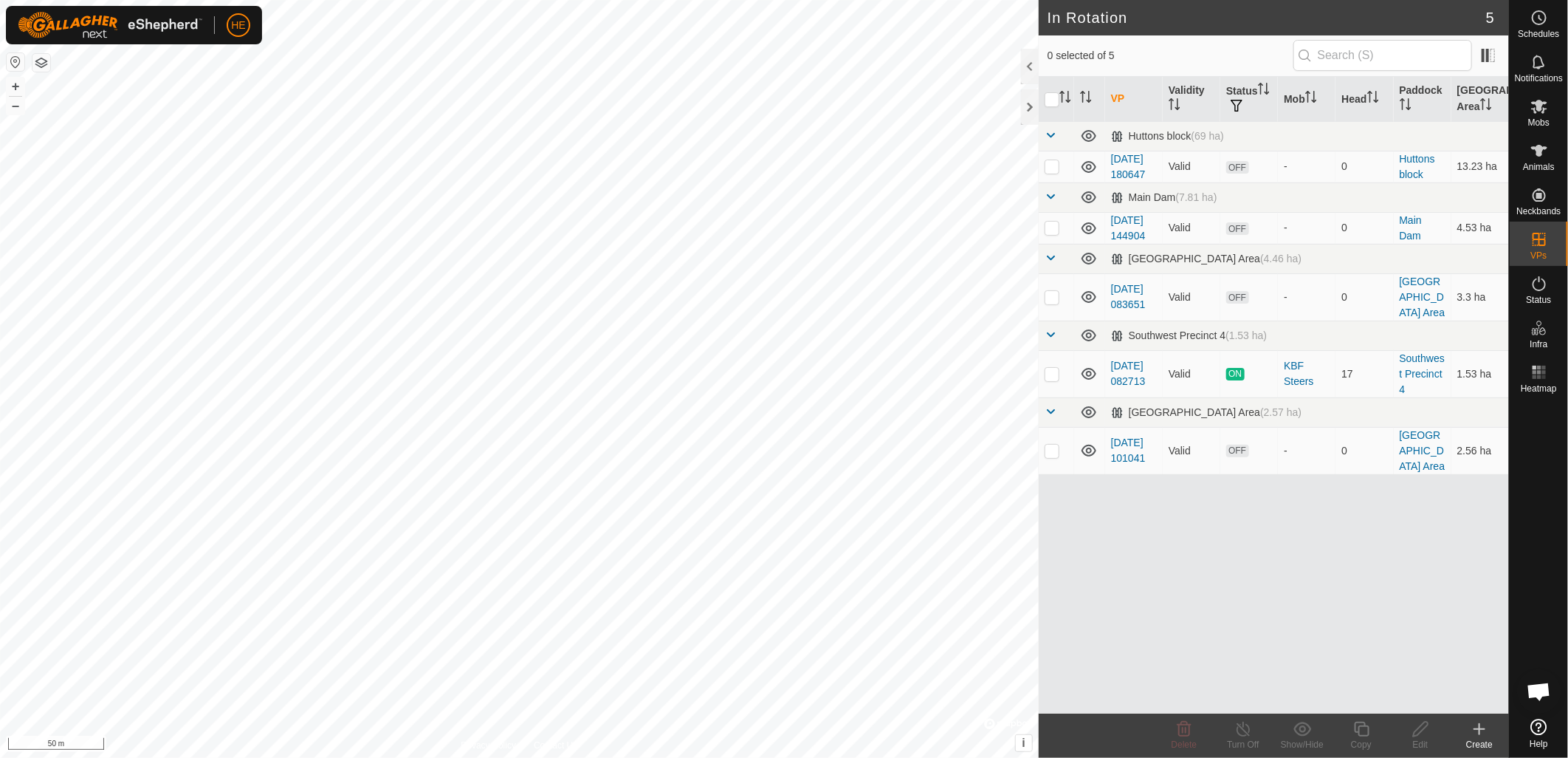
click at [1484, 726] on icon at bounding box center [1479, 729] width 17 height 17
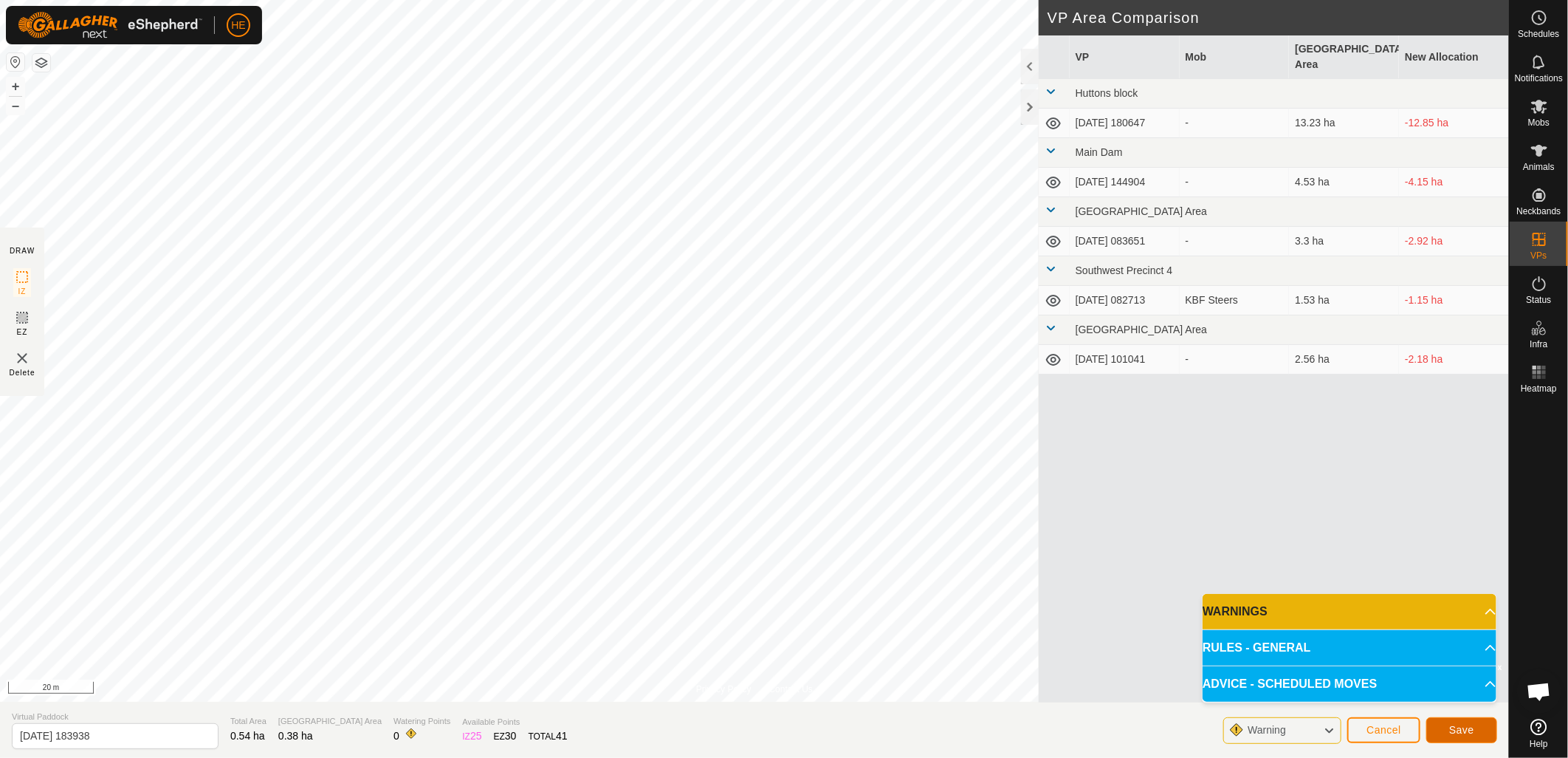
click at [1474, 735] on button "Save" at bounding box center [1462, 730] width 71 height 26
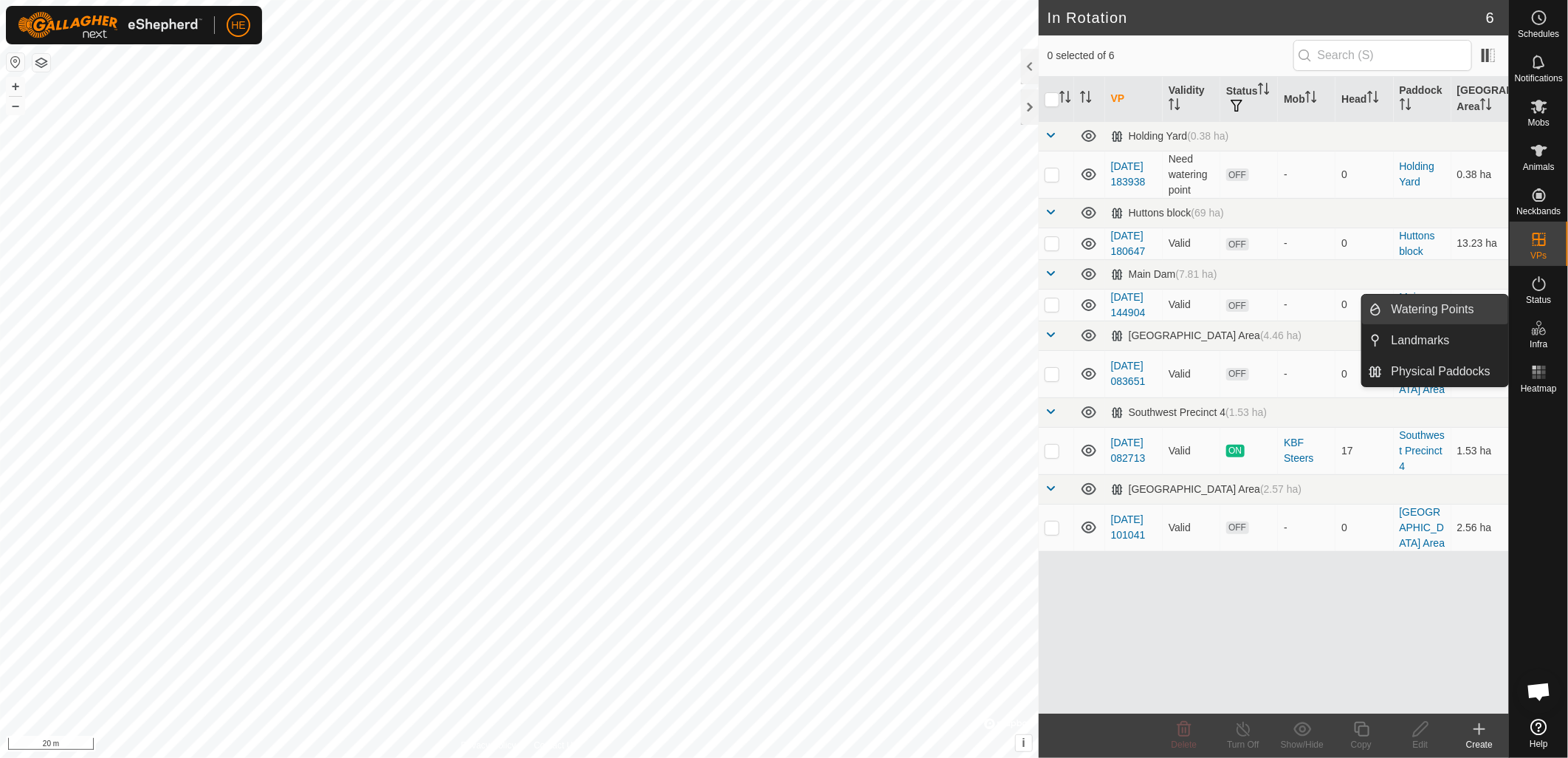
click at [1456, 303] on link "Watering Points" at bounding box center [1446, 309] width 126 height 29
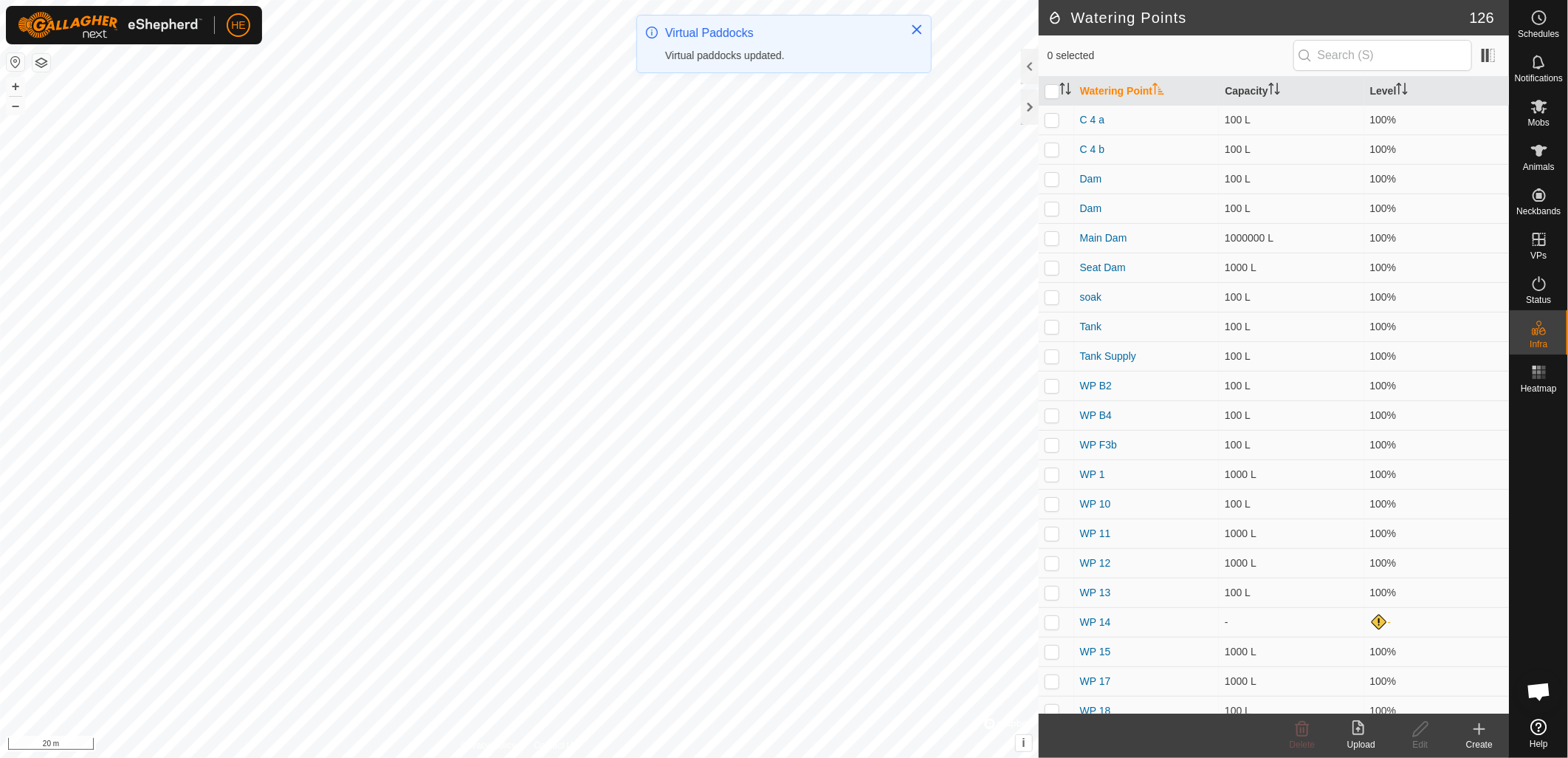
click at [1471, 738] on div "Create" at bounding box center [1480, 744] width 59 height 14
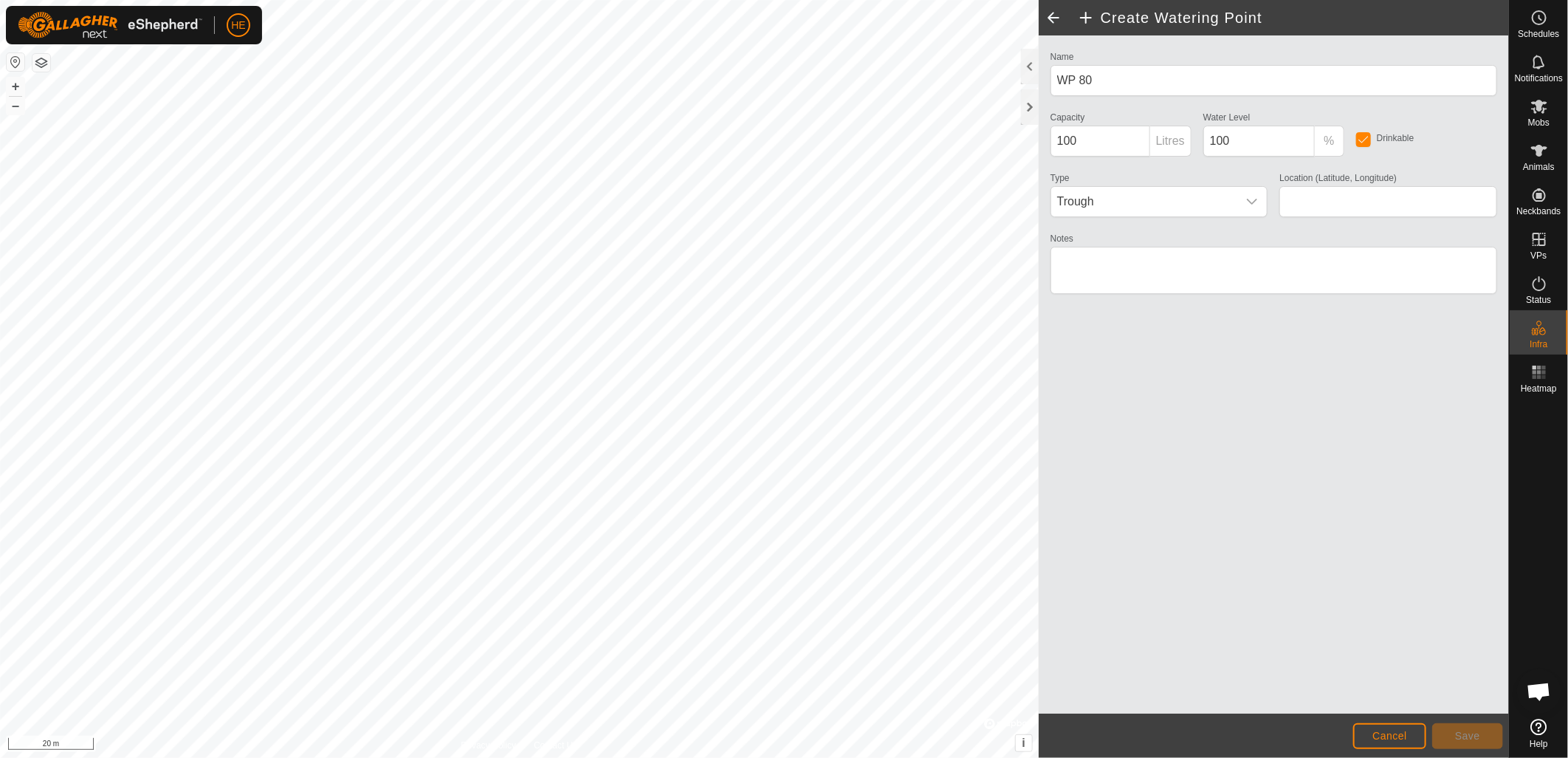
type input "-33.813157, 115.049454"
click at [1489, 735] on button "Save" at bounding box center [1468, 736] width 71 height 26
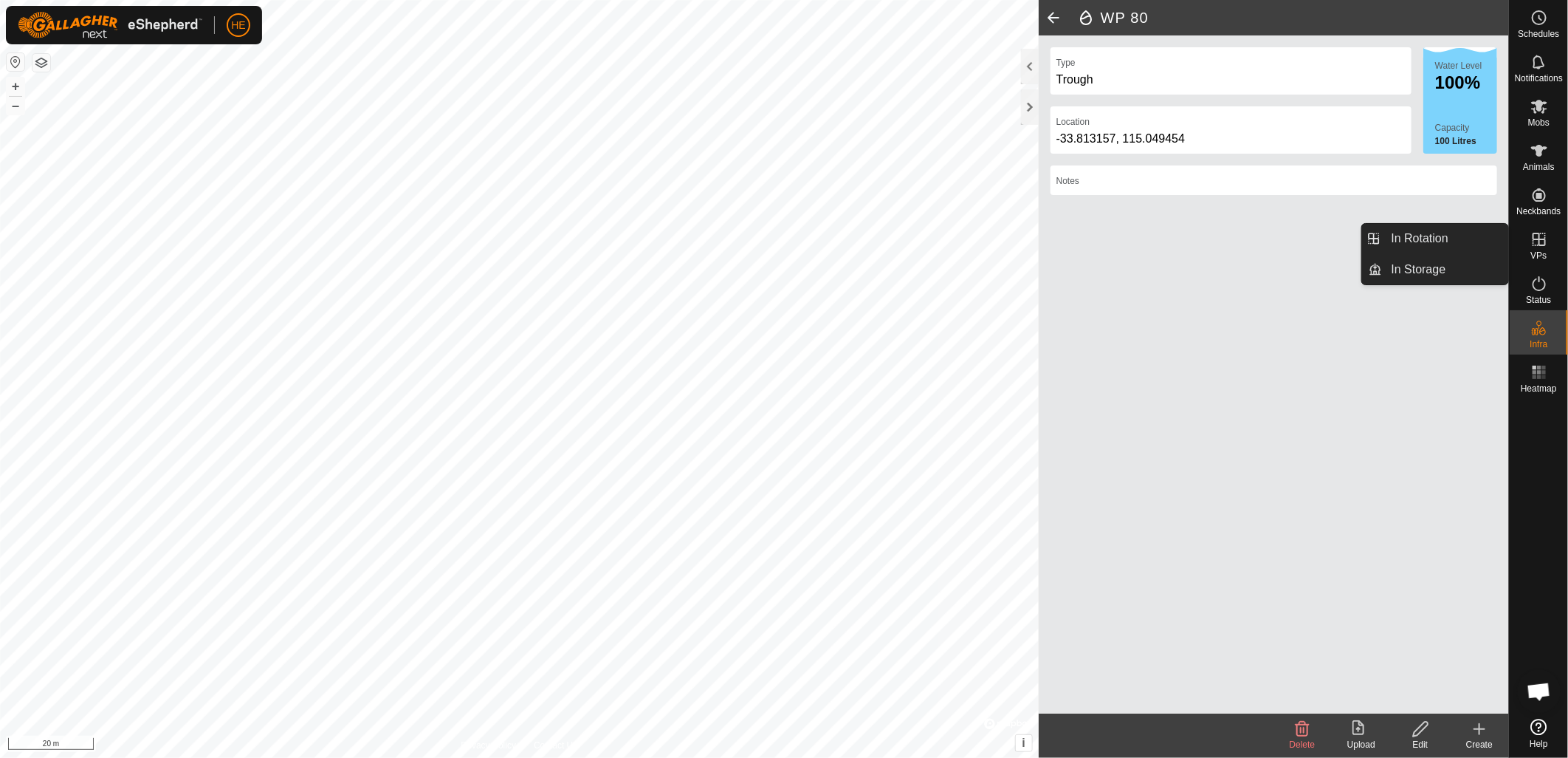
click at [1533, 244] on icon at bounding box center [1539, 239] width 17 height 17
click at [1414, 242] on link "In Rotation" at bounding box center [1446, 238] width 126 height 29
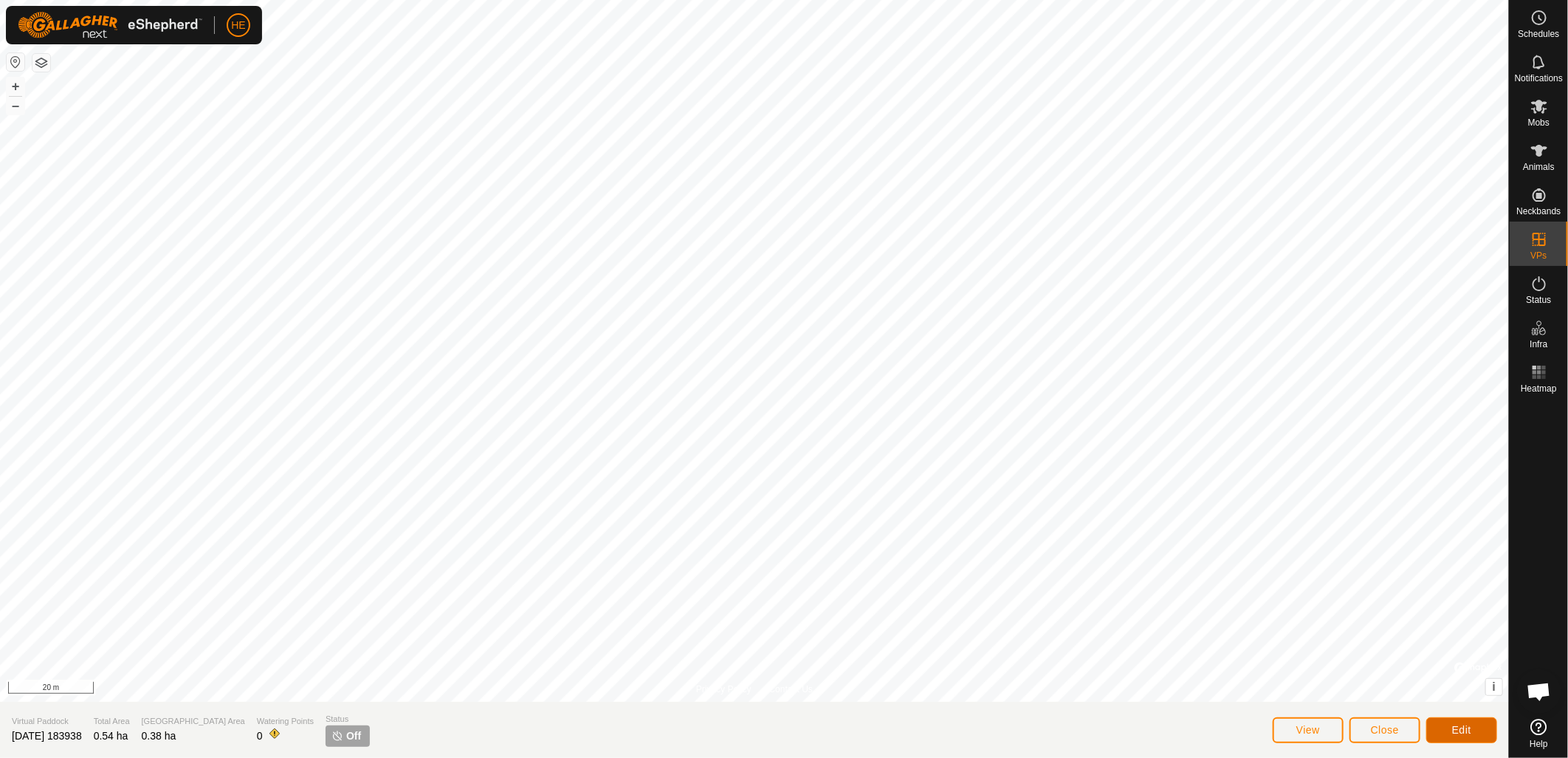
click at [1479, 734] on button "Edit" at bounding box center [1462, 730] width 71 height 26
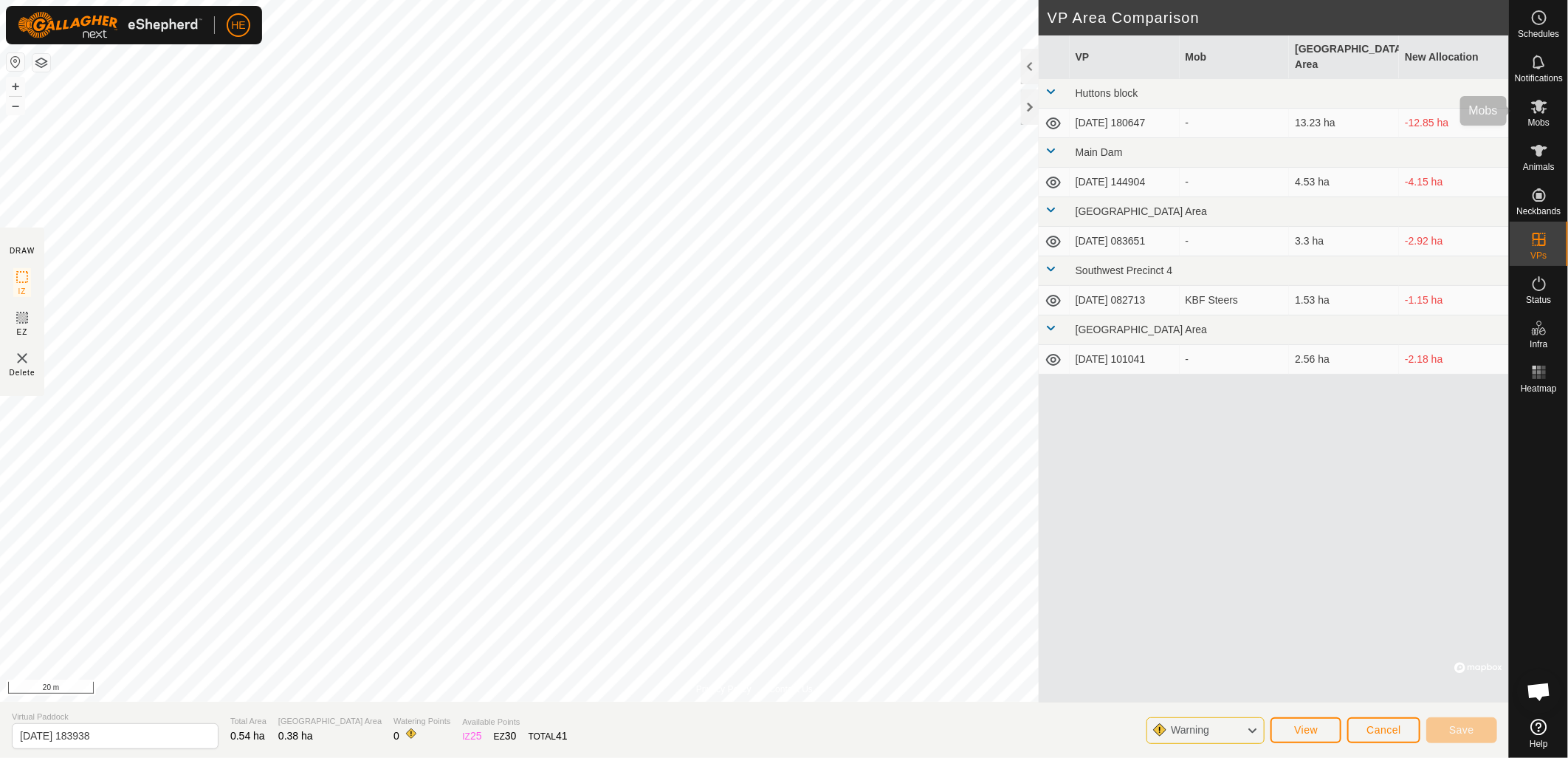
click at [1536, 118] on span "Mobs" at bounding box center [1539, 122] width 21 height 9
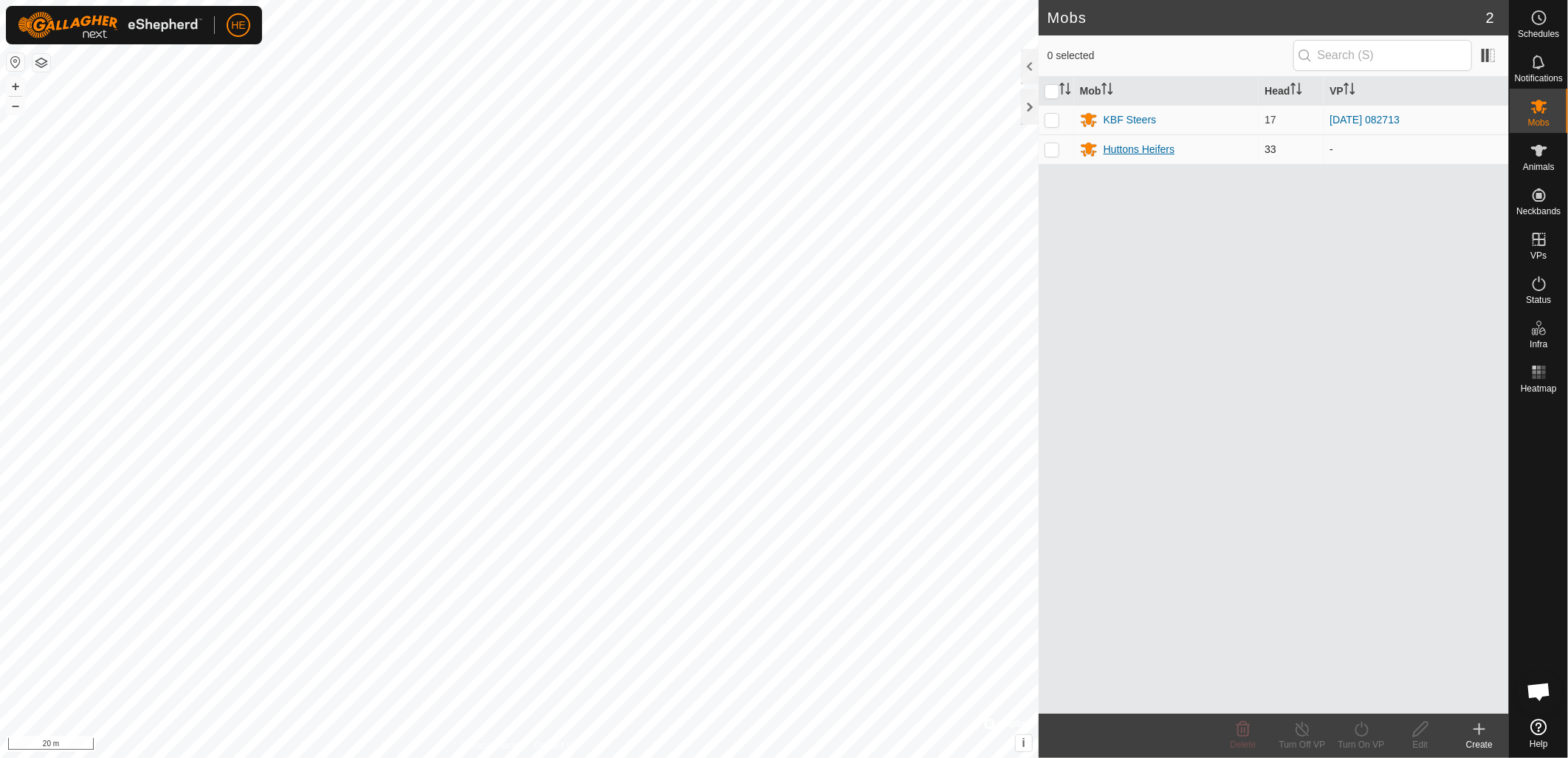
click at [1108, 151] on div "Huttons Heifers" at bounding box center [1139, 150] width 71 height 16
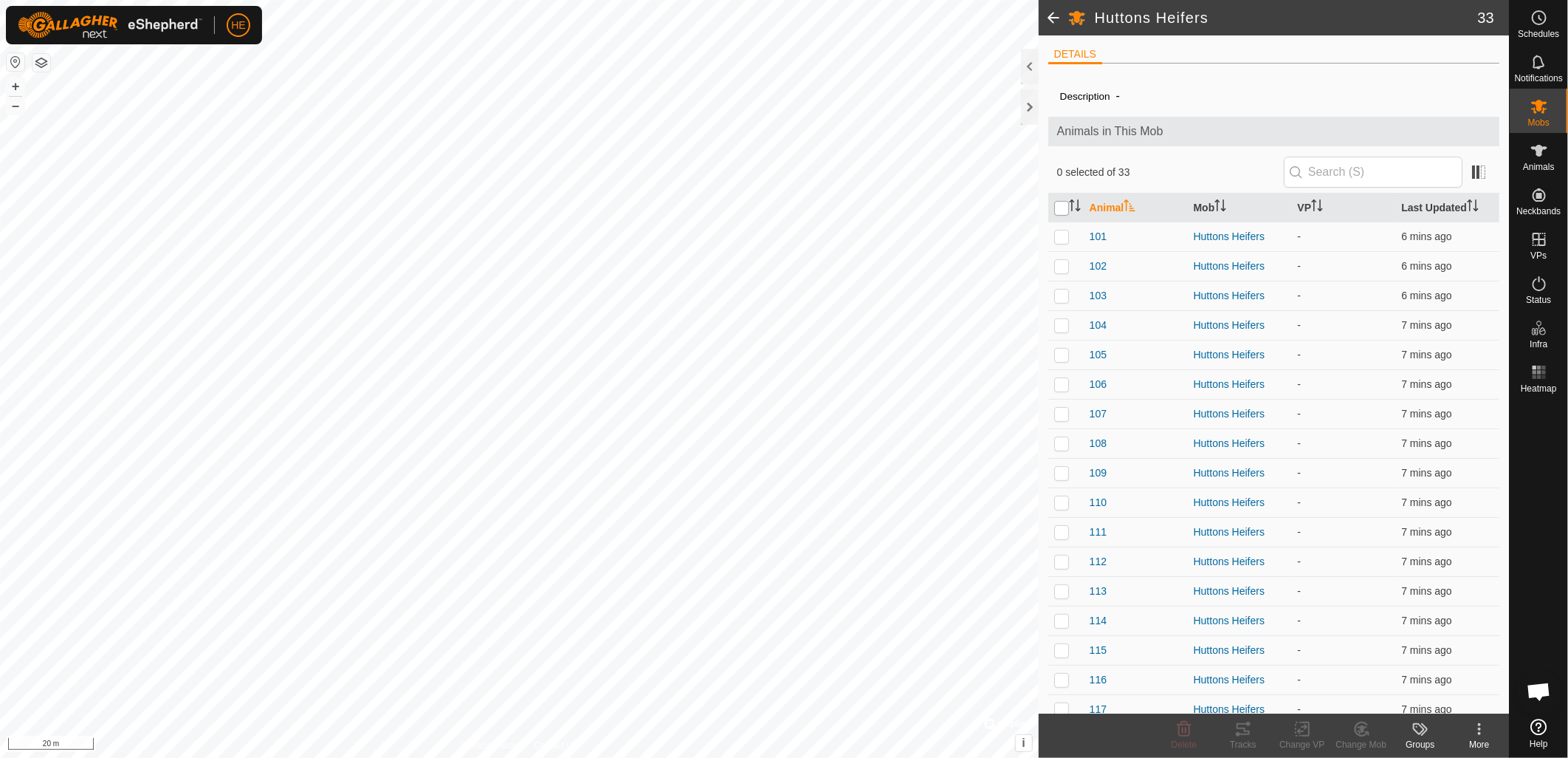
click at [1063, 211] on input "checkbox" at bounding box center [1062, 209] width 15 height 15
checkbox input "true"
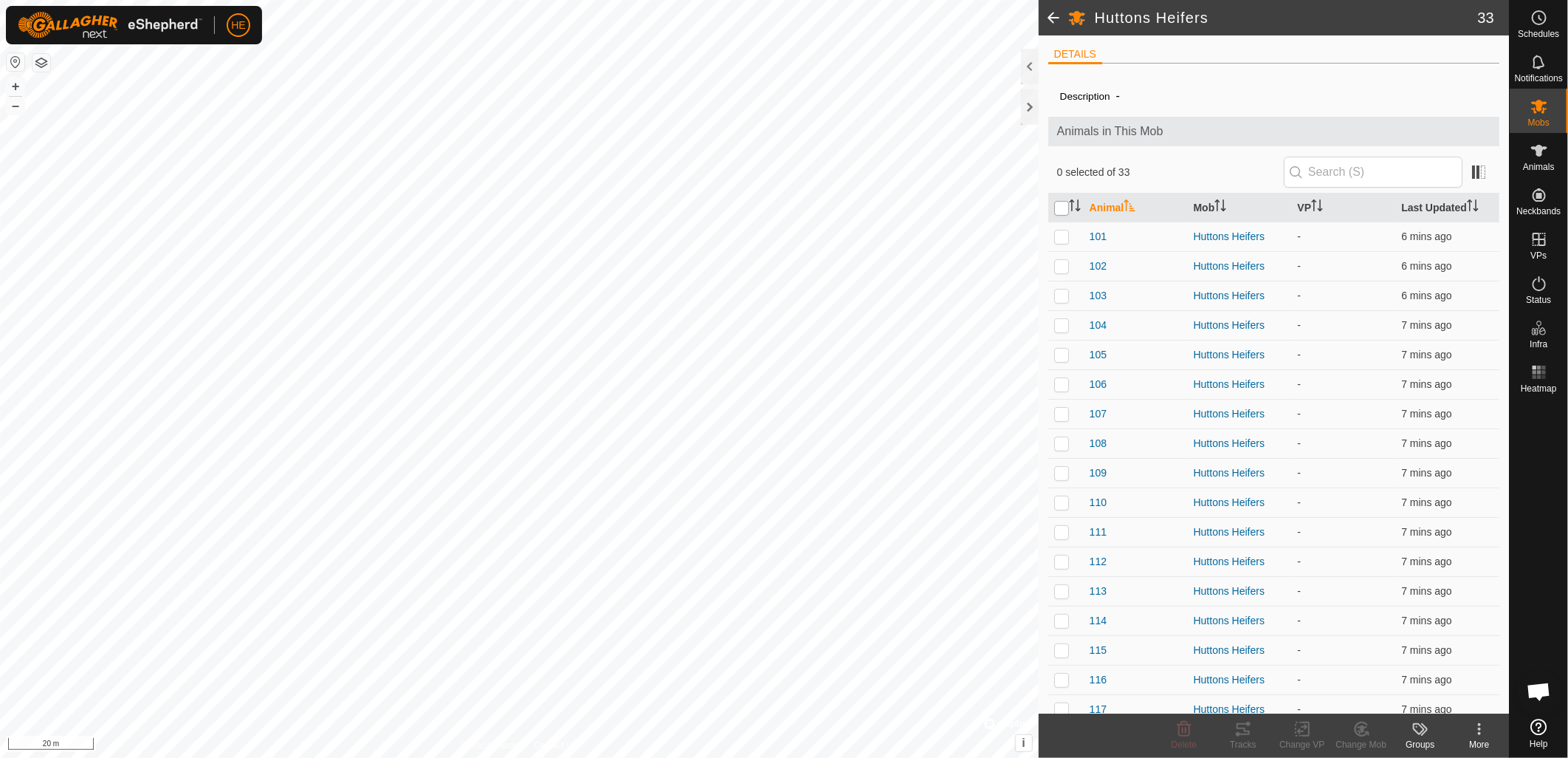
checkbox input "true"
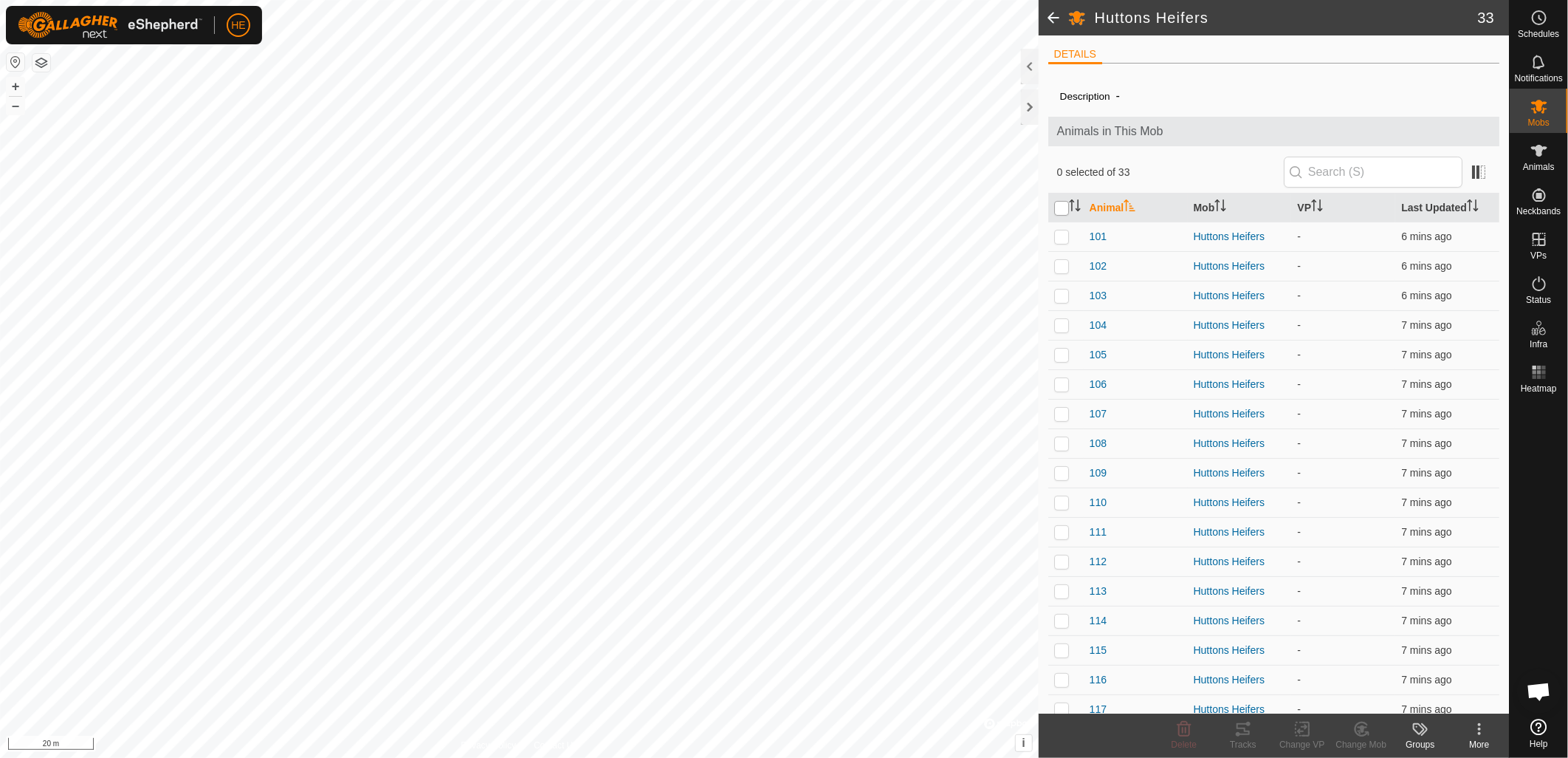
checkbox input "true"
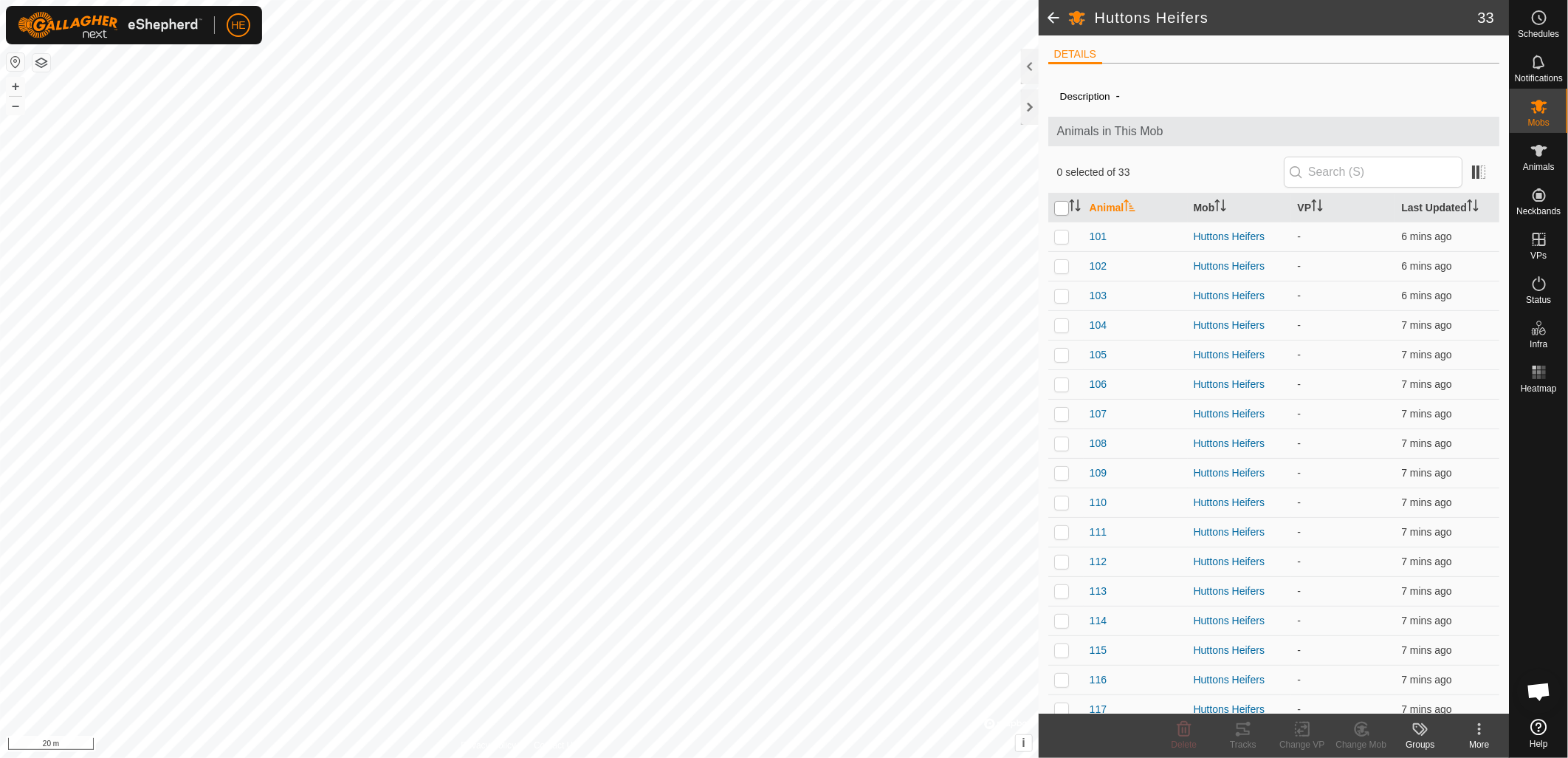
checkbox input "true"
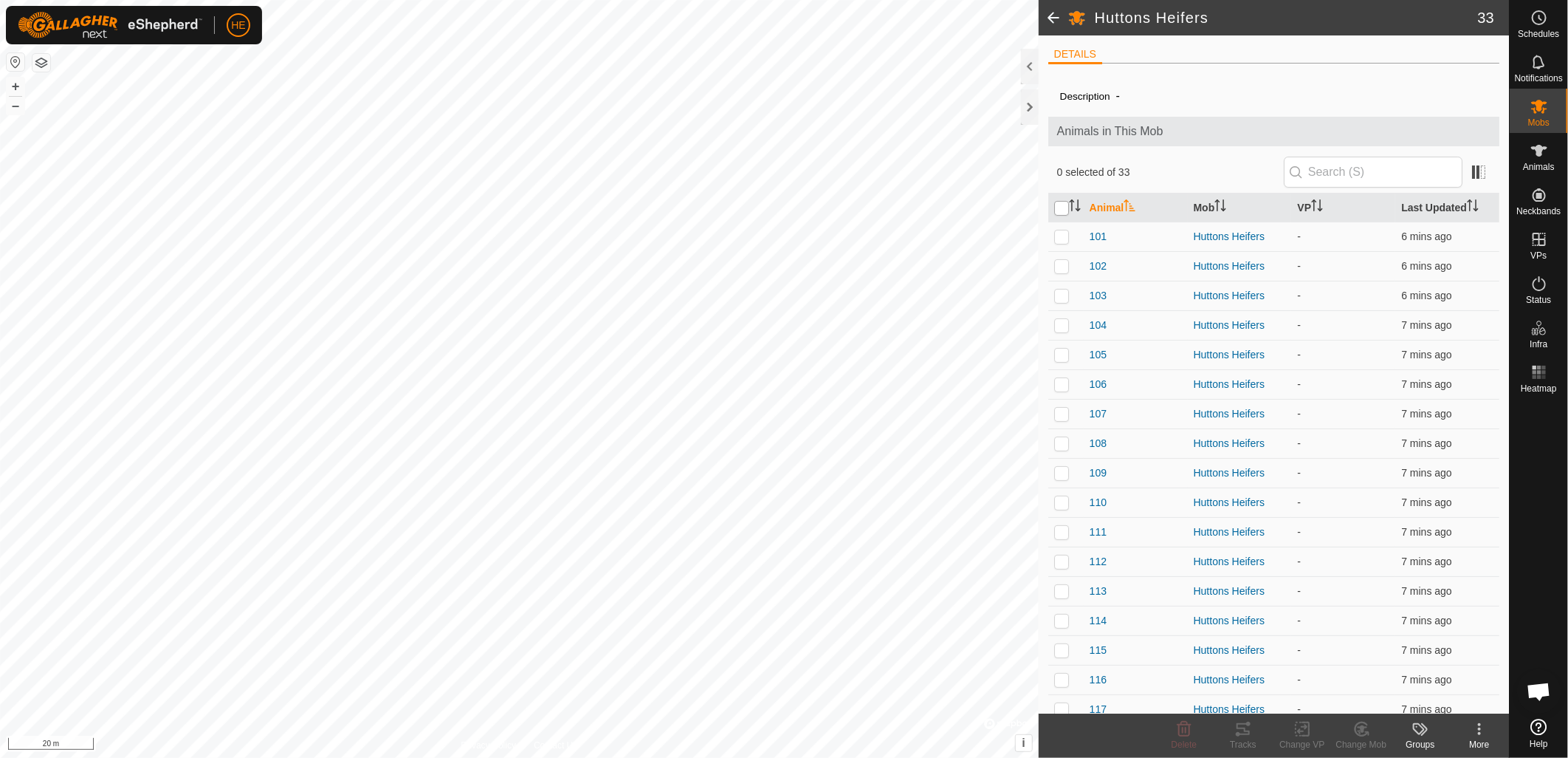
checkbox input "true"
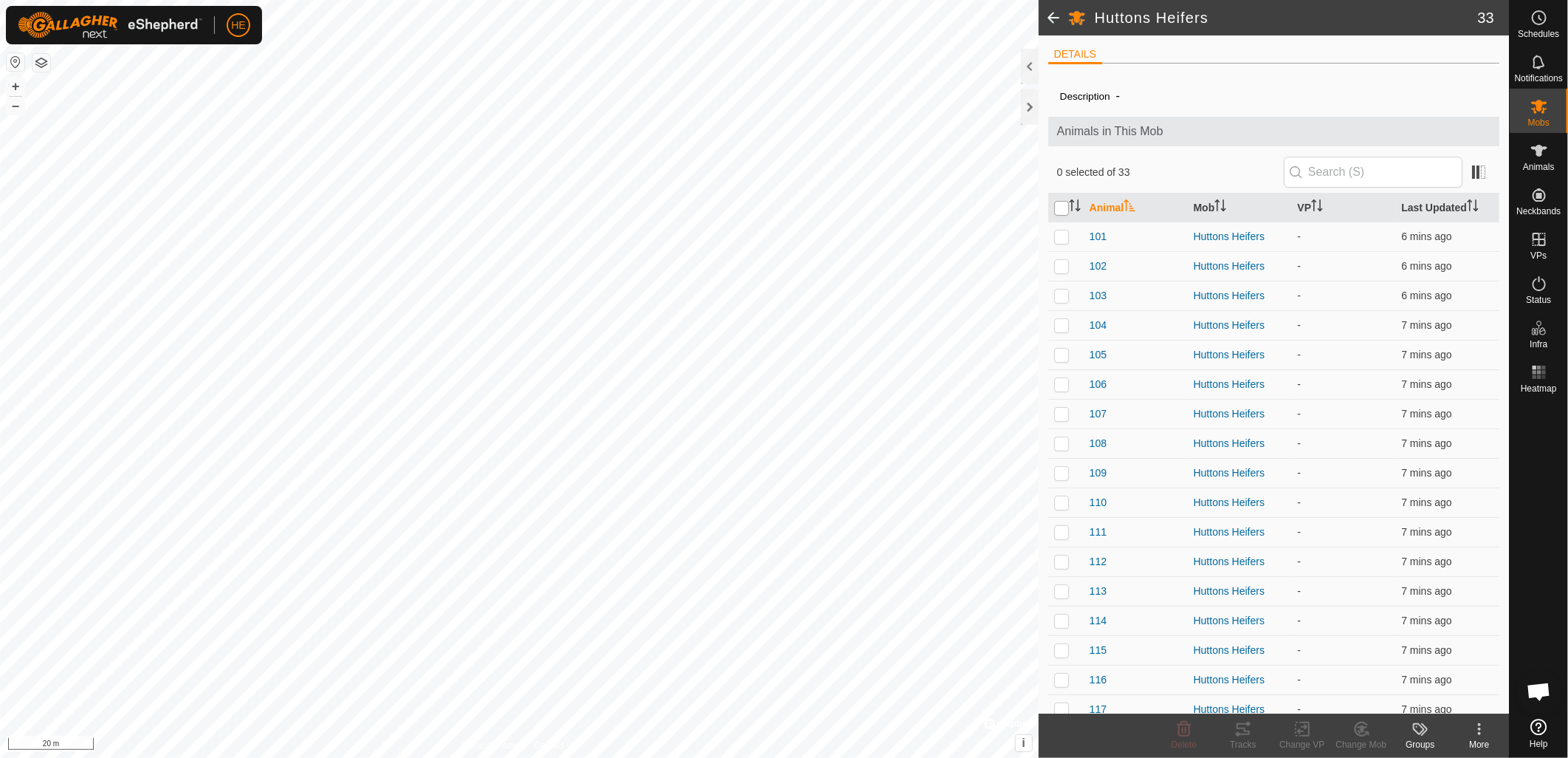
checkbox input "true"
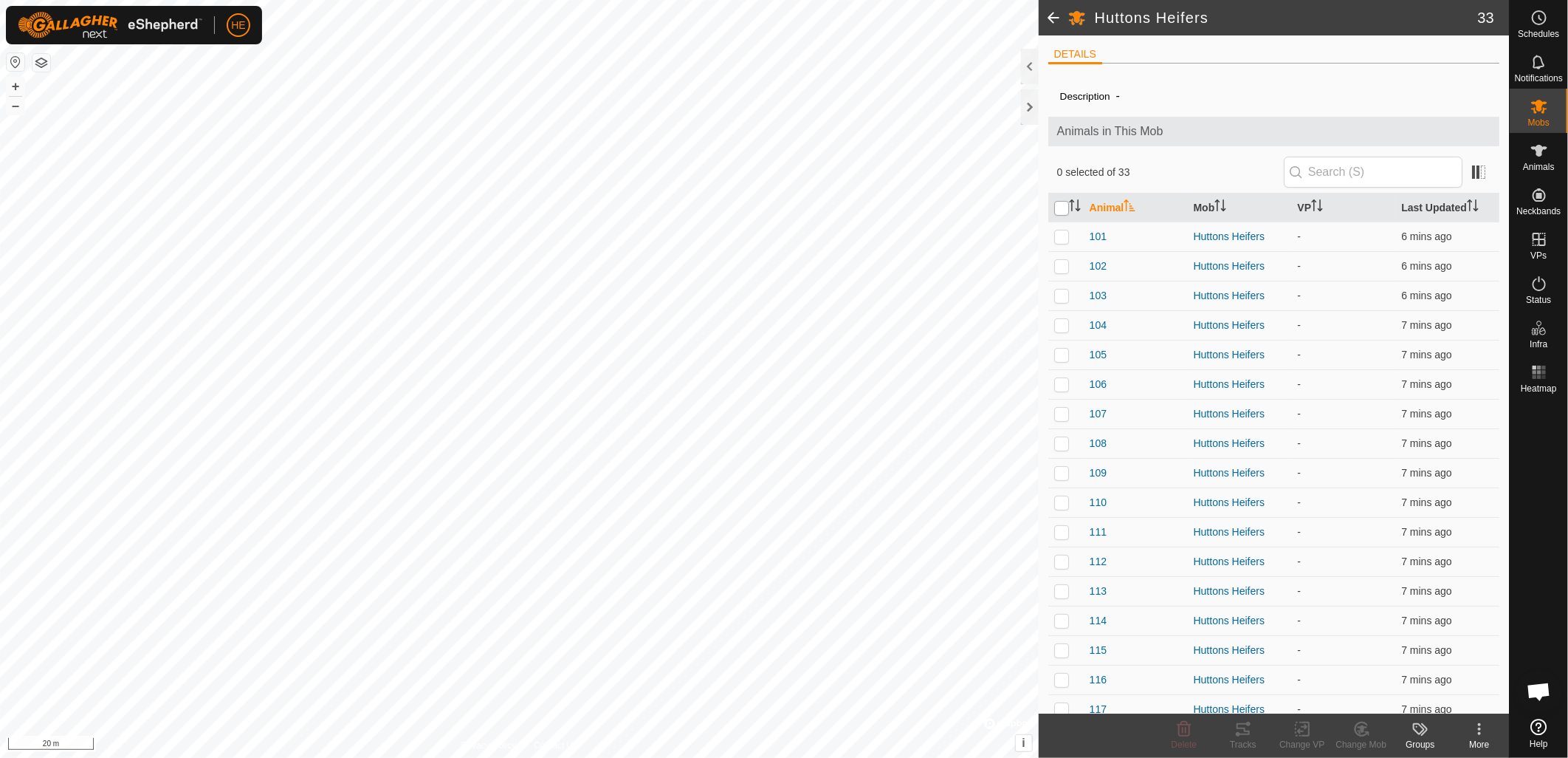
checkbox input "true"
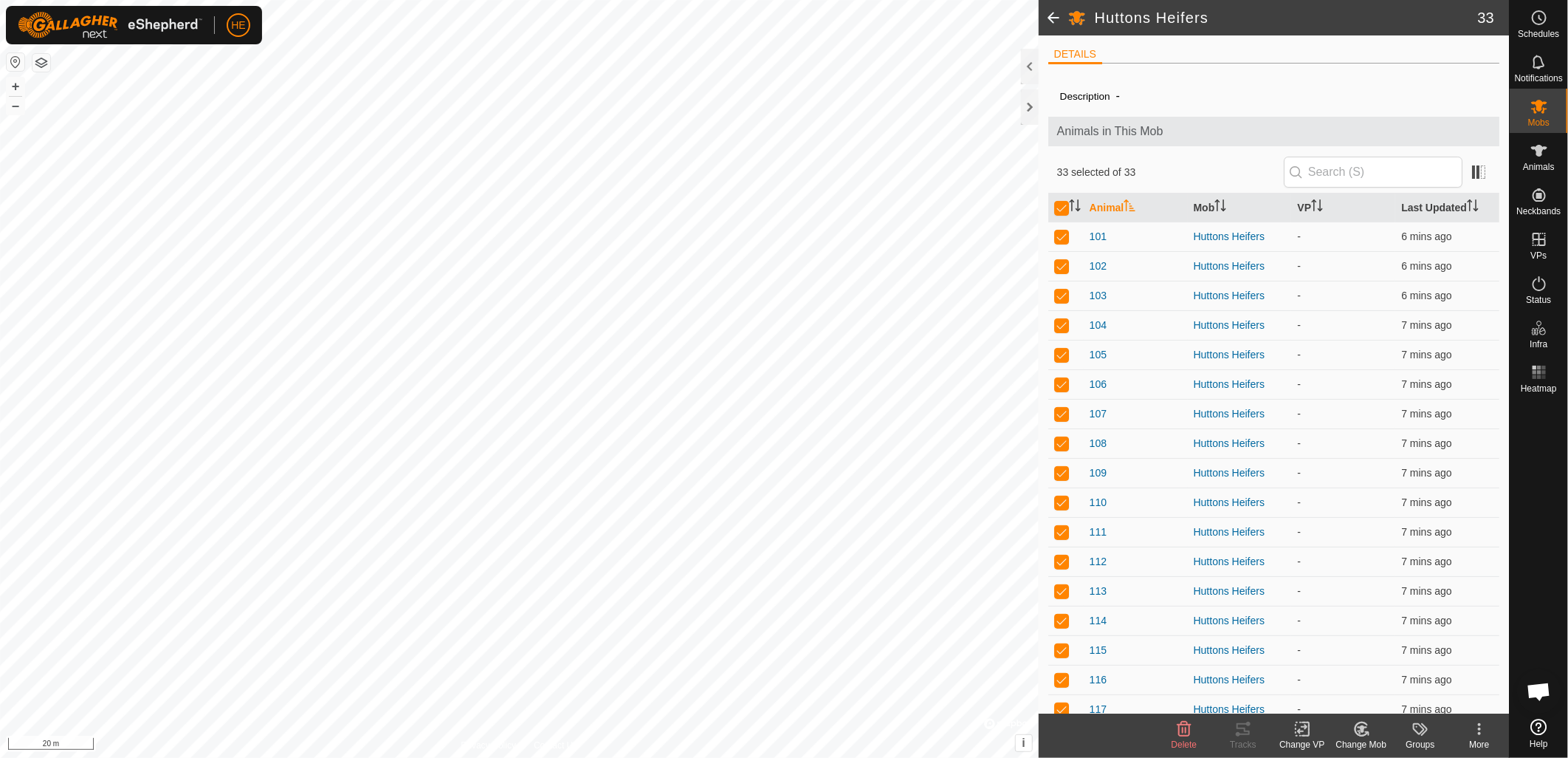
click at [1299, 735] on icon at bounding box center [1302, 729] width 18 height 17
click at [1326, 666] on link "Choose VP..." at bounding box center [1347, 666] width 147 height 29
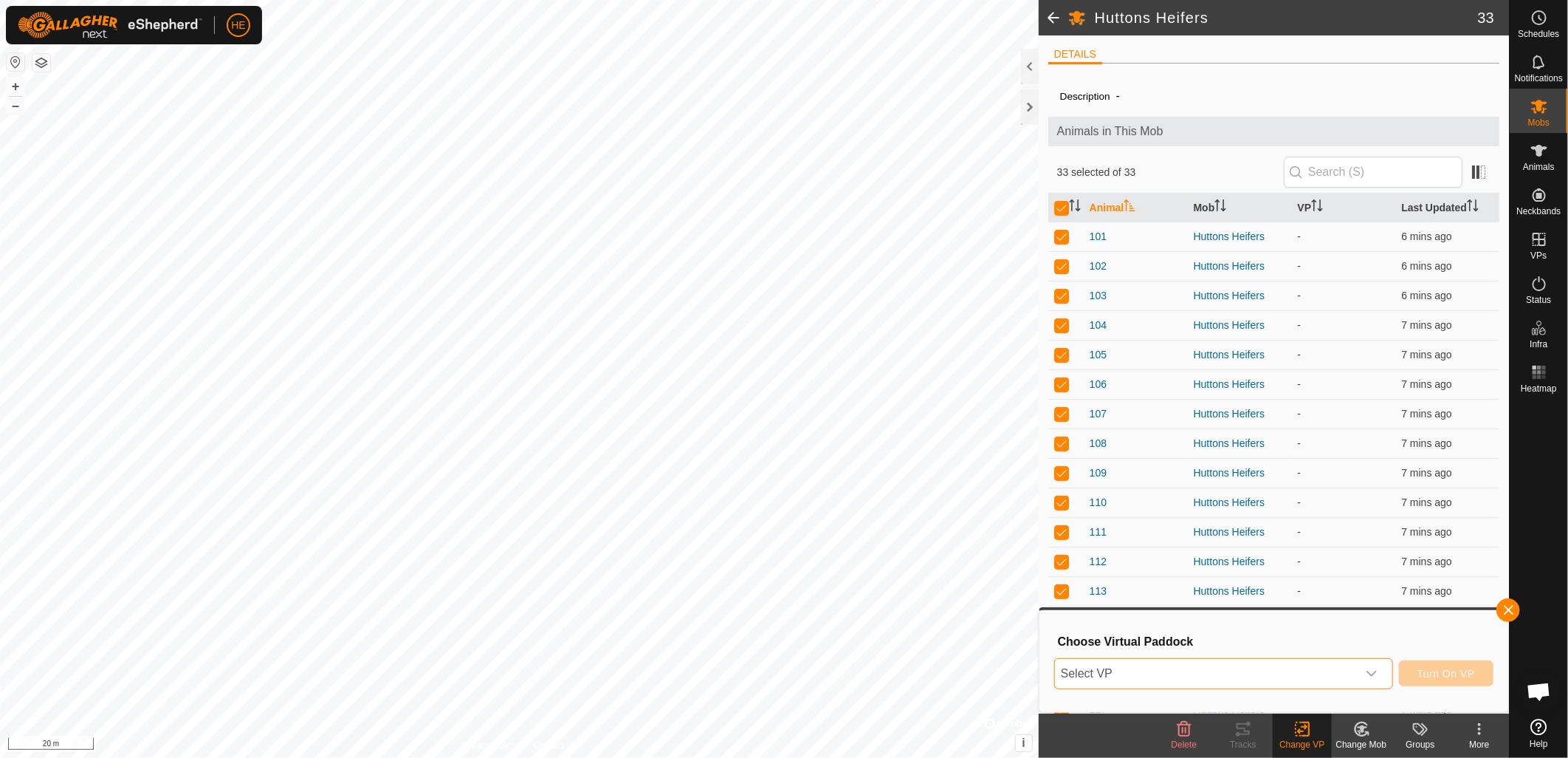
click at [1285, 670] on span "Select VP" at bounding box center [1206, 673] width 302 height 29
click at [1226, 673] on span "Select VP" at bounding box center [1206, 673] width 302 height 29
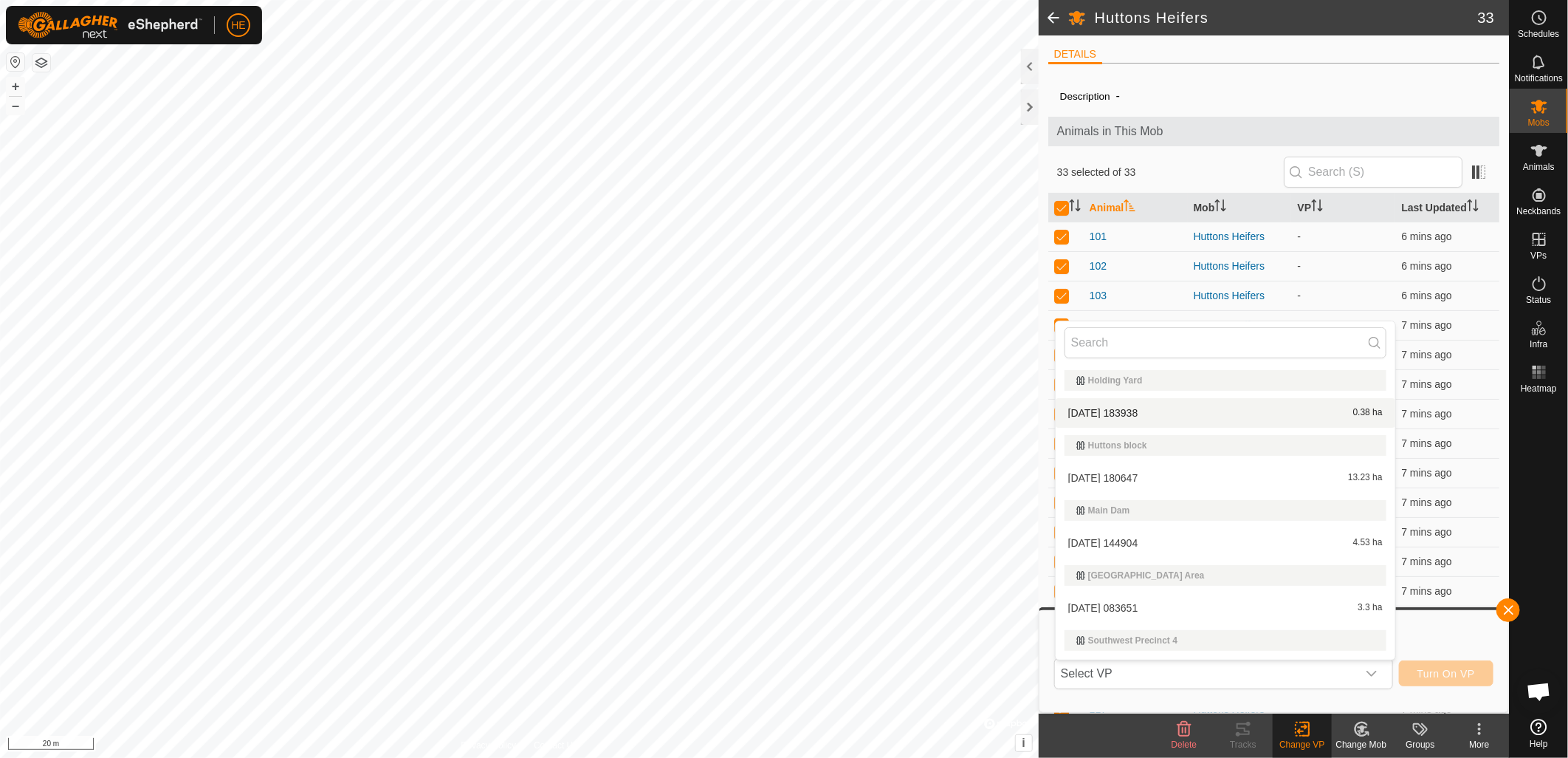
click at [1166, 407] on li "2025-08-27 183938 0.38 ha" at bounding box center [1226, 413] width 340 height 29
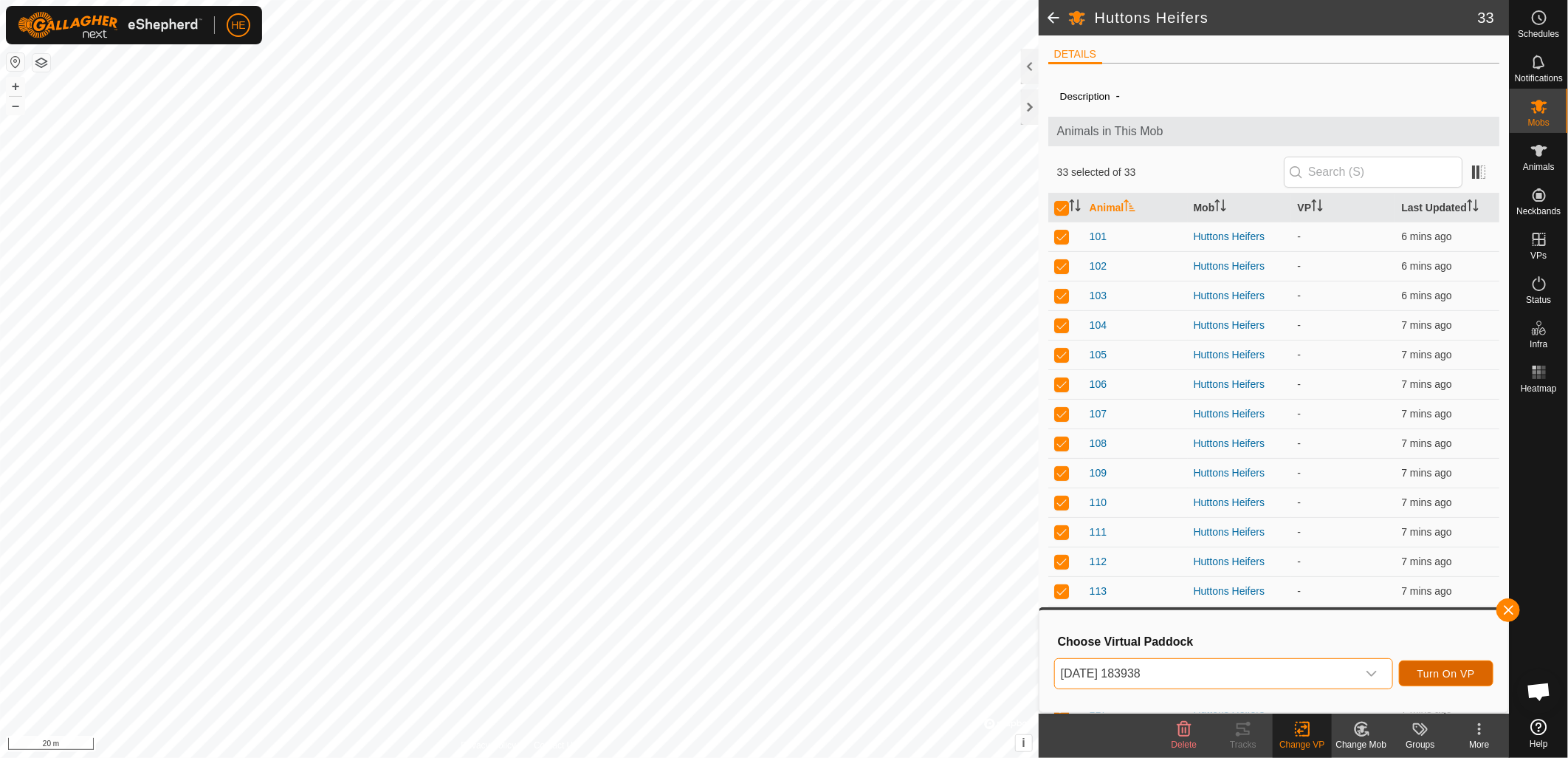
click at [1444, 673] on span "Turn On VP" at bounding box center [1446, 674] width 57 height 12
